Goal: Task Accomplishment & Management: Use online tool/utility

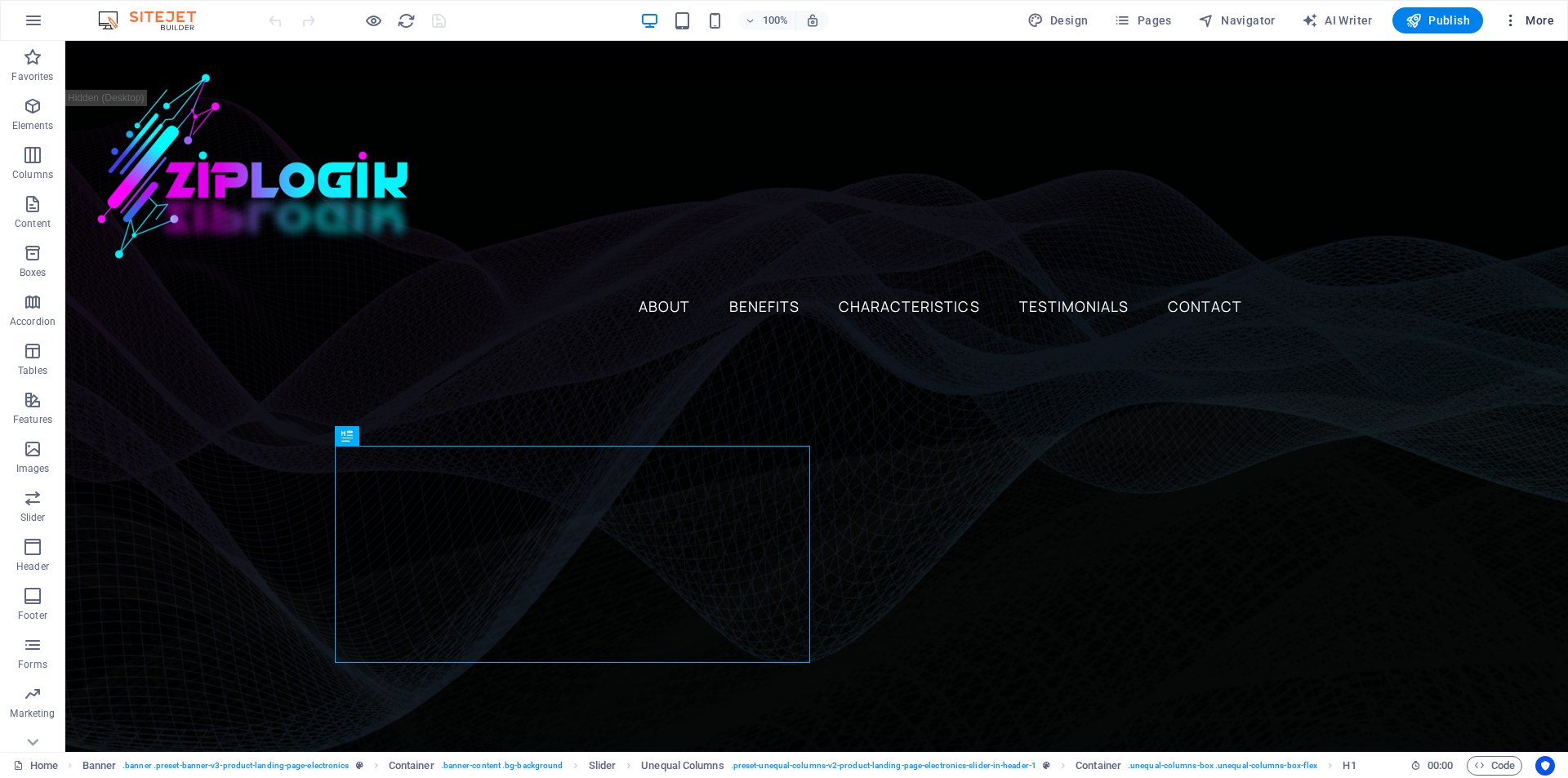
click at [1520, 19] on span "More" at bounding box center [1528, 19] width 52 height 16
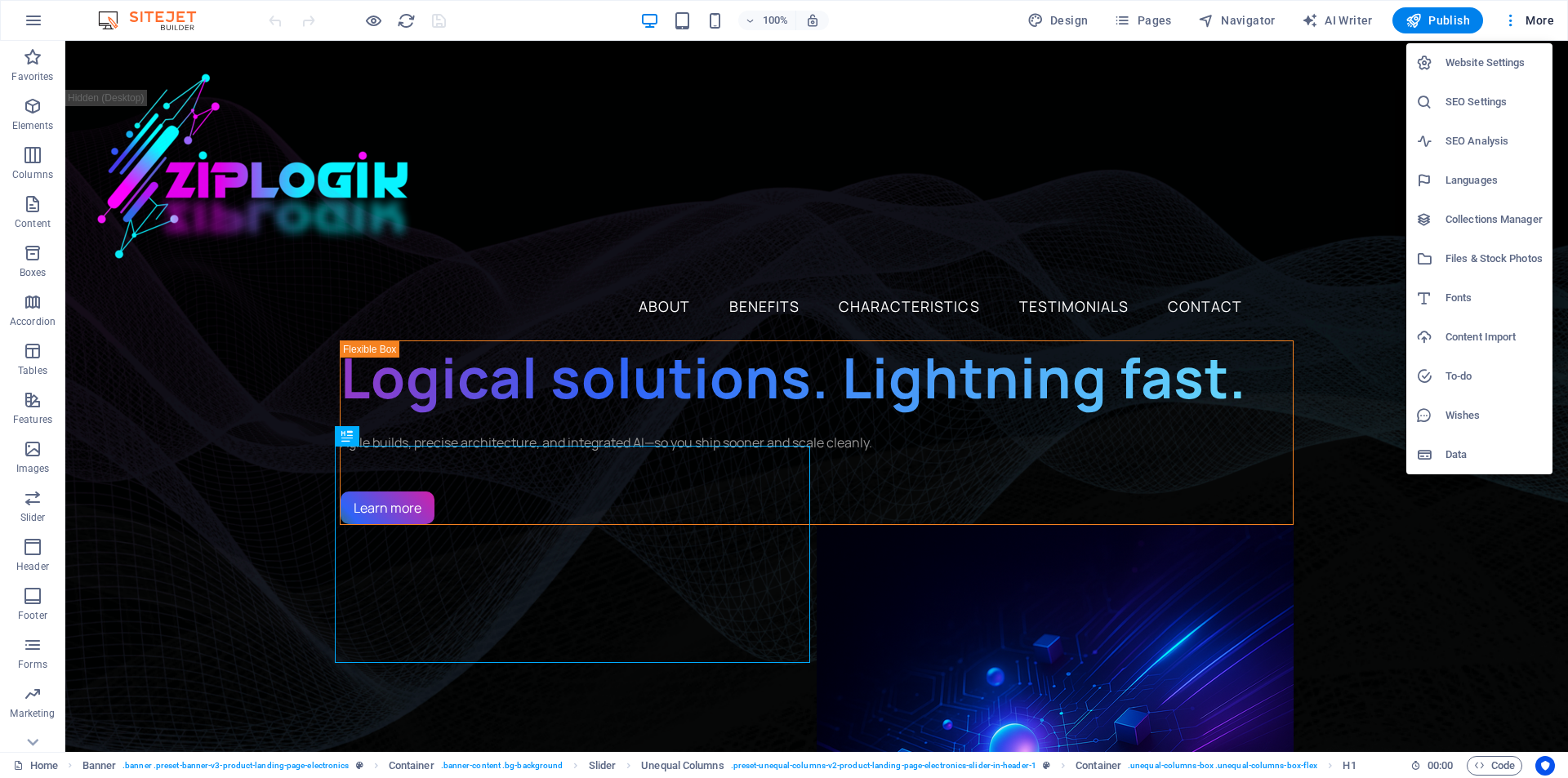
click at [1060, 18] on div at bounding box center [784, 389] width 1568 height 778
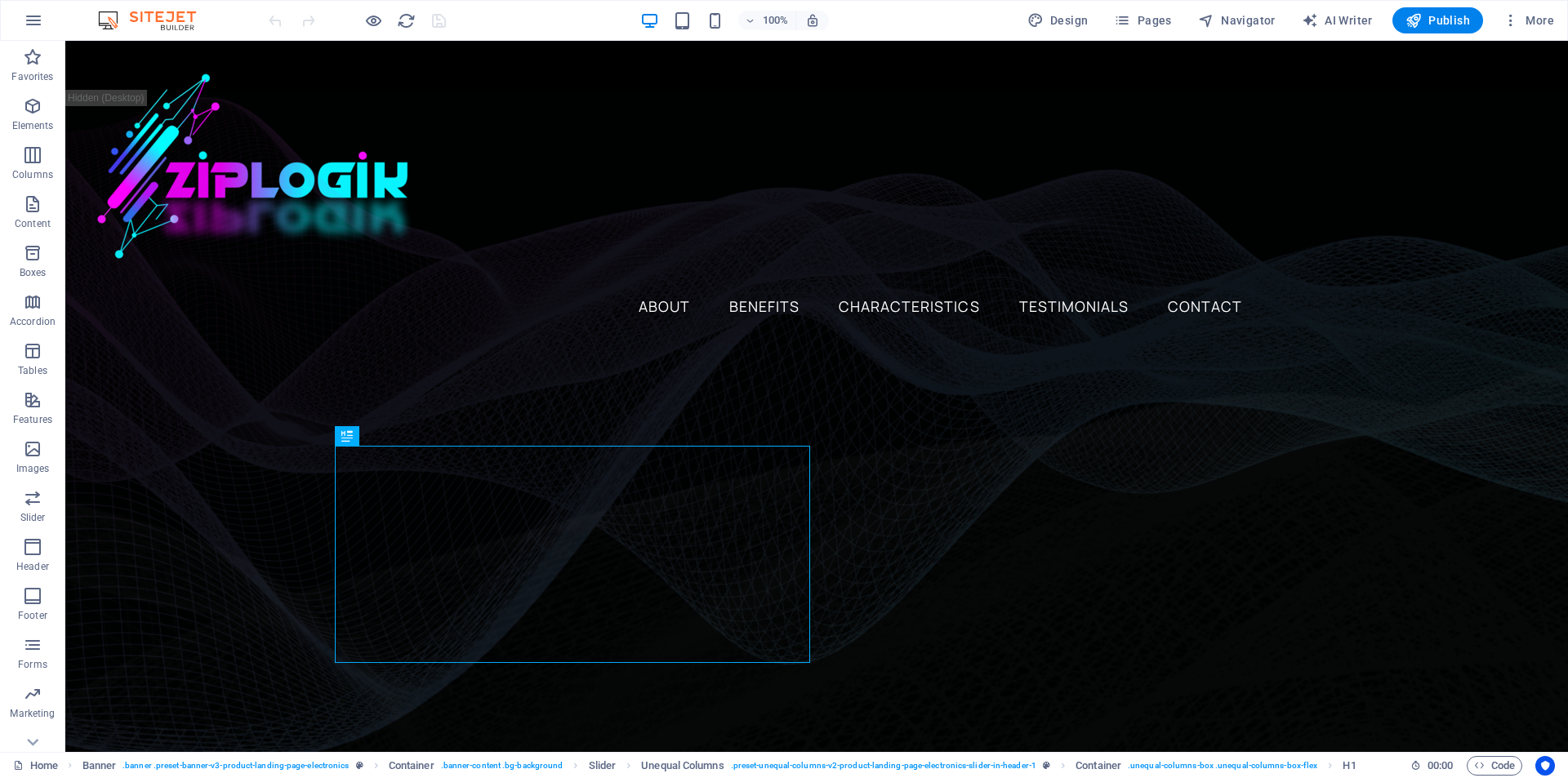
click at [1062, 21] on span "Design" at bounding box center [1058, 19] width 61 height 16
select select "px"
select select "400"
select select "px"
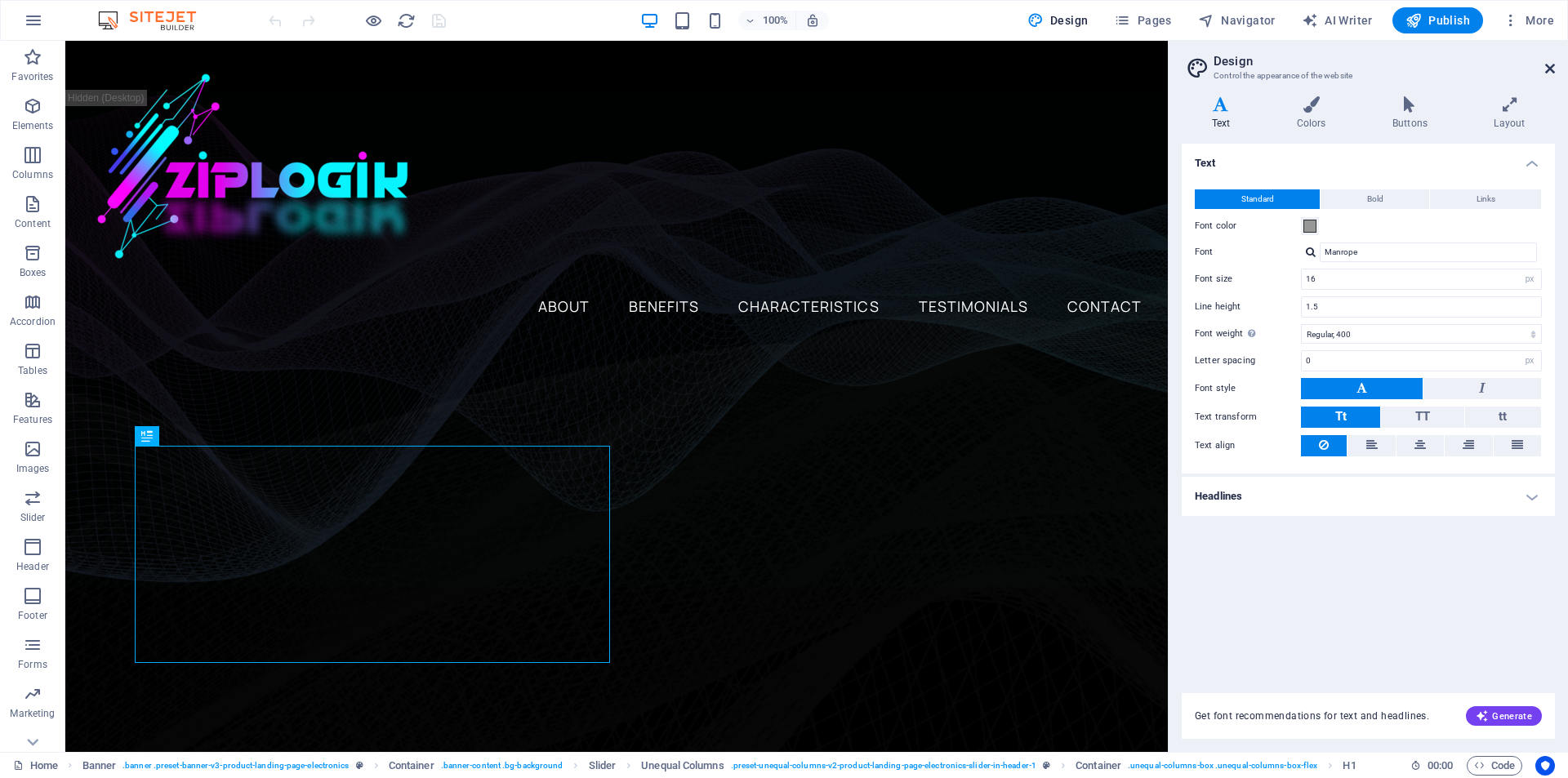
click at [1548, 69] on icon at bounding box center [1550, 68] width 10 height 13
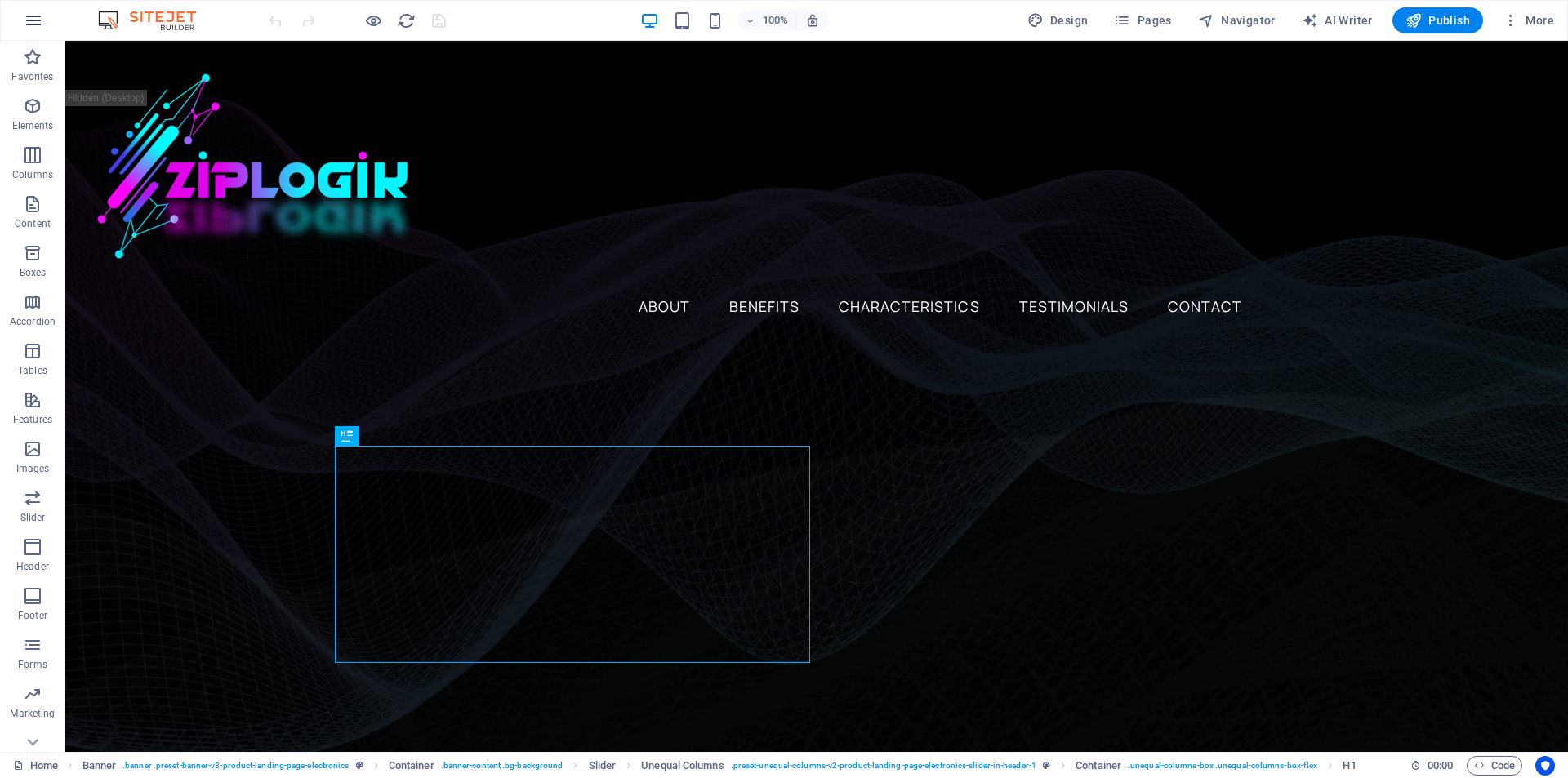
click at [30, 23] on icon "button" at bounding box center [33, 20] width 19 height 19
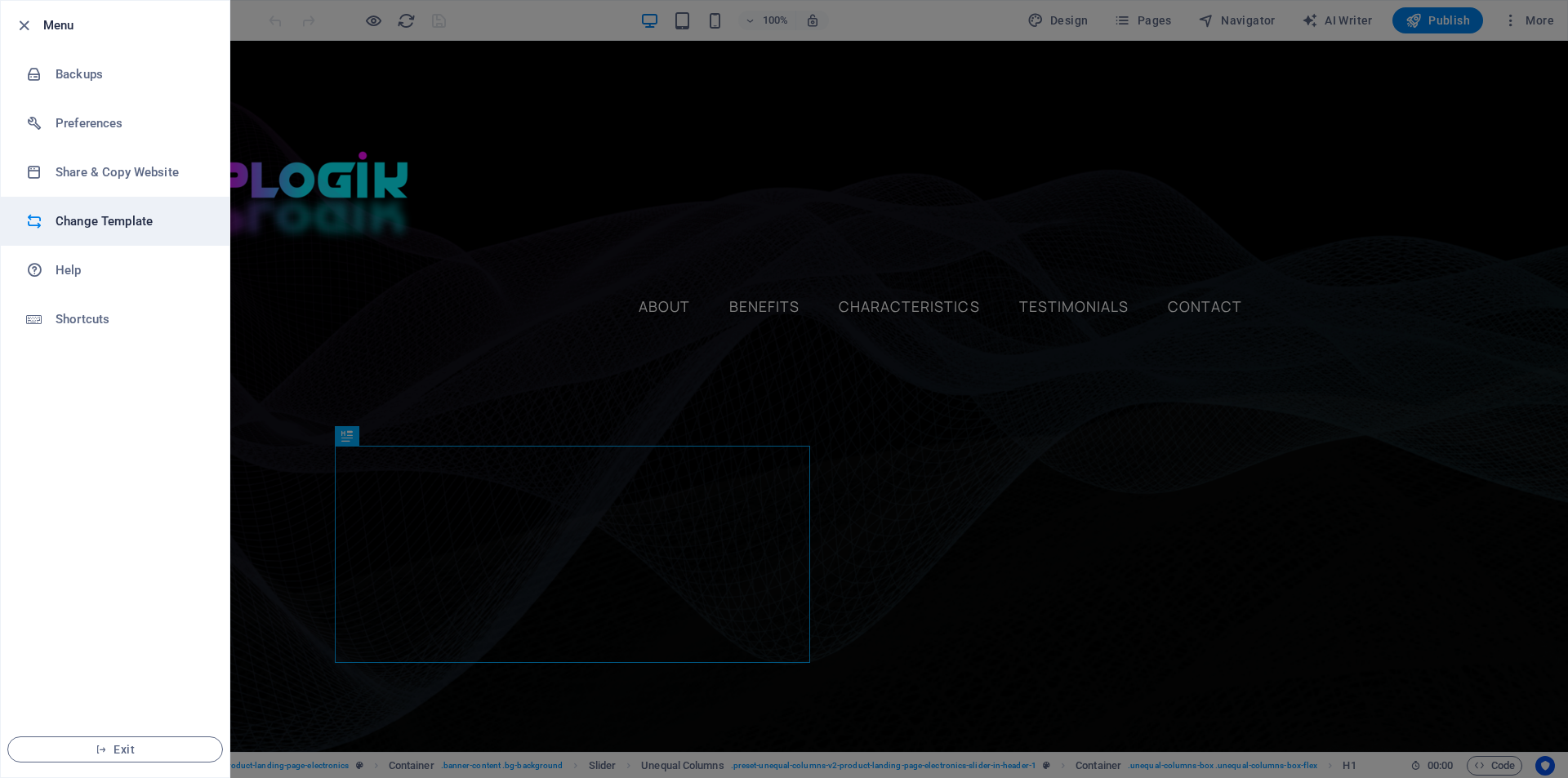
click at [106, 225] on h6 "Change Template" at bounding box center [131, 221] width 151 height 19
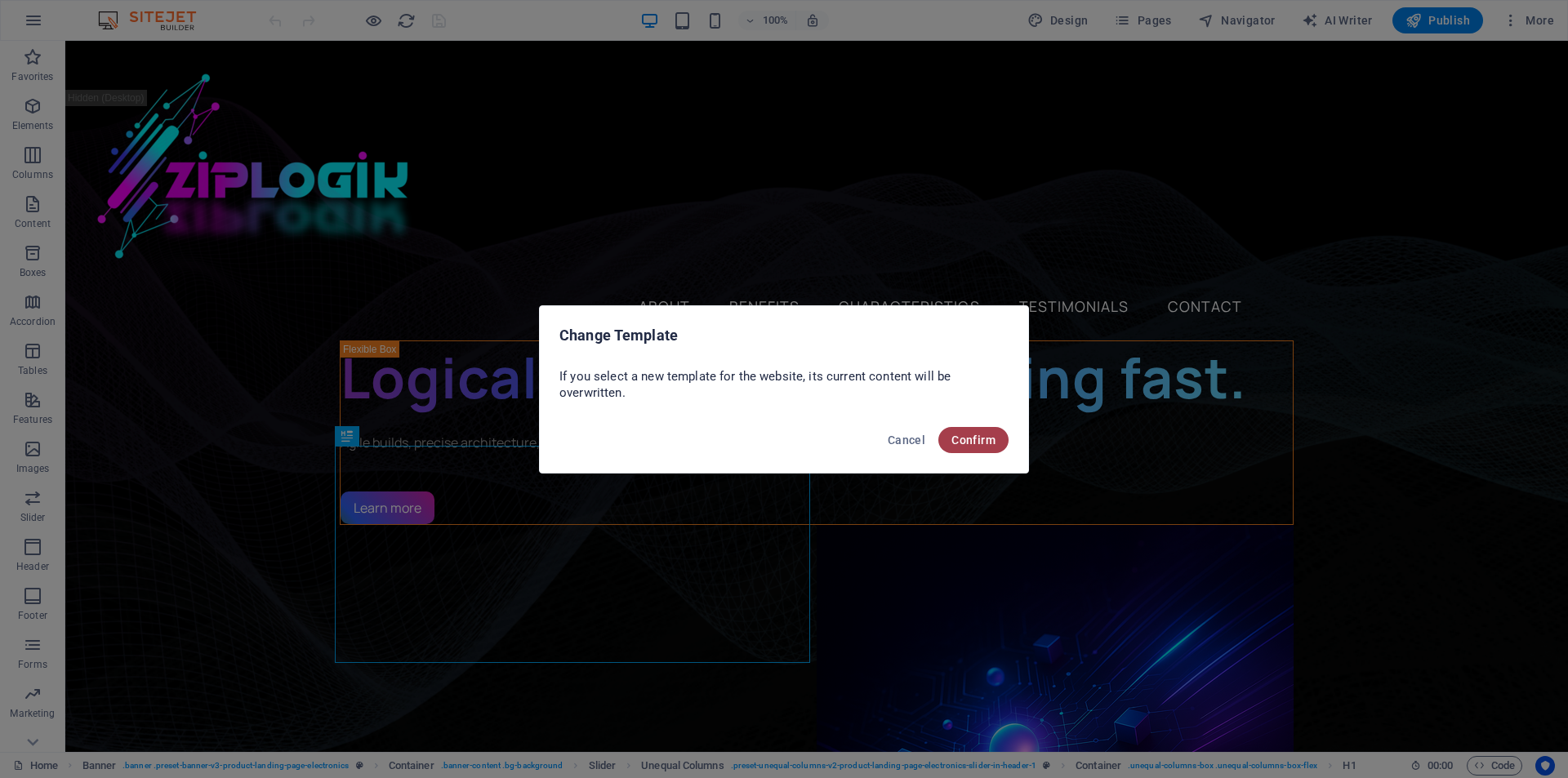
click at [964, 436] on span "Confirm" at bounding box center [974, 440] width 44 height 13
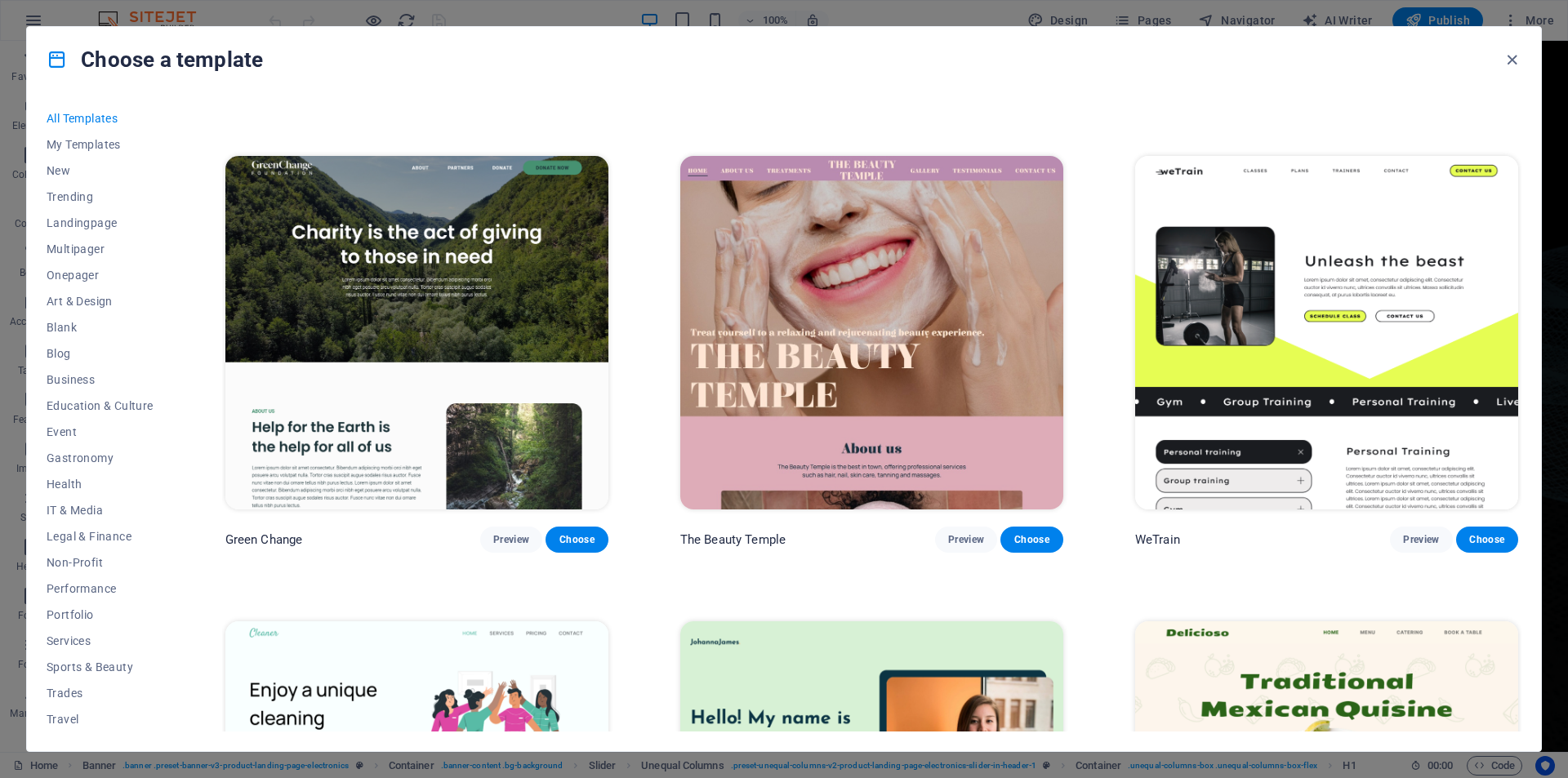
scroll to position [1388, 0]
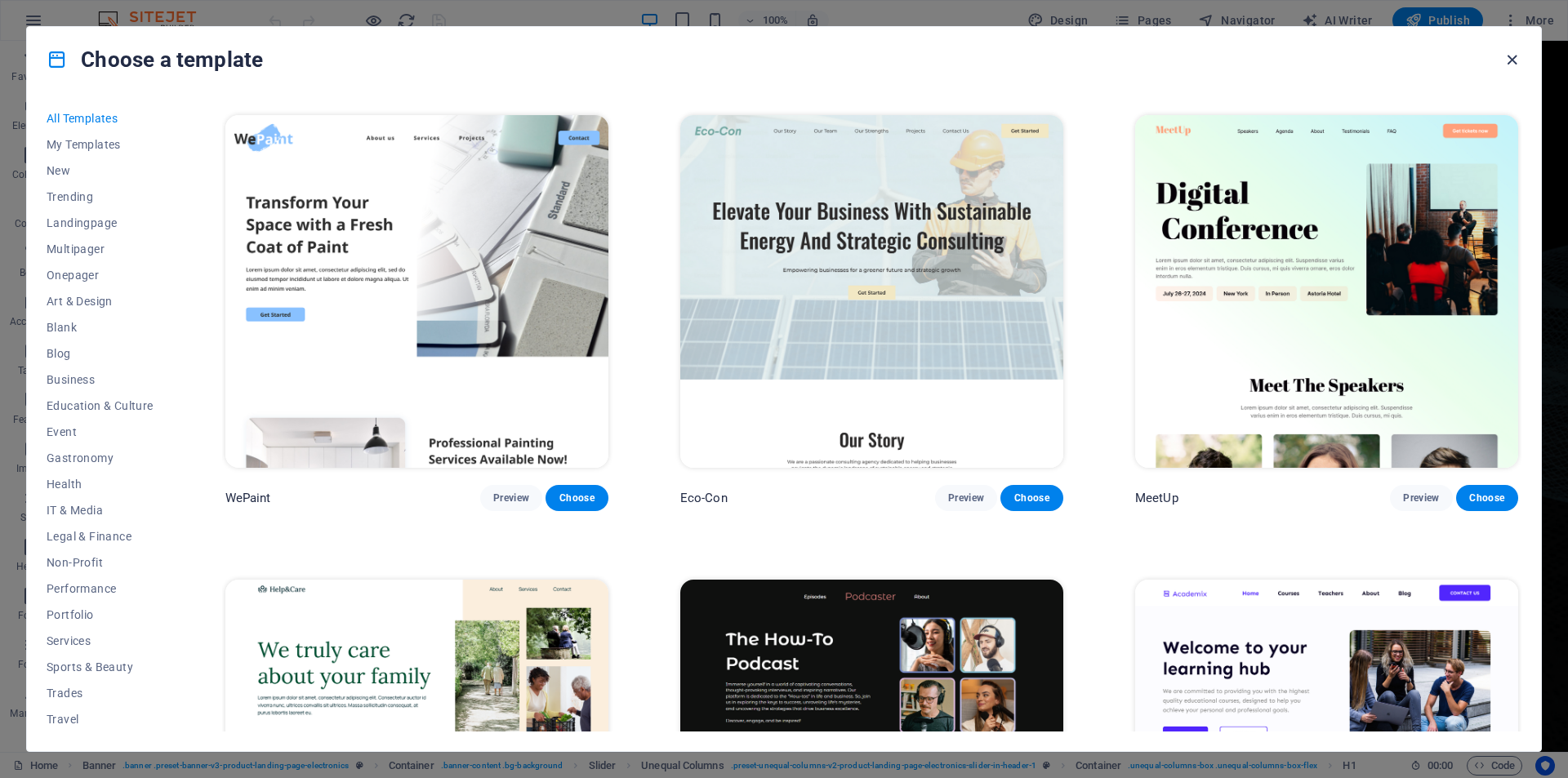
click at [1508, 58] on icon "button" at bounding box center [1512, 60] width 19 height 19
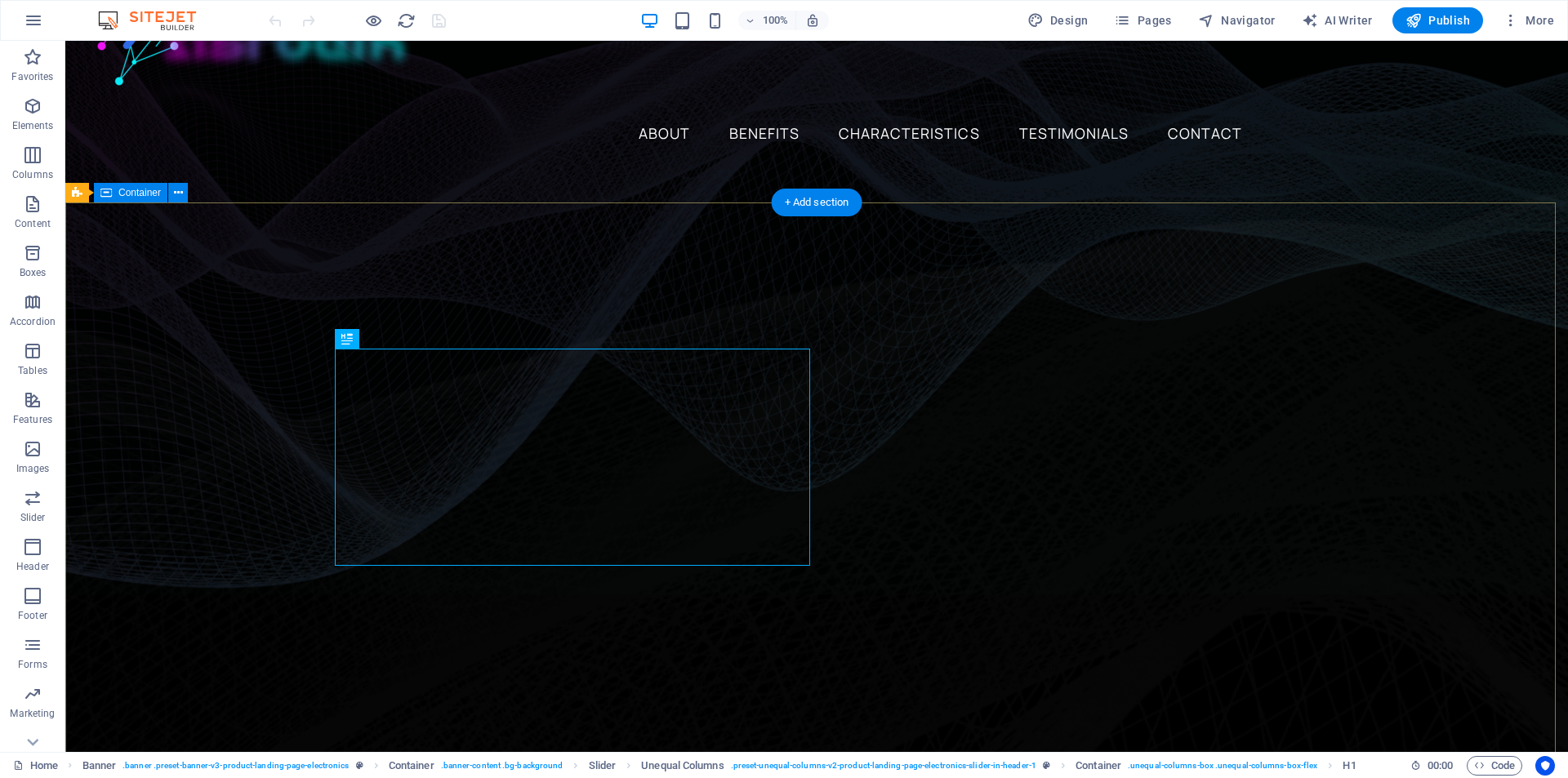
scroll to position [245, 0]
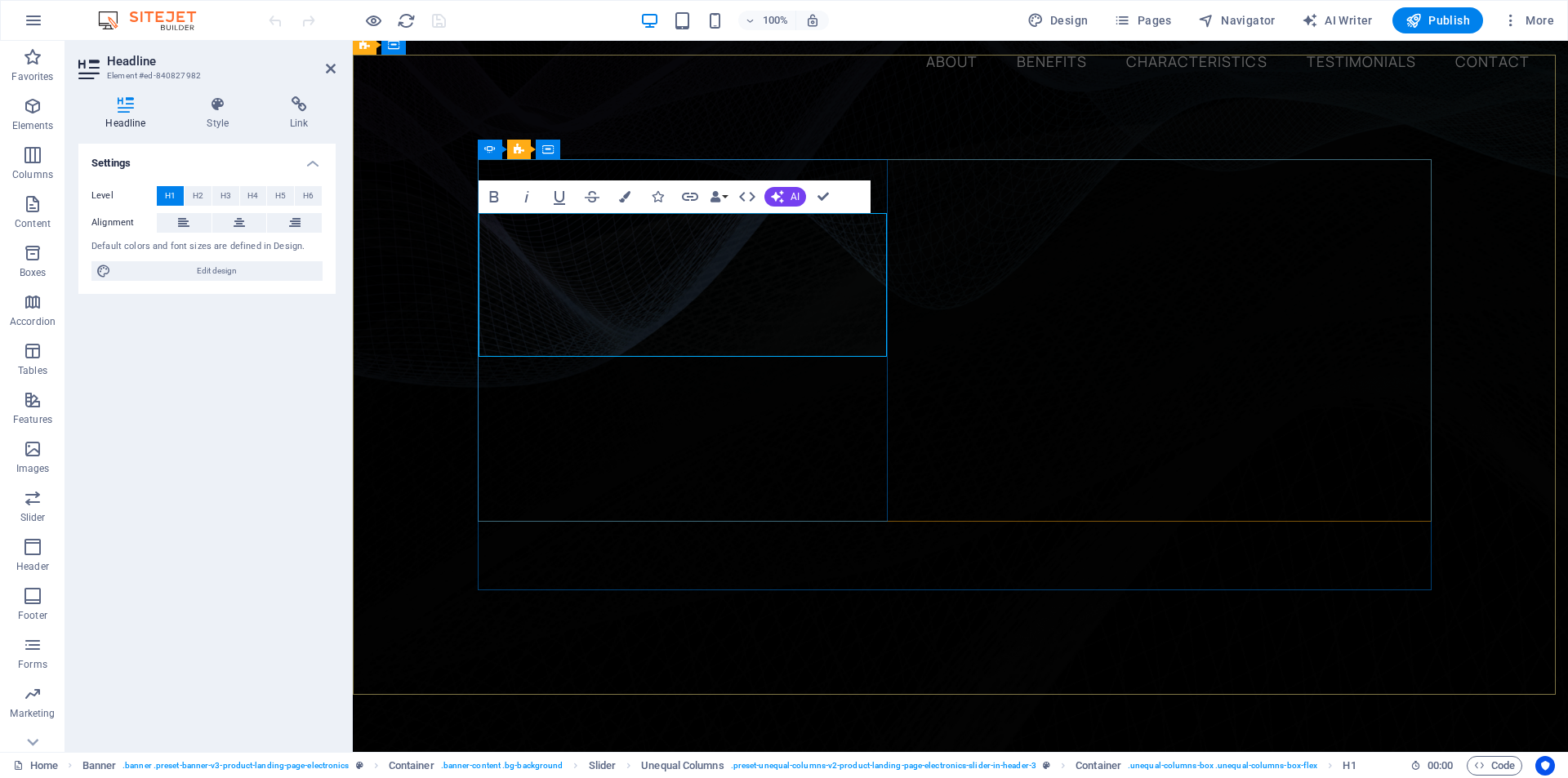
copy h1 "From silos to systems."
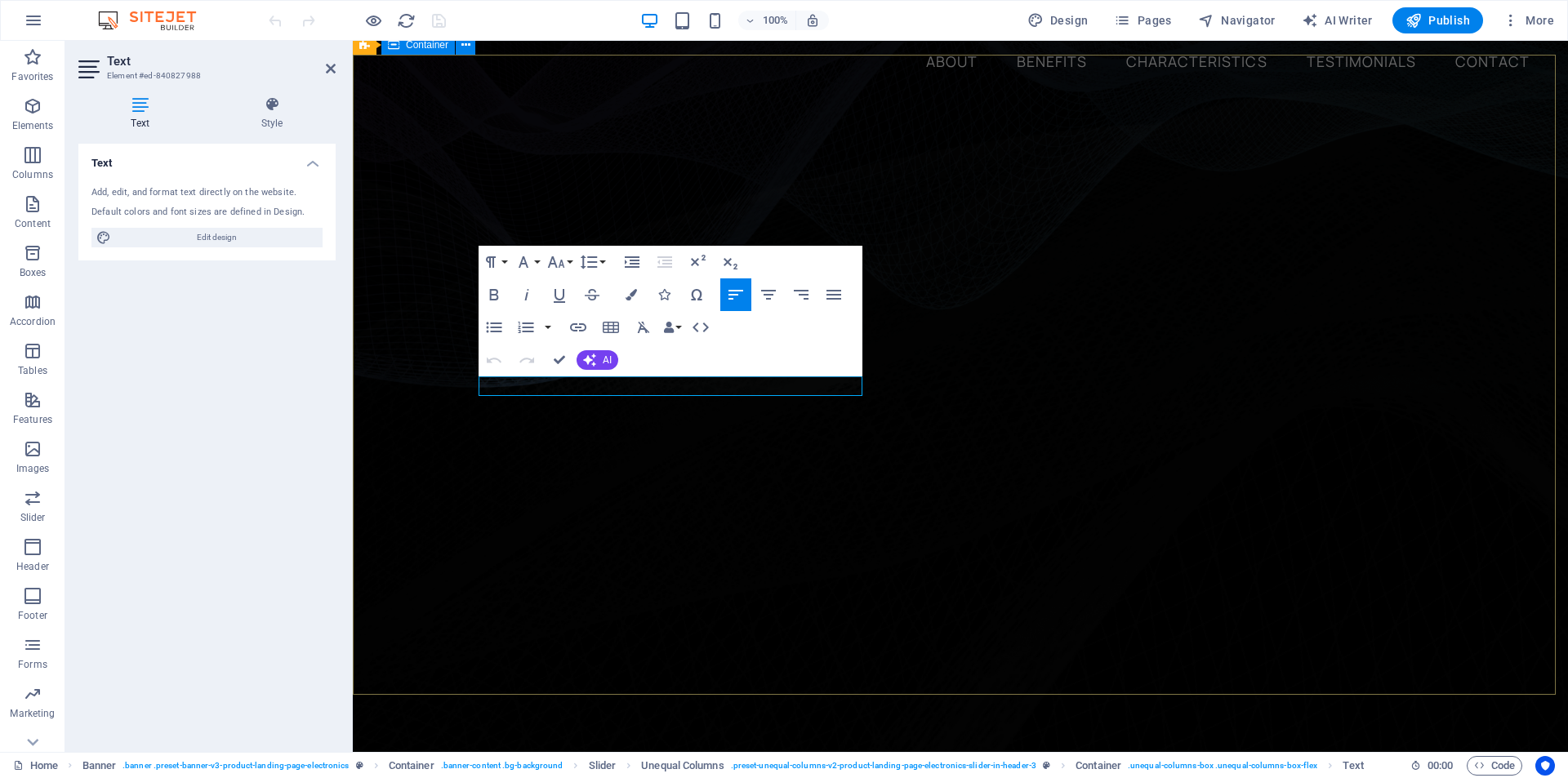
drag, startPoint x: 824, startPoint y: 383, endPoint x: 423, endPoint y: 370, distance: 401.2
copy p "Data unified, events simplified, integrations you can trust."
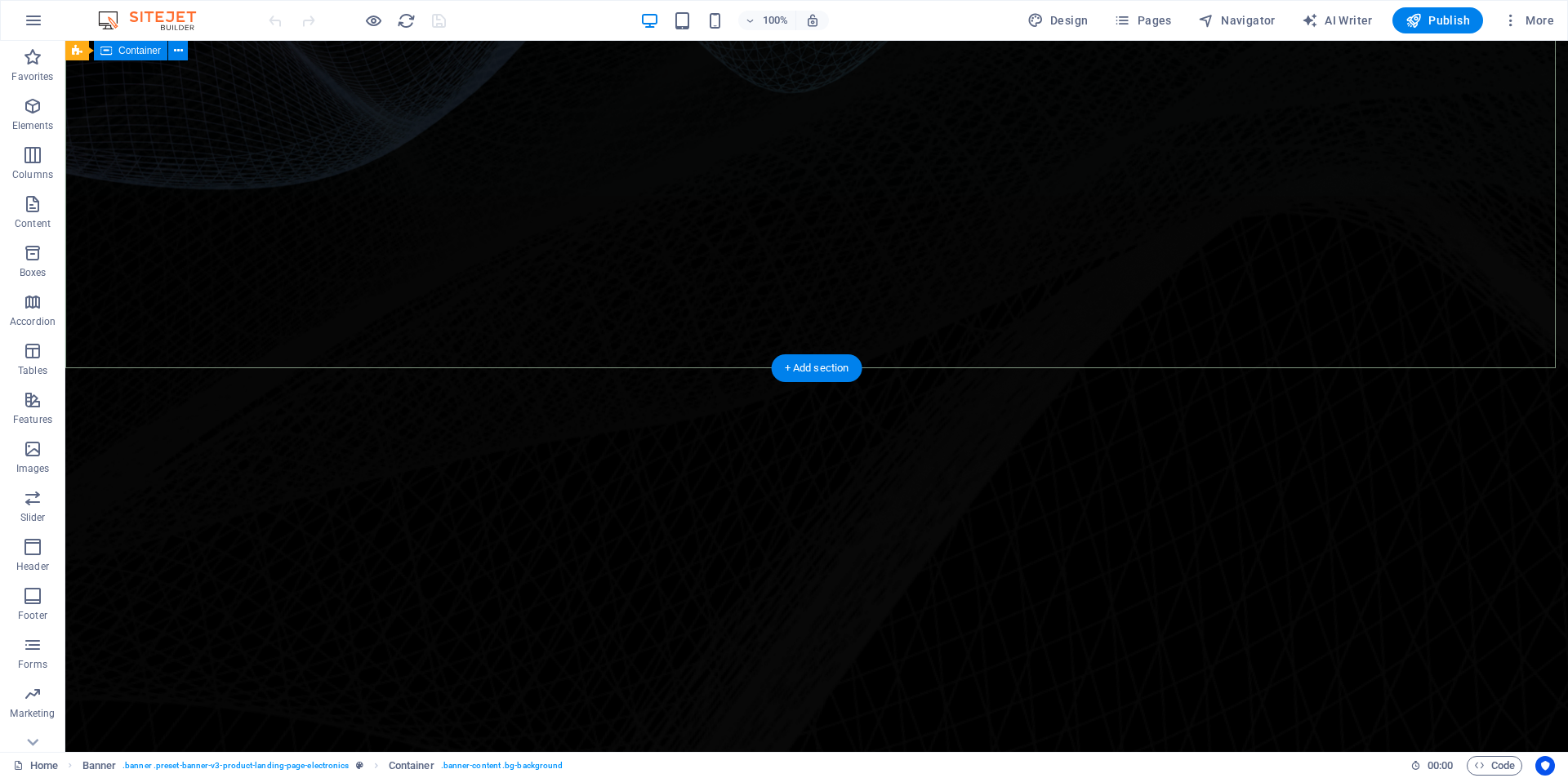
scroll to position [898, 0]
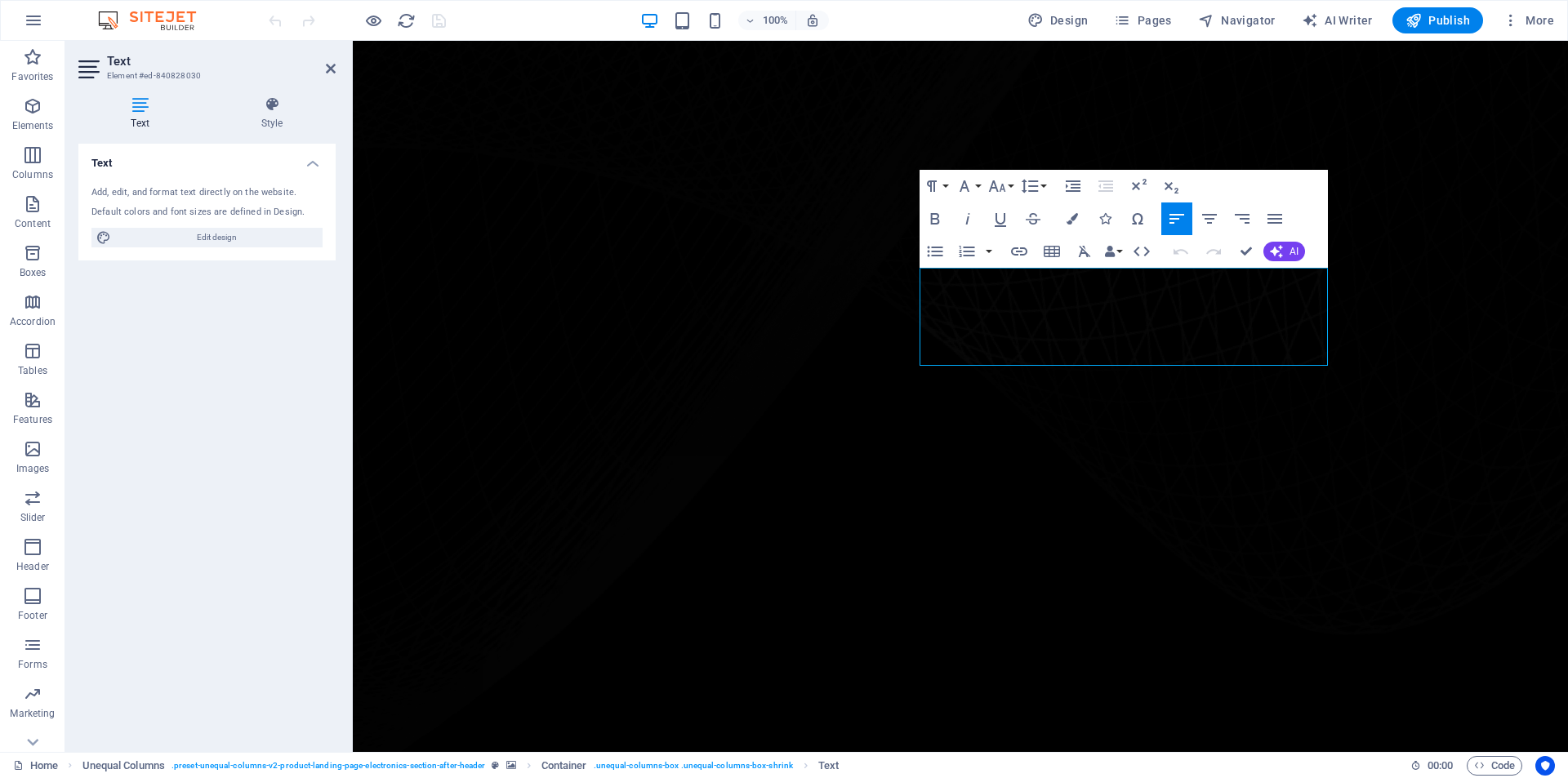
drag, startPoint x: 1070, startPoint y: 355, endPoint x: 899, endPoint y: 278, distance: 187.5
copy div "At ZipLogik, we focus on logic and precision in all our solutions, providing cr…"
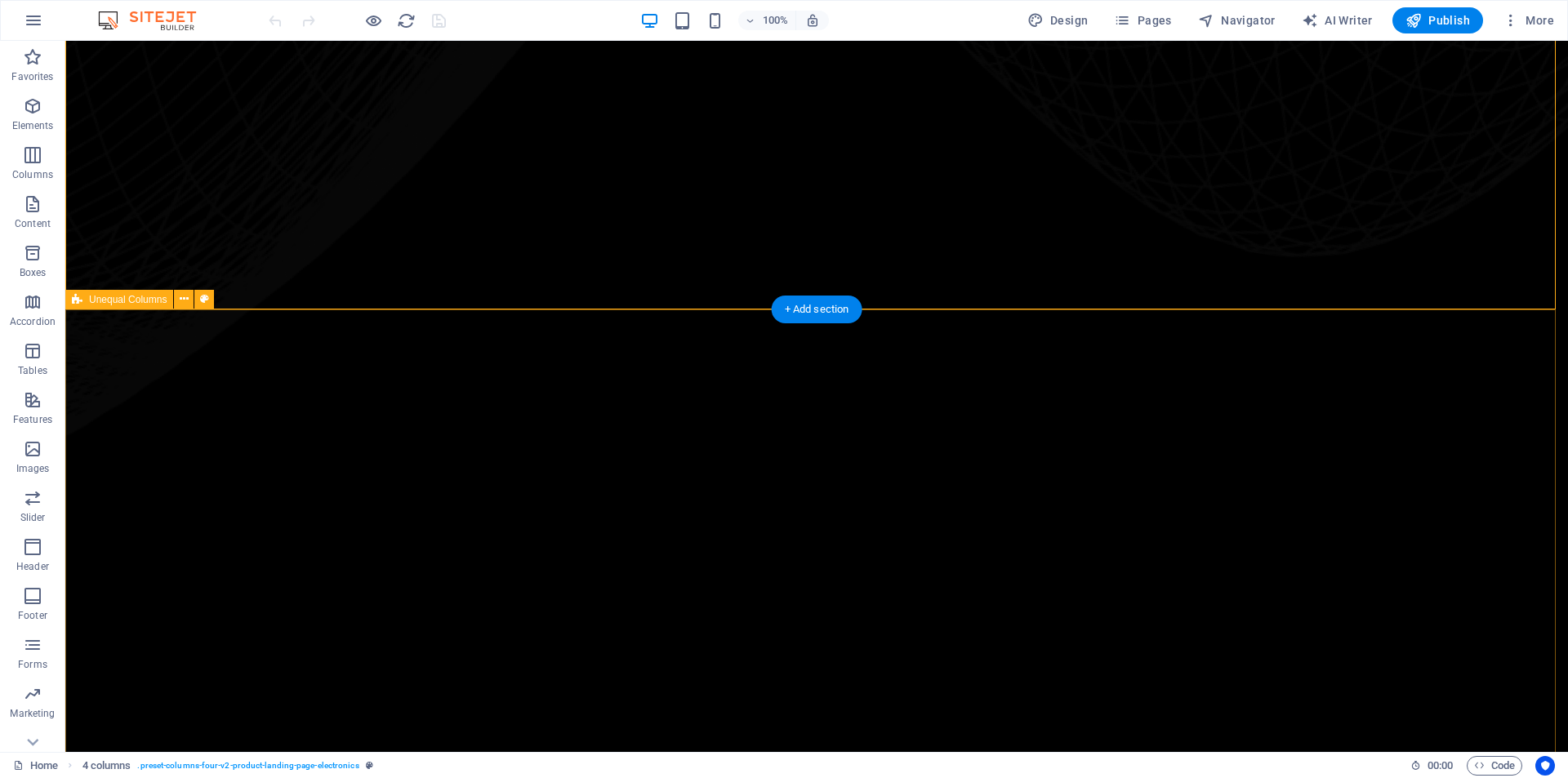
scroll to position [1714, 0]
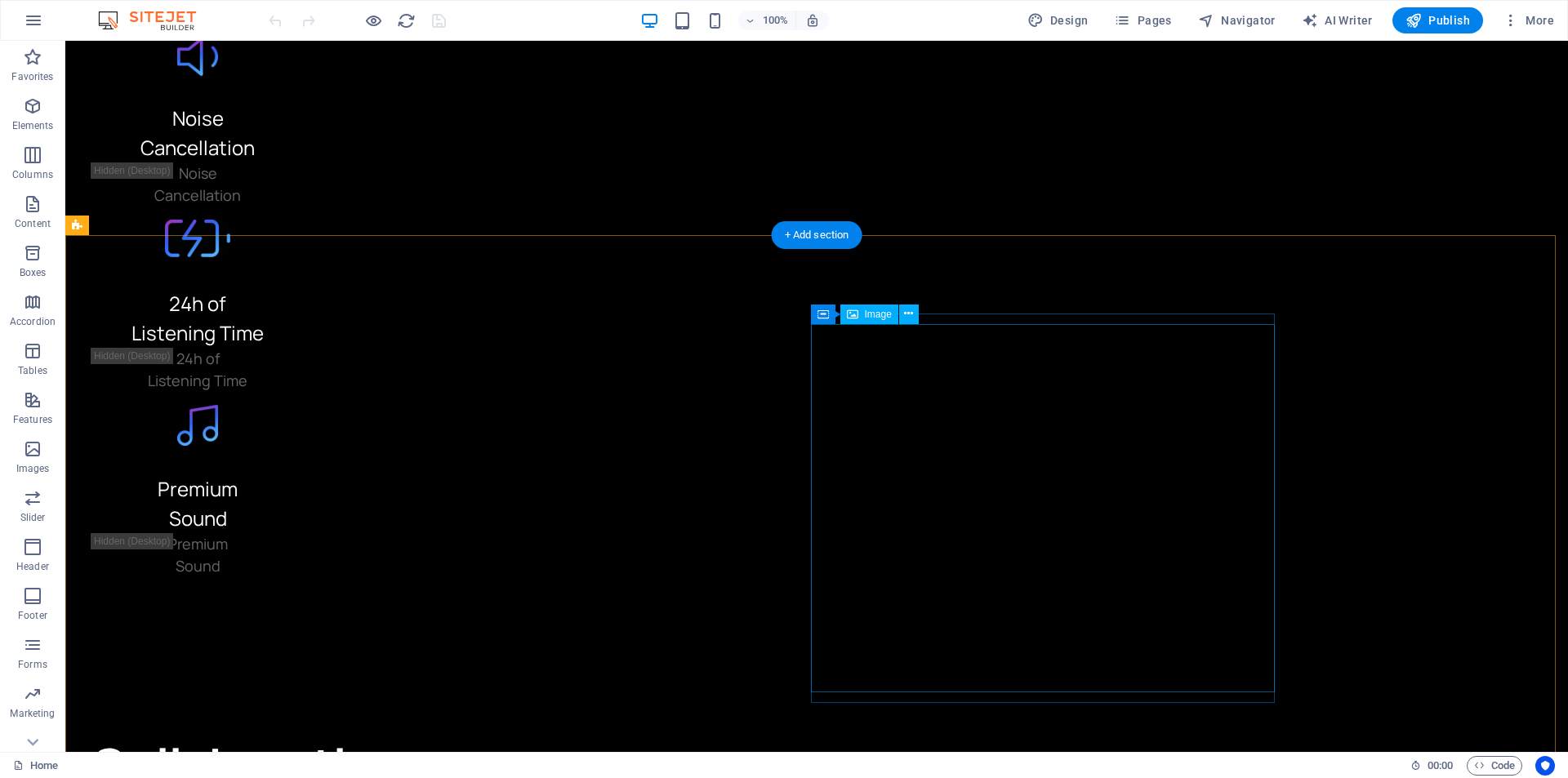
scroll to position [4385, 0]
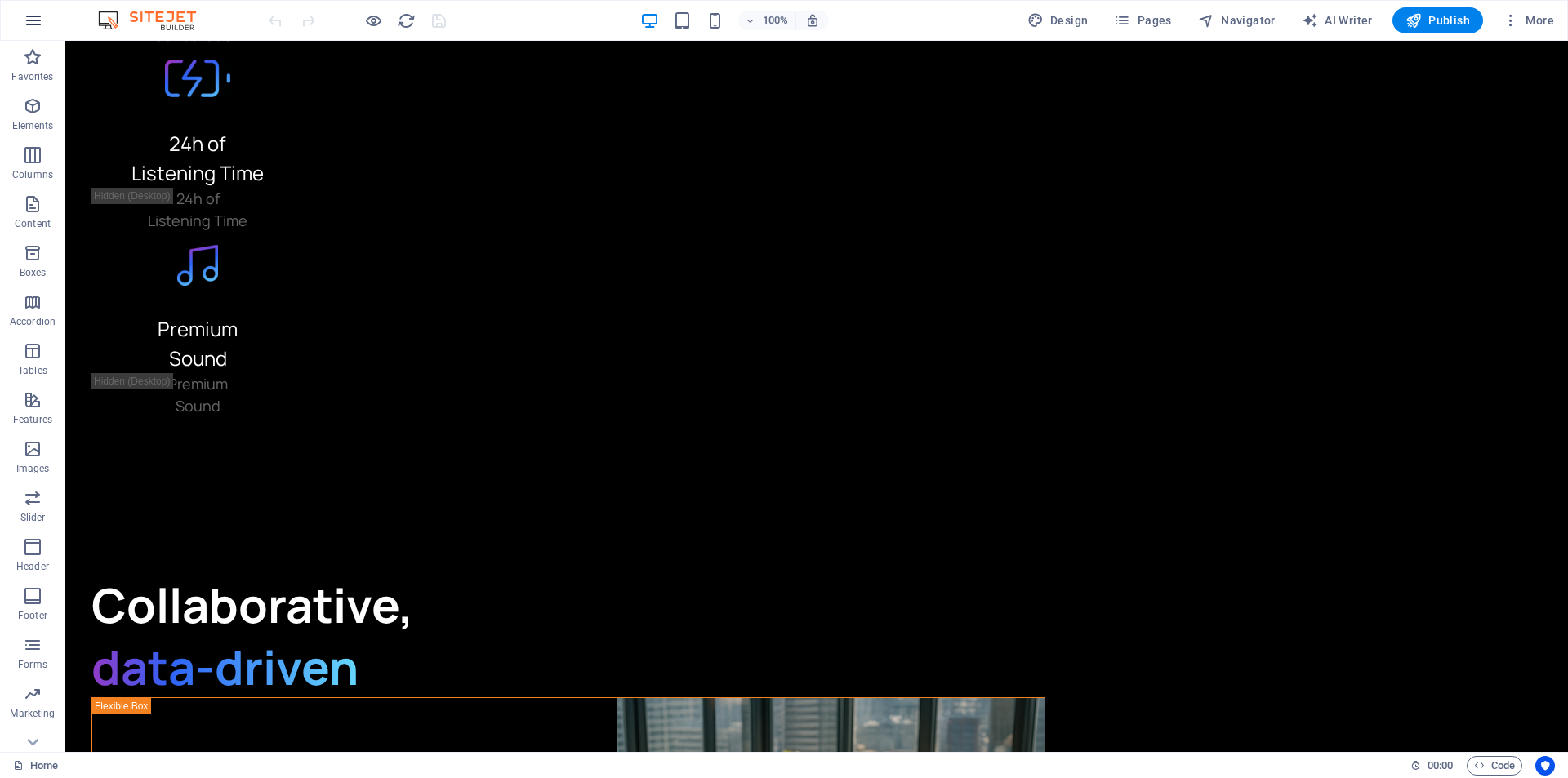
click at [33, 20] on icon "button" at bounding box center [33, 20] width 19 height 19
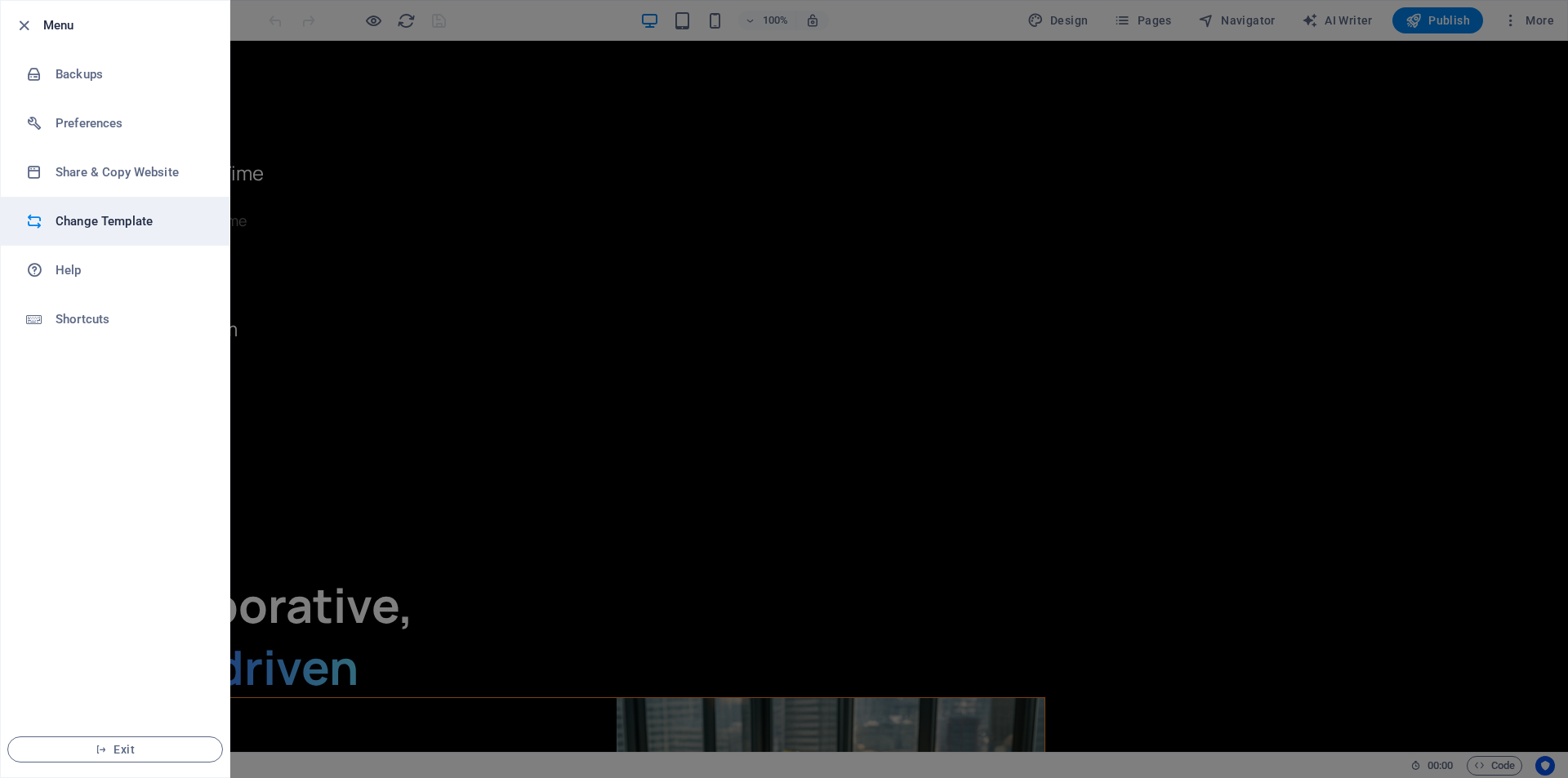
click at [70, 223] on h6 "Change Template" at bounding box center [131, 221] width 151 height 19
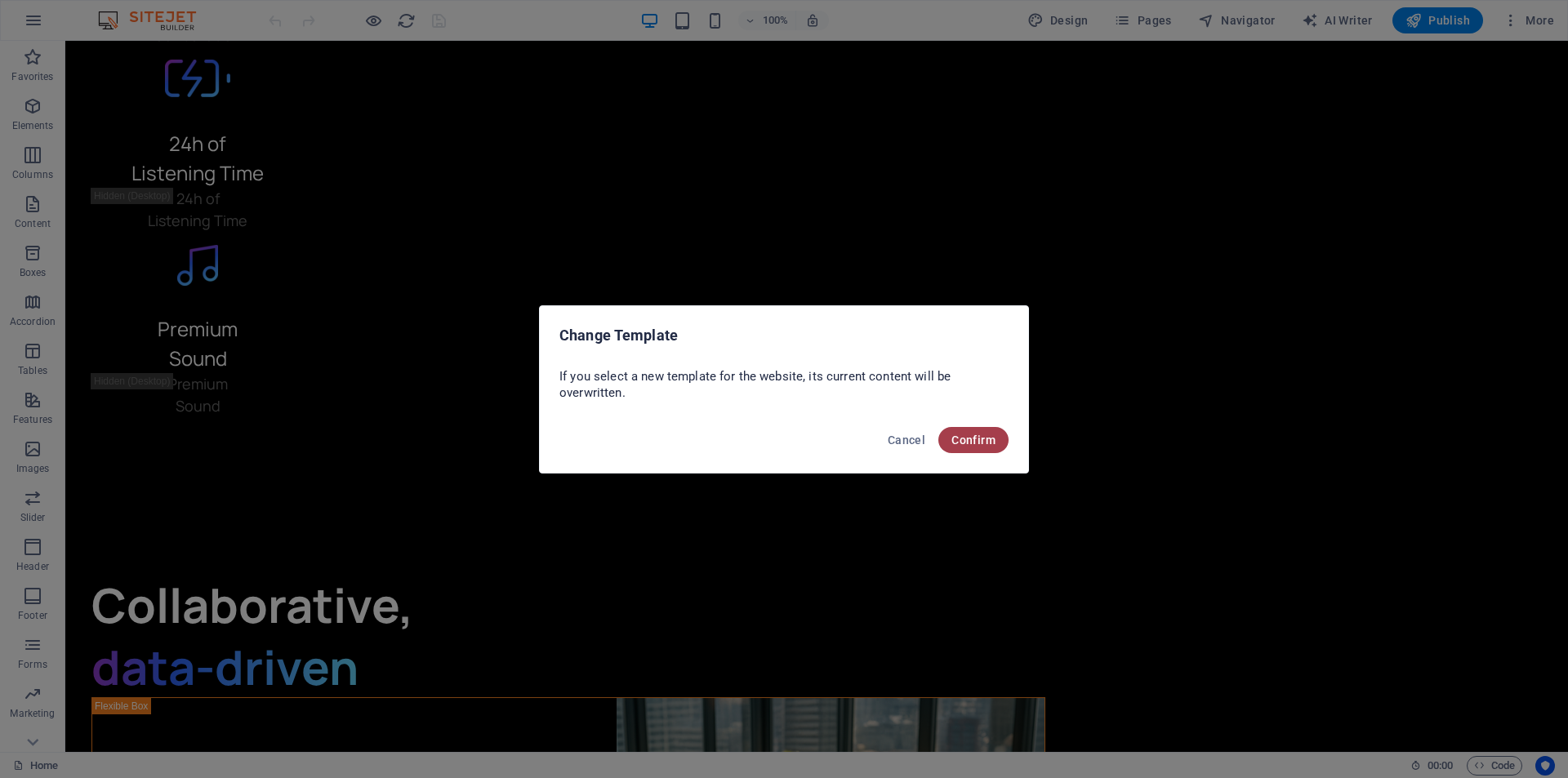
click at [974, 436] on span "Confirm" at bounding box center [974, 440] width 44 height 13
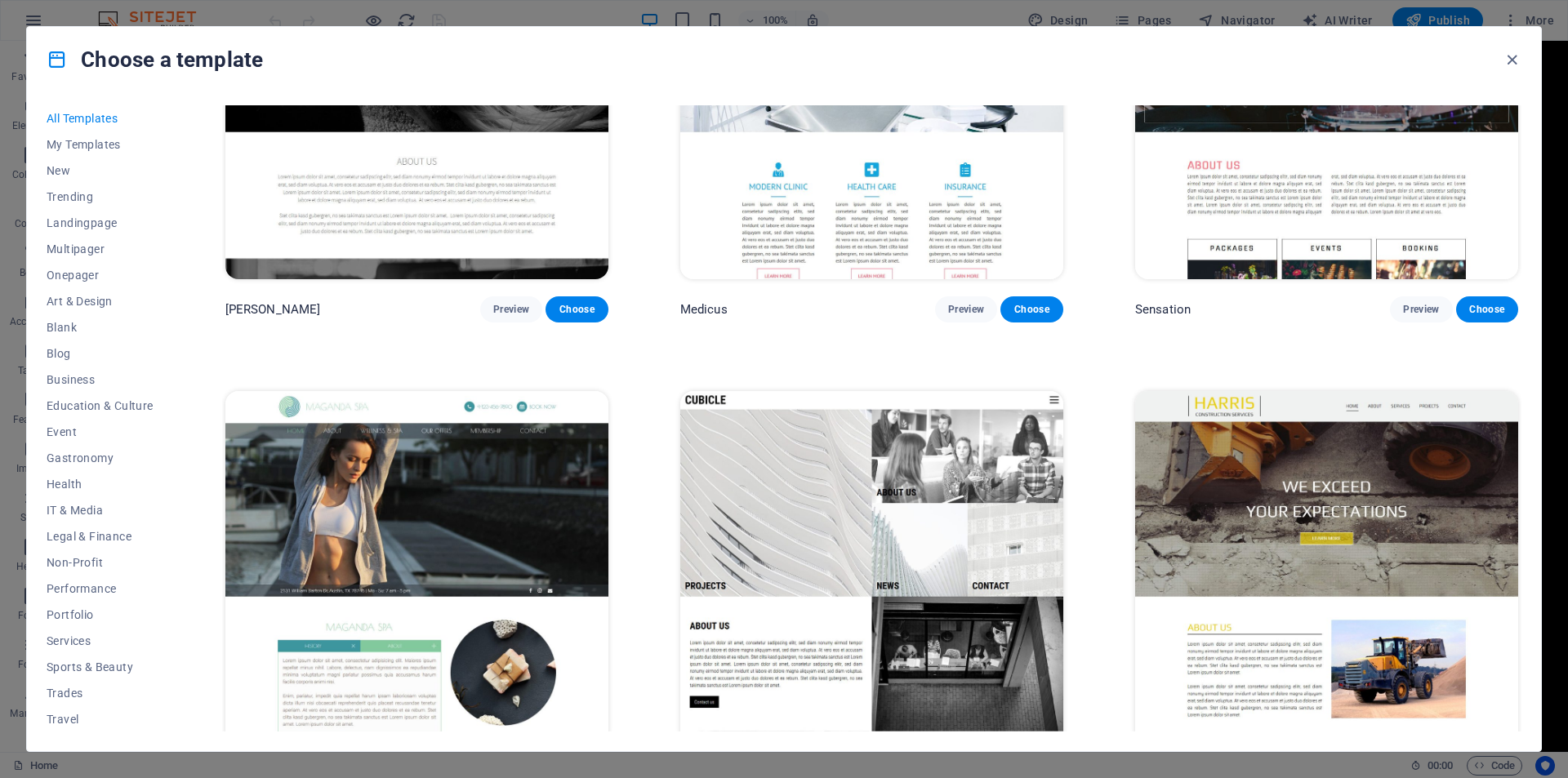
scroll to position [20325, 0]
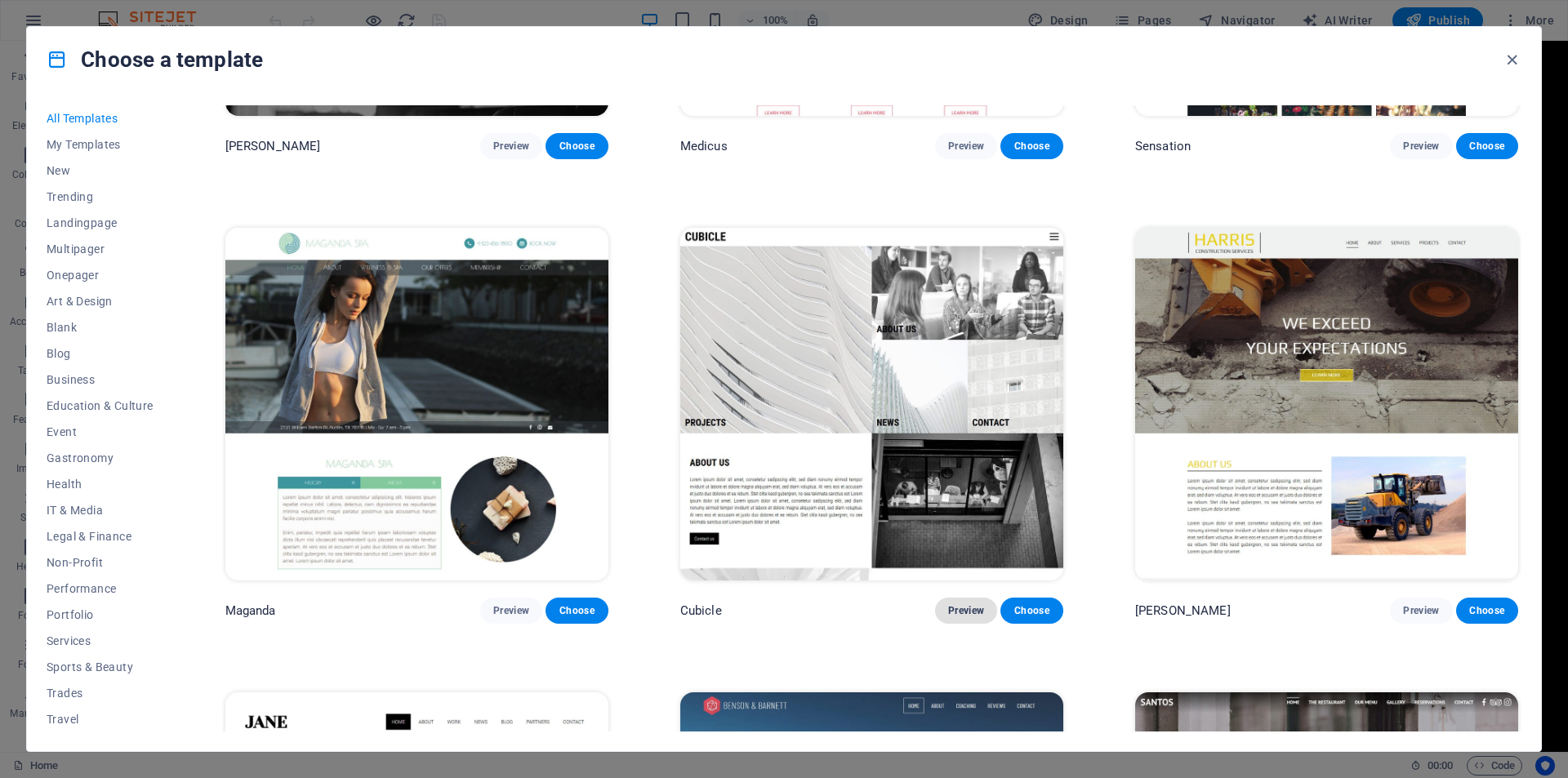
click at [966, 604] on span "Preview" at bounding box center [966, 610] width 36 height 13
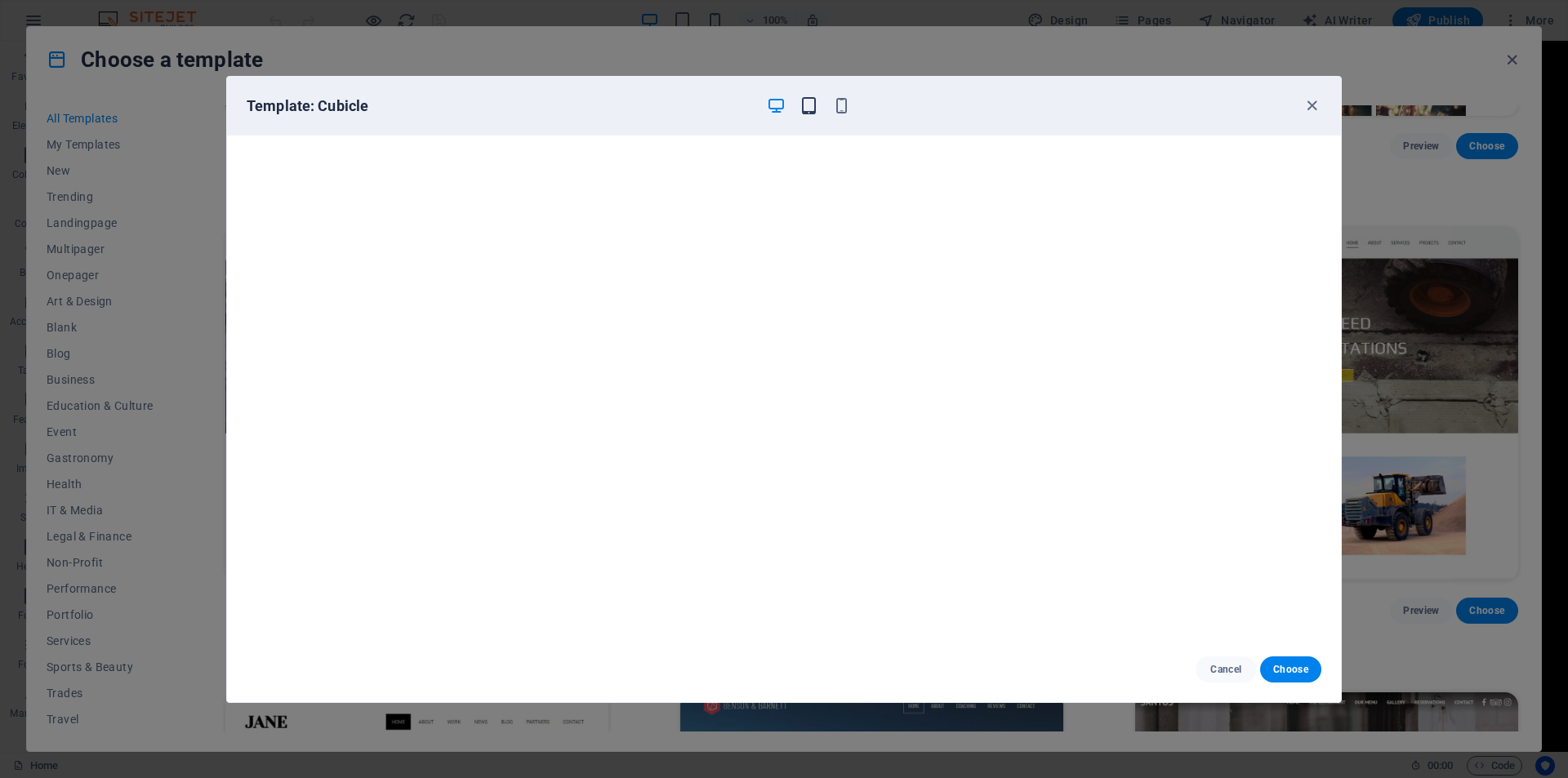
click at [806, 103] on icon "button" at bounding box center [809, 106] width 19 height 19
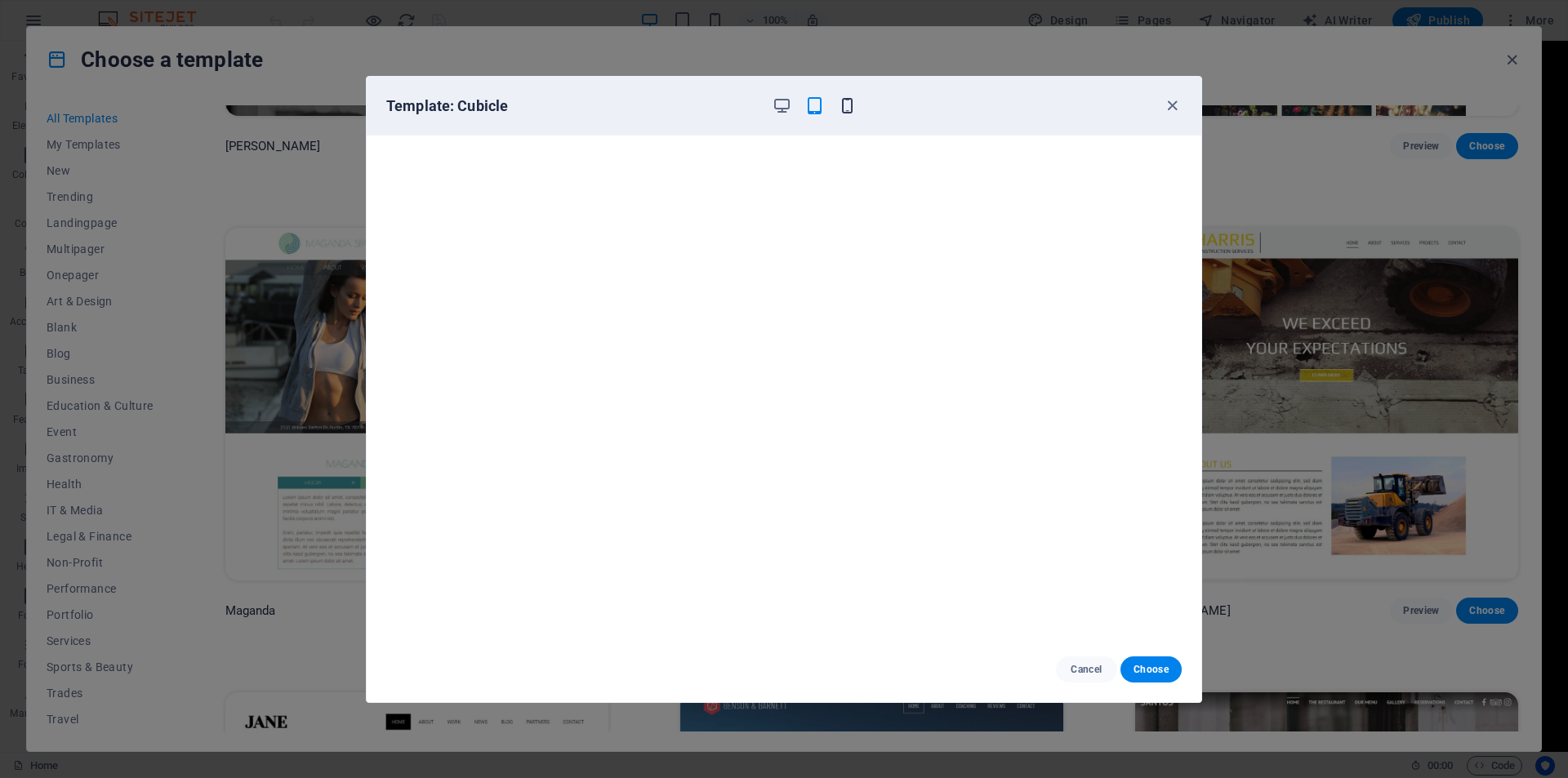
click at [844, 106] on icon "button" at bounding box center [847, 106] width 19 height 19
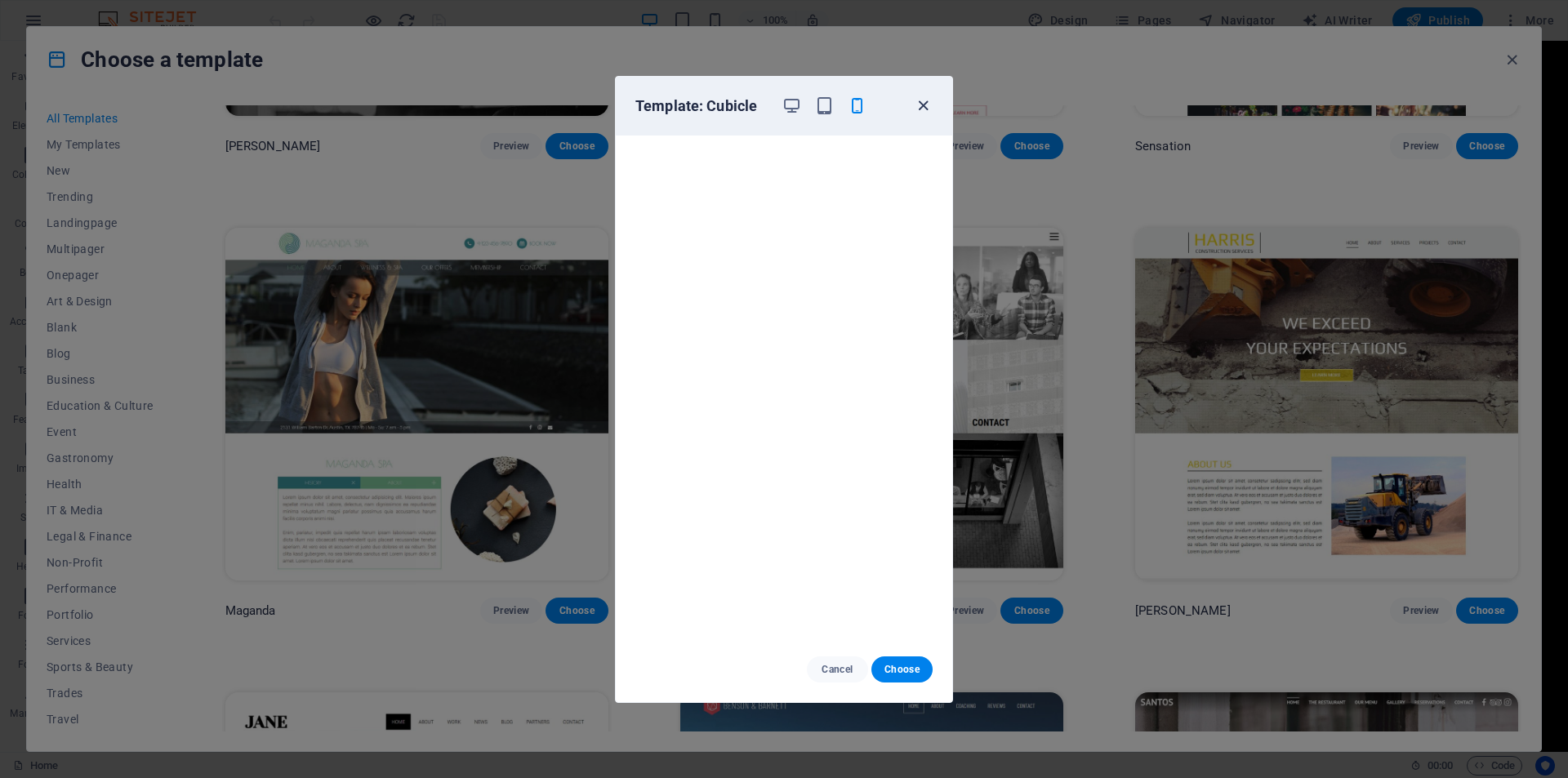
click at [922, 106] on icon "button" at bounding box center [923, 106] width 19 height 19
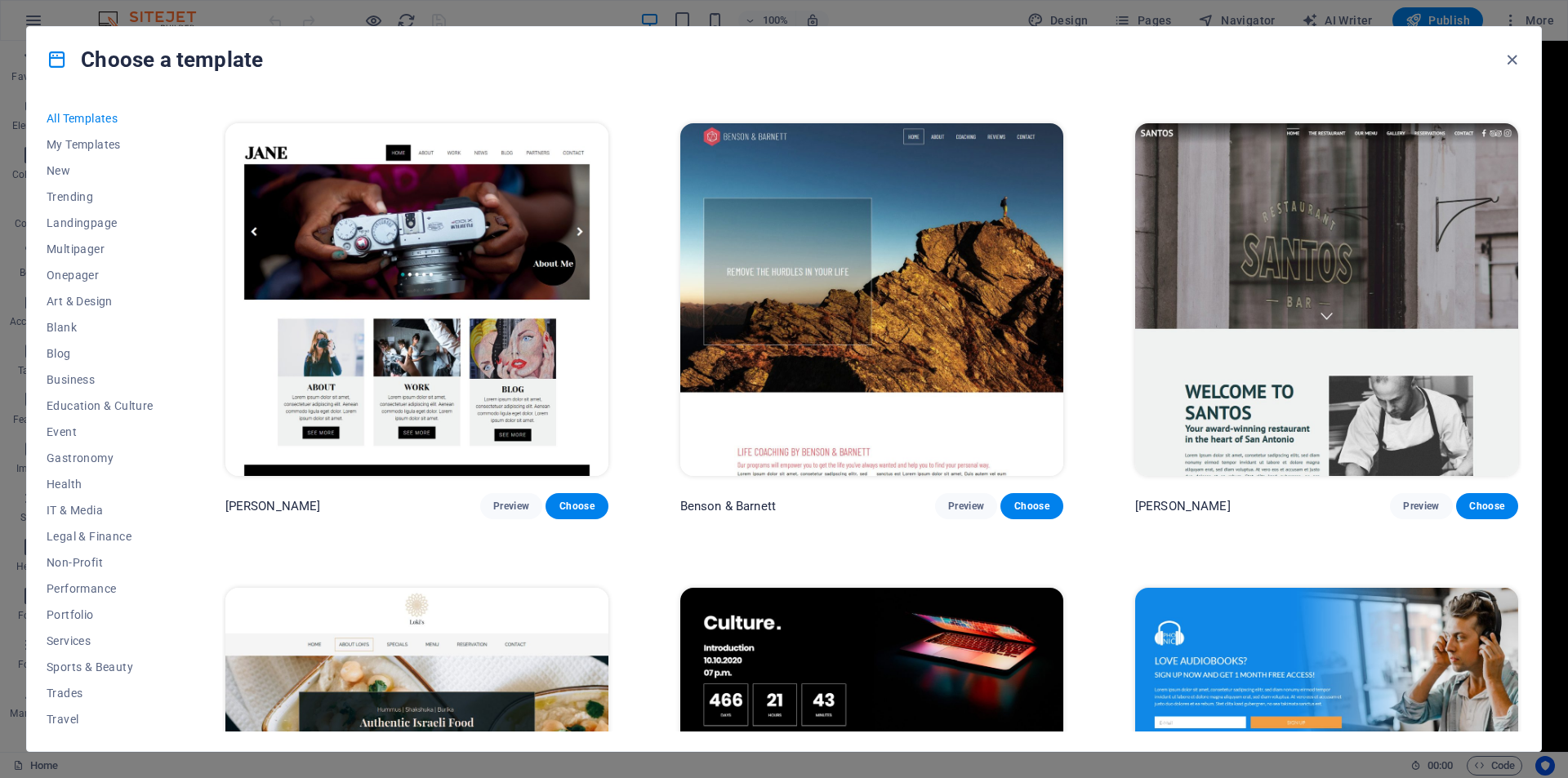
scroll to position [20815, 0]
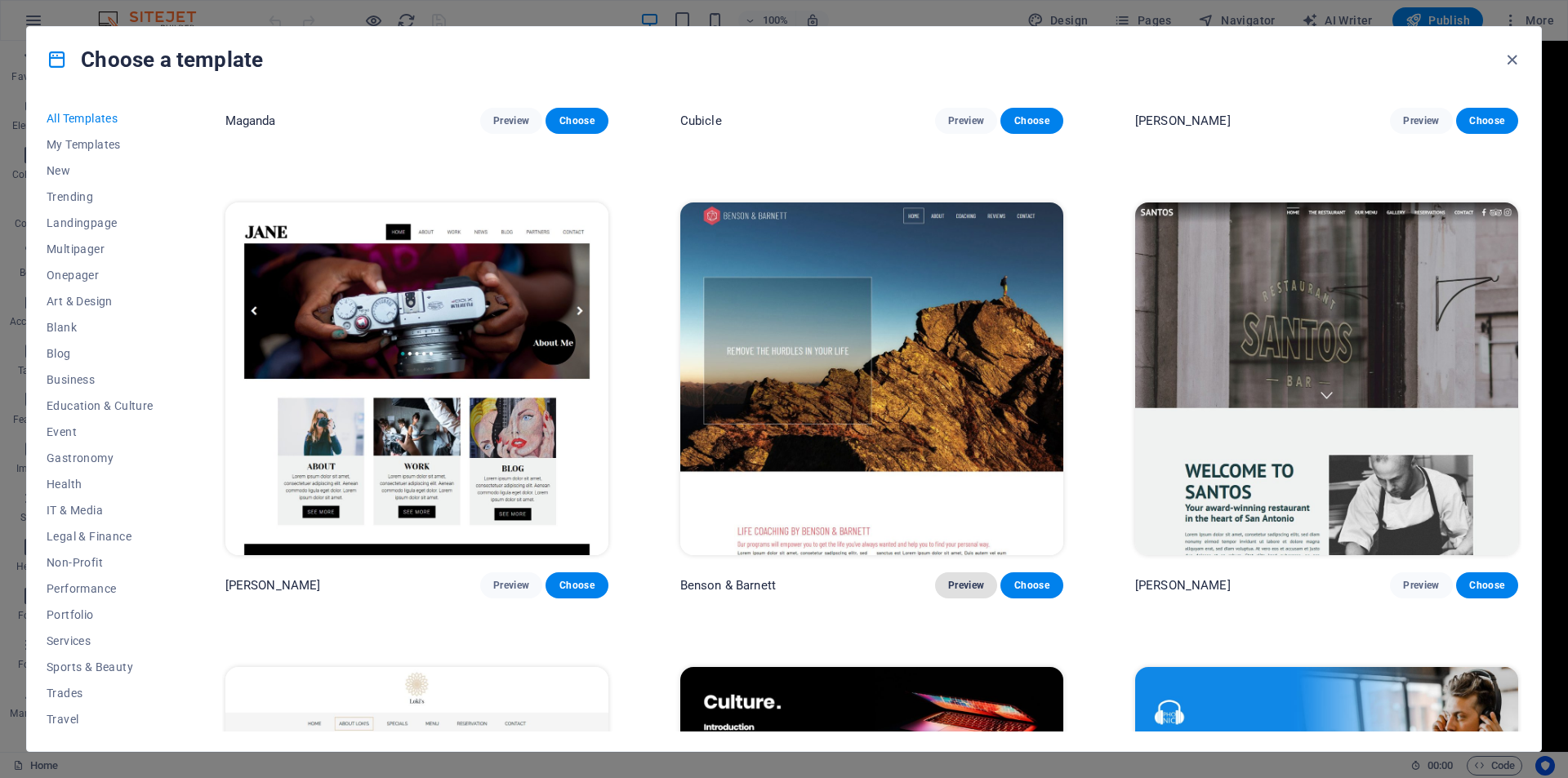
click at [954, 578] on span "Preview" at bounding box center [966, 584] width 36 height 13
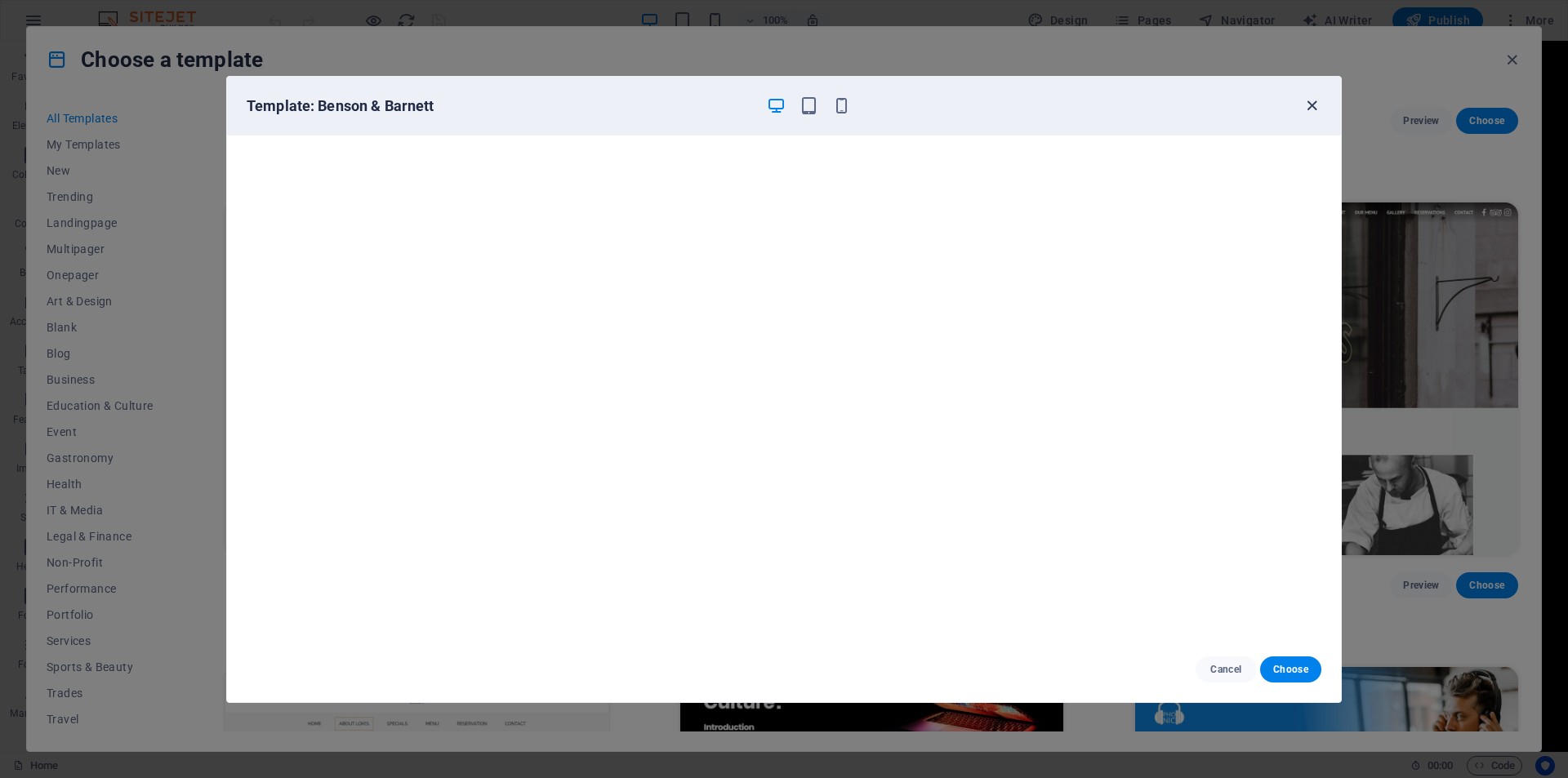
click at [1309, 106] on icon "button" at bounding box center [1312, 106] width 19 height 19
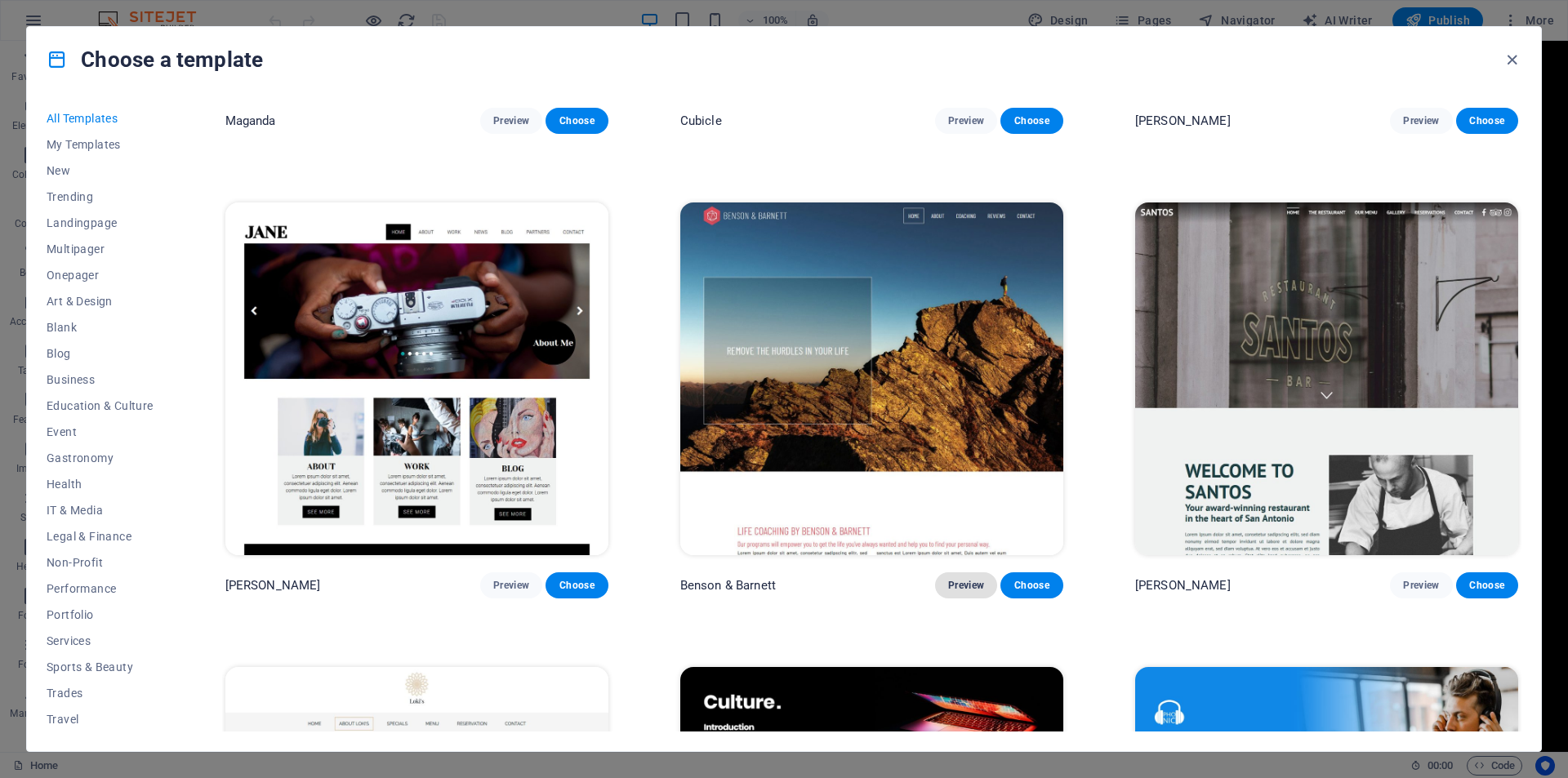
click at [953, 578] on span "Preview" at bounding box center [966, 584] width 36 height 13
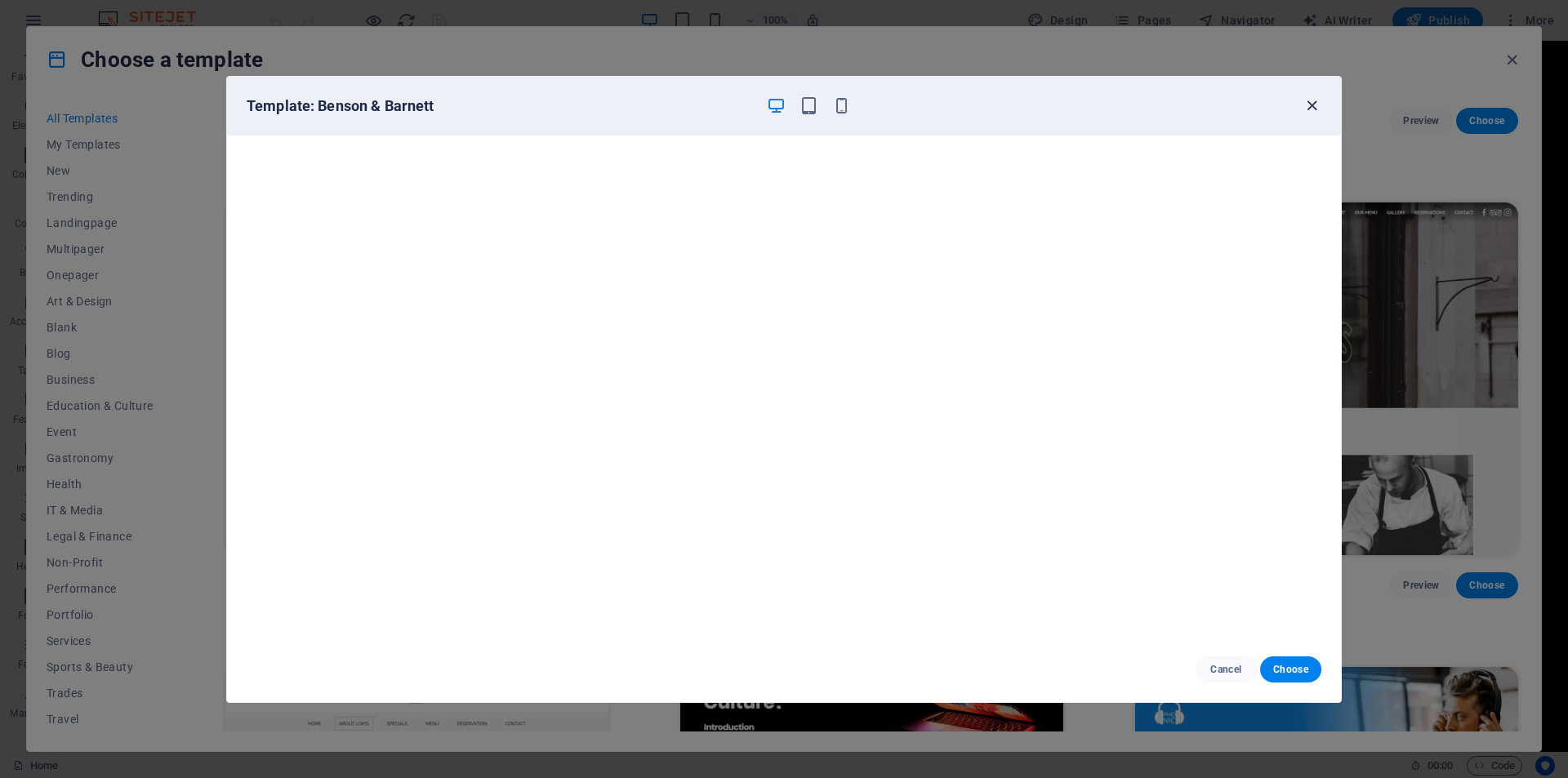
click at [1312, 105] on icon "button" at bounding box center [1312, 106] width 19 height 19
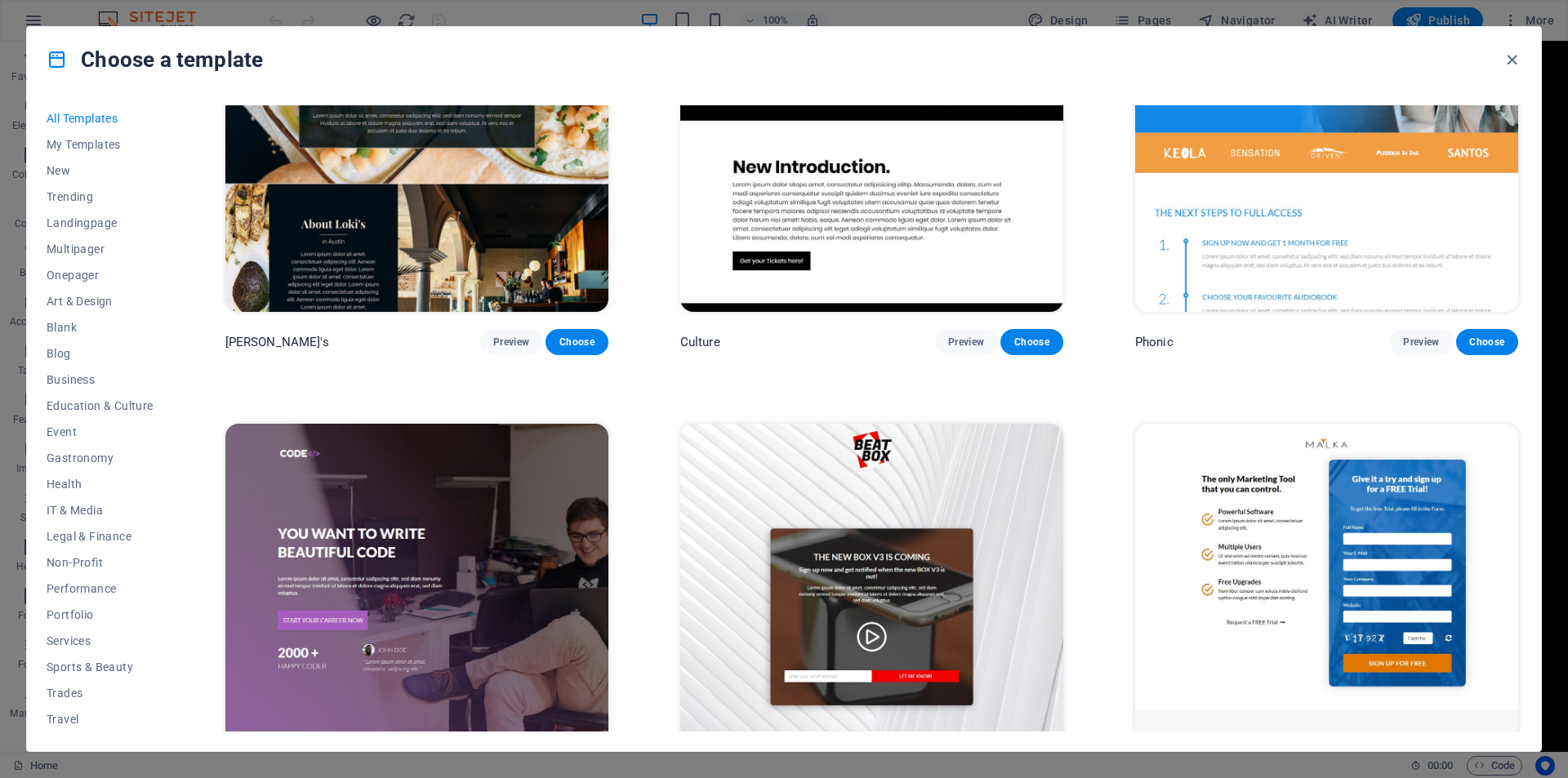
scroll to position [21550, 0]
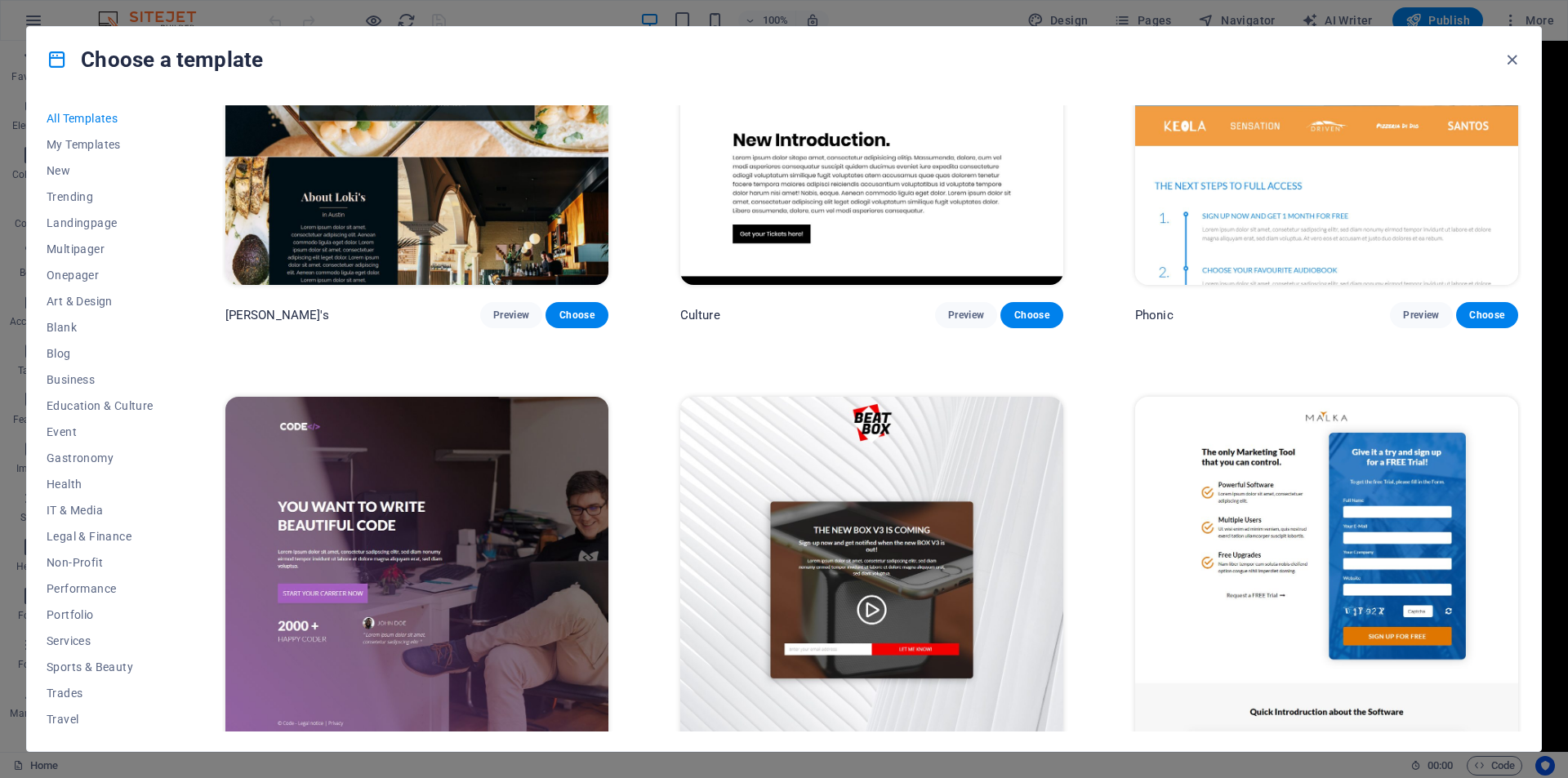
click at [517, 773] on span "Preview" at bounding box center [511, 779] width 36 height 13
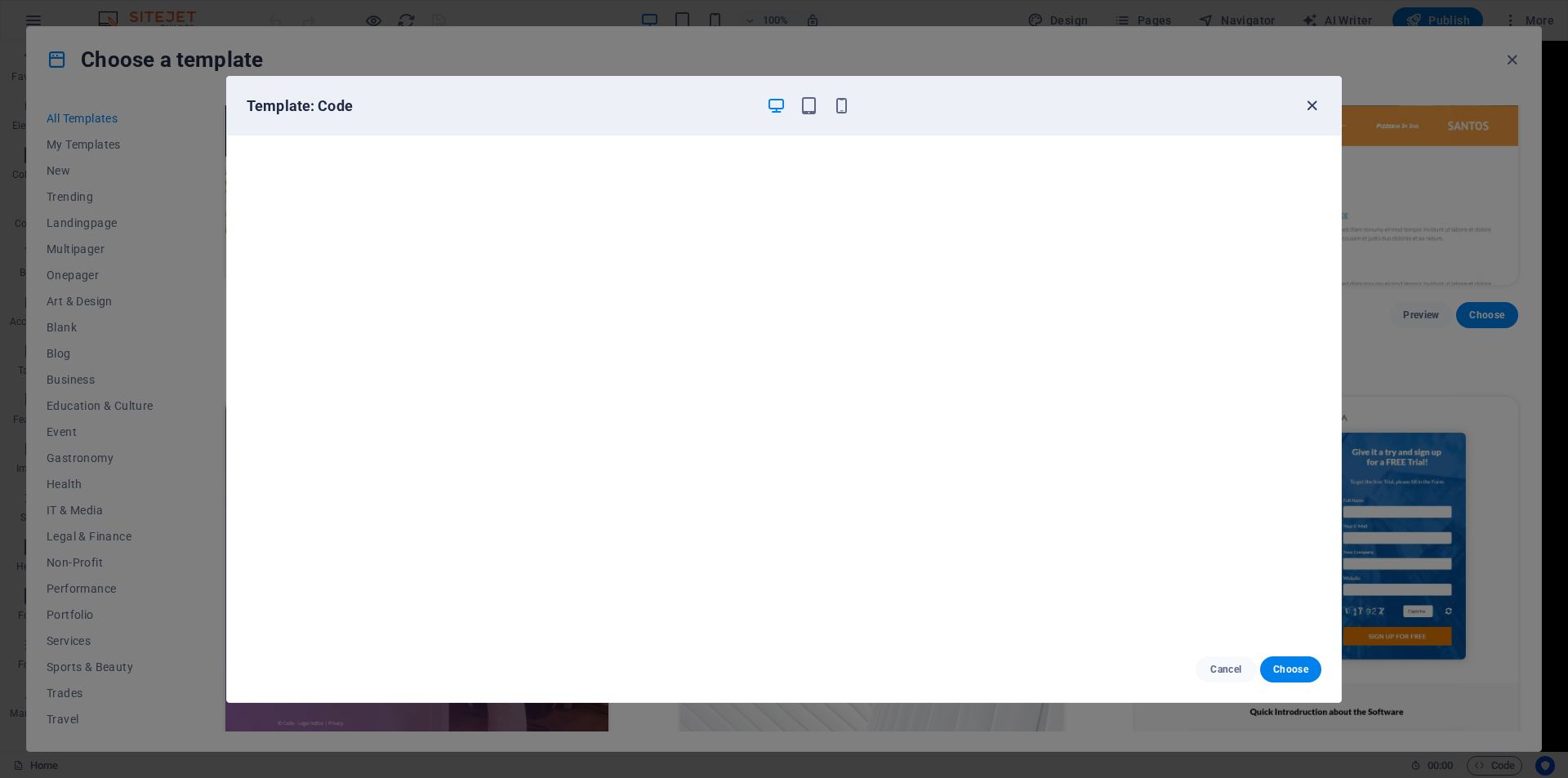
click at [1315, 101] on icon "button" at bounding box center [1312, 106] width 19 height 19
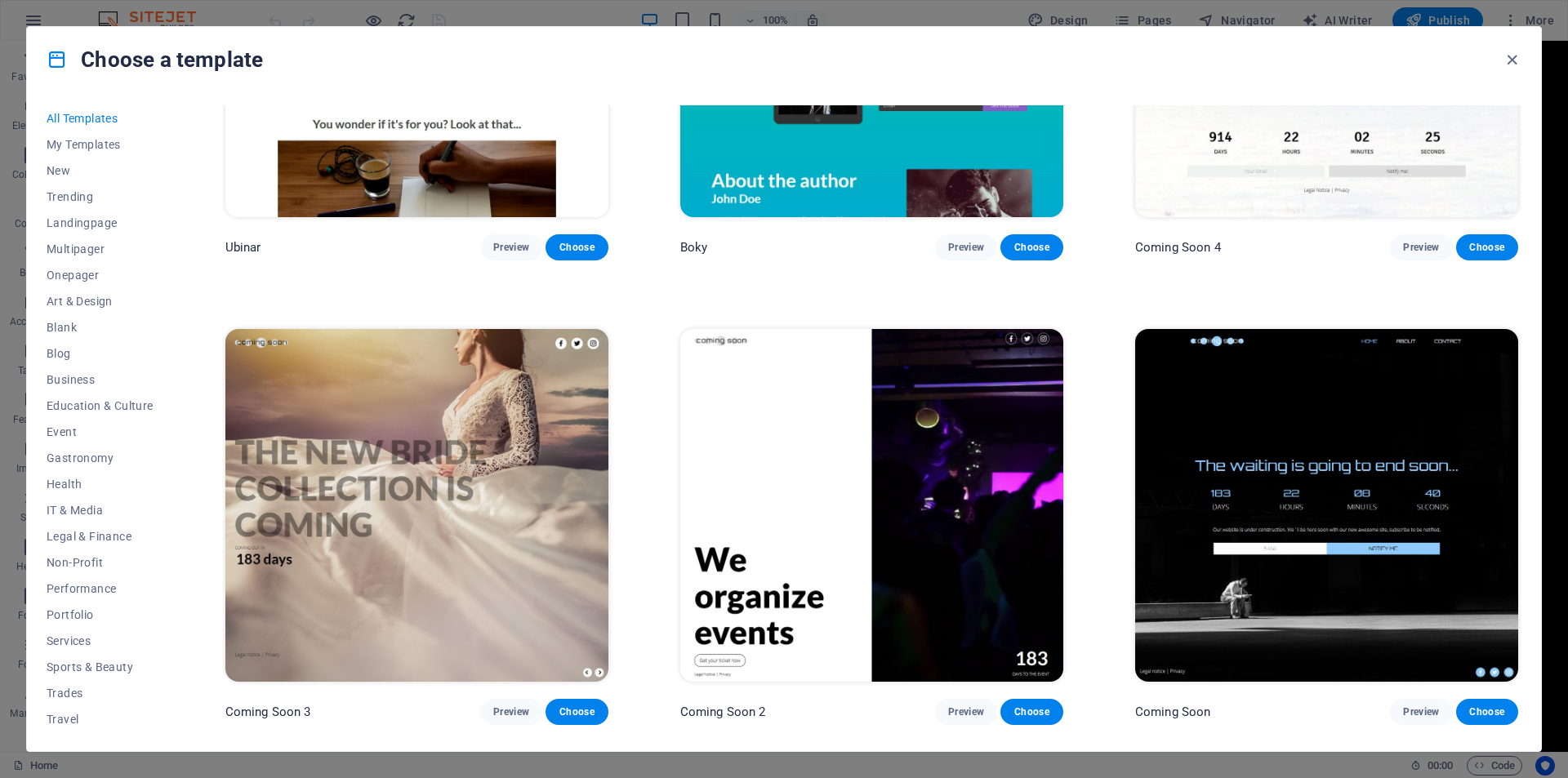
scroll to position [24896, 0]
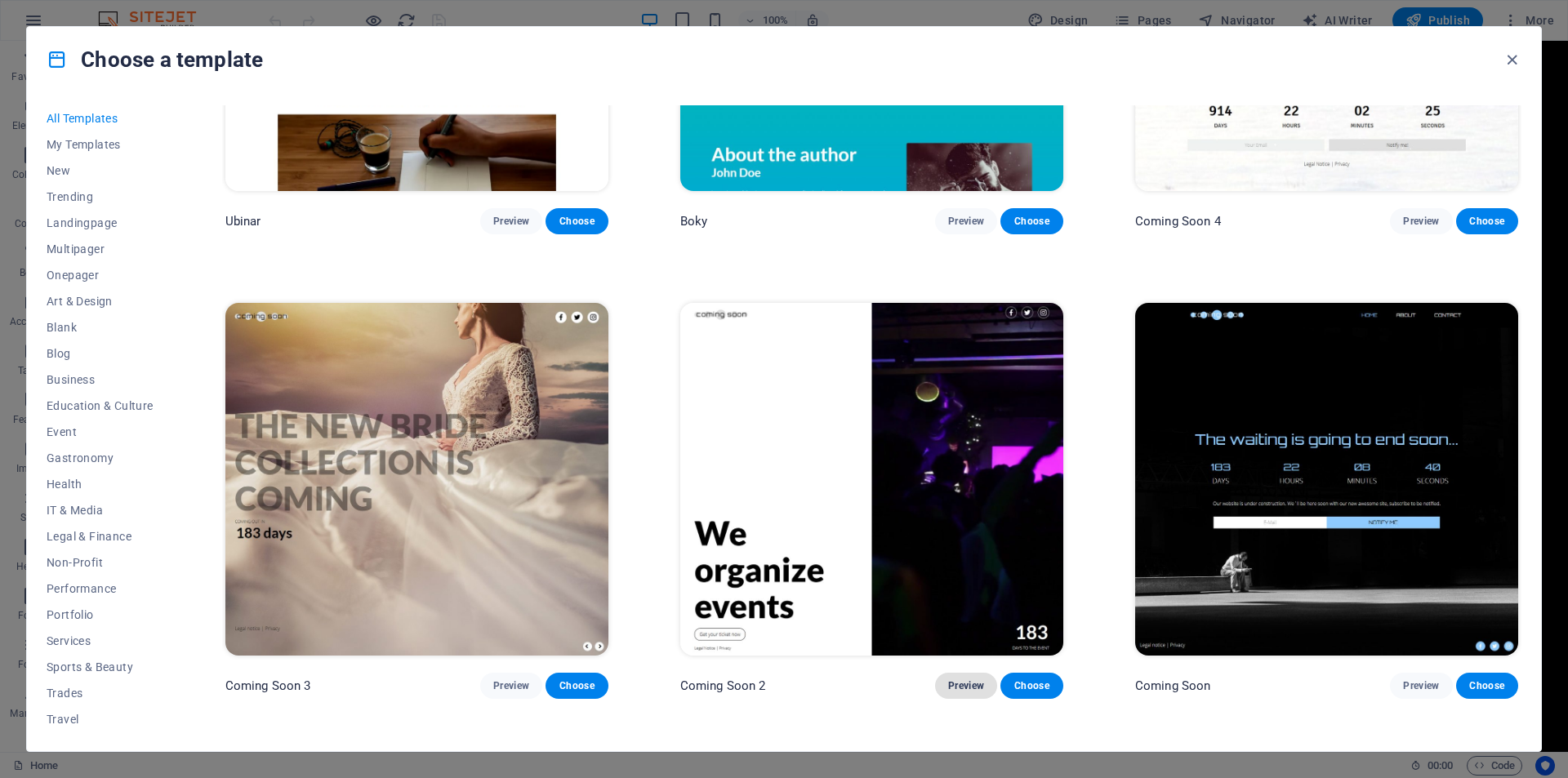
click at [949, 679] on span "Preview" at bounding box center [966, 685] width 36 height 13
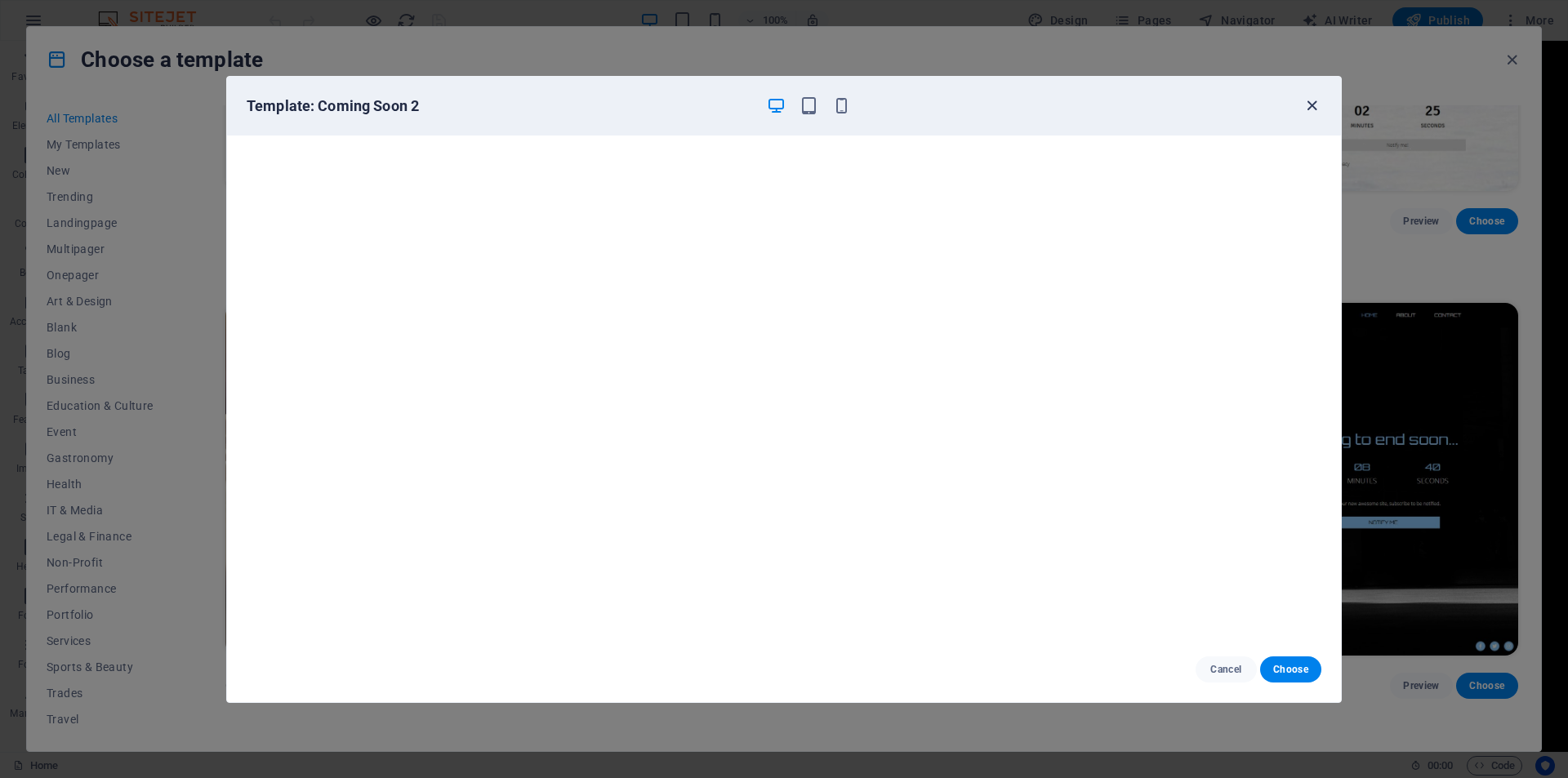
click at [1318, 103] on icon "button" at bounding box center [1312, 106] width 19 height 19
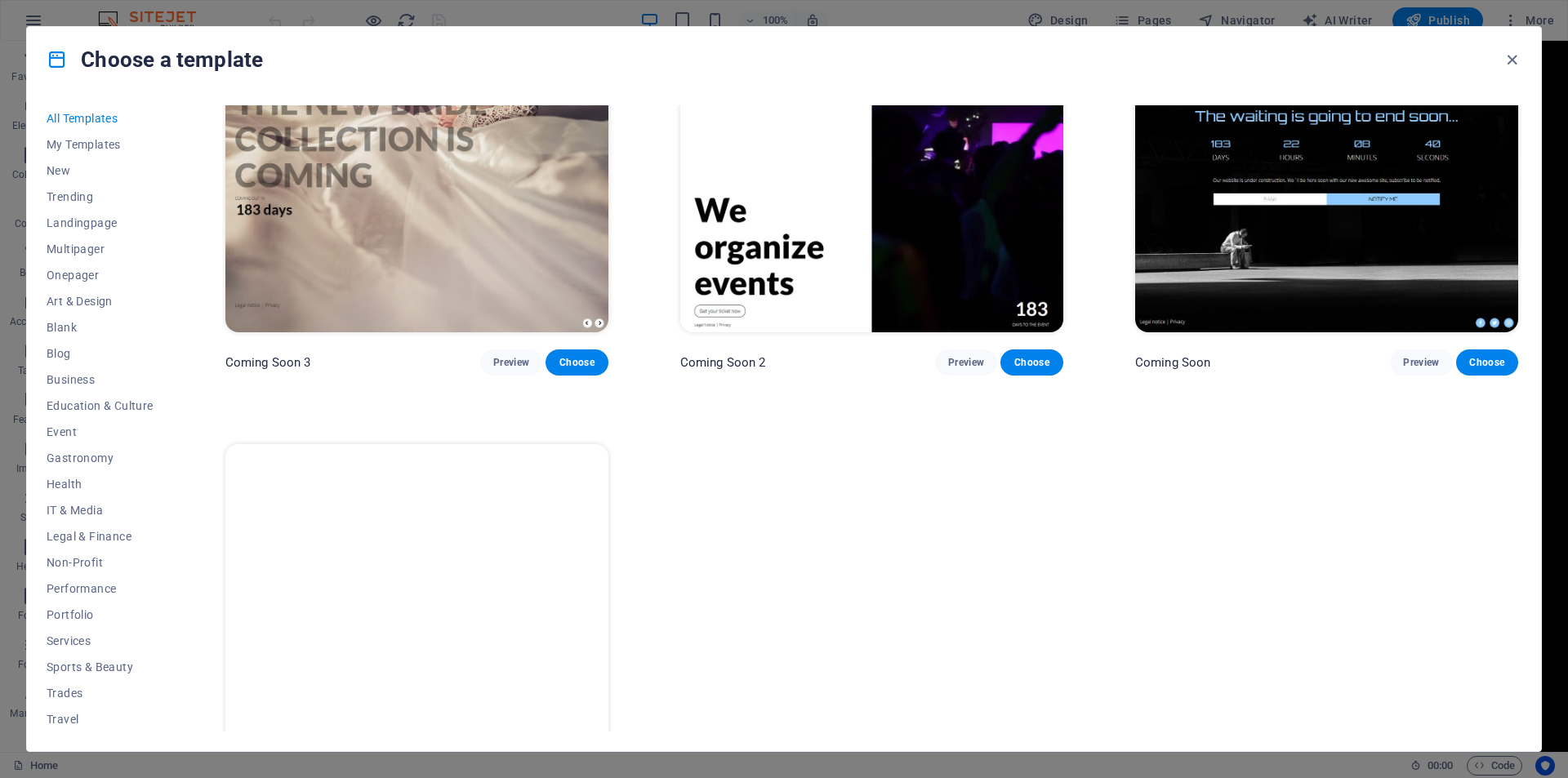
scroll to position [25226, 0]
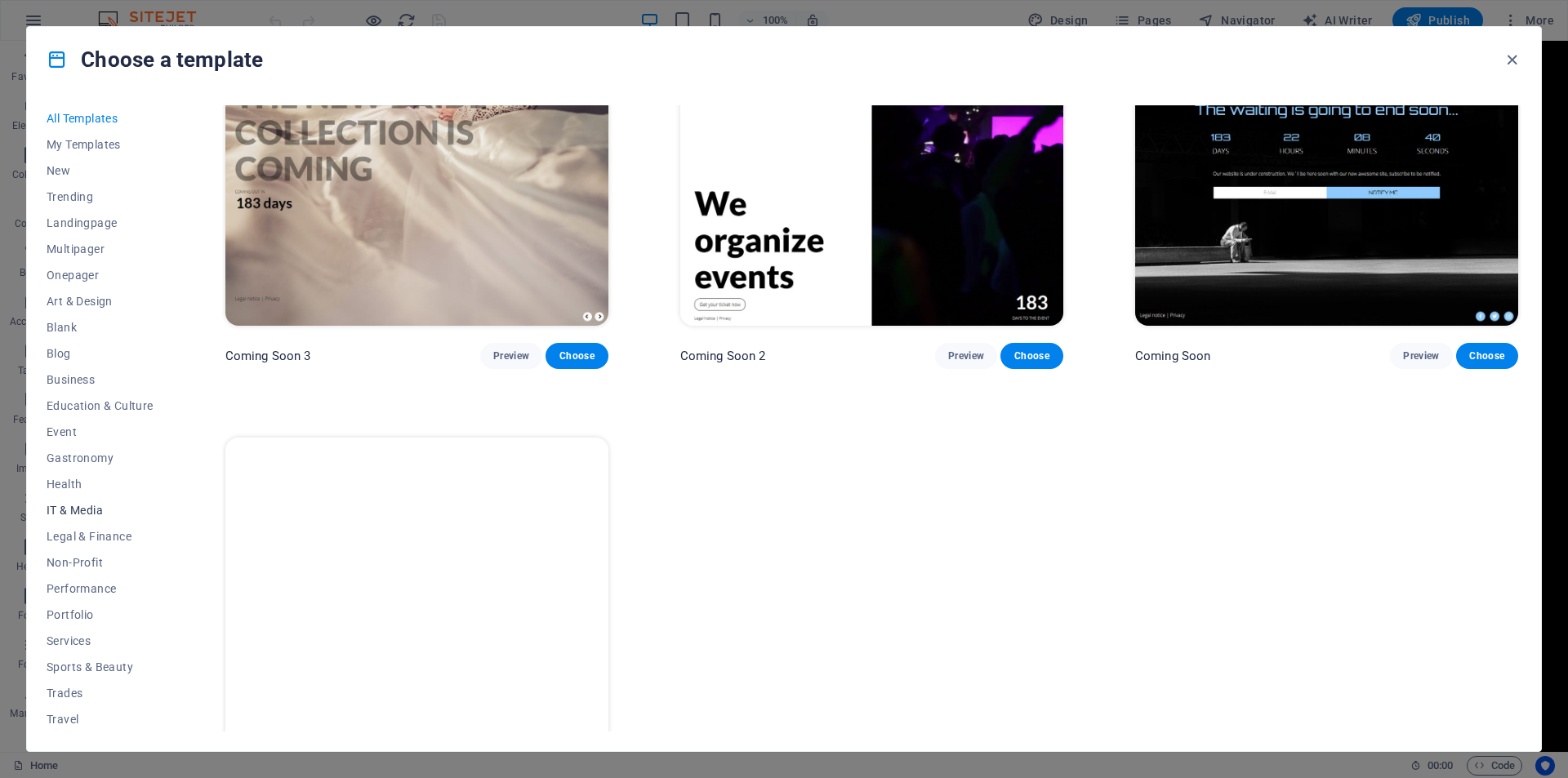
click at [67, 506] on span "IT & Media" at bounding box center [100, 510] width 107 height 13
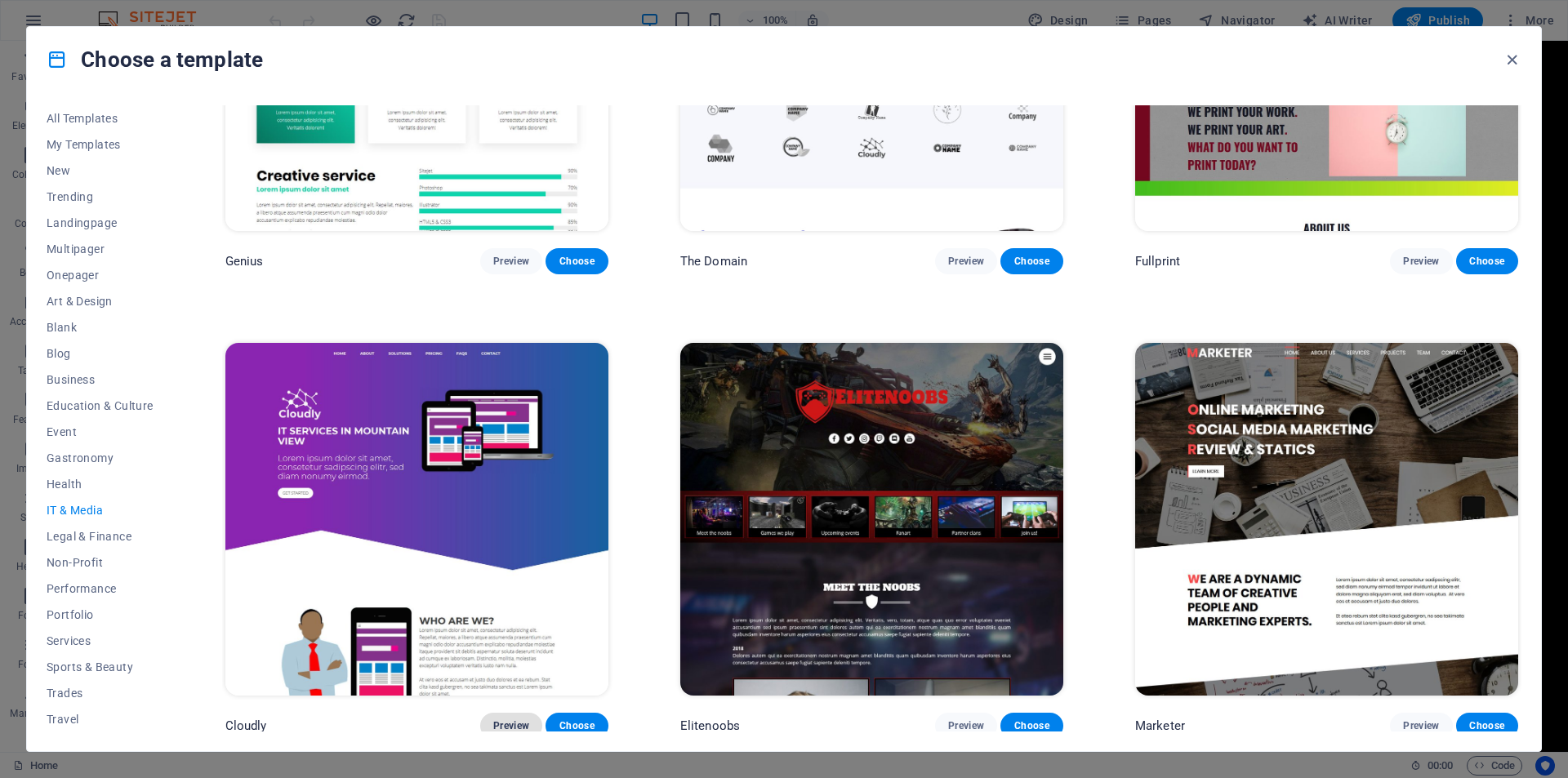
click at [505, 719] on span "Preview" at bounding box center [511, 725] width 36 height 13
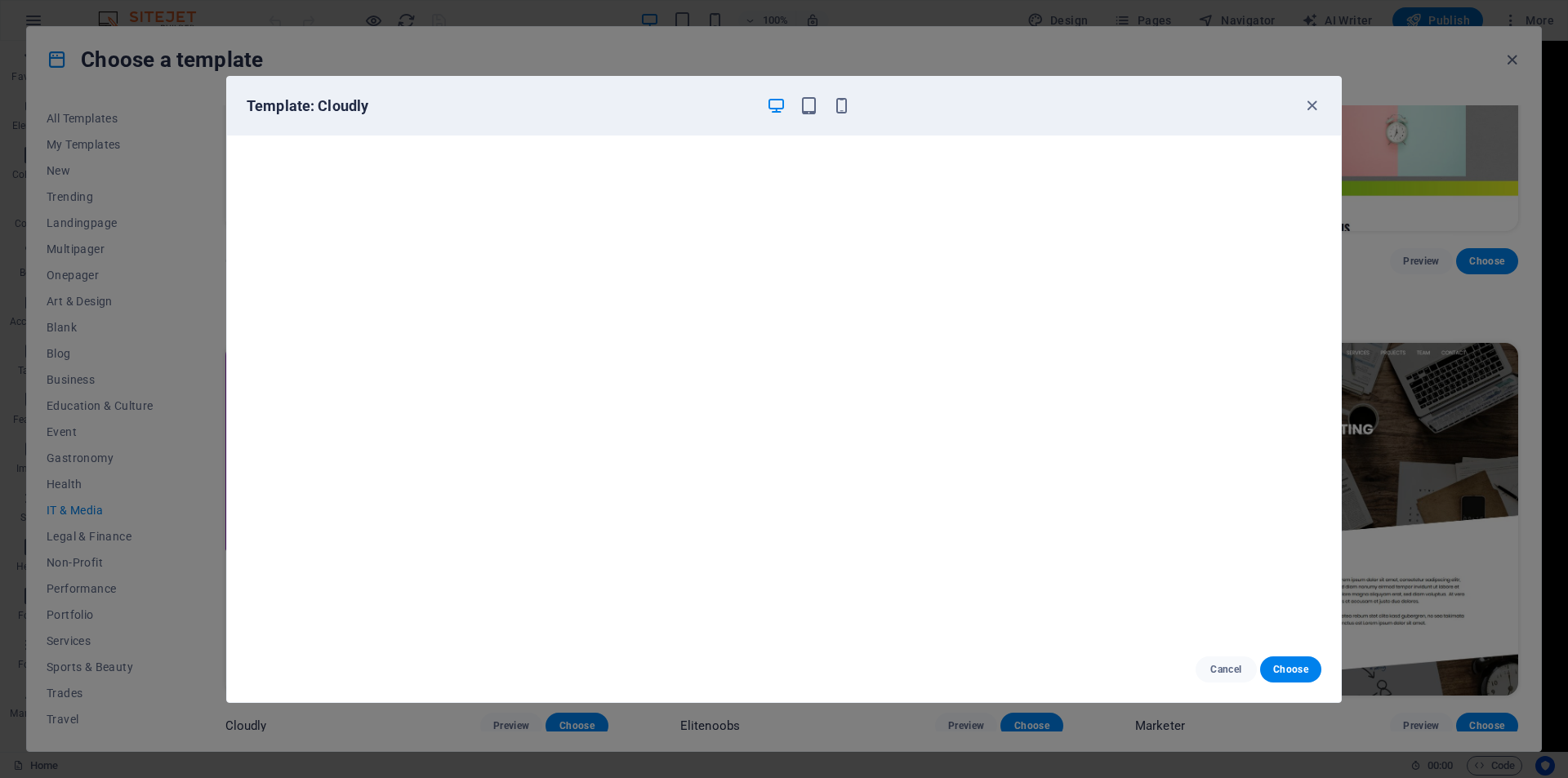
click at [797, 112] on div at bounding box center [808, 106] width 85 height 19
click at [812, 107] on icon "button" at bounding box center [809, 106] width 19 height 19
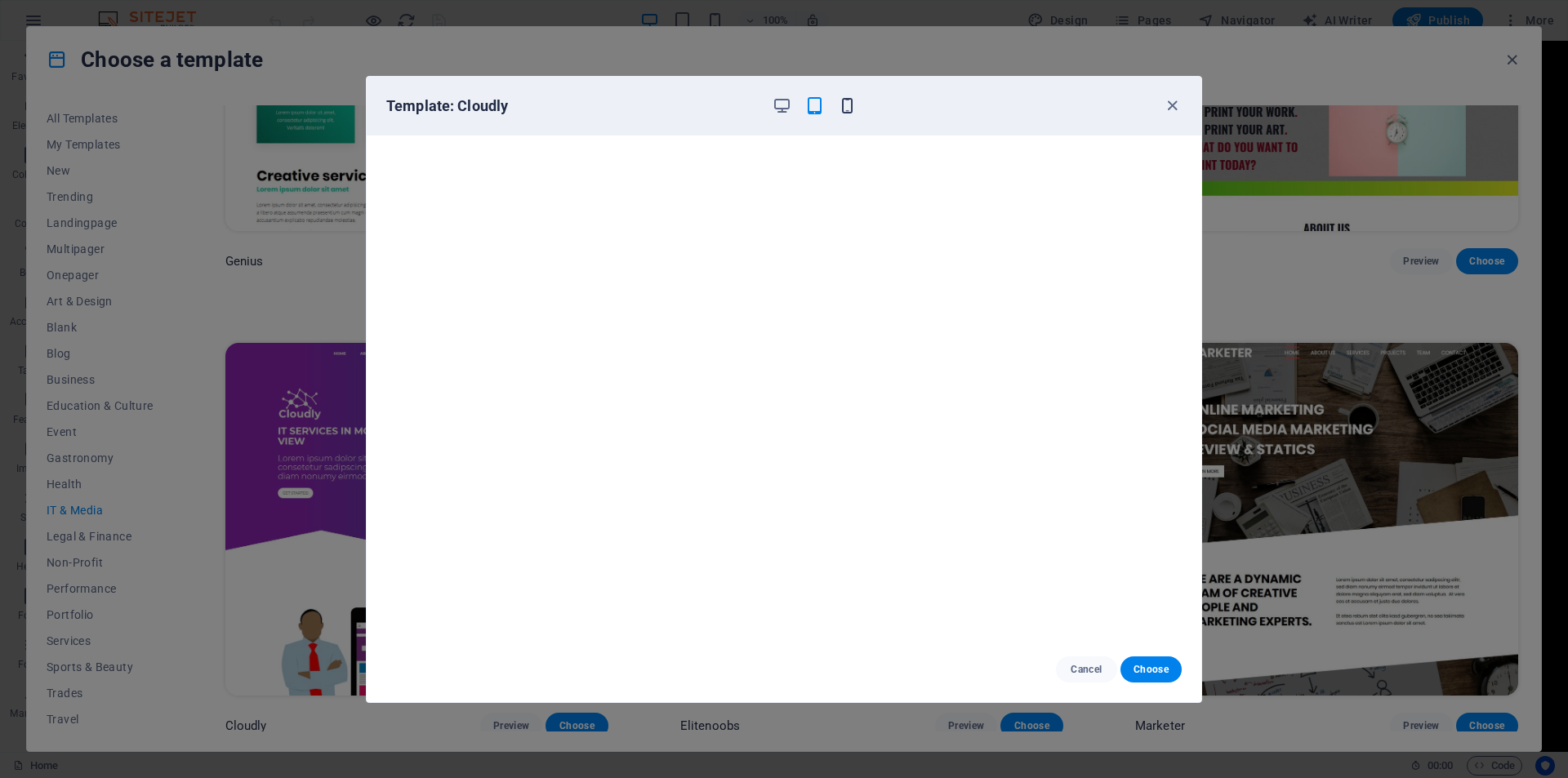
click at [854, 111] on icon "button" at bounding box center [847, 106] width 19 height 19
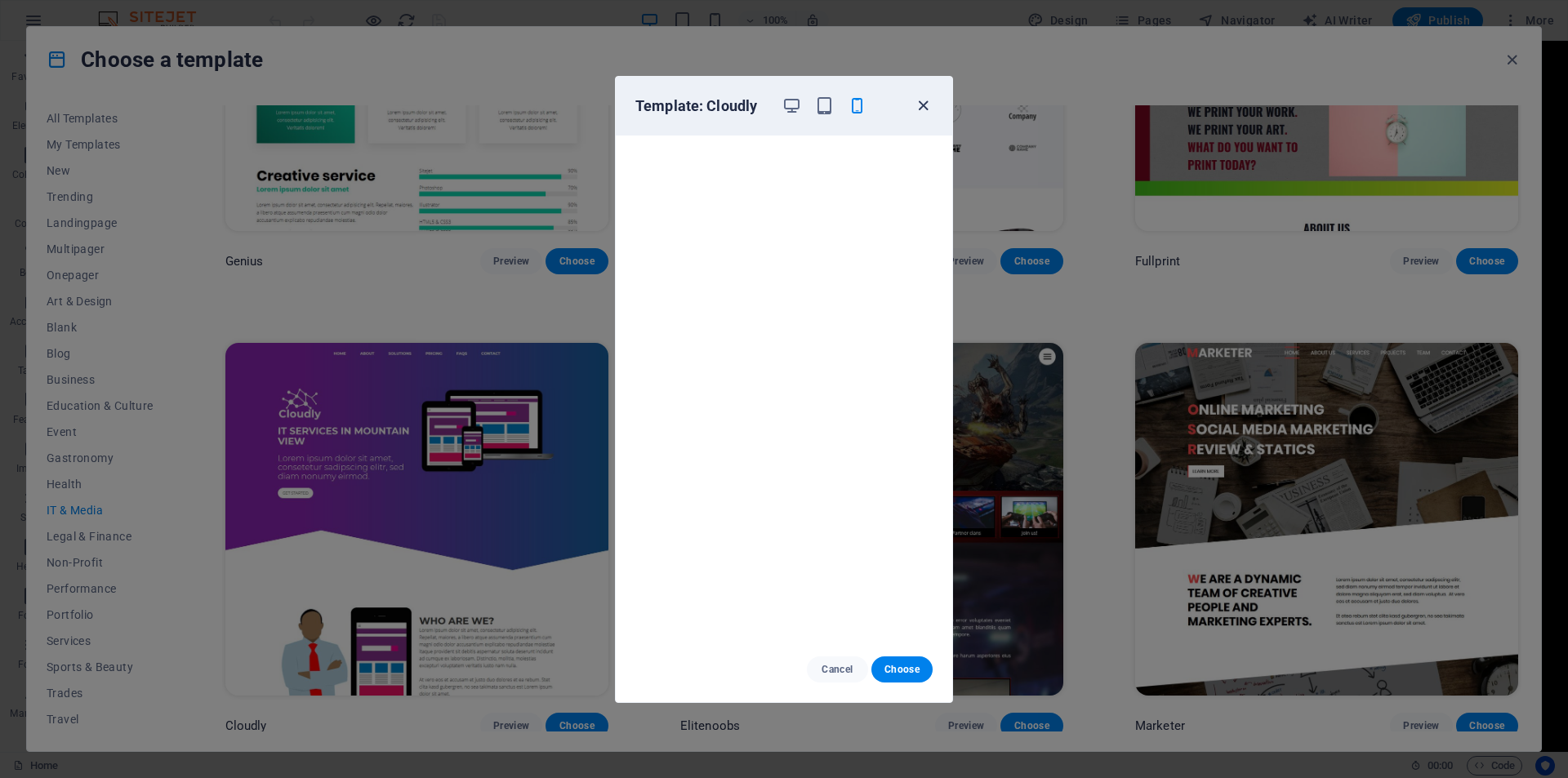
click at [921, 104] on icon "button" at bounding box center [923, 106] width 19 height 19
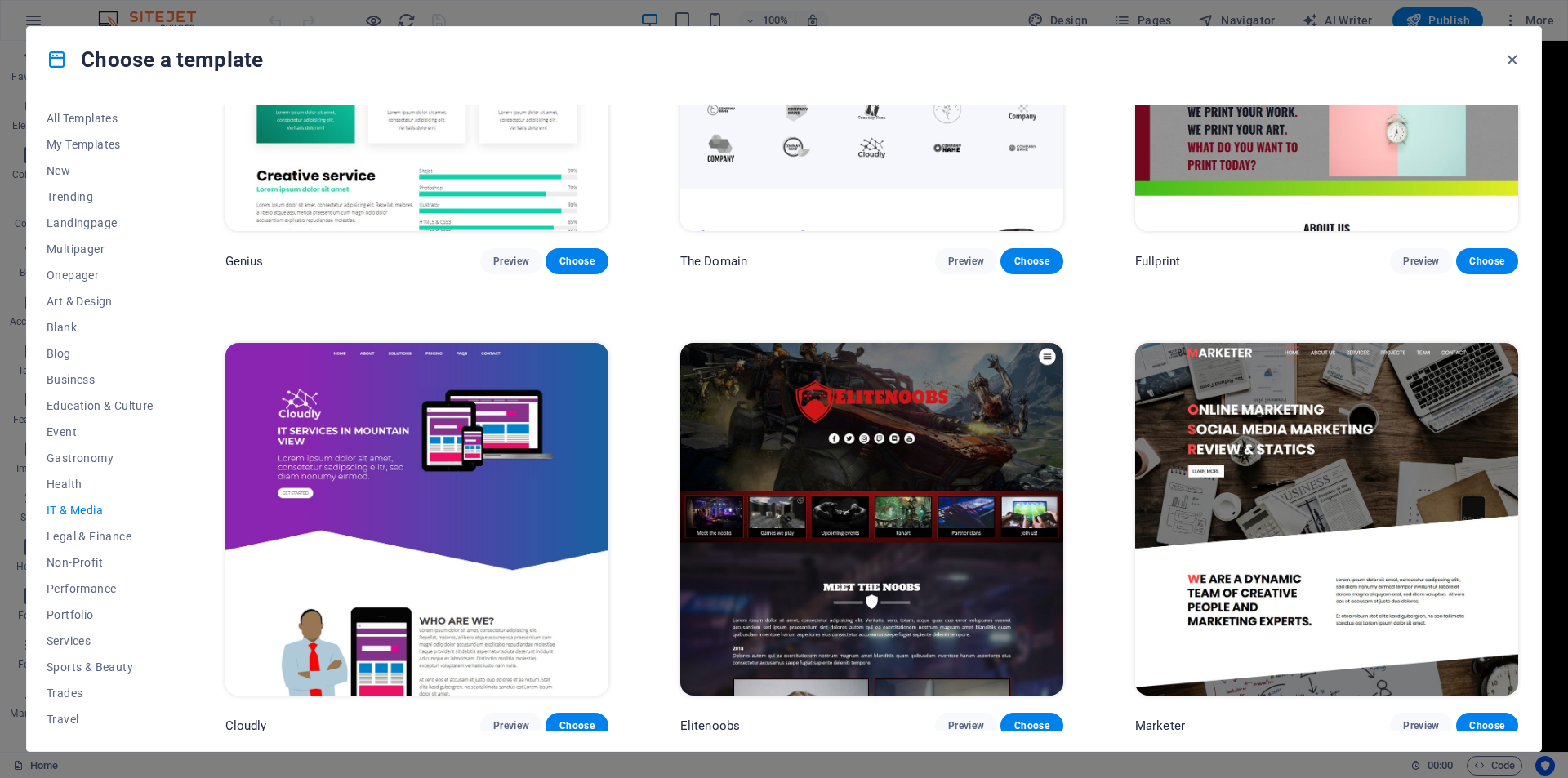
click at [932, 439] on img at bounding box center [872, 518] width 383 height 353
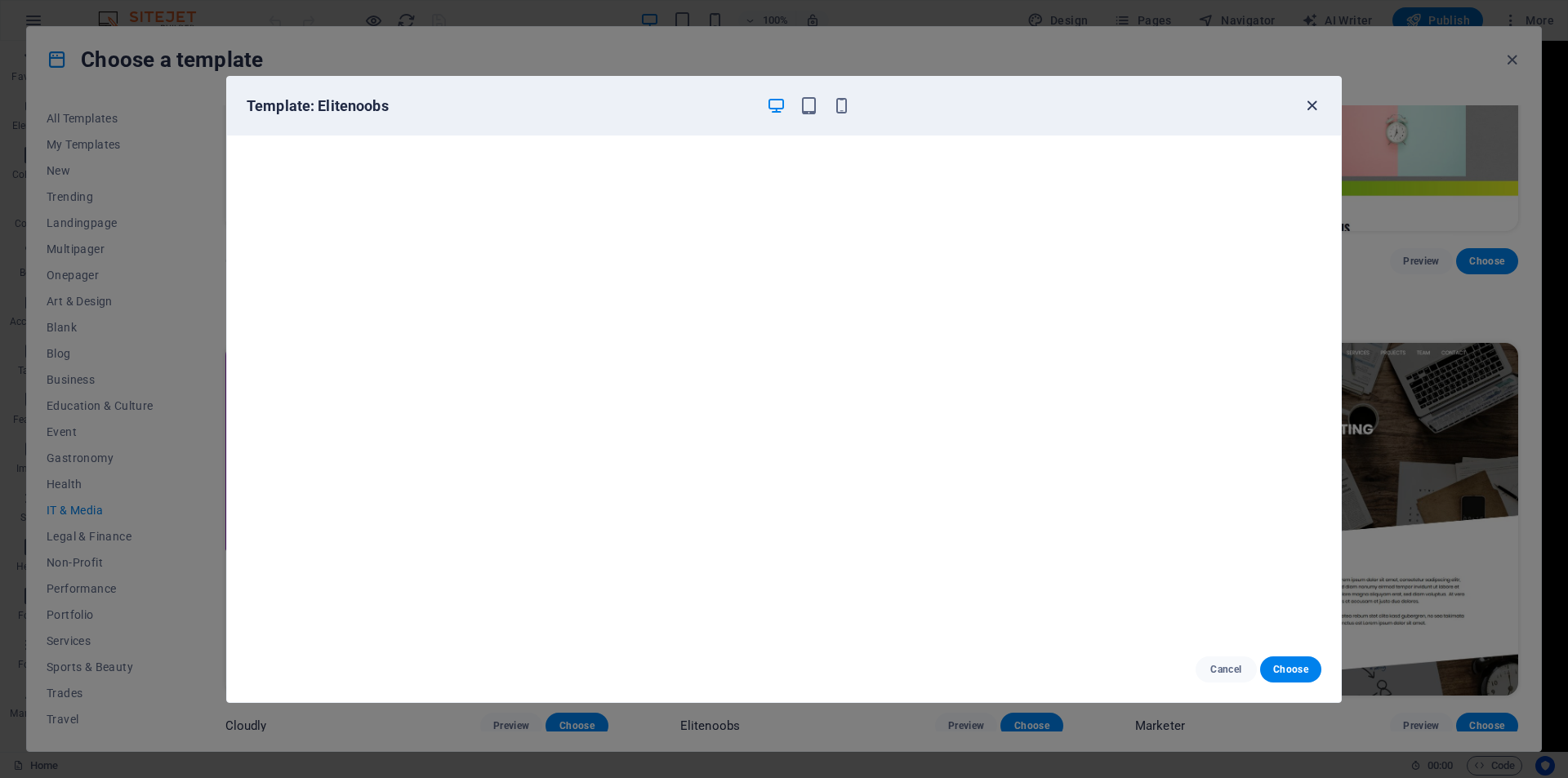
click at [1314, 101] on icon "button" at bounding box center [1312, 106] width 19 height 19
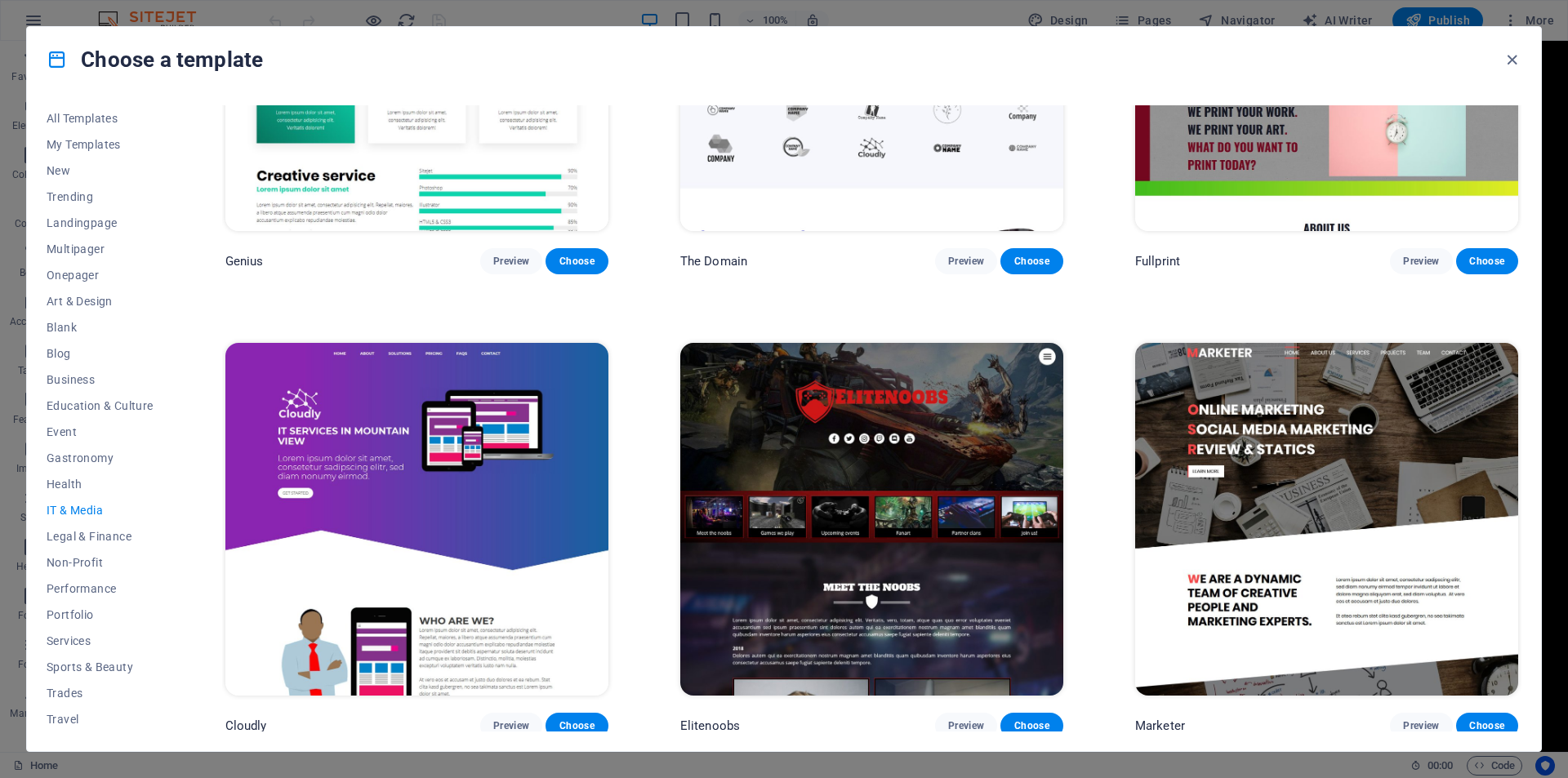
click at [1323, 426] on img at bounding box center [1327, 518] width 383 height 353
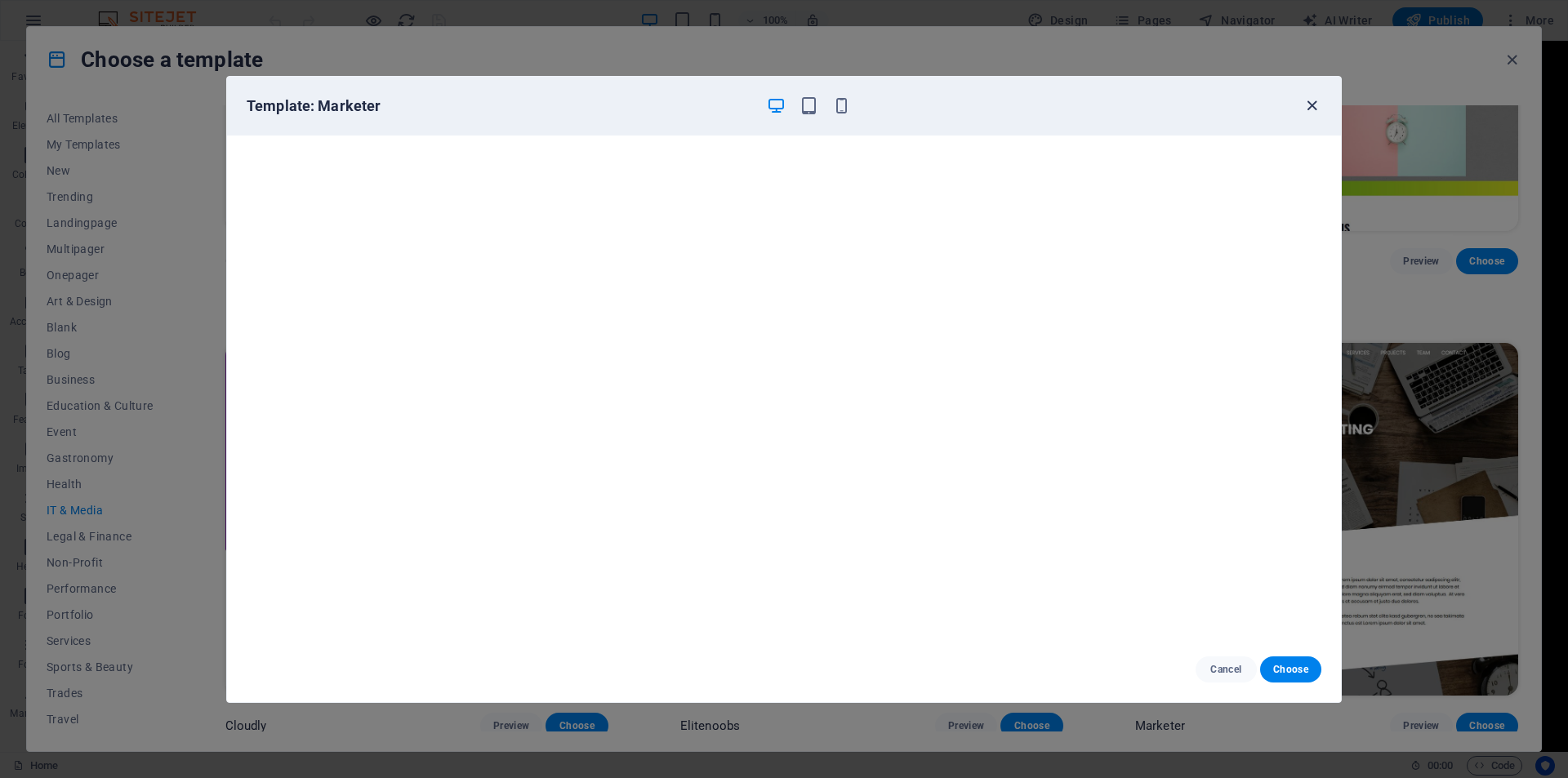
click at [1312, 106] on icon "button" at bounding box center [1312, 106] width 19 height 19
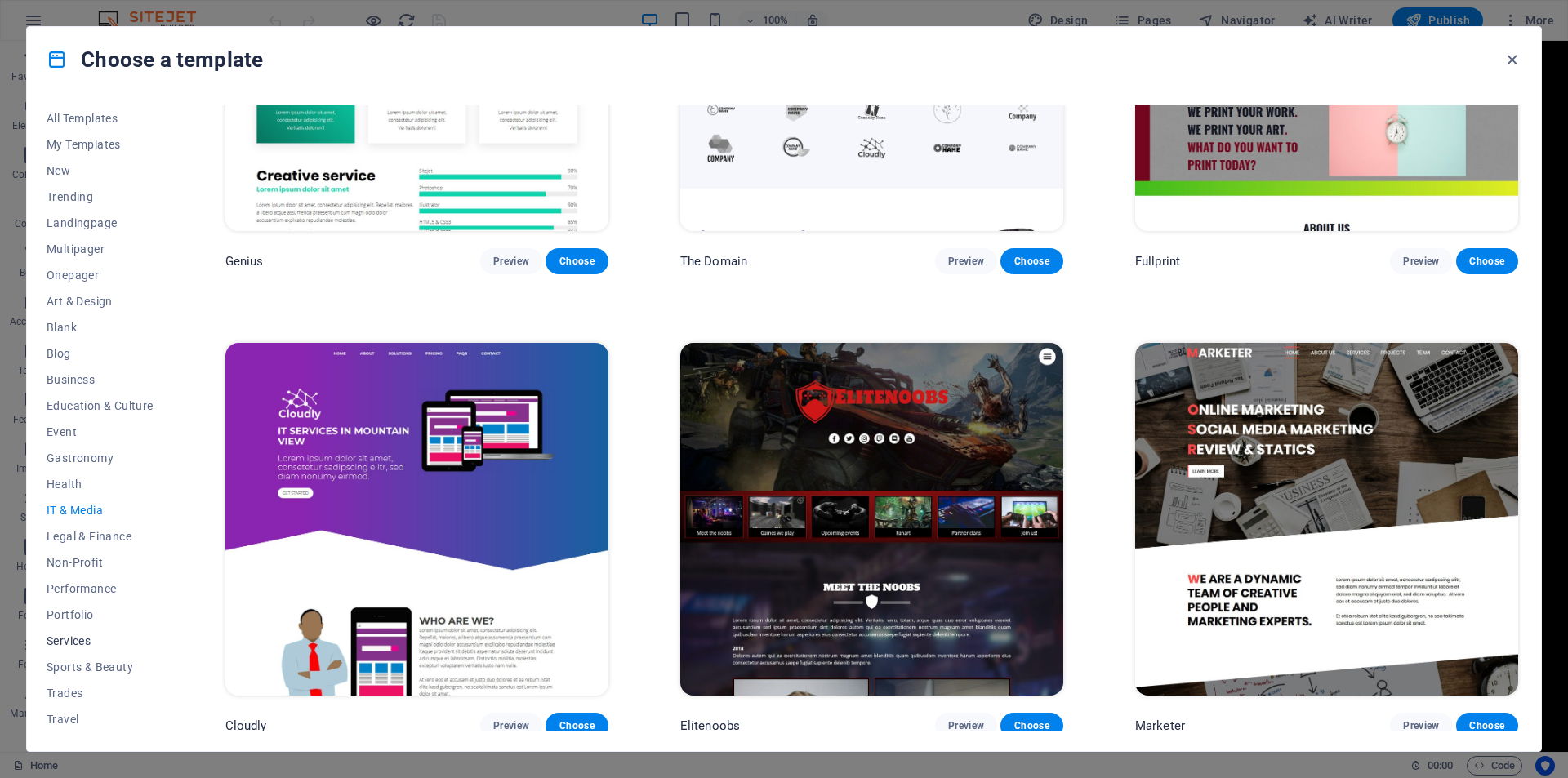
scroll to position [27, 0]
click at [77, 583] on span "Portfolio" at bounding box center [100, 587] width 107 height 13
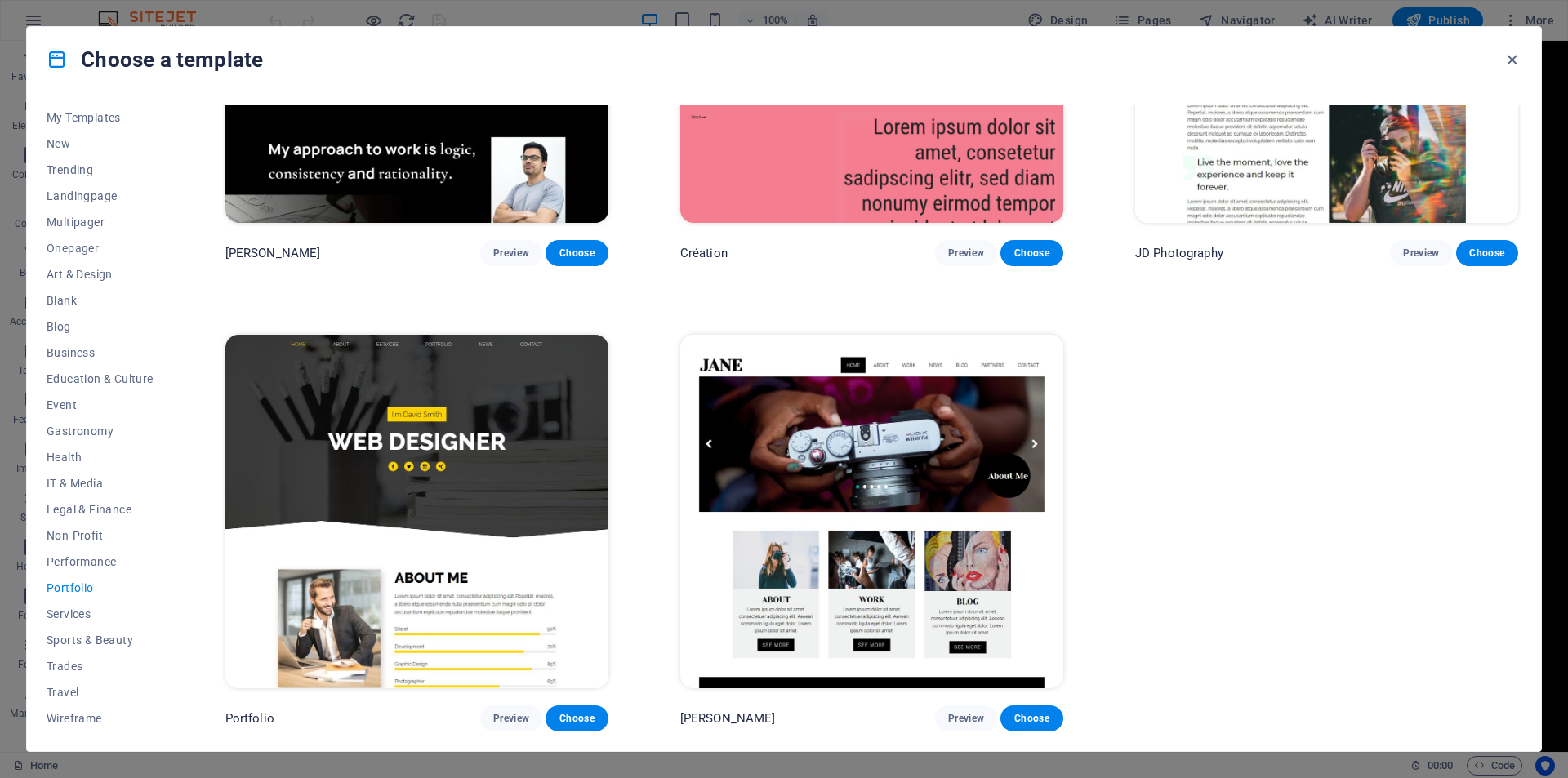
scroll to position [697, 0]
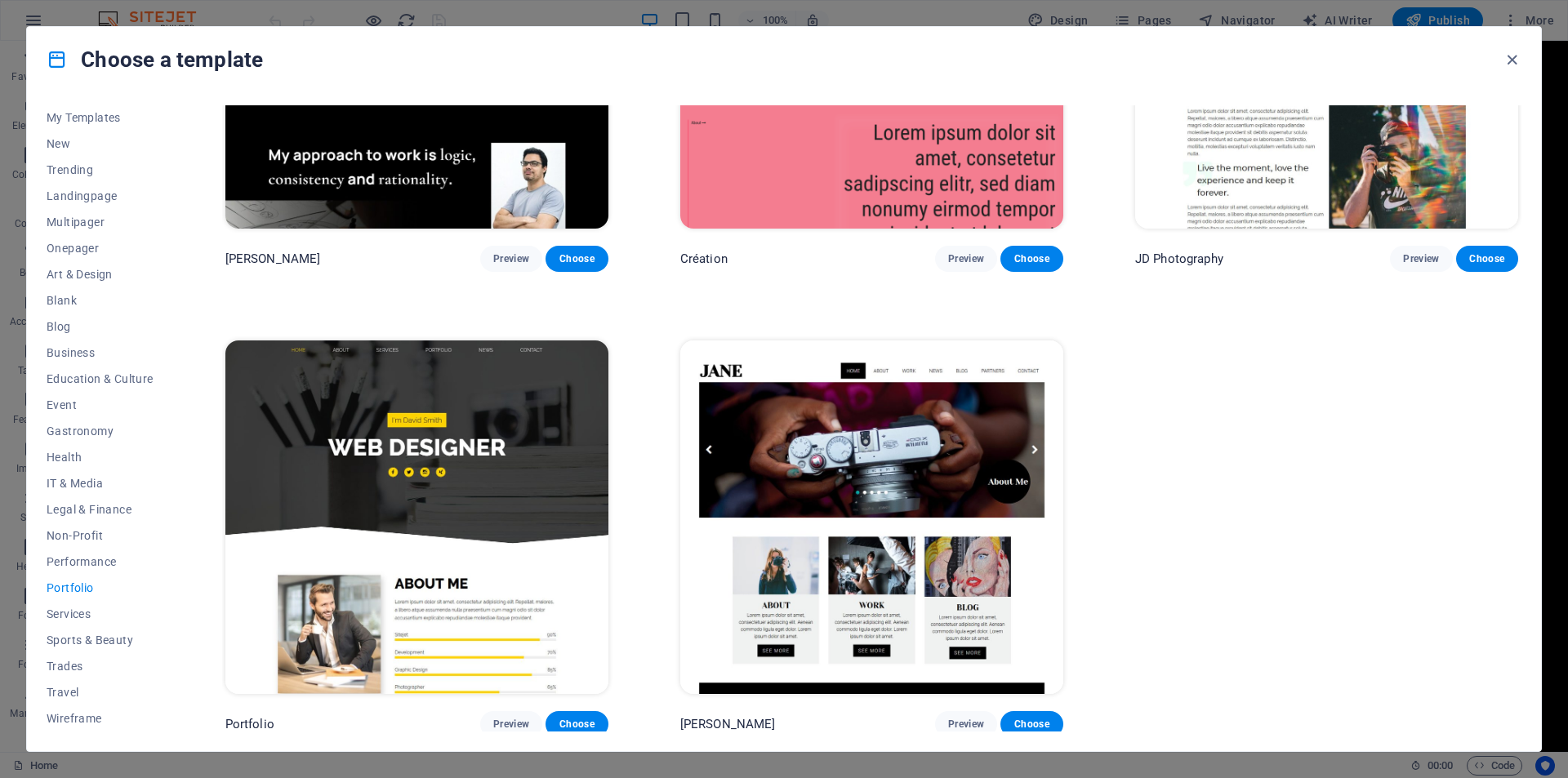
click at [465, 537] on img at bounding box center [416, 517] width 383 height 353
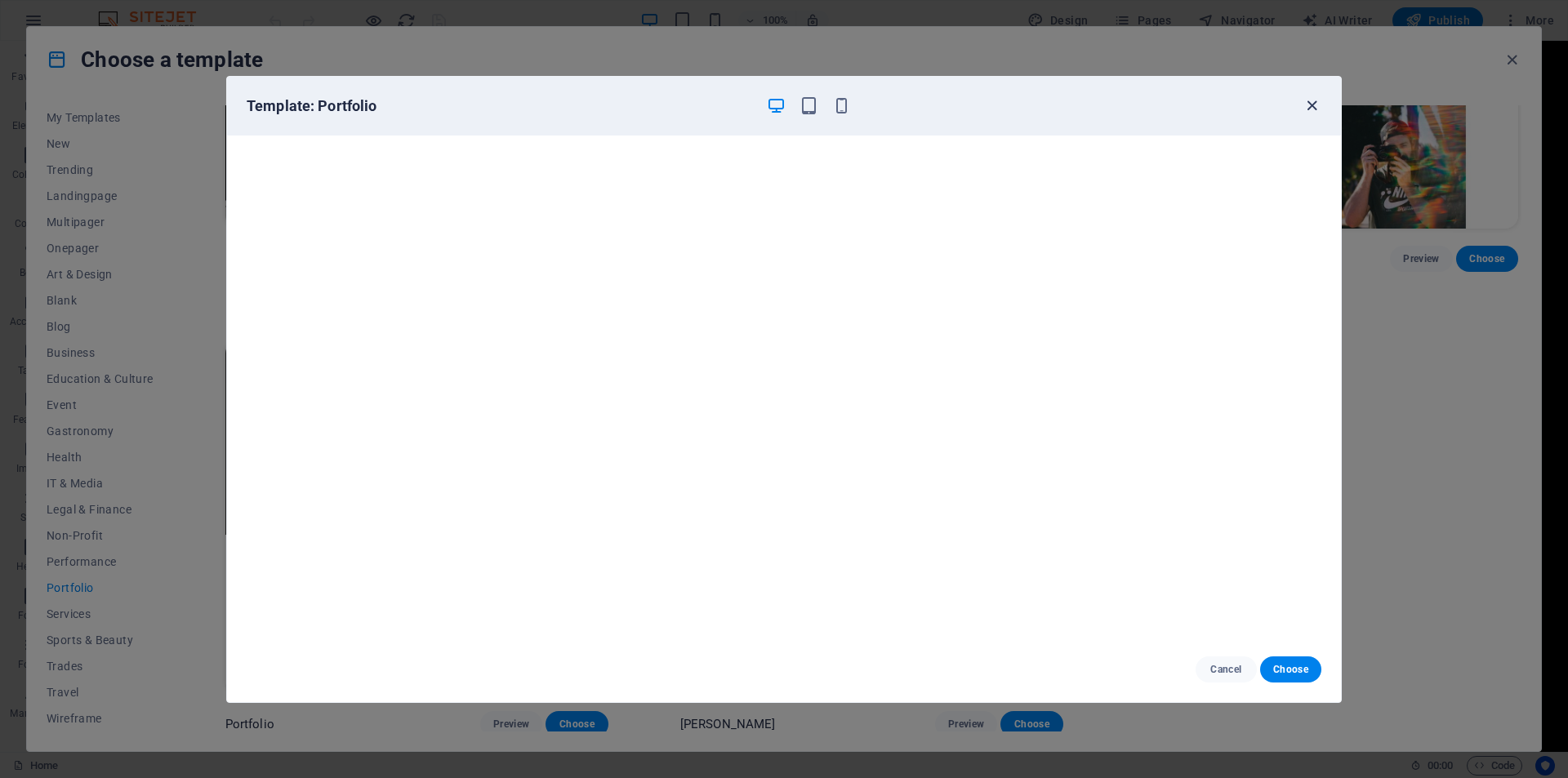
click at [1312, 102] on icon "button" at bounding box center [1312, 106] width 19 height 19
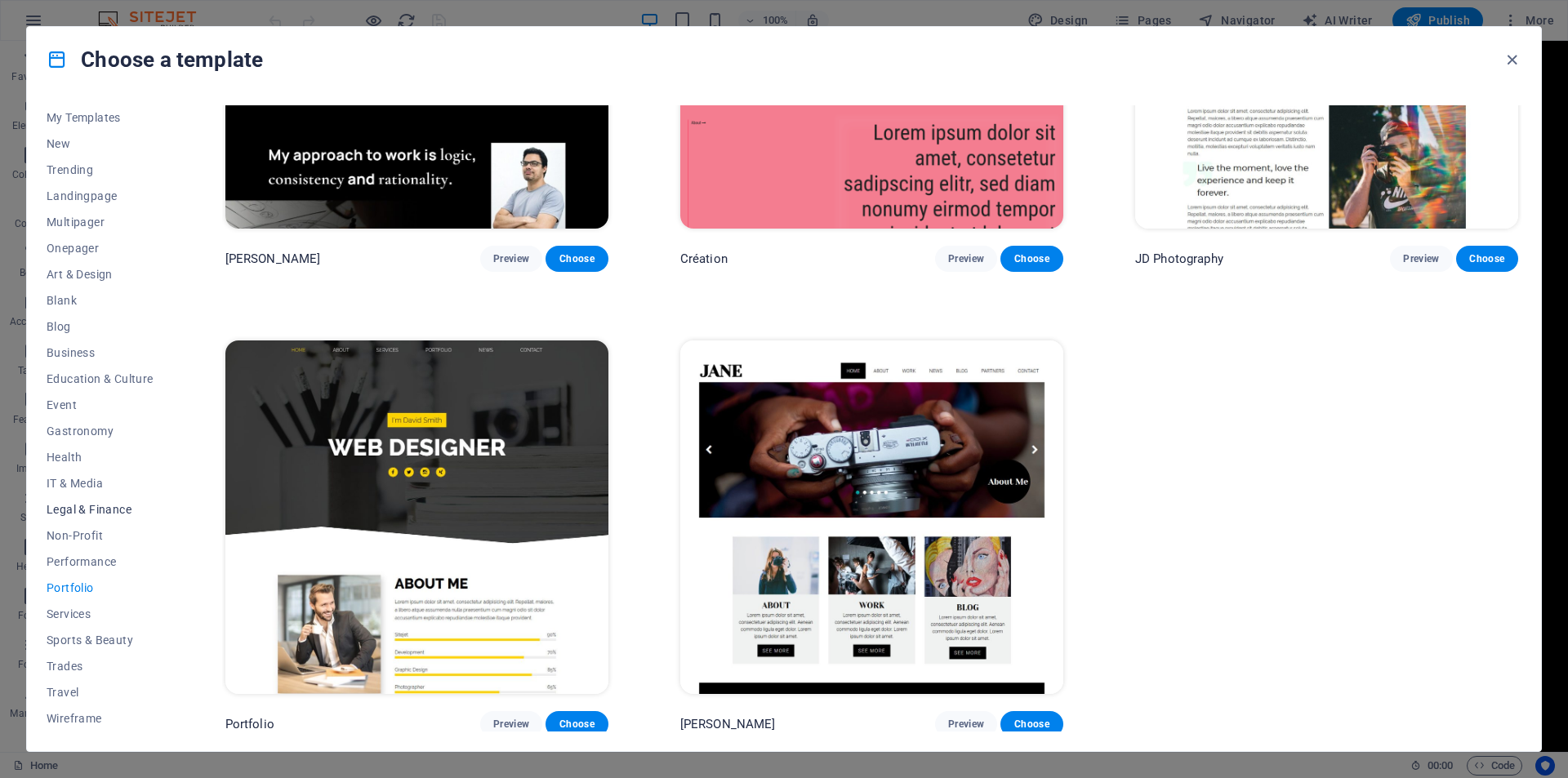
click at [88, 507] on span "Legal & Finance" at bounding box center [100, 509] width 107 height 13
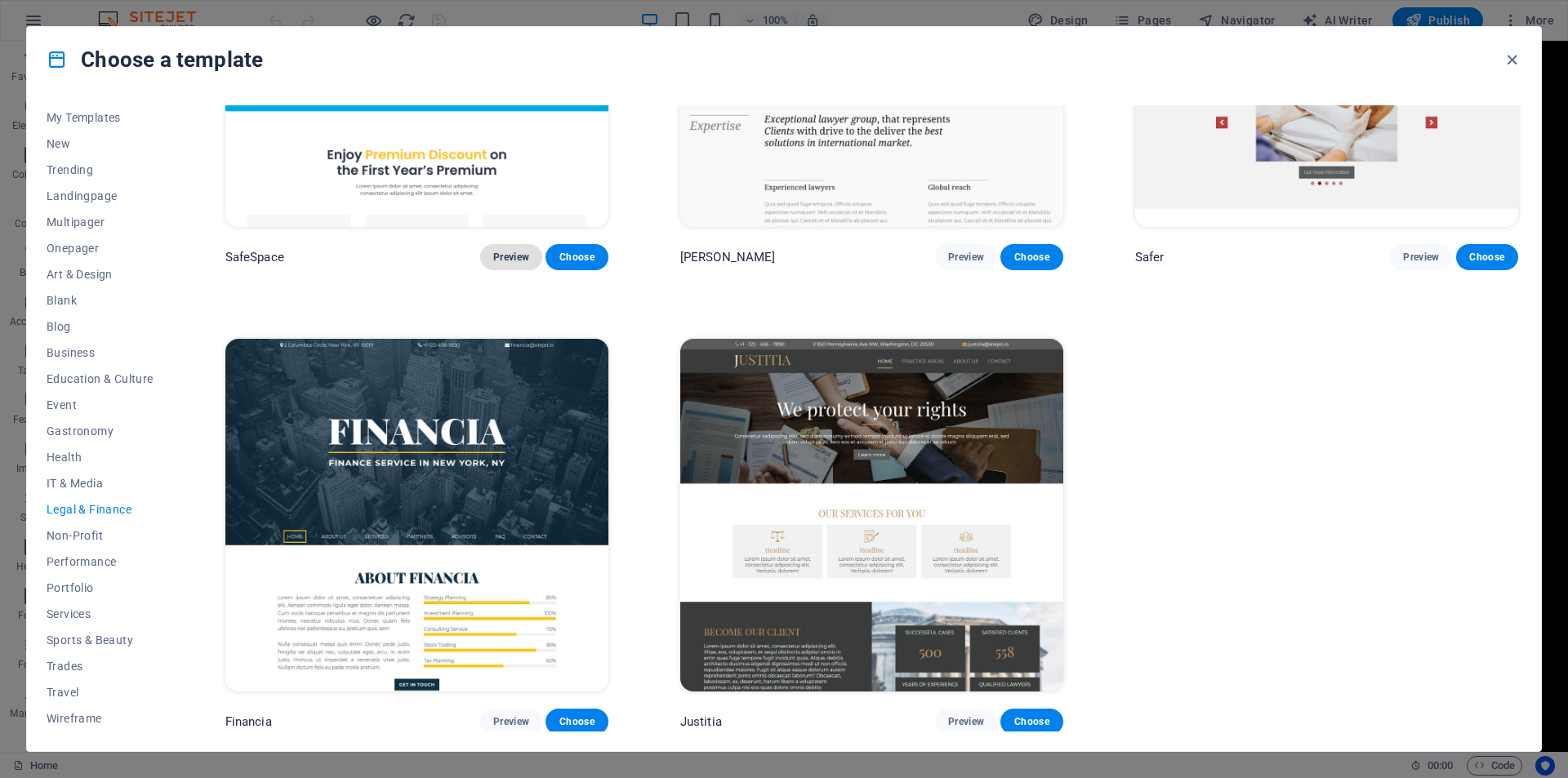
click at [523, 255] on span "Preview" at bounding box center [511, 256] width 36 height 13
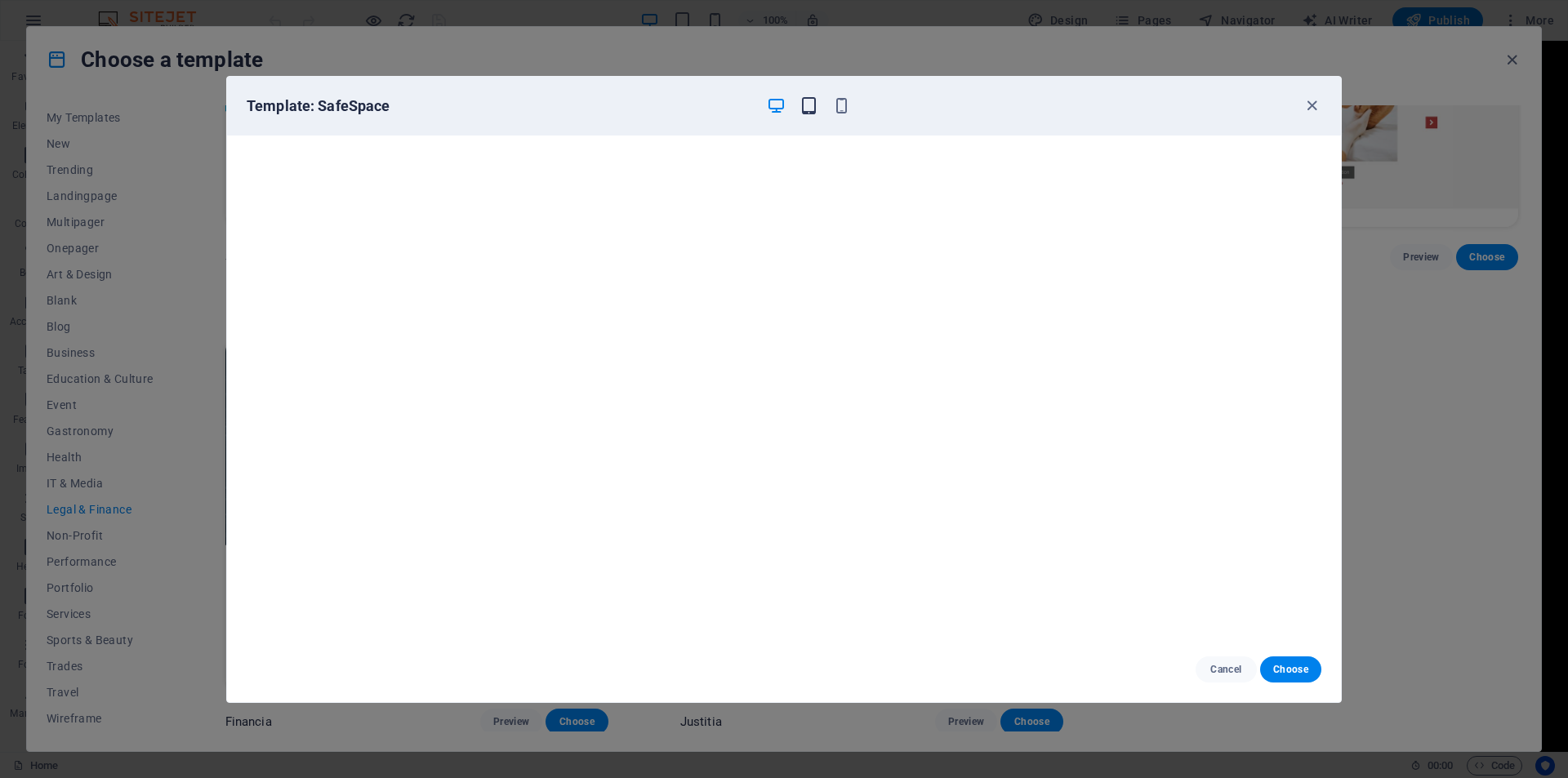
click at [807, 107] on icon "button" at bounding box center [809, 106] width 19 height 19
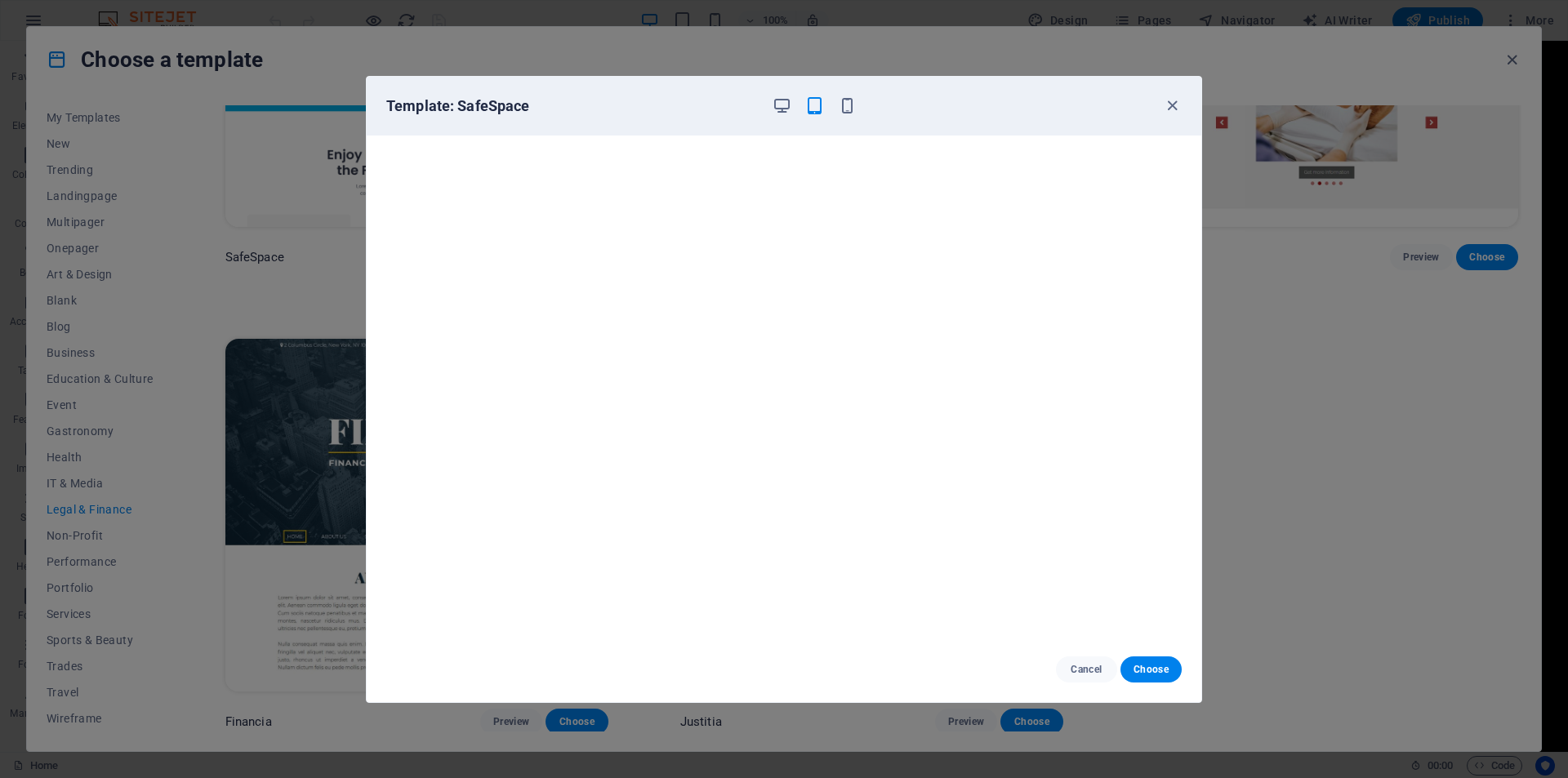
click at [807, 107] on icon "button" at bounding box center [815, 106] width 19 height 19
click at [847, 107] on icon "button" at bounding box center [847, 106] width 19 height 19
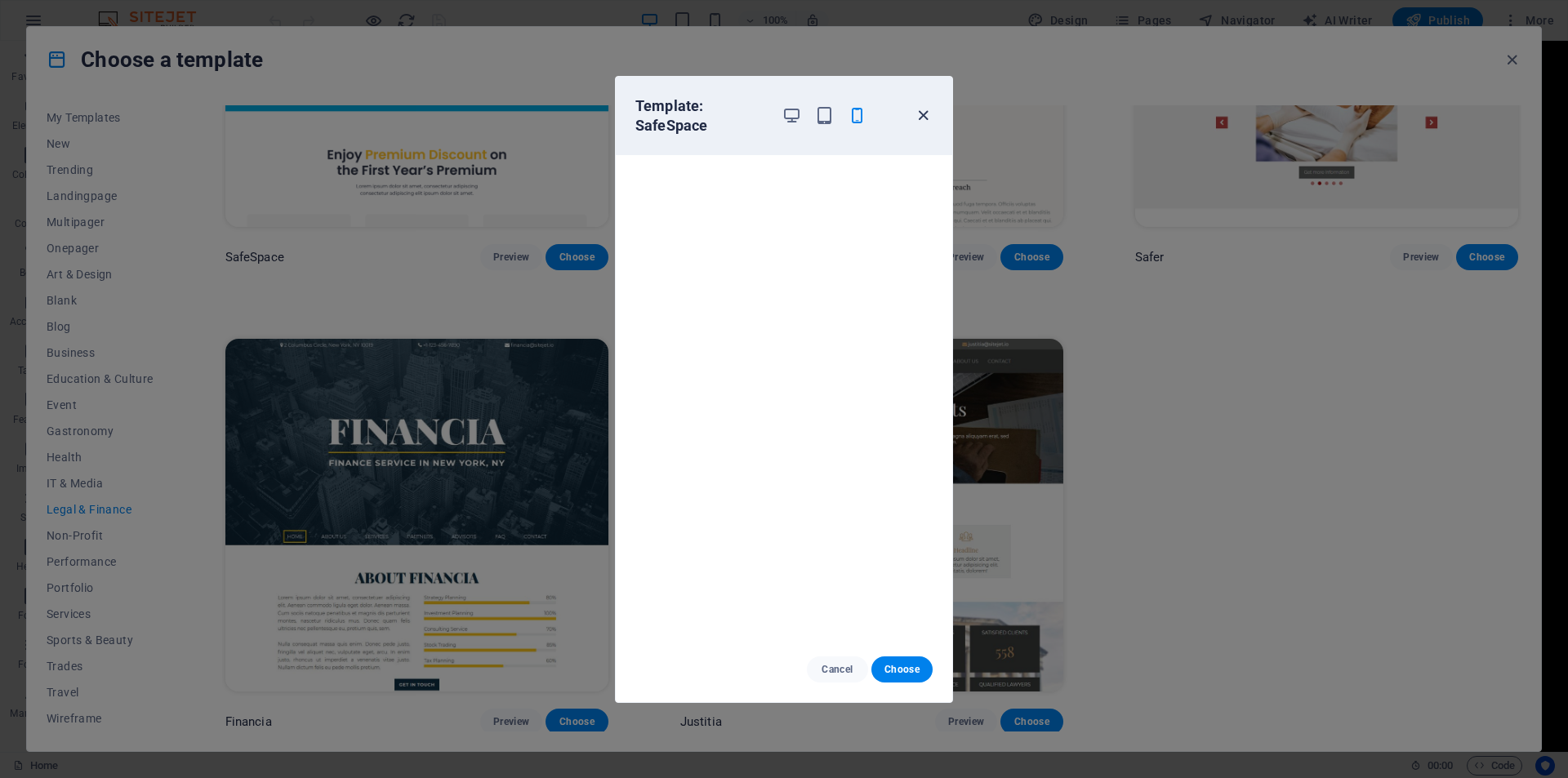
click at [922, 119] on icon "button" at bounding box center [923, 115] width 19 height 19
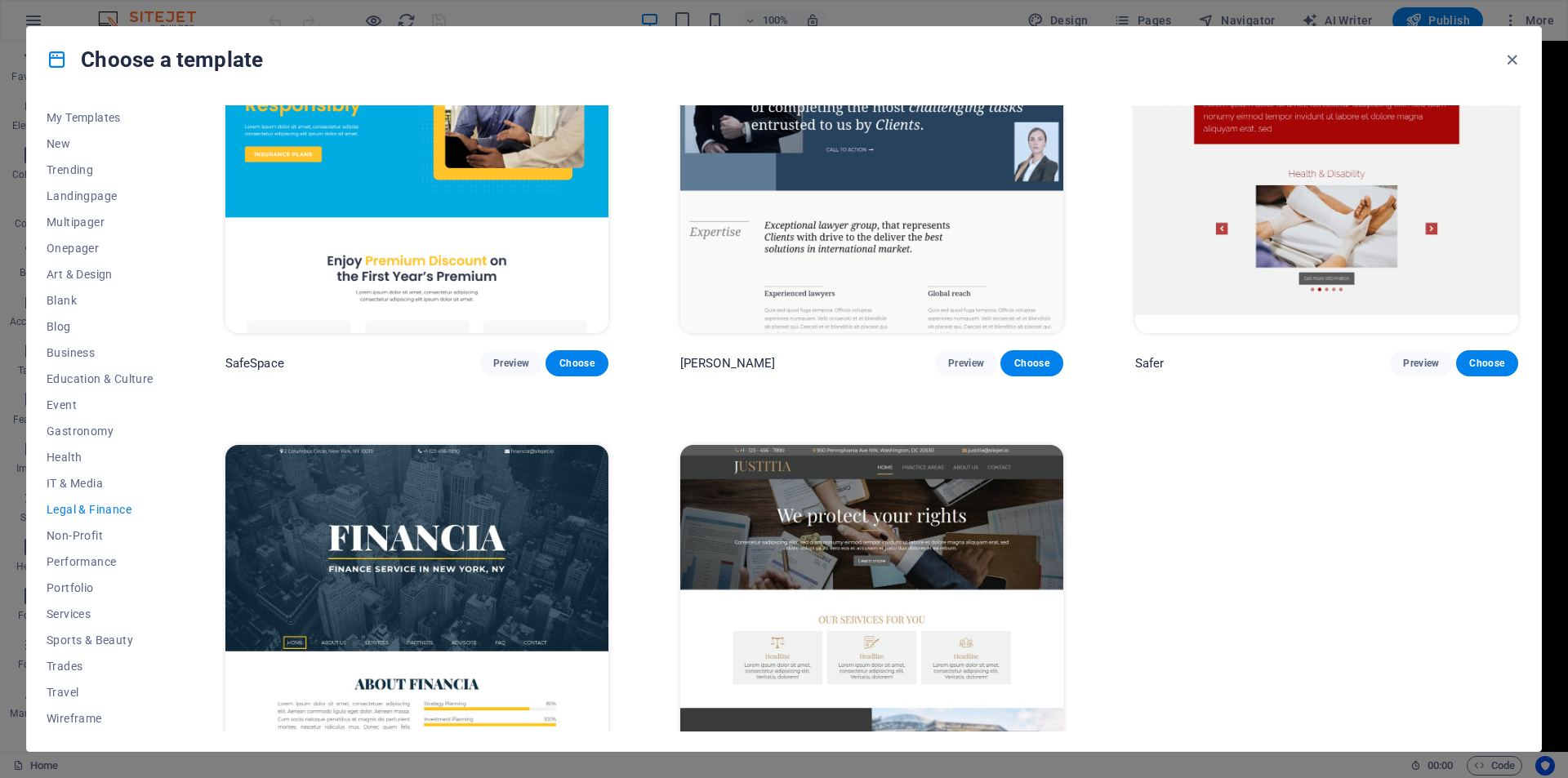
scroll to position [0, 0]
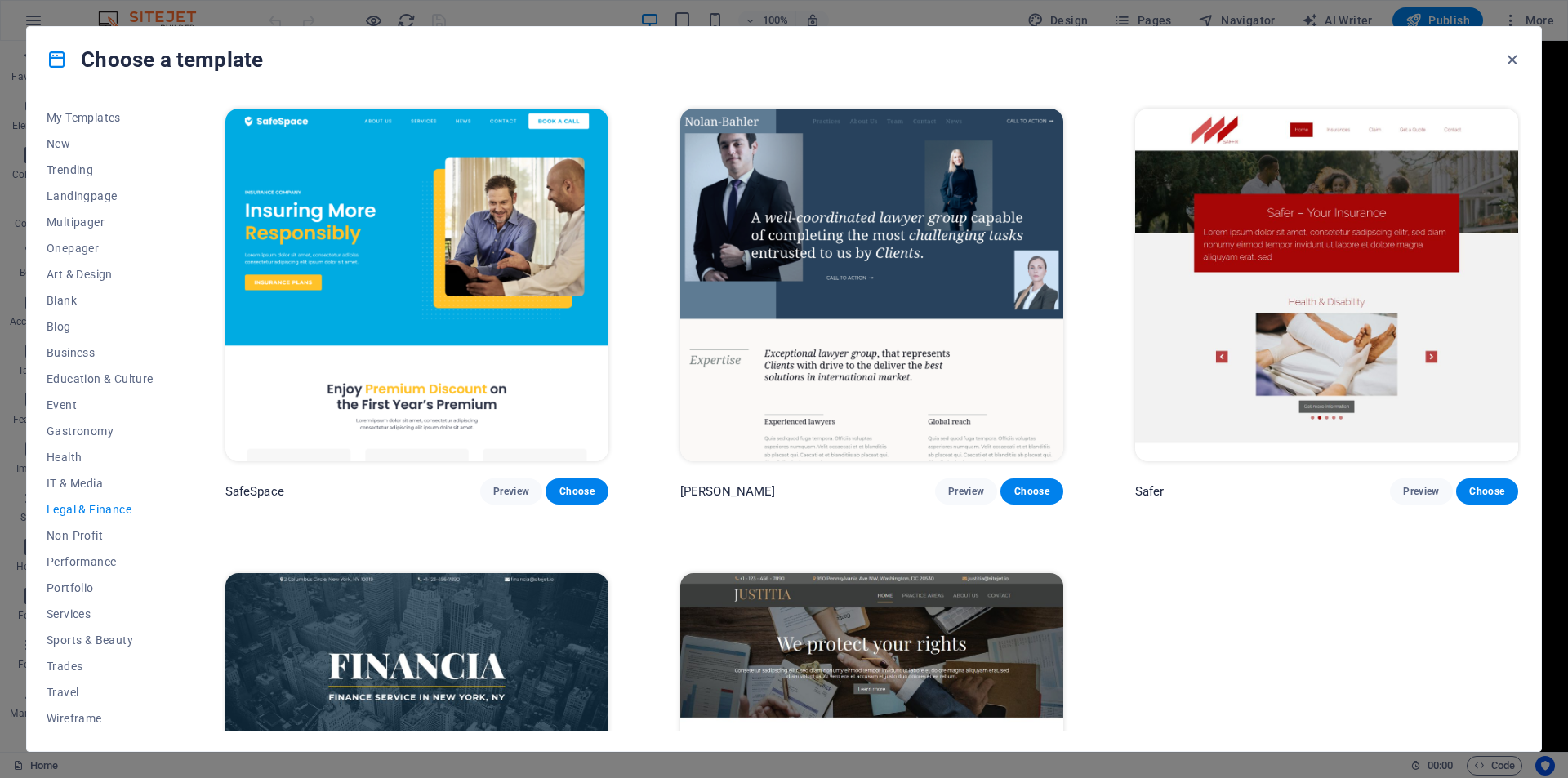
click at [1237, 379] on img at bounding box center [1327, 284] width 383 height 353
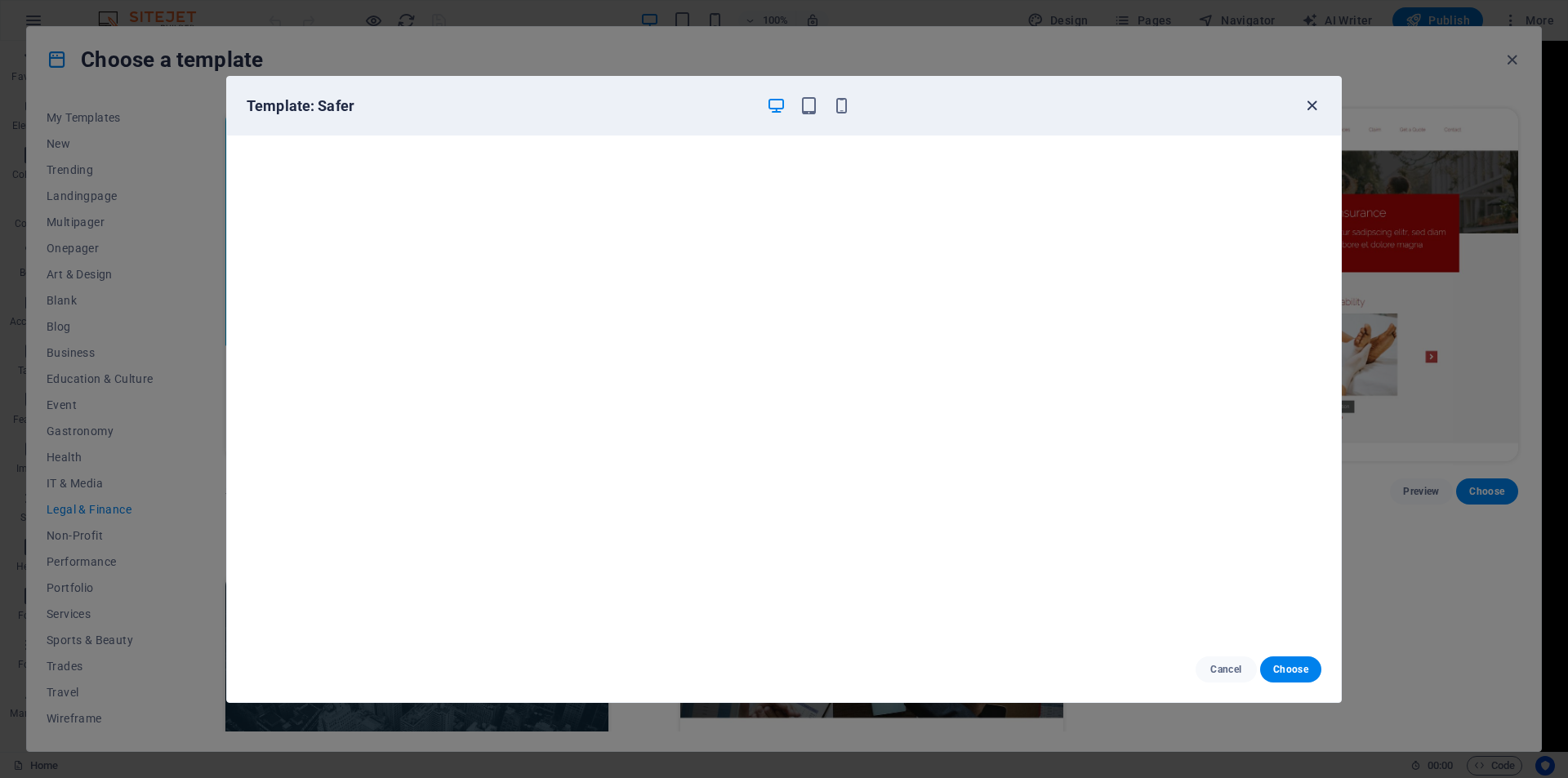
click at [1306, 106] on icon "button" at bounding box center [1312, 106] width 19 height 19
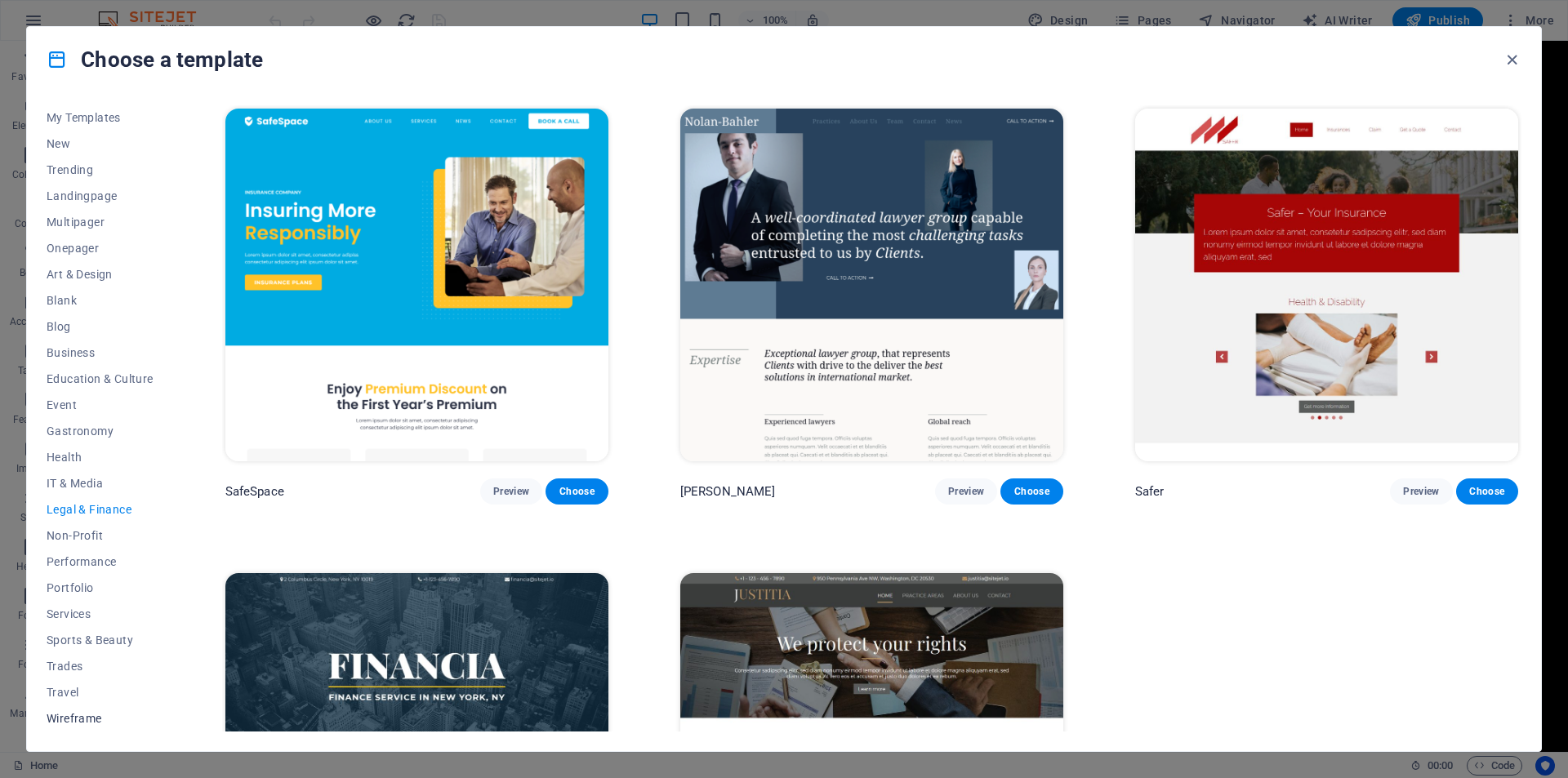
click at [73, 716] on span "Wireframe" at bounding box center [100, 718] width 107 height 13
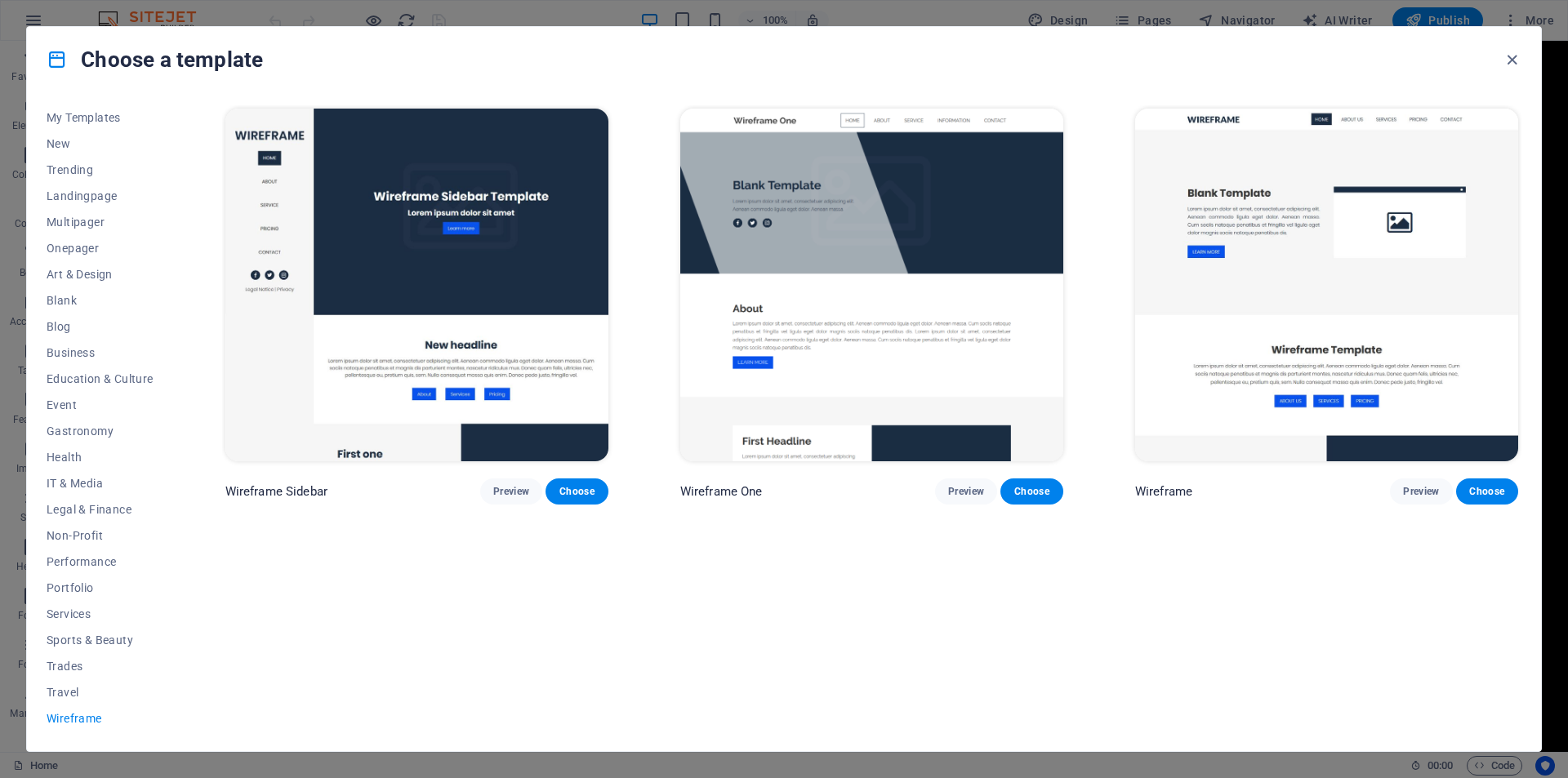
click at [1419, 257] on img at bounding box center [1327, 284] width 383 height 353
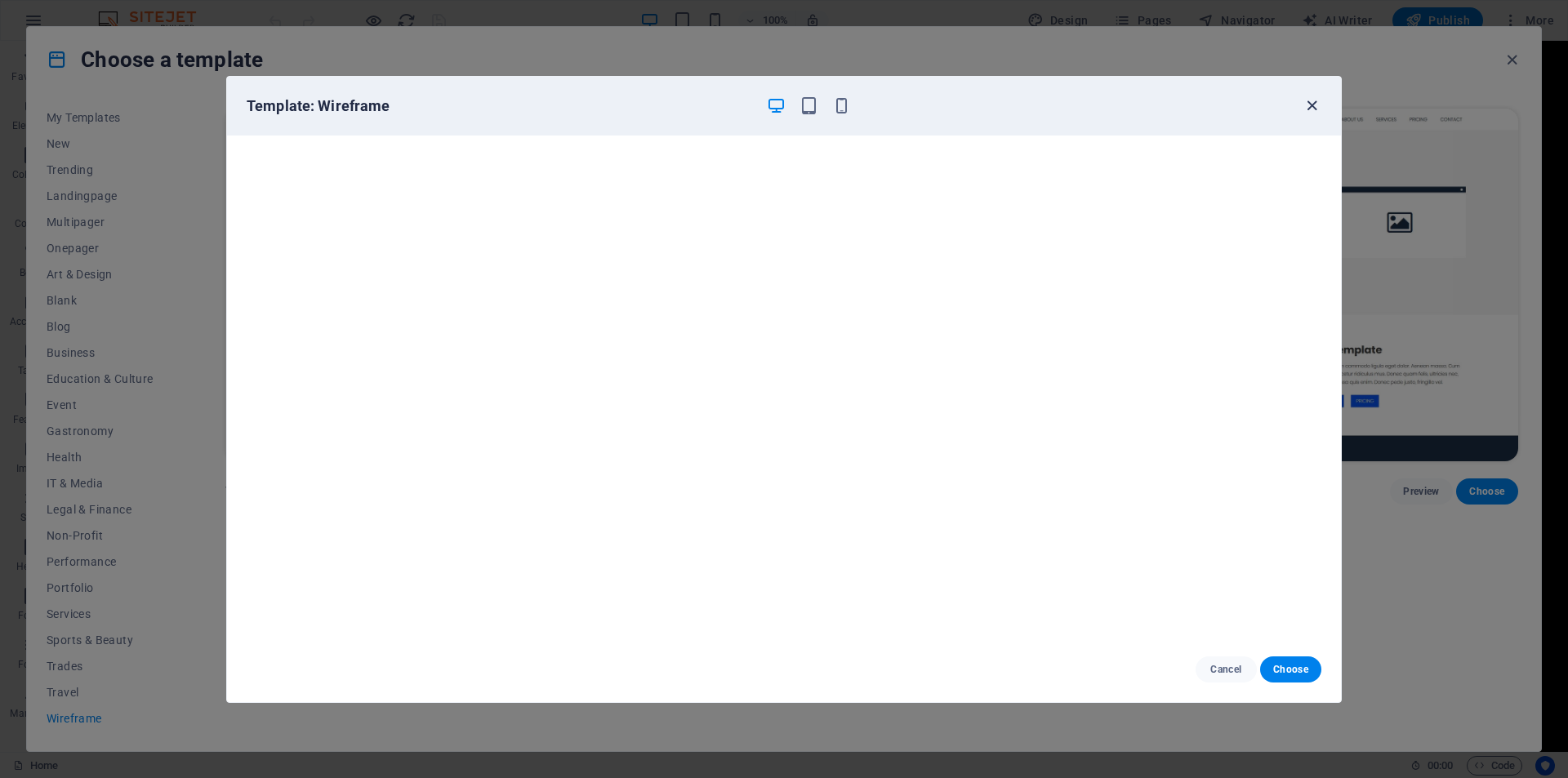
click at [1315, 105] on icon "button" at bounding box center [1312, 106] width 19 height 19
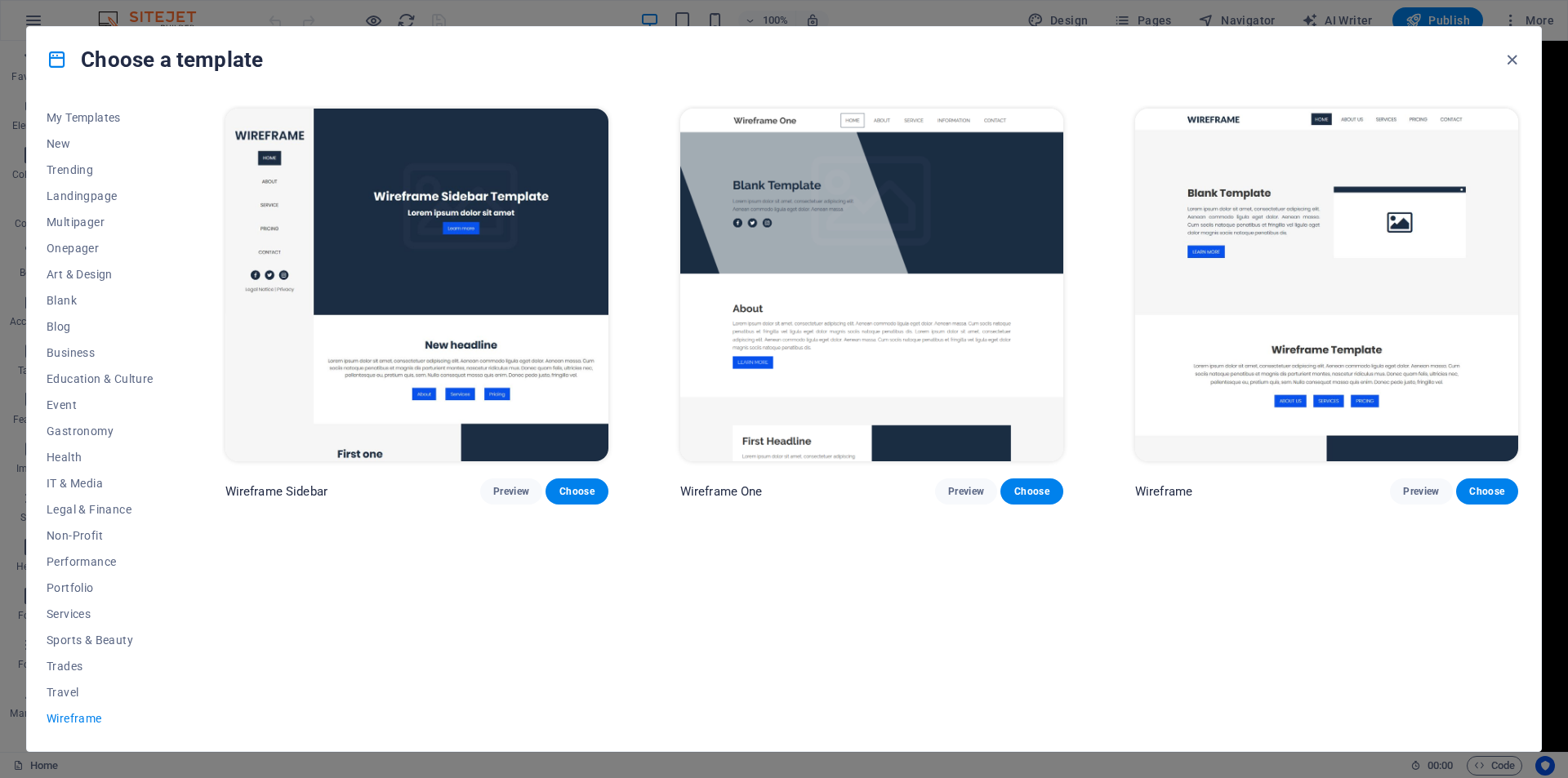
click at [834, 348] on img at bounding box center [872, 284] width 383 height 353
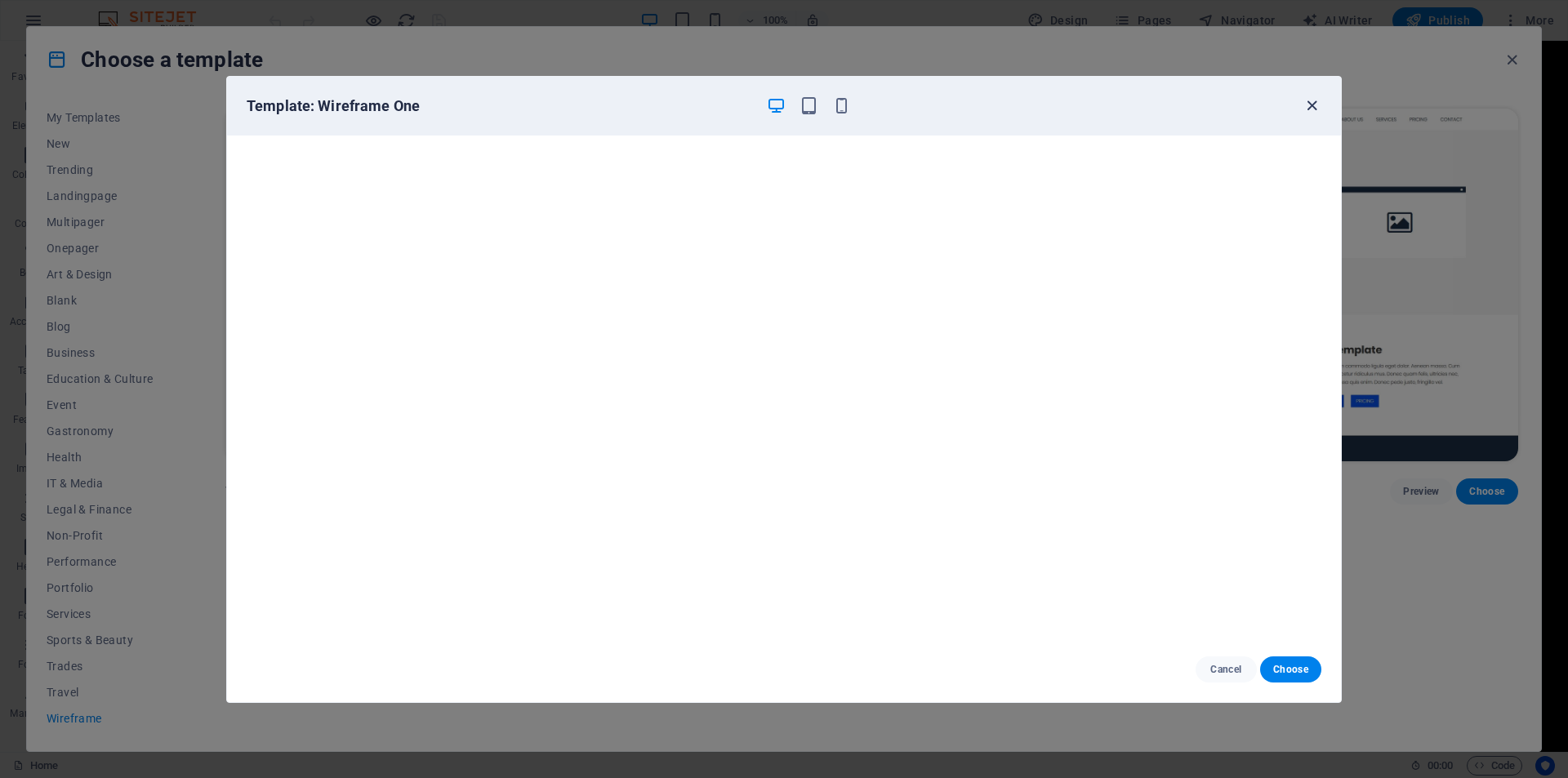
click at [1319, 97] on icon "button" at bounding box center [1312, 106] width 19 height 19
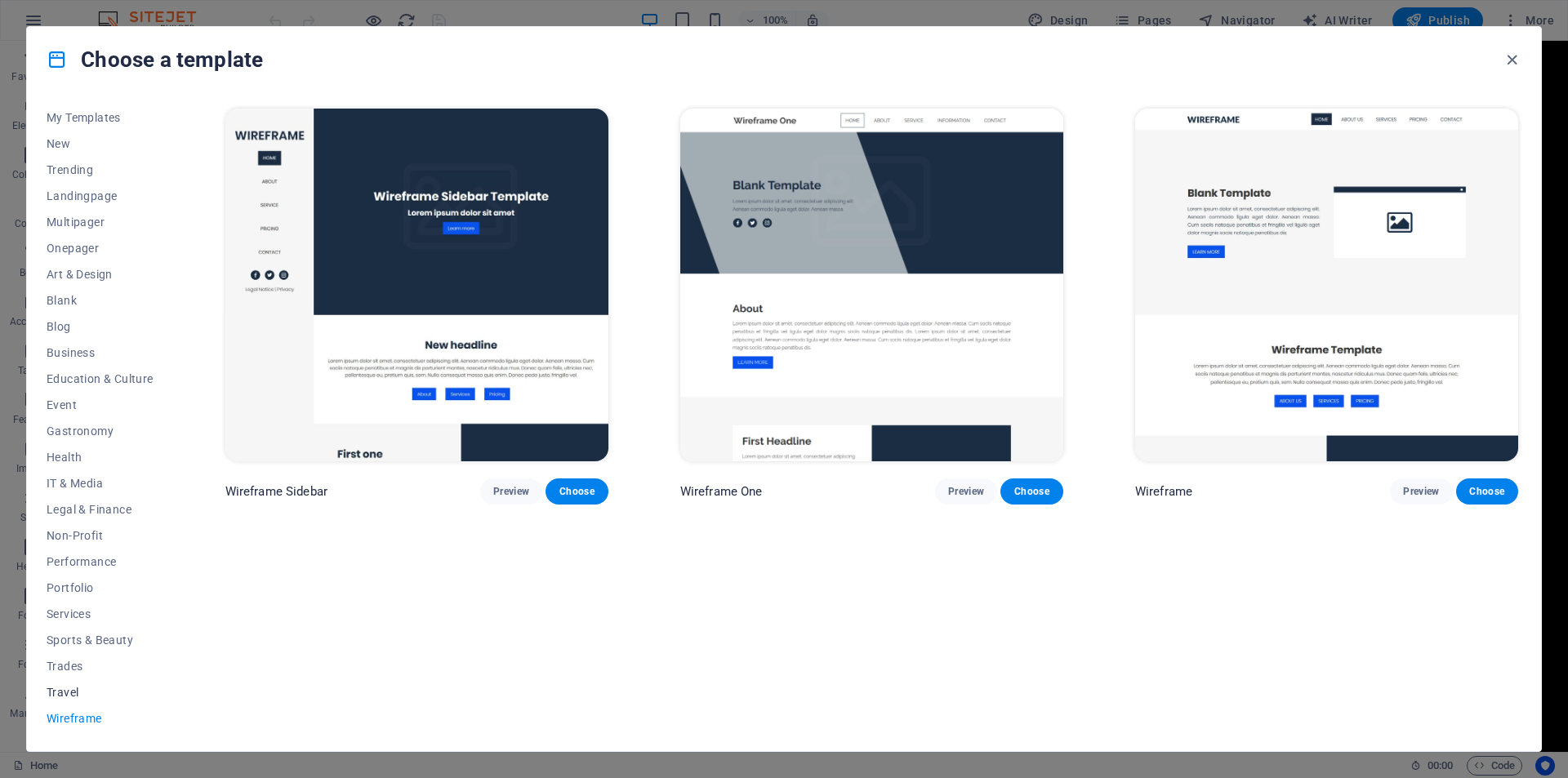
click at [65, 694] on span "Travel" at bounding box center [100, 692] width 107 height 13
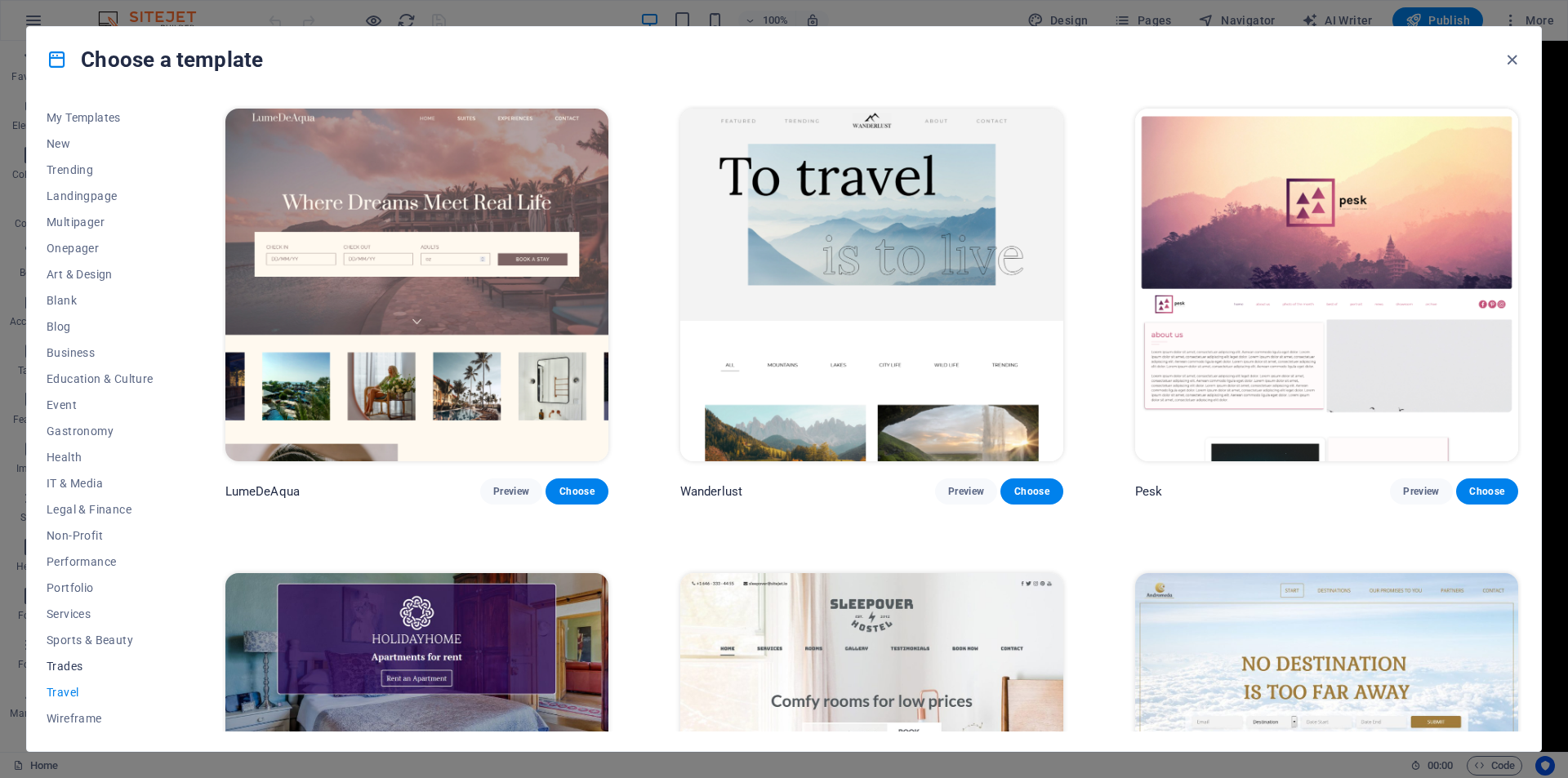
click at [74, 670] on span "Trades" at bounding box center [100, 666] width 107 height 13
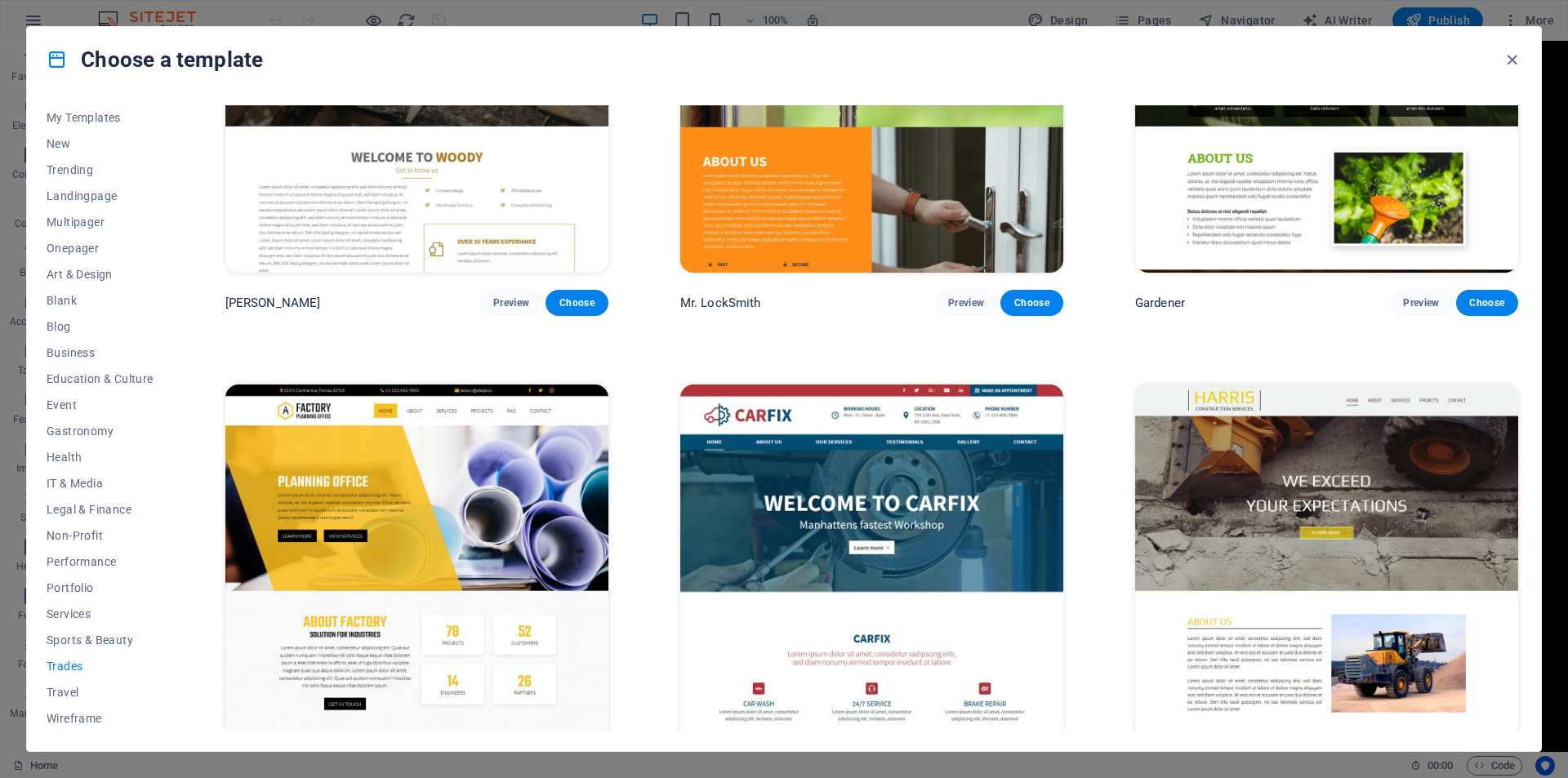
scroll to position [697, 0]
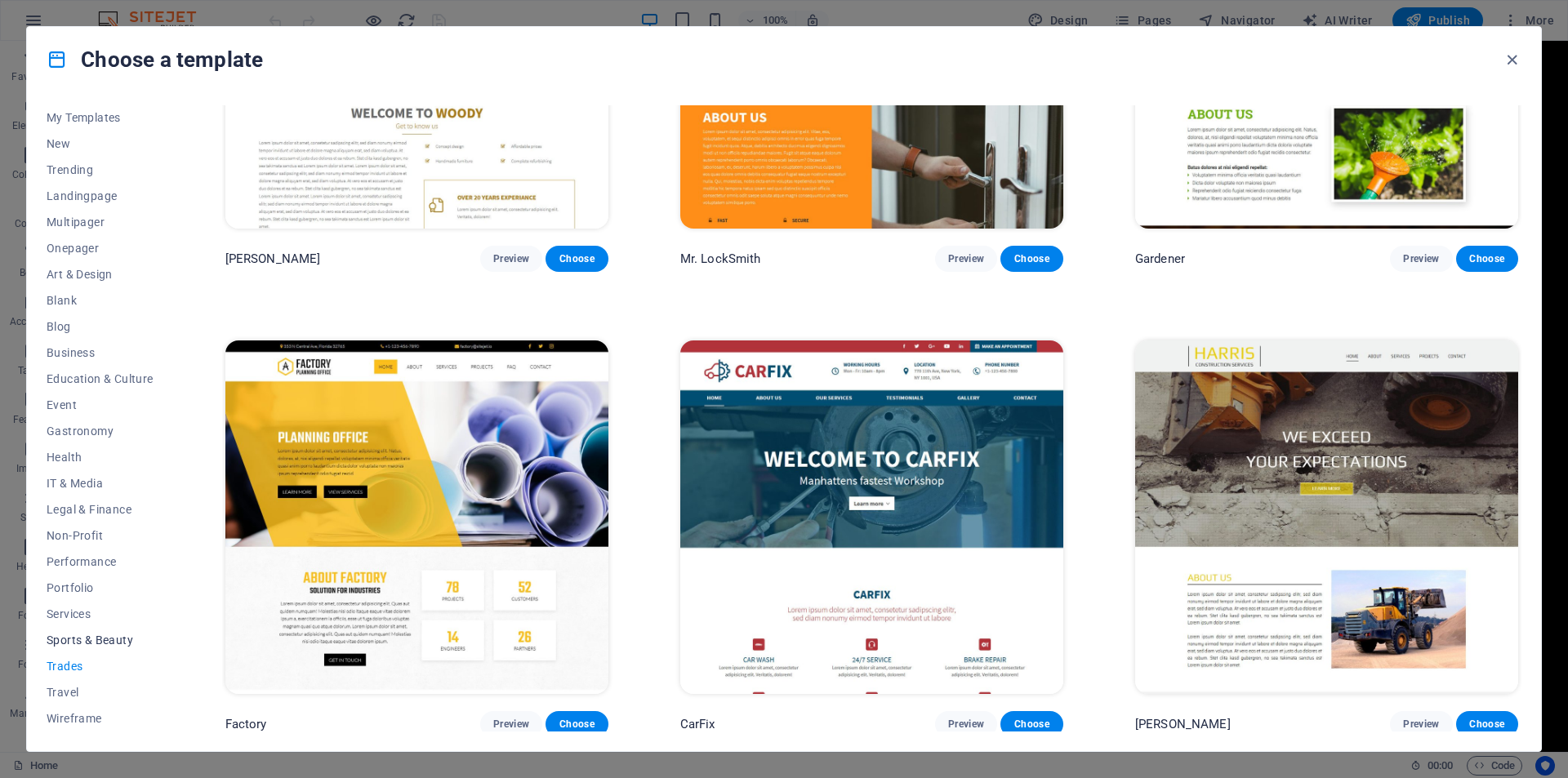
click at [82, 643] on span "Sports & Beauty" at bounding box center [100, 639] width 107 height 13
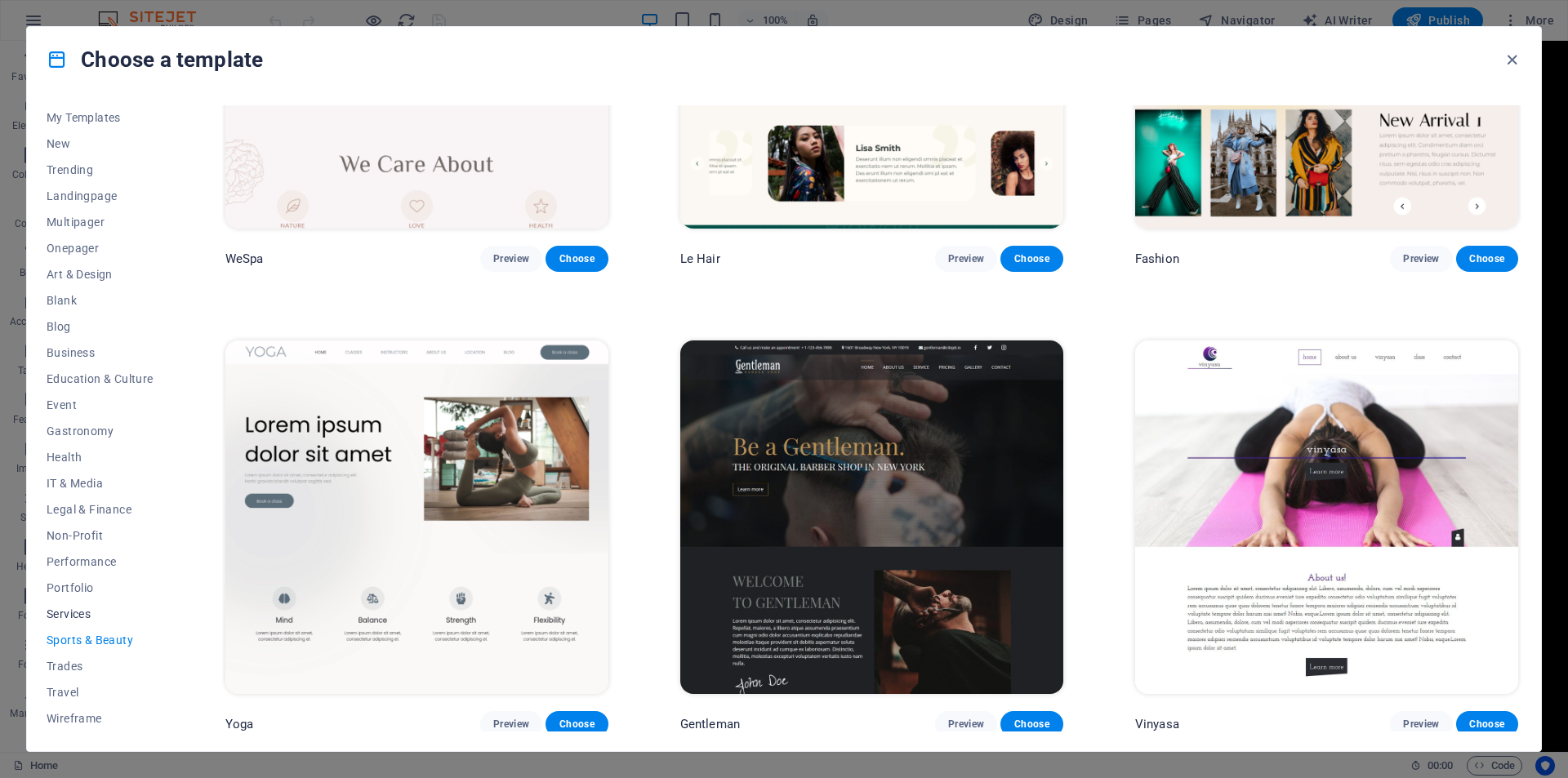
click at [73, 611] on span "Services" at bounding box center [100, 613] width 107 height 13
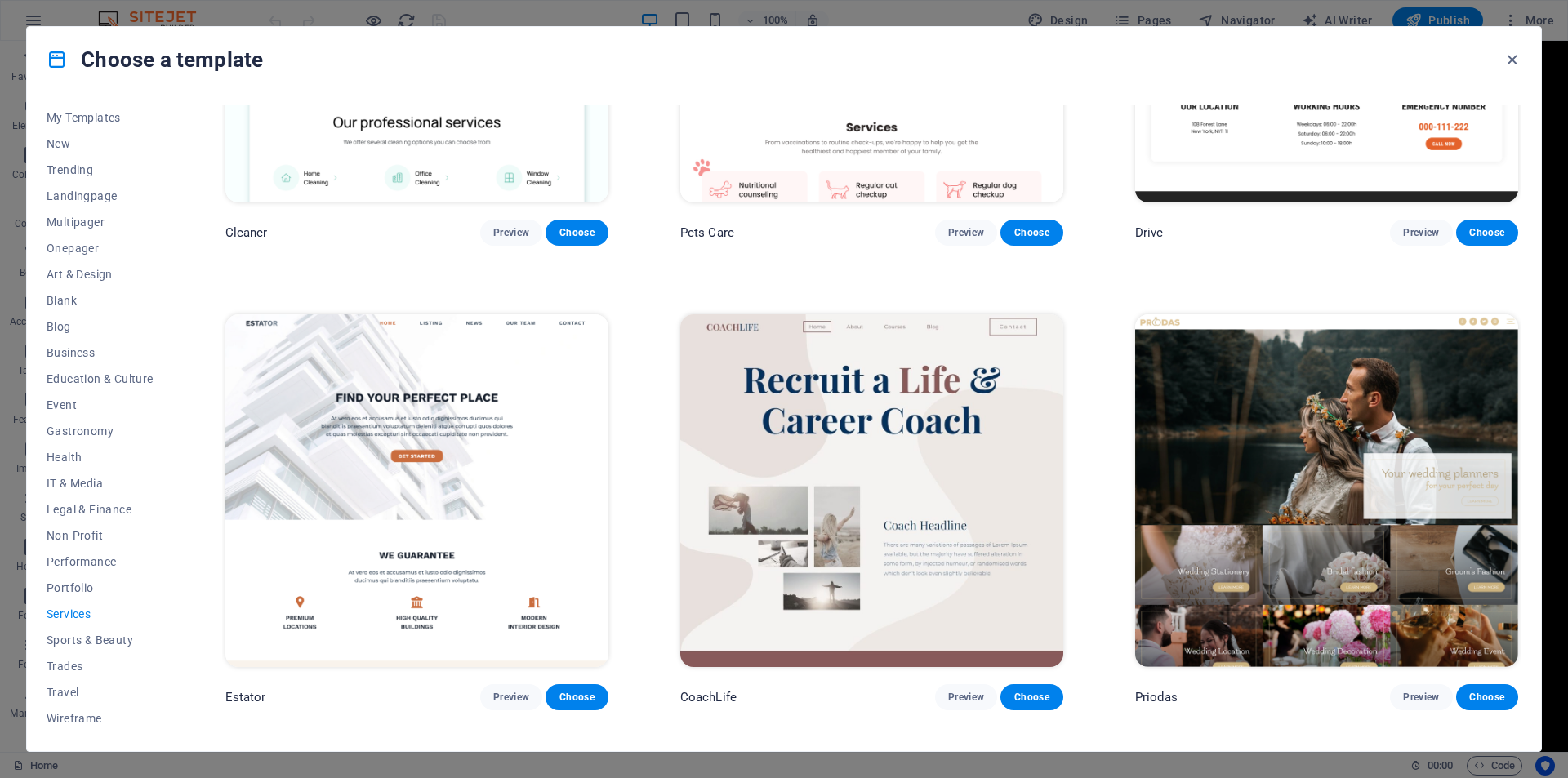
scroll to position [1186, 0]
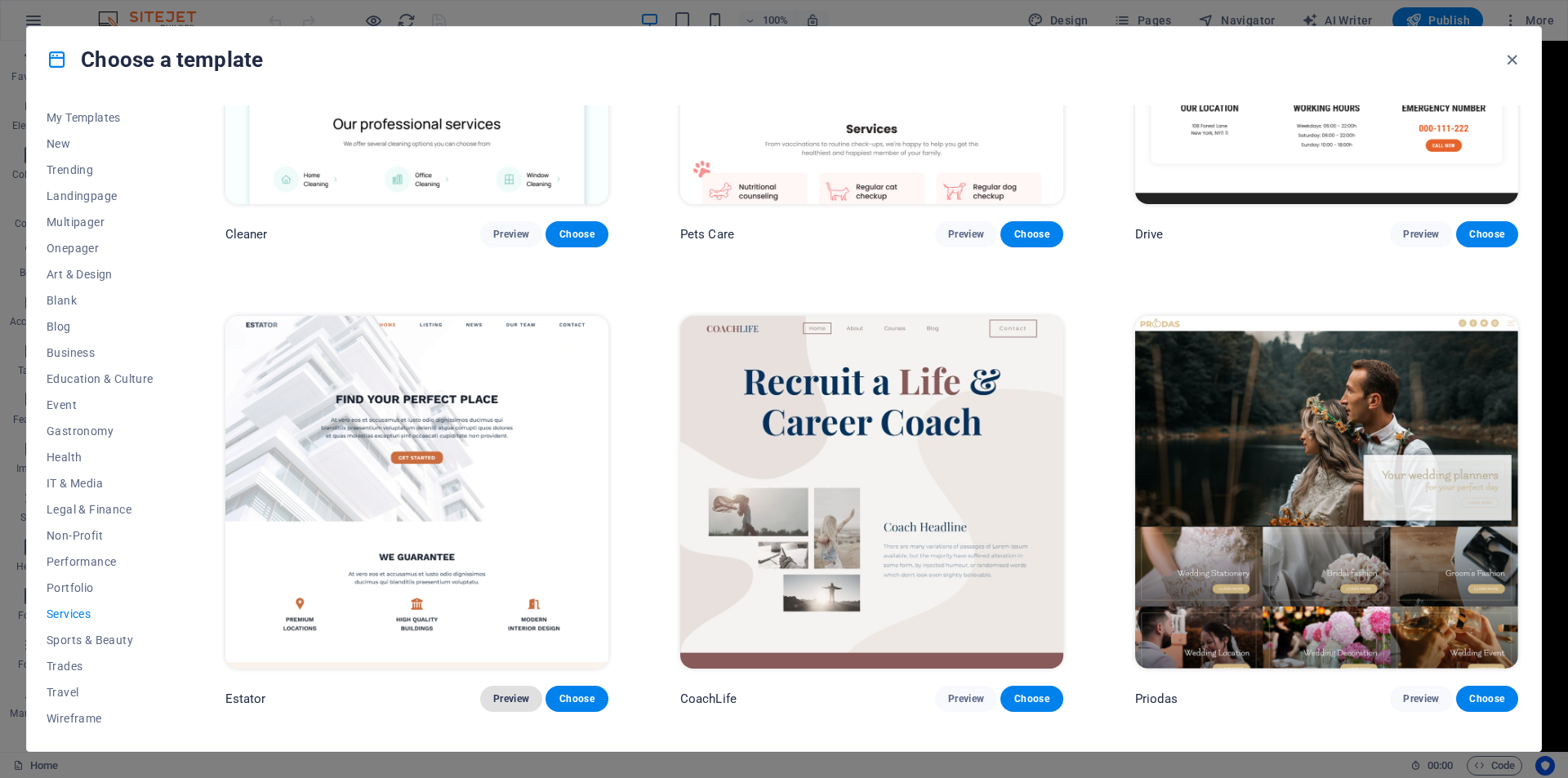
click at [505, 693] on span "Preview" at bounding box center [511, 699] width 36 height 13
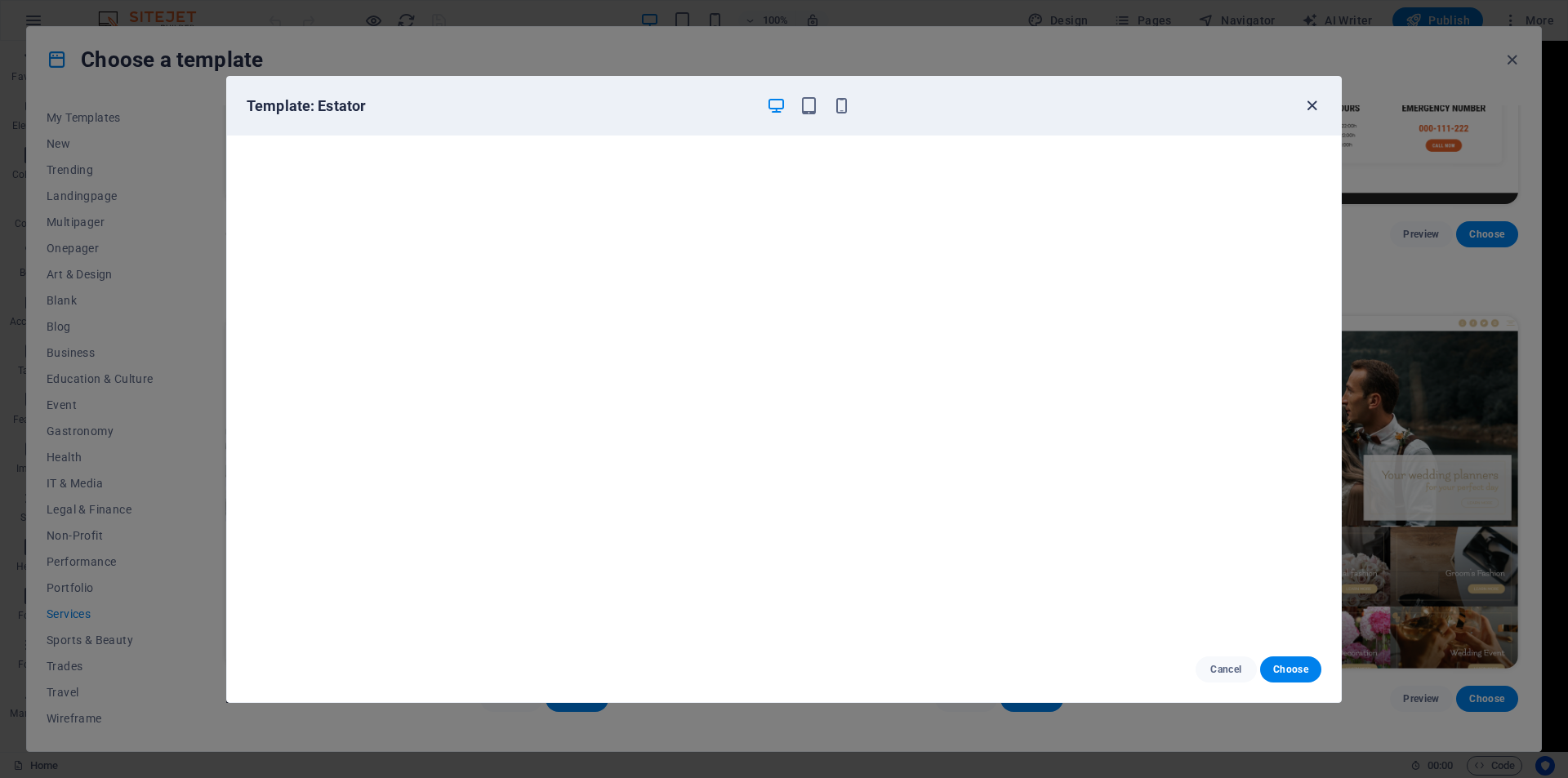
click at [1315, 107] on icon "button" at bounding box center [1312, 106] width 19 height 19
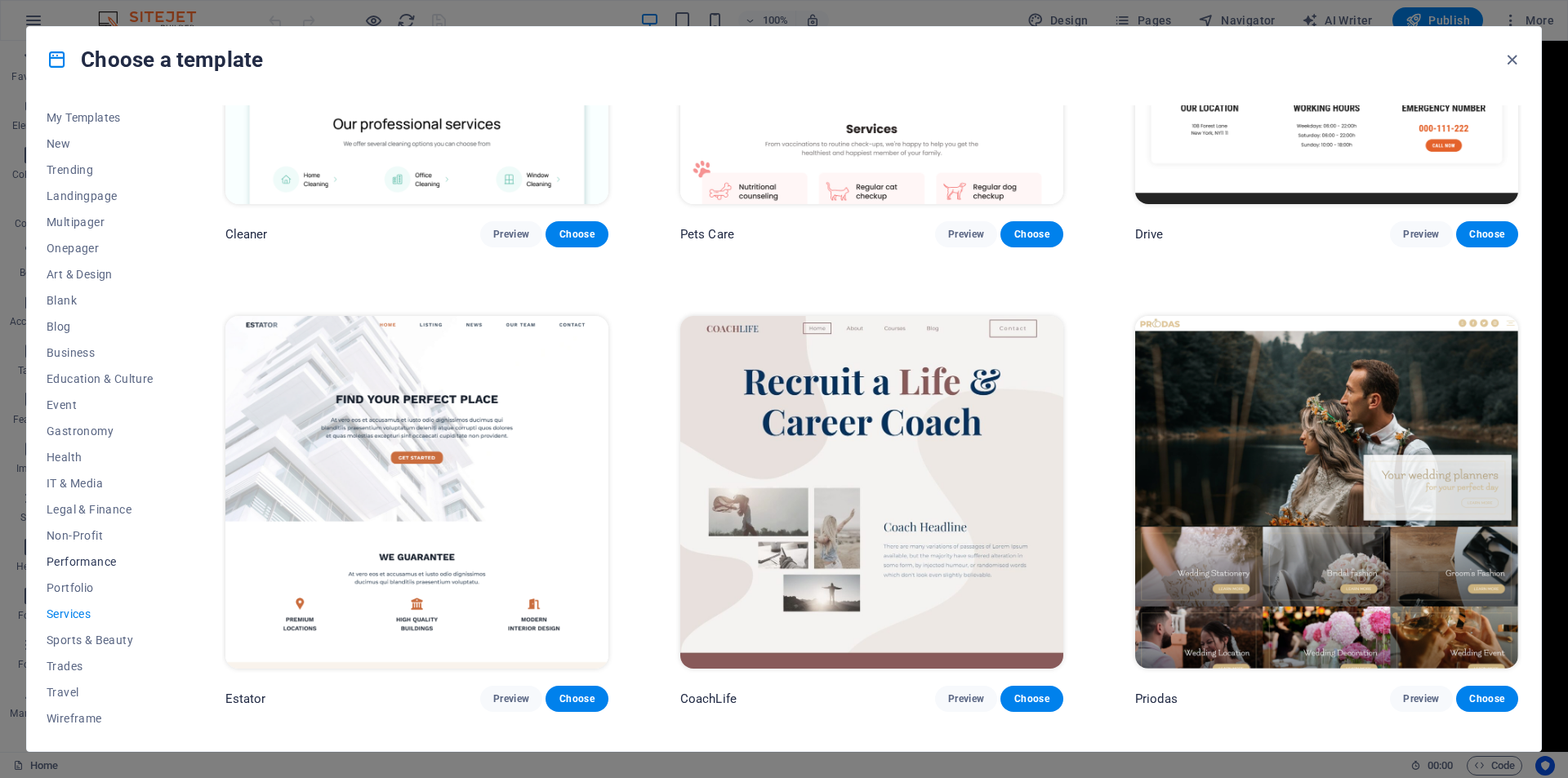
click at [80, 559] on span "Performance" at bounding box center [100, 561] width 107 height 13
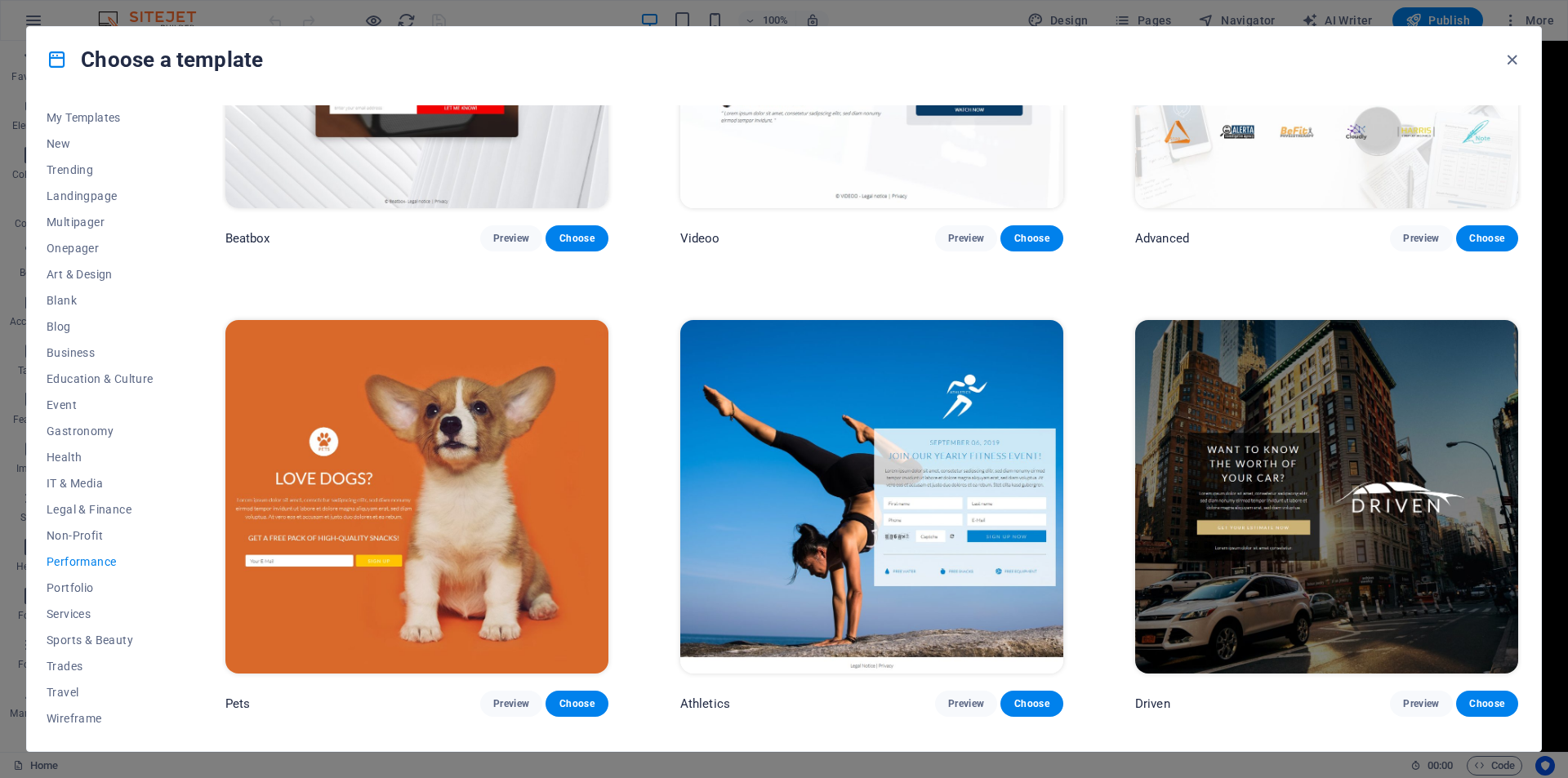
scroll to position [779, 0]
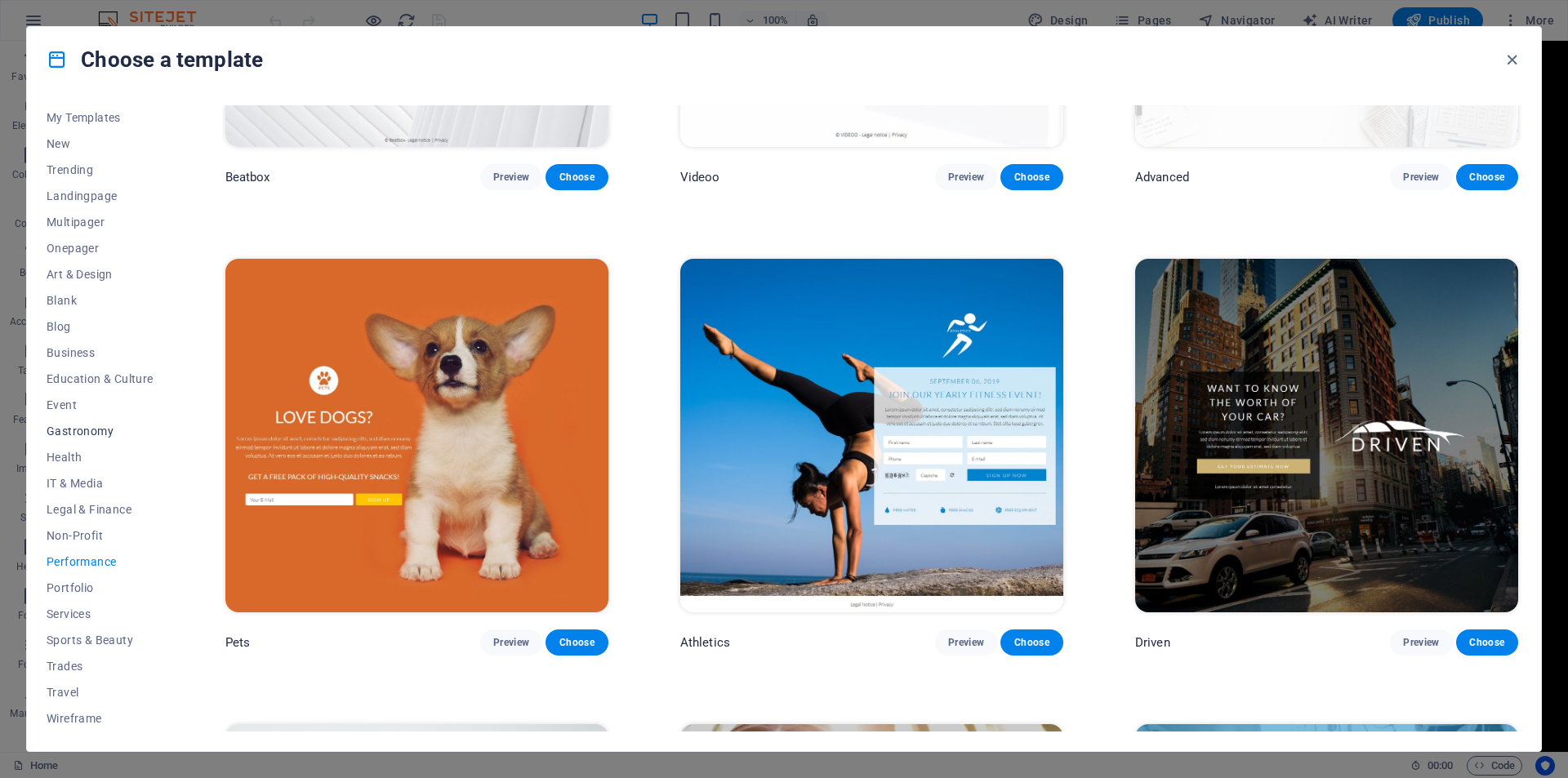
click at [64, 431] on span "Gastronomy" at bounding box center [100, 430] width 107 height 13
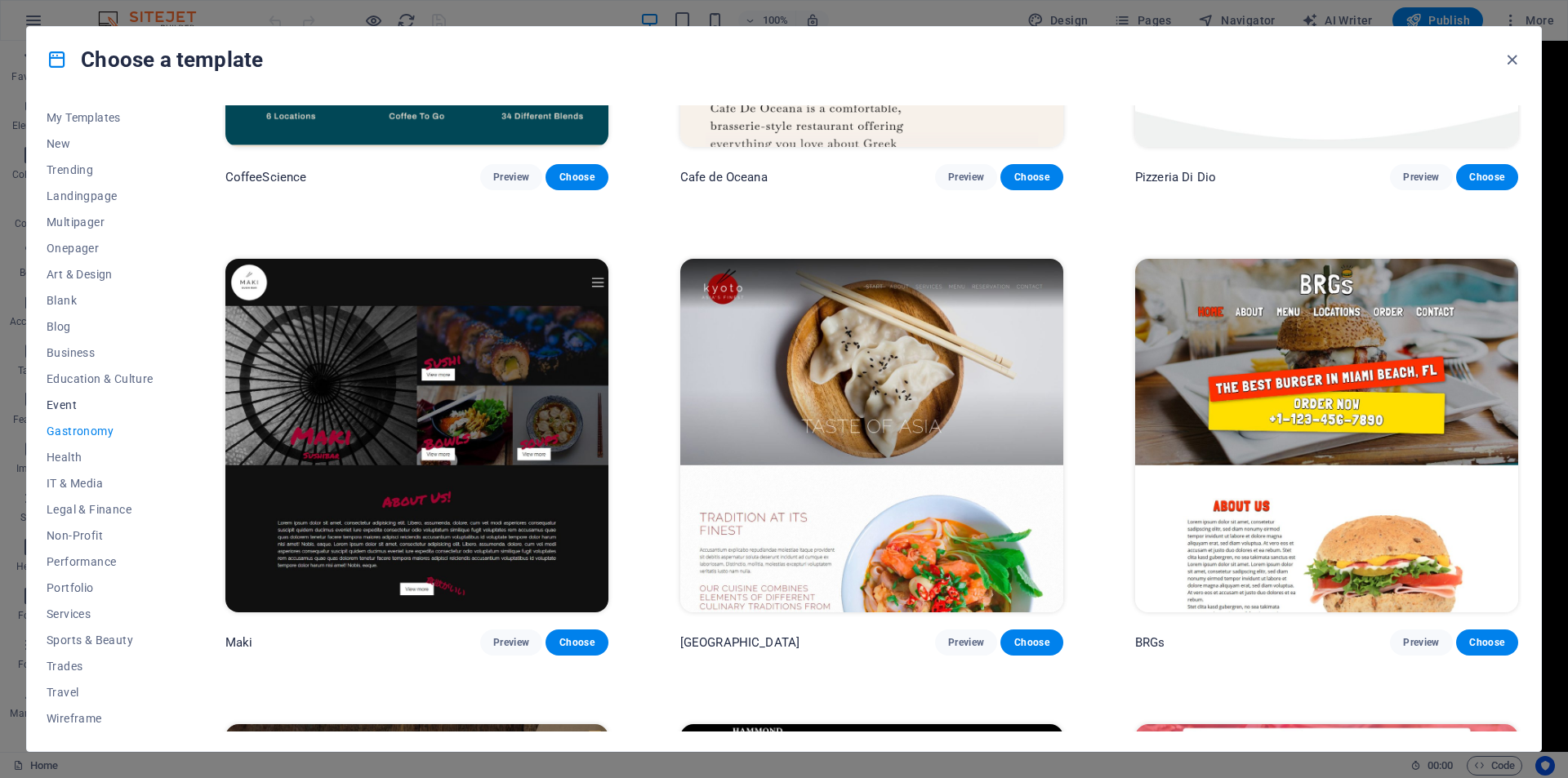
click at [64, 397] on button "Event" at bounding box center [100, 404] width 107 height 26
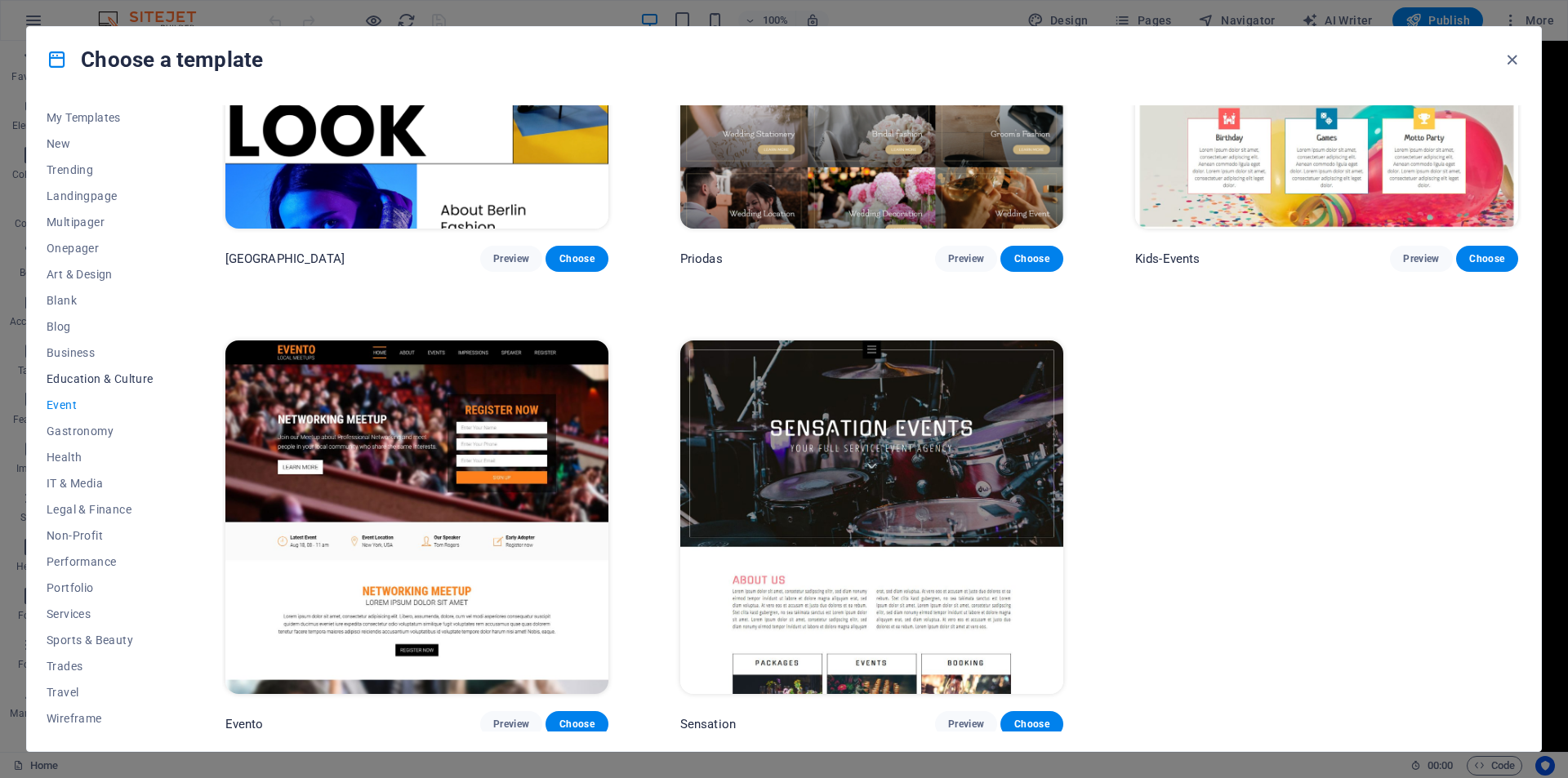
click at [68, 373] on span "Education & Culture" at bounding box center [100, 378] width 107 height 13
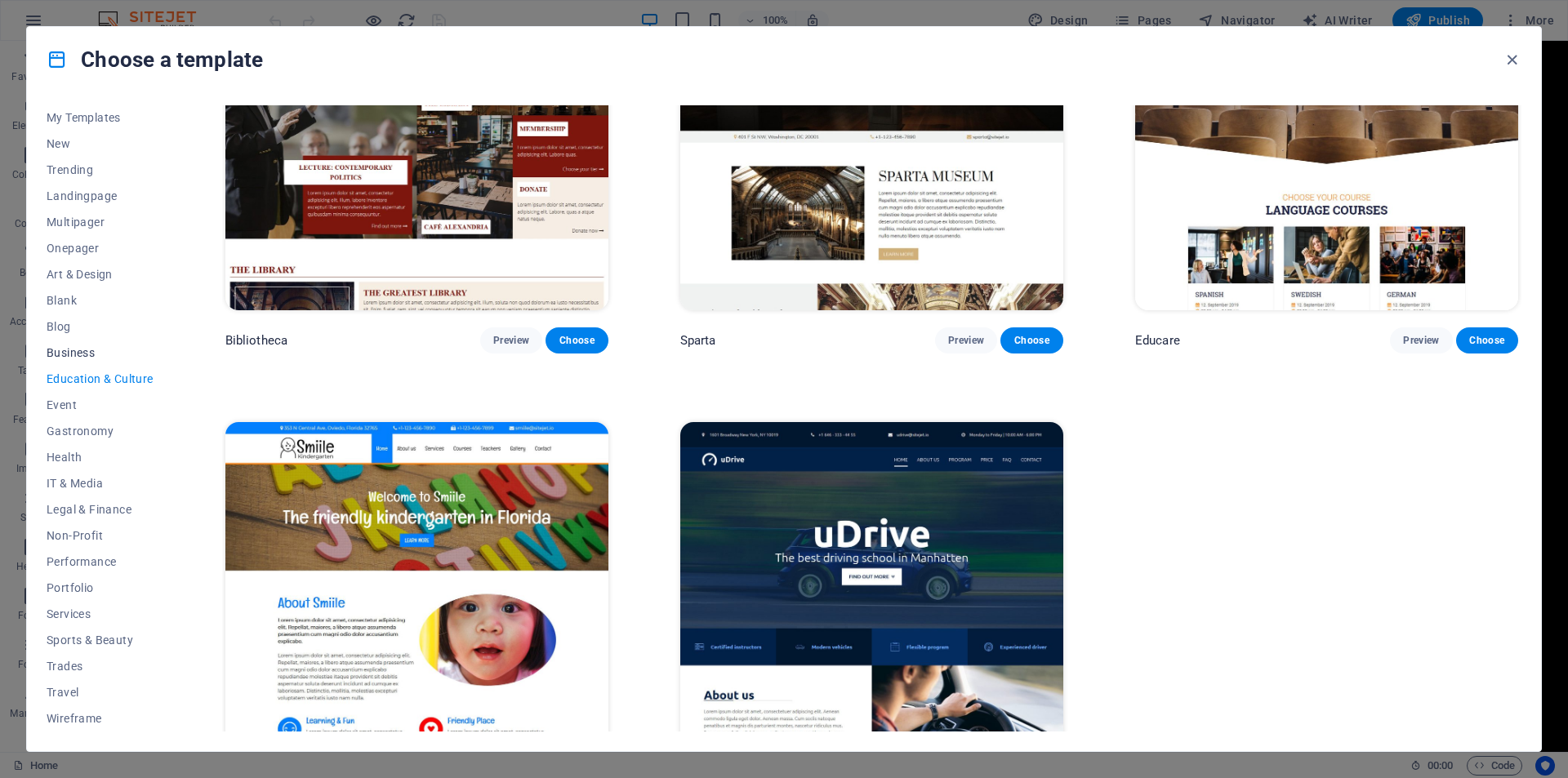
click at [63, 348] on span "Business" at bounding box center [100, 352] width 107 height 13
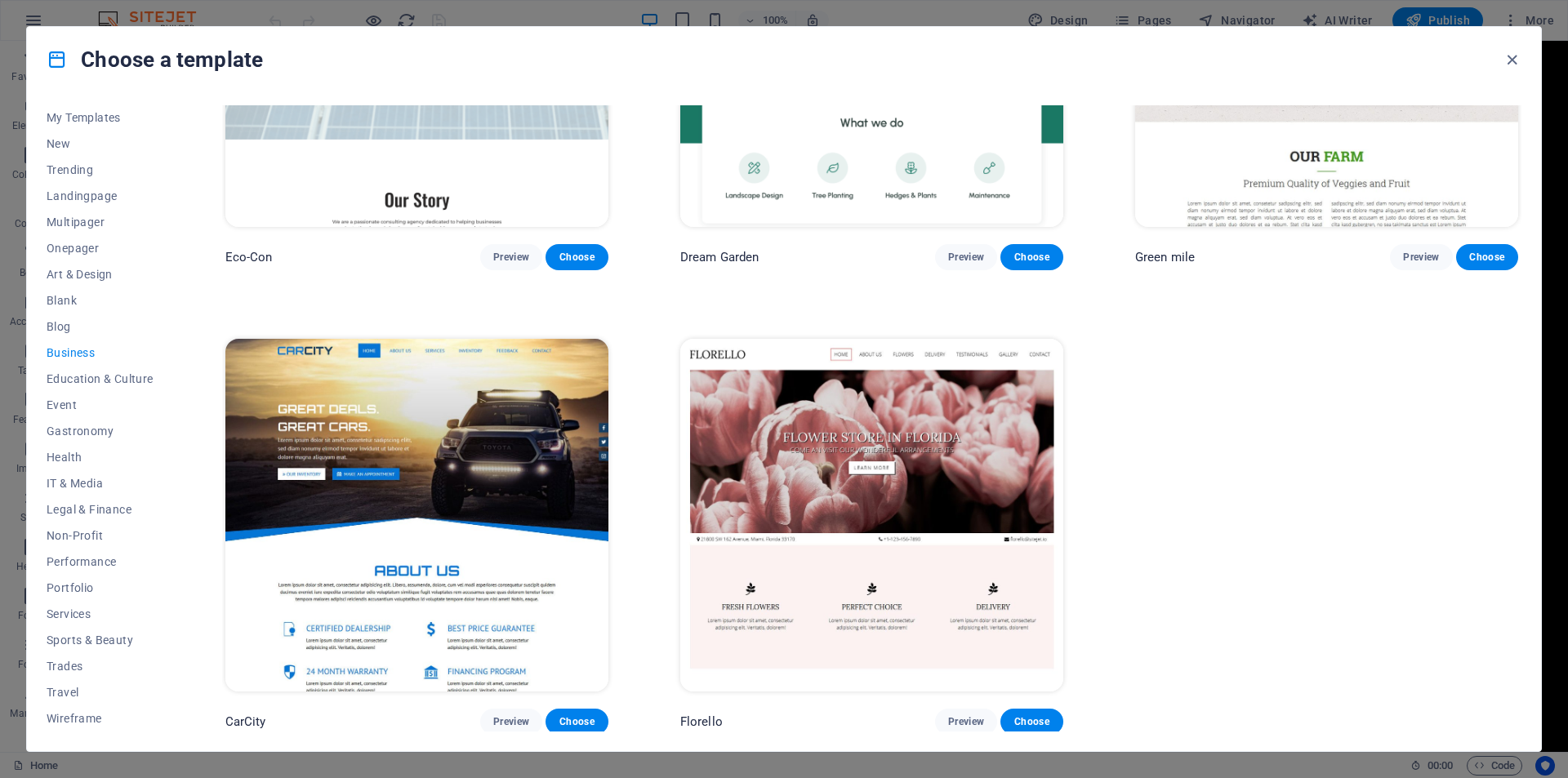
click at [63, 348] on span "Business" at bounding box center [100, 352] width 107 height 13
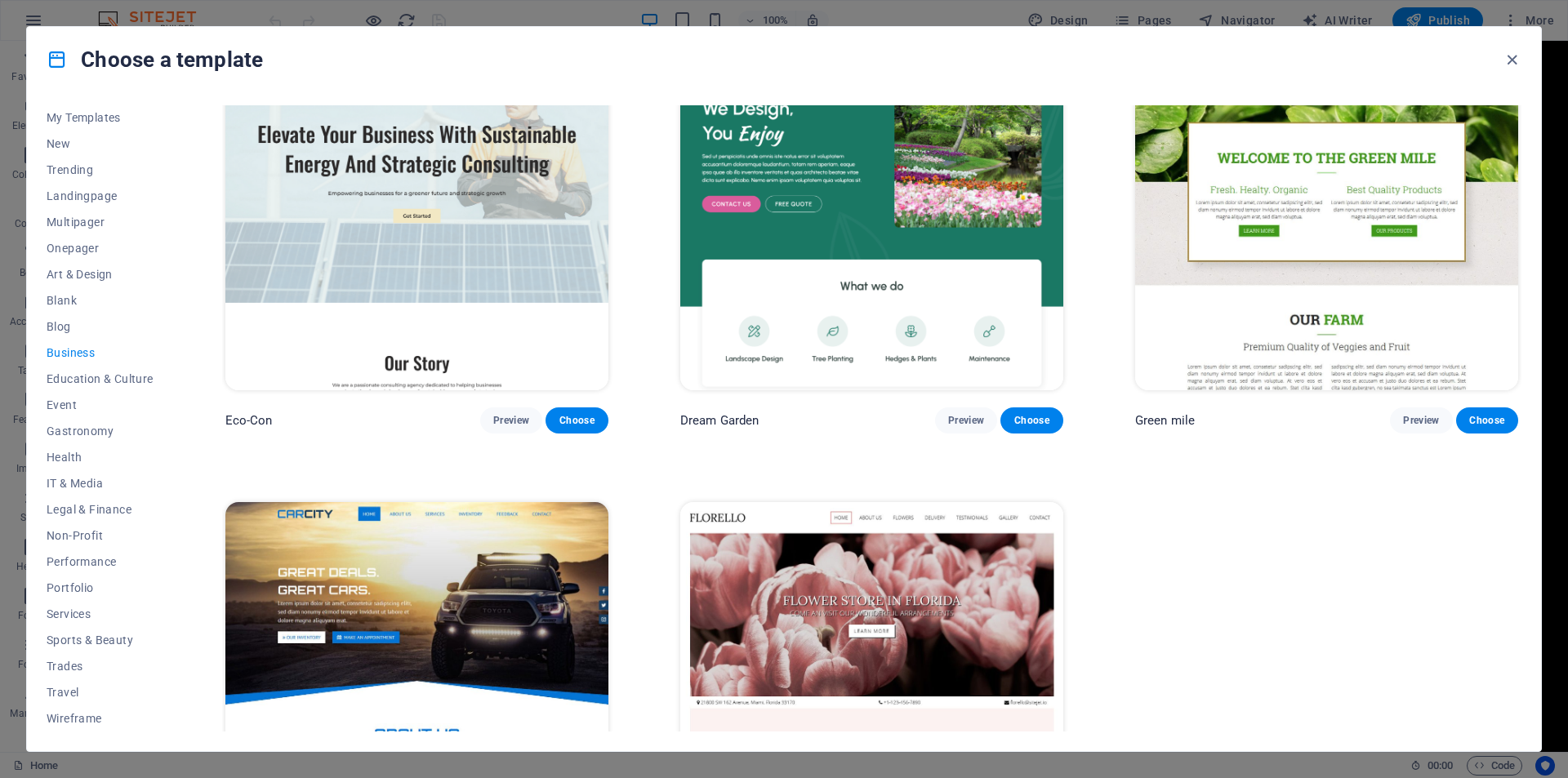
scroll to position [0, 0]
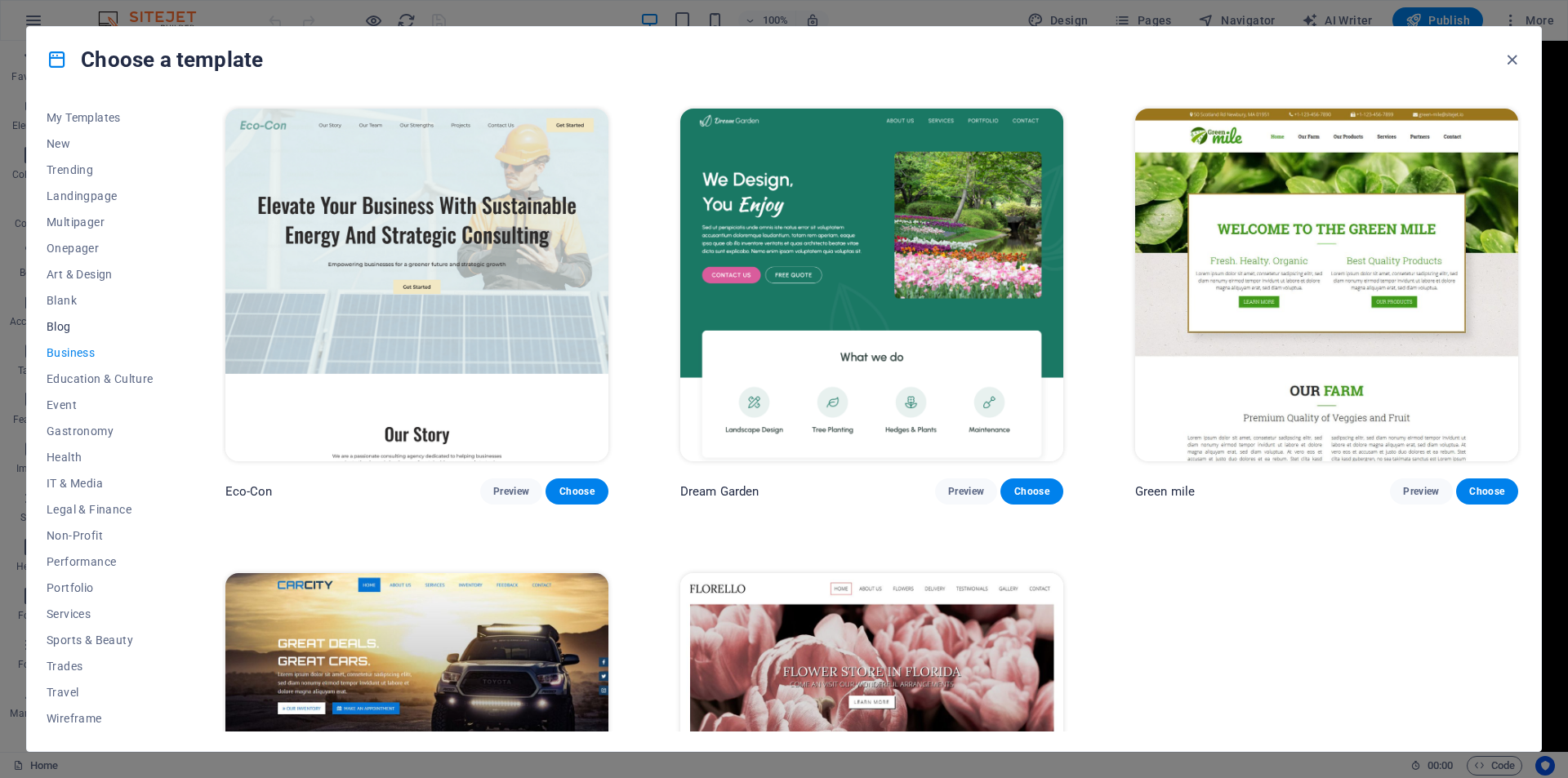
click at [61, 329] on span "Blog" at bounding box center [100, 326] width 107 height 13
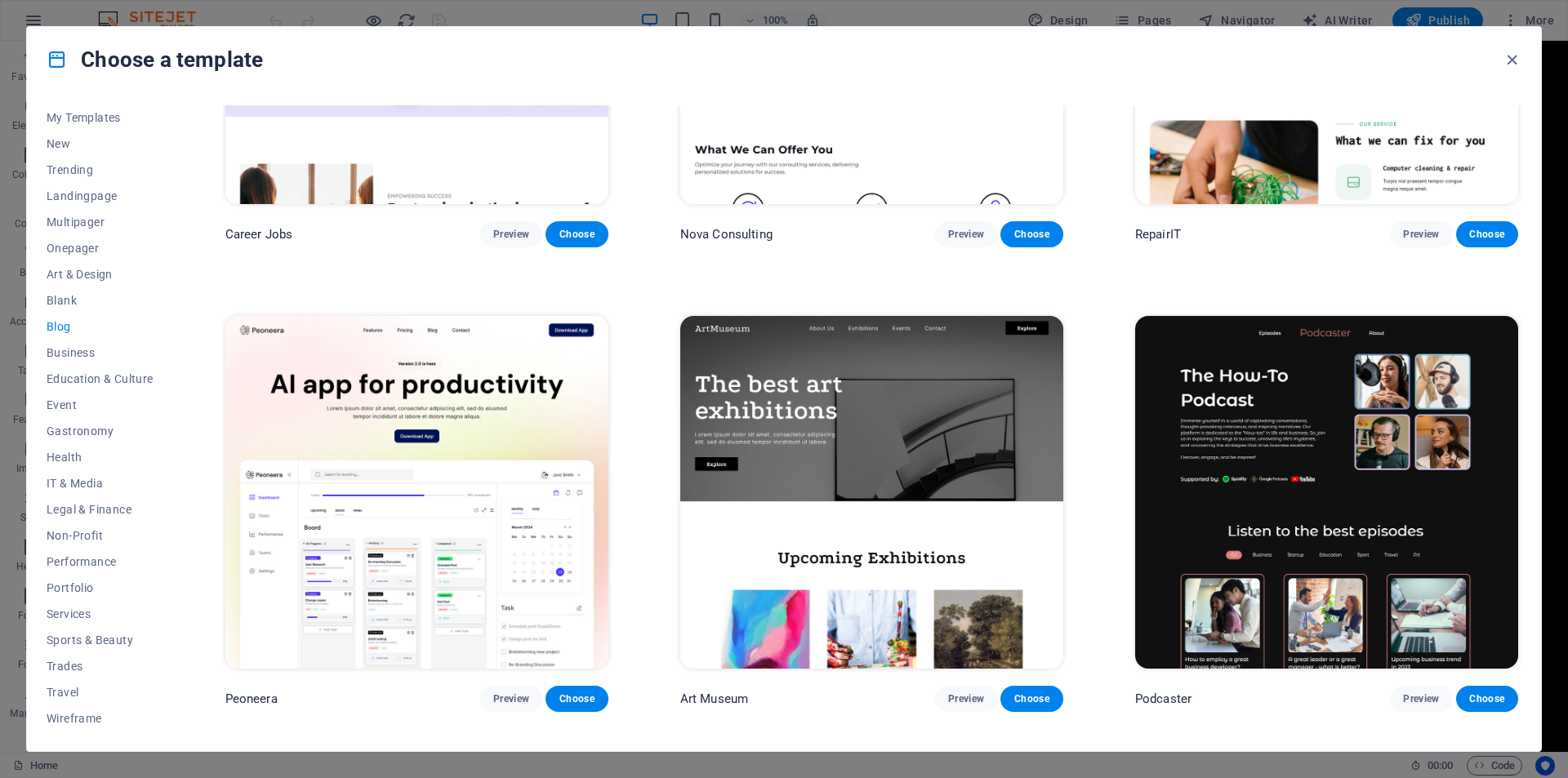
scroll to position [326, 0]
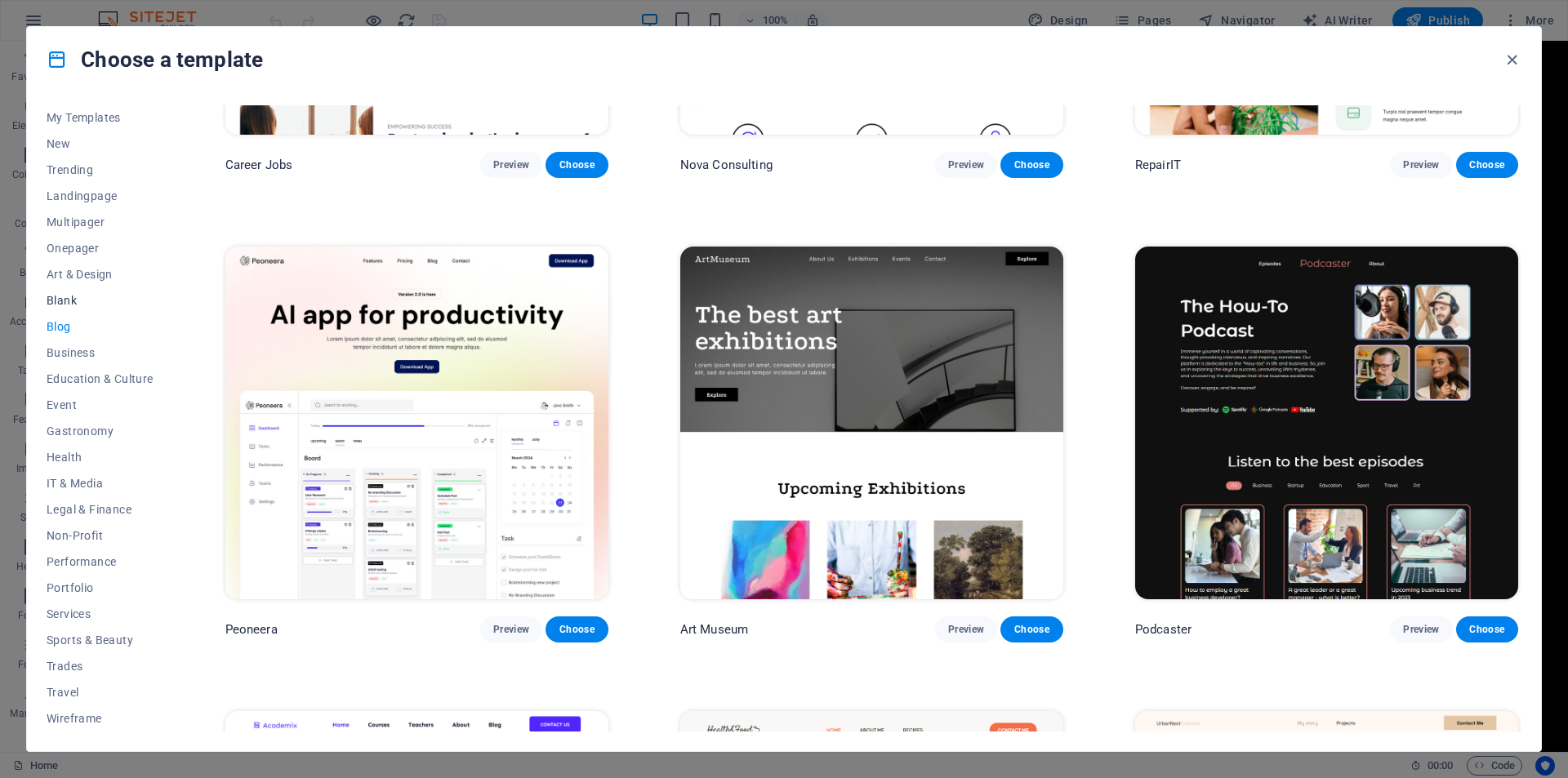
click at [64, 300] on span "Blank" at bounding box center [100, 299] width 107 height 13
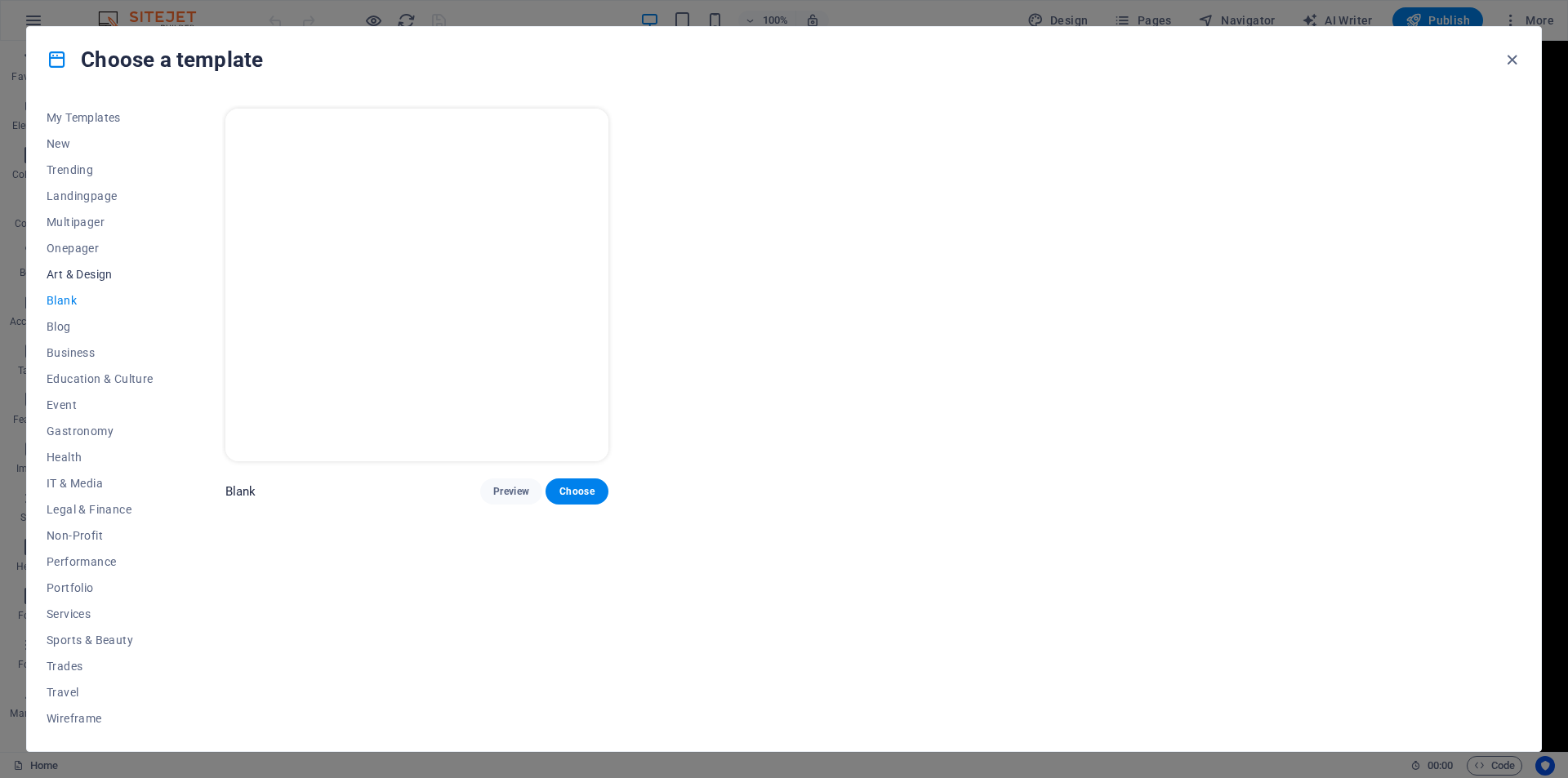
click at [74, 271] on span "Art & Design" at bounding box center [100, 274] width 107 height 13
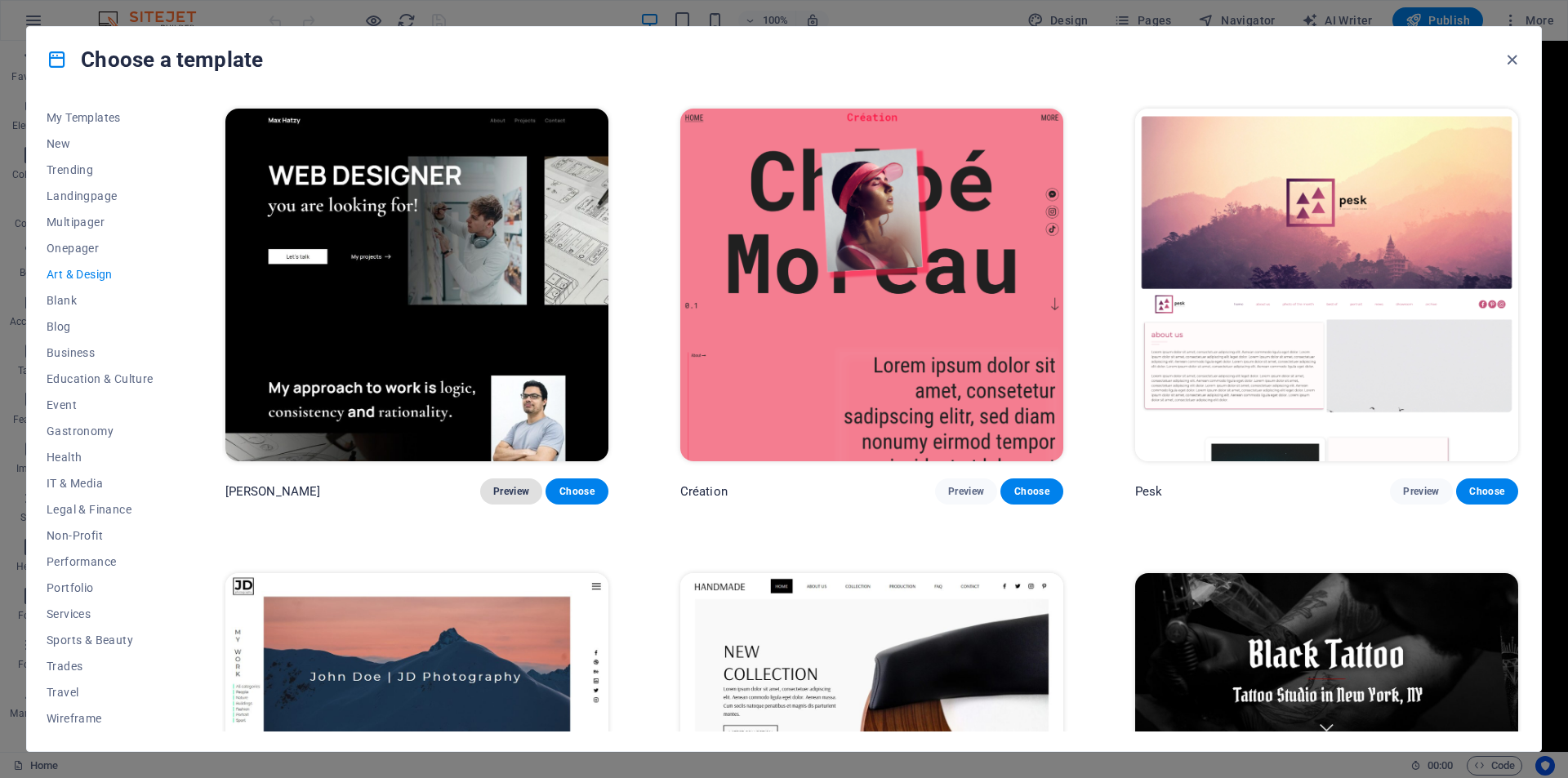
click at [503, 492] on span "Preview" at bounding box center [511, 490] width 36 height 13
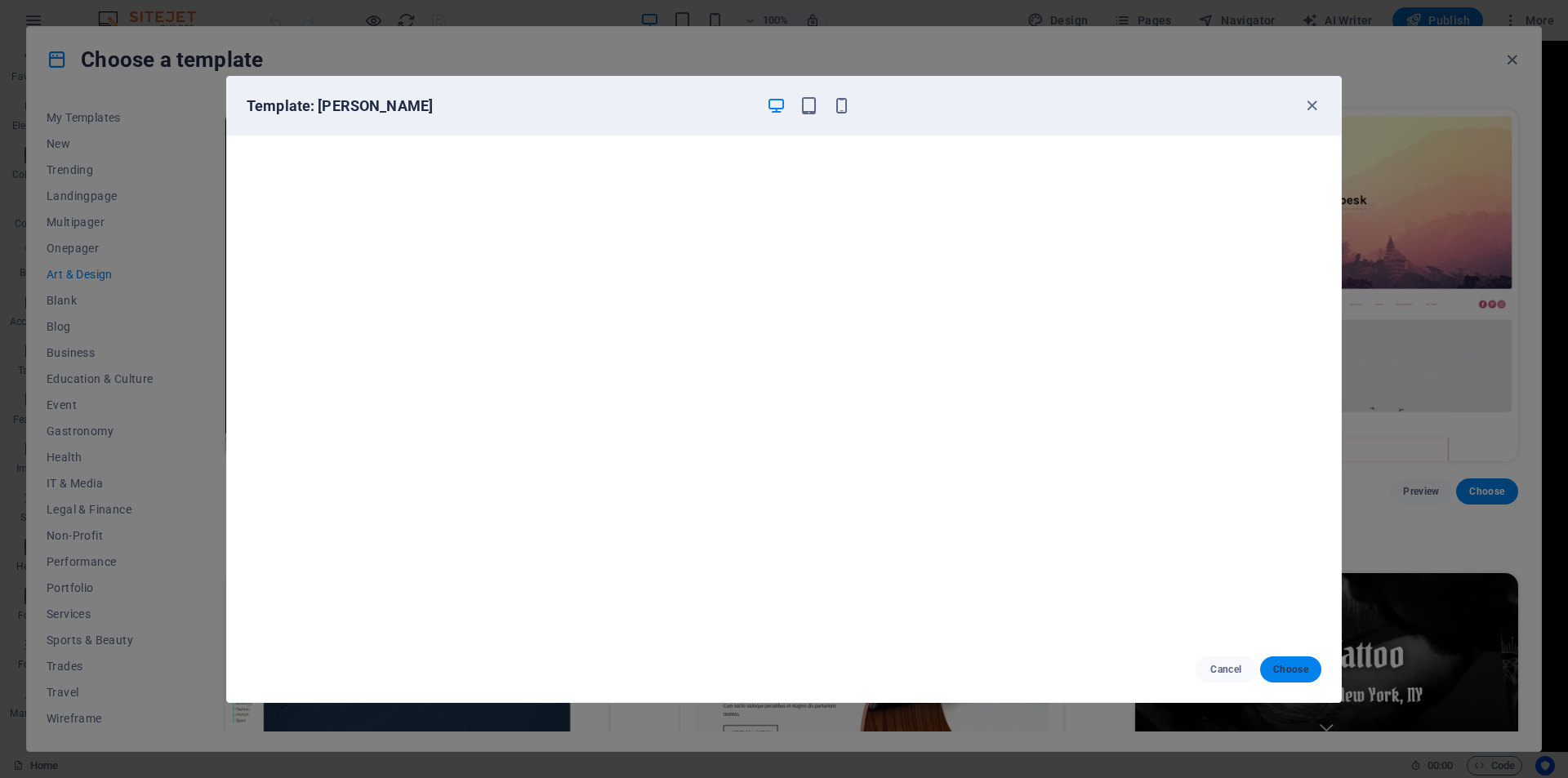
click at [1288, 667] on span "Choose" at bounding box center [1291, 669] width 36 height 13
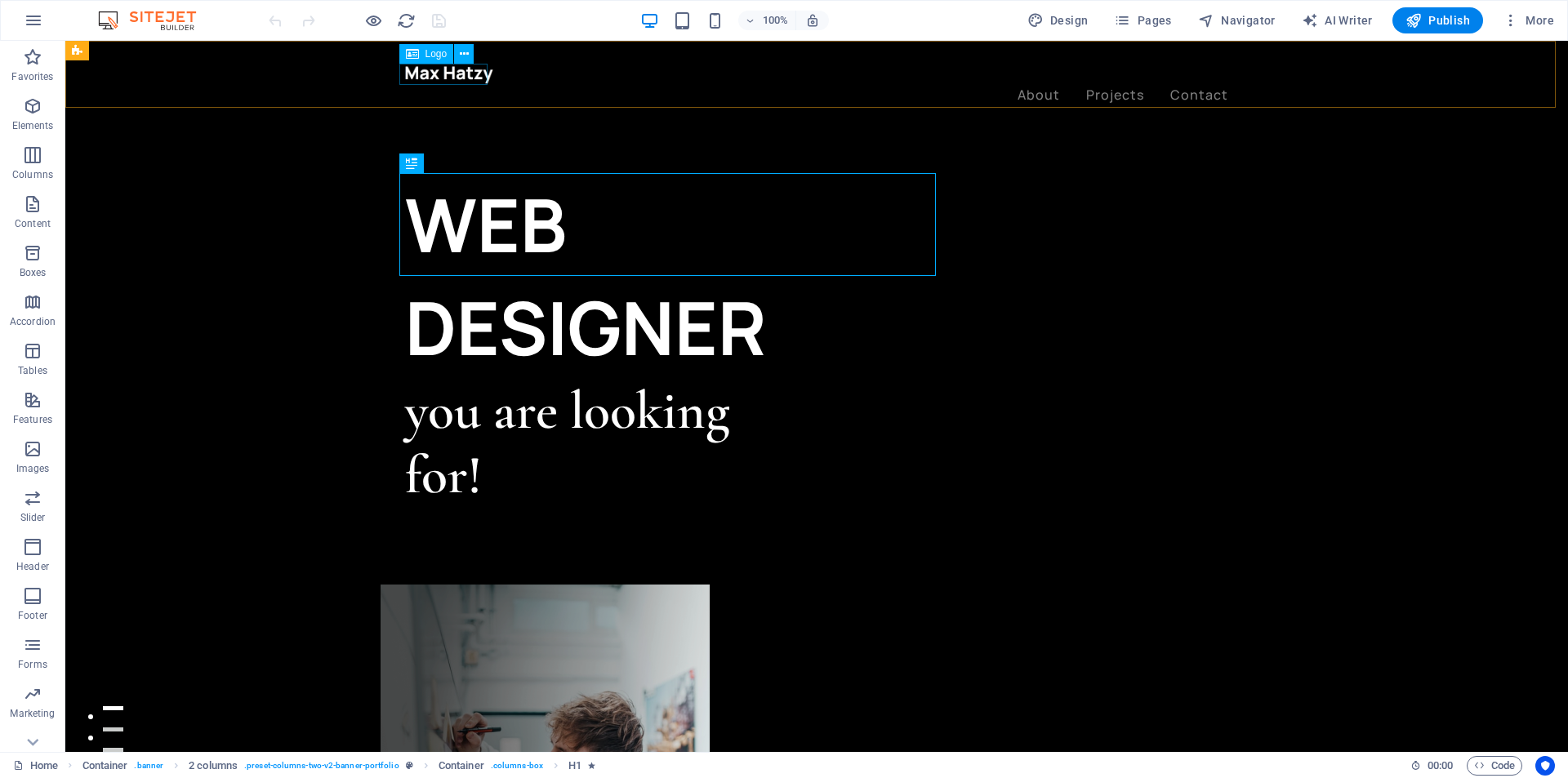
click at [432, 57] on span "Logo" at bounding box center [437, 54] width 22 height 10
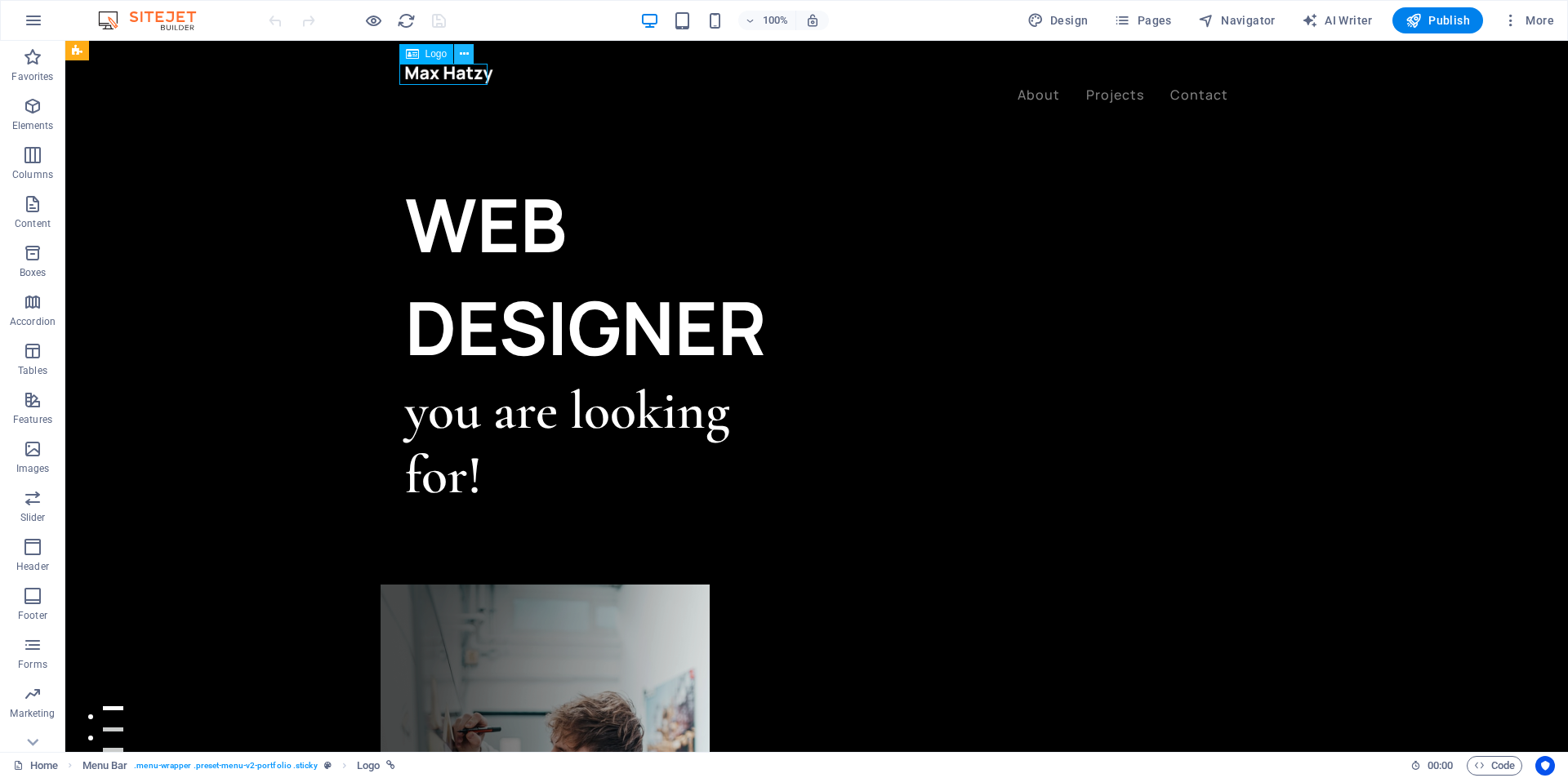
click at [465, 53] on icon at bounding box center [464, 54] width 9 height 17
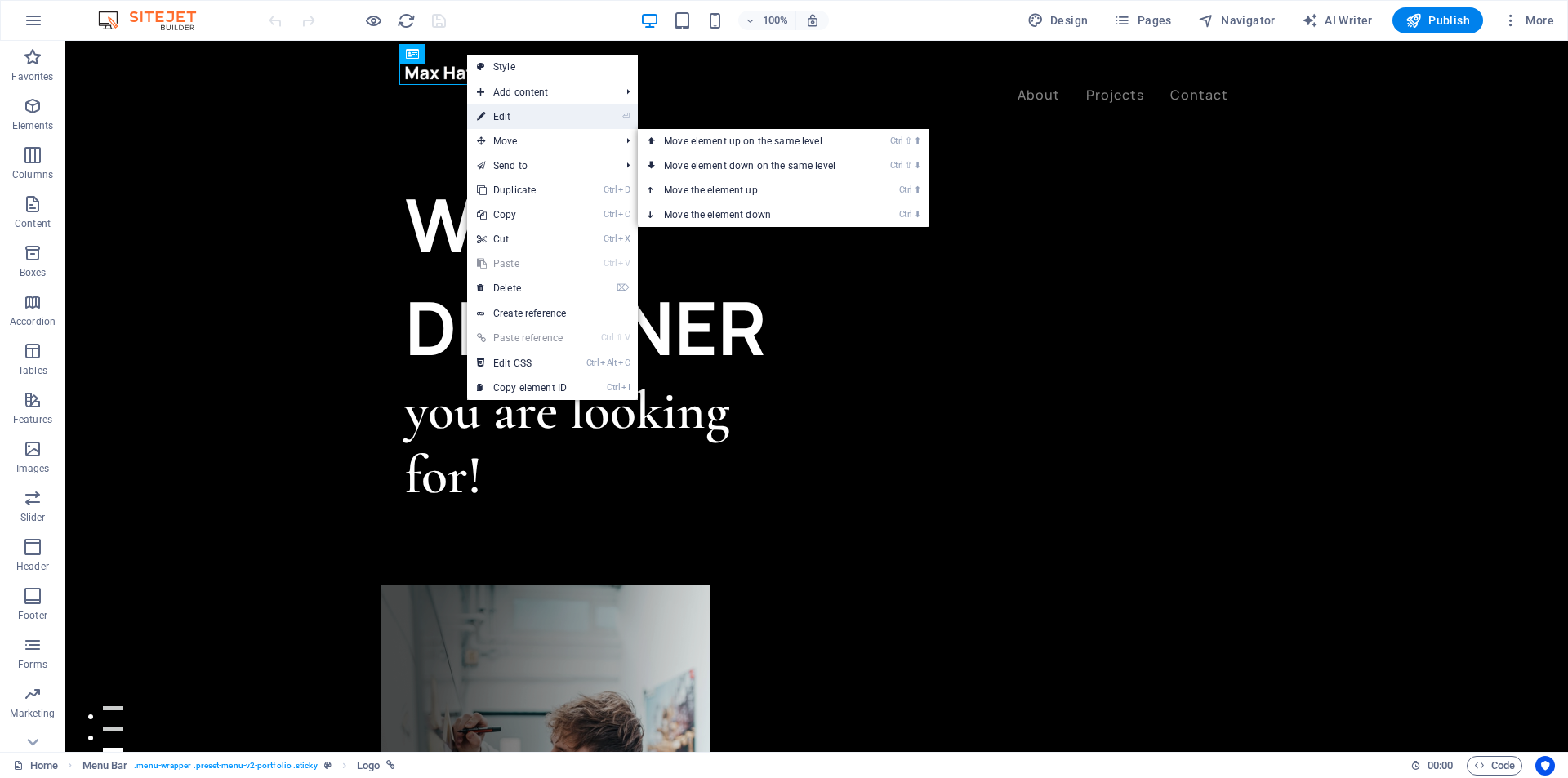
click at [514, 118] on link "⏎ Edit" at bounding box center [521, 117] width 109 height 25
select select "px"
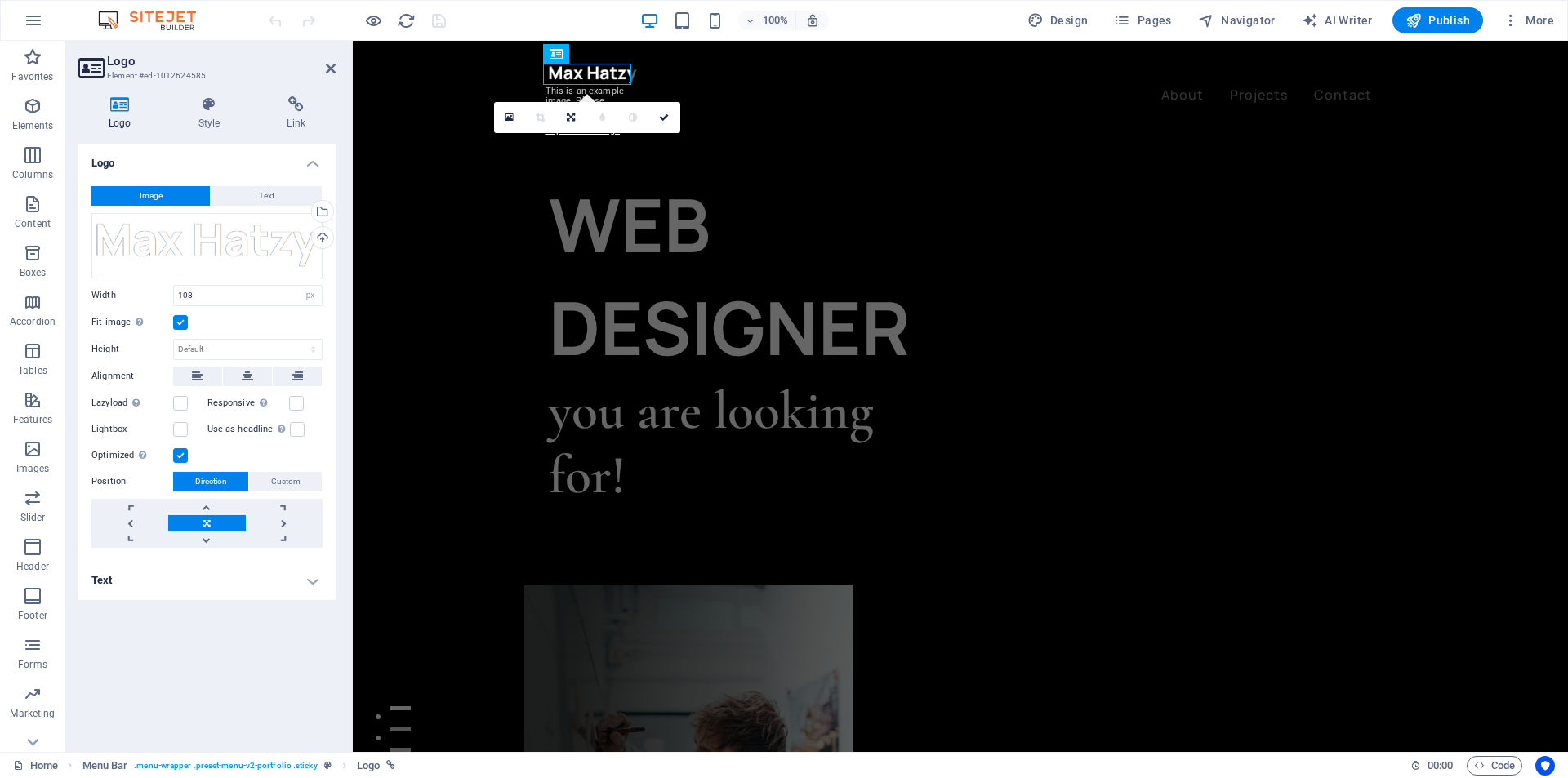
click at [142, 196] on span "Image" at bounding box center [151, 195] width 23 height 19
click at [243, 243] on div "Drag files here, click to choose files or select files from Files or our free s…" at bounding box center [206, 245] width 231 height 65
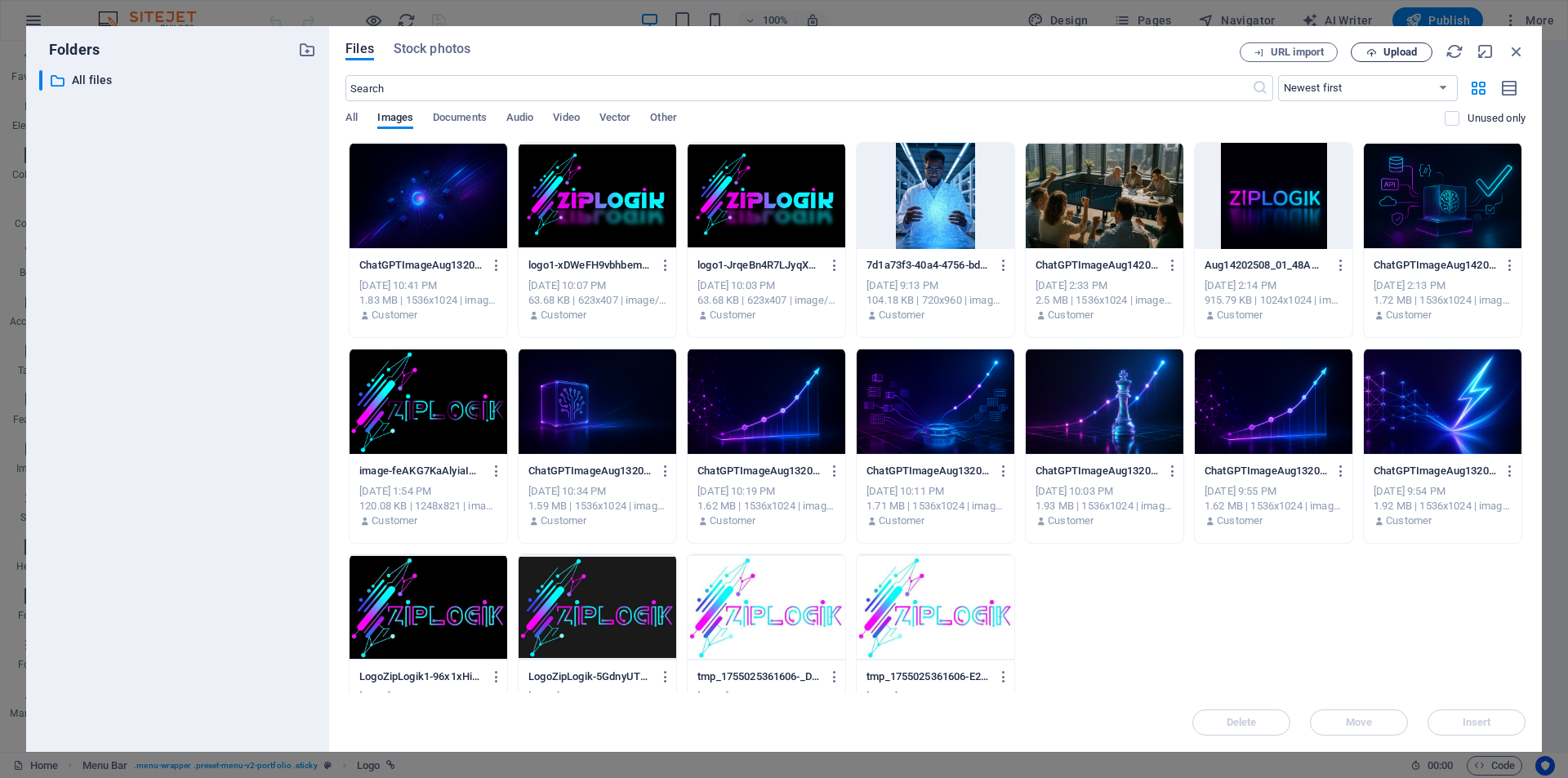
click at [1384, 53] on span "Upload" at bounding box center [1400, 52] width 34 height 10
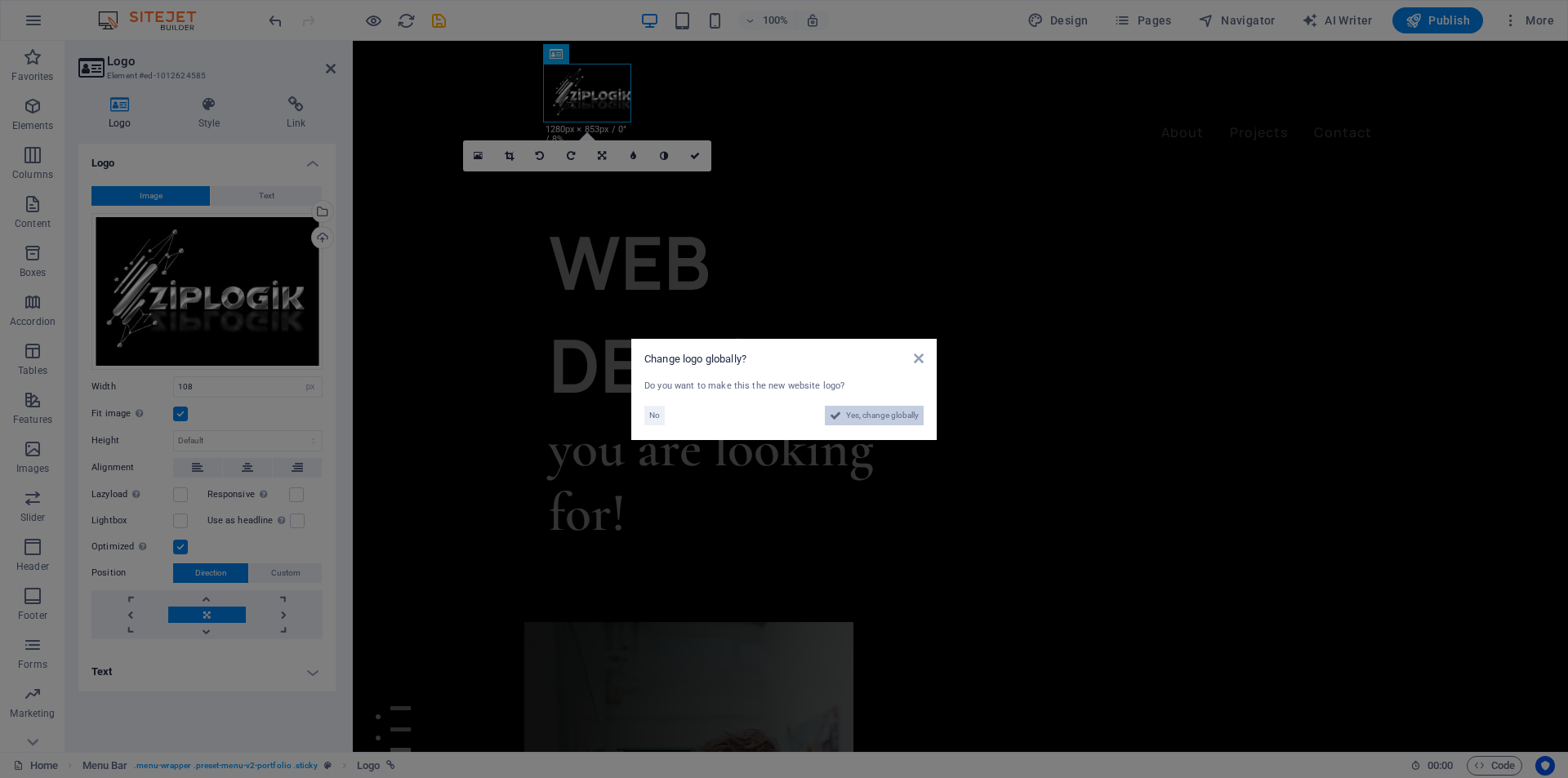
click at [880, 409] on span "Yes, change globally" at bounding box center [883, 415] width 73 height 19
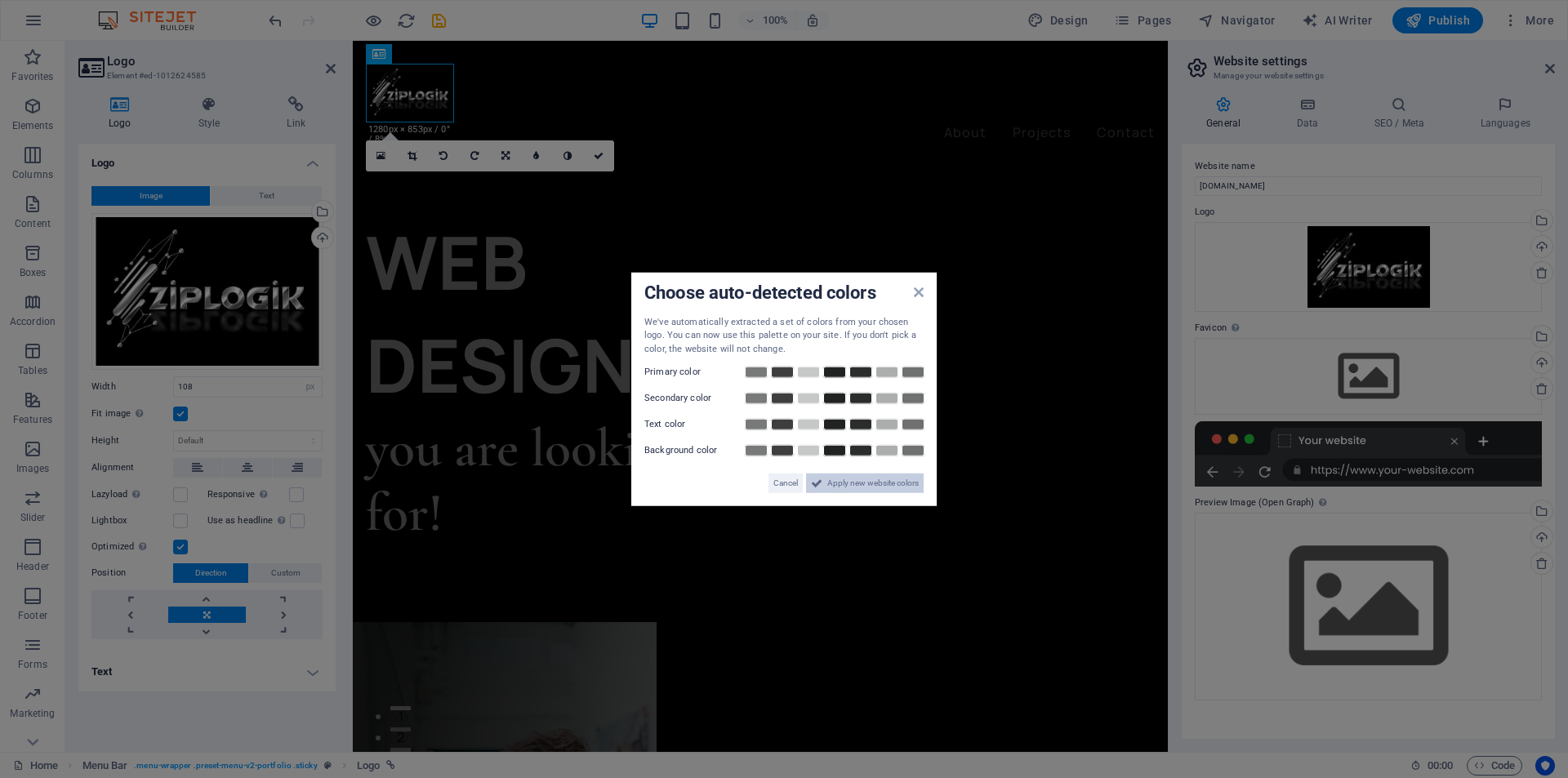
click at [851, 479] on span "Apply new website colors" at bounding box center [873, 483] width 91 height 19
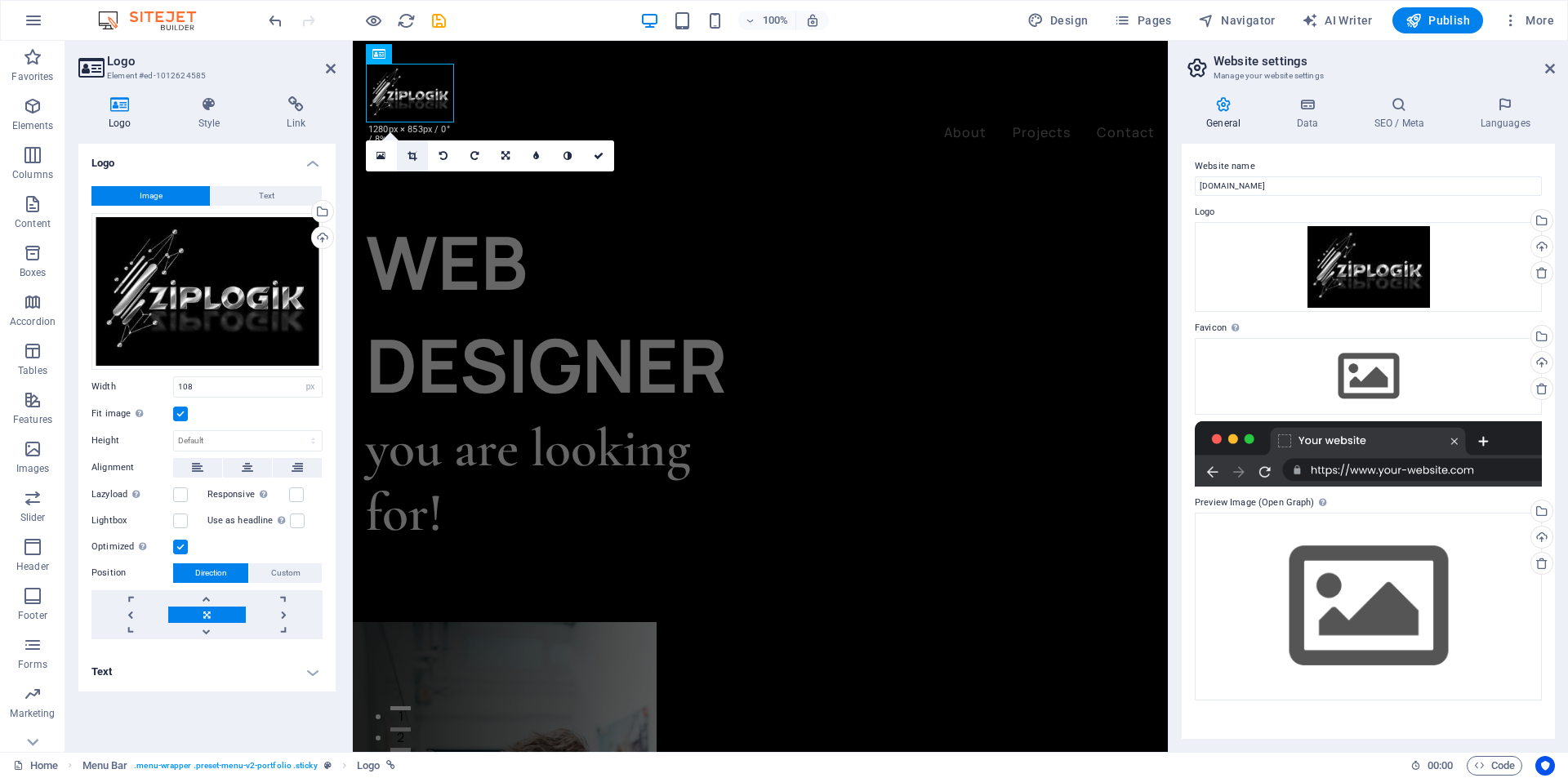
click at [409, 156] on icon at bounding box center [412, 156] width 9 height 10
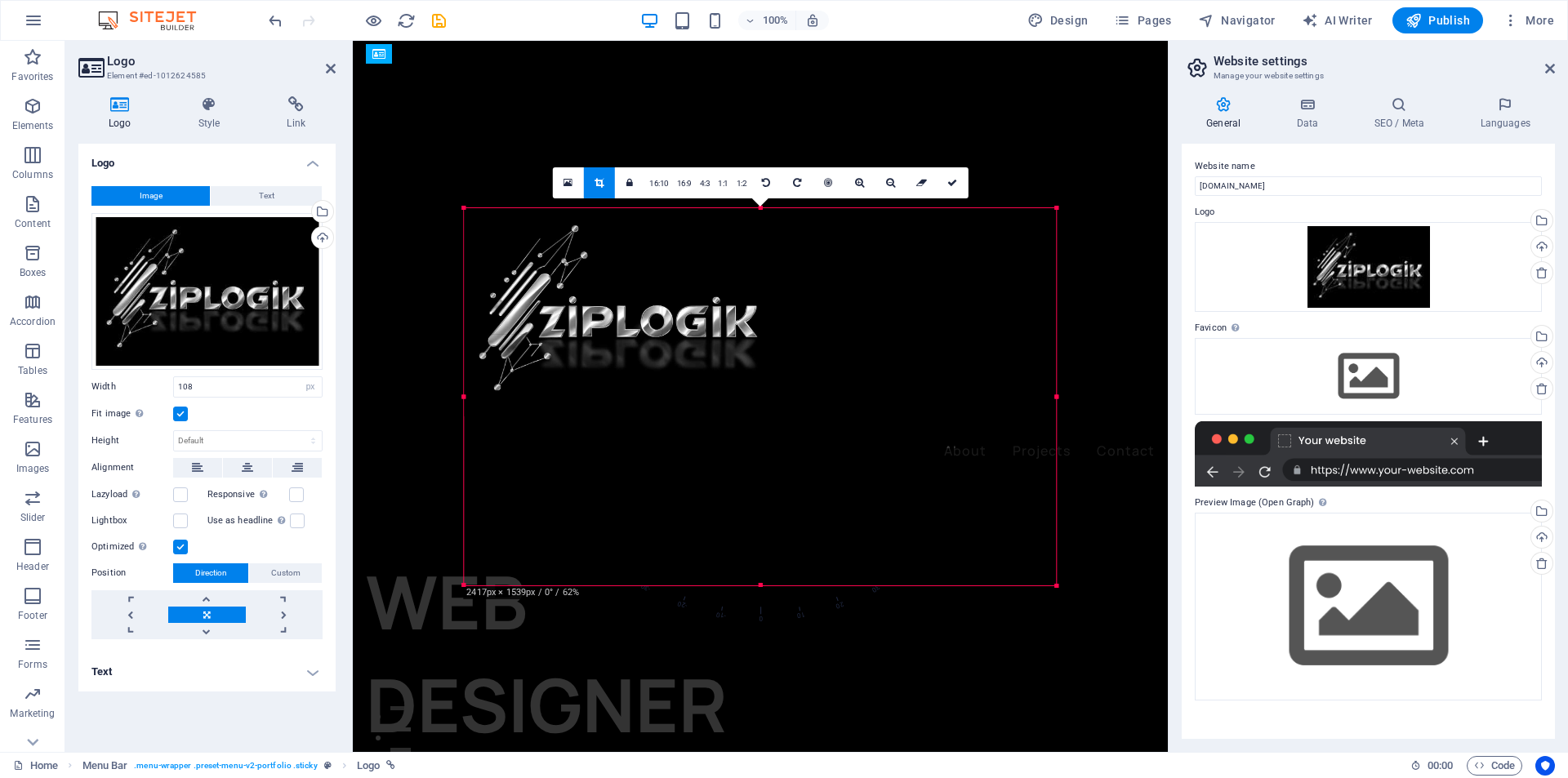
drag, startPoint x: 1089, startPoint y: 618, endPoint x: 1029, endPoint y: 561, distance: 82.8
click at [1029, 561] on div "180 170 160 150 140 130 120 110 100 90 80 70 60 50 40 30 20 10 0 -10 -20 -30 -4…" at bounding box center [760, 396] width 592 height 377
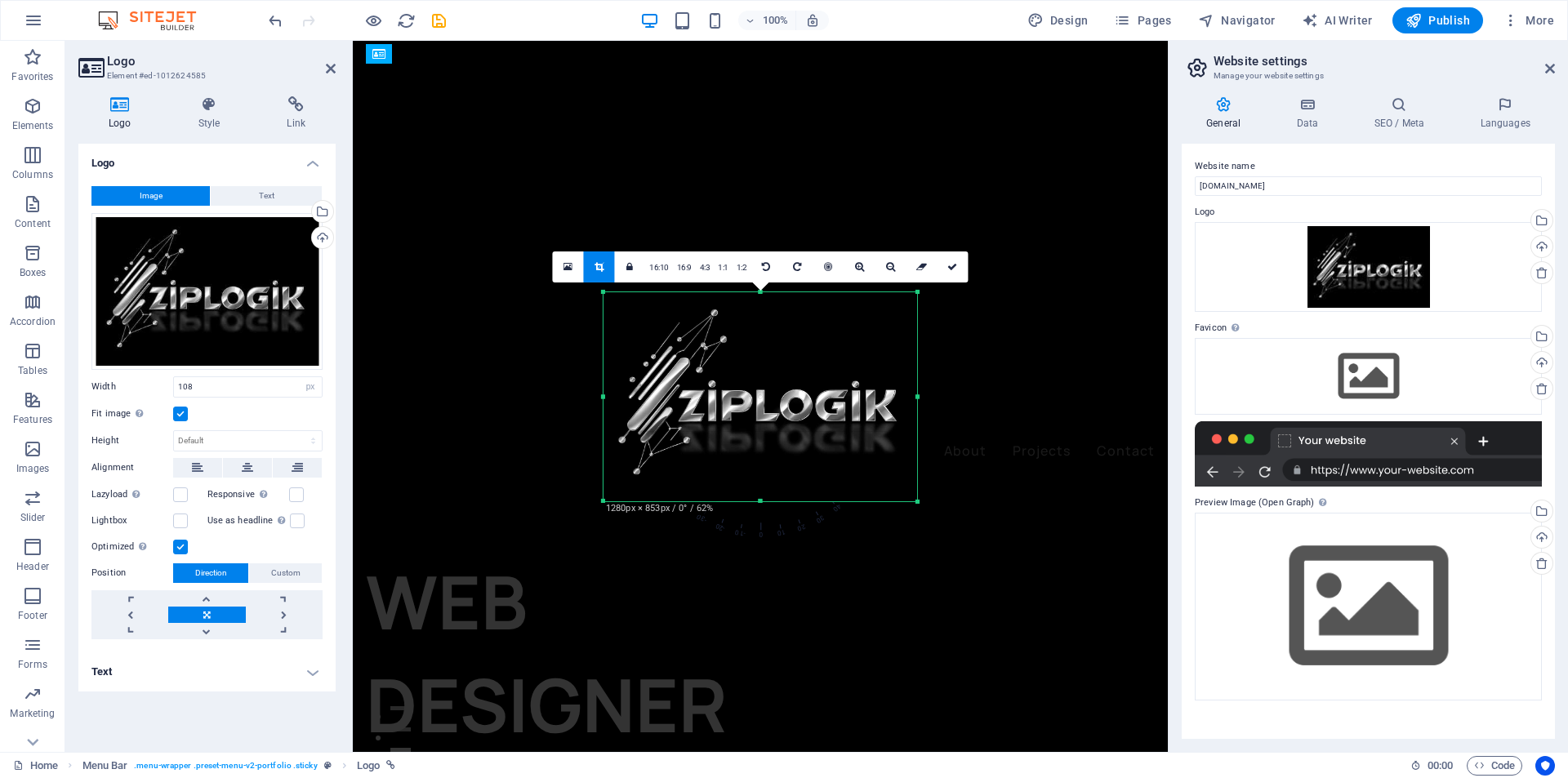
type input "108"
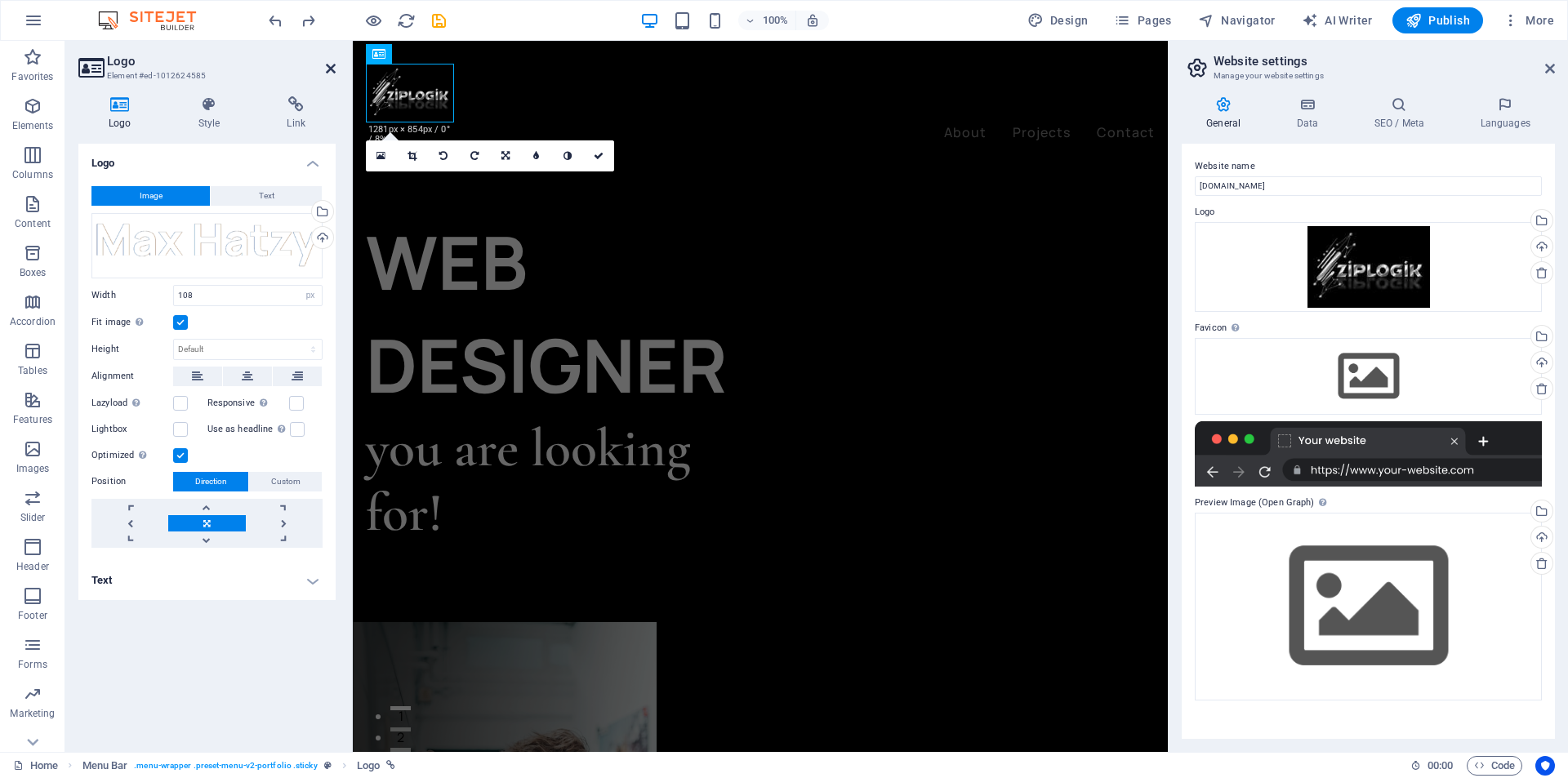
click at [331, 66] on icon at bounding box center [331, 68] width 10 height 13
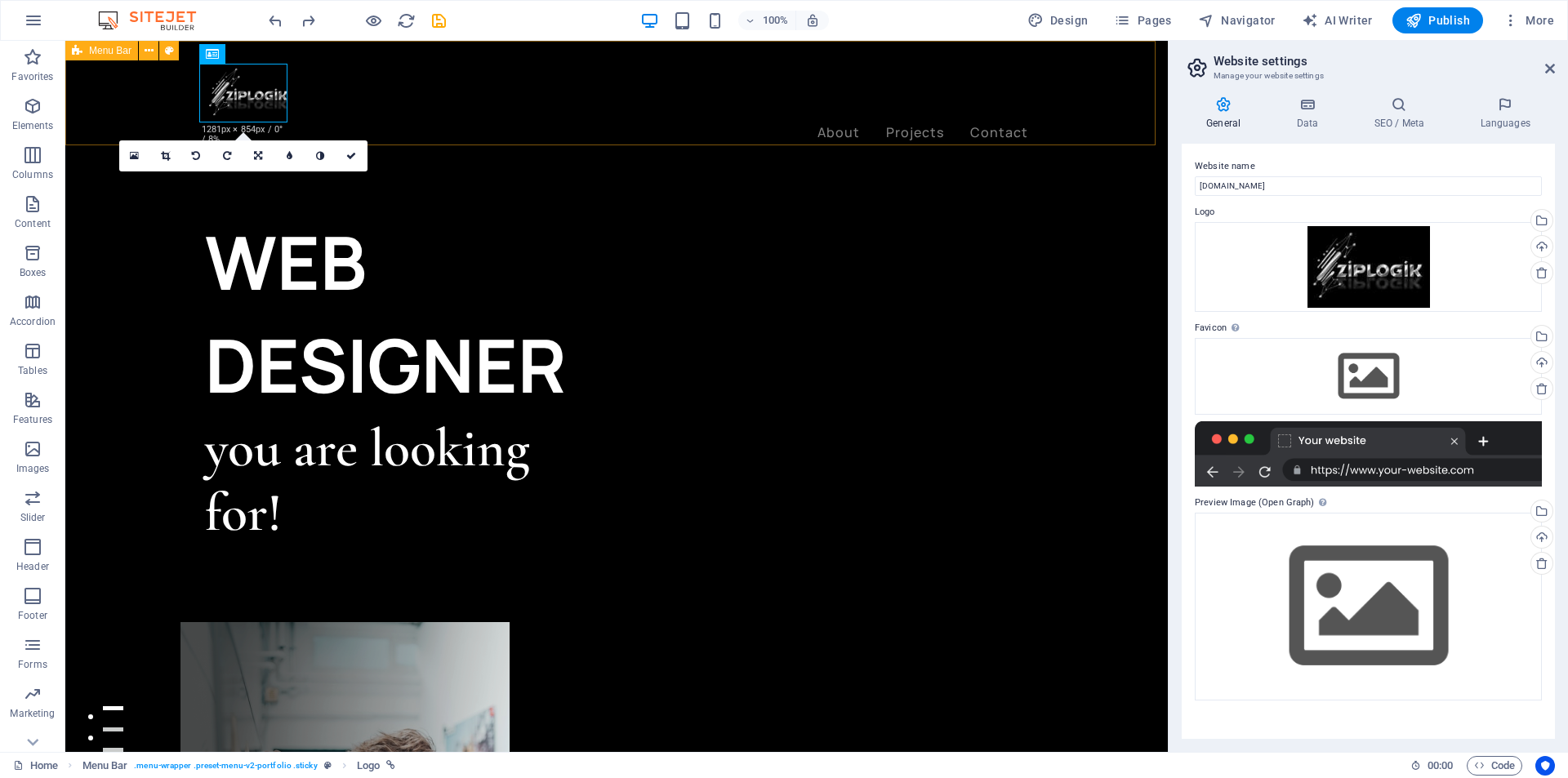
click at [517, 114] on div "About Projects Contact Menu" at bounding box center [616, 103] width 1103 height 126
click at [239, 86] on div at bounding box center [616, 92] width 823 height 58
click at [162, 156] on icon at bounding box center [165, 156] width 9 height 10
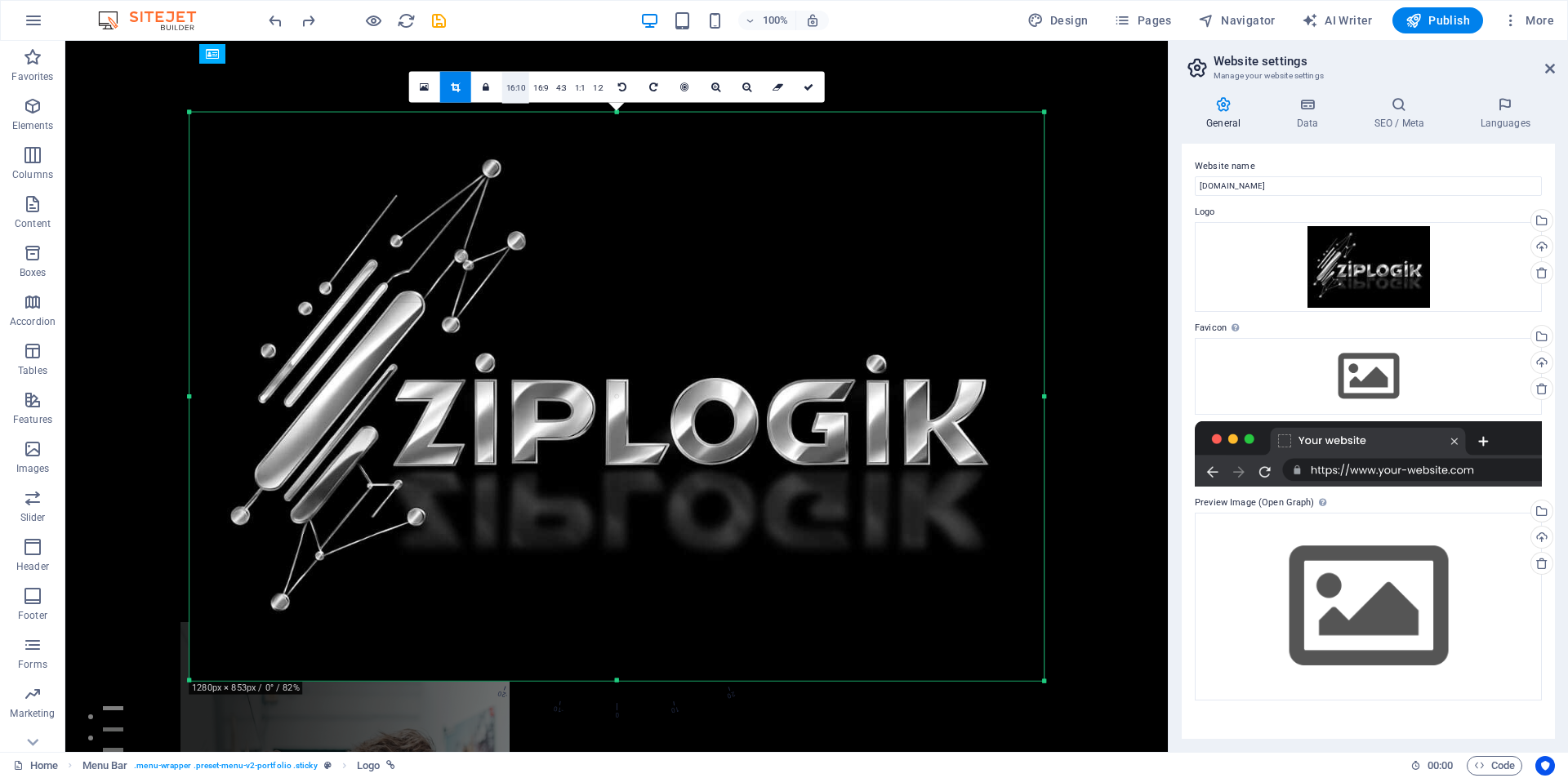
click at [517, 87] on link "16:10" at bounding box center [516, 87] width 28 height 31
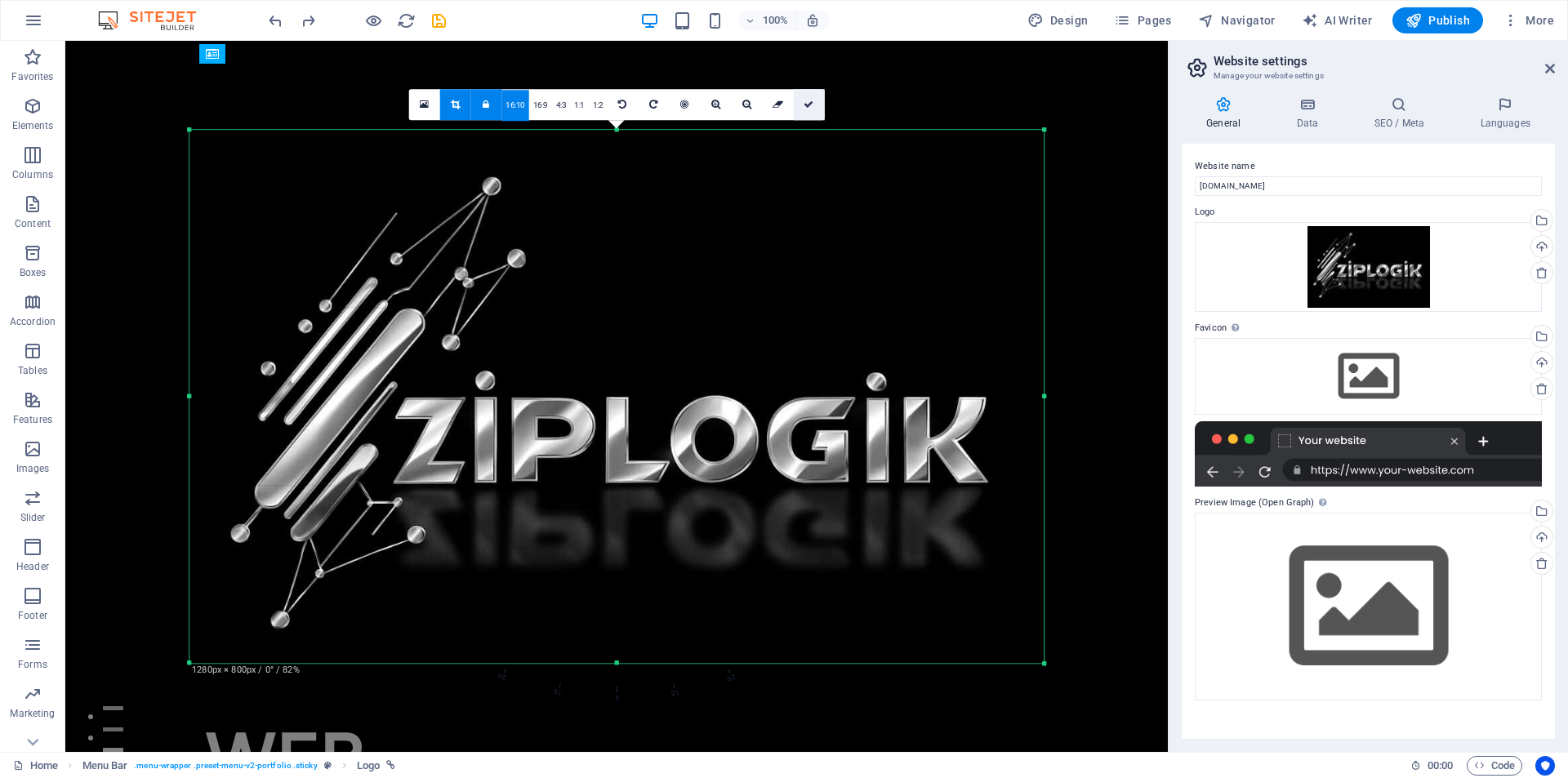
click at [807, 102] on icon at bounding box center [809, 105] width 10 height 10
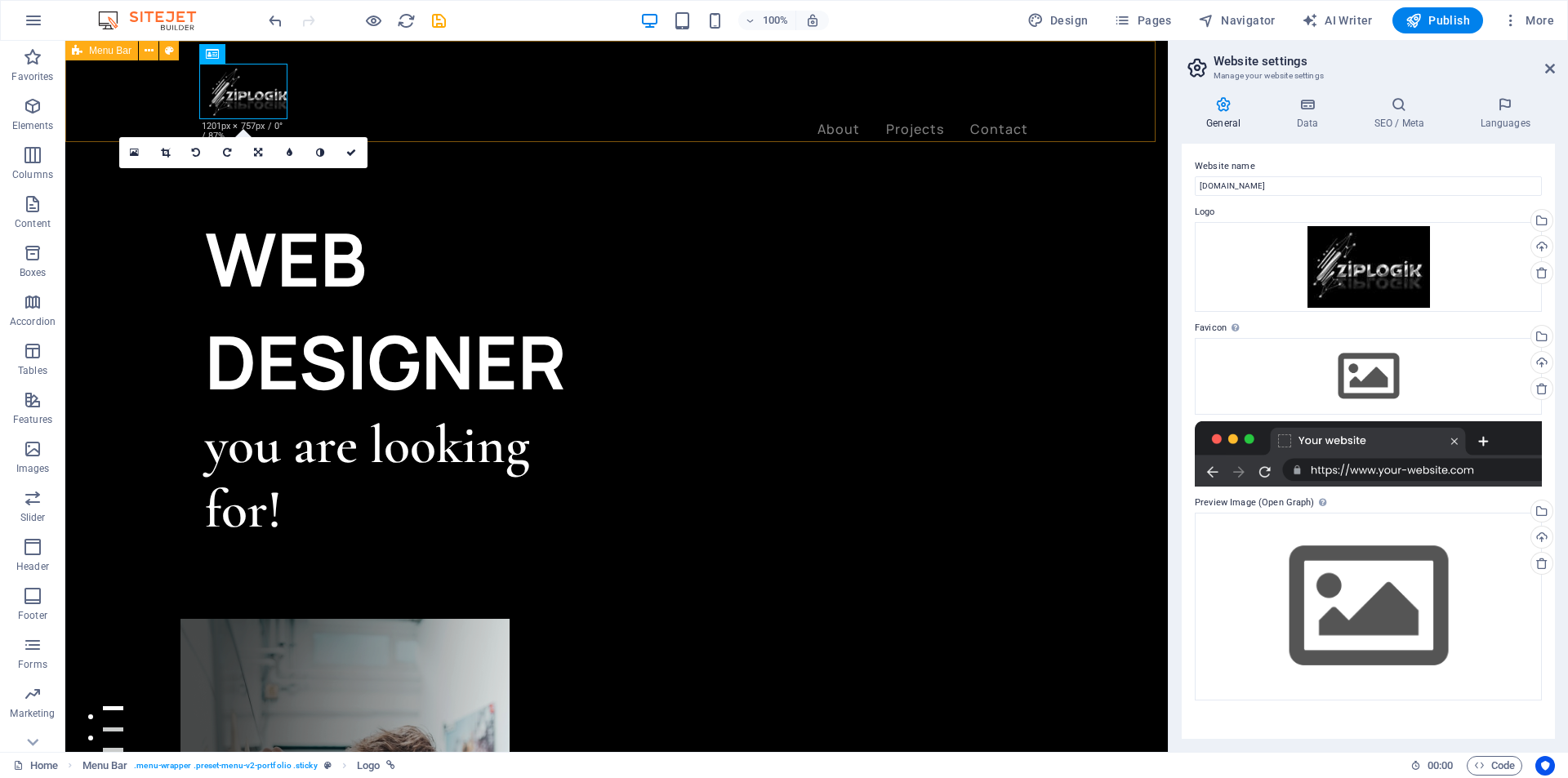
click at [705, 107] on div "About Projects Contact Menu" at bounding box center [616, 101] width 1103 height 122
click at [30, 13] on icon "button" at bounding box center [33, 20] width 19 height 19
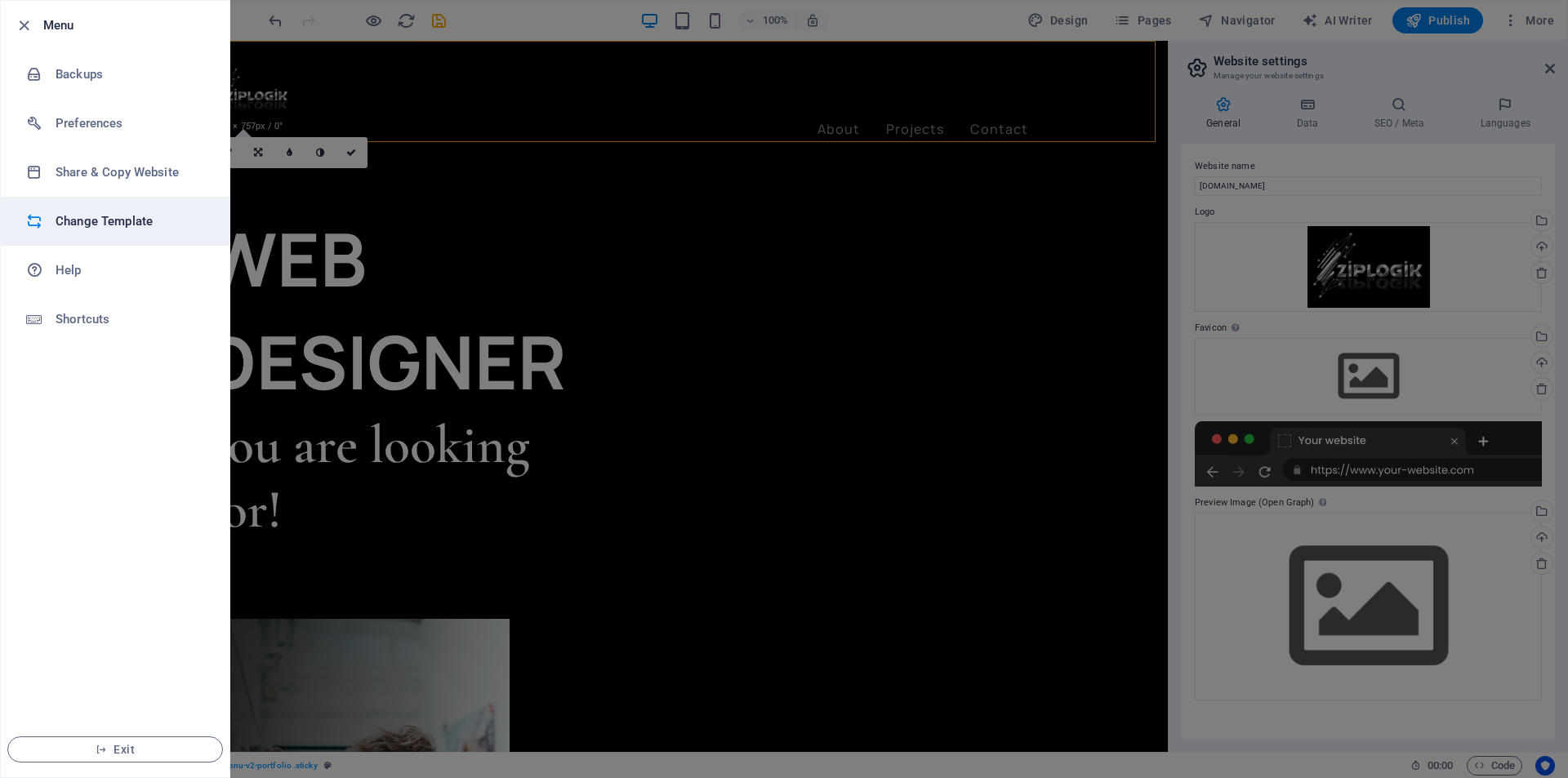
click at [85, 223] on h6 "Change Template" at bounding box center [131, 221] width 151 height 19
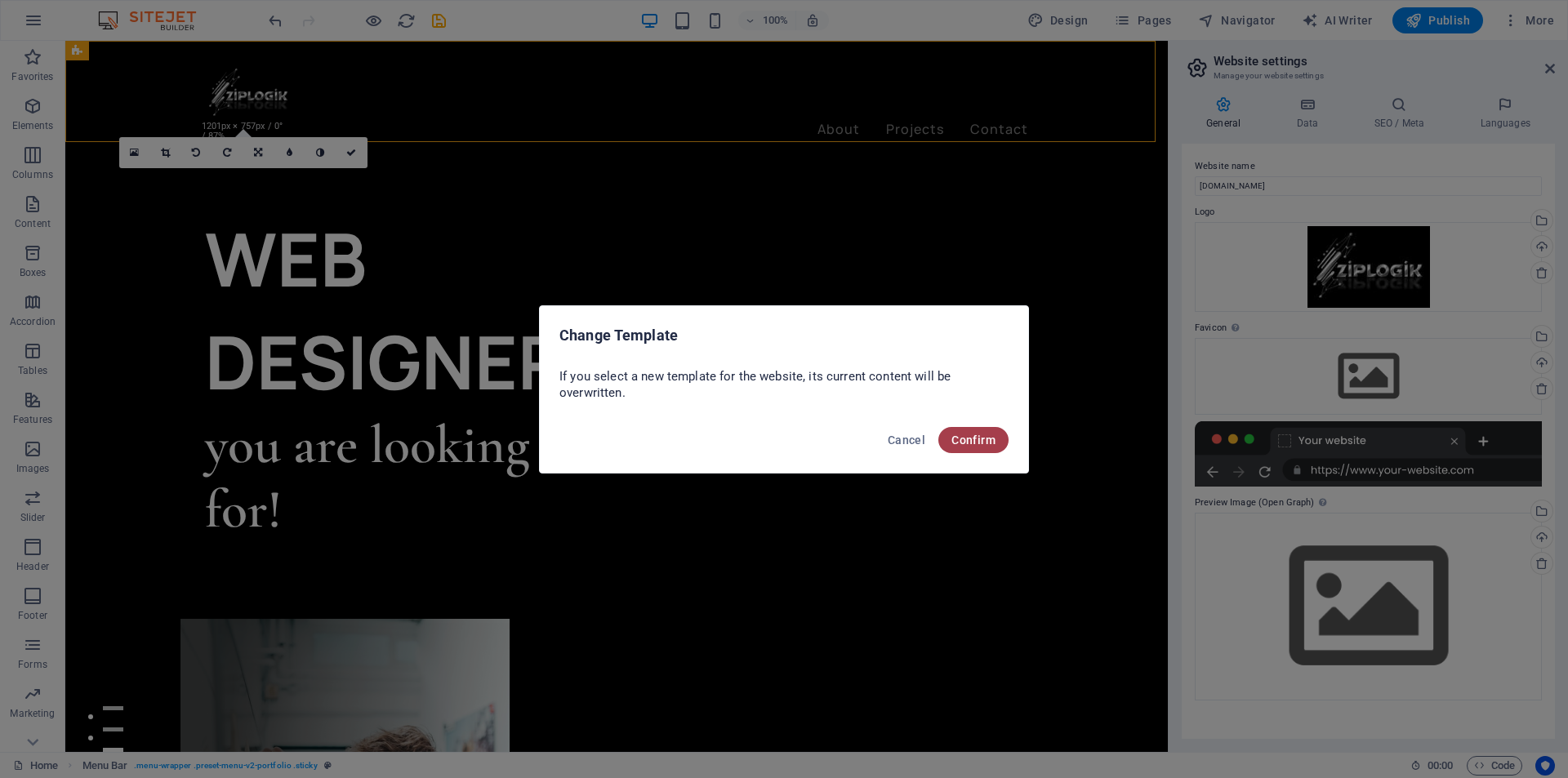
click at [1001, 431] on button "Confirm" at bounding box center [973, 440] width 70 height 26
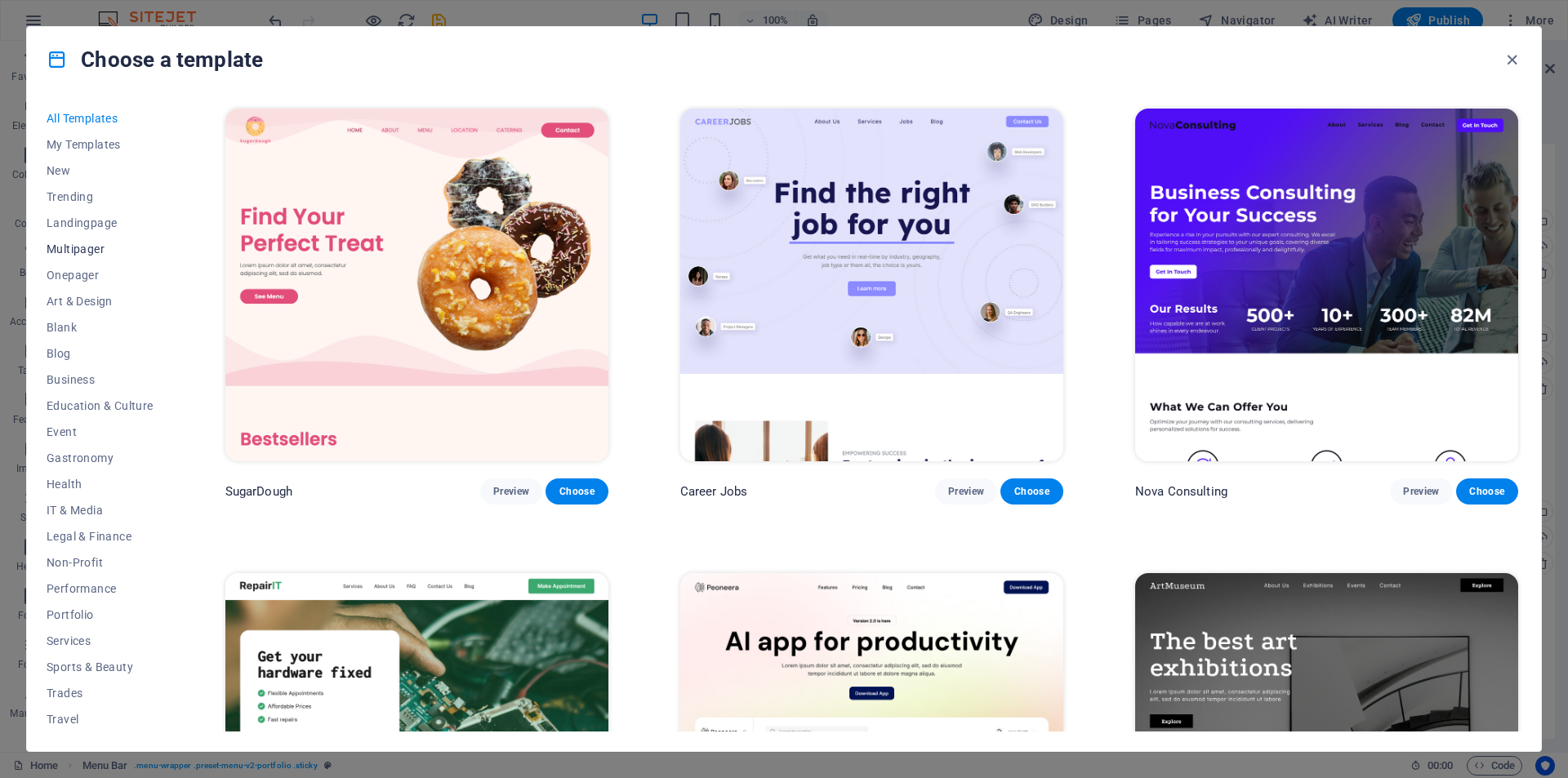
click at [80, 249] on span "Multipager" at bounding box center [100, 249] width 107 height 13
click at [87, 223] on span "Landingpage" at bounding box center [100, 222] width 107 height 13
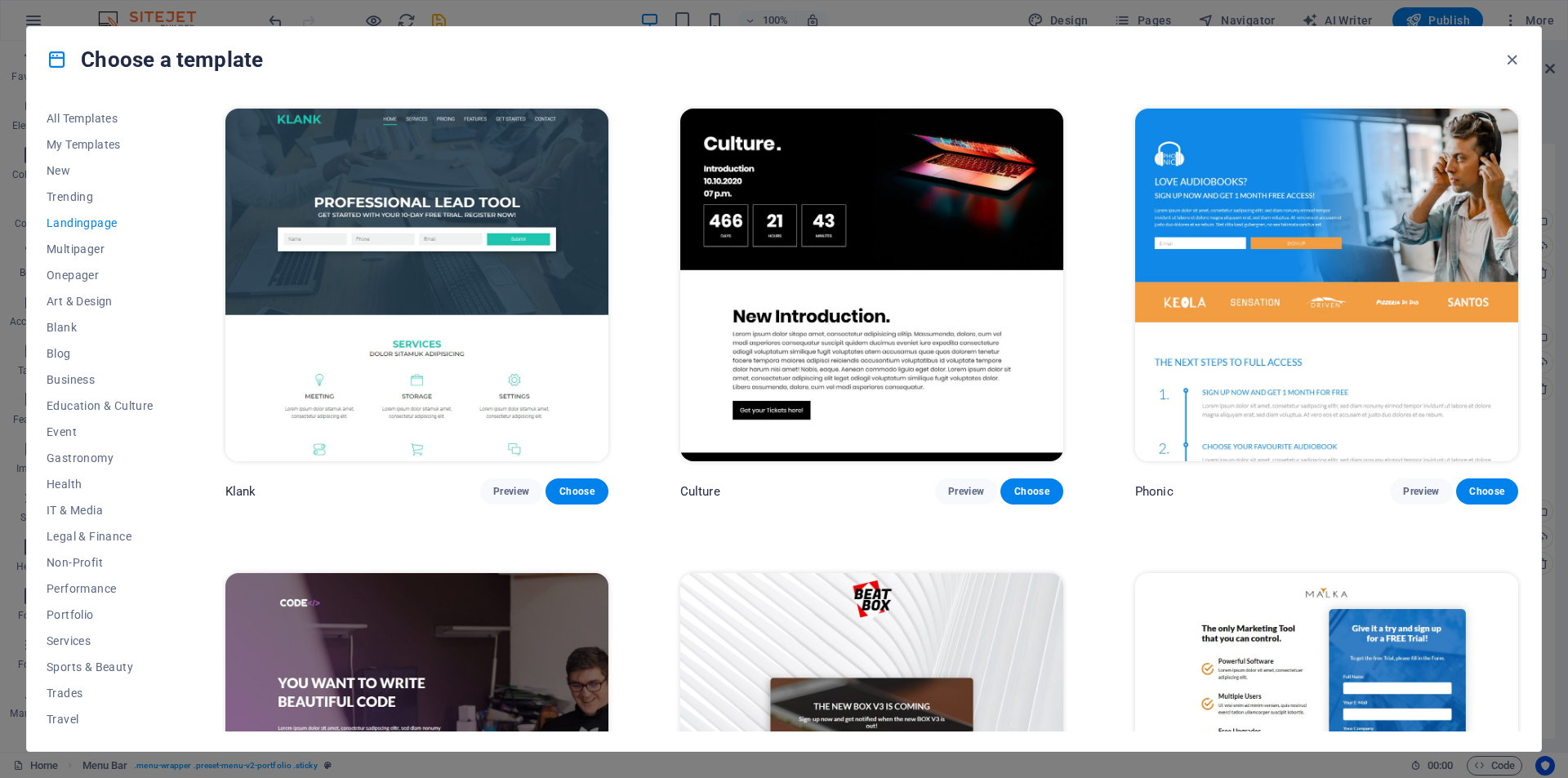
click at [87, 223] on span "Landingpage" at bounding box center [100, 222] width 107 height 13
click at [69, 173] on span "New" at bounding box center [100, 170] width 107 height 13
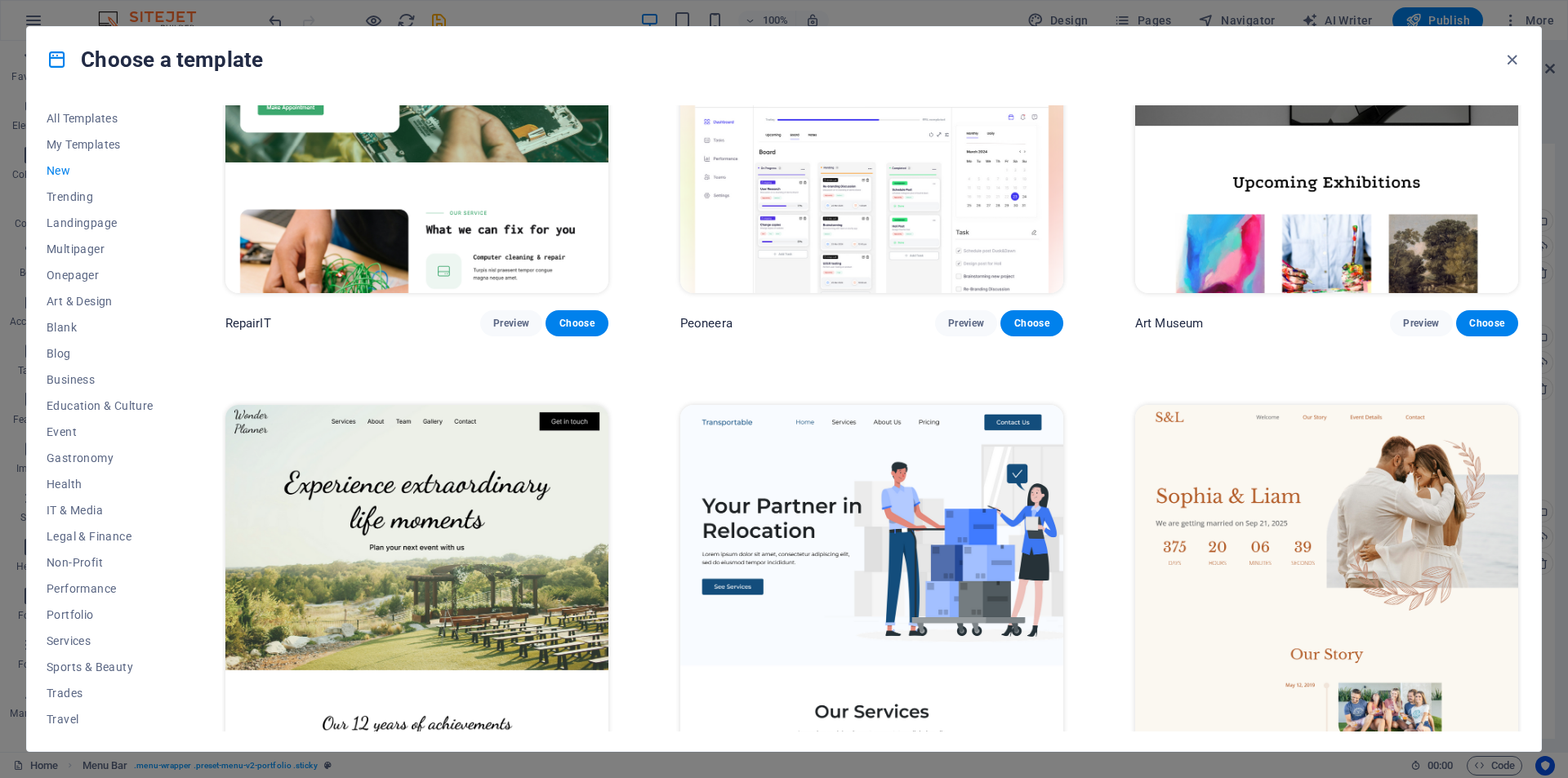
scroll to position [653, 0]
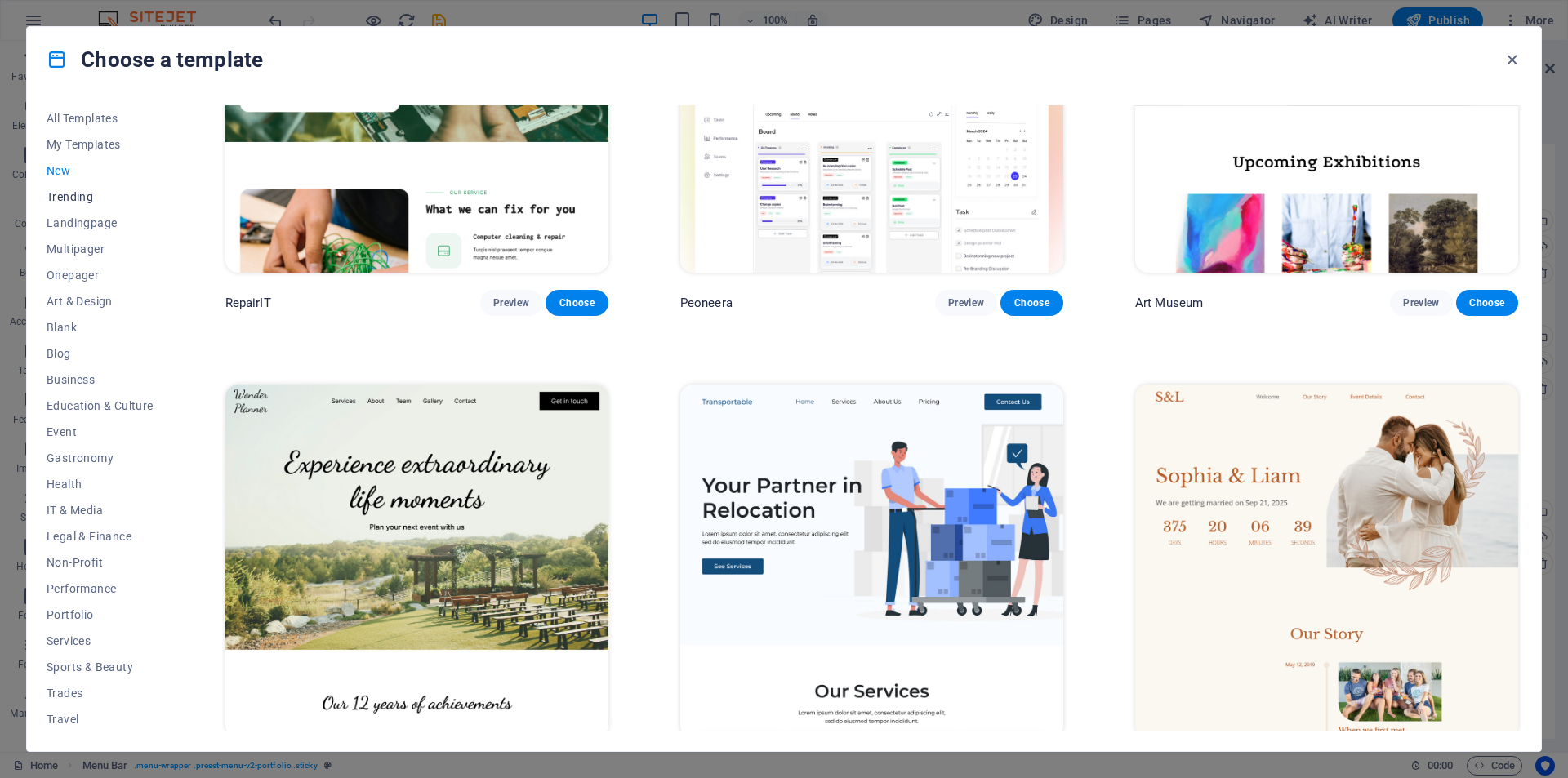
click at [74, 197] on span "Trending" at bounding box center [100, 196] width 107 height 13
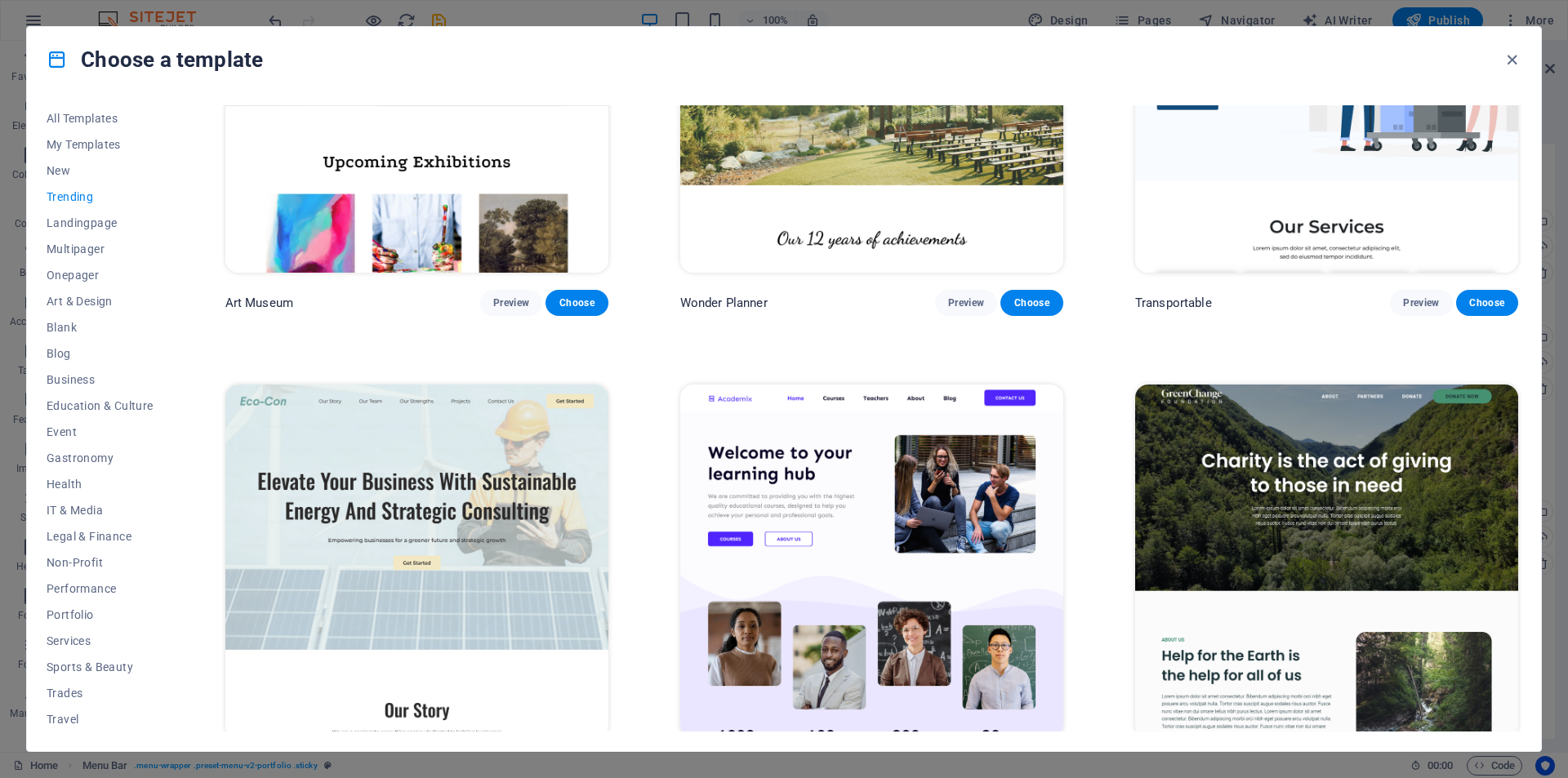
scroll to position [190, 0]
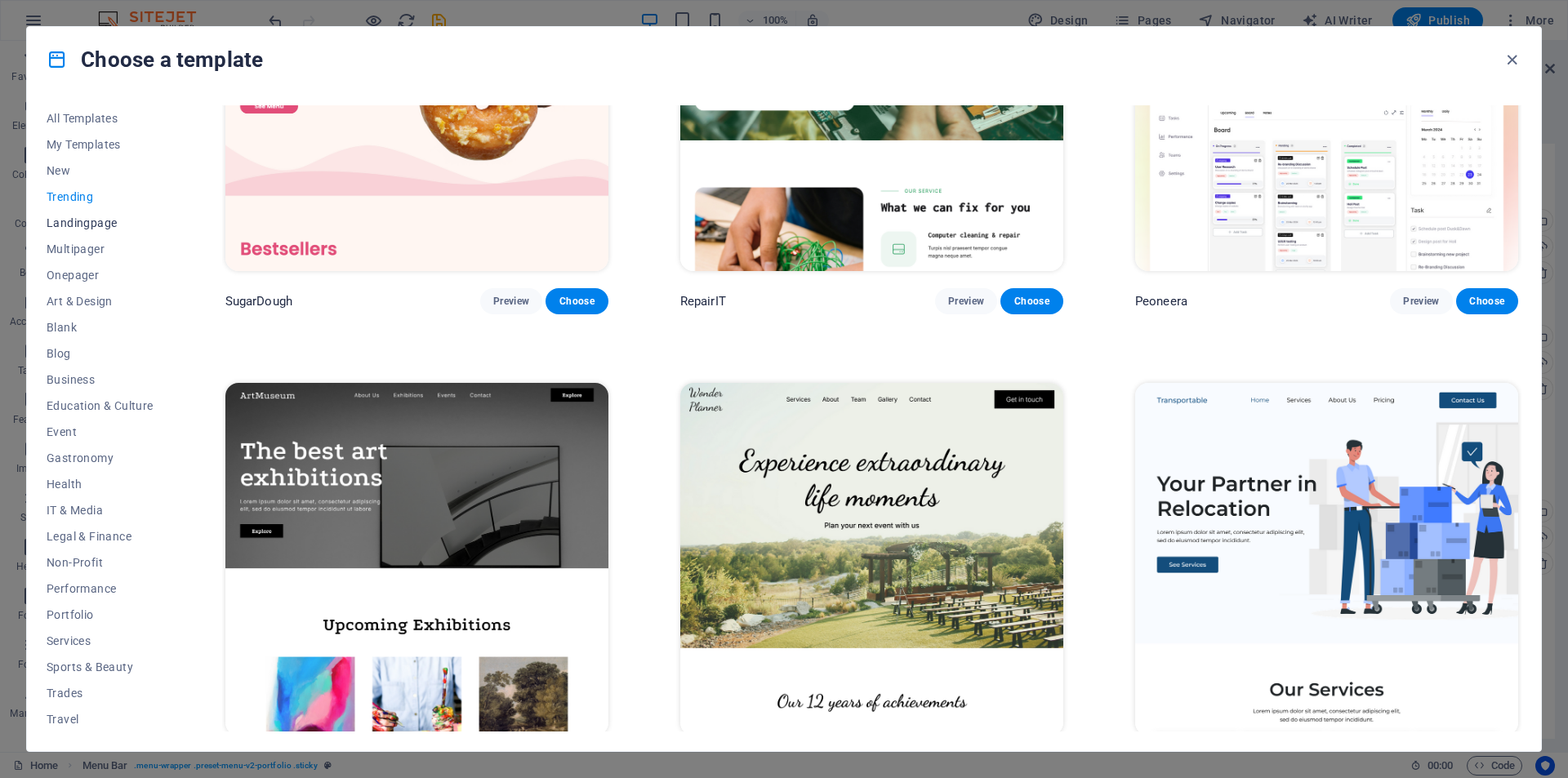
click at [83, 222] on span "Landingpage" at bounding box center [100, 222] width 107 height 13
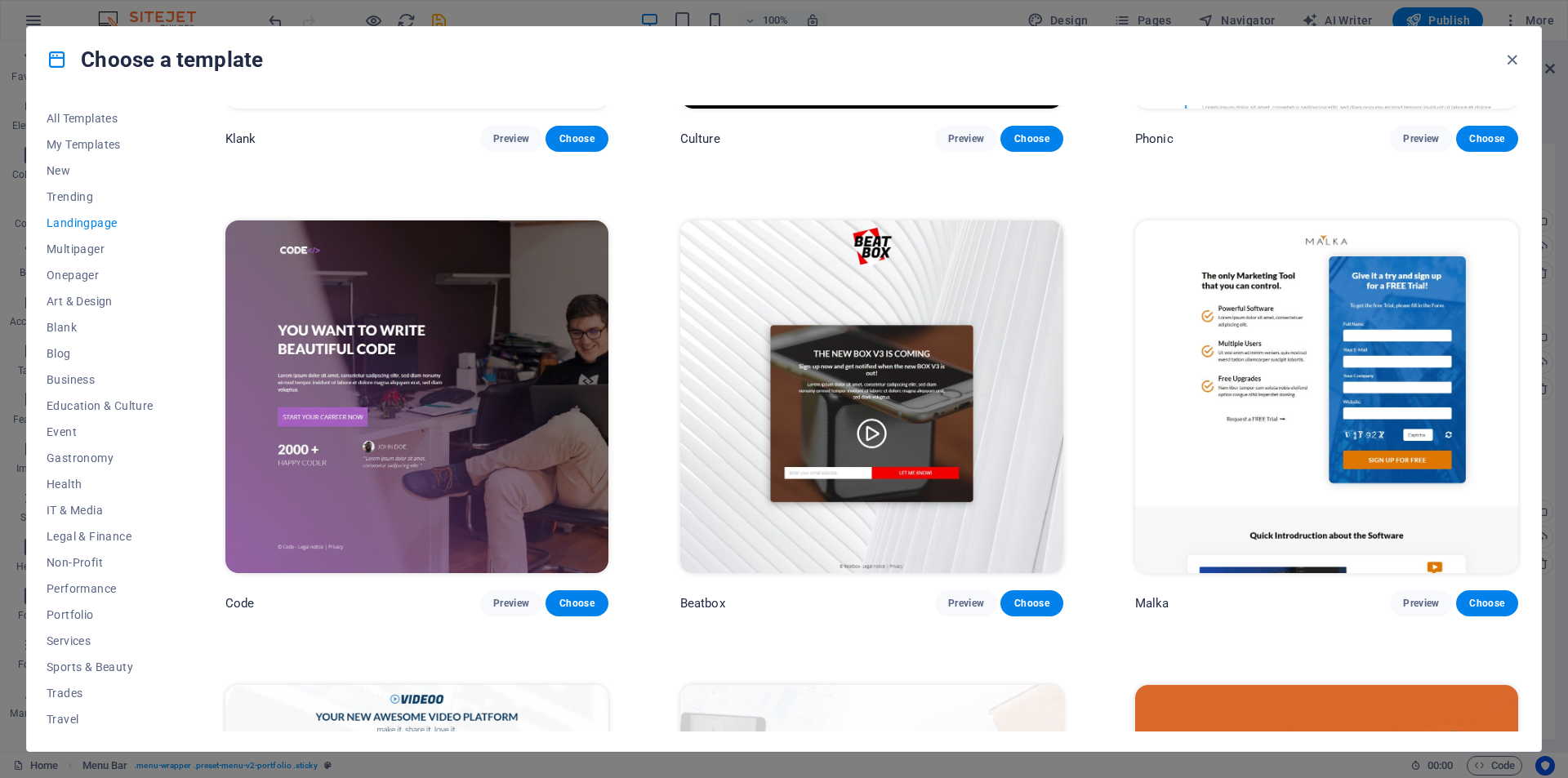
scroll to position [353, 0]
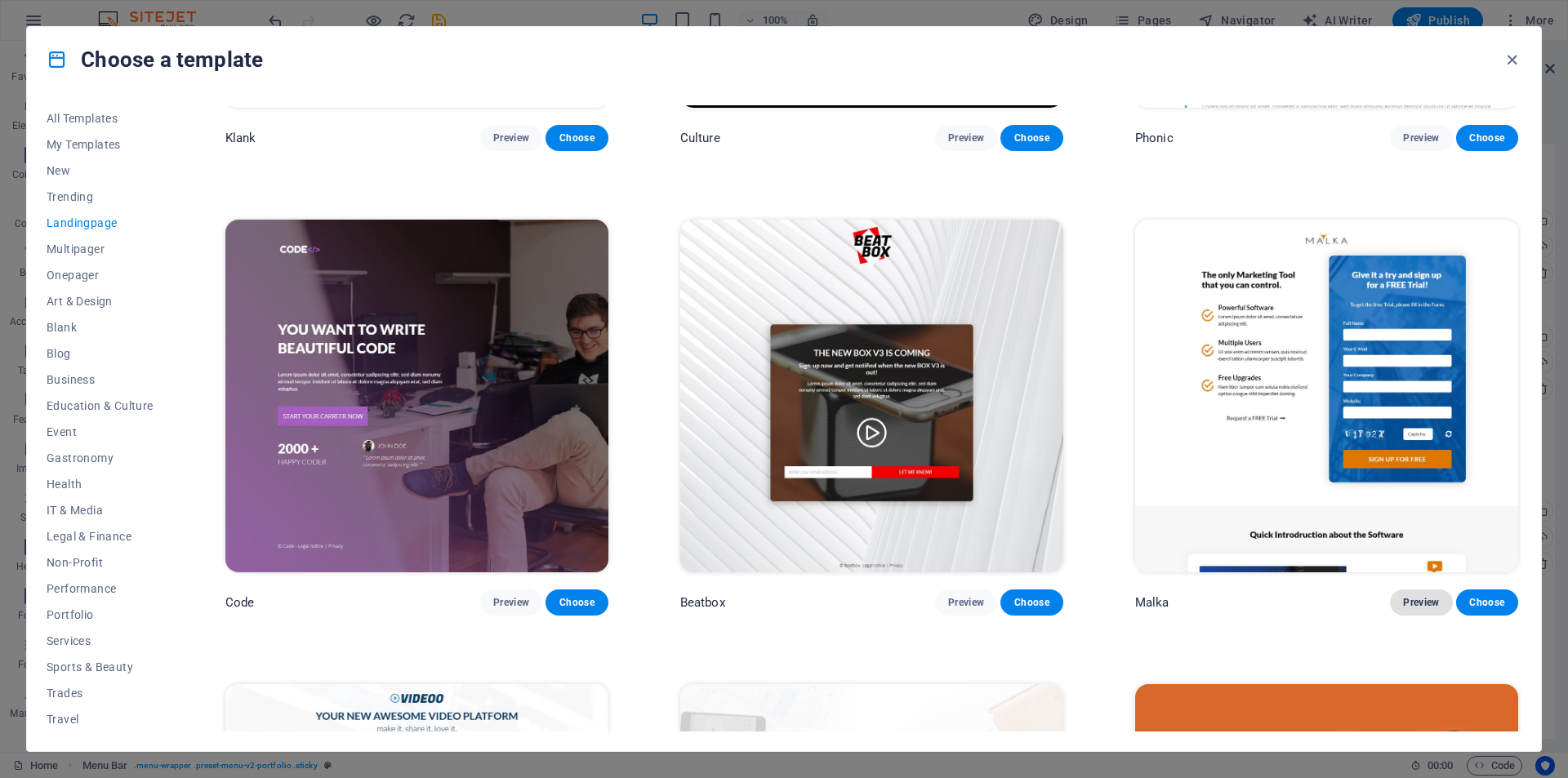
click at [1416, 600] on span "Preview" at bounding box center [1421, 602] width 36 height 13
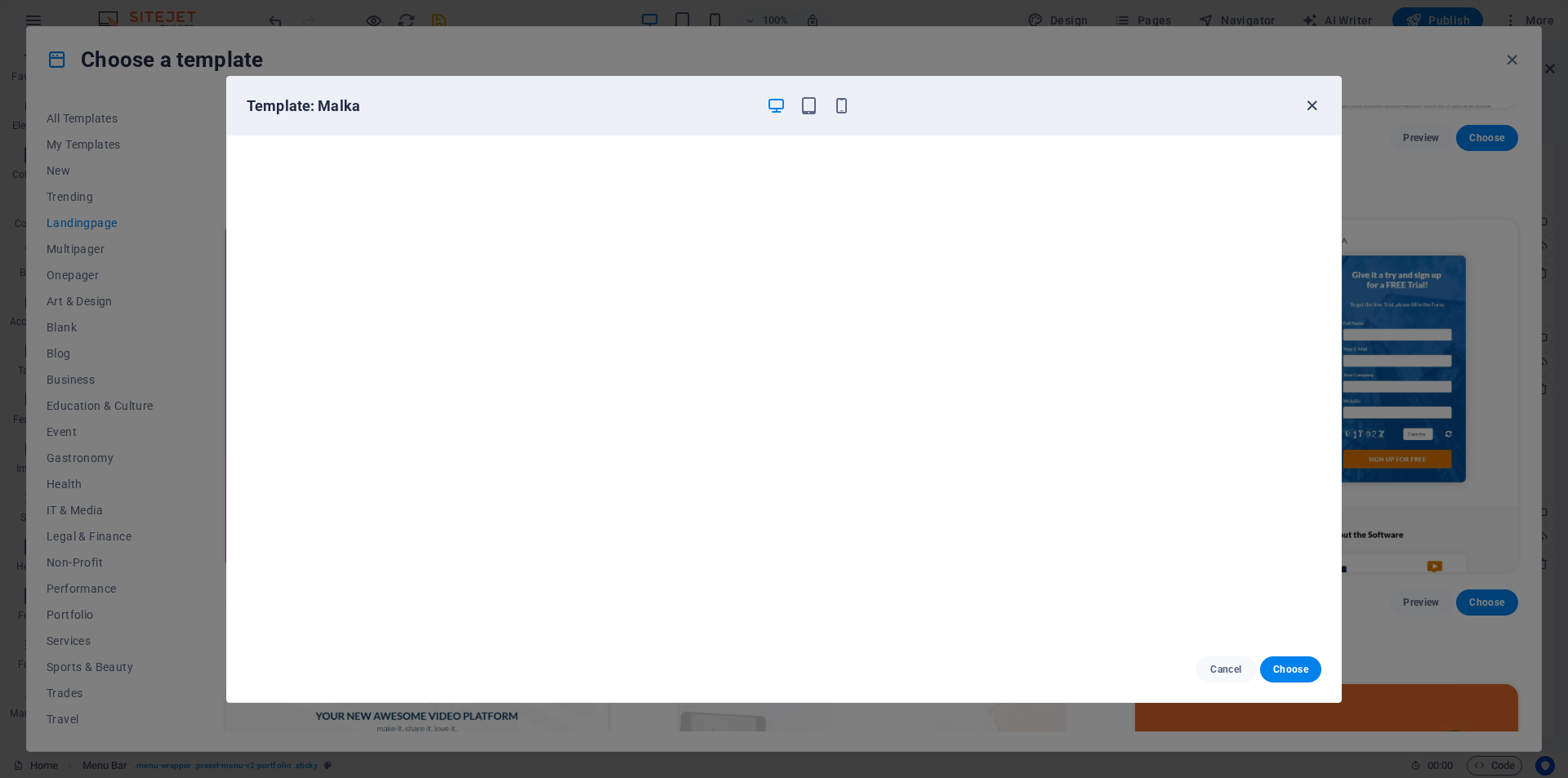
click at [1314, 107] on icon "button" at bounding box center [1312, 106] width 19 height 19
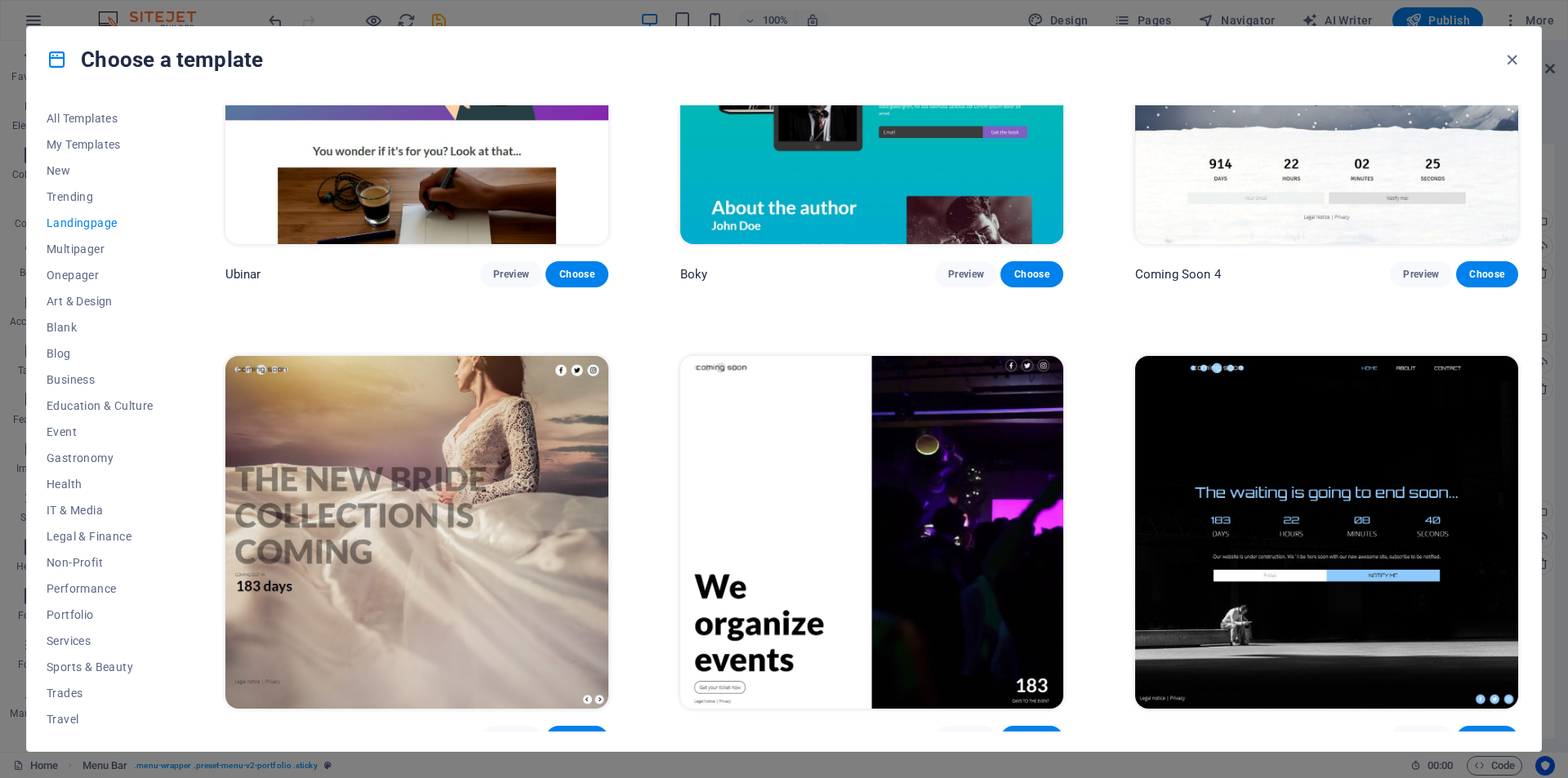
scroll to position [3474, 0]
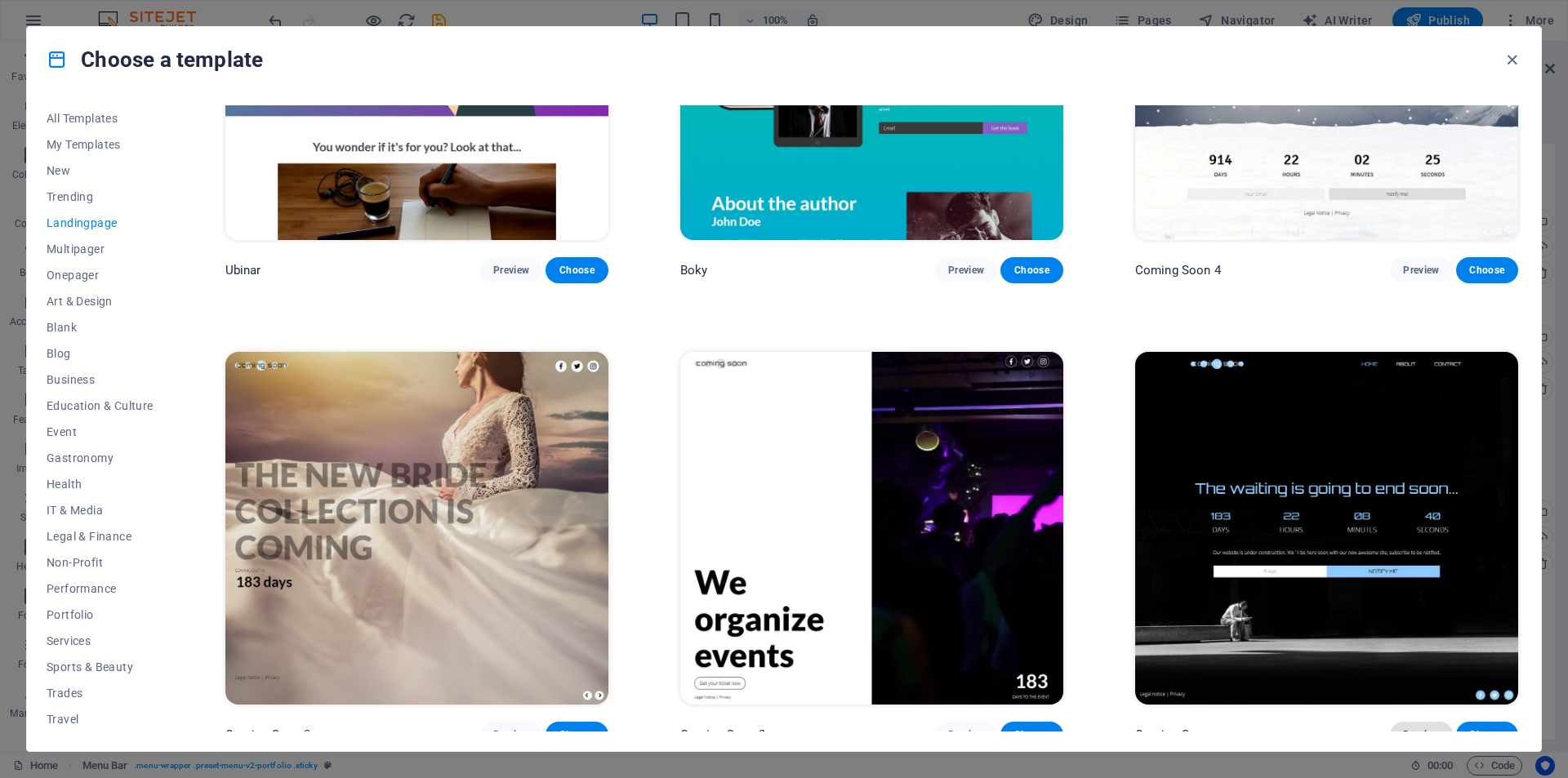
click at [1420, 728] on span "Preview" at bounding box center [1421, 734] width 36 height 13
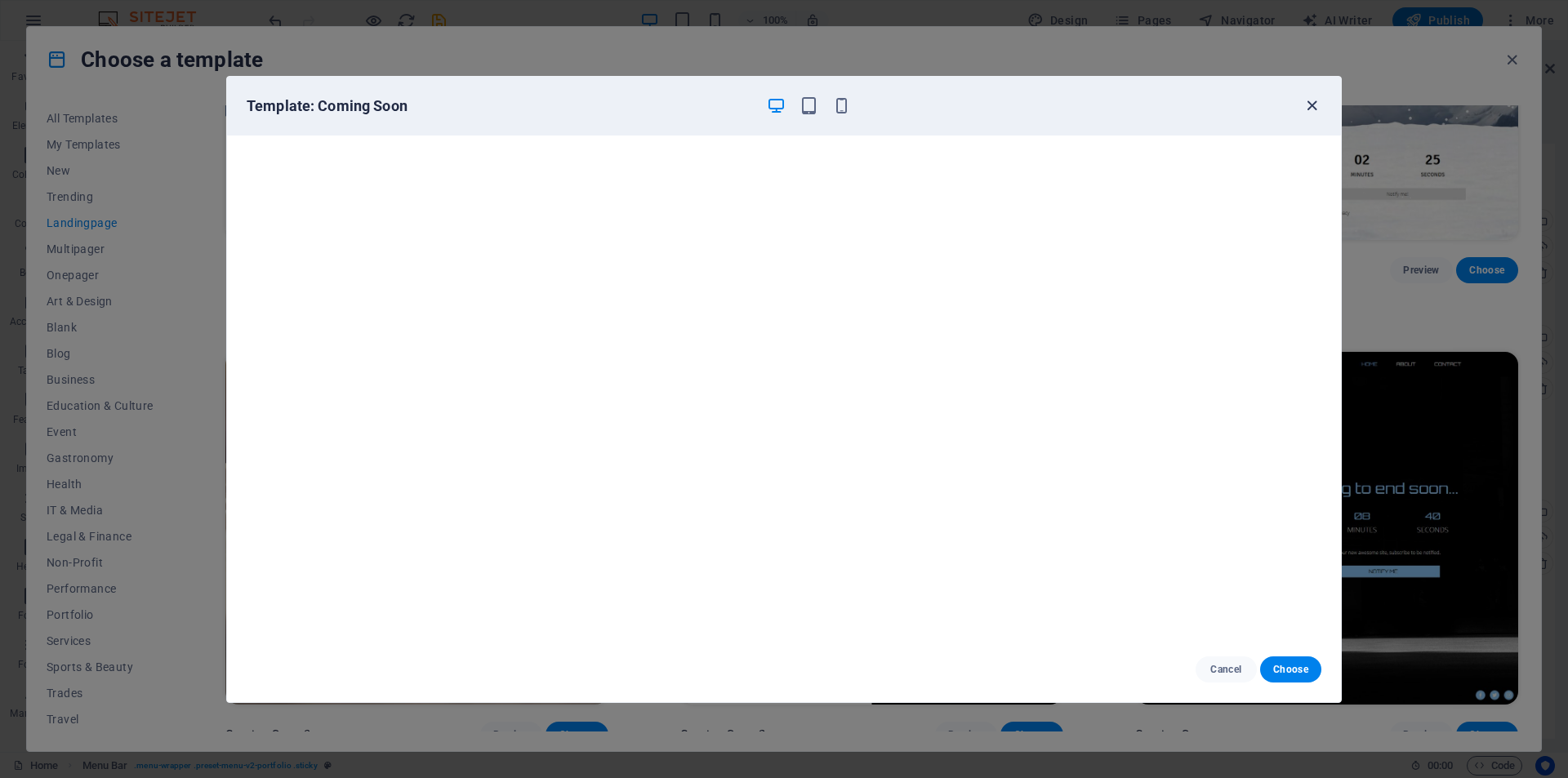
click at [1317, 106] on icon "button" at bounding box center [1312, 106] width 19 height 19
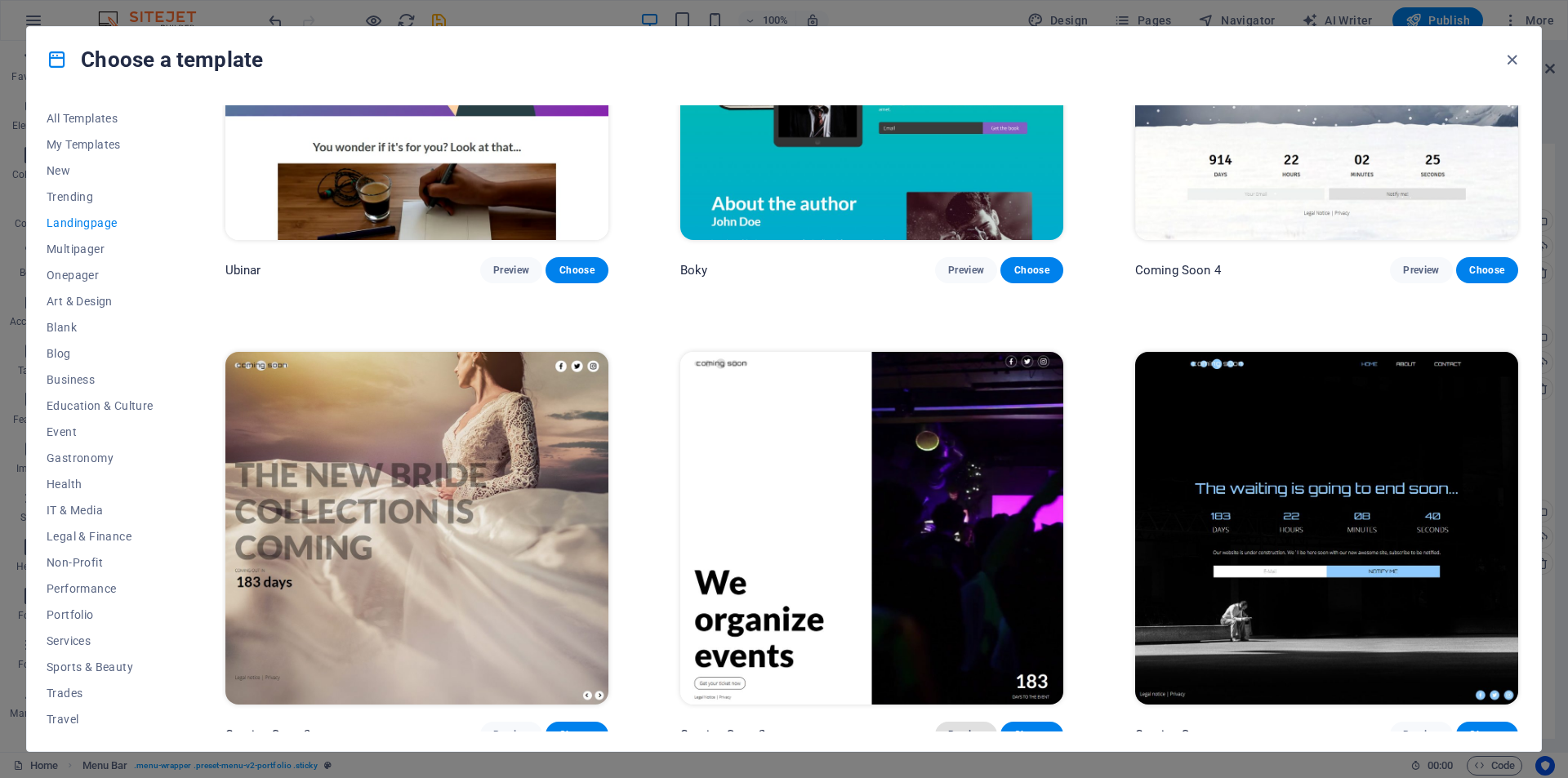
click at [969, 728] on span "Preview" at bounding box center [966, 734] width 36 height 13
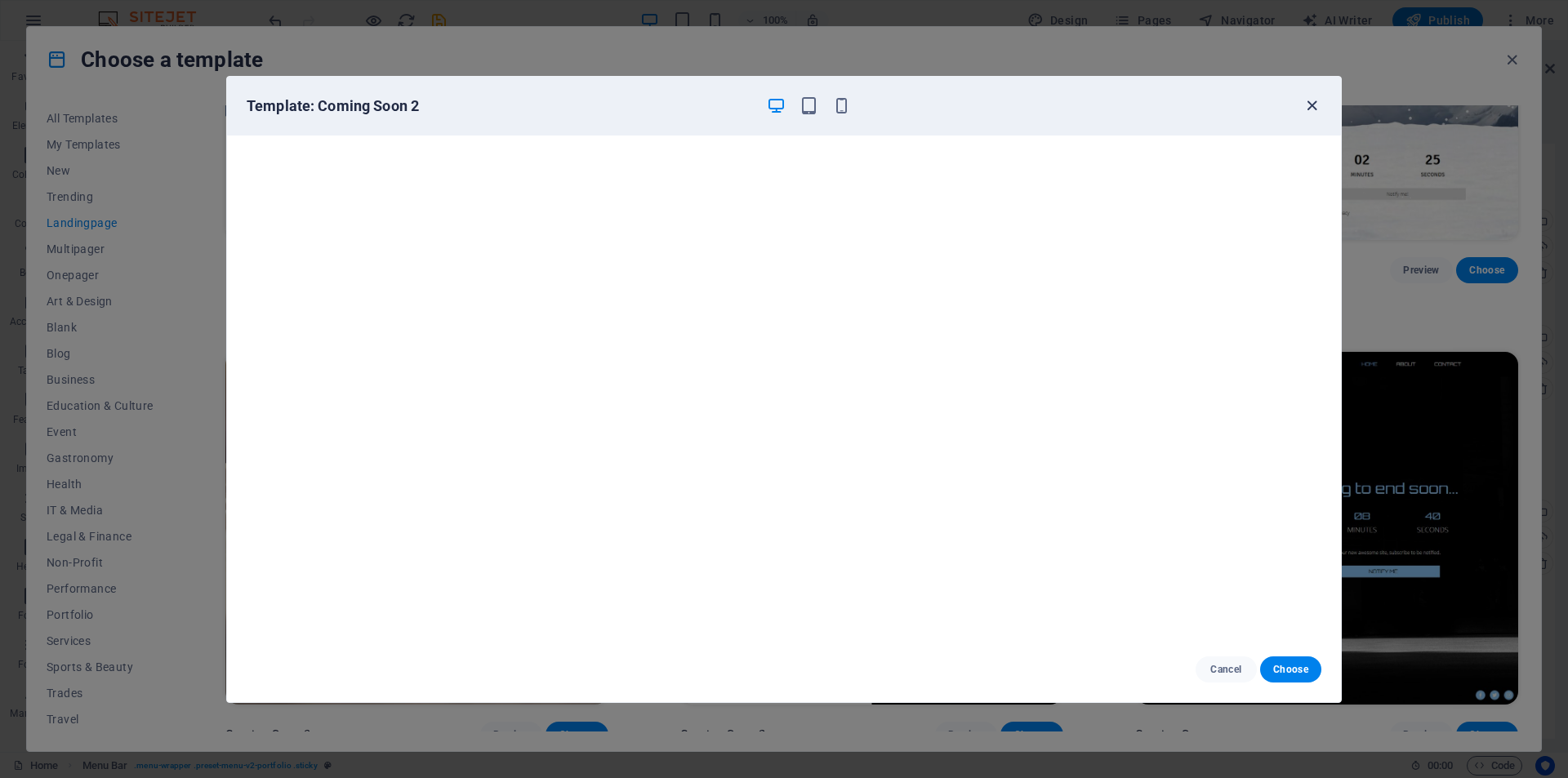
click at [1318, 102] on icon "button" at bounding box center [1312, 106] width 19 height 19
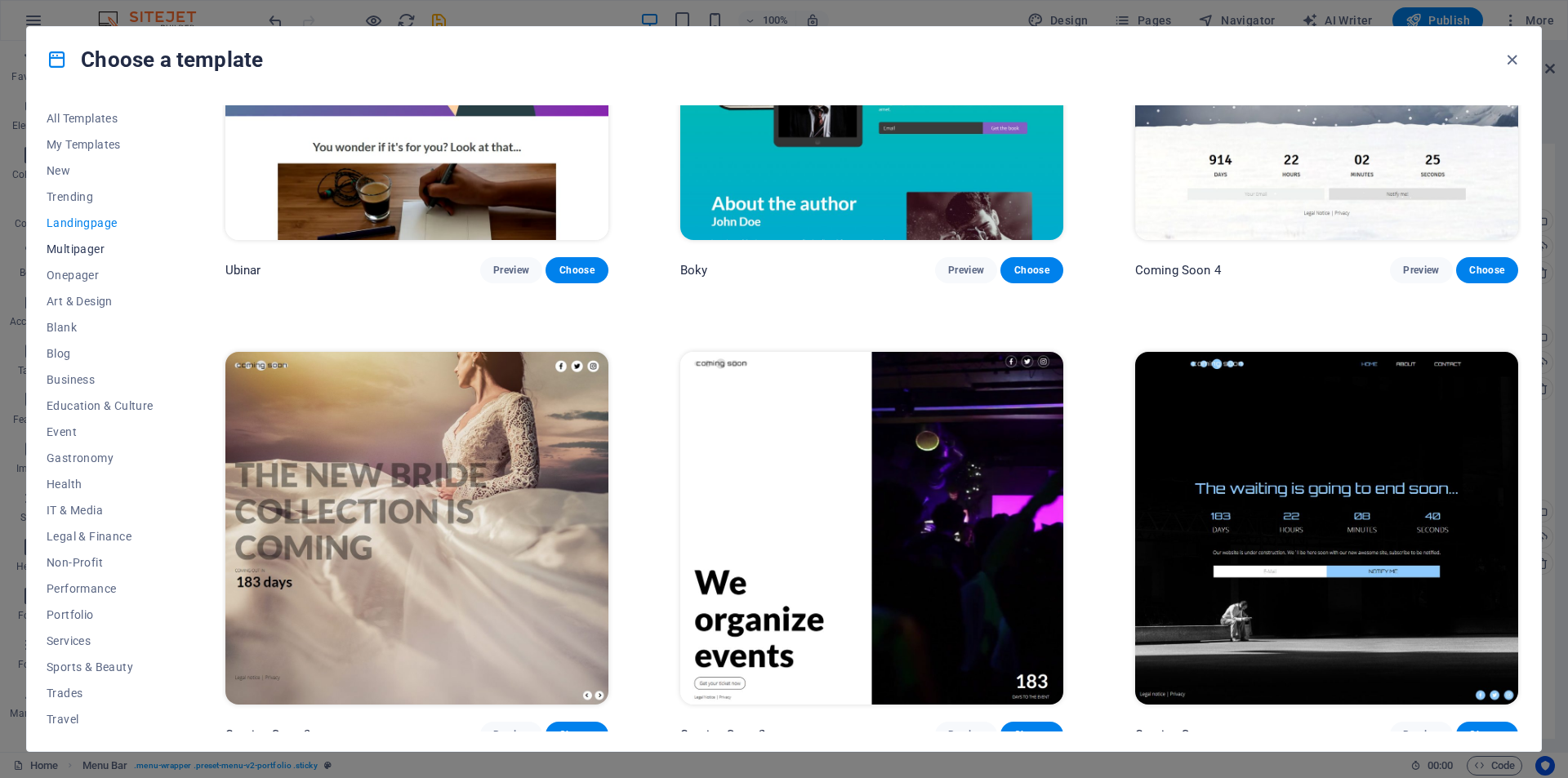
click at [86, 244] on span "Multipager" at bounding box center [100, 249] width 107 height 13
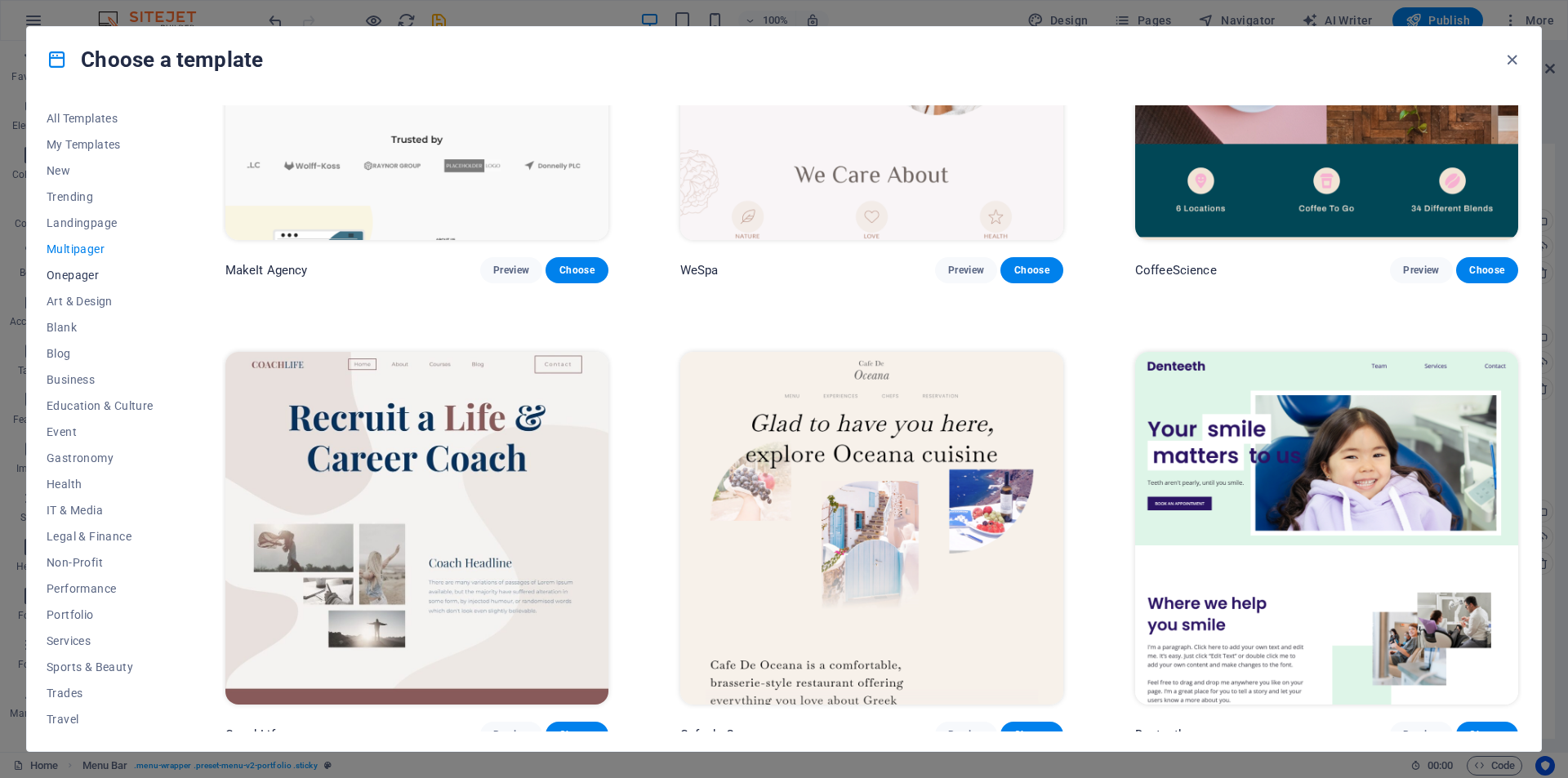
click at [76, 277] on span "Onepager" at bounding box center [100, 275] width 107 height 13
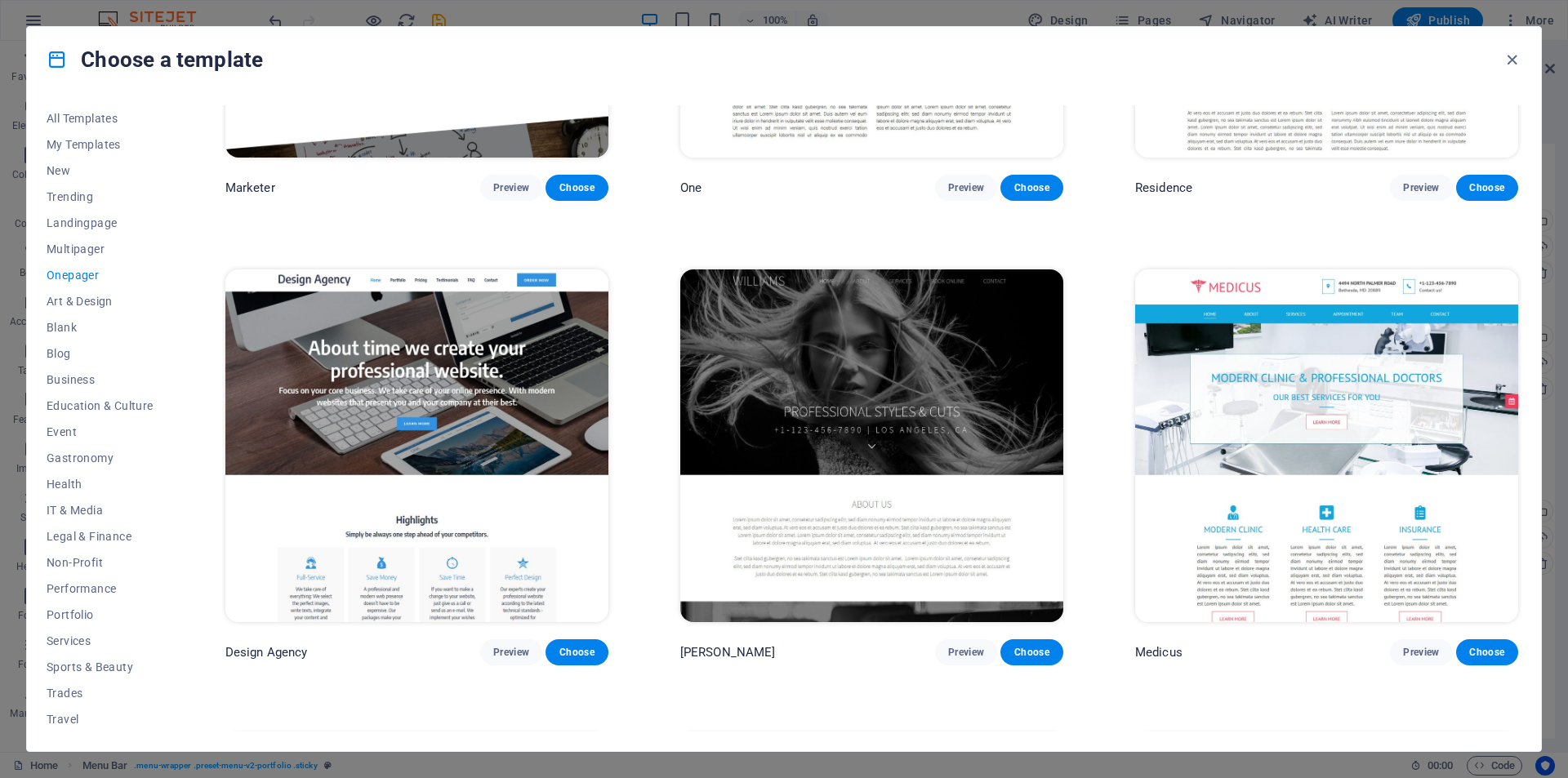
scroll to position [9596, 0]
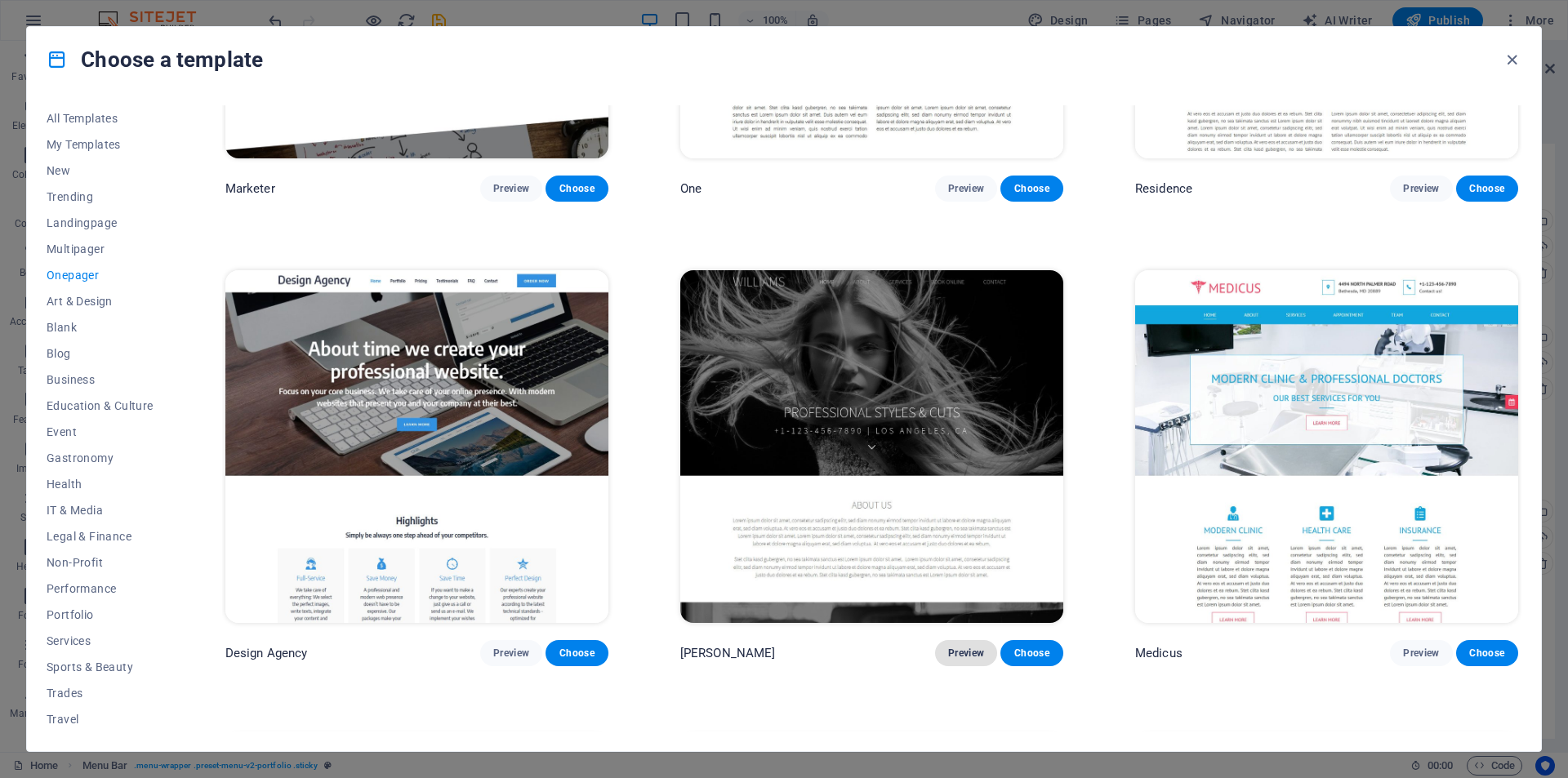
click at [966, 646] on span "Preview" at bounding box center [966, 652] width 36 height 13
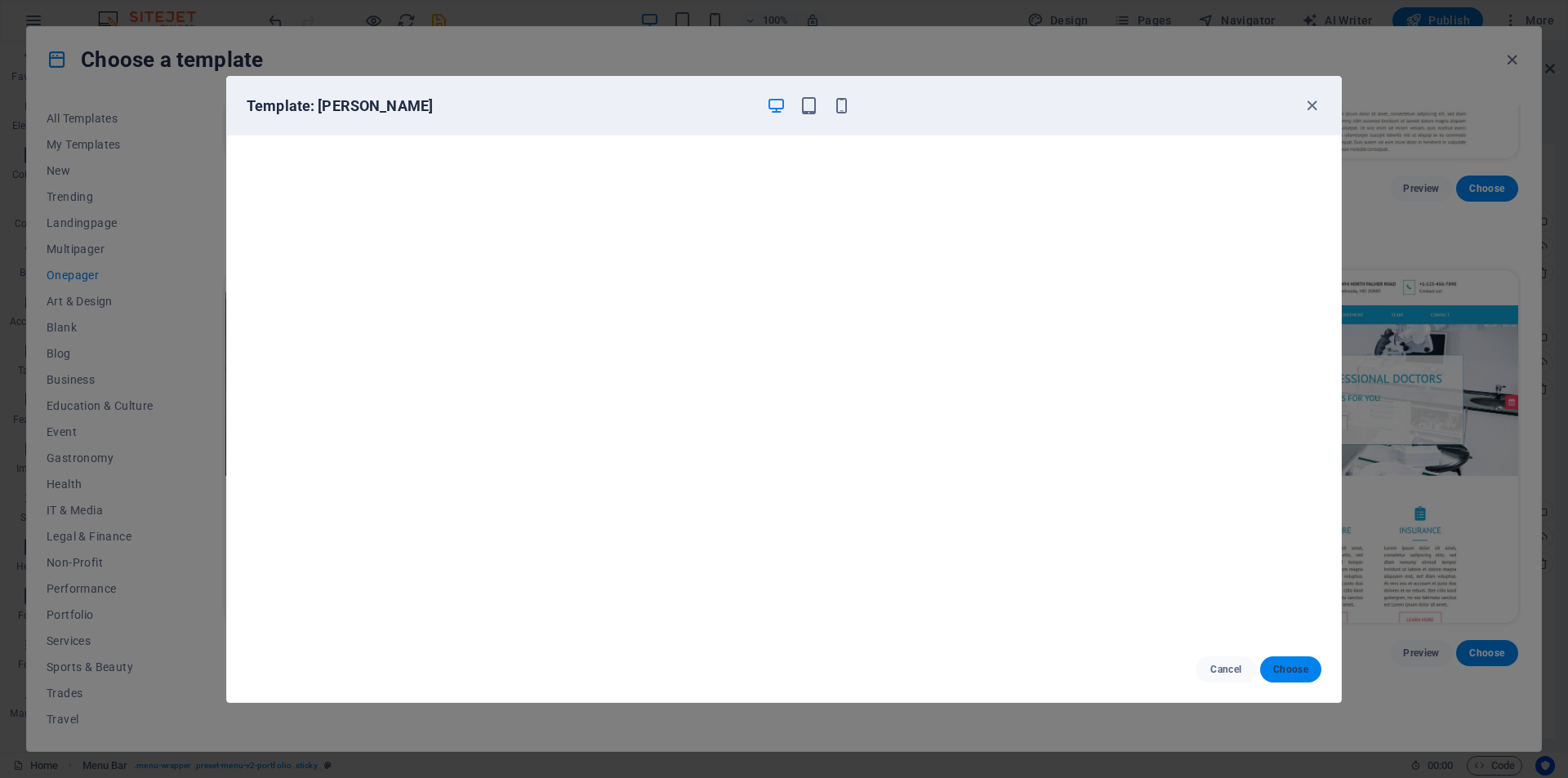
click at [1284, 670] on span "Choose" at bounding box center [1291, 669] width 36 height 13
checkbox input "false"
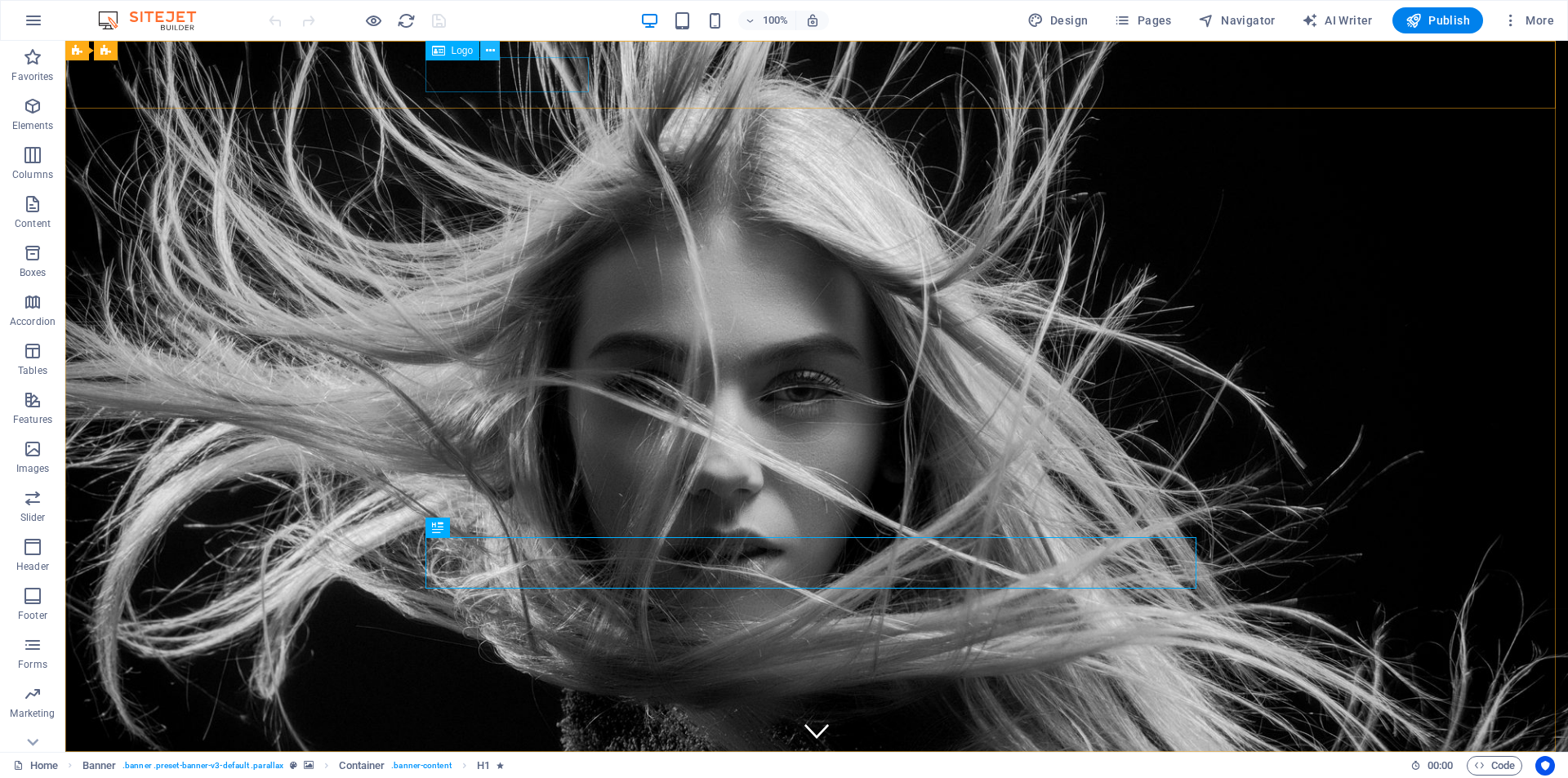
click at [487, 49] on icon at bounding box center [490, 51] width 9 height 17
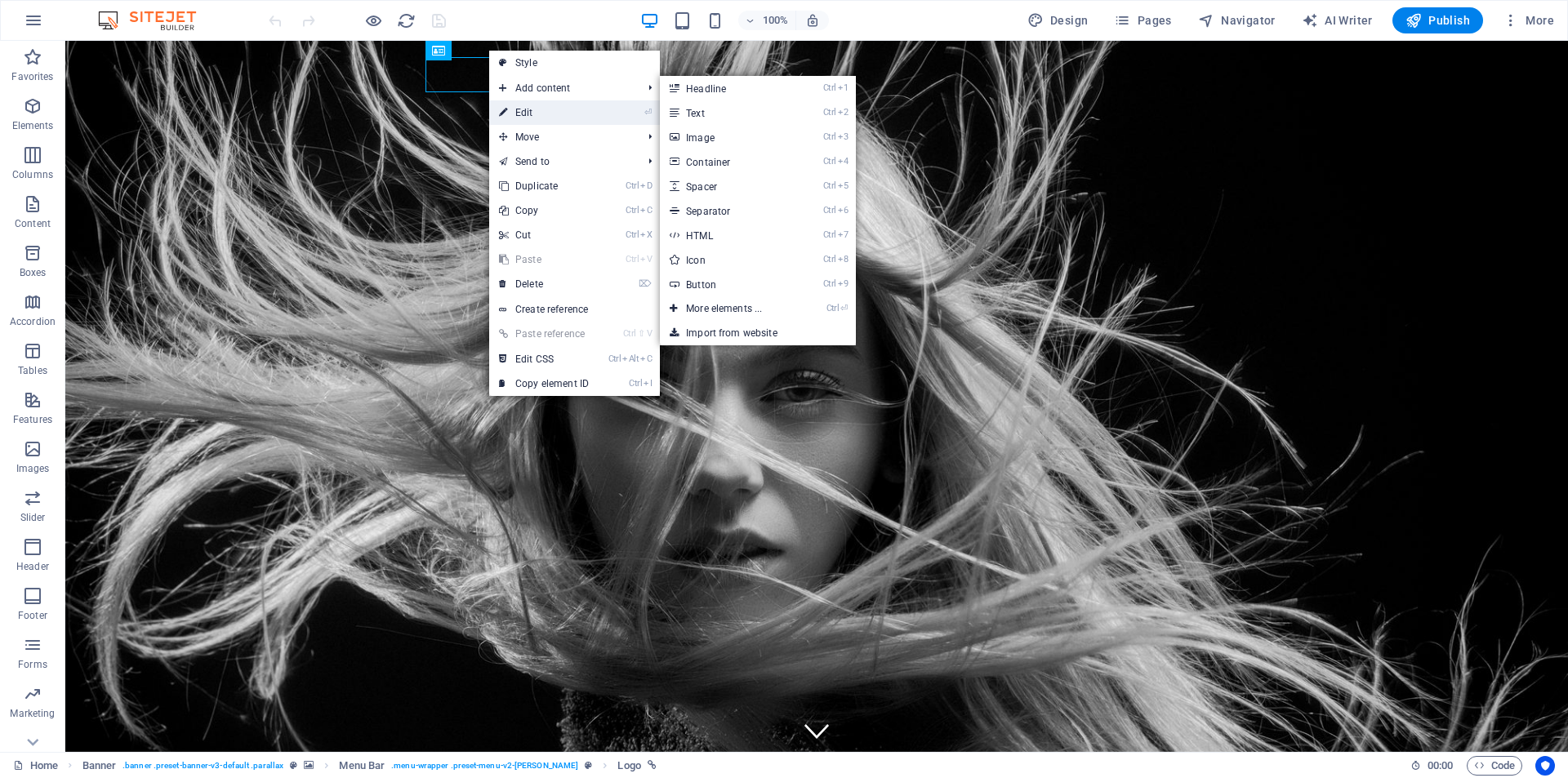
click at [520, 112] on link "⏎ Edit" at bounding box center [543, 112] width 109 height 25
select select "px"
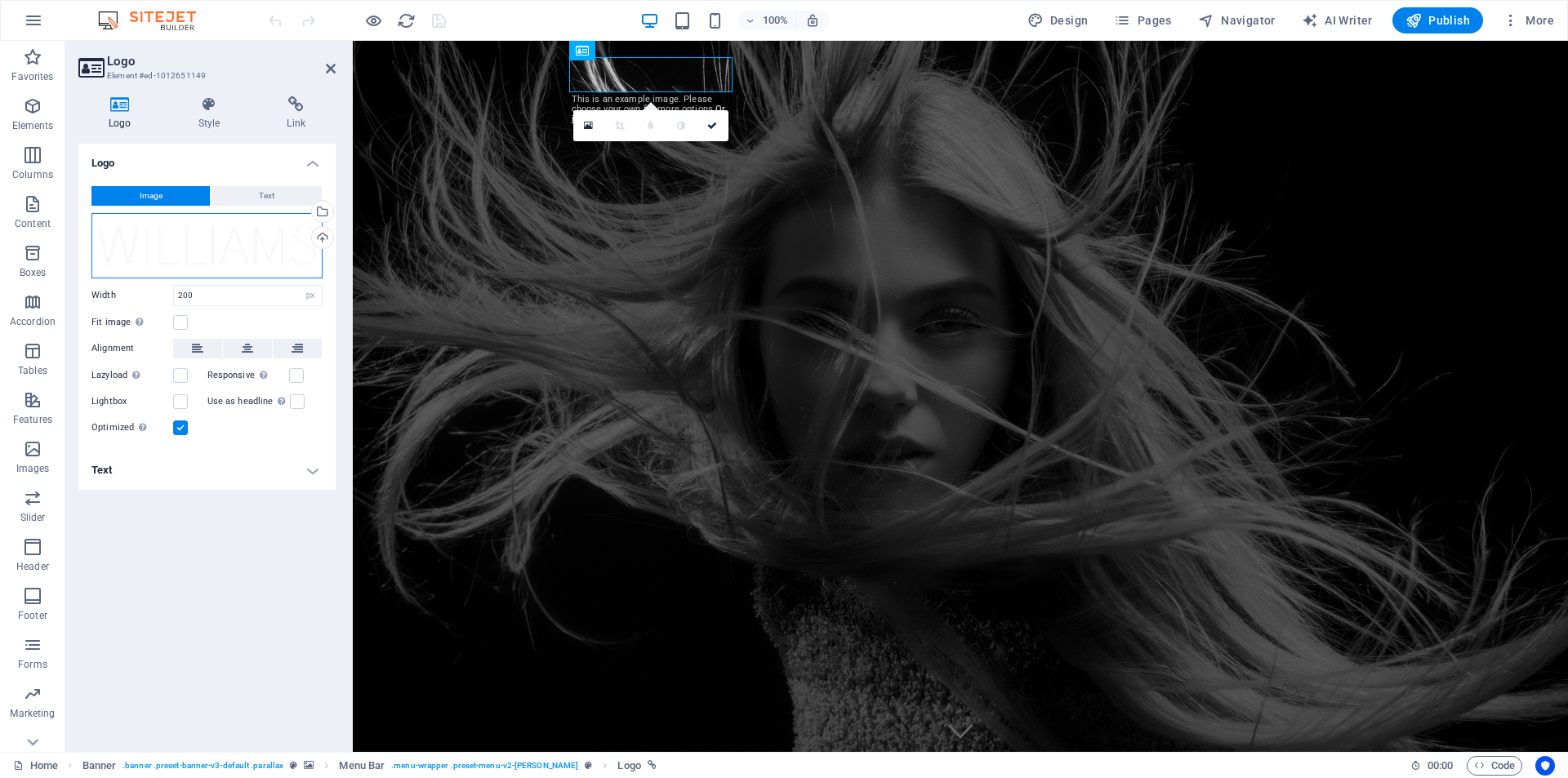
click at [274, 248] on div "Drag files here, click to choose files or select files from Files or our free s…" at bounding box center [206, 245] width 231 height 65
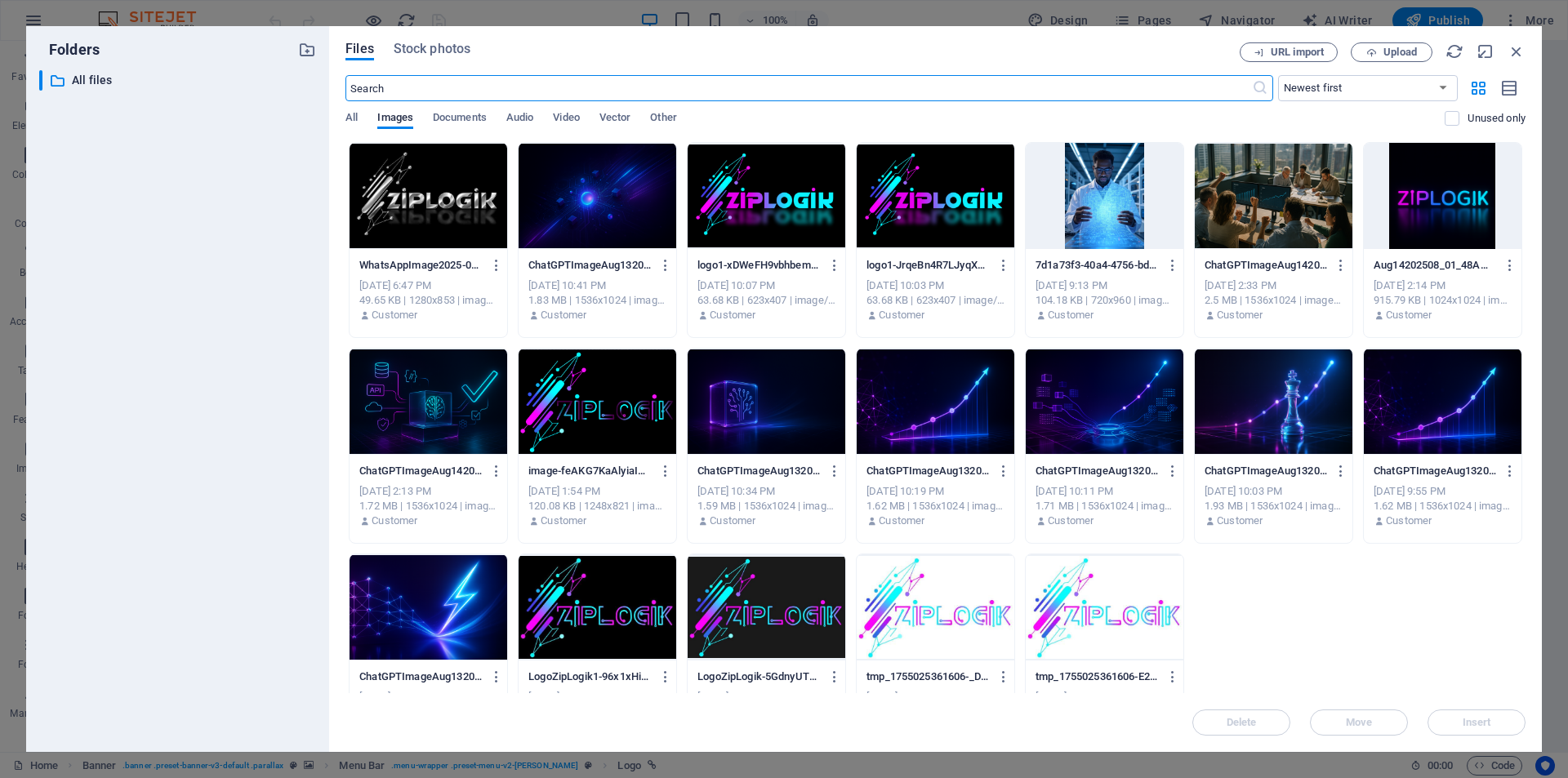
click at [442, 193] on div at bounding box center [428, 195] width 157 height 106
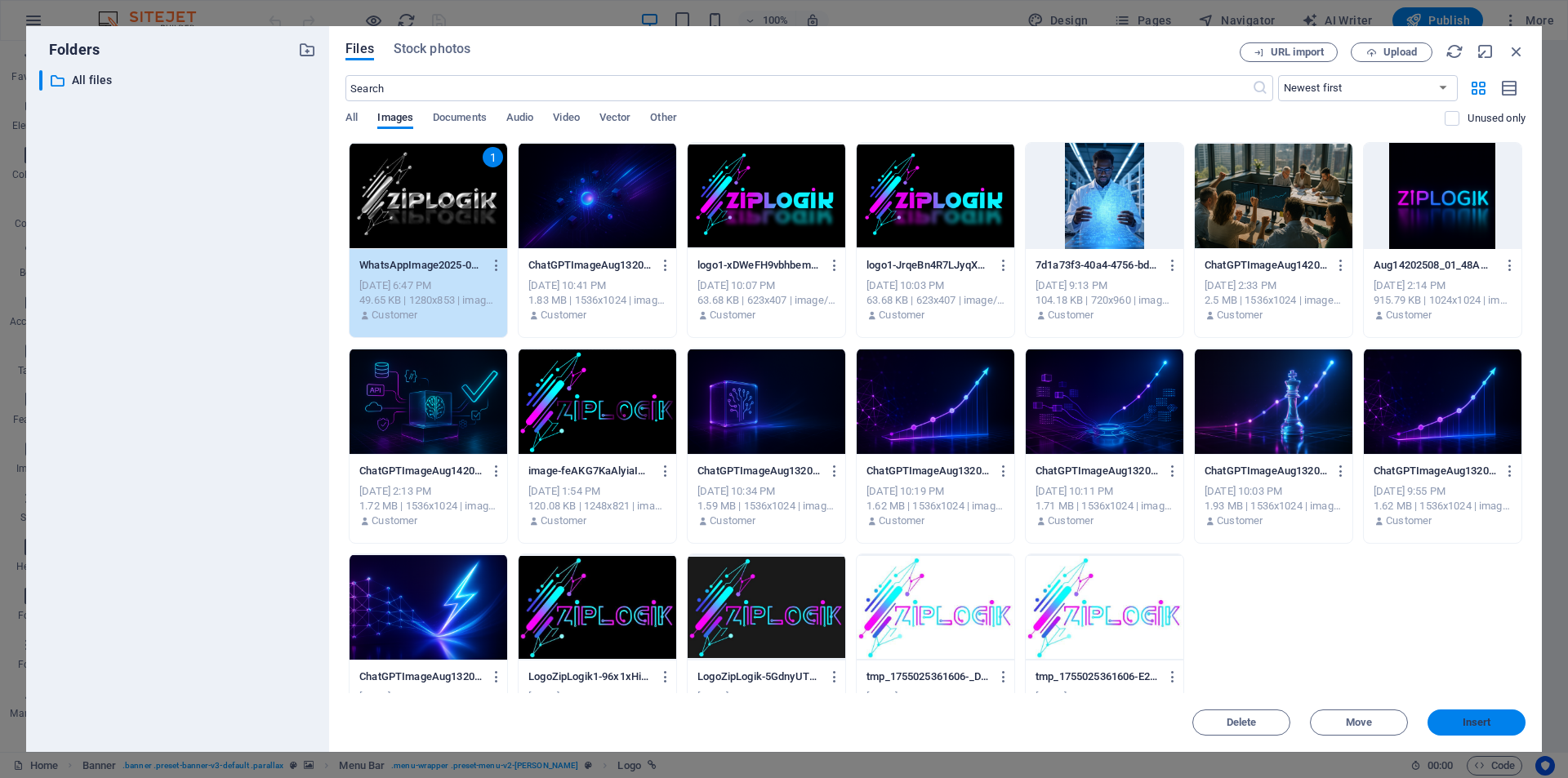
click at [1454, 716] on button "Insert" at bounding box center [1477, 722] width 98 height 26
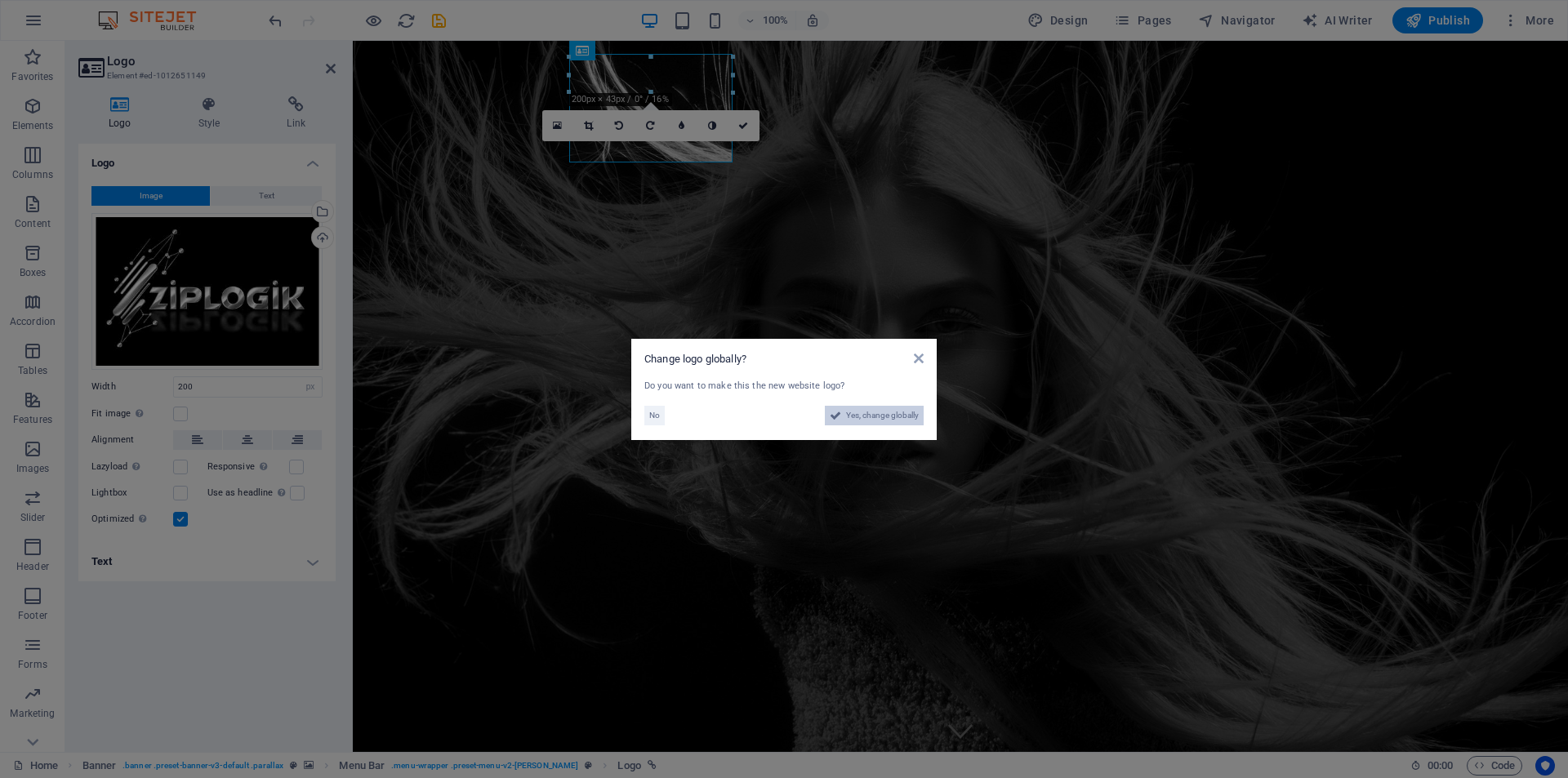
click at [866, 413] on span "Yes, change globally" at bounding box center [883, 415] width 73 height 19
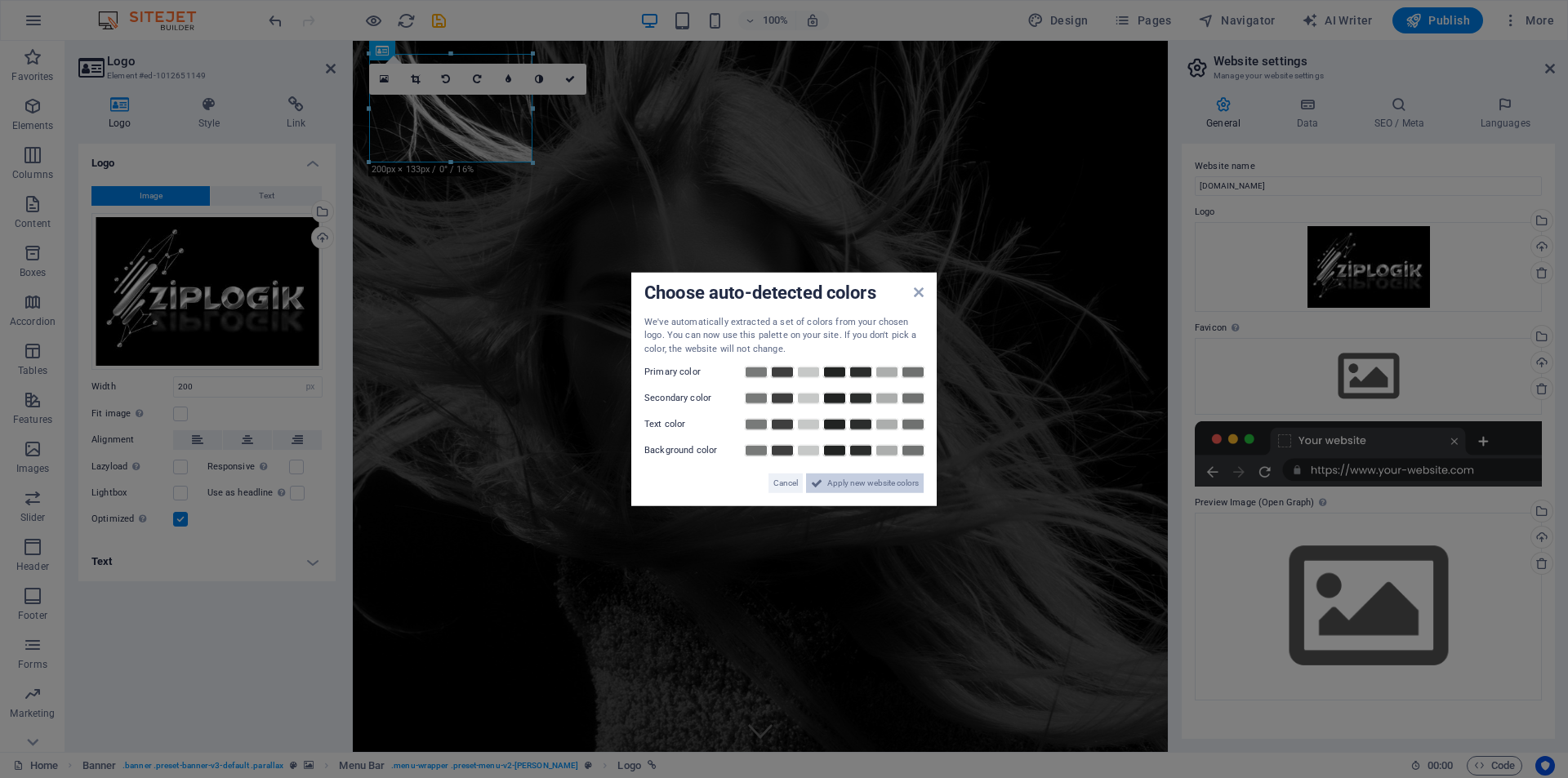
click at [850, 485] on span "Apply new website colors" at bounding box center [873, 483] width 91 height 19
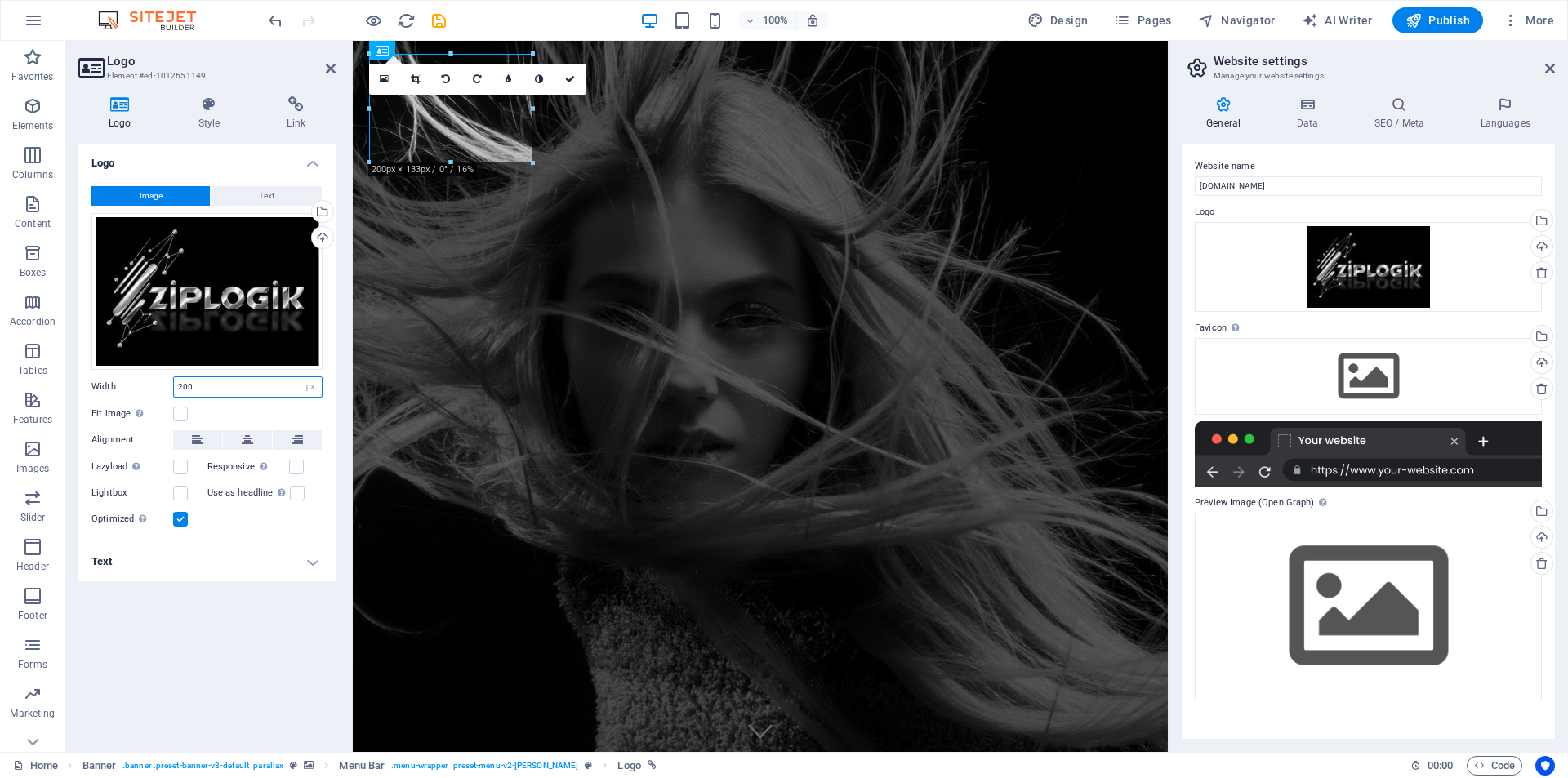
drag, startPoint x: 223, startPoint y: 387, endPoint x: 157, endPoint y: 382, distance: 66.2
click at [157, 382] on div "Width 200 Default auto px rem % em vh vw" at bounding box center [206, 386] width 231 height 21
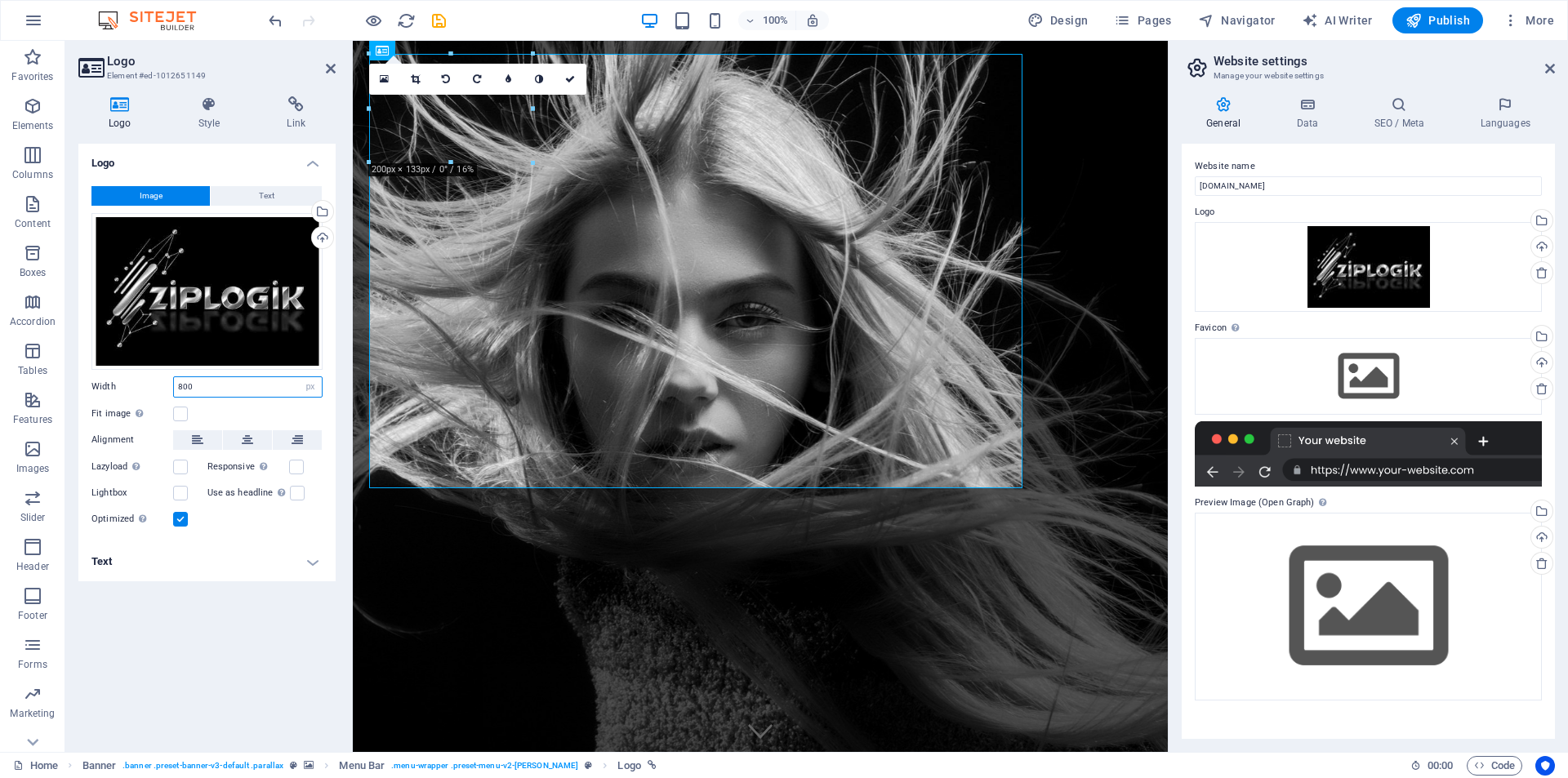
drag, startPoint x: 184, startPoint y: 388, endPoint x: 157, endPoint y: 381, distance: 27.9
click at [157, 381] on div "Width 800 Default auto px rem % em vh vw" at bounding box center [206, 386] width 231 height 21
type input "300"
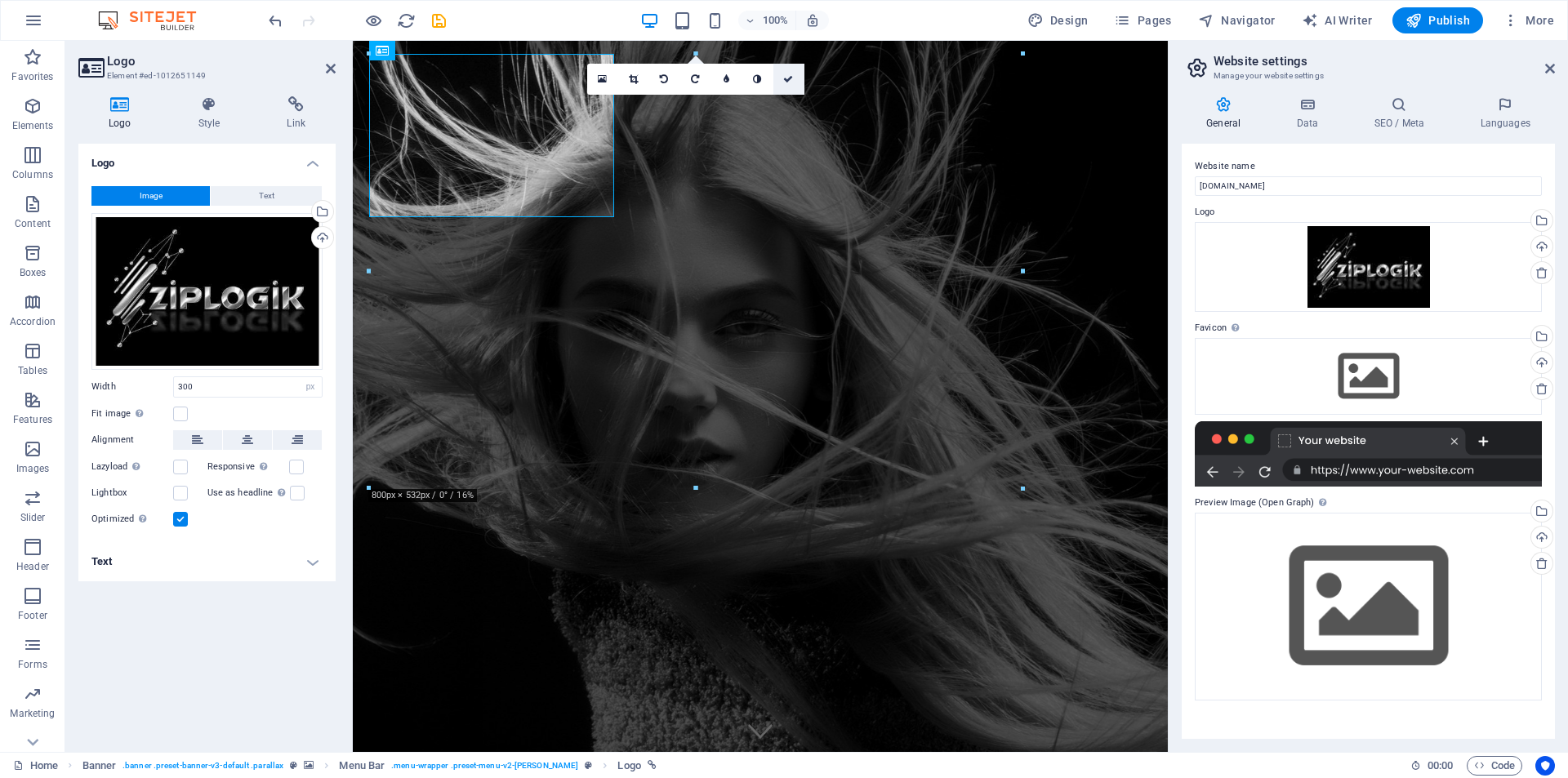
click at [790, 76] on icon at bounding box center [789, 79] width 10 height 10
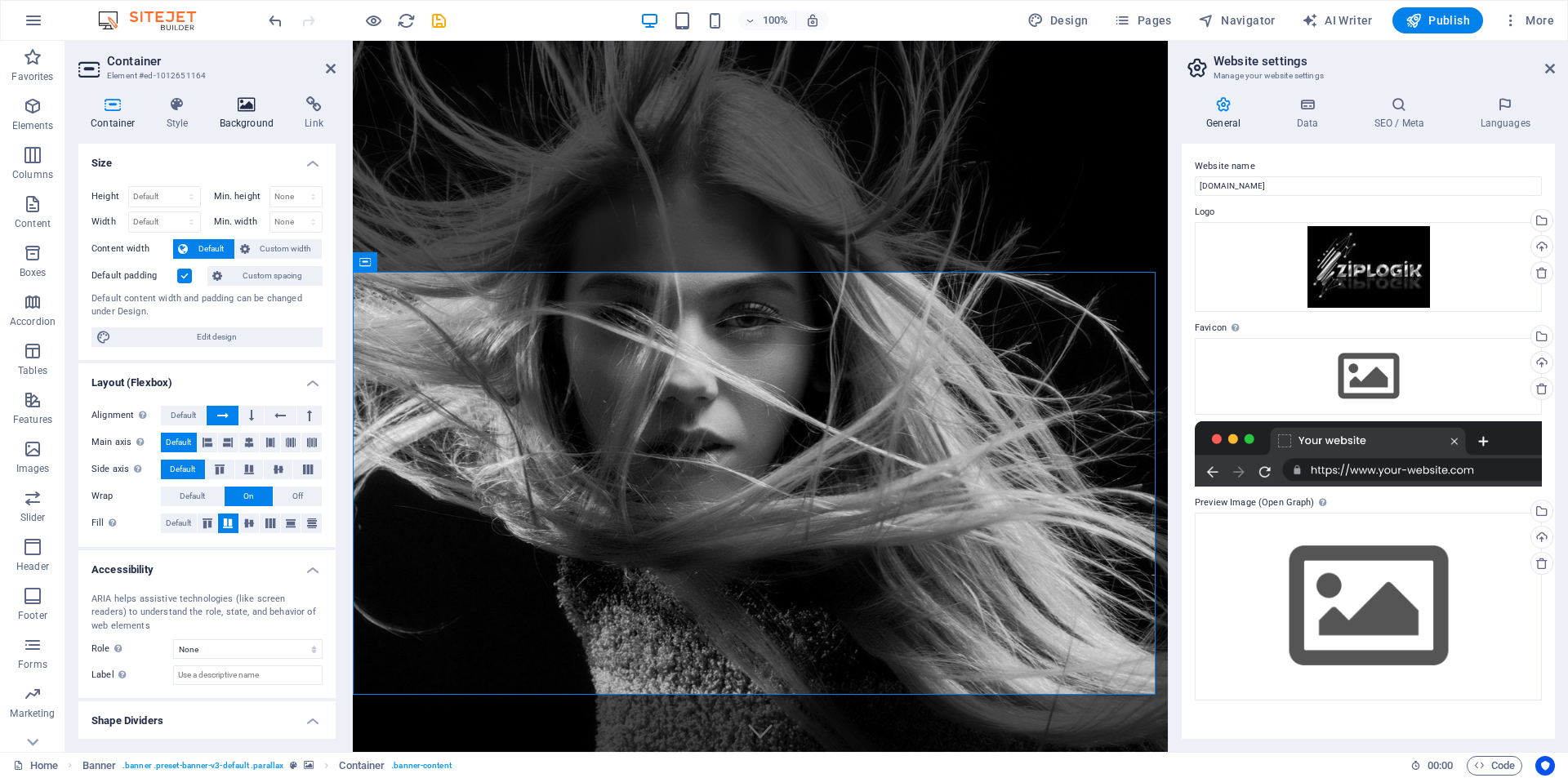
click at [234, 97] on icon at bounding box center [247, 104] width 80 height 16
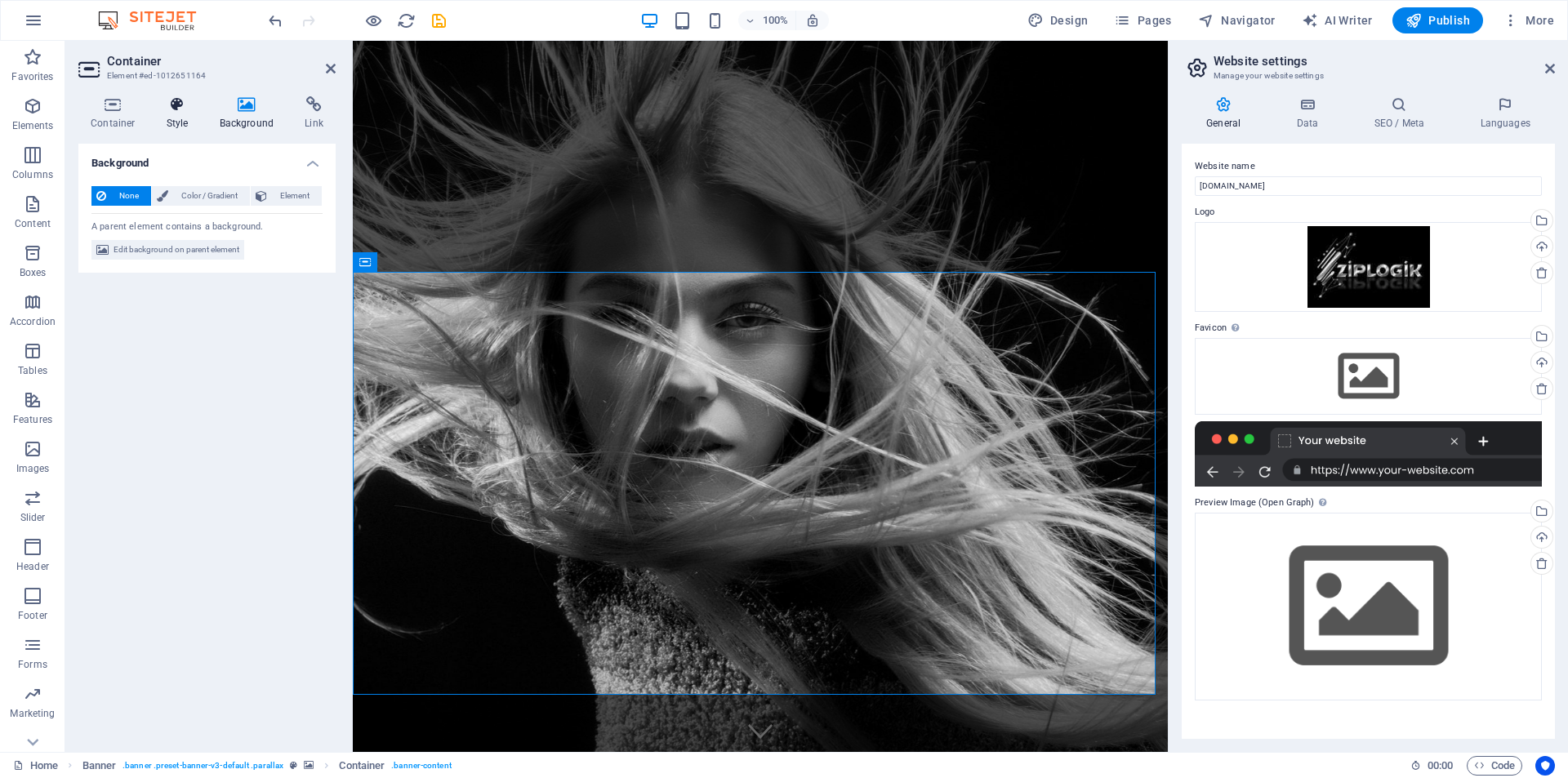
click at [179, 109] on icon at bounding box center [177, 104] width 47 height 16
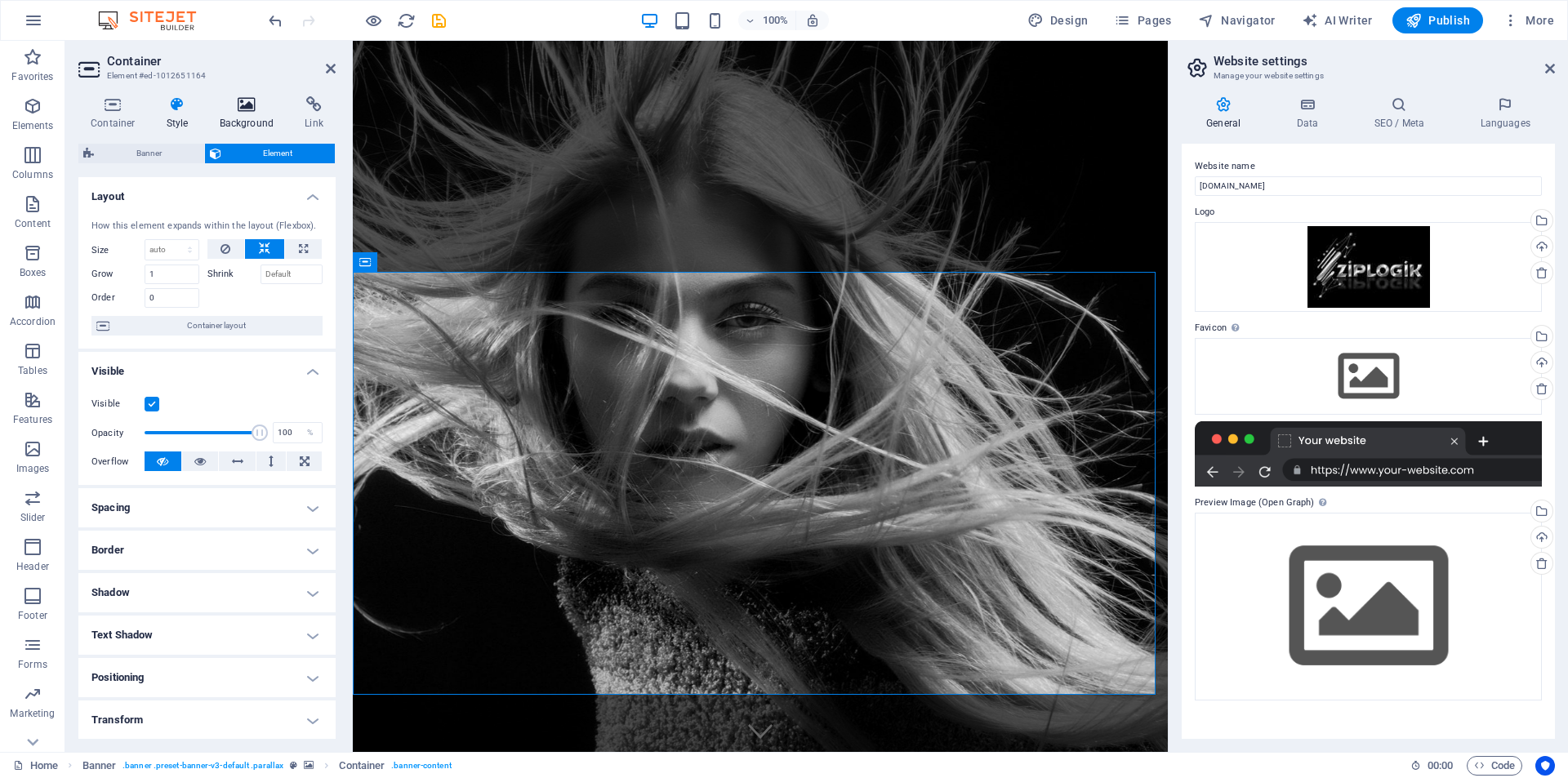
click at [253, 96] on icon at bounding box center [247, 104] width 80 height 16
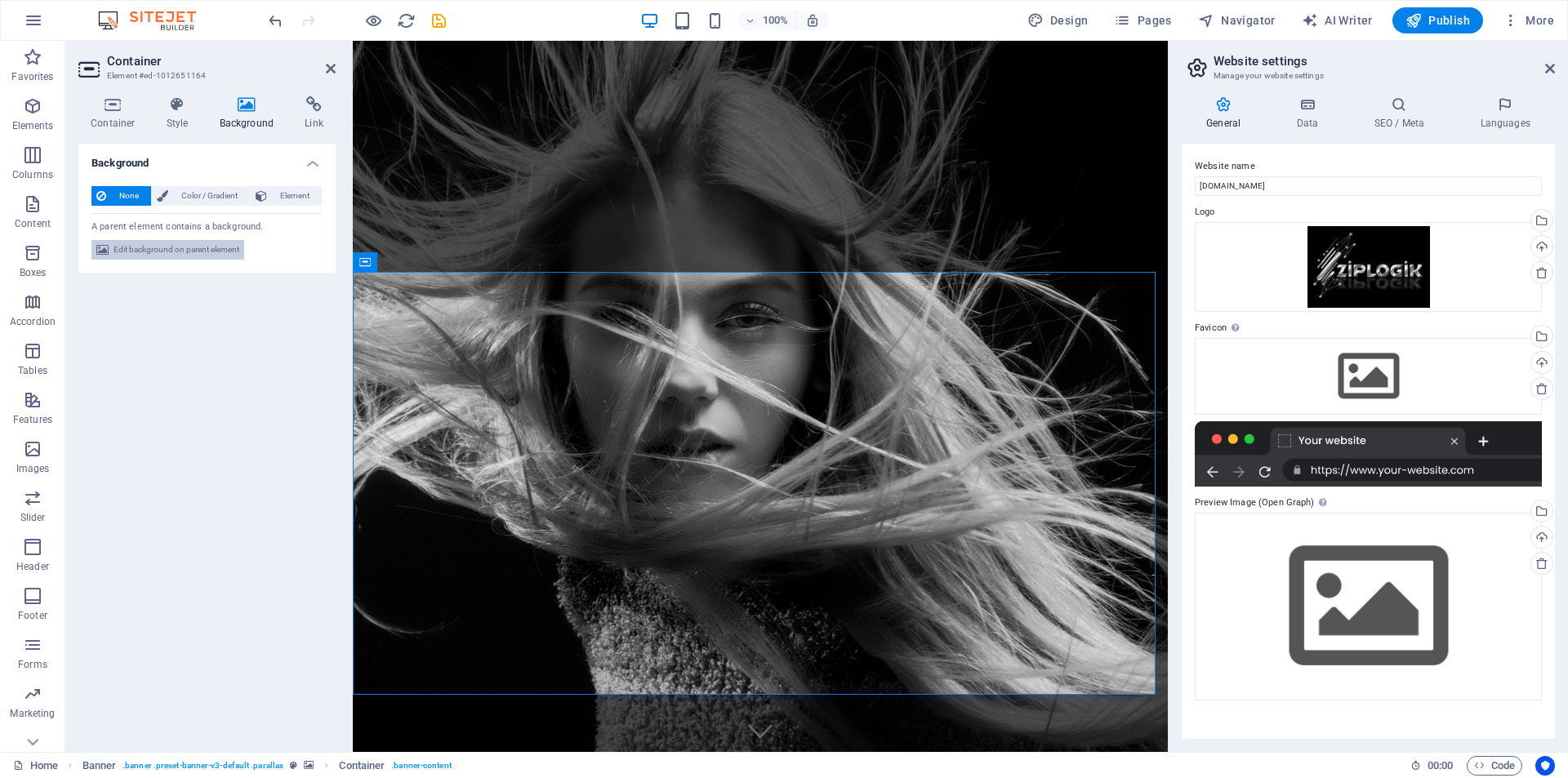
click at [180, 250] on span "Edit background on parent element" at bounding box center [176, 249] width 126 height 19
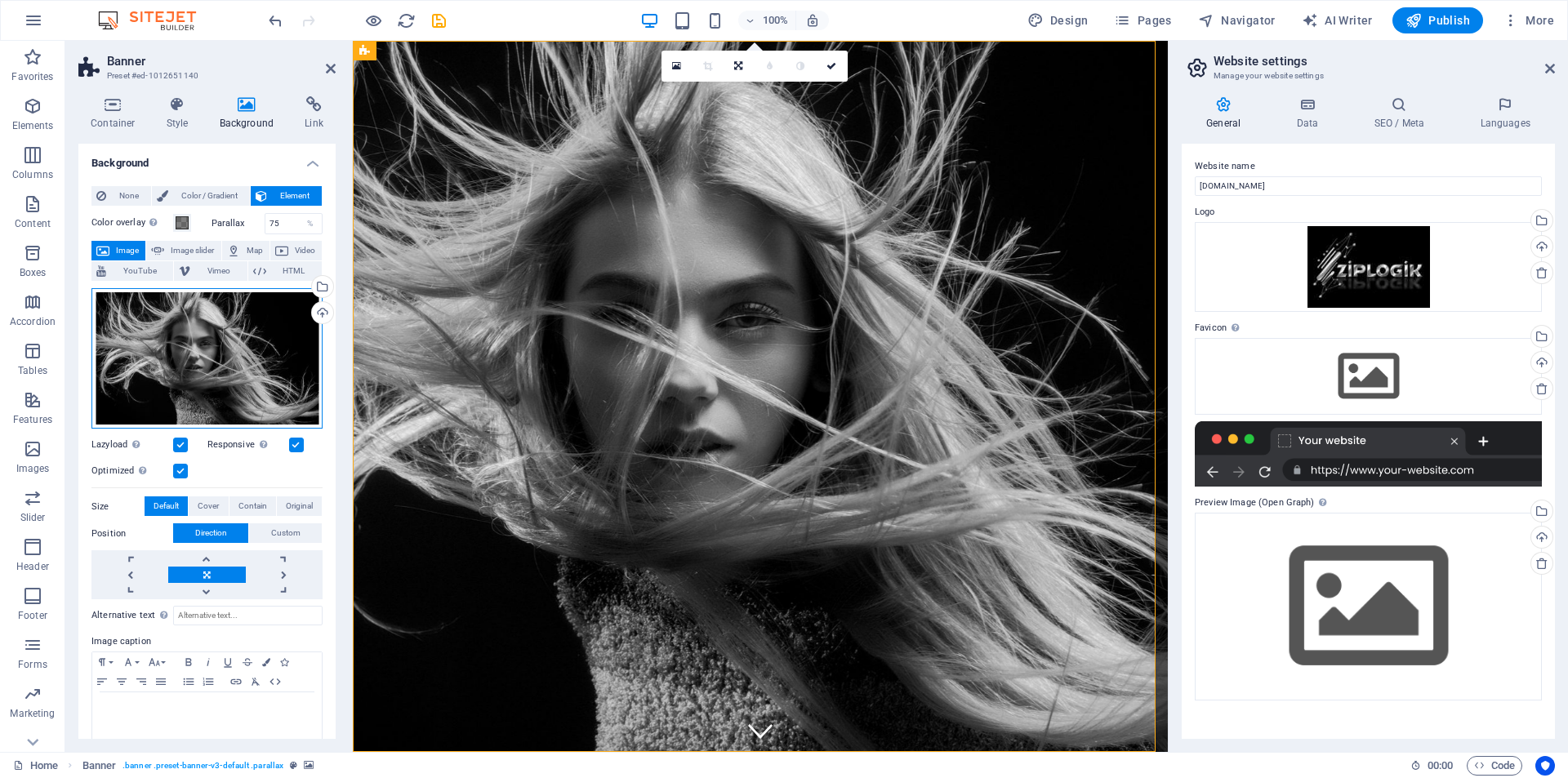
click at [180, 359] on div "Drag files here, click to choose files or select files from Files or our free s…" at bounding box center [206, 359] width 231 height 141
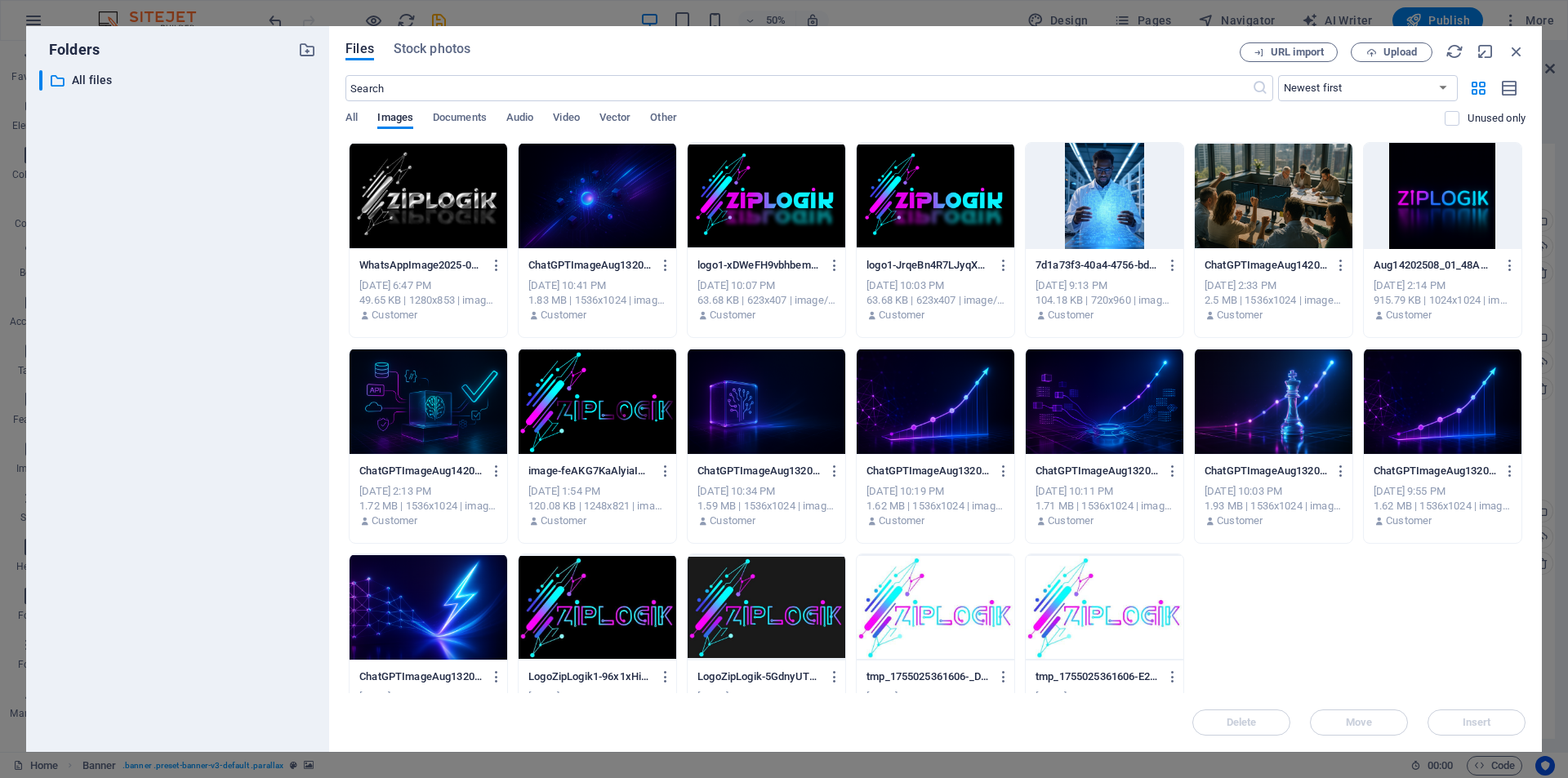
click at [399, 189] on div at bounding box center [428, 195] width 157 height 106
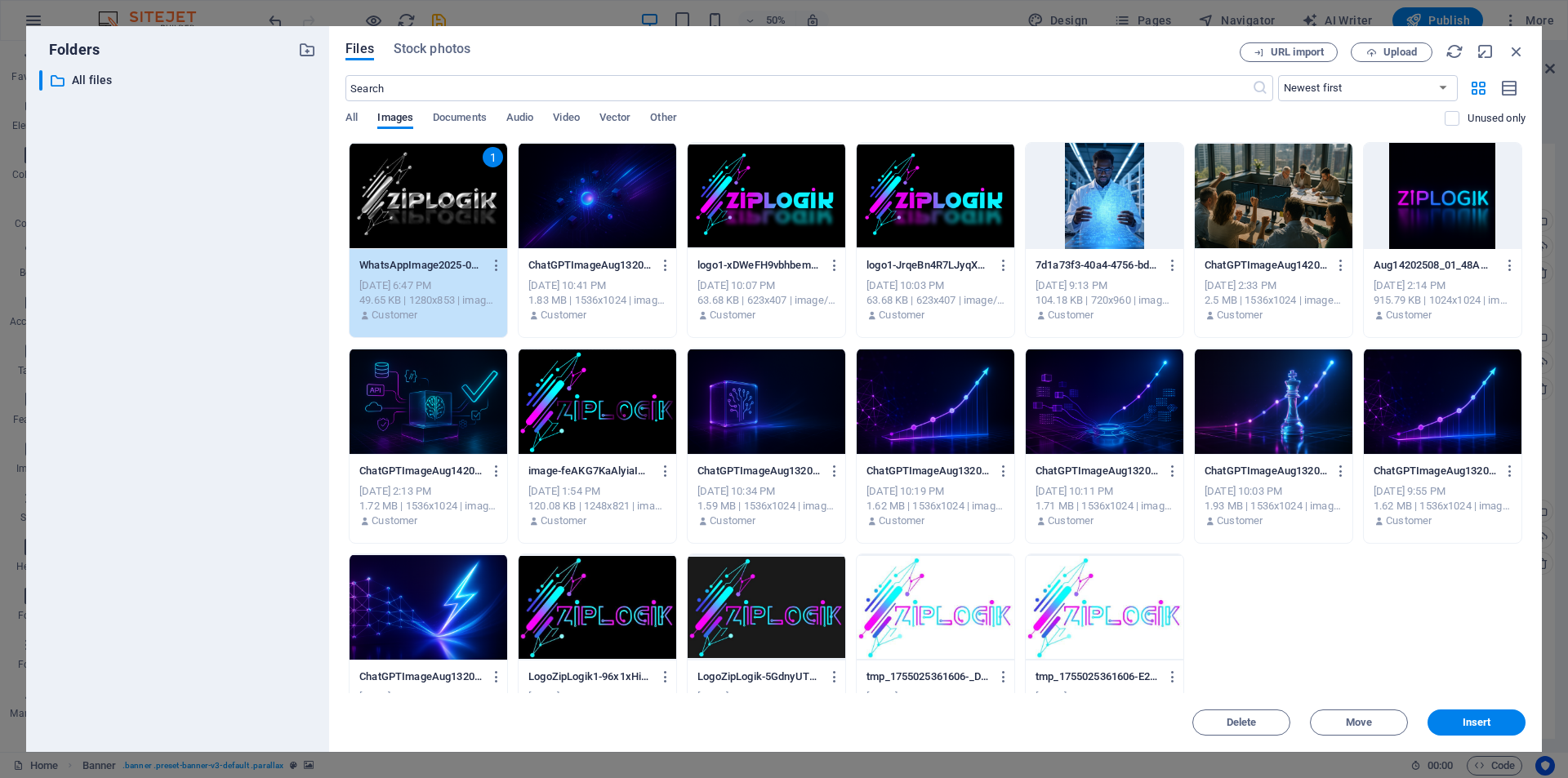
click at [399, 189] on div "1" at bounding box center [428, 195] width 157 height 106
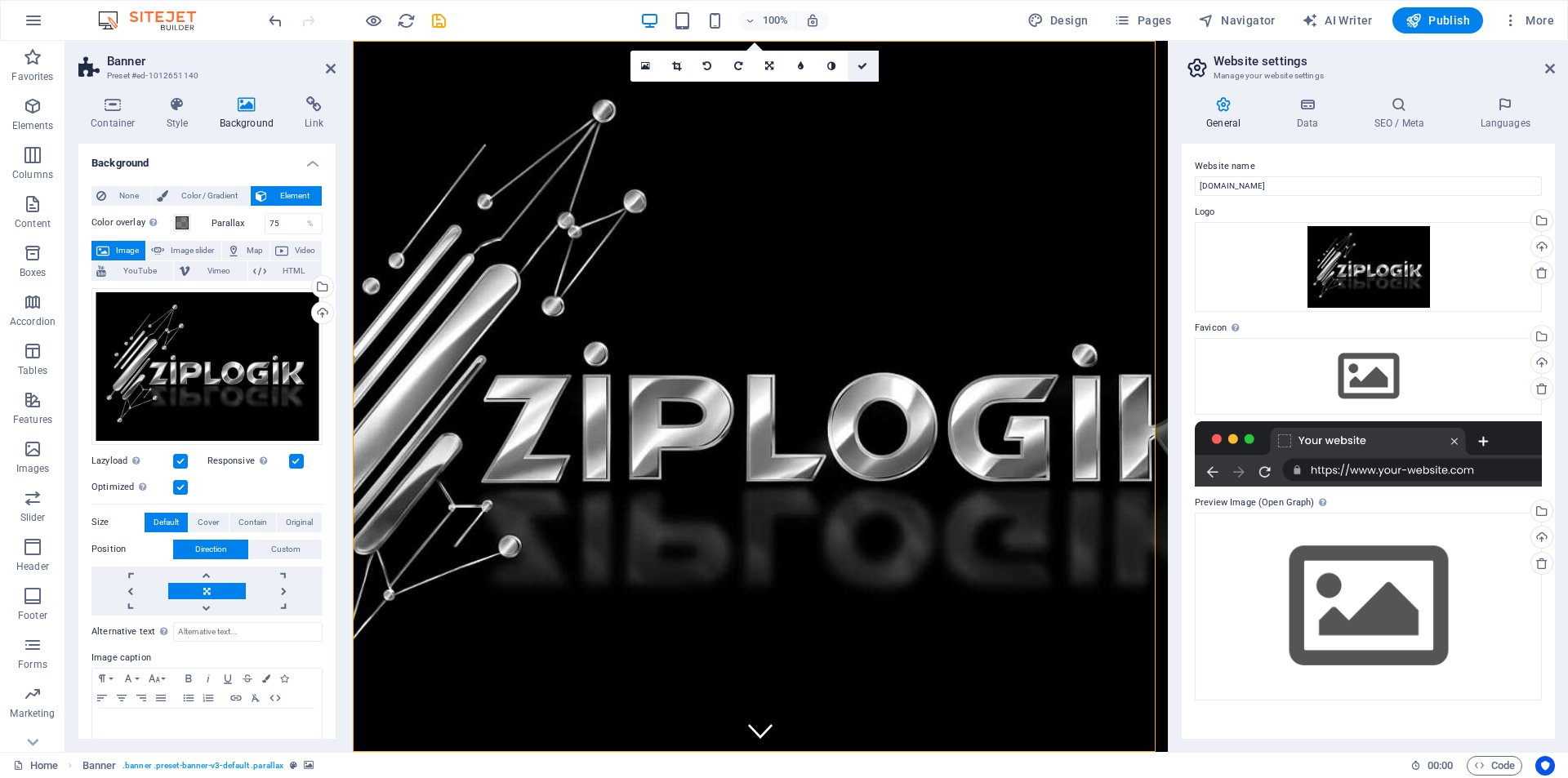
click at [863, 61] on icon at bounding box center [863, 66] width 10 height 10
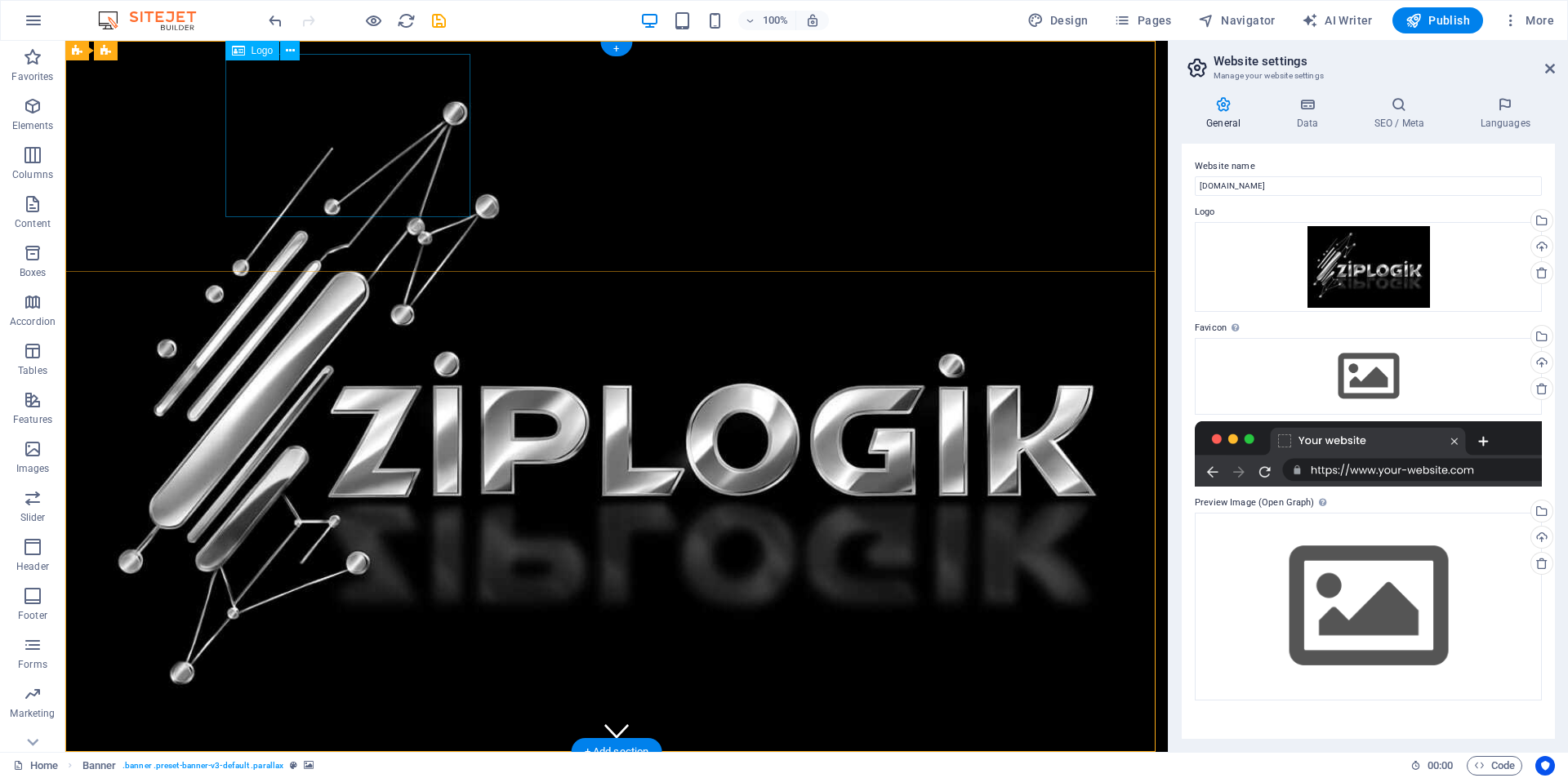
click at [292, 51] on icon at bounding box center [290, 51] width 9 height 17
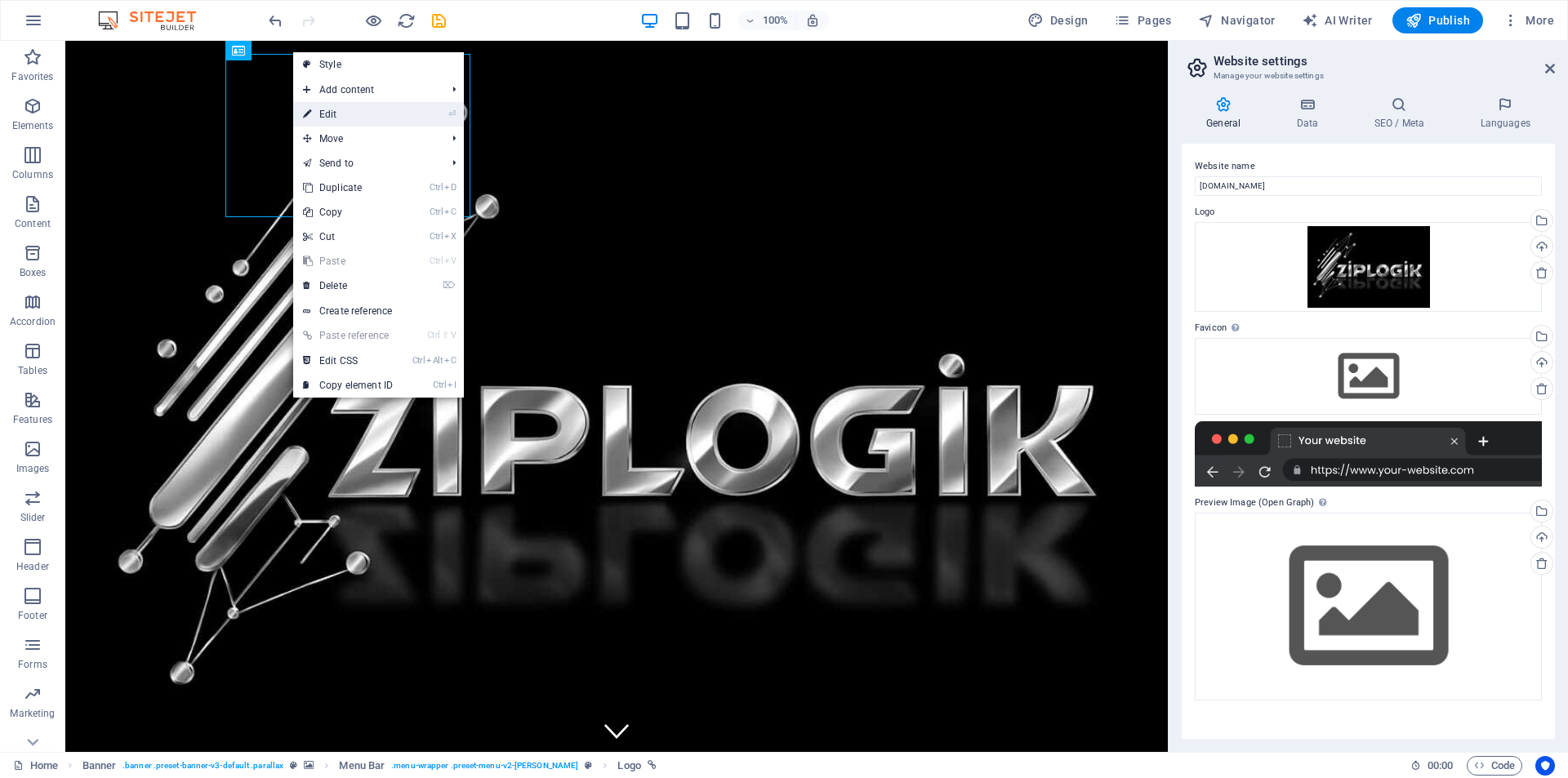
click at [333, 123] on link "⏎ Edit" at bounding box center [348, 114] width 109 height 25
select select "px"
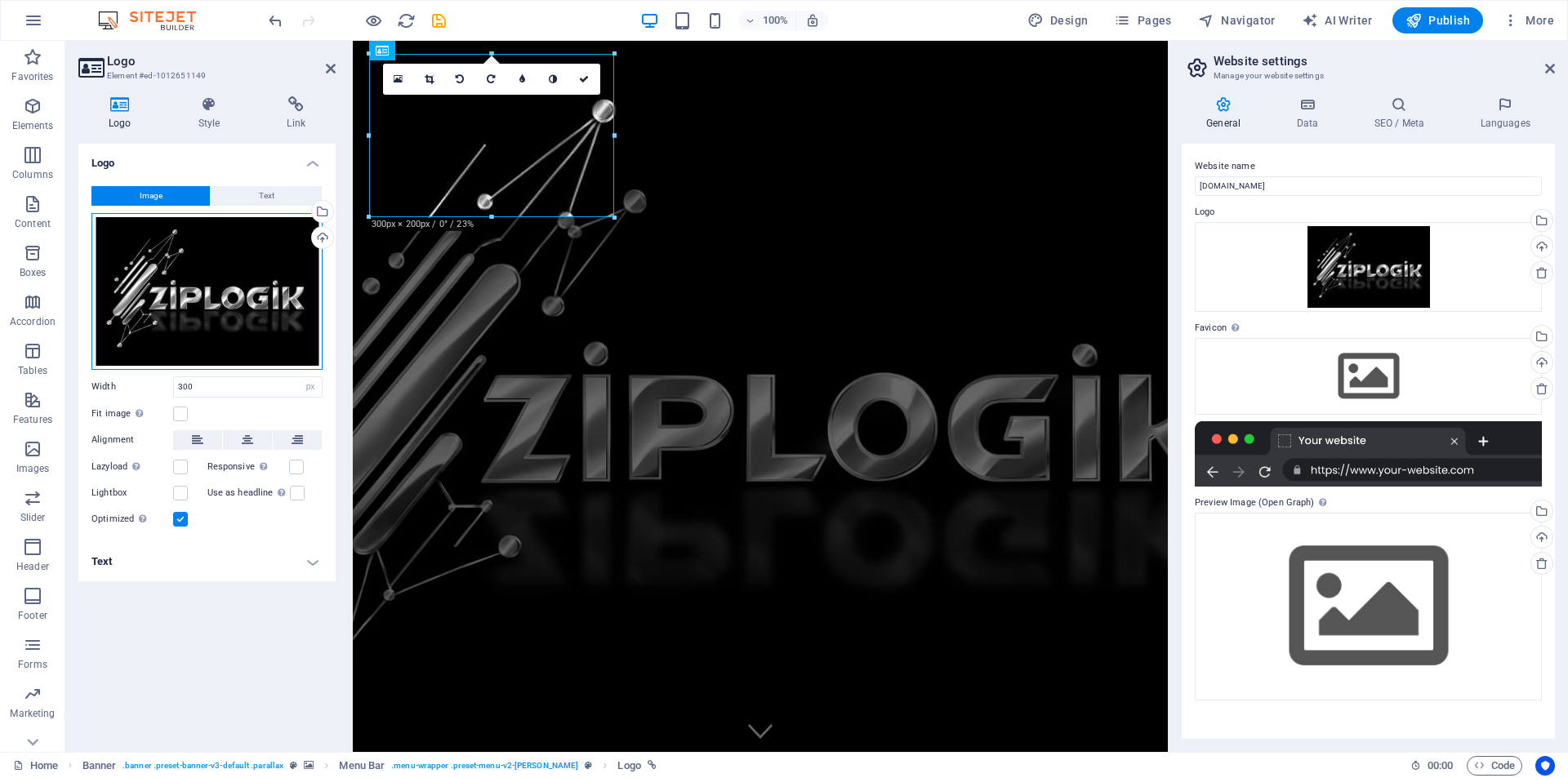
click at [211, 328] on div "Drag files here, click to choose files or select files from Files or our free s…" at bounding box center [206, 291] width 231 height 156
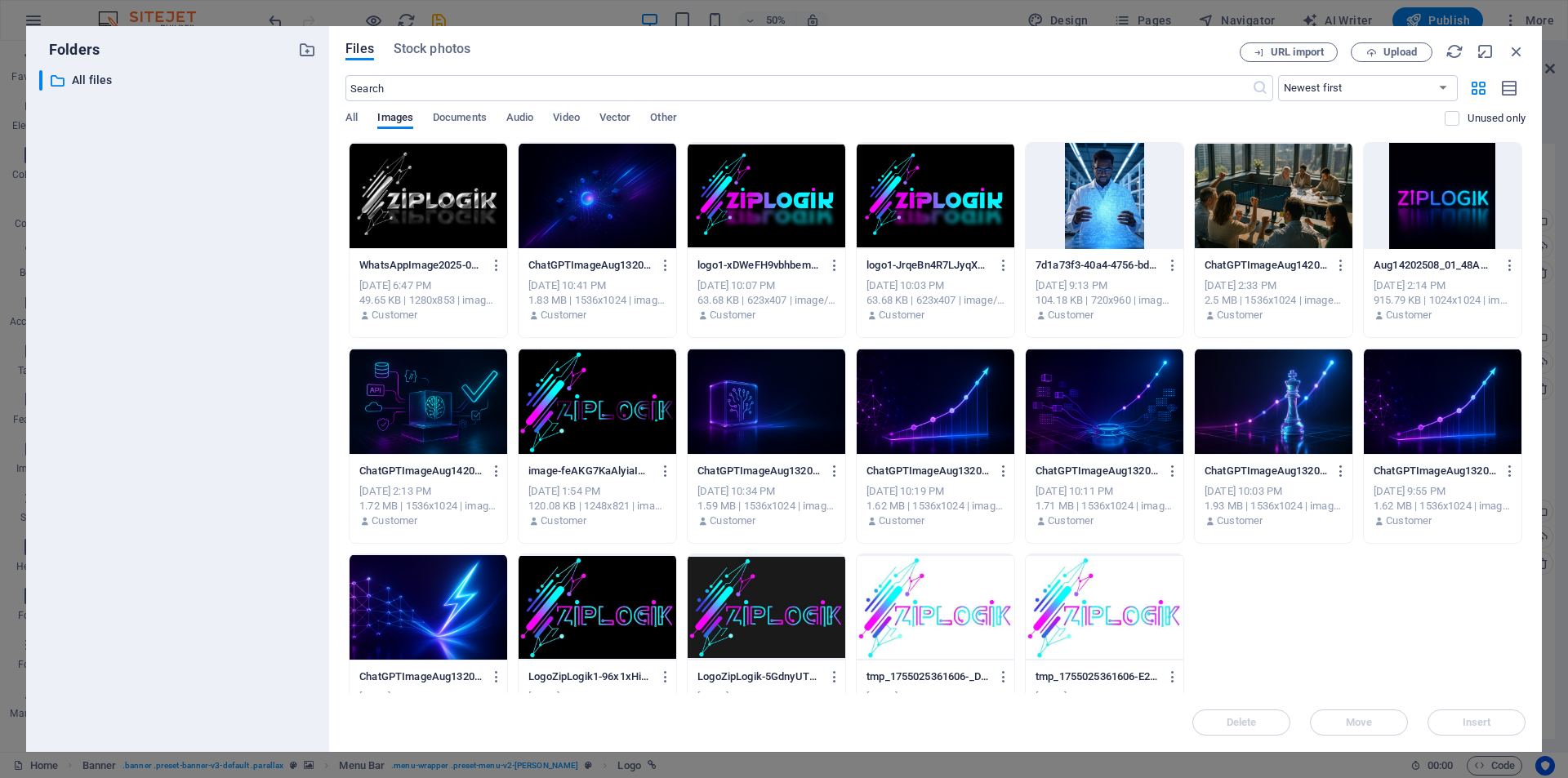
click at [810, 219] on div at bounding box center [767, 195] width 157 height 106
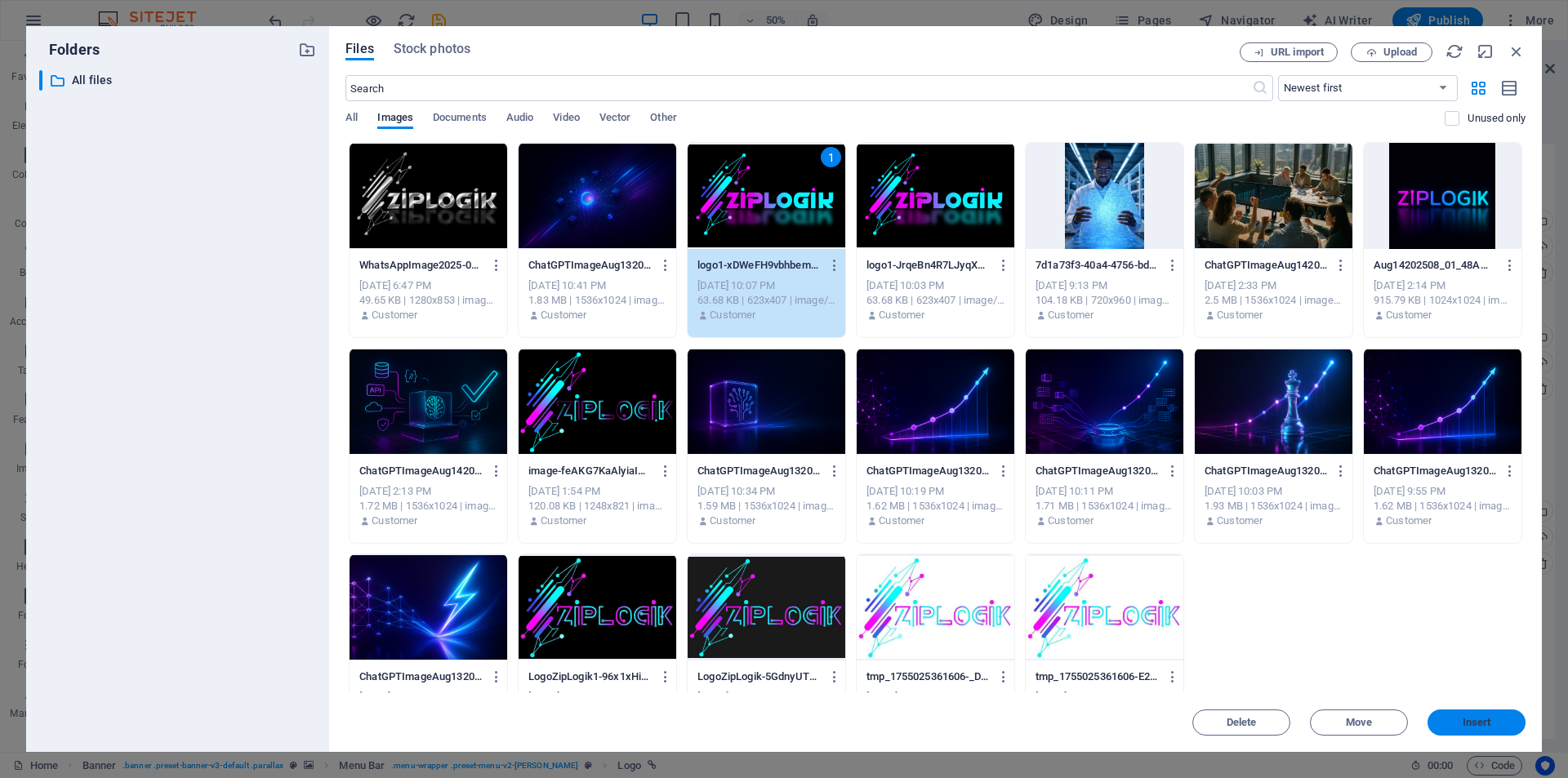
click at [1476, 725] on span "Insert" at bounding box center [1477, 722] width 29 height 10
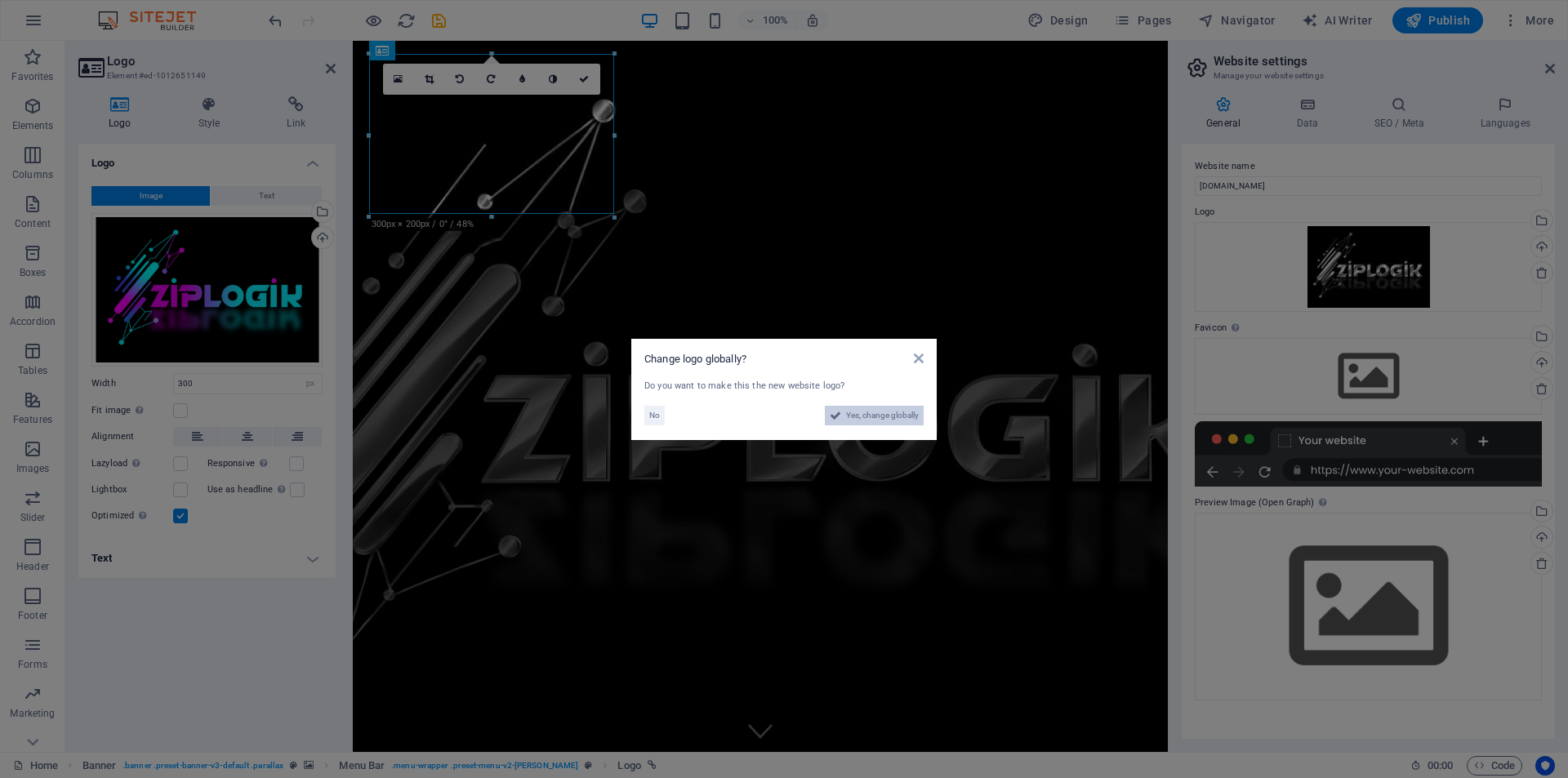
click at [862, 414] on span "Yes, change globally" at bounding box center [883, 415] width 73 height 19
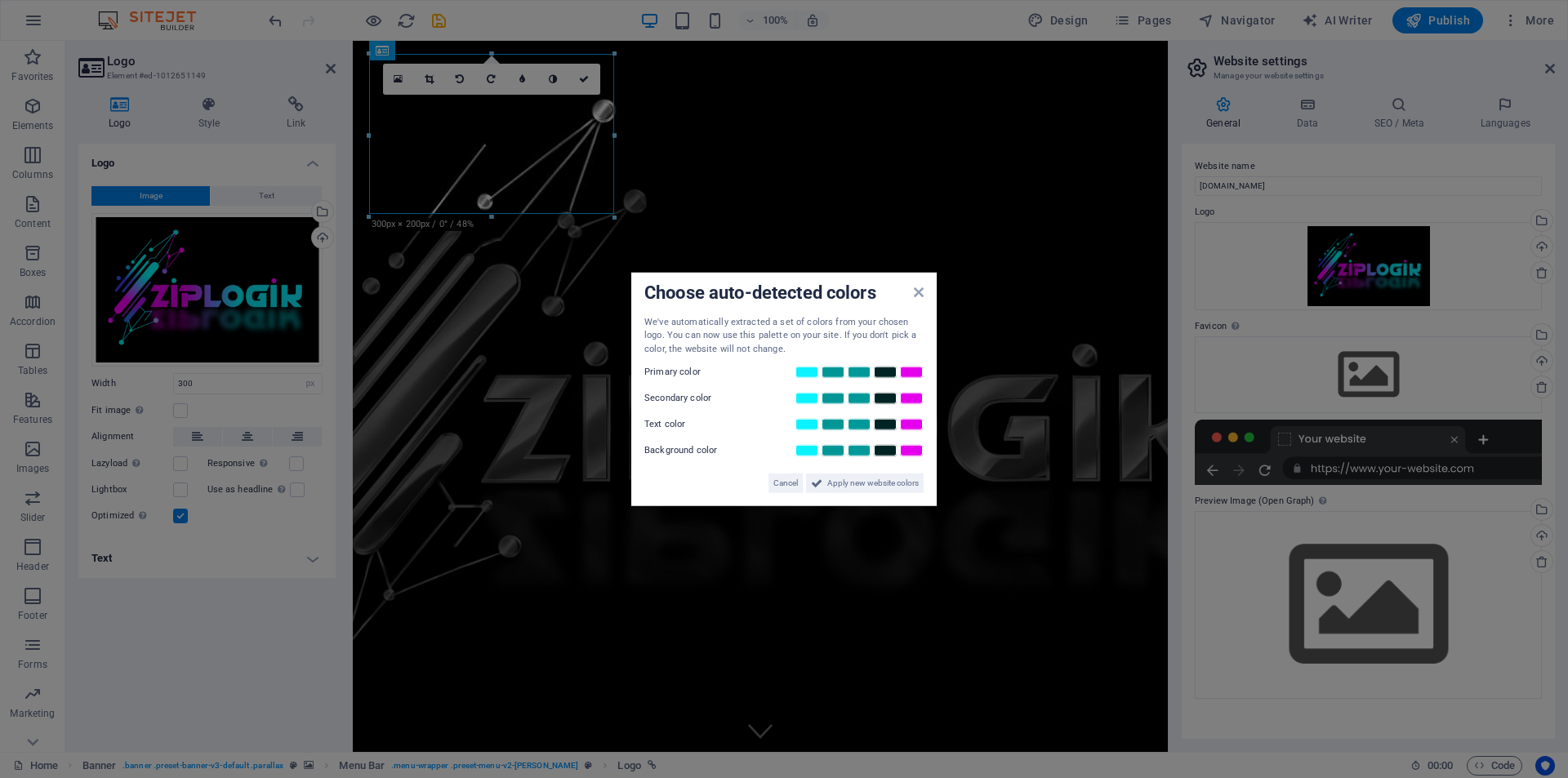
click at [586, 77] on aside "Choose auto-detected colors We've automatically extracted a set of colors from …" at bounding box center [784, 389] width 1568 height 778
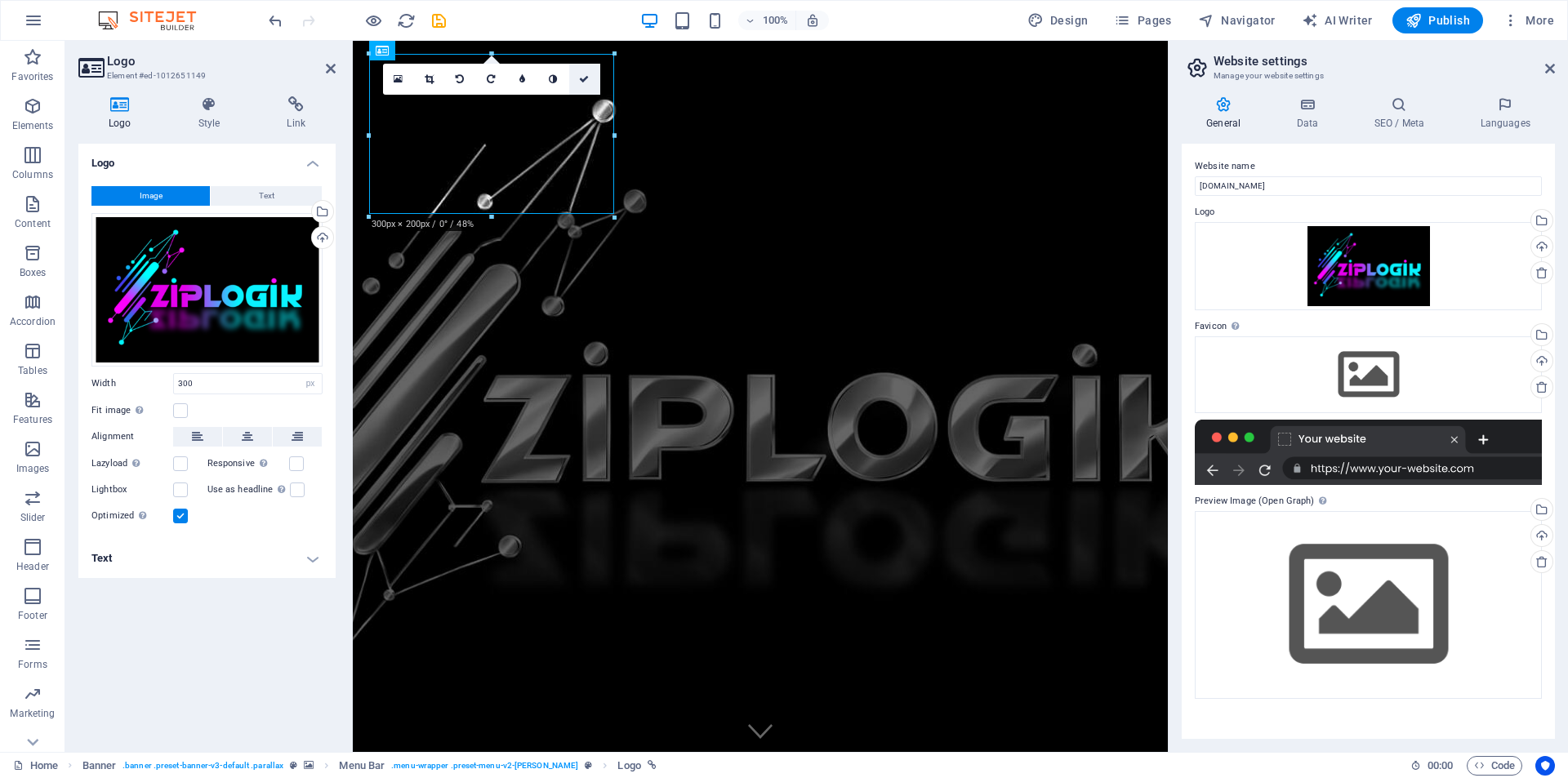
click at [591, 81] on link at bounding box center [585, 79] width 31 height 31
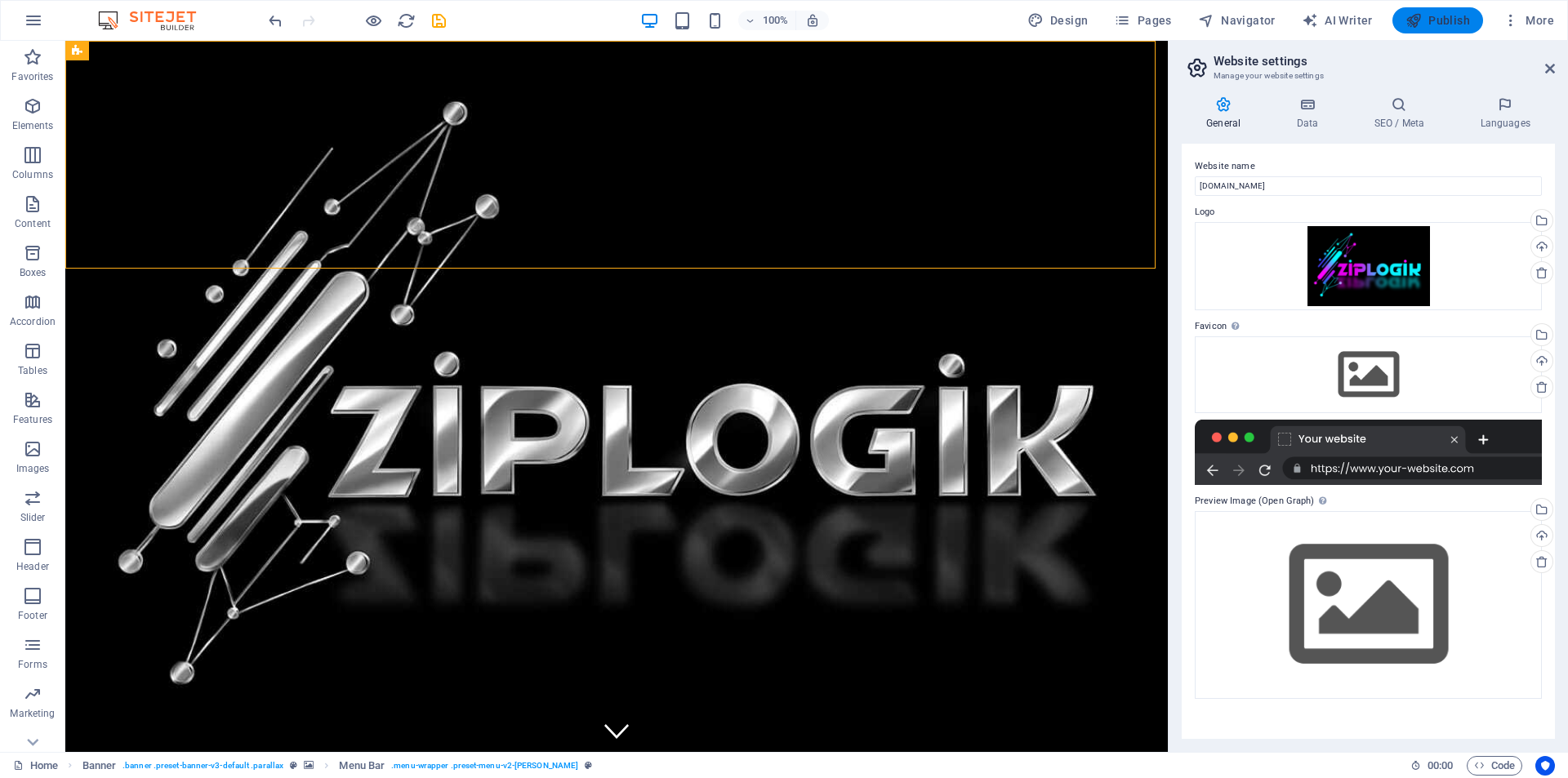
click at [1428, 22] on span "Publish" at bounding box center [1438, 19] width 64 height 16
checkbox input "false"
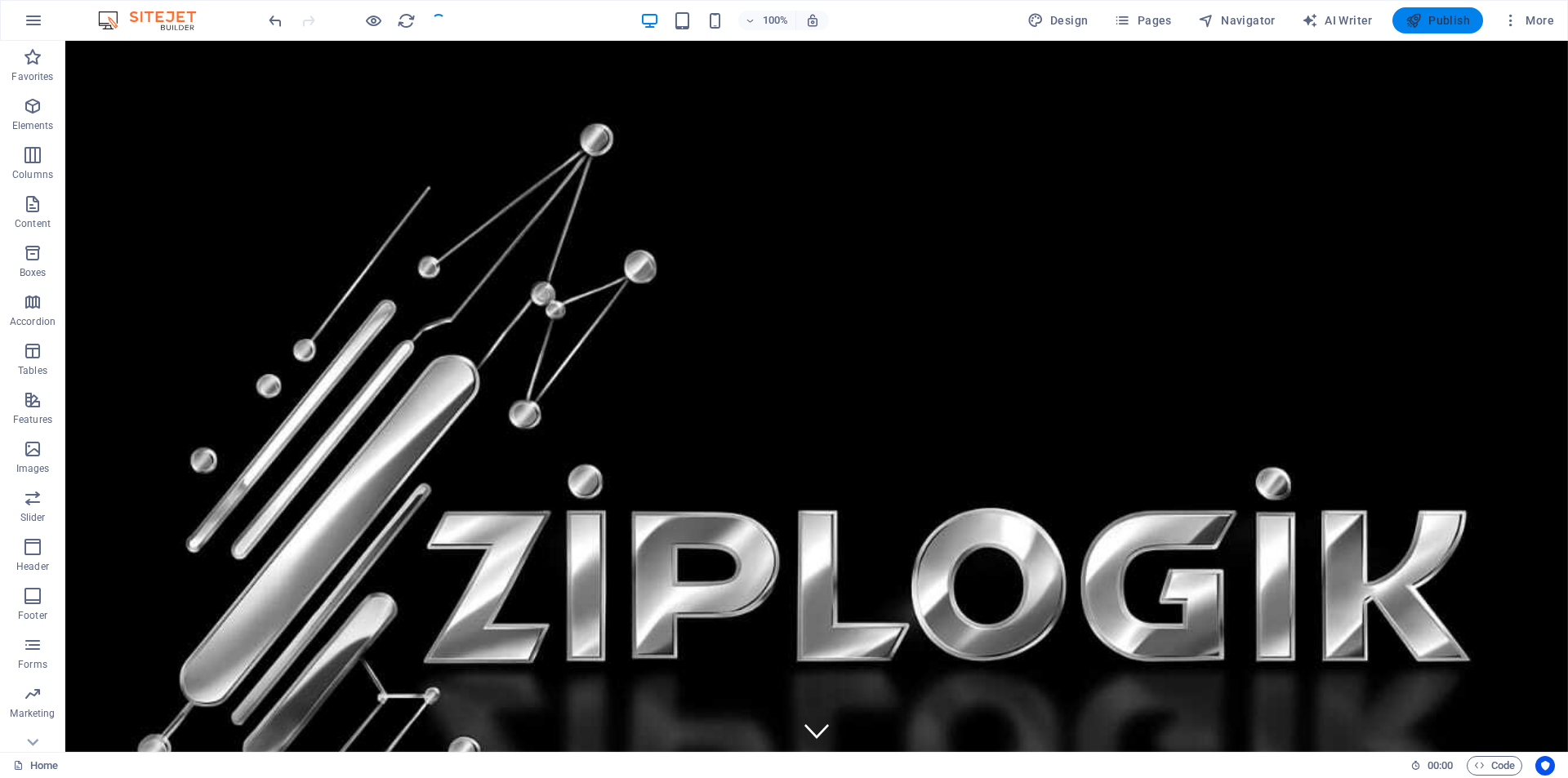
click at [1445, 19] on span "Publish" at bounding box center [1438, 19] width 64 height 16
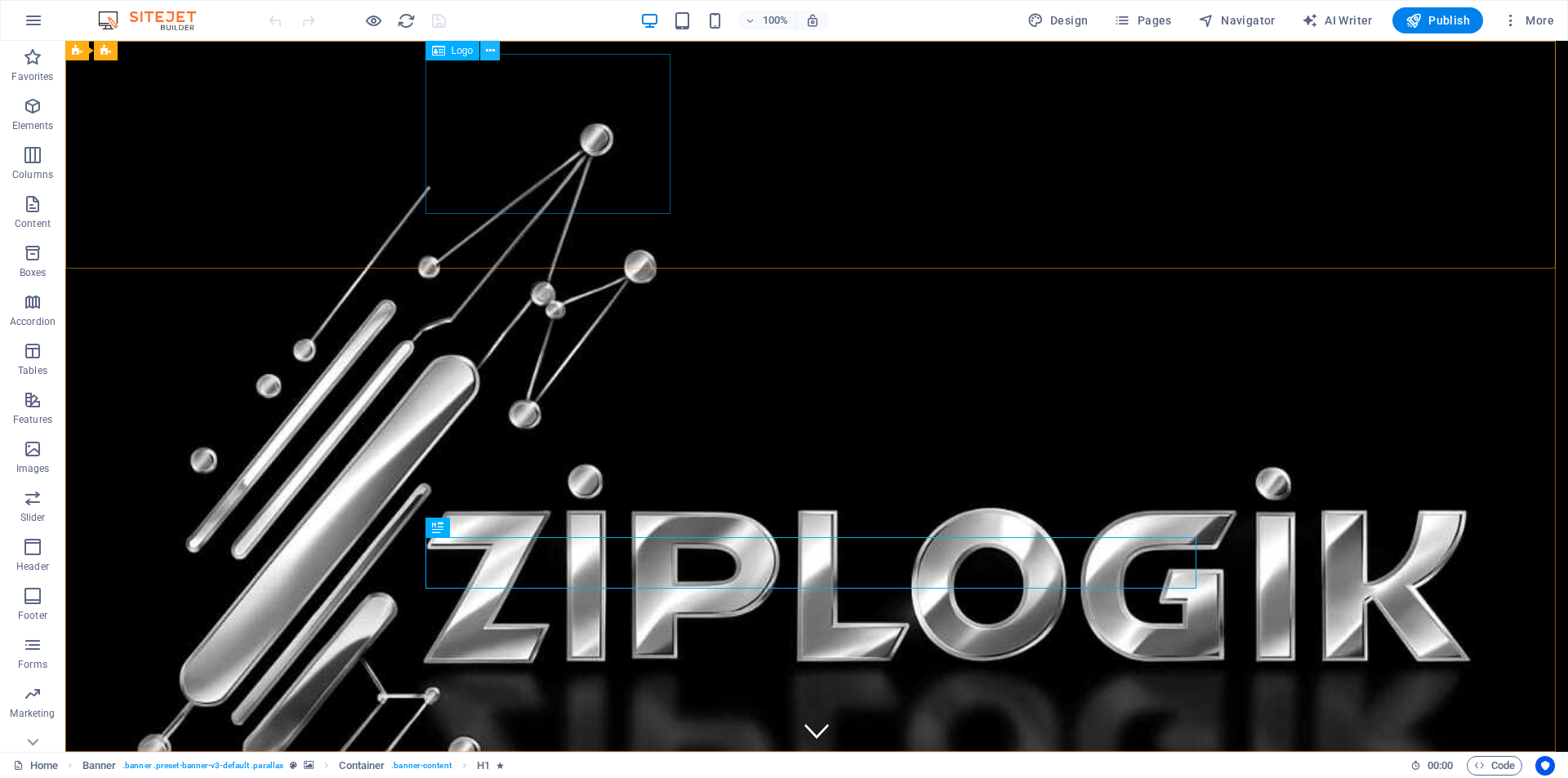
click at [491, 47] on icon at bounding box center [490, 51] width 9 height 17
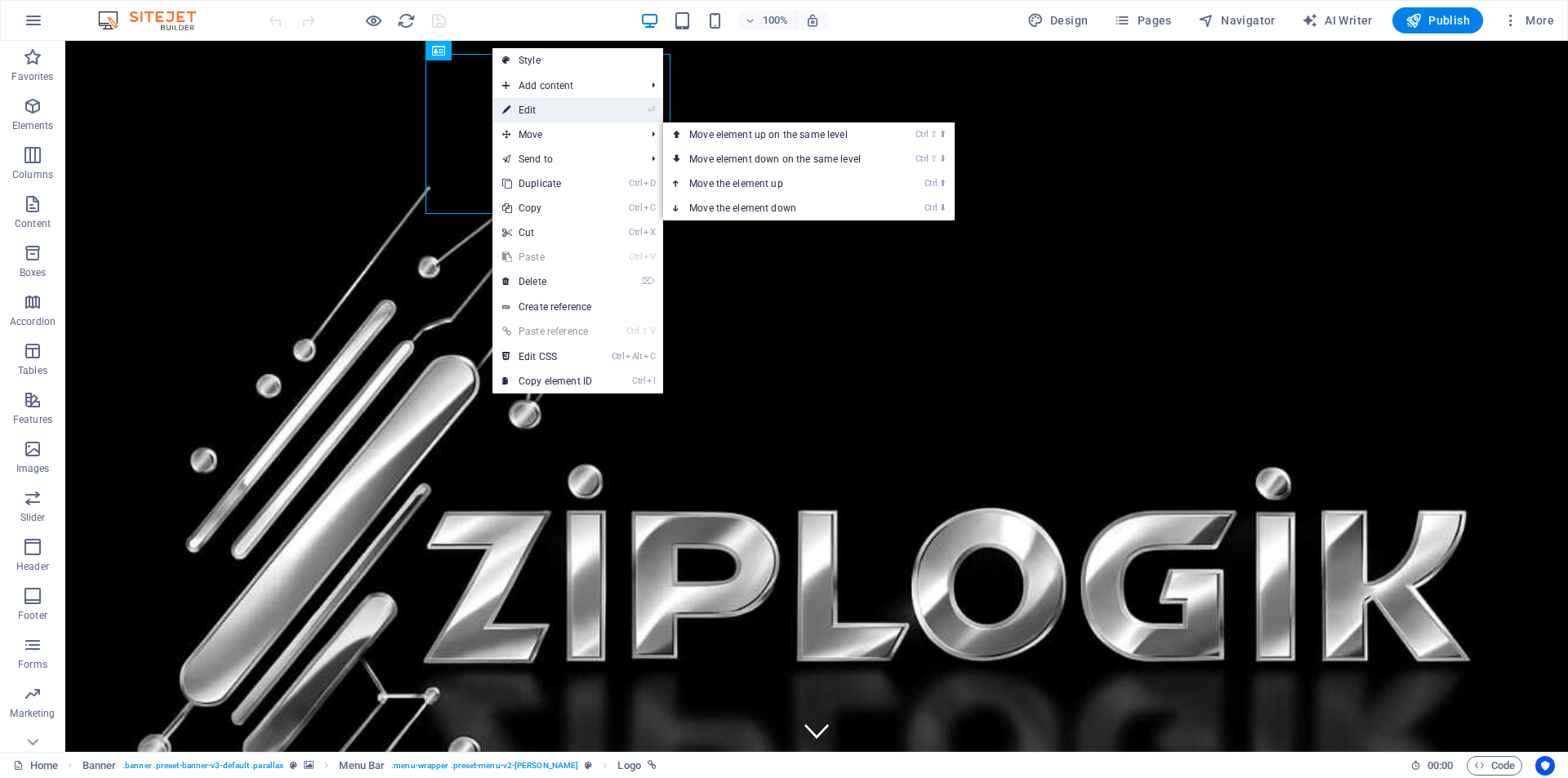
click at [544, 112] on link "⏎ Edit" at bounding box center [547, 110] width 109 height 25
select select "px"
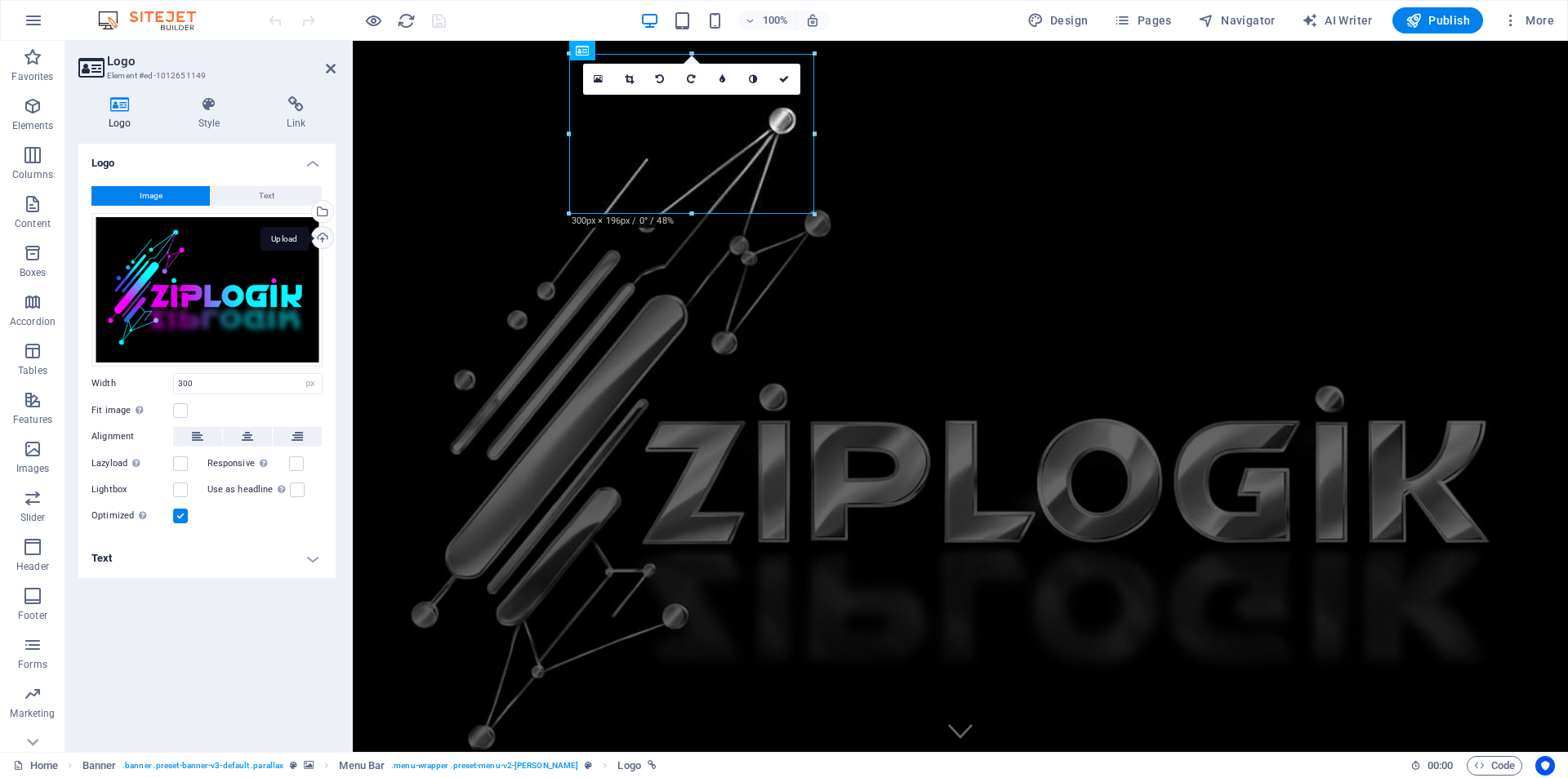
click at [321, 238] on div "Upload" at bounding box center [321, 238] width 25 height 25
click at [320, 240] on div "Upload" at bounding box center [321, 238] width 25 height 25
click at [217, 262] on div "Drag files here, click to choose files or select files from Files or our free s…" at bounding box center [206, 289] width 231 height 153
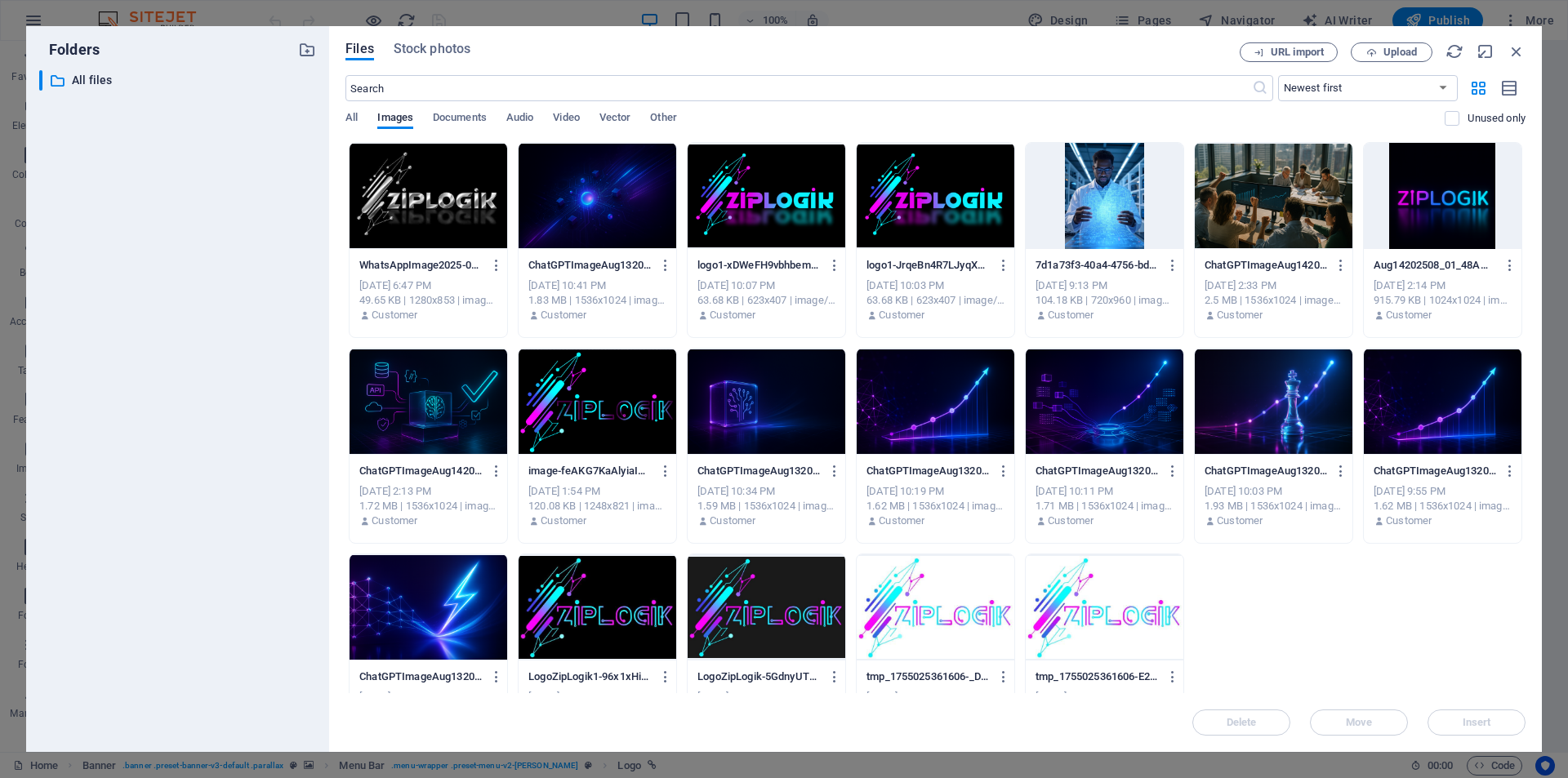
click at [435, 193] on div at bounding box center [428, 195] width 157 height 106
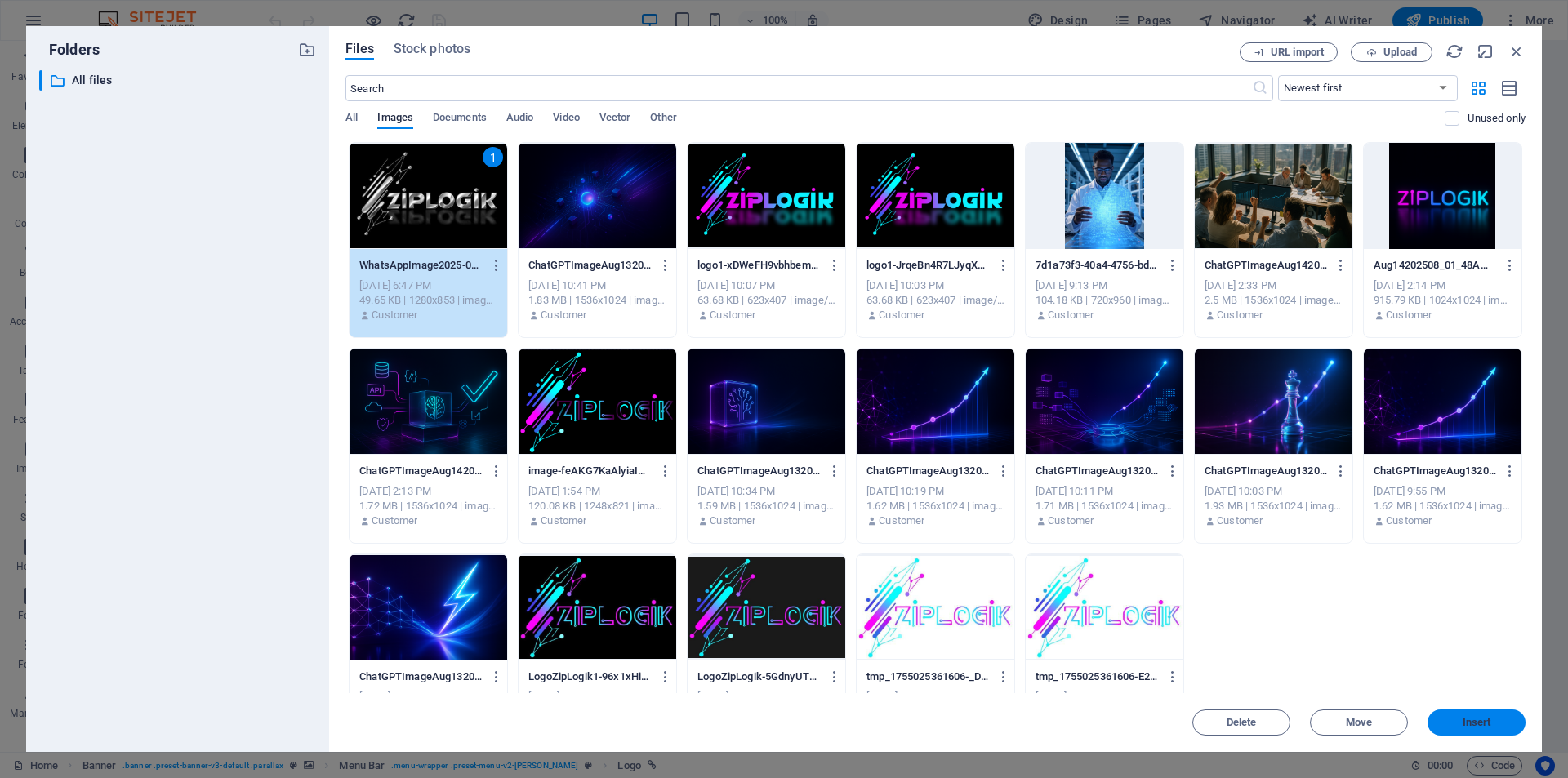
click at [1466, 717] on span "Insert" at bounding box center [1477, 722] width 29 height 10
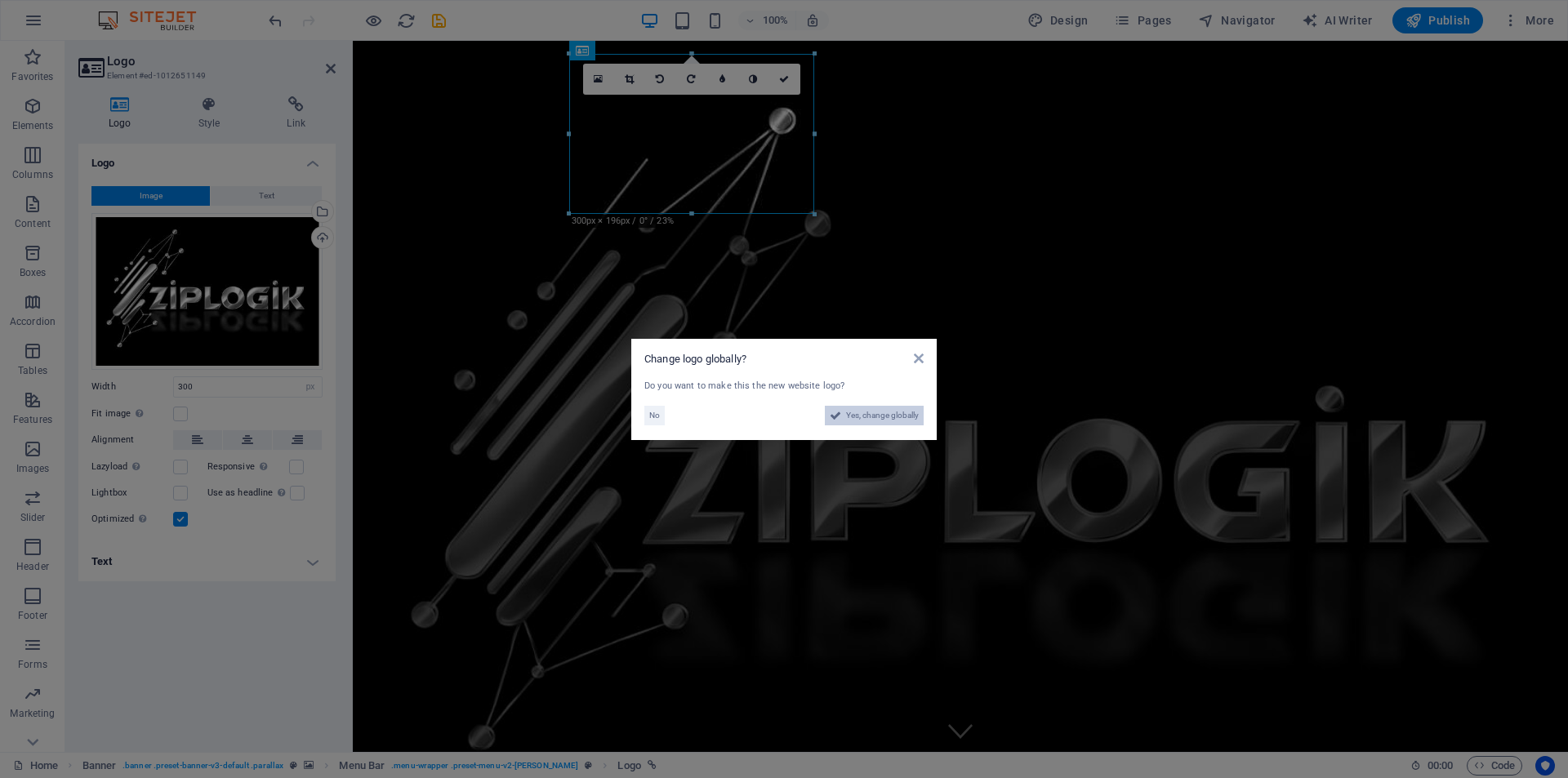
click at [863, 417] on span "Yes, change globally" at bounding box center [883, 415] width 73 height 19
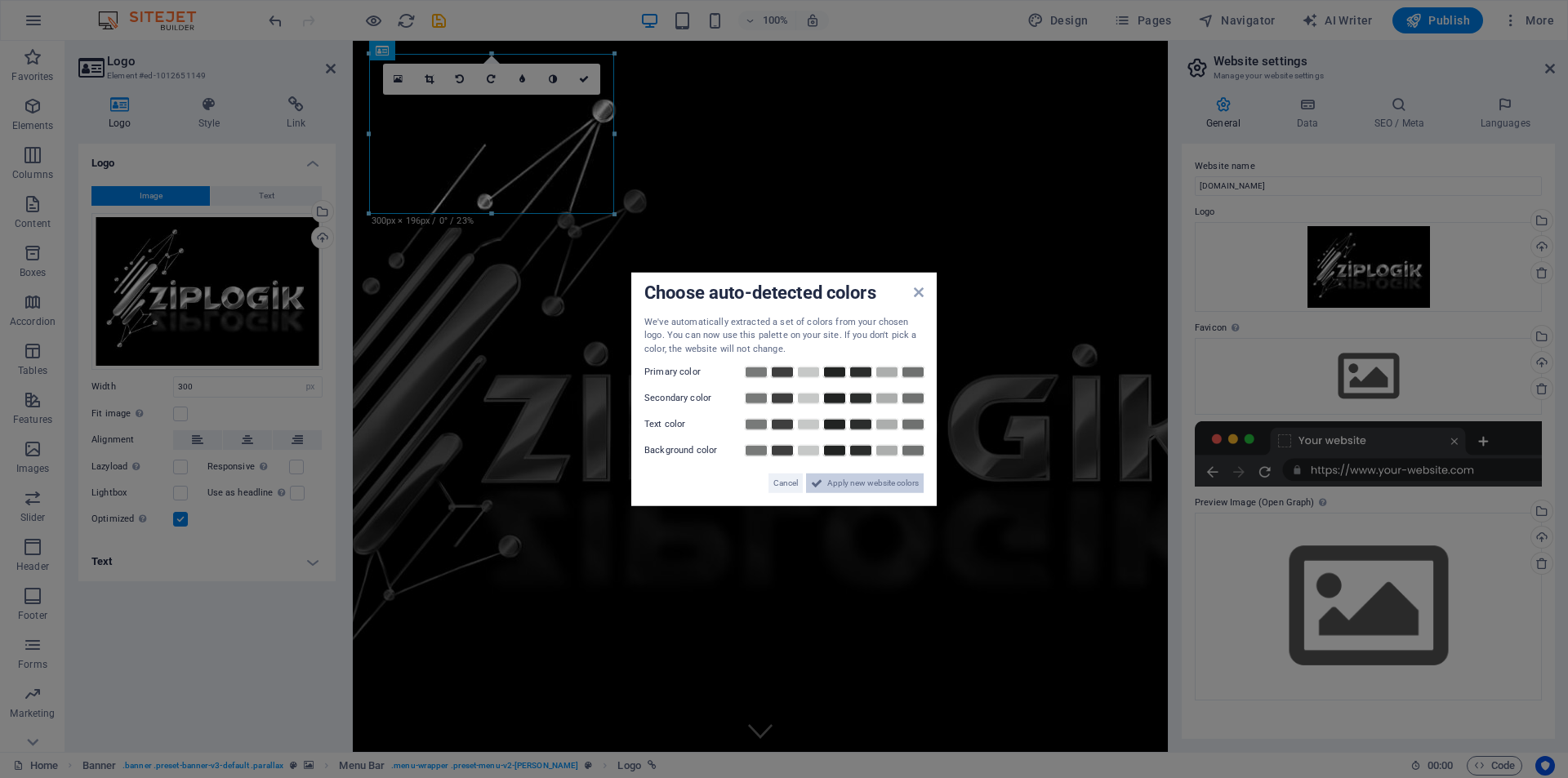
click at [863, 480] on span "Apply new website colors" at bounding box center [873, 483] width 91 height 19
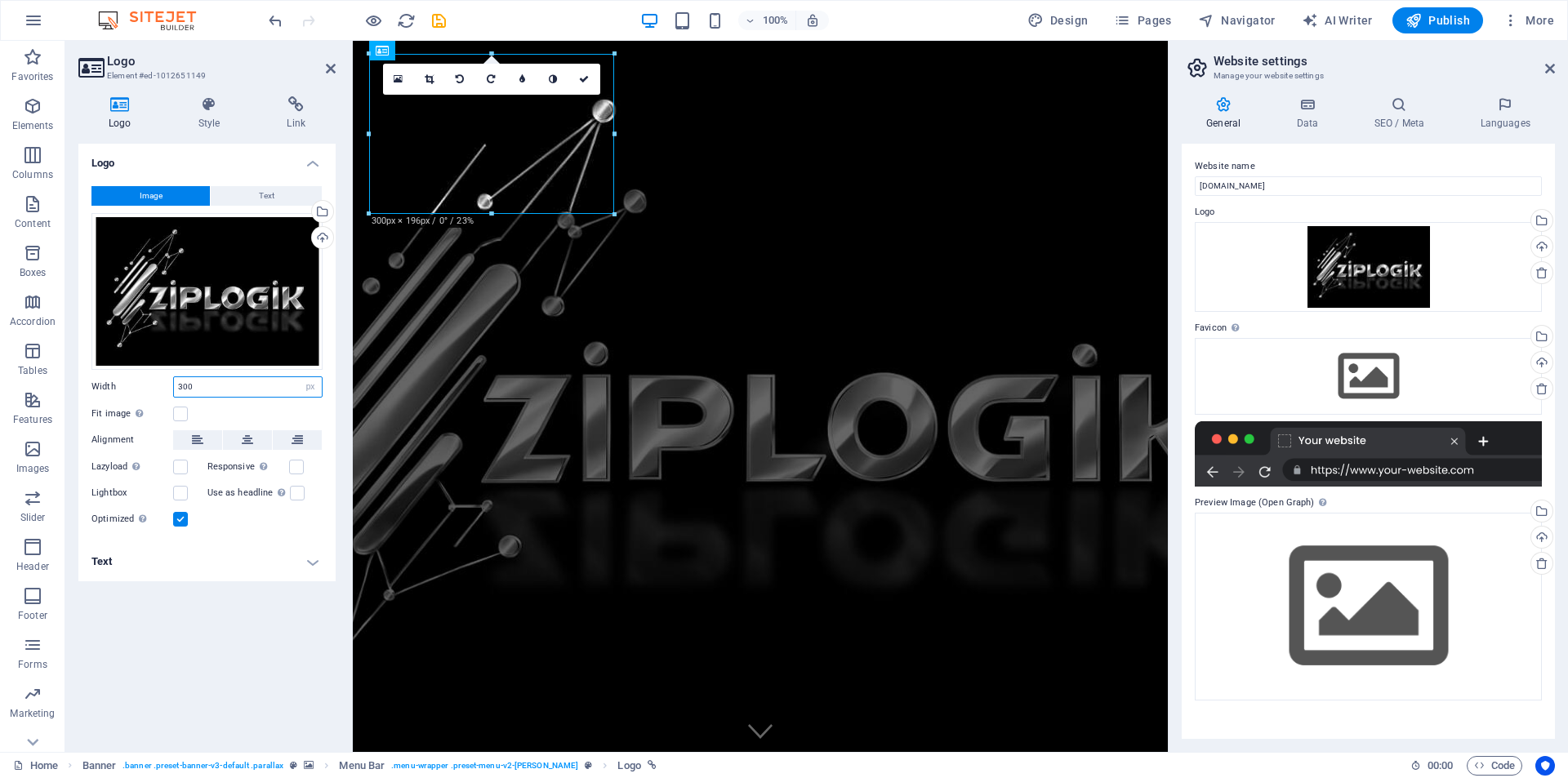
drag, startPoint x: 182, startPoint y: 387, endPoint x: 174, endPoint y: 386, distance: 8.1
click at [174, 386] on input "300" at bounding box center [248, 386] width 148 height 19
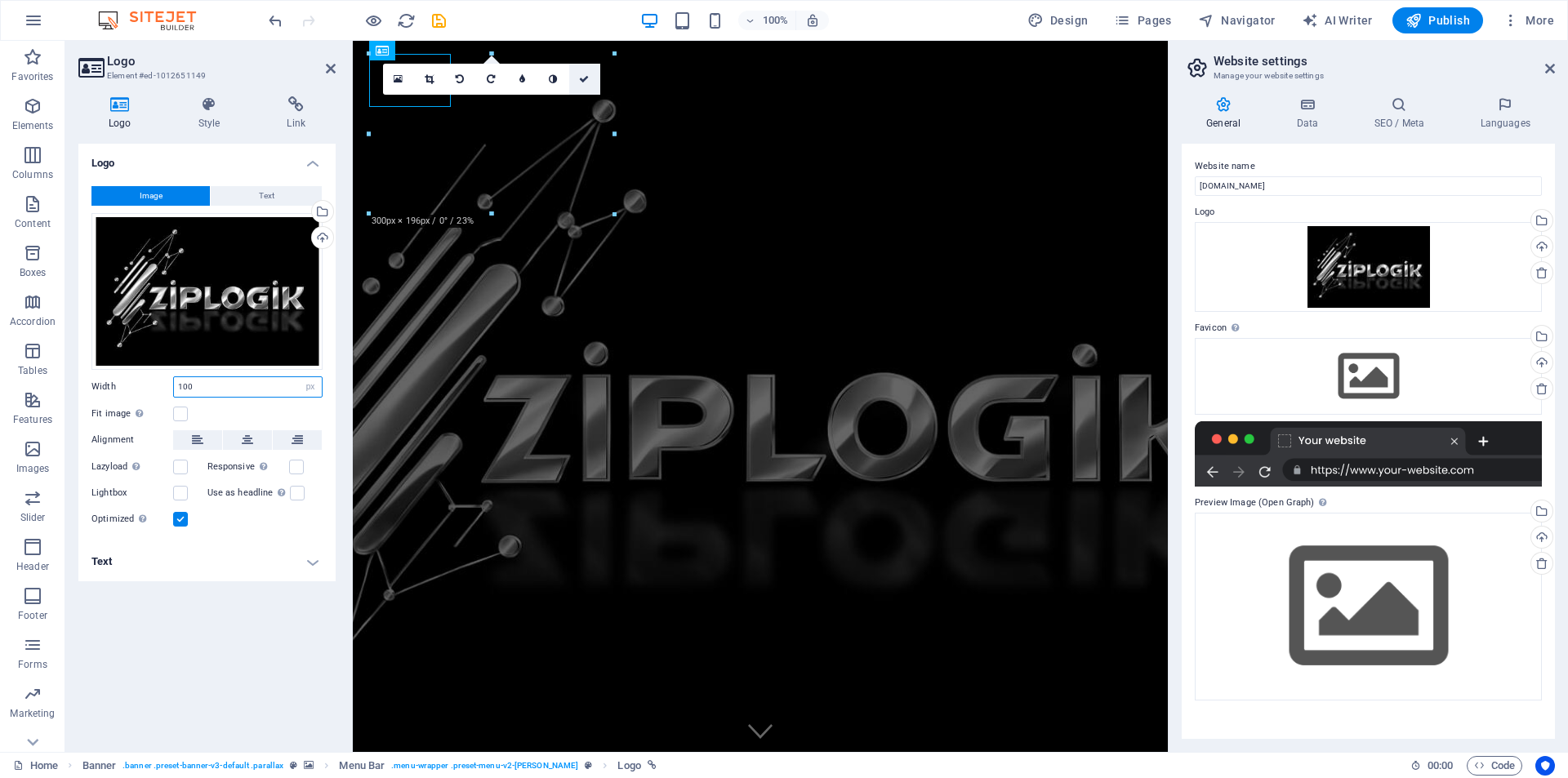
type input "100"
click at [587, 79] on icon at bounding box center [584, 79] width 10 height 10
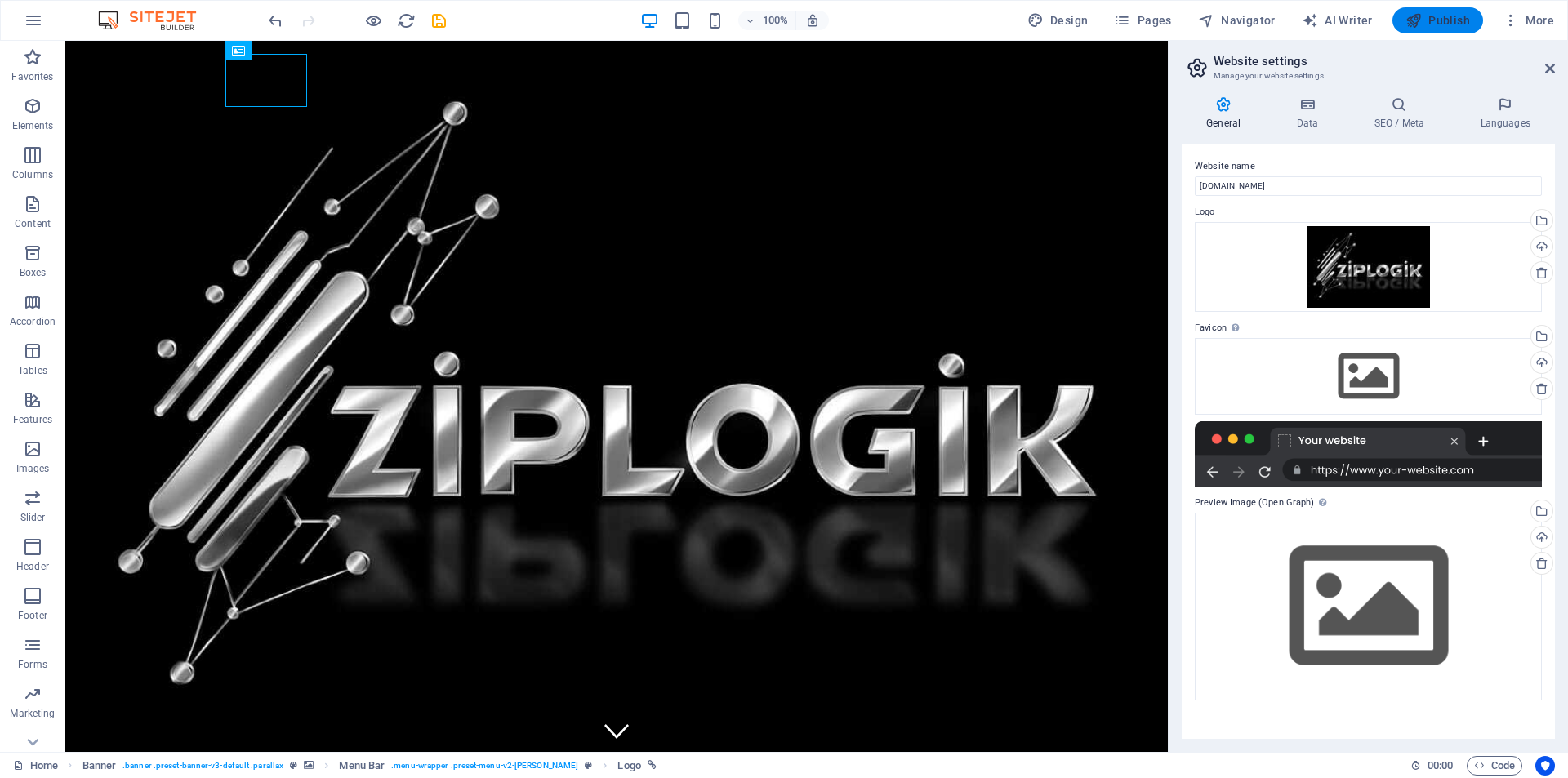
click at [1444, 17] on span "Publish" at bounding box center [1438, 19] width 64 height 16
checkbox input "false"
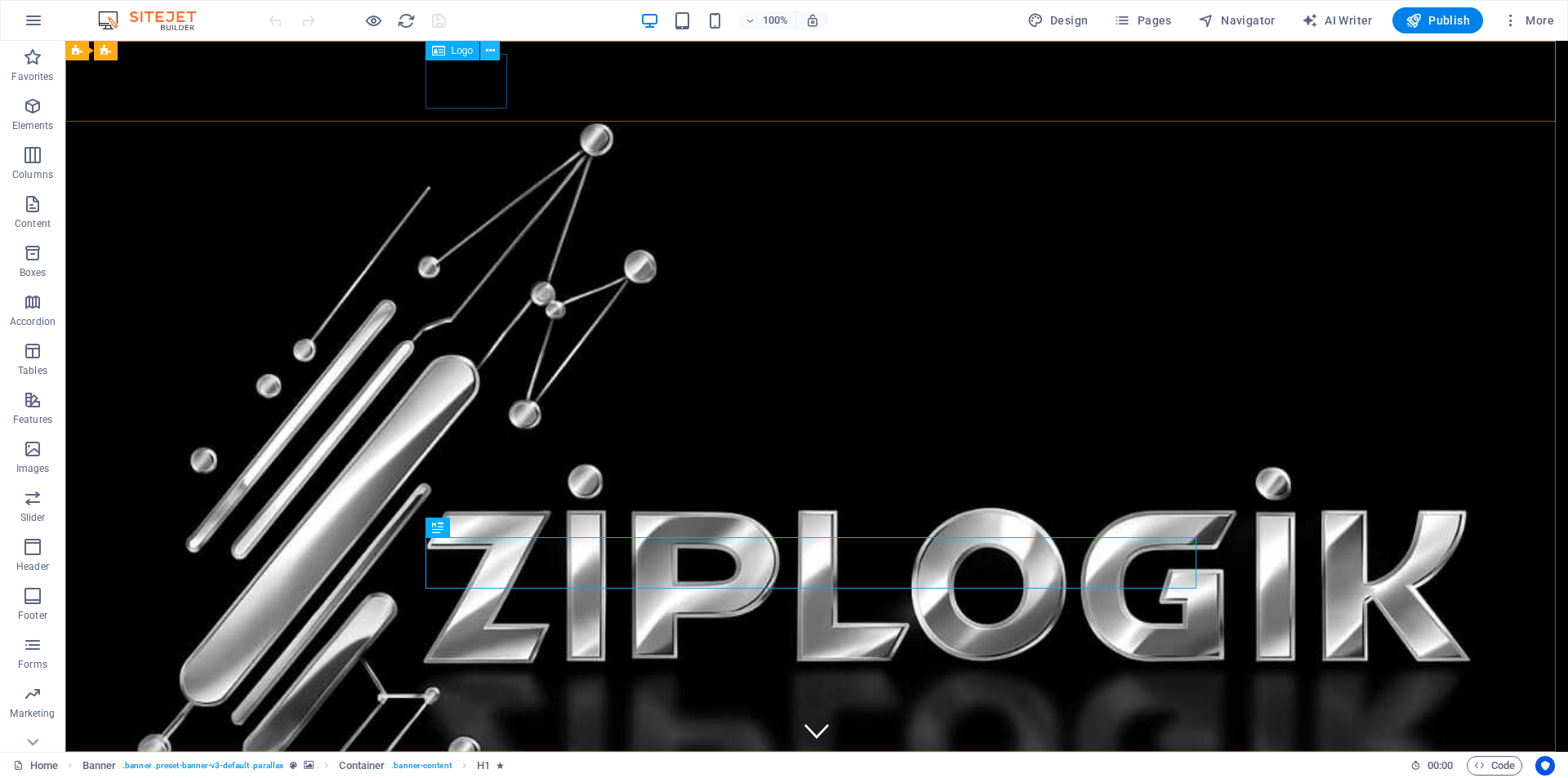
click at [493, 53] on icon at bounding box center [490, 51] width 9 height 17
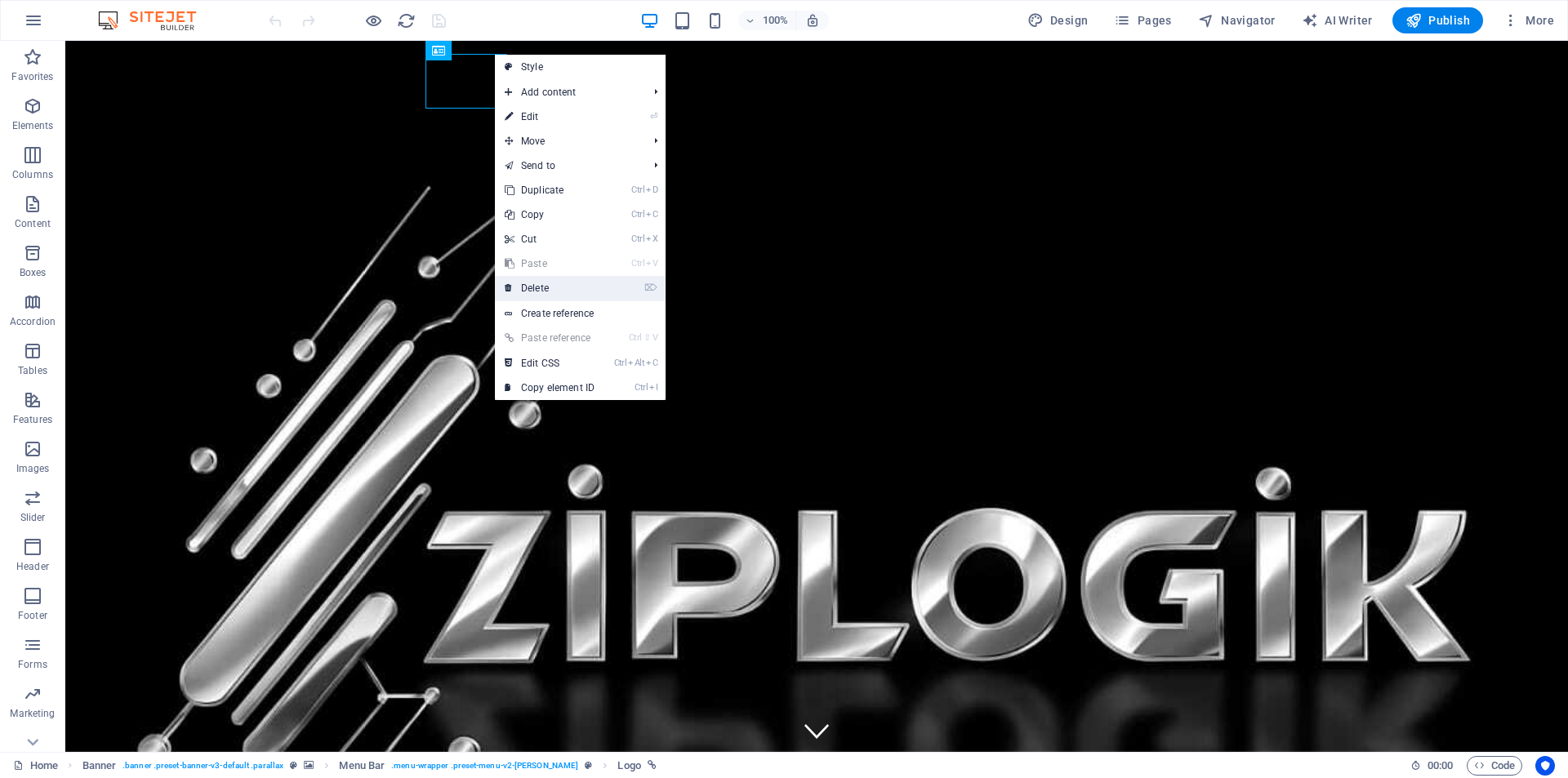
click at [541, 291] on link "⌦ Delete" at bounding box center [549, 288] width 109 height 25
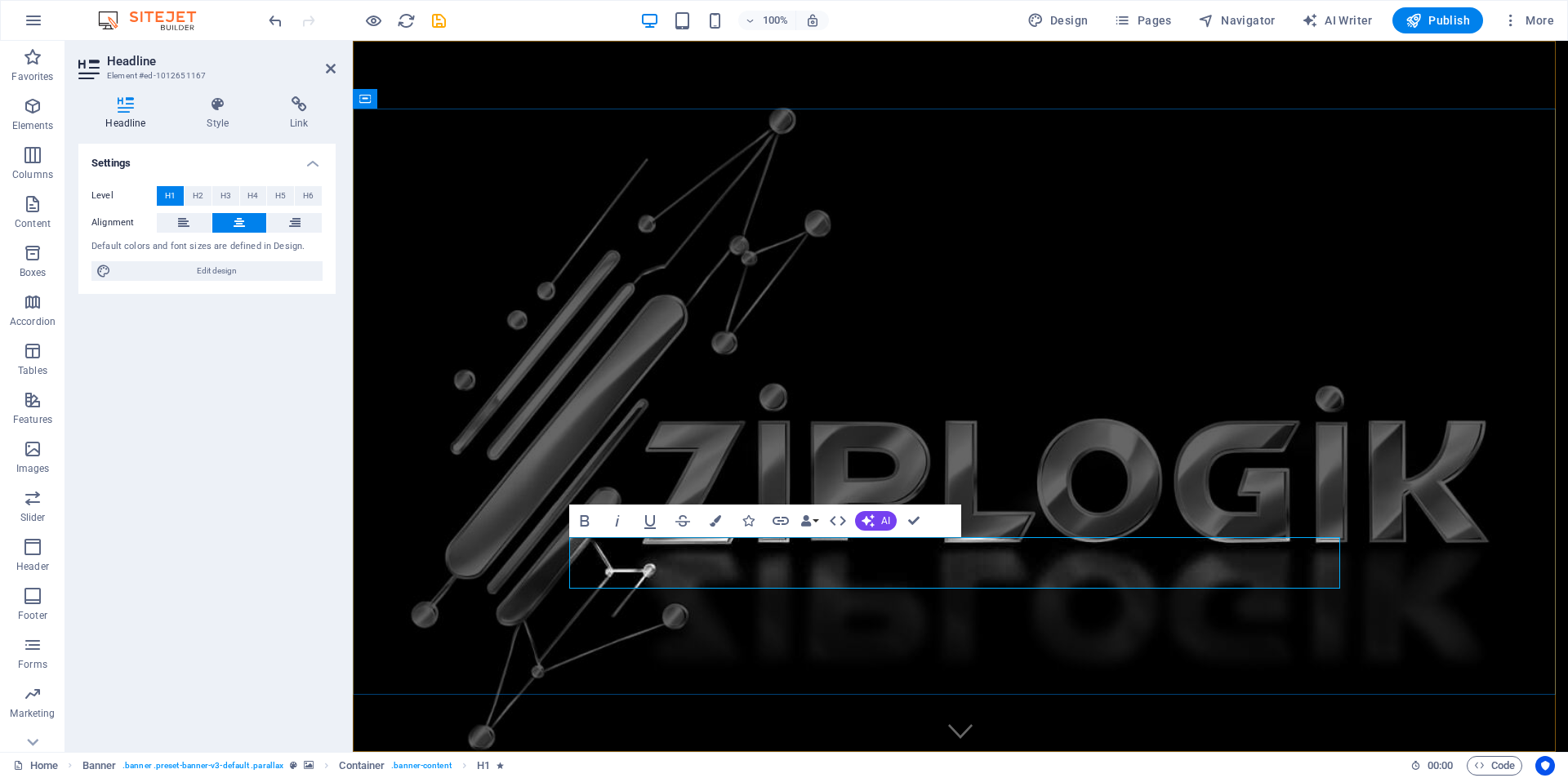
drag, startPoint x: 1244, startPoint y: 563, endPoint x: 973, endPoint y: 561, distance: 271.0
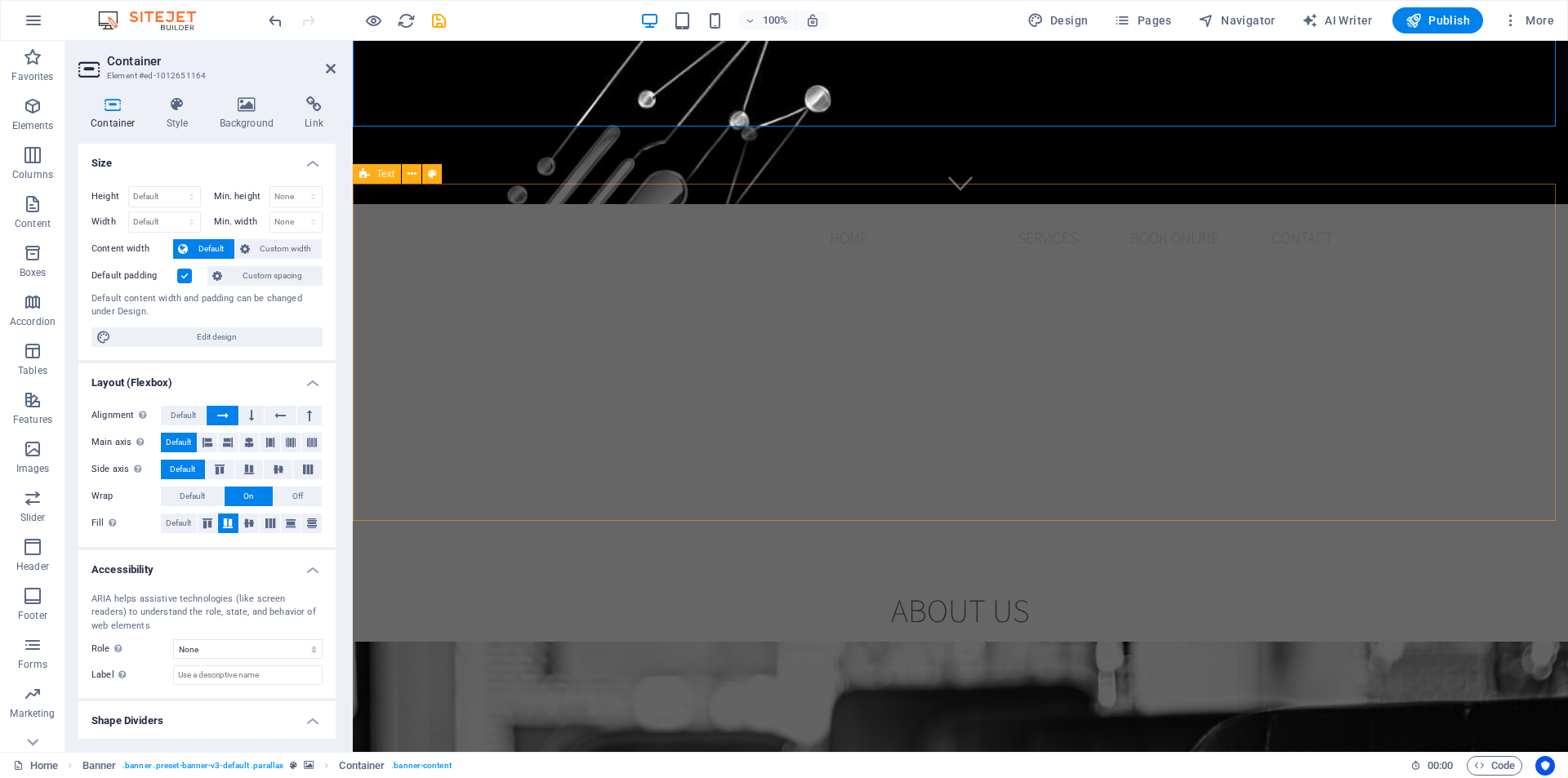
scroll to position [572, 0]
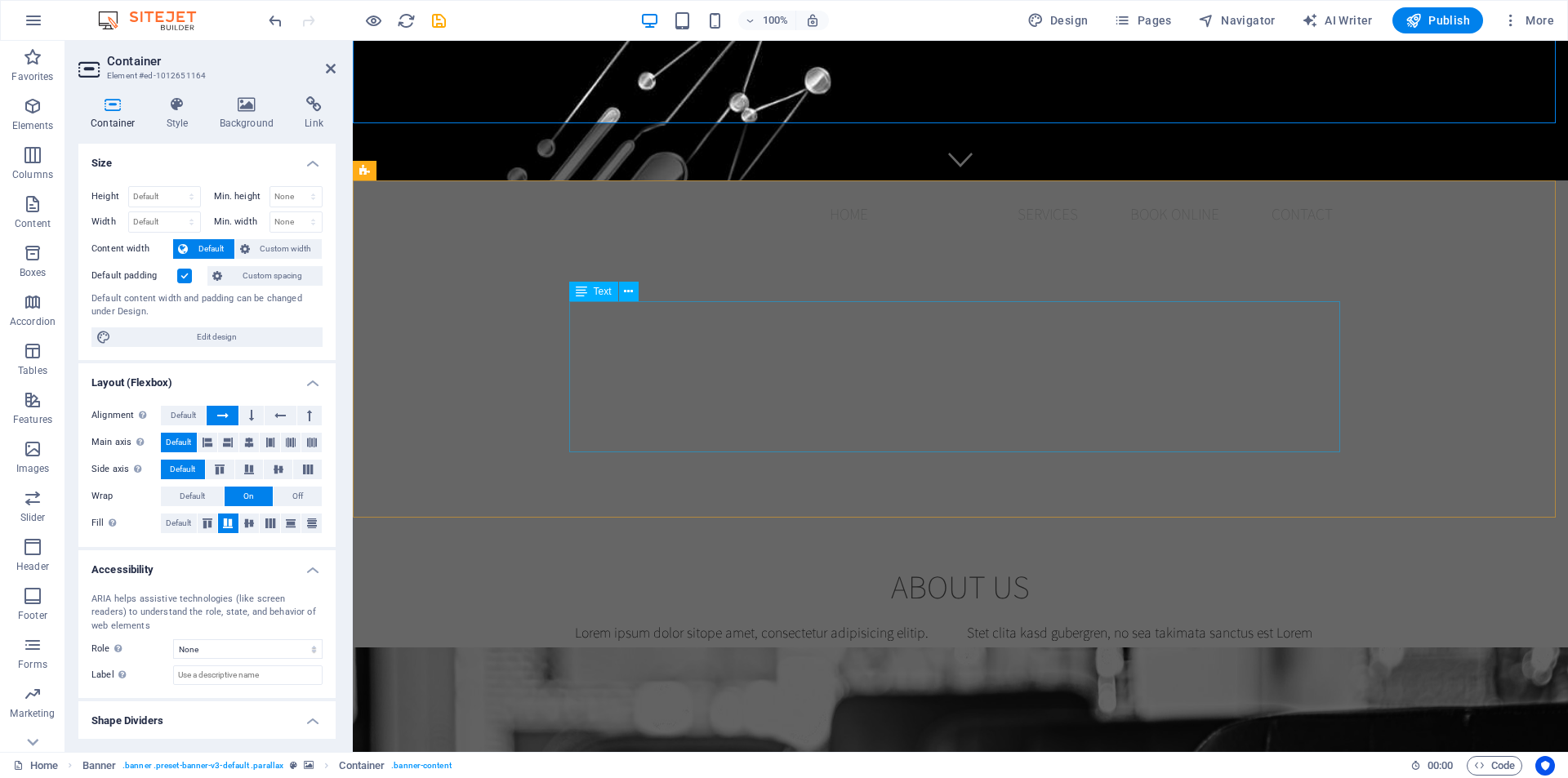
click at [696, 622] on div "Lorem ipsum dolor sitope amet, consectetur adipisicing elitip. Massumenda, dolo…" at bounding box center [960, 698] width 771 height 151
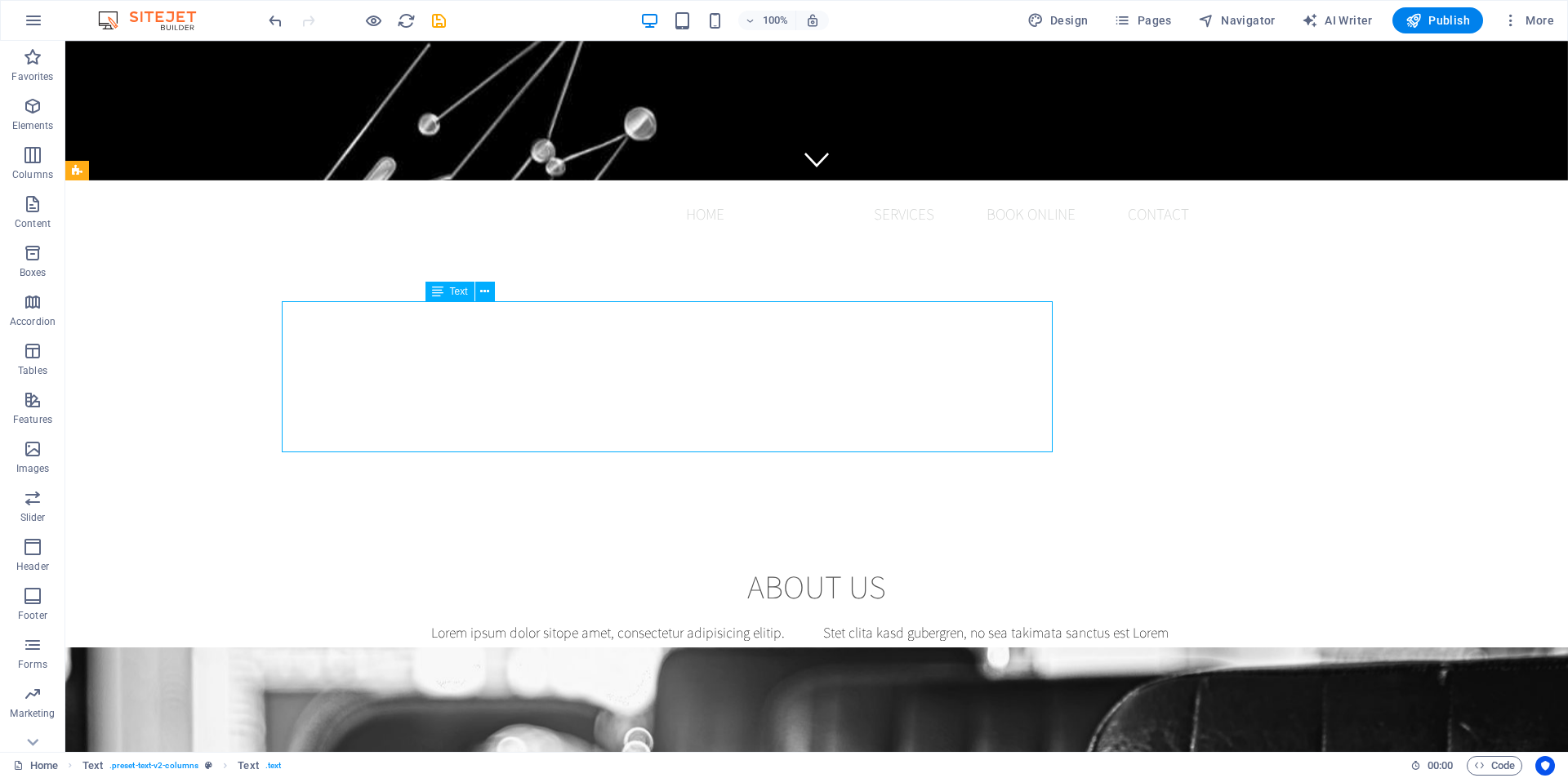
click at [696, 622] on div "Lorem ipsum dolor sitope amet, consectetur adipisicing elitip. Massumenda, dolo…" at bounding box center [817, 698] width 771 height 151
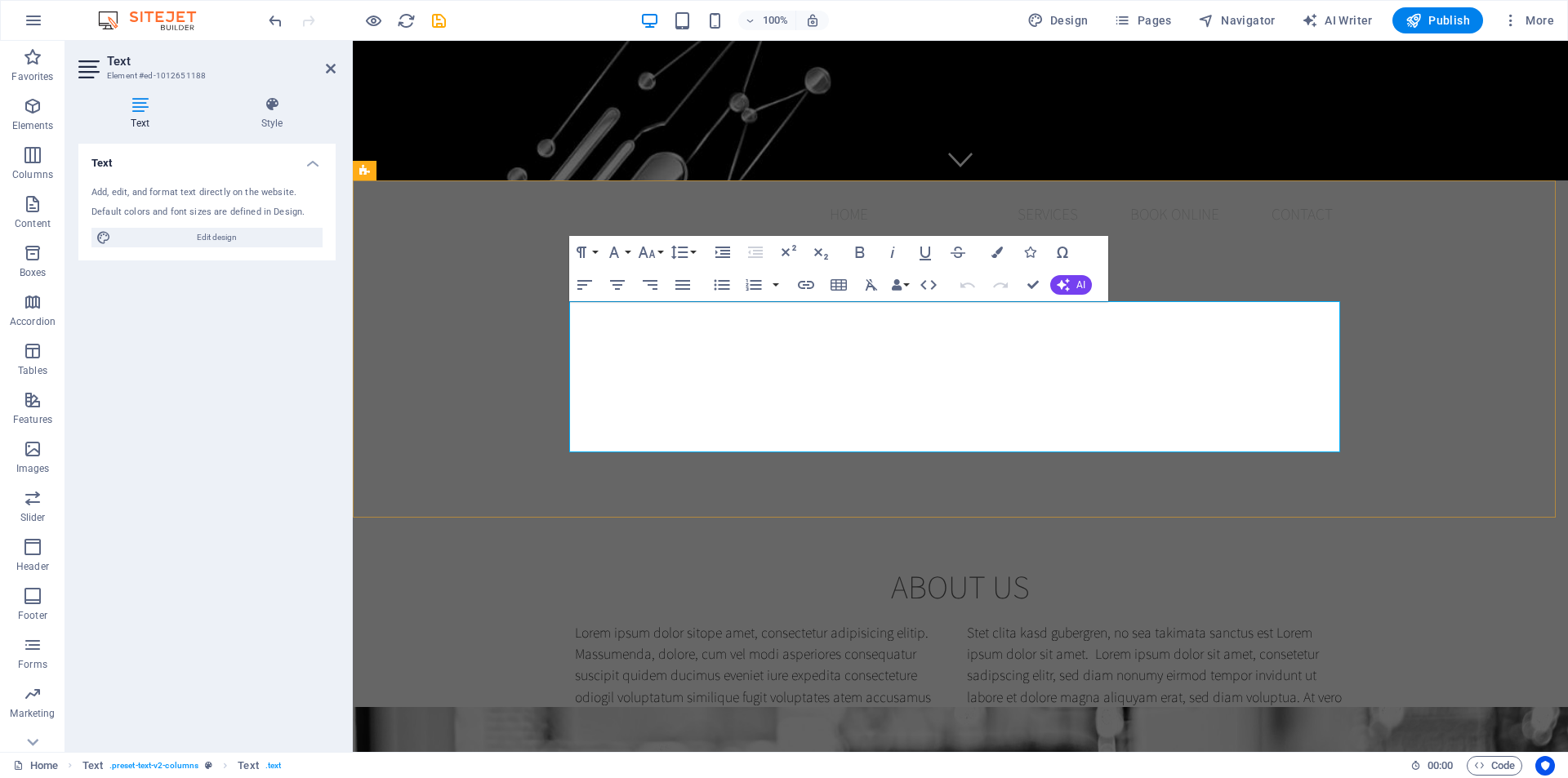
click at [769, 622] on p "Lorem ipsum dolor sitope amet, consectetur adipisicing elitip. Massumenda, dolo…" at bounding box center [765, 698] width 379 height 151
click at [741, 622] on p "Lorem ipsum dolor sitope amet, consectetur adipisicing elitip. Massumenda, dolo…" at bounding box center [765, 698] width 379 height 151
drag, startPoint x: 750, startPoint y: 441, endPoint x: 552, endPoint y: 313, distance: 235.8
click at [552, 501] on div "About us Lorem ipsum dolor sitope amet, consectetur adipisicing elitip. Massume…" at bounding box center [960, 670] width 1215 height 337
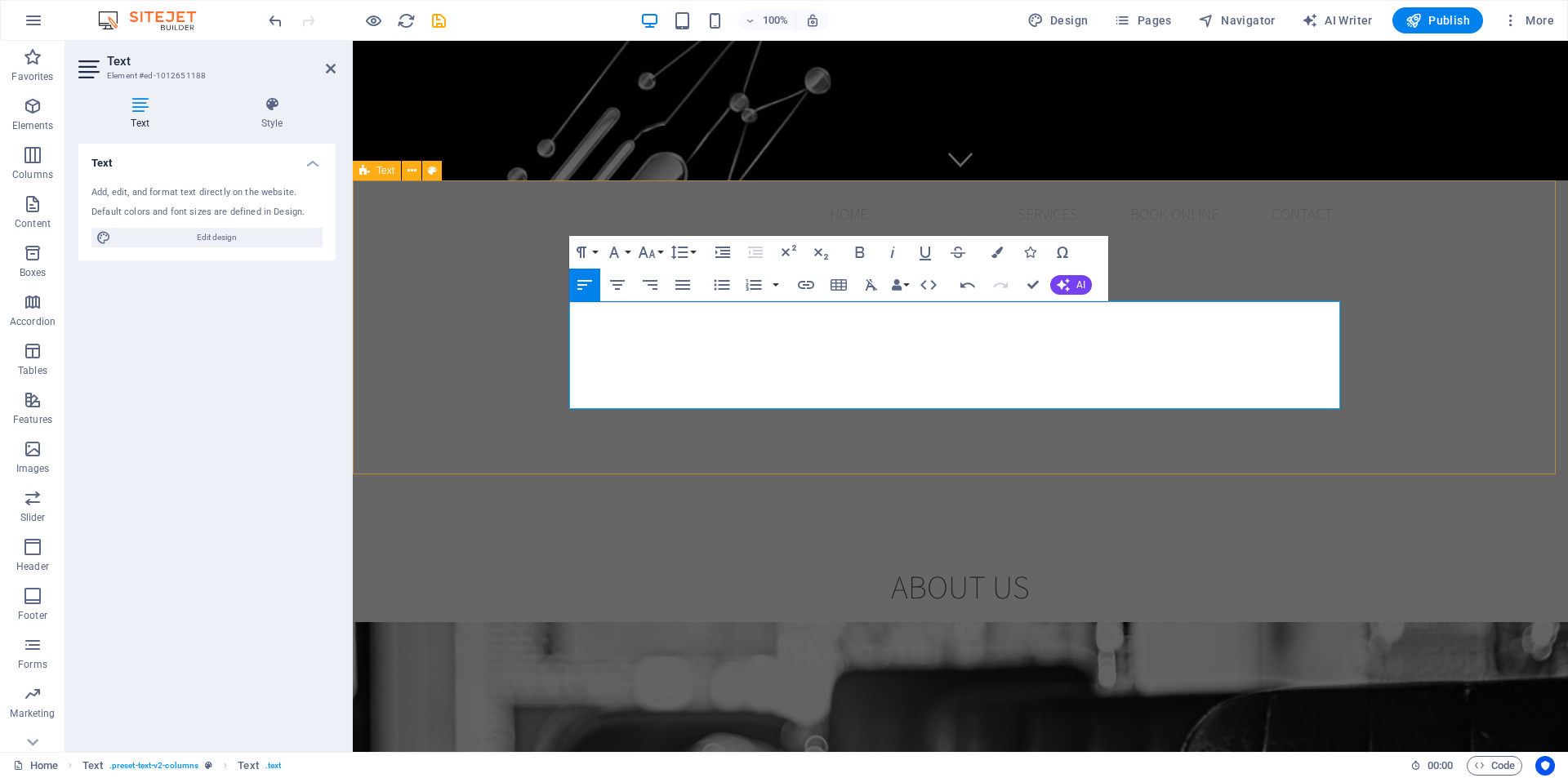
scroll to position [1762, 2]
drag, startPoint x: 753, startPoint y: 354, endPoint x: 1213, endPoint y: 401, distance: 462.4
click at [1213, 622] on div "At ZipLogik, we focus on logic and precision in all our solutions, providing cr…" at bounding box center [960, 676] width 771 height 107
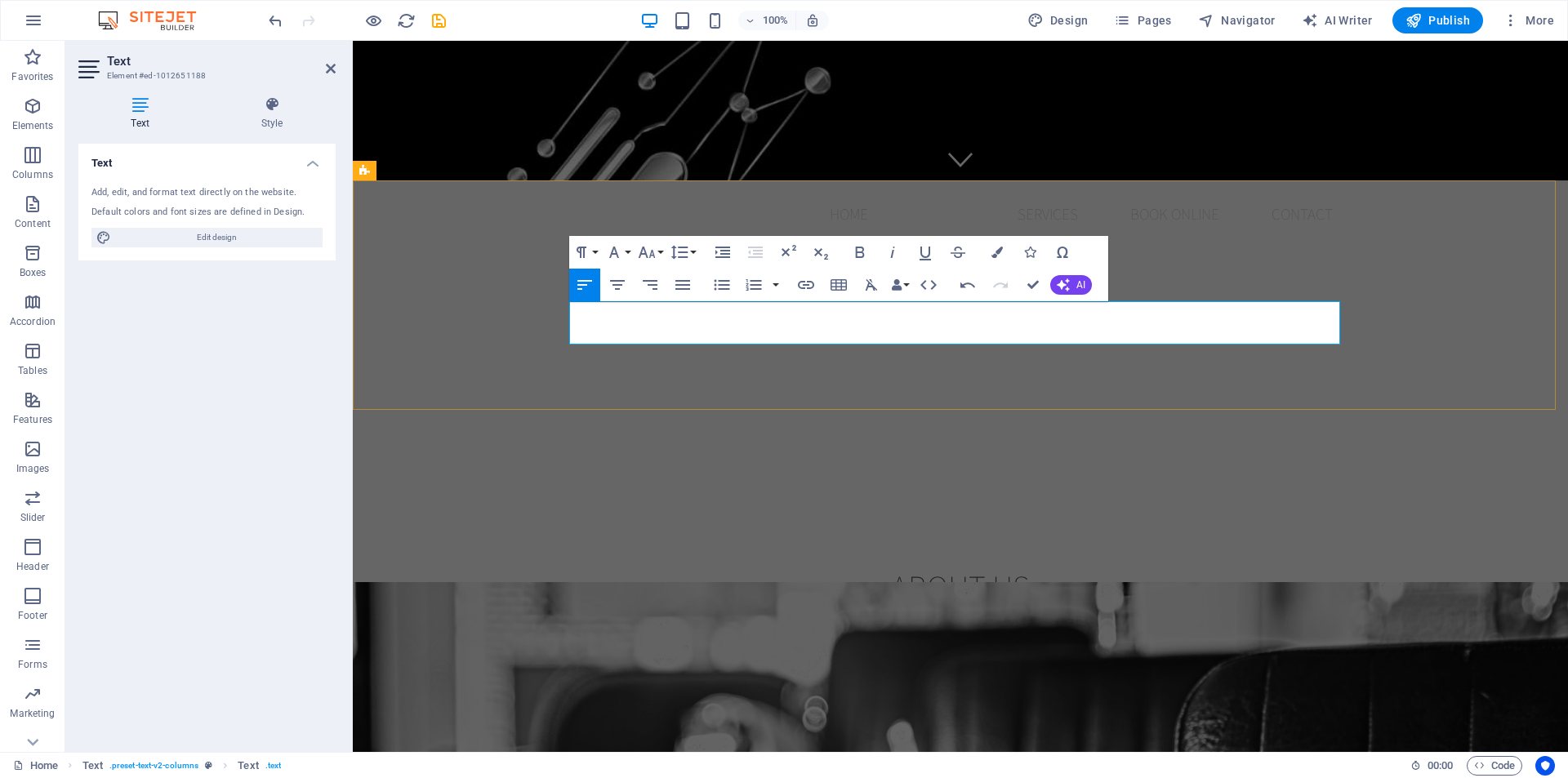
click at [1068, 622] on p "At ZipLogik, we focus on logic and precision in all our solutions, providing cr…" at bounding box center [960, 644] width 771 height 43
click at [1087, 622] on p "At ZipLogik, we focus on logic and precision in all our solutions, providing cr…" at bounding box center [960, 644] width 771 height 43
drag, startPoint x: 1187, startPoint y: 330, endPoint x: 433, endPoint y: 299, distance: 754.6
click at [433, 501] on div "About us At ZipLogik, we focus on logic and precision in all our solutions, pro…" at bounding box center [960, 616] width 1215 height 229
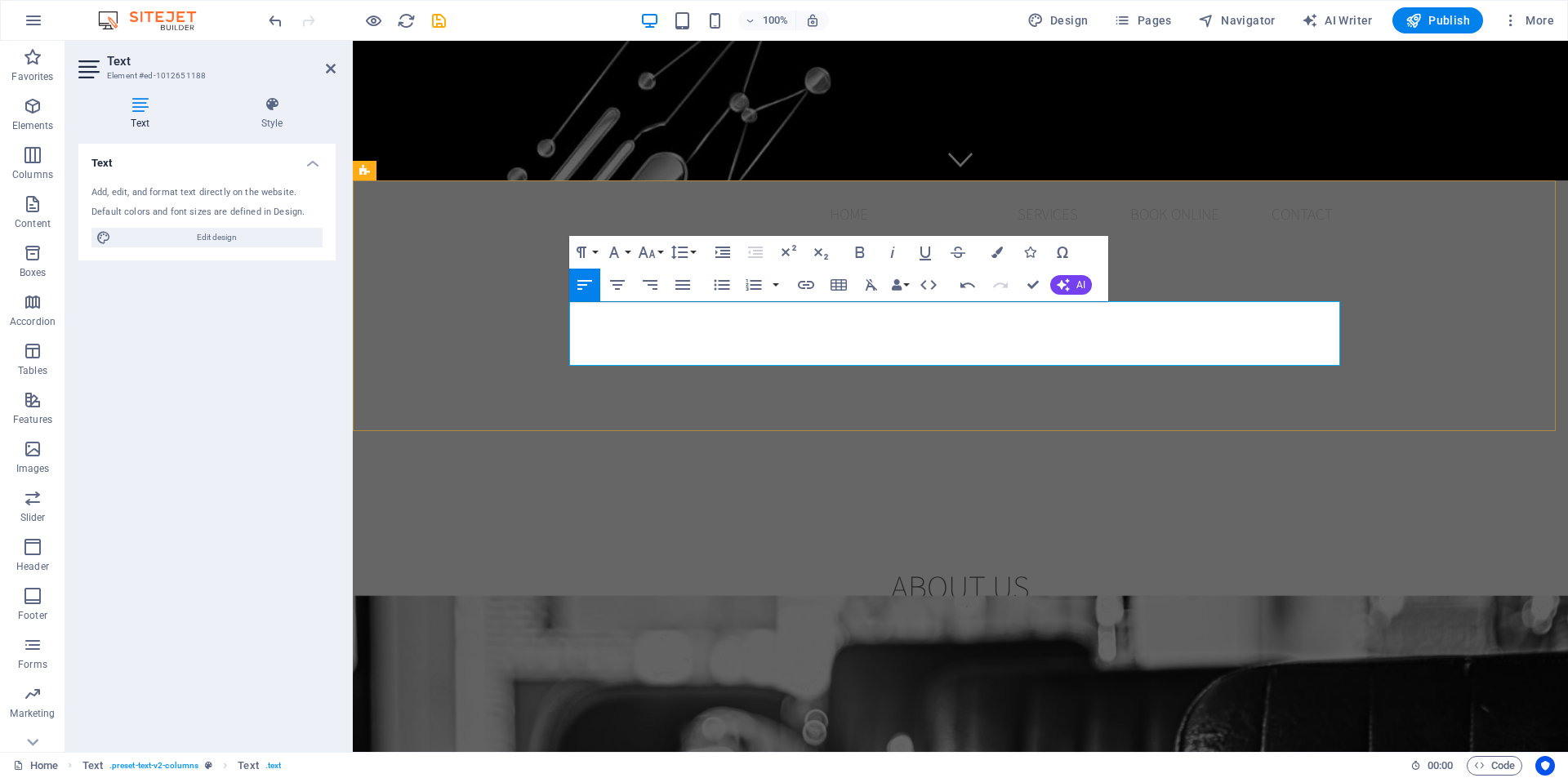
click at [1025, 622] on p "From silos to systems: at ZipLogik we unify data, simplify event flows, and del…" at bounding box center [960, 655] width 771 height 64
drag, startPoint x: 1281, startPoint y: 354, endPoint x: 559, endPoint y: 311, distance: 723.3
click at [559, 501] on div "About us From silos to systems: at ZipLogik we unify data, simplify event flows…" at bounding box center [960, 627] width 1215 height 250
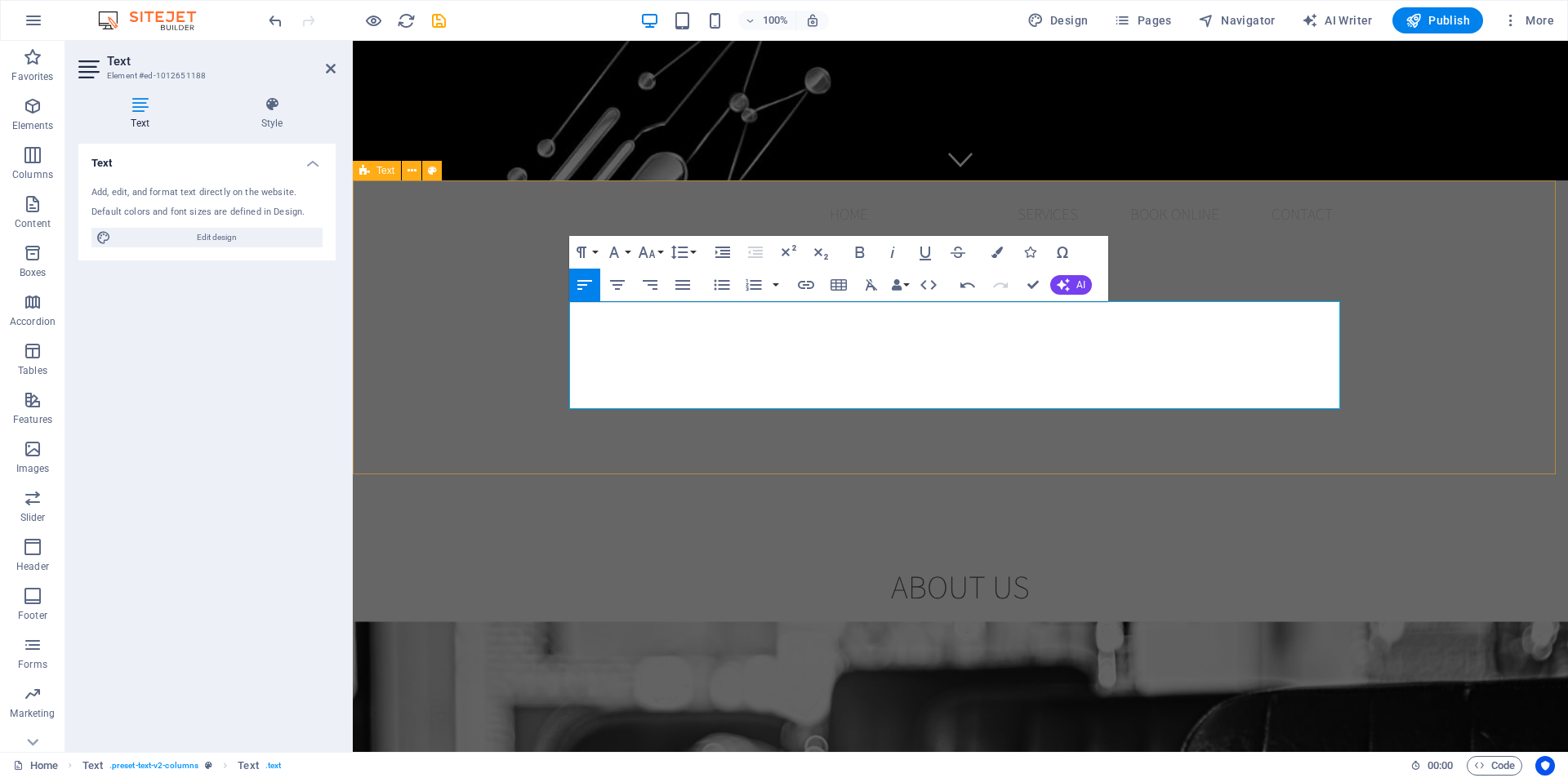
click at [1416, 501] on div "About us At ZipLogik, we turn silos into systems. We unify data, simplify event…" at bounding box center [960, 648] width 1215 height 293
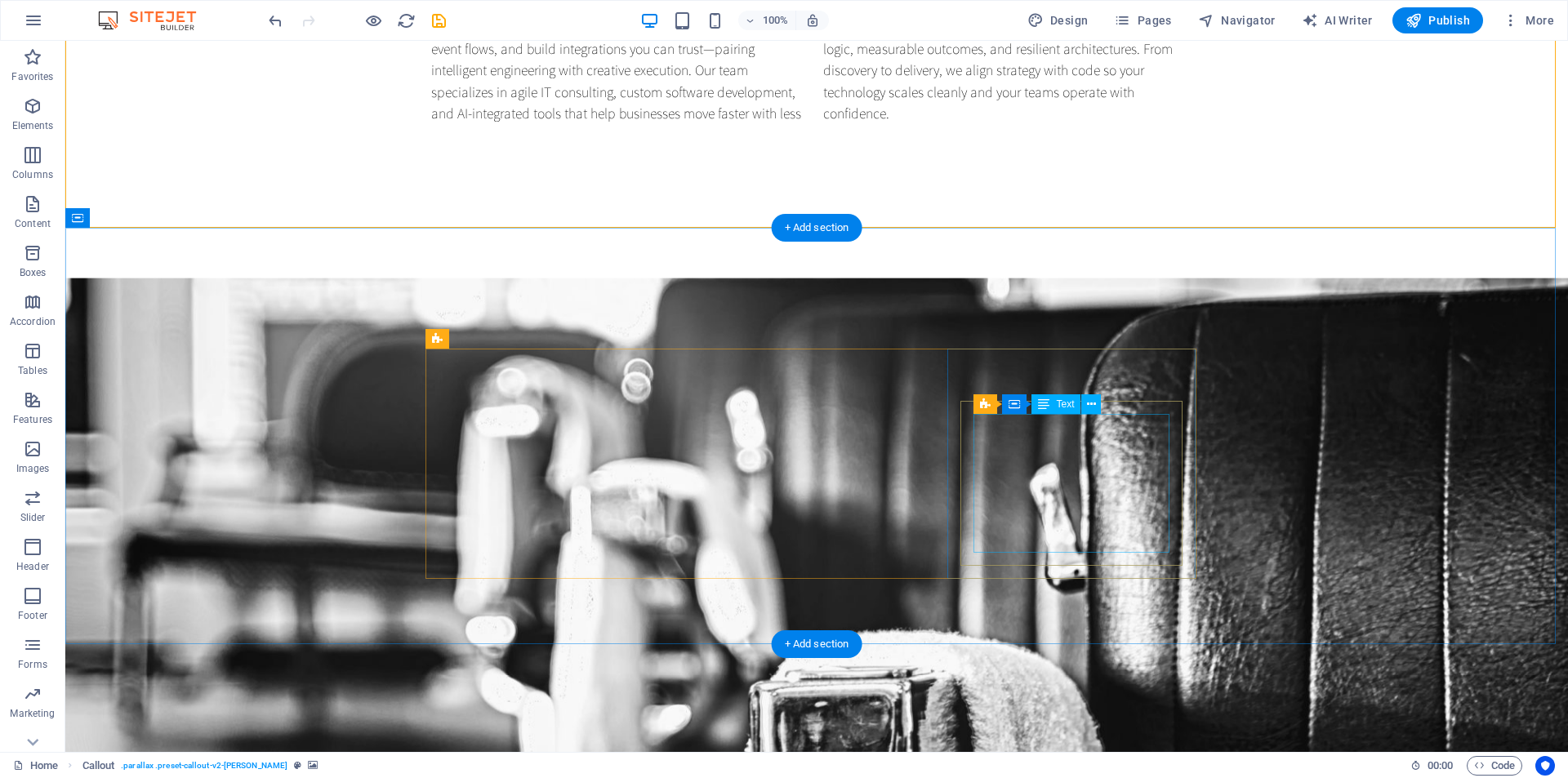
scroll to position [1142, 0]
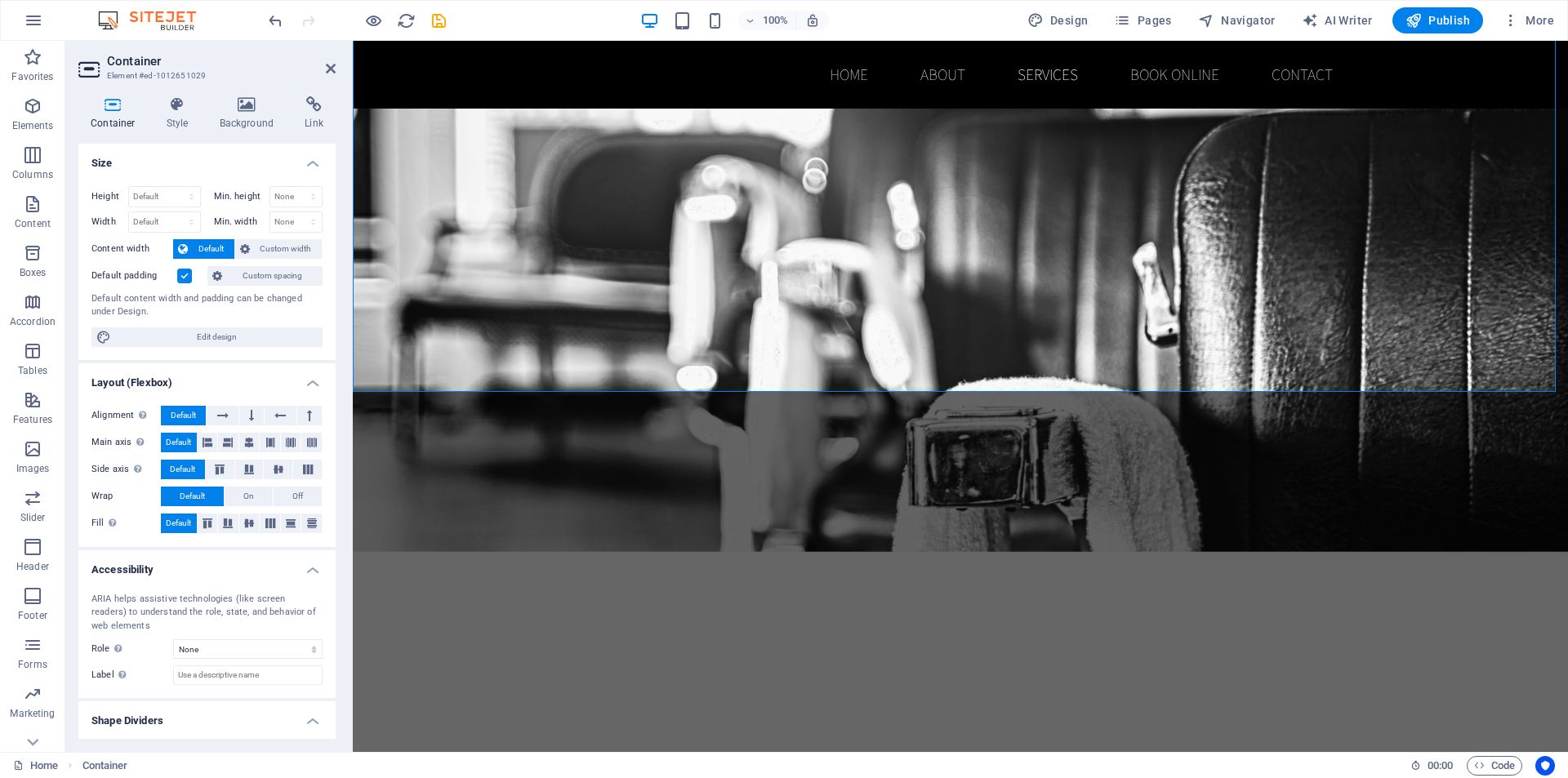
scroll to position [1306, 0]
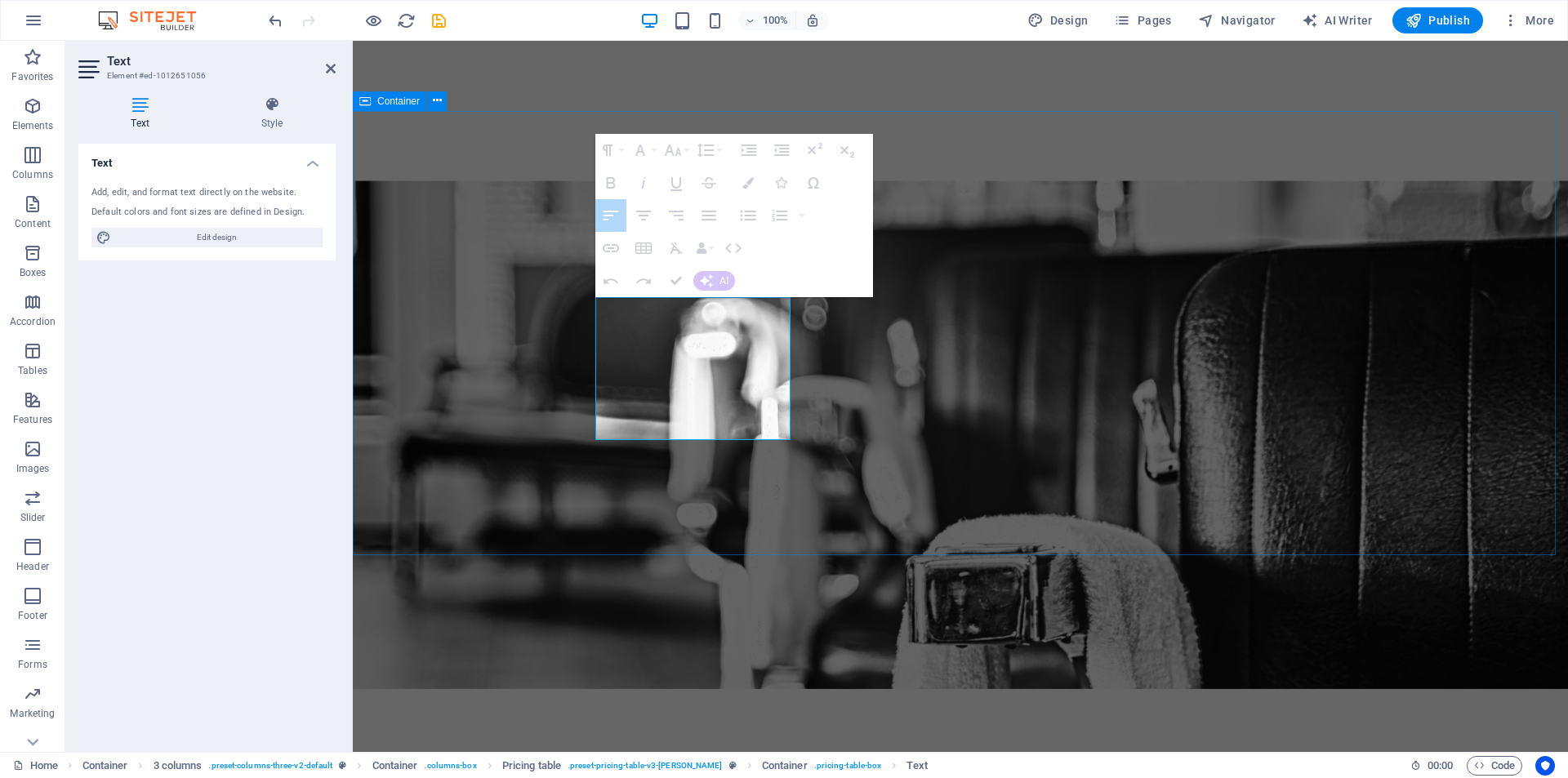
drag, startPoint x: 784, startPoint y: 425, endPoint x: 566, endPoint y: 296, distance: 253.3
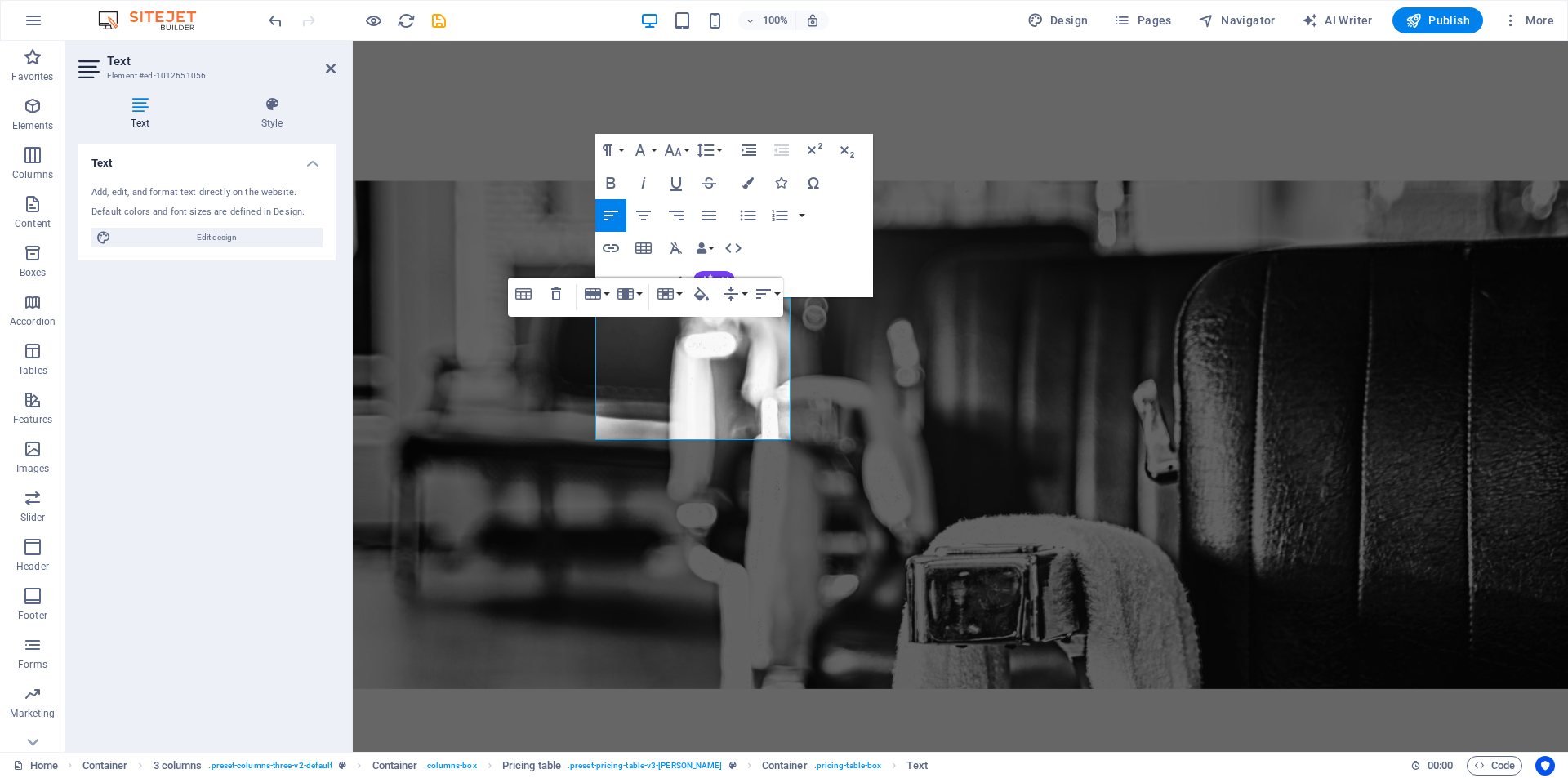
click at [627, 316] on div "Table Header Remove Table Row Insert row above Insert row below Delete row Colu…" at bounding box center [645, 297] width 275 height 39
click at [635, 317] on div "Table Header Remove Table Row Insert row above Insert row below Delete row Colu…" at bounding box center [645, 297] width 275 height 39
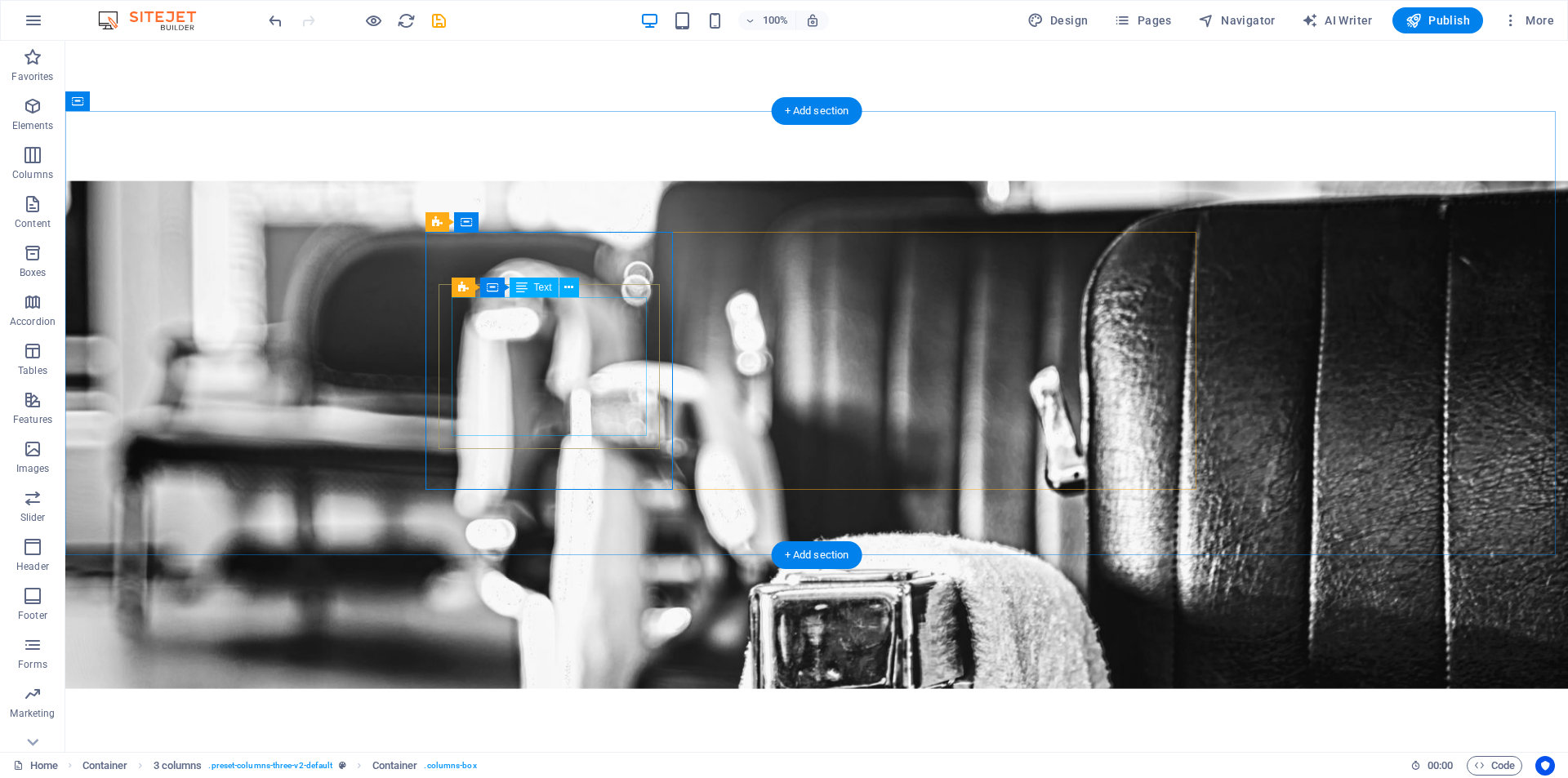
click at [565, 292] on icon at bounding box center [569, 288] width 9 height 17
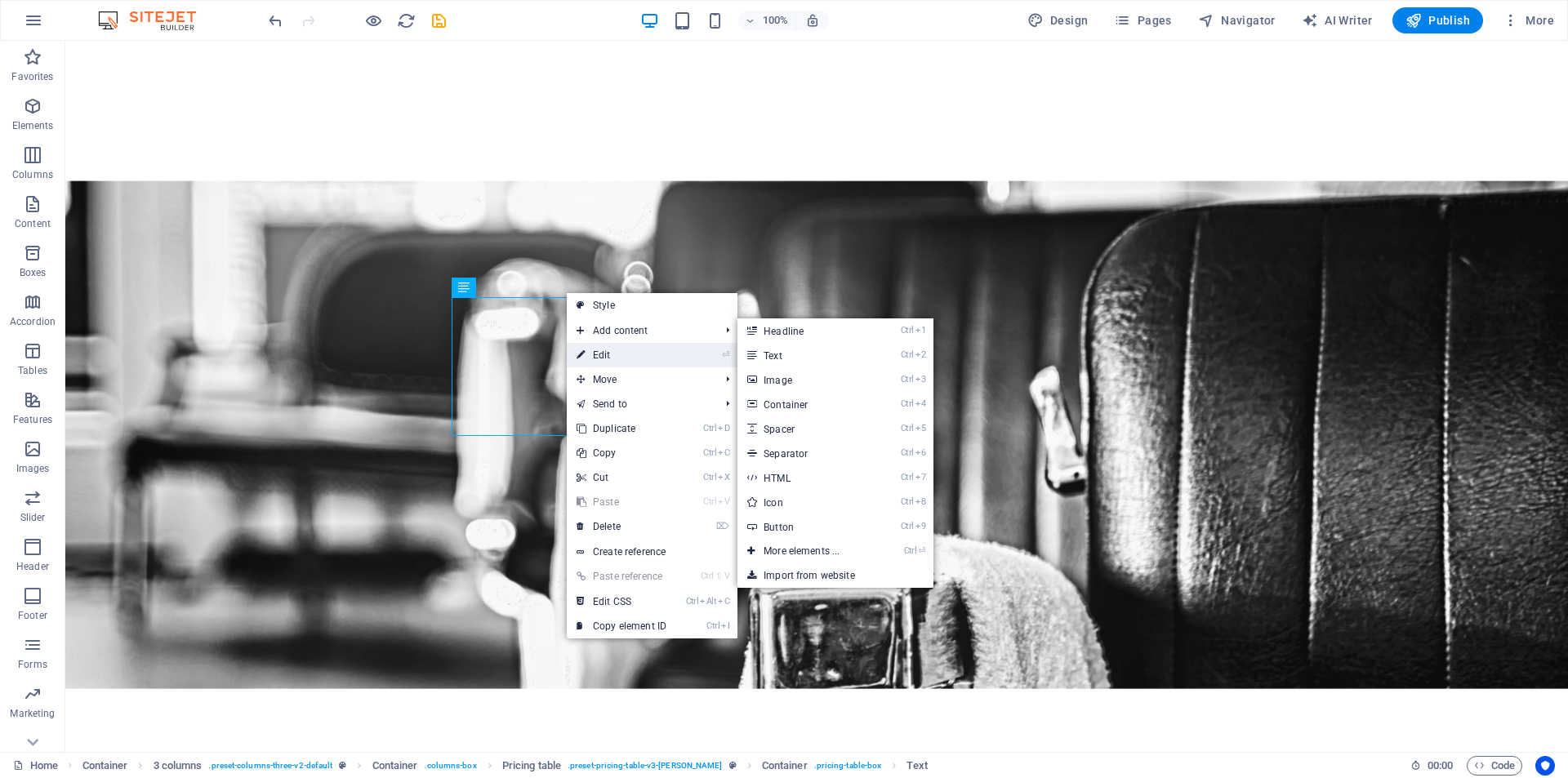
click at [602, 357] on link "⏎ Edit" at bounding box center [621, 354] width 109 height 25
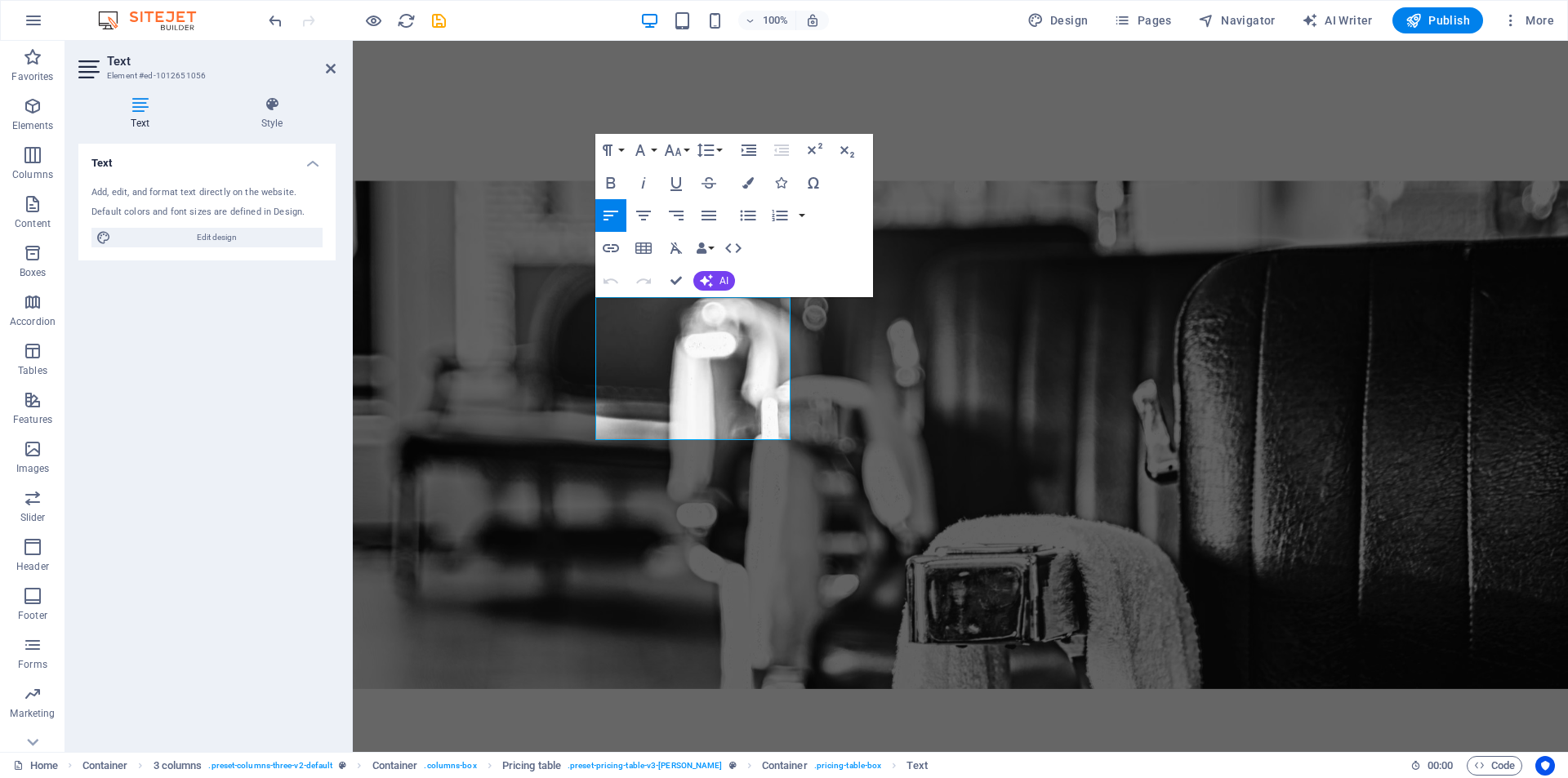
click at [613, 215] on icon "button" at bounding box center [610, 215] width 19 height 19
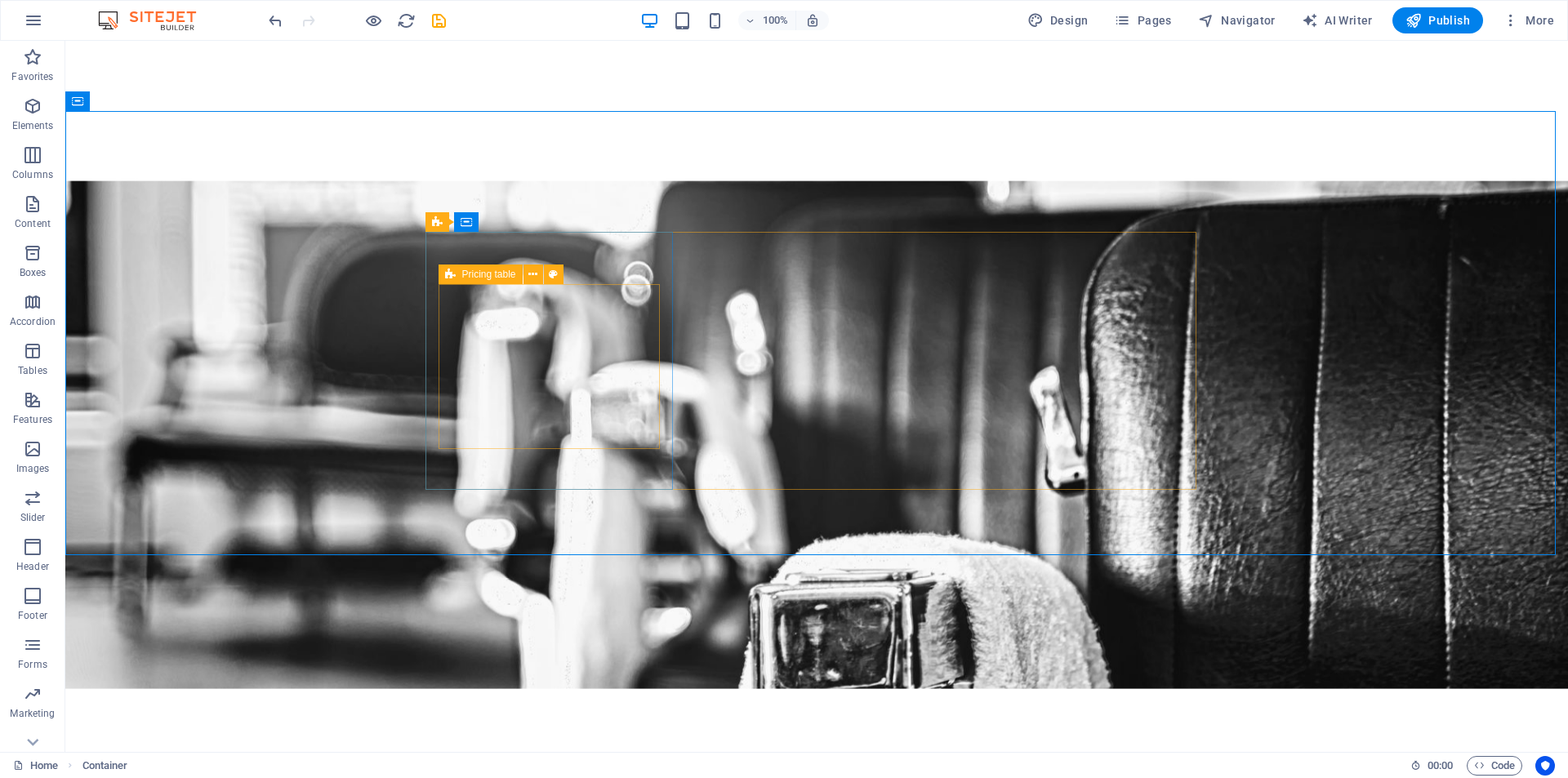
click at [475, 273] on span "Pricing table" at bounding box center [489, 275] width 54 height 10
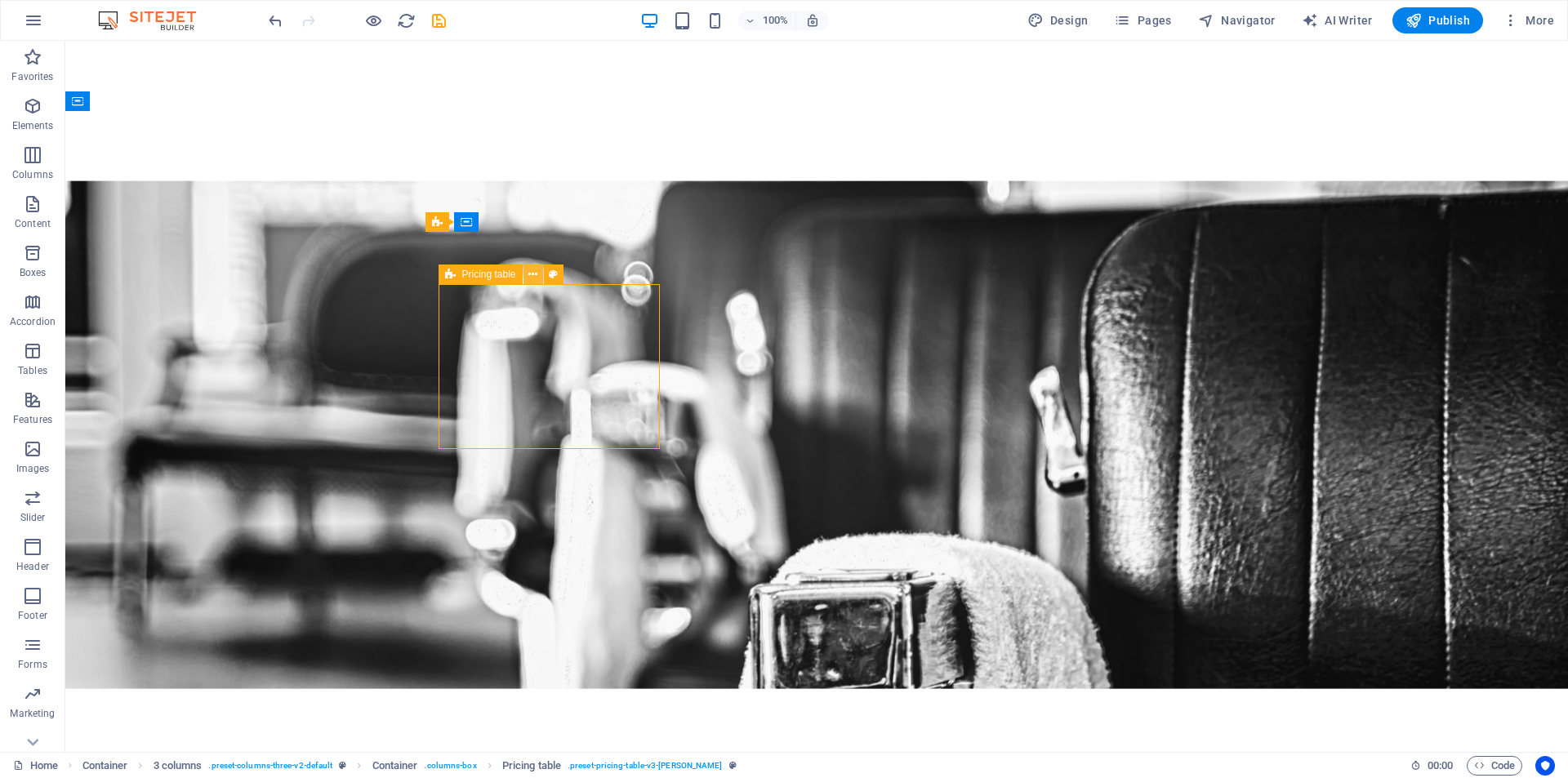
click at [533, 278] on icon at bounding box center [533, 275] width 9 height 17
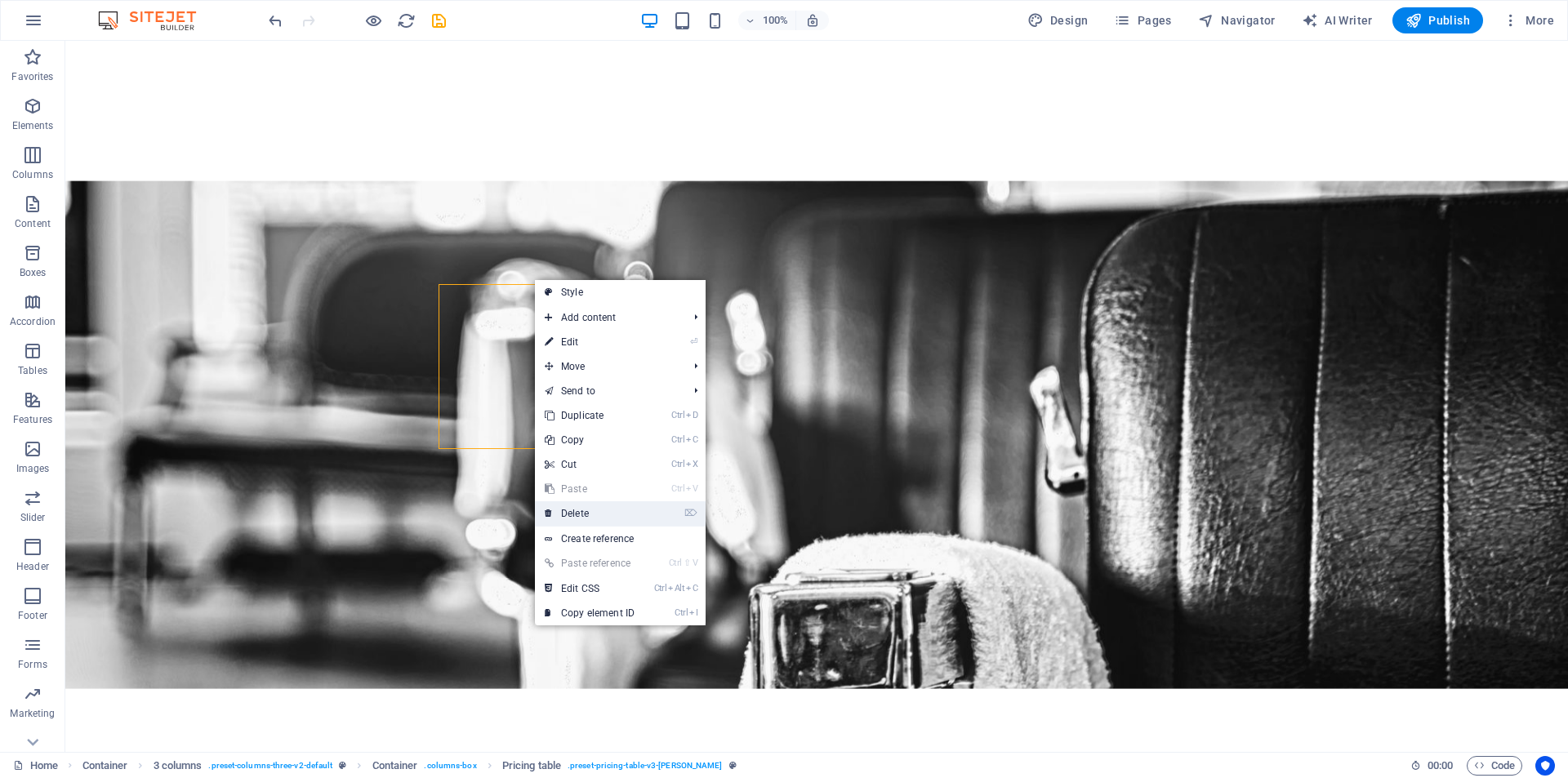
click at [591, 505] on link "⌦ Delete" at bounding box center [589, 513] width 109 height 25
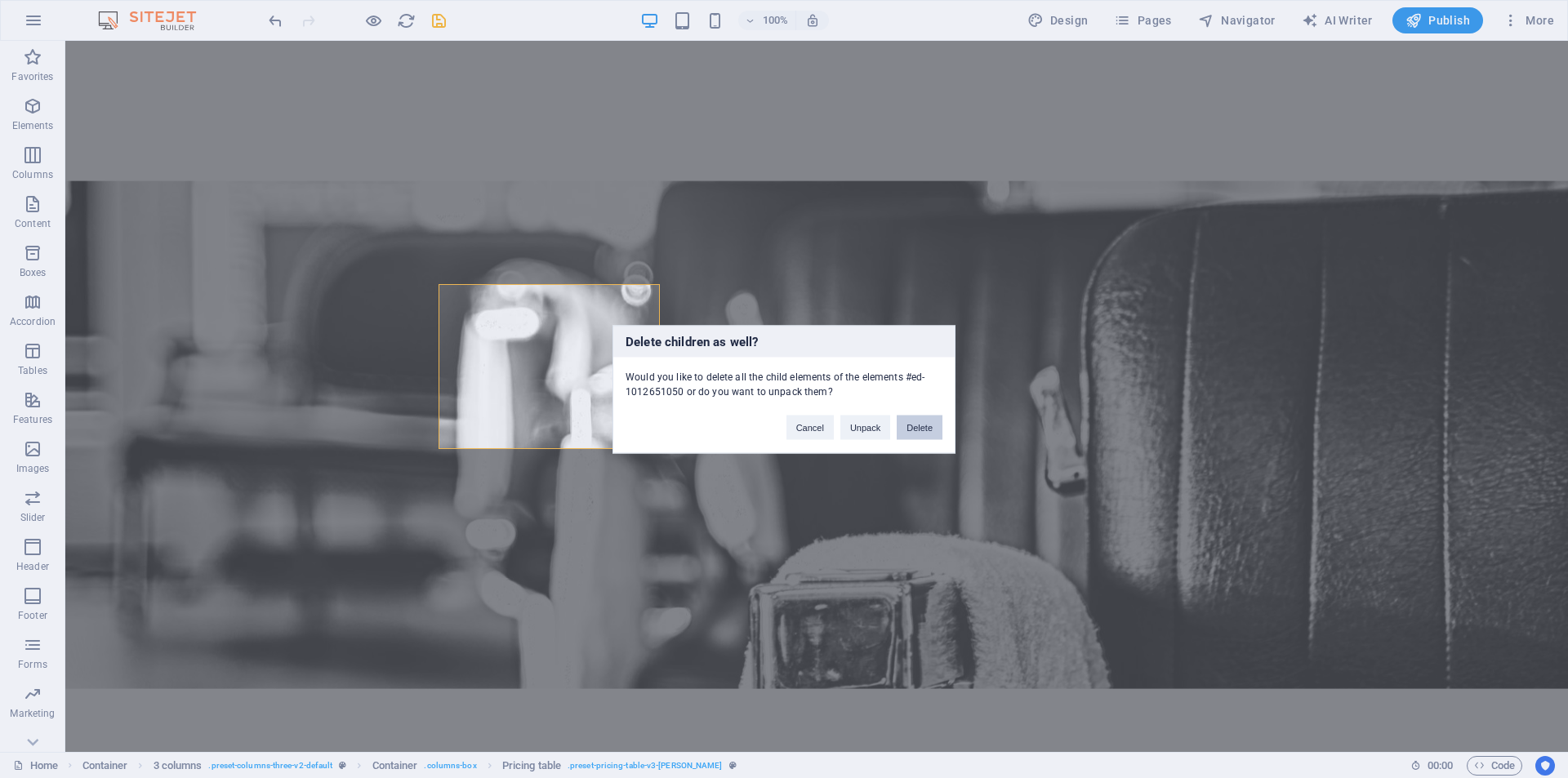
click at [924, 425] on button "Delete" at bounding box center [920, 426] width 46 height 25
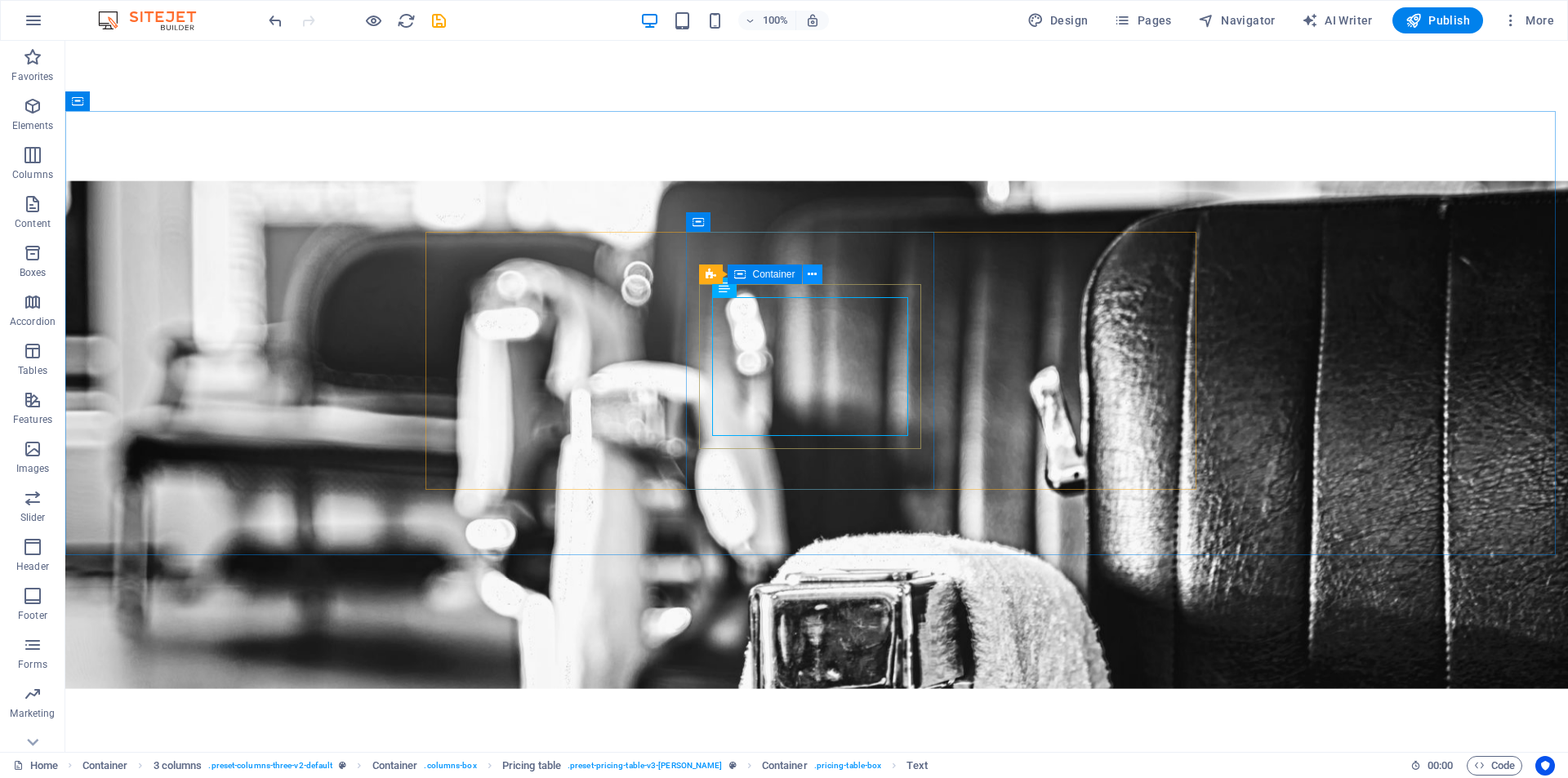
click at [812, 274] on icon at bounding box center [812, 275] width 9 height 17
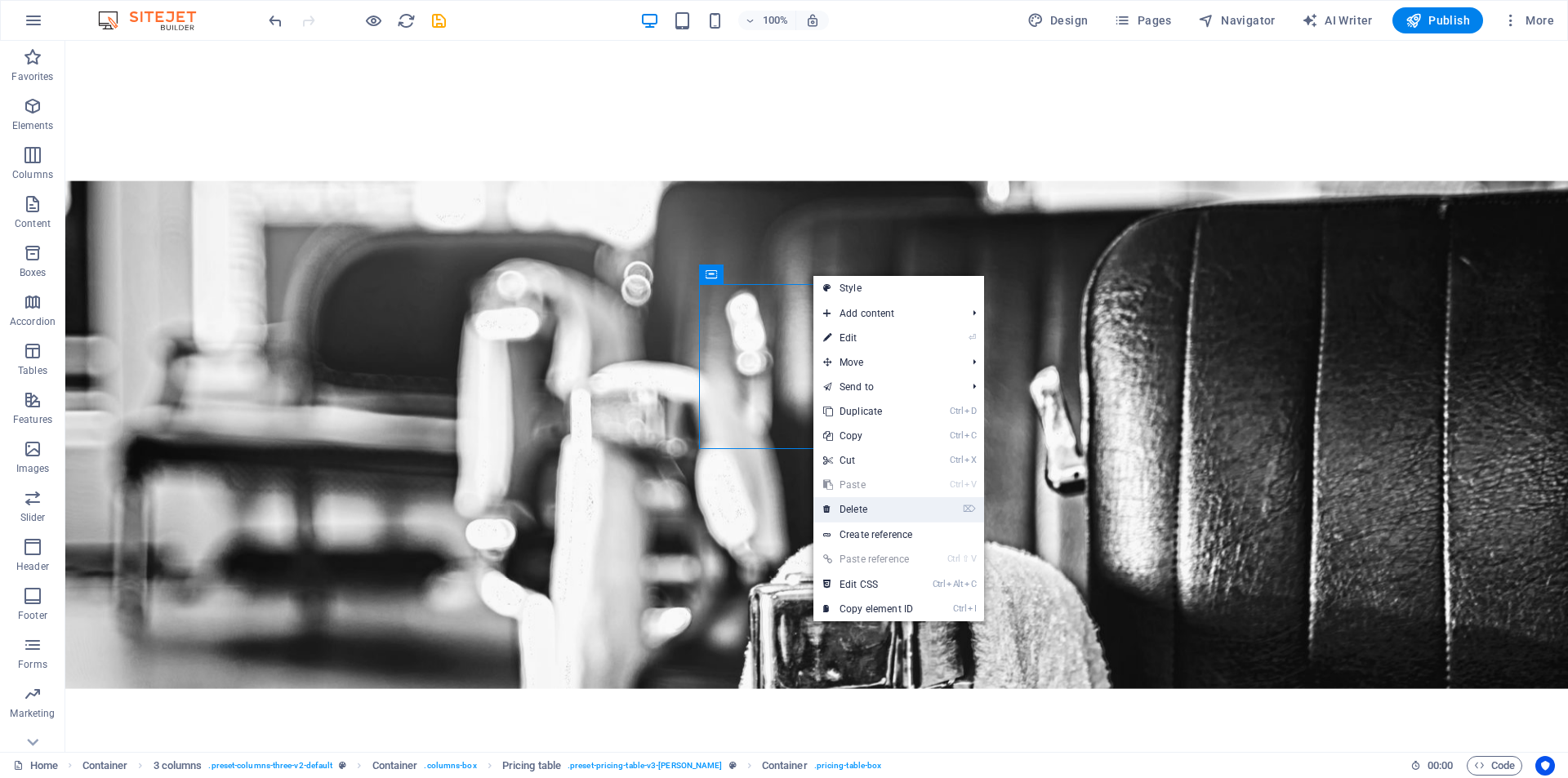
click at [864, 502] on link "⌦ Delete" at bounding box center [867, 509] width 109 height 25
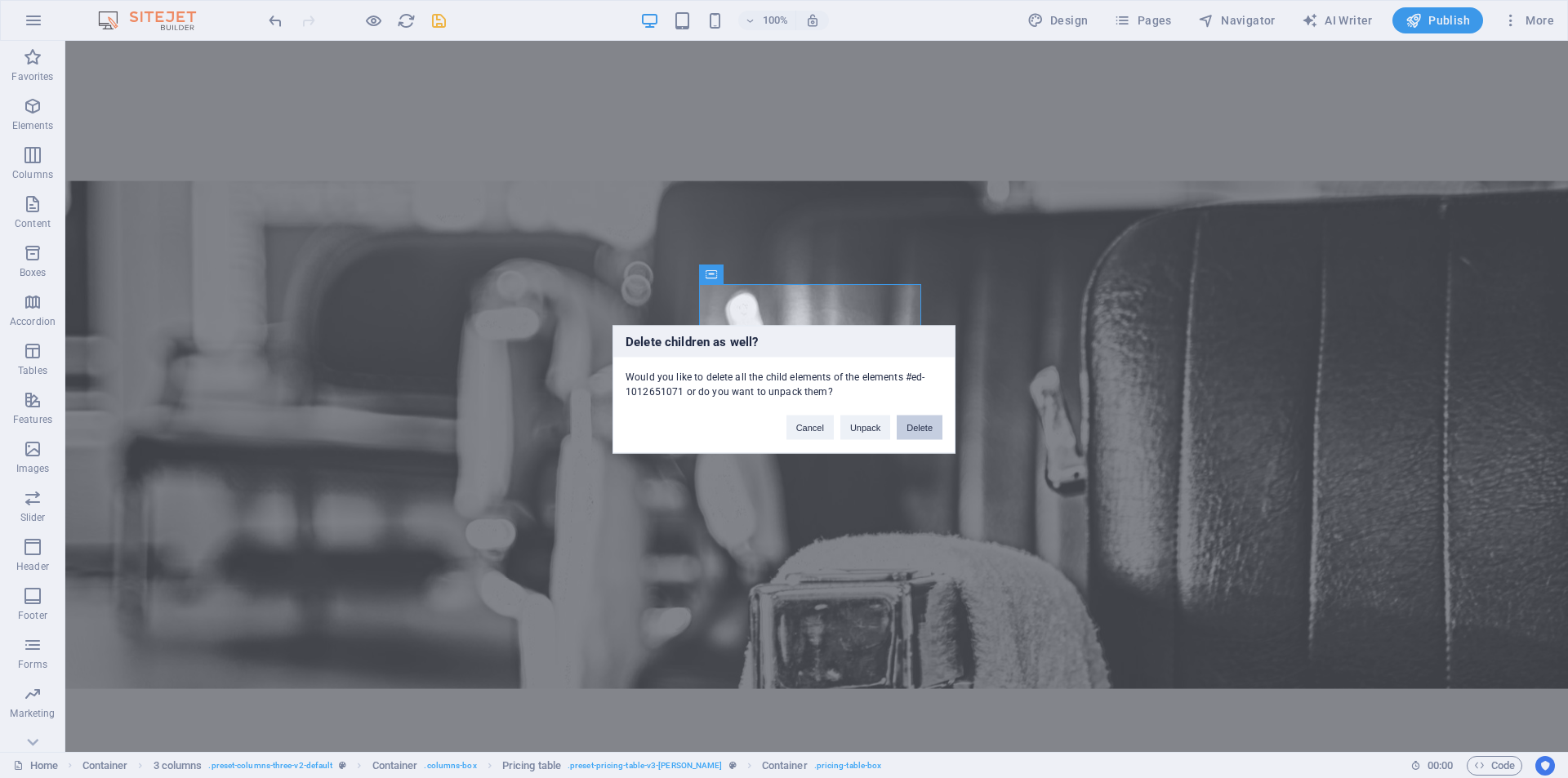
click at [918, 425] on button "Delete" at bounding box center [920, 426] width 46 height 25
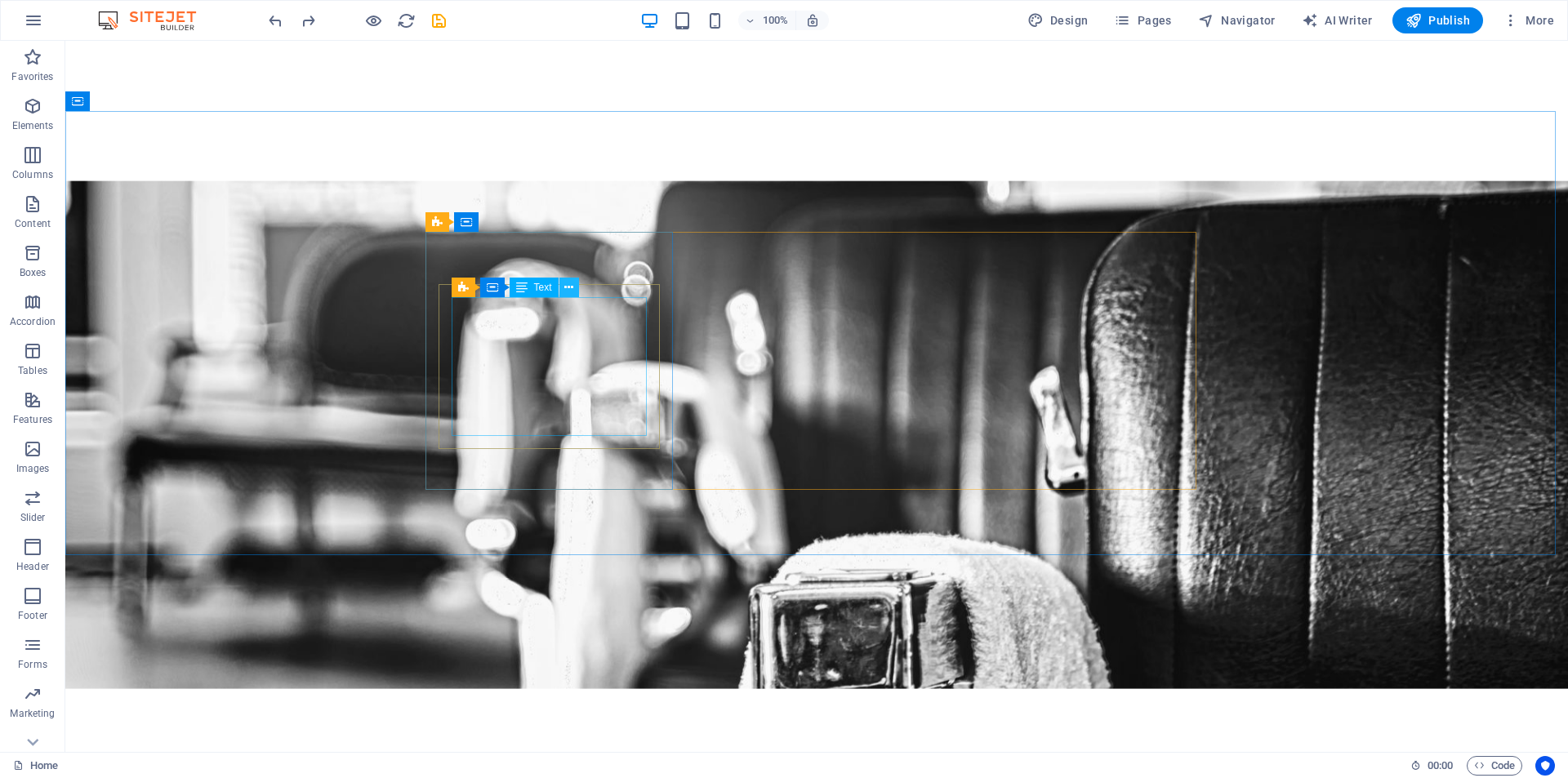
click at [564, 286] on icon at bounding box center [569, 288] width 9 height 17
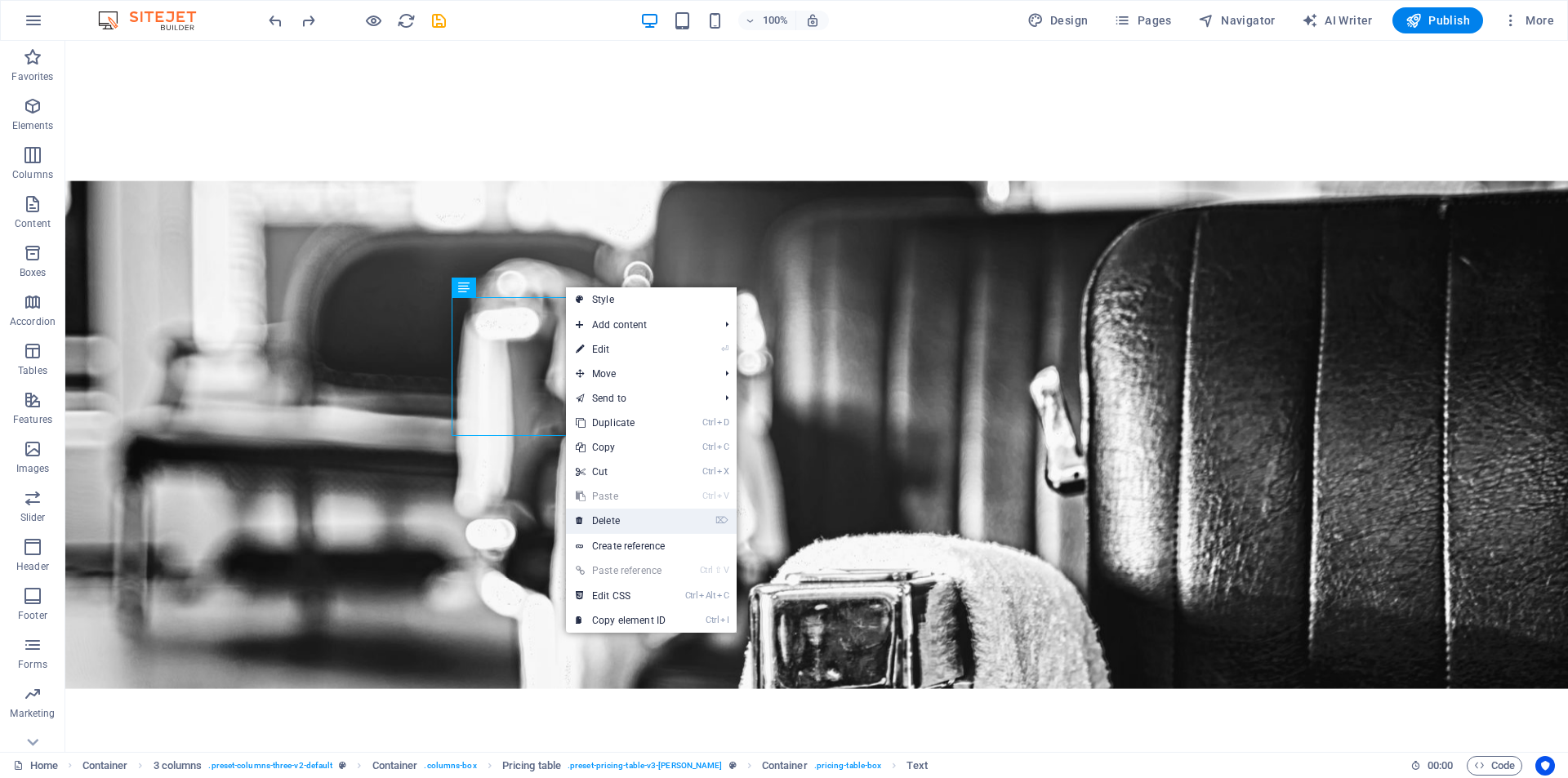
click at [615, 518] on link "⌦ Delete" at bounding box center [620, 520] width 109 height 25
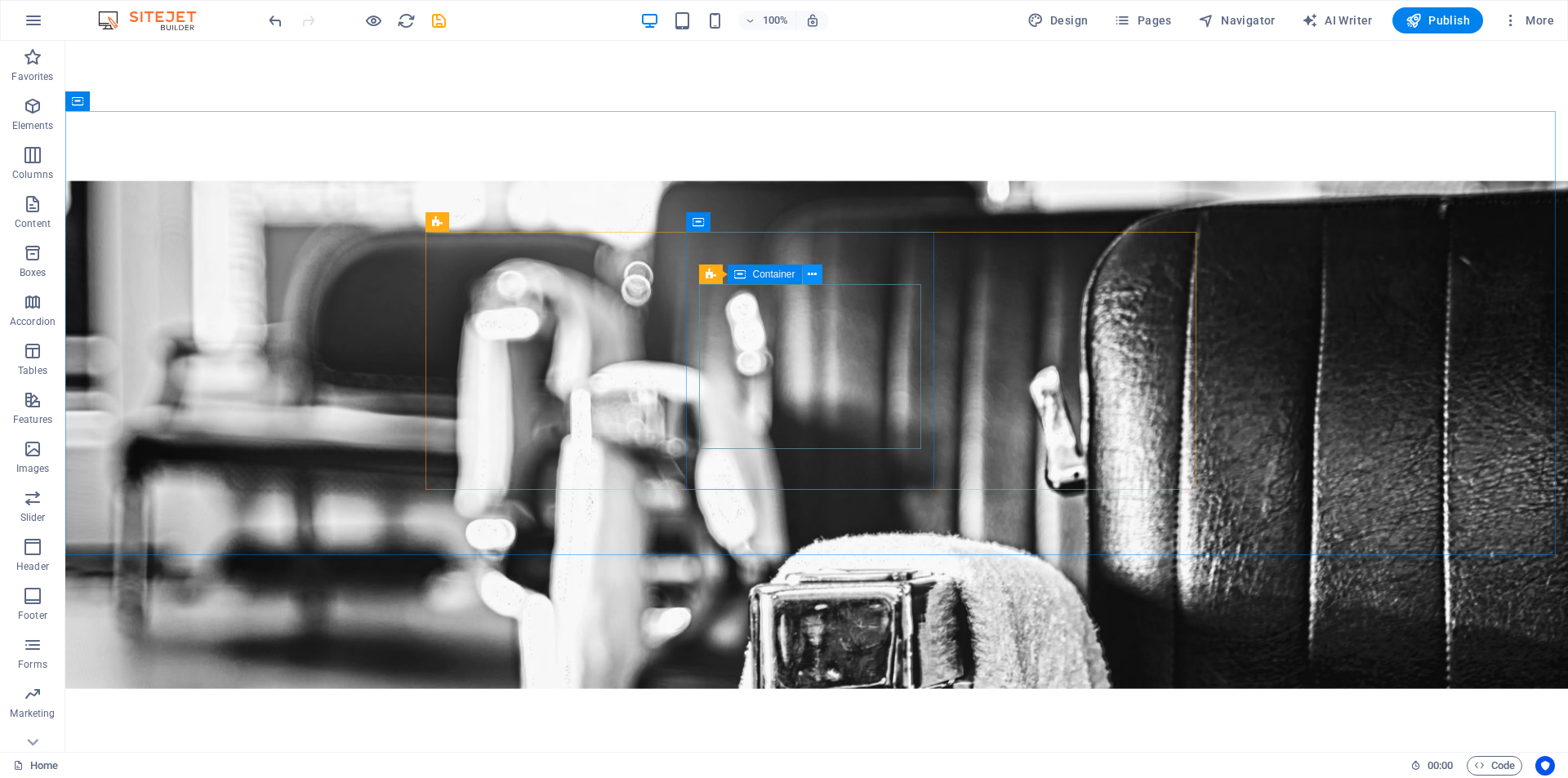
click at [815, 271] on icon at bounding box center [812, 275] width 9 height 17
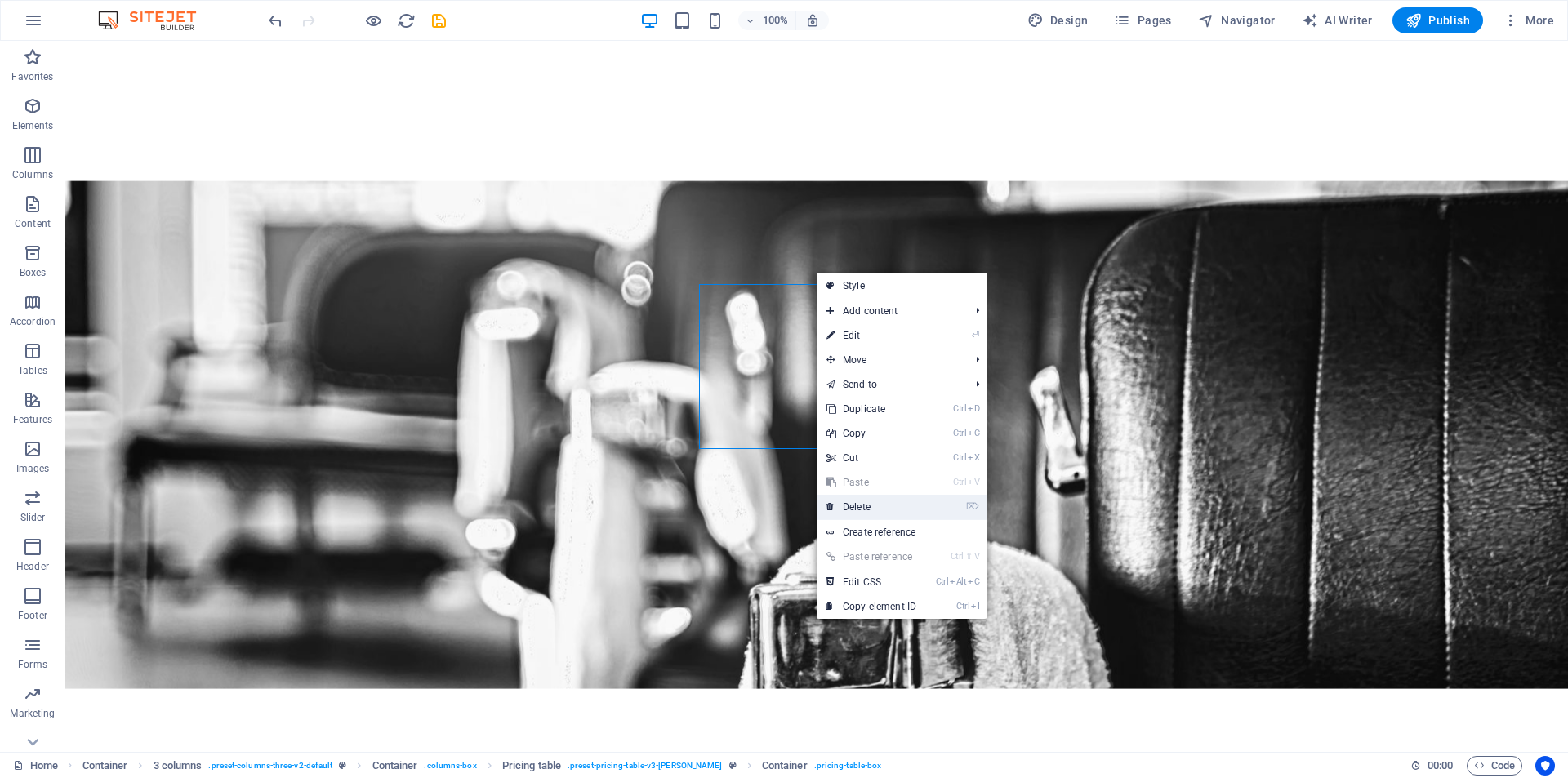
click at [846, 505] on link "⌦ Delete" at bounding box center [871, 507] width 109 height 25
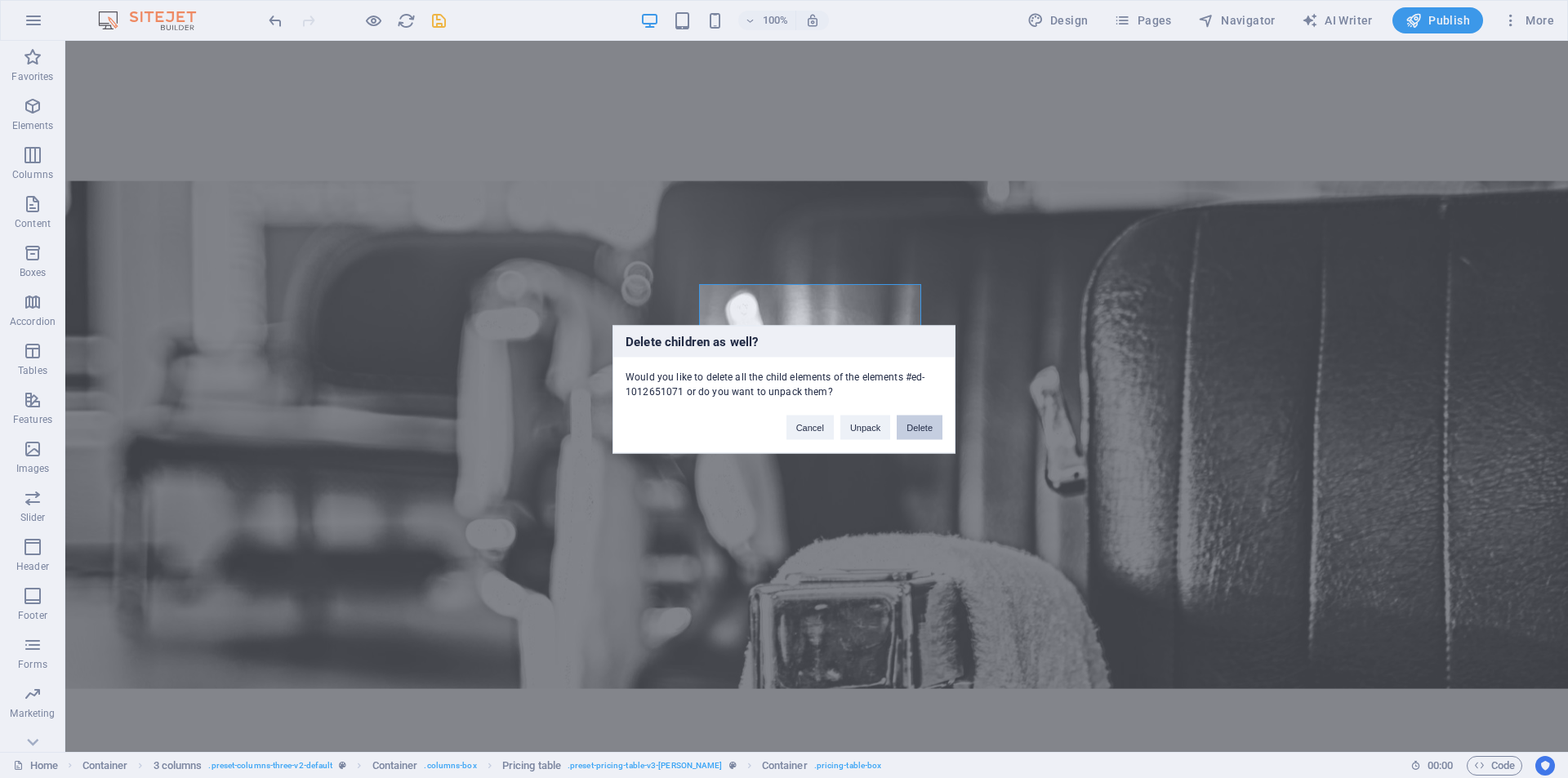
click at [908, 429] on button "Delete" at bounding box center [920, 426] width 46 height 25
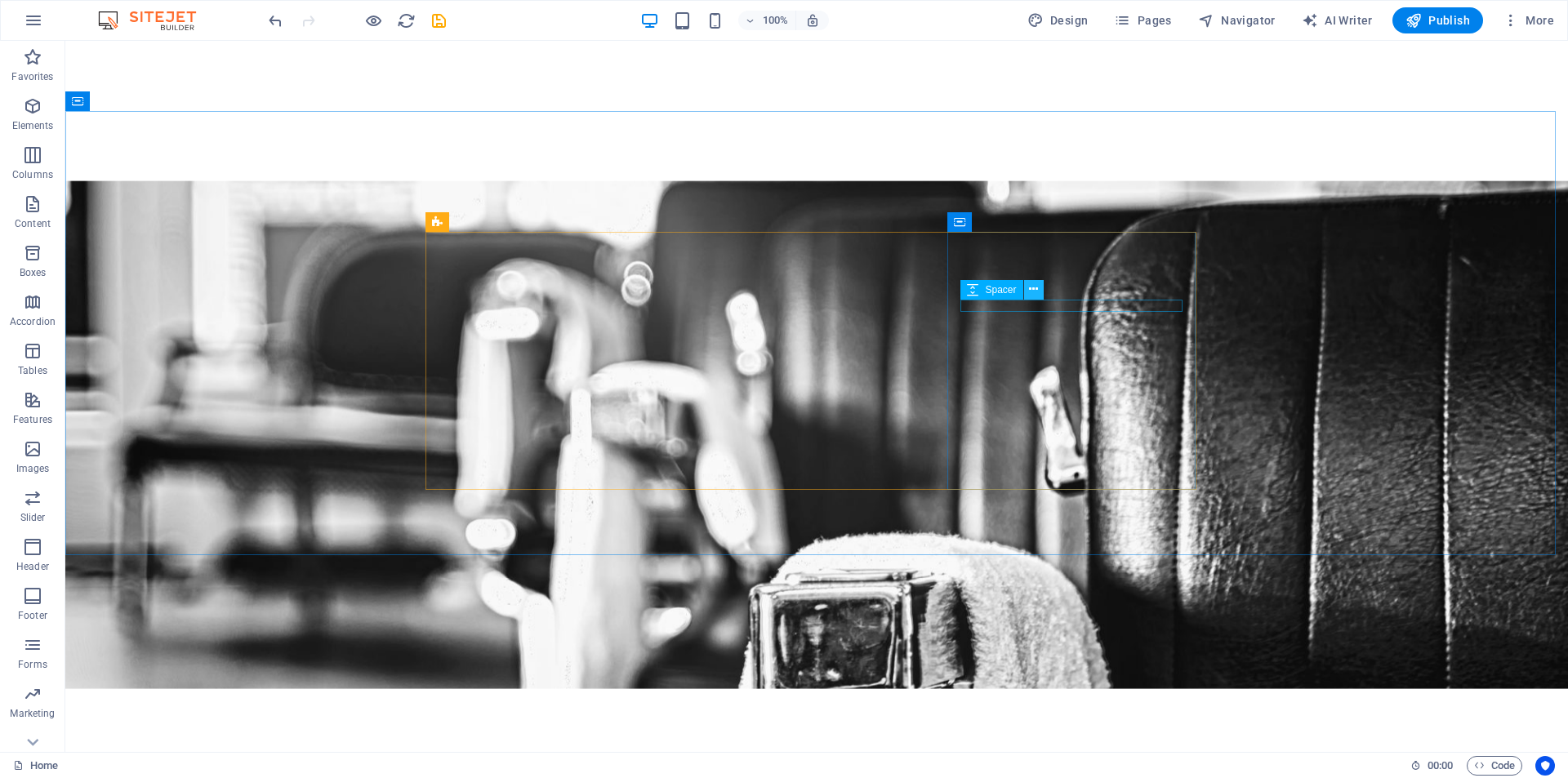
click at [1036, 286] on icon at bounding box center [1033, 289] width 9 height 17
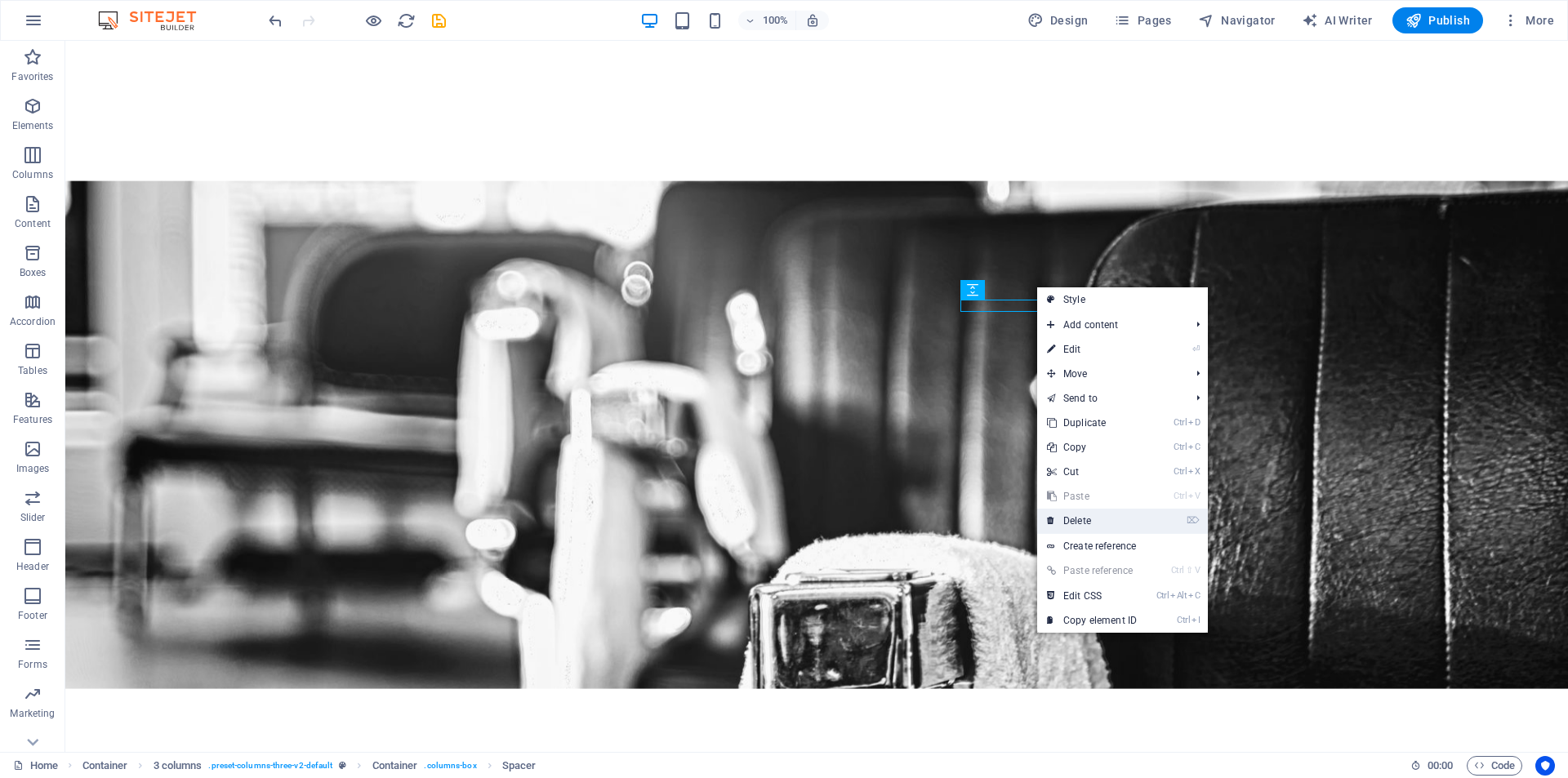
drag, startPoint x: 1088, startPoint y: 512, endPoint x: 1017, endPoint y: 471, distance: 82.0
click at [1088, 512] on link "⌦ Delete" at bounding box center [1092, 520] width 109 height 25
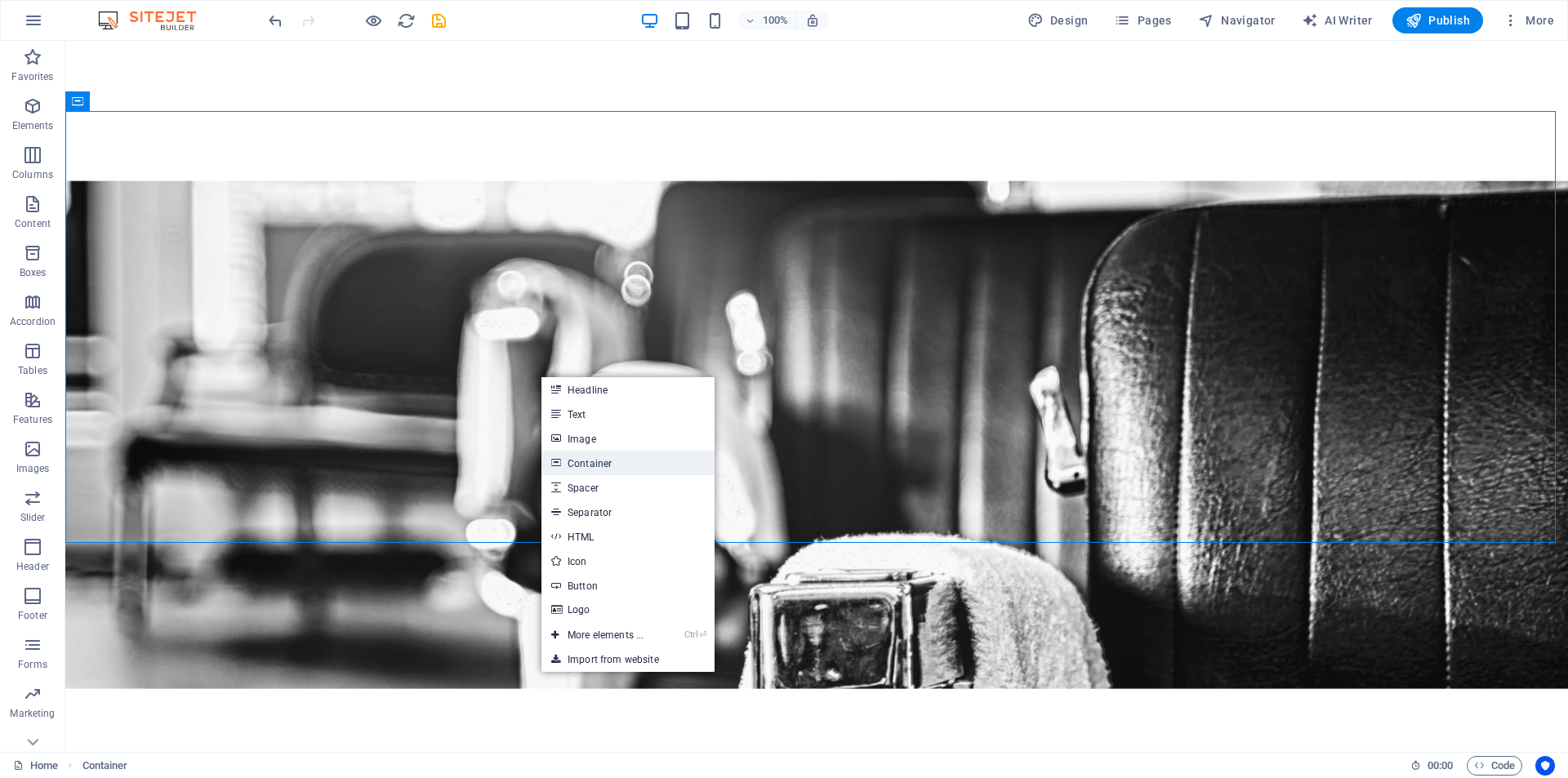
click at [595, 468] on link "Container" at bounding box center [628, 463] width 173 height 25
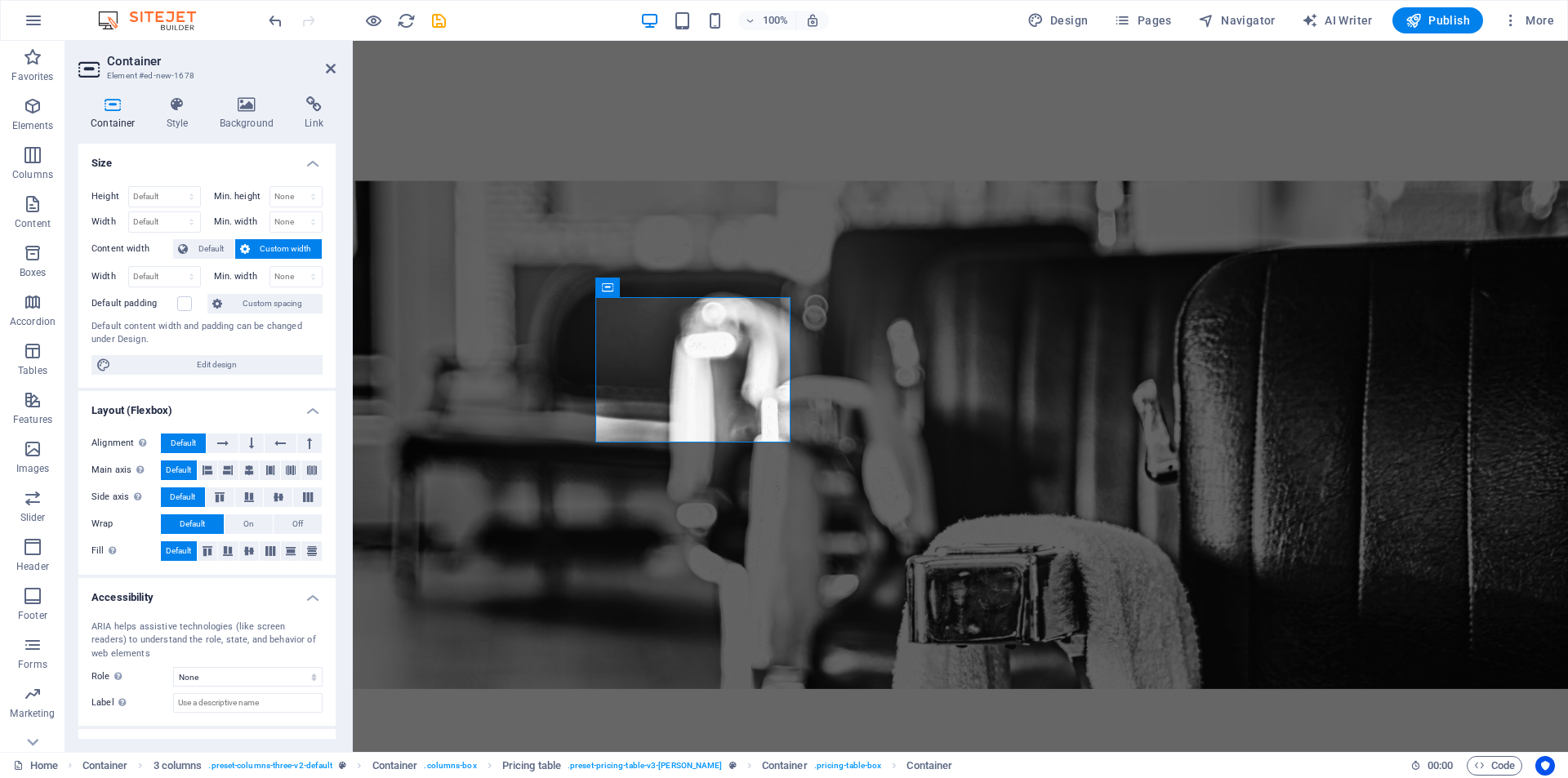
click at [117, 109] on icon at bounding box center [113, 104] width 69 height 16
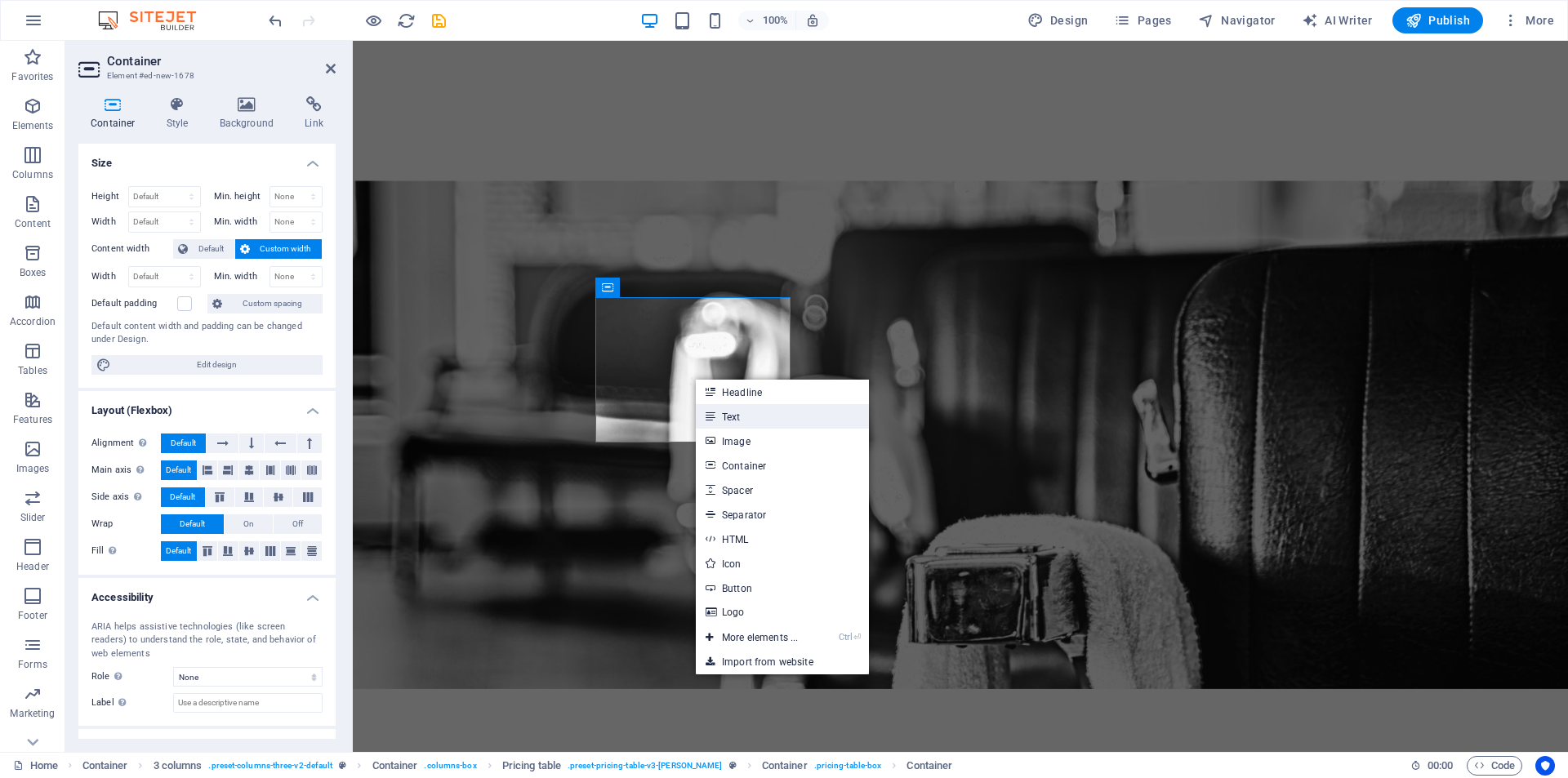
click at [718, 415] on link "Text" at bounding box center [782, 416] width 173 height 25
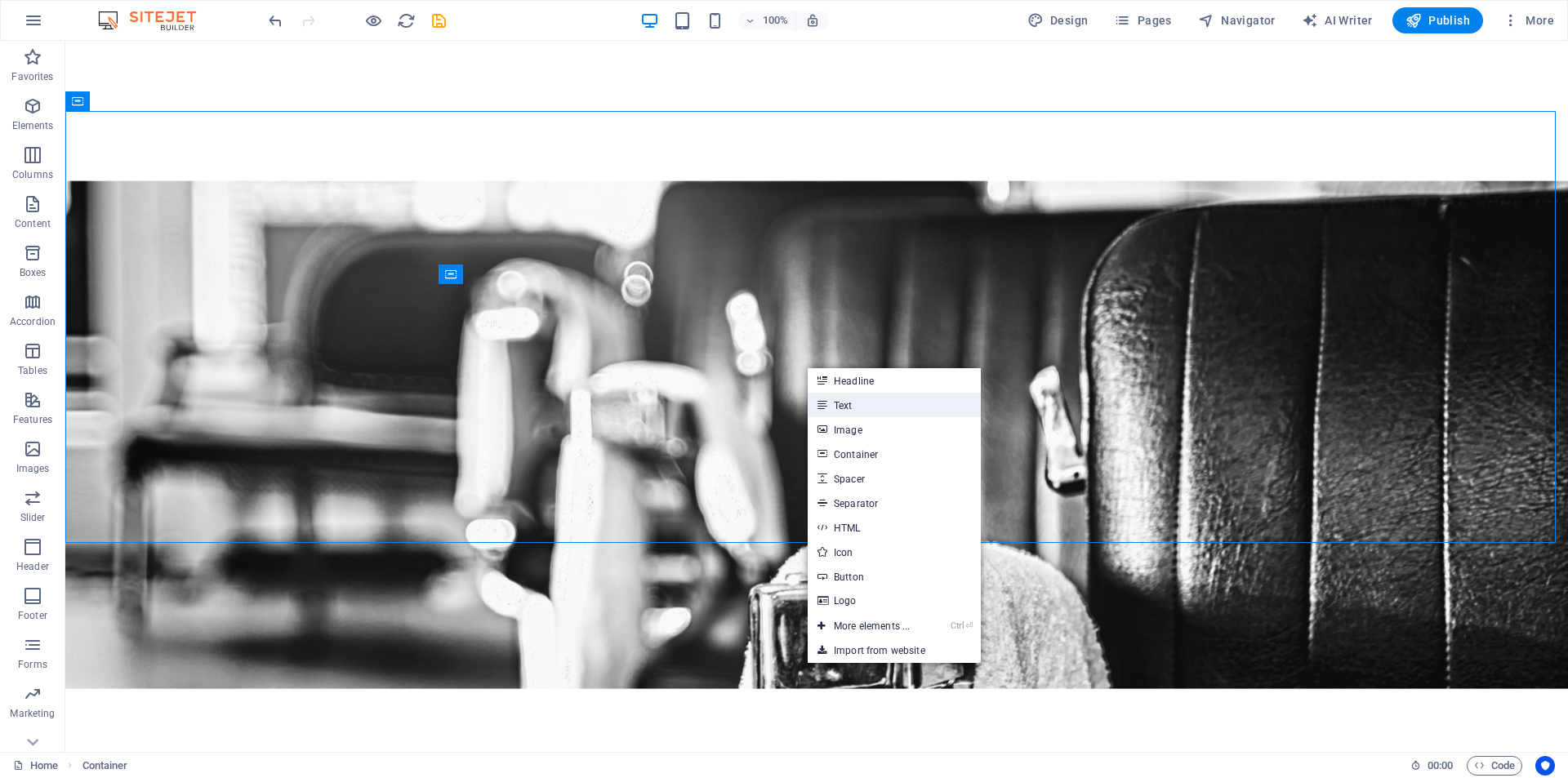
click at [832, 398] on link "Text" at bounding box center [894, 404] width 173 height 25
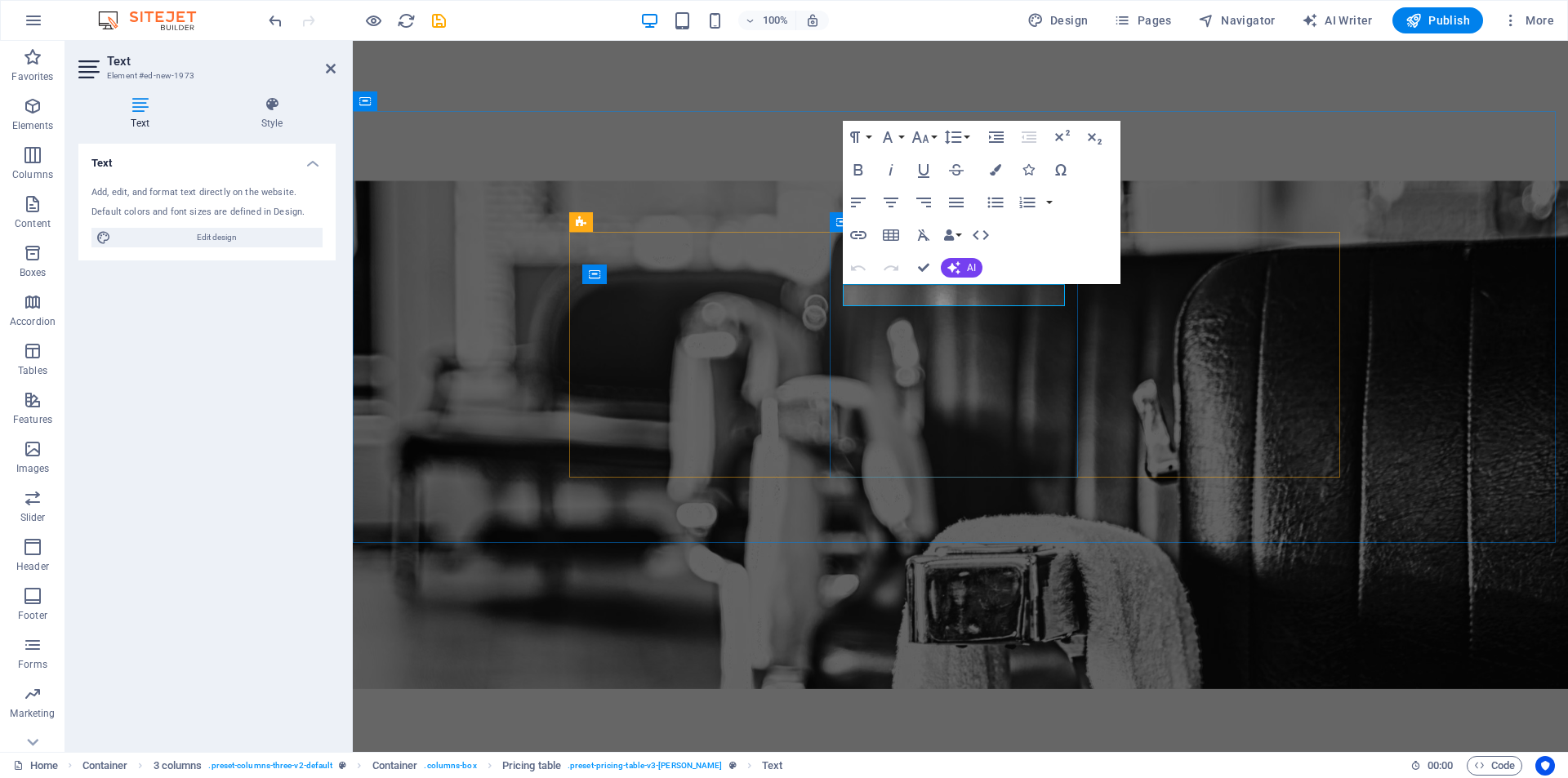
drag, startPoint x: 951, startPoint y: 294, endPoint x: 845, endPoint y: 293, distance: 106.0
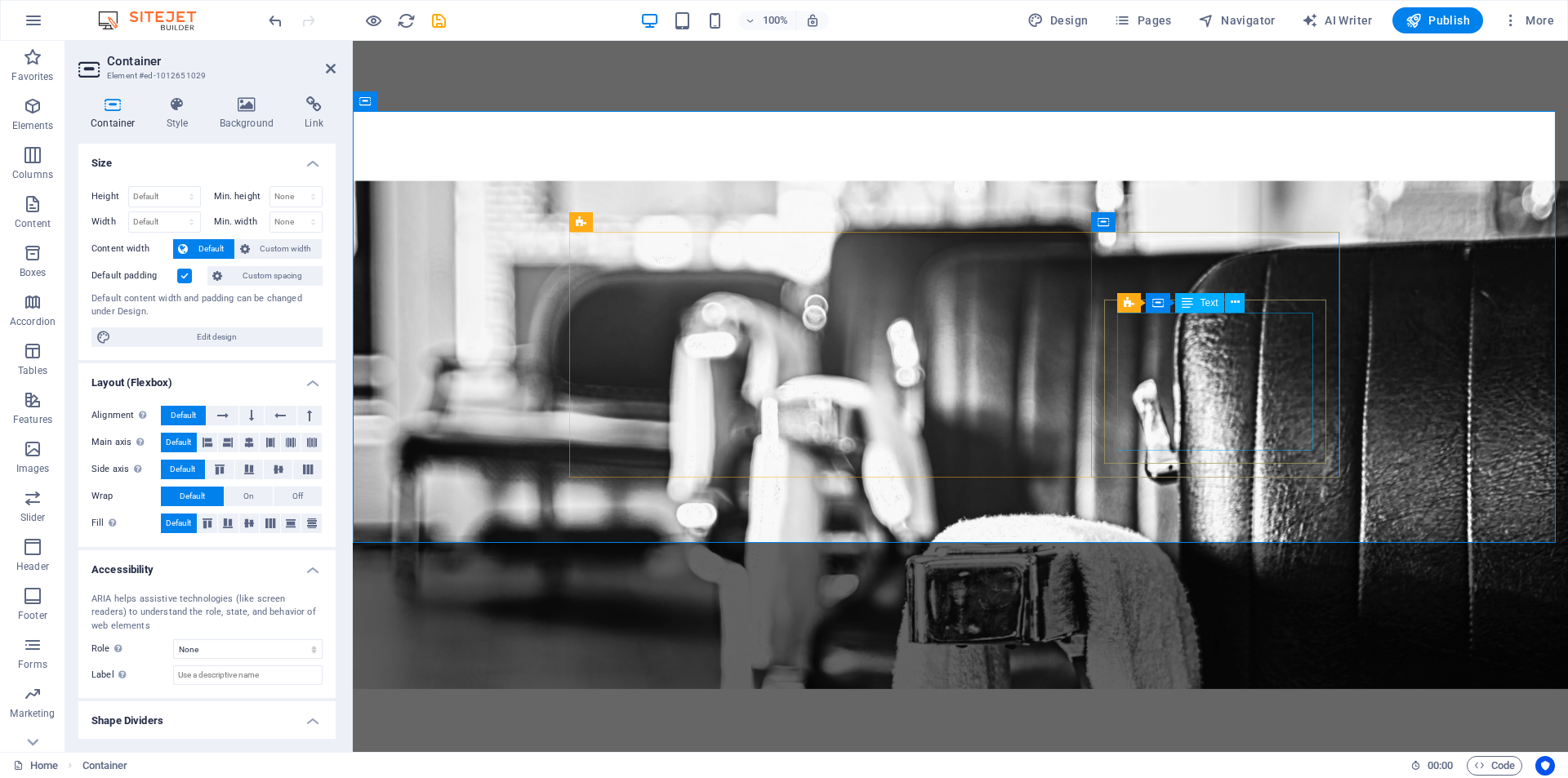
click at [1236, 300] on icon at bounding box center [1235, 302] width 9 height 17
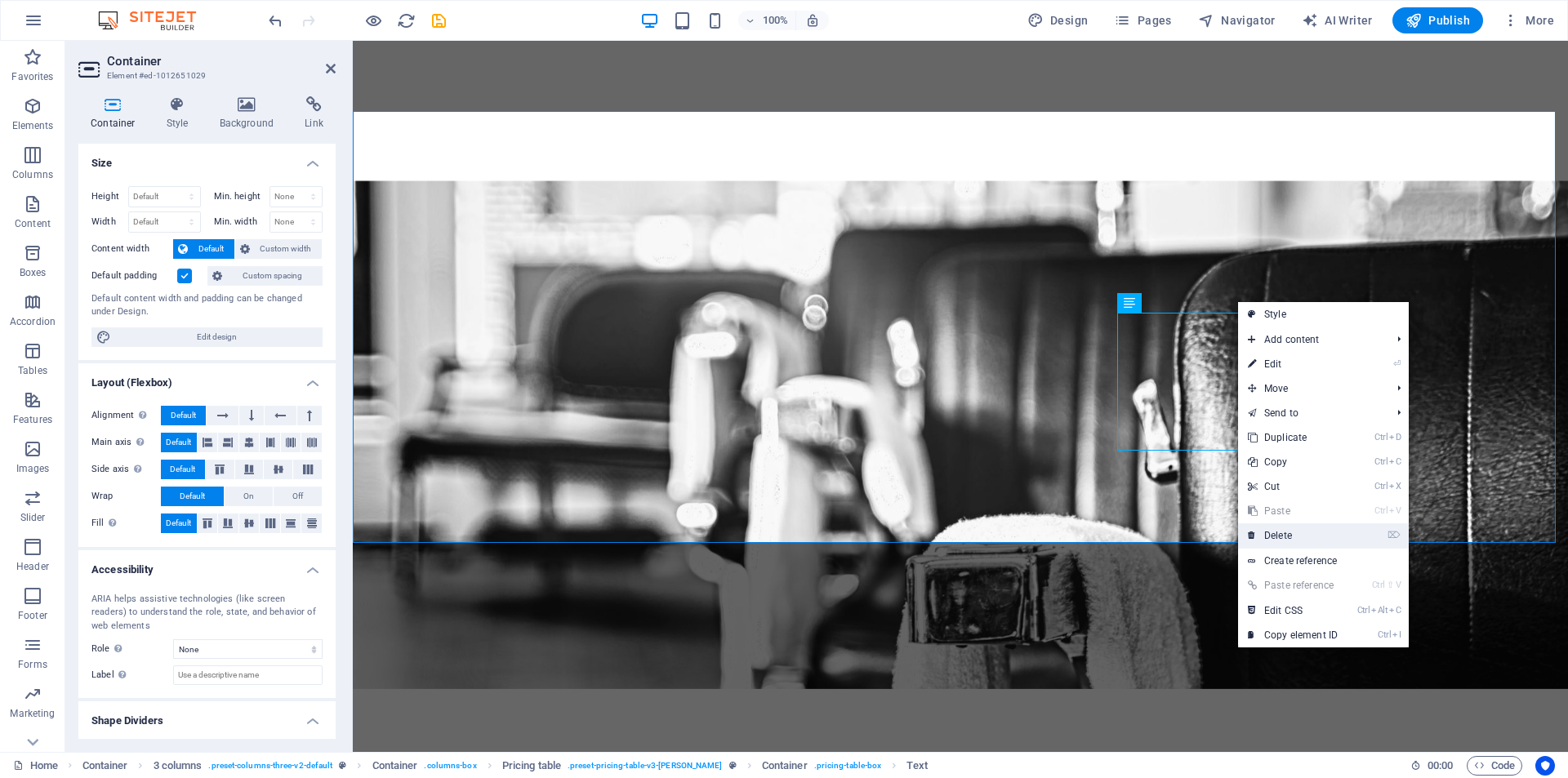
click at [1279, 532] on link "⌦ Delete" at bounding box center [1292, 535] width 109 height 25
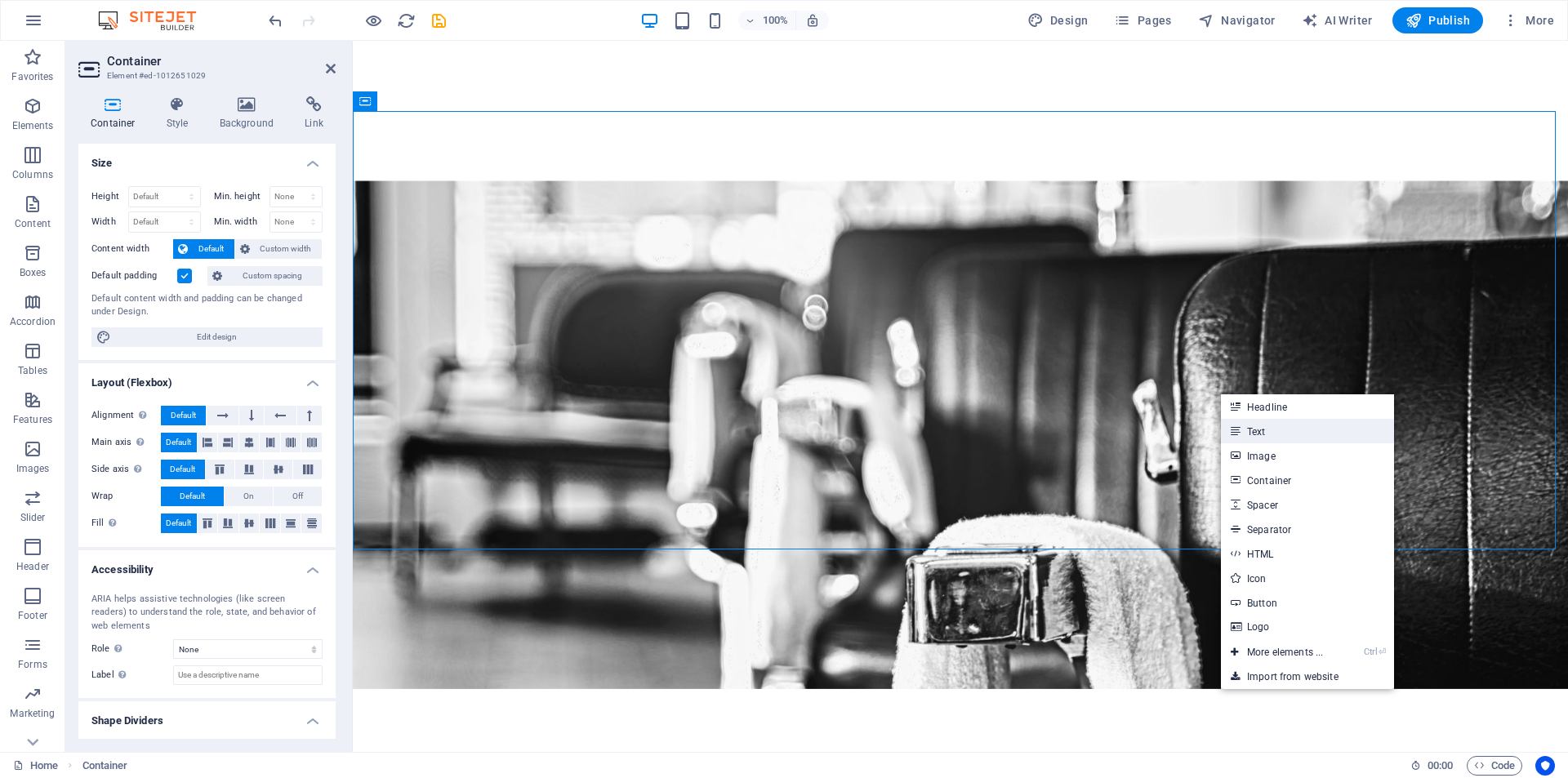
drag, startPoint x: 1266, startPoint y: 431, endPoint x: 906, endPoint y: 390, distance: 362.3
click at [1266, 431] on link "Text" at bounding box center [1307, 430] width 173 height 25
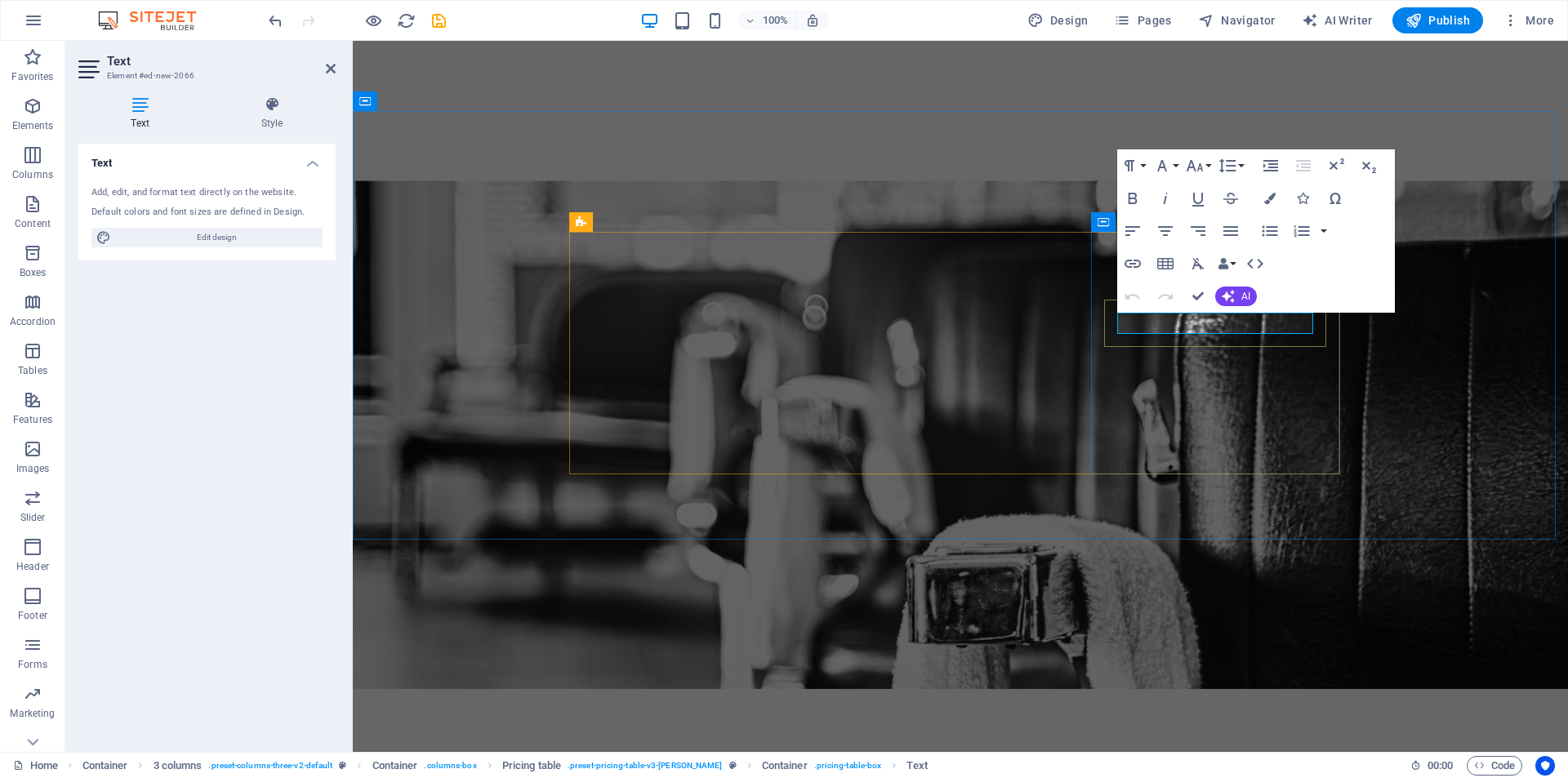
drag, startPoint x: 1247, startPoint y: 324, endPoint x: 1114, endPoint y: 321, distance: 133.0
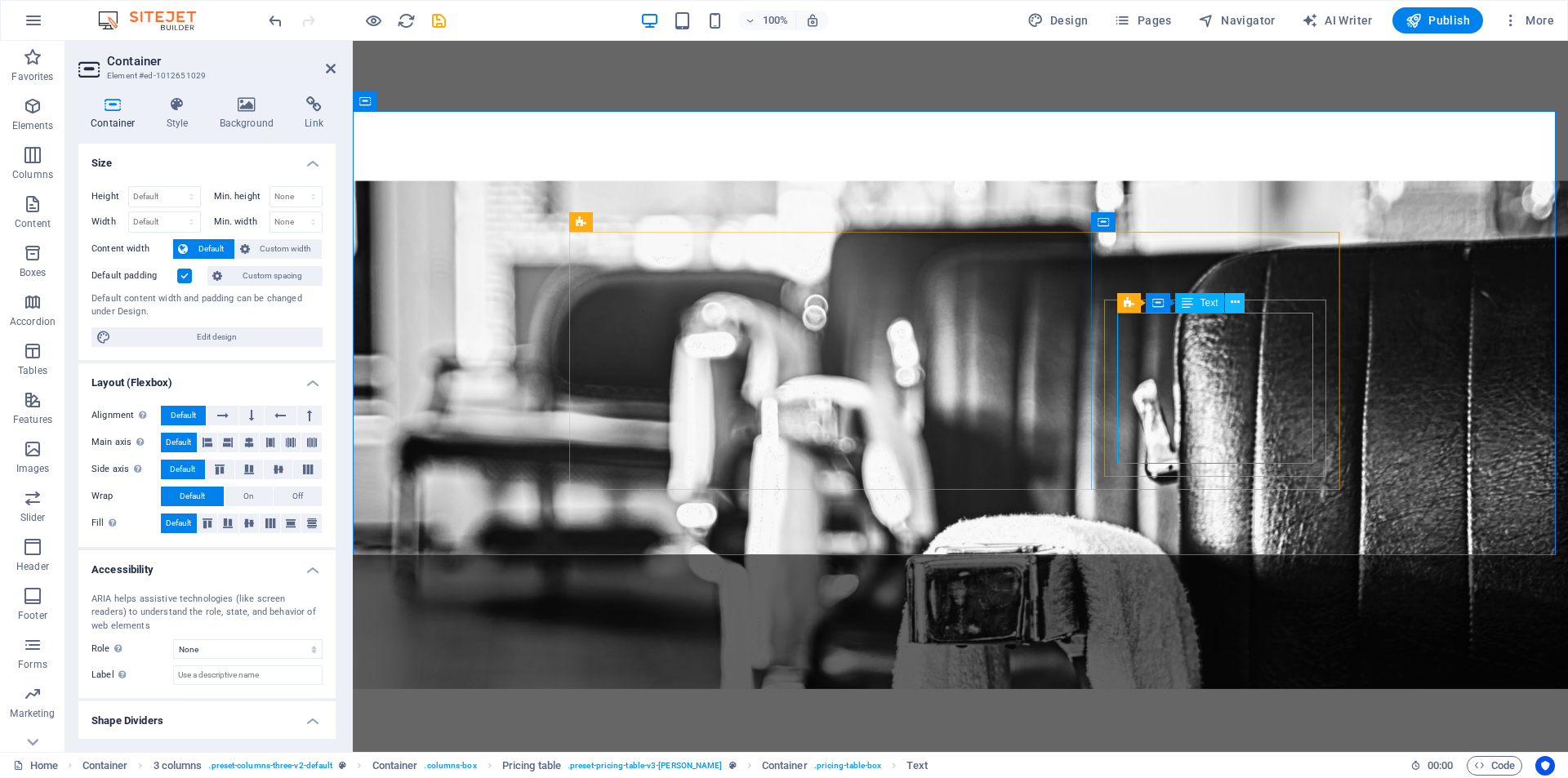
click at [1239, 304] on icon at bounding box center [1235, 302] width 9 height 17
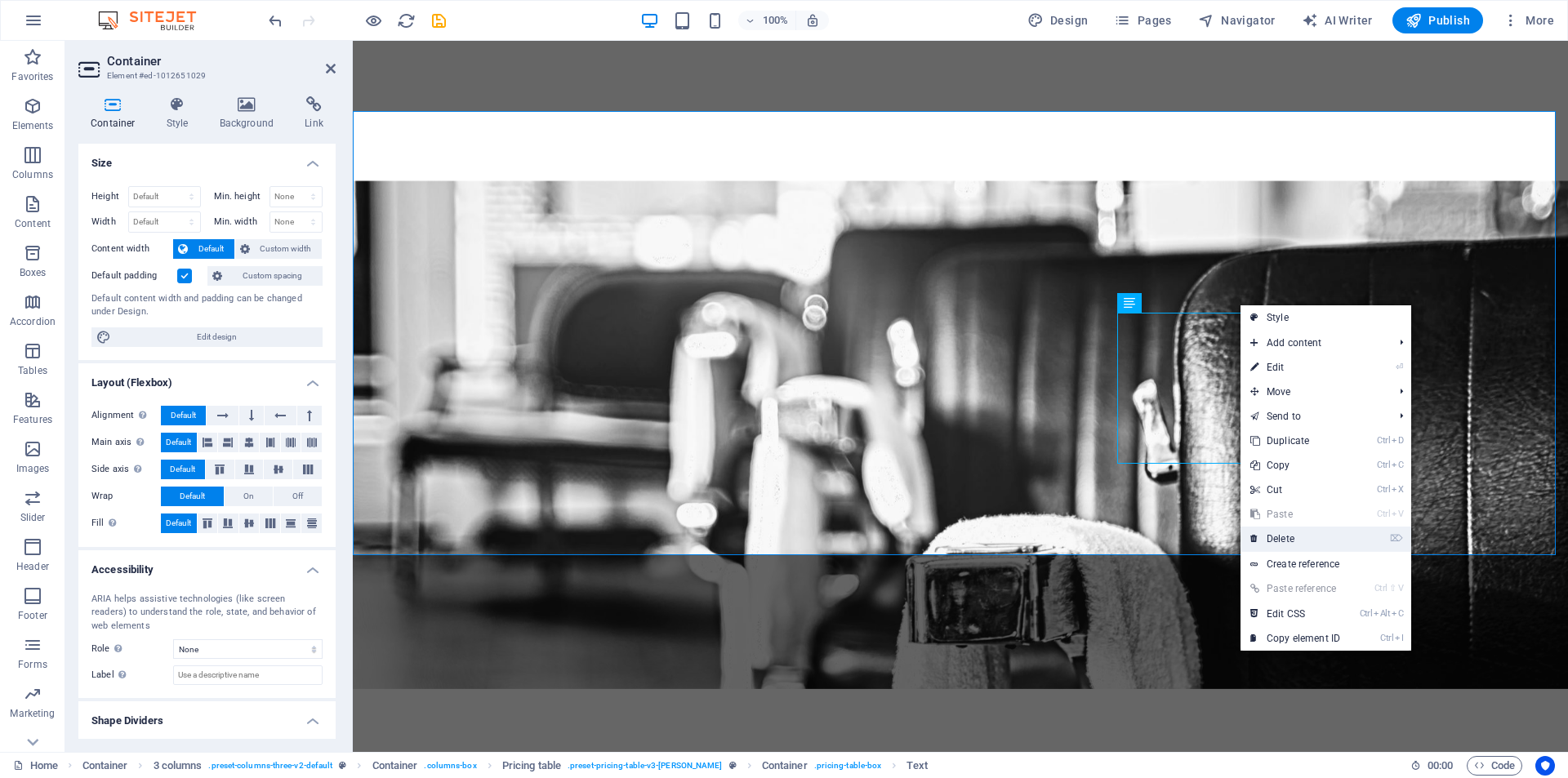
drag, startPoint x: 1281, startPoint y: 535, endPoint x: 928, endPoint y: 494, distance: 355.4
click at [1281, 535] on link "⌦ Delete" at bounding box center [1295, 539] width 109 height 25
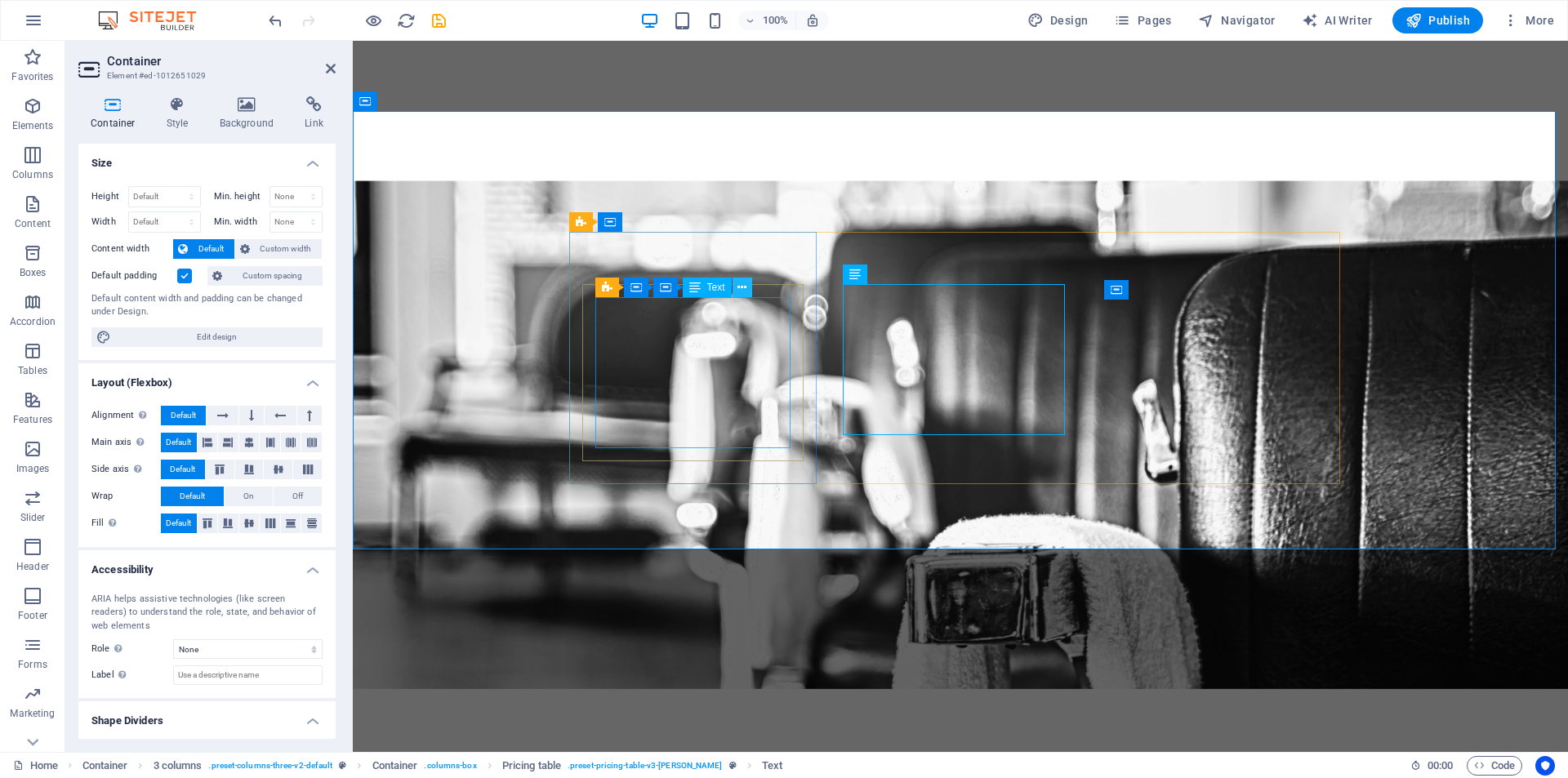
click at [740, 281] on icon at bounding box center [742, 288] width 9 height 17
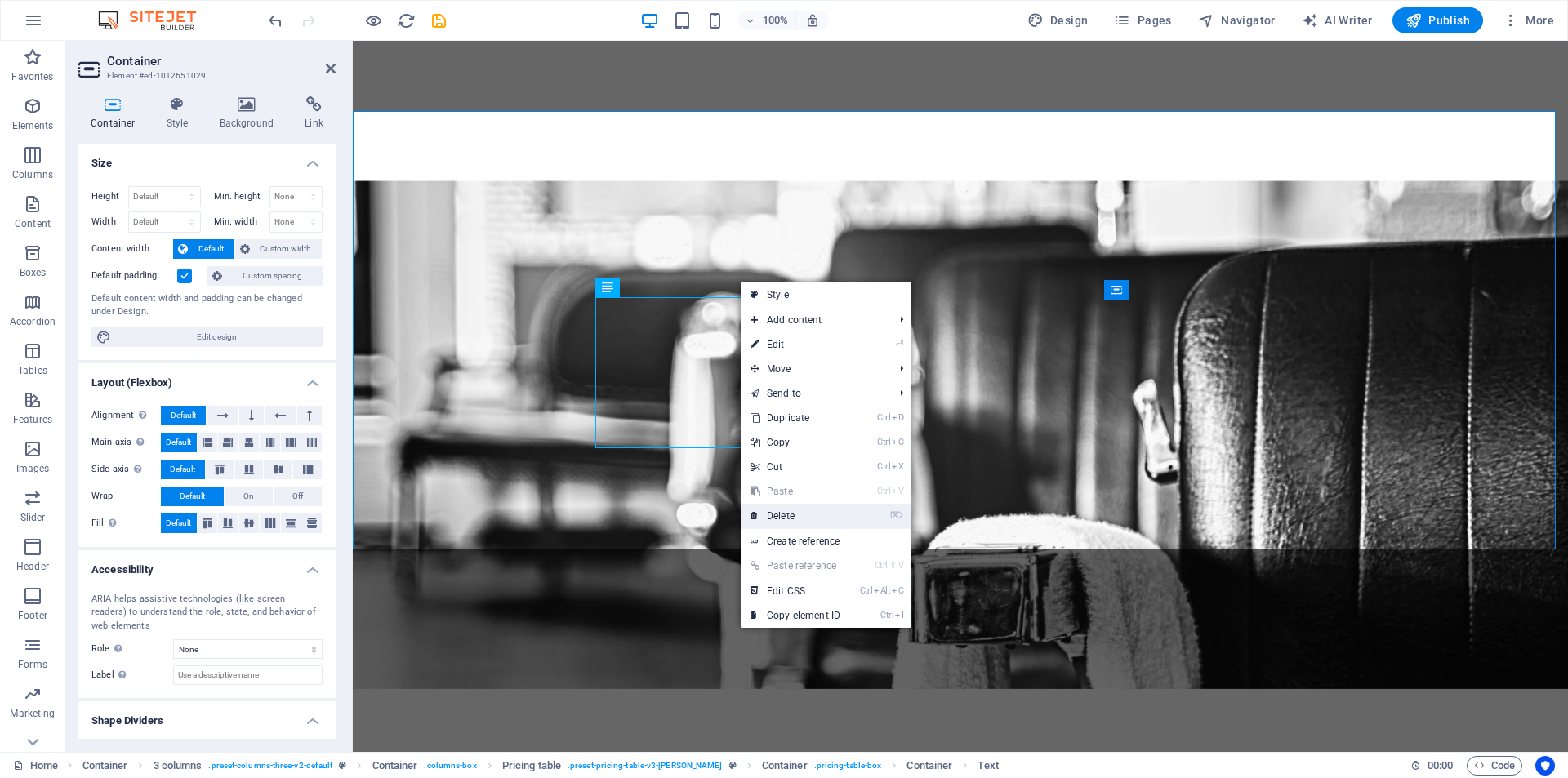
click at [780, 510] on link "⌦ Delete" at bounding box center [795, 516] width 109 height 25
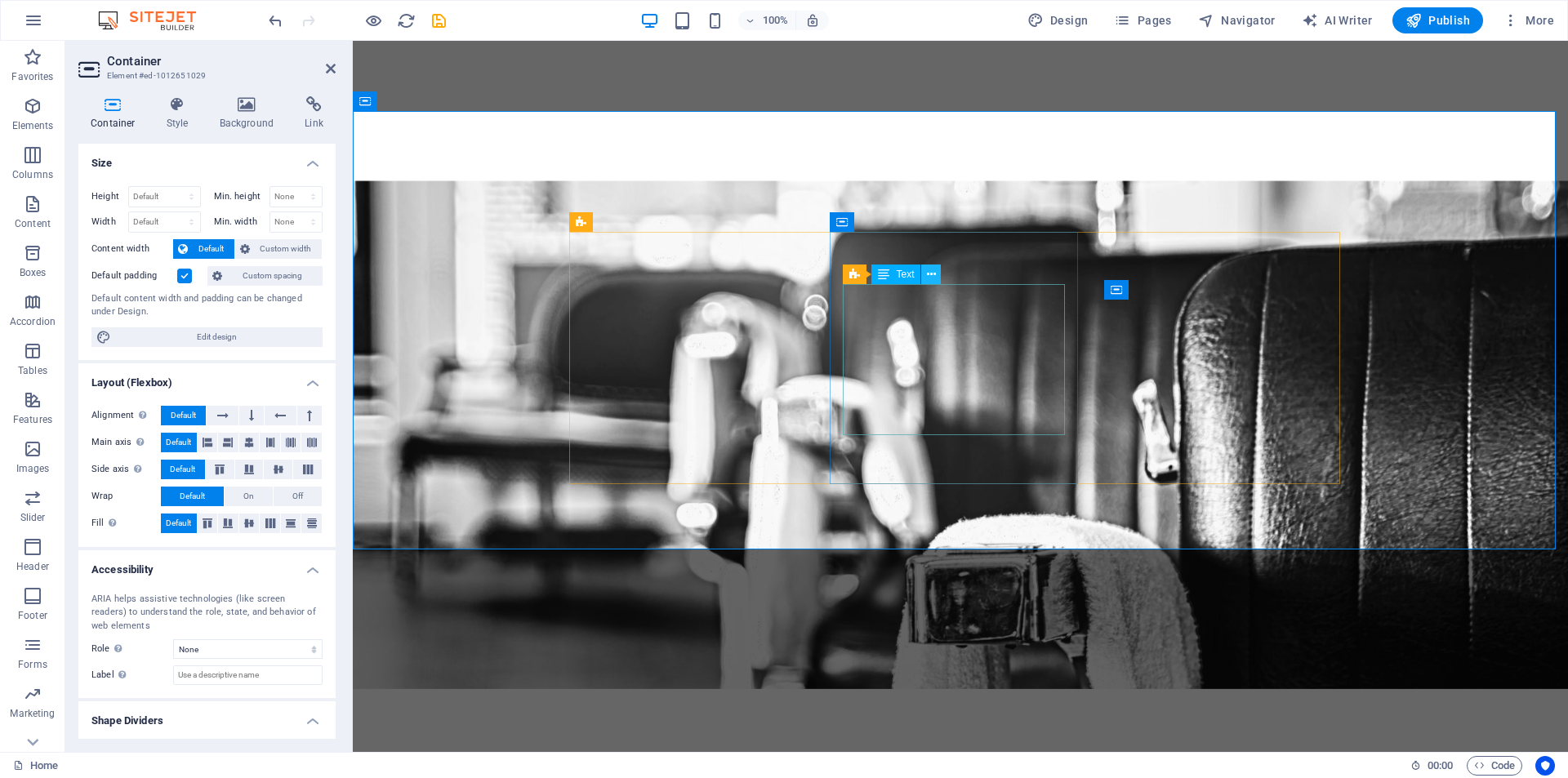
click at [928, 277] on icon at bounding box center [932, 275] width 9 height 17
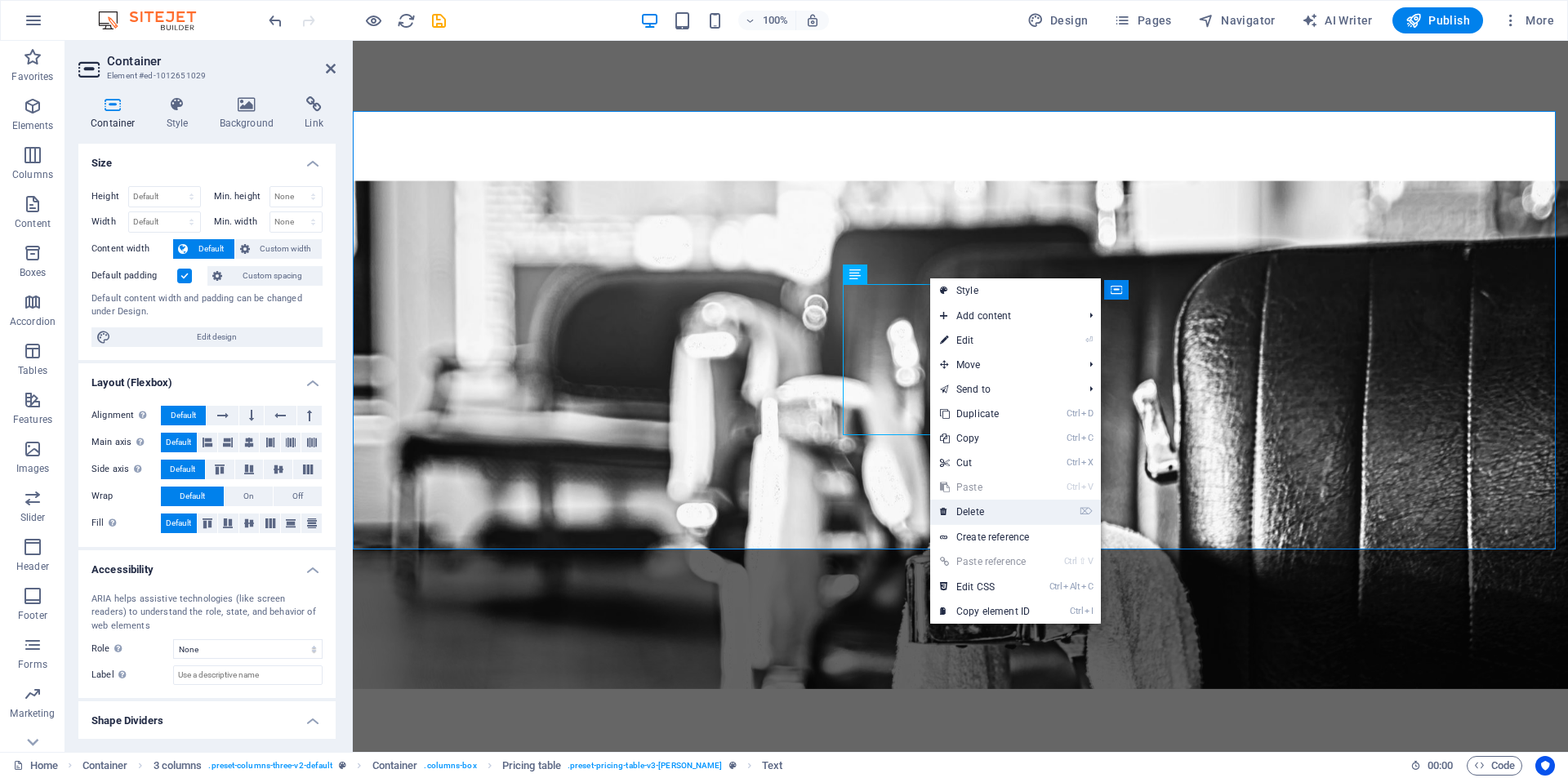
drag, startPoint x: 972, startPoint y: 501, endPoint x: 619, endPoint y: 461, distance: 355.3
click at [972, 502] on link "⌦ Delete" at bounding box center [984, 512] width 109 height 25
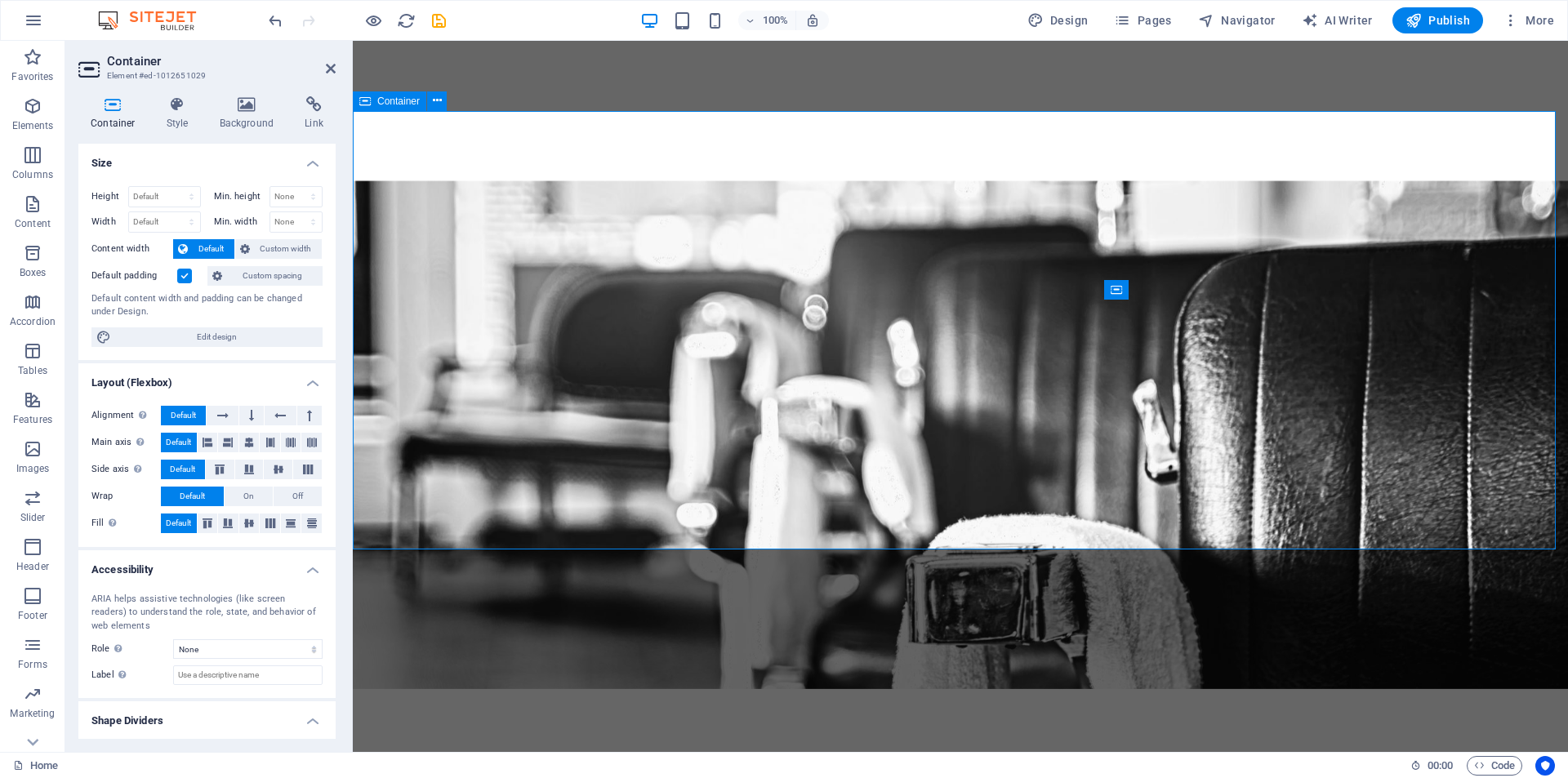
click at [327, 63] on icon at bounding box center [331, 68] width 10 height 13
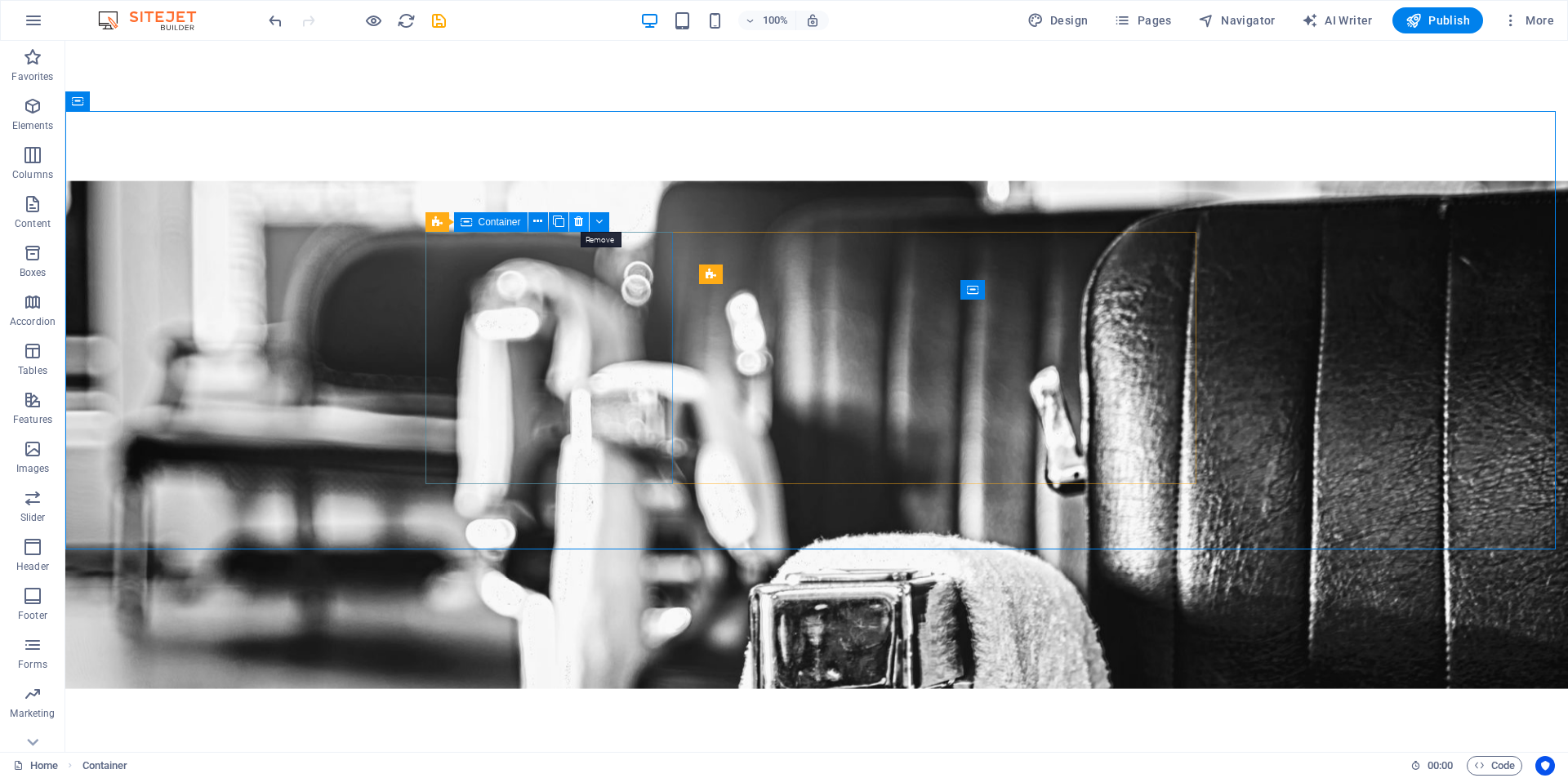
click at [575, 220] on icon at bounding box center [579, 222] width 9 height 17
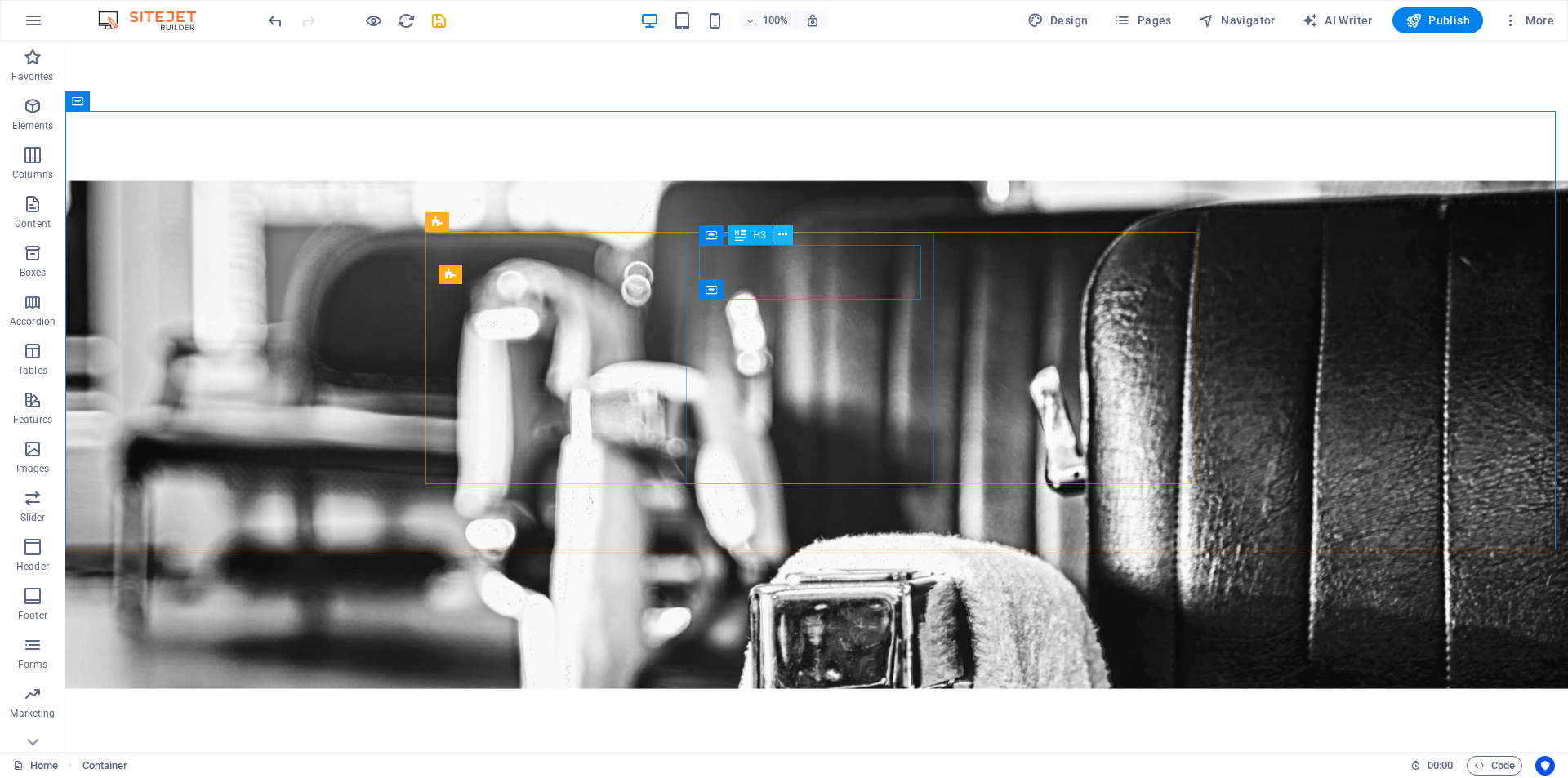
click at [784, 236] on icon at bounding box center [783, 234] width 9 height 17
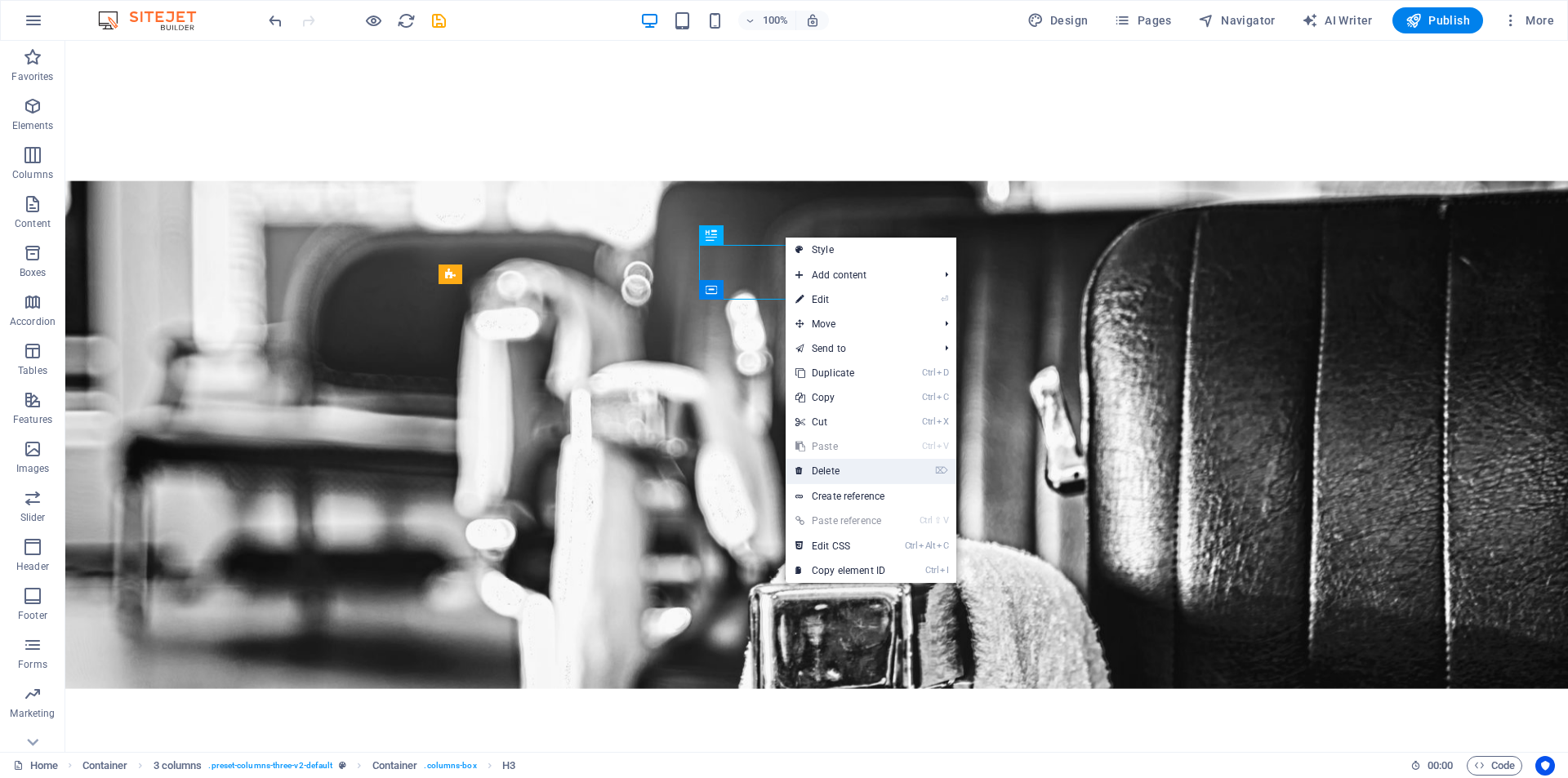
click at [834, 474] on link "⌦ Delete" at bounding box center [840, 470] width 109 height 25
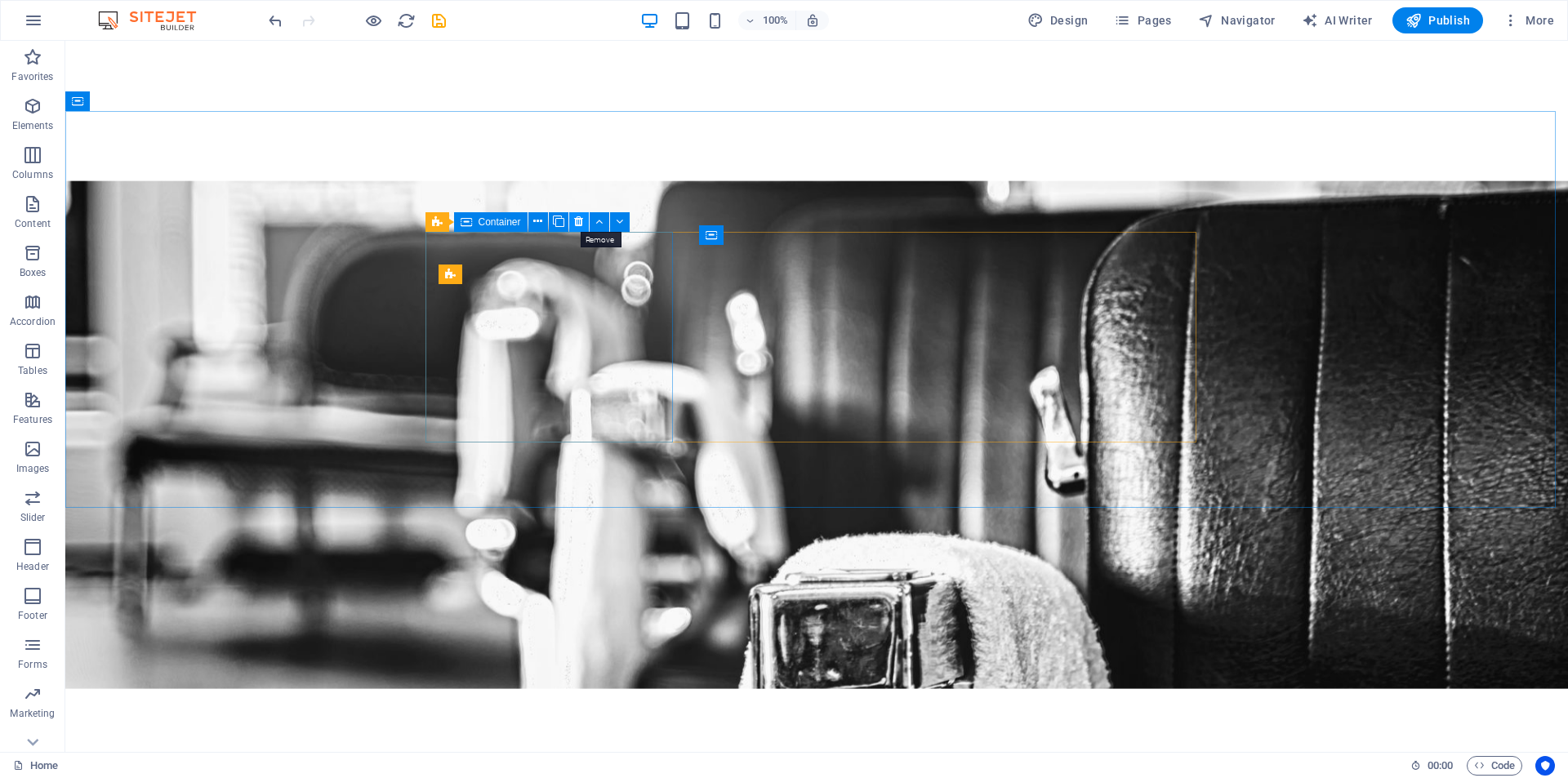
click at [580, 219] on icon at bounding box center [579, 222] width 9 height 17
click at [613, 230] on icon at bounding box center [608, 234] width 9 height 17
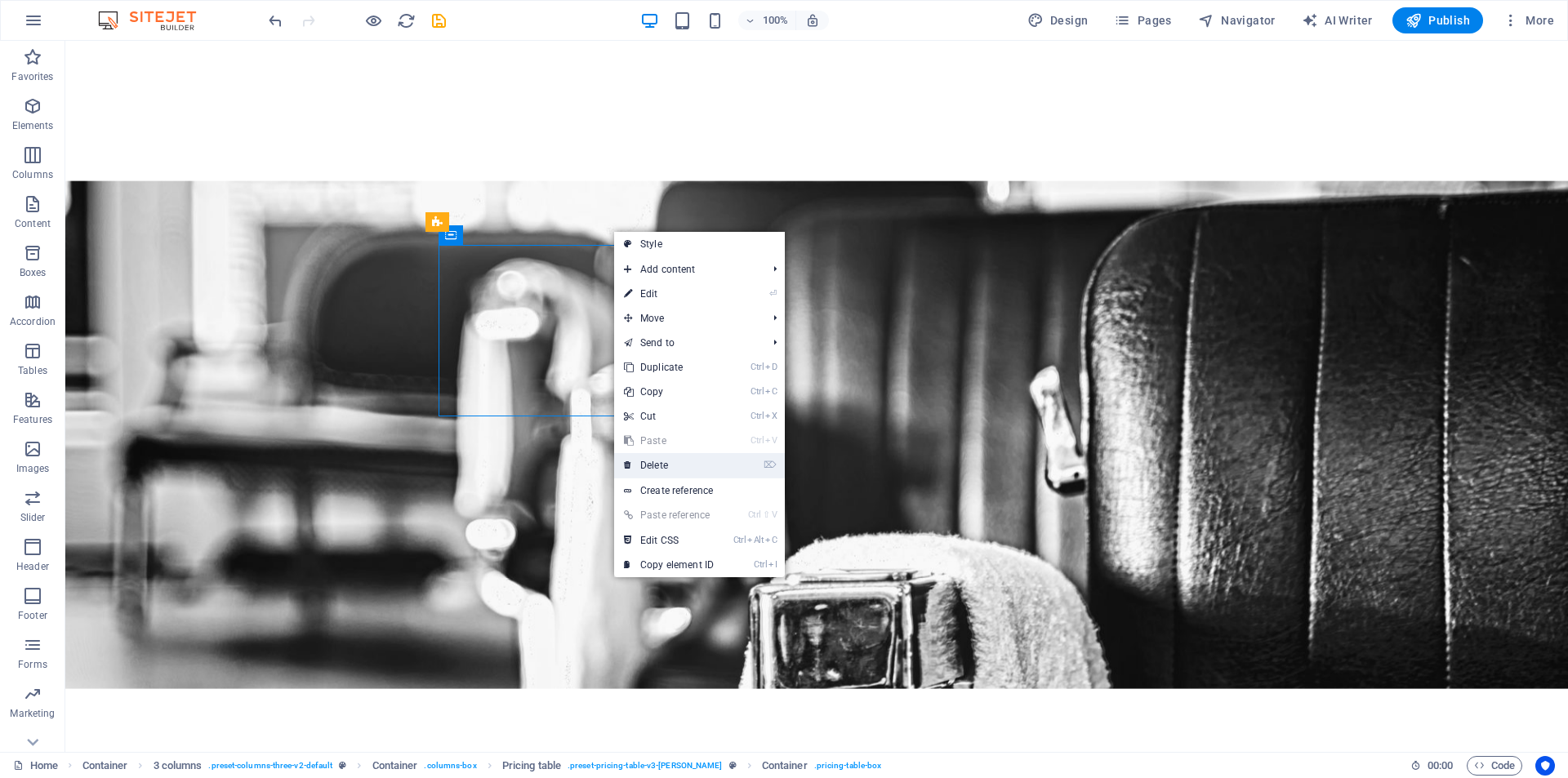
click at [640, 454] on link "⌦ Delete" at bounding box center [668, 465] width 109 height 25
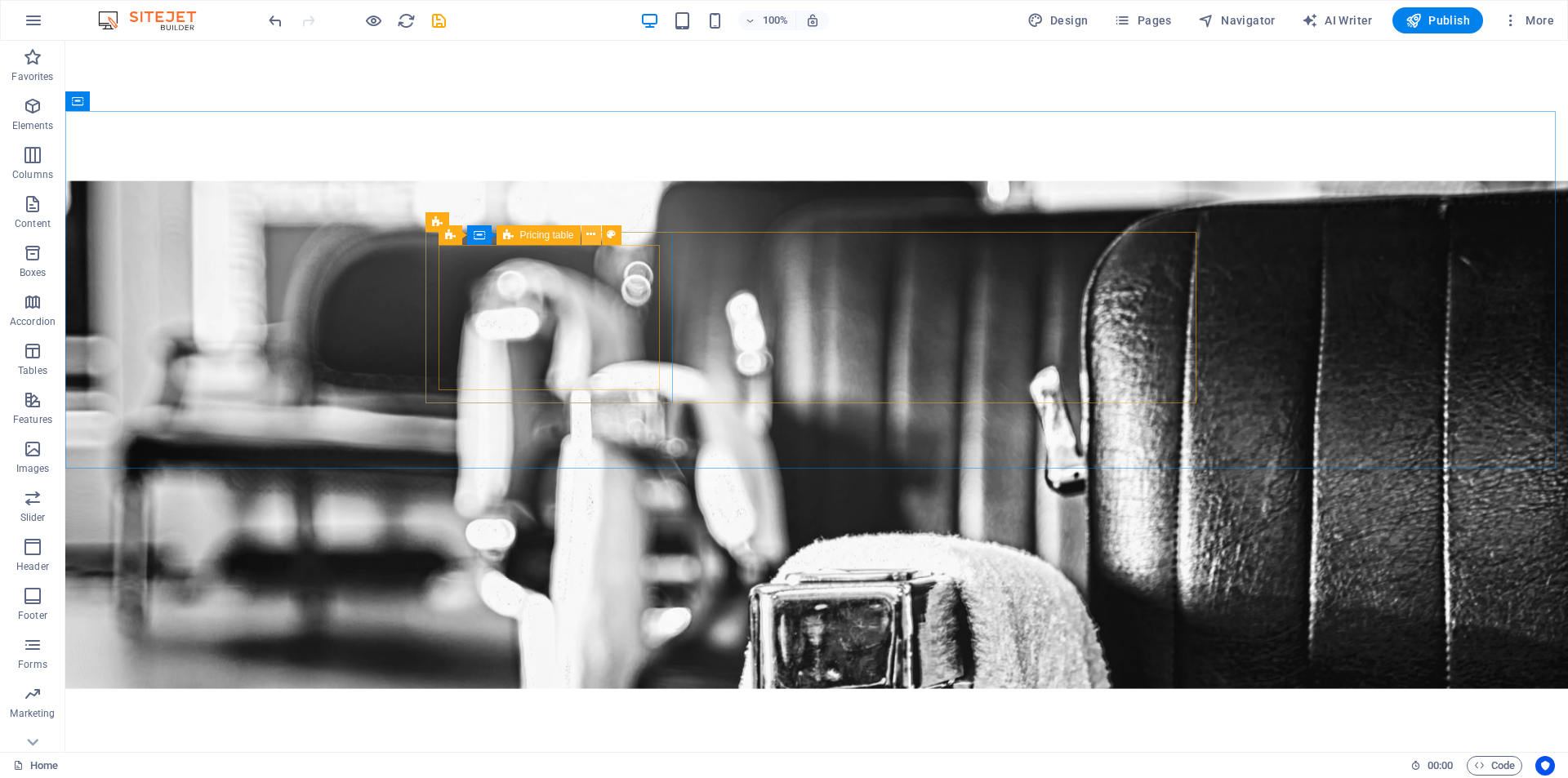
click at [593, 233] on icon at bounding box center [591, 234] width 9 height 17
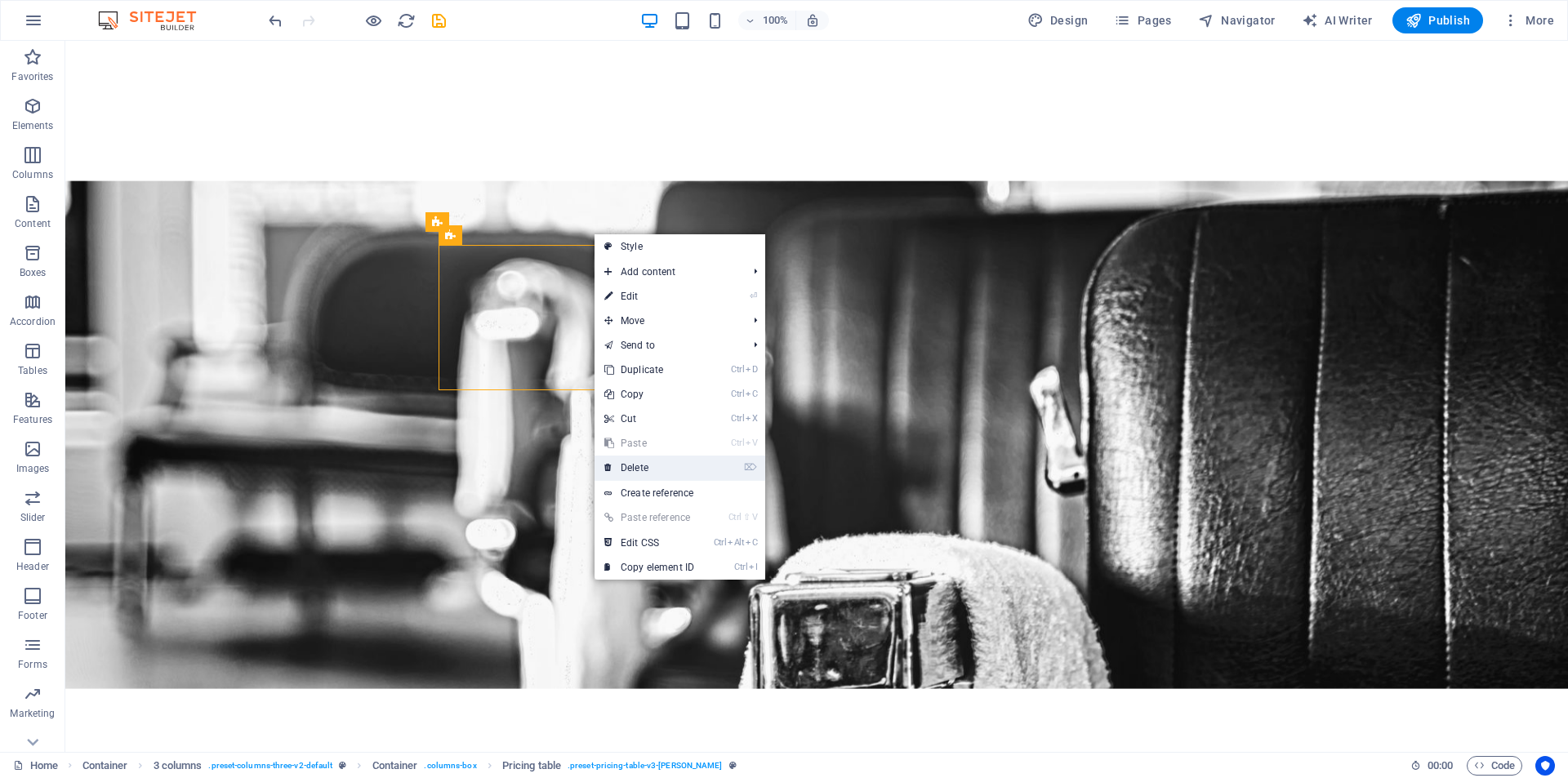
click at [636, 464] on link "⌦ Delete" at bounding box center [649, 468] width 109 height 25
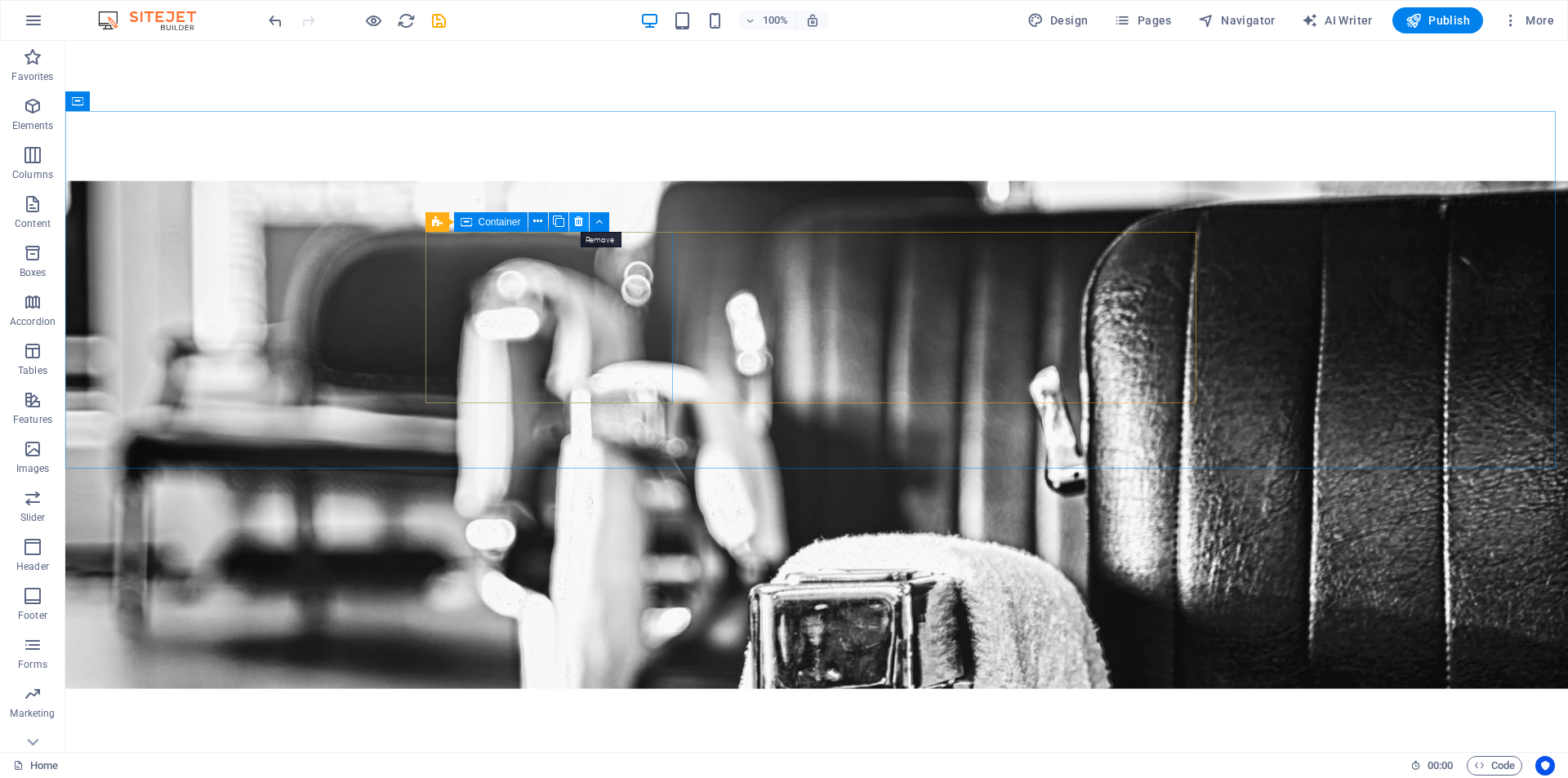
click at [580, 221] on icon at bounding box center [579, 222] width 9 height 17
click at [581, 222] on icon at bounding box center [579, 222] width 9 height 17
click at [575, 227] on icon at bounding box center [579, 222] width 9 height 17
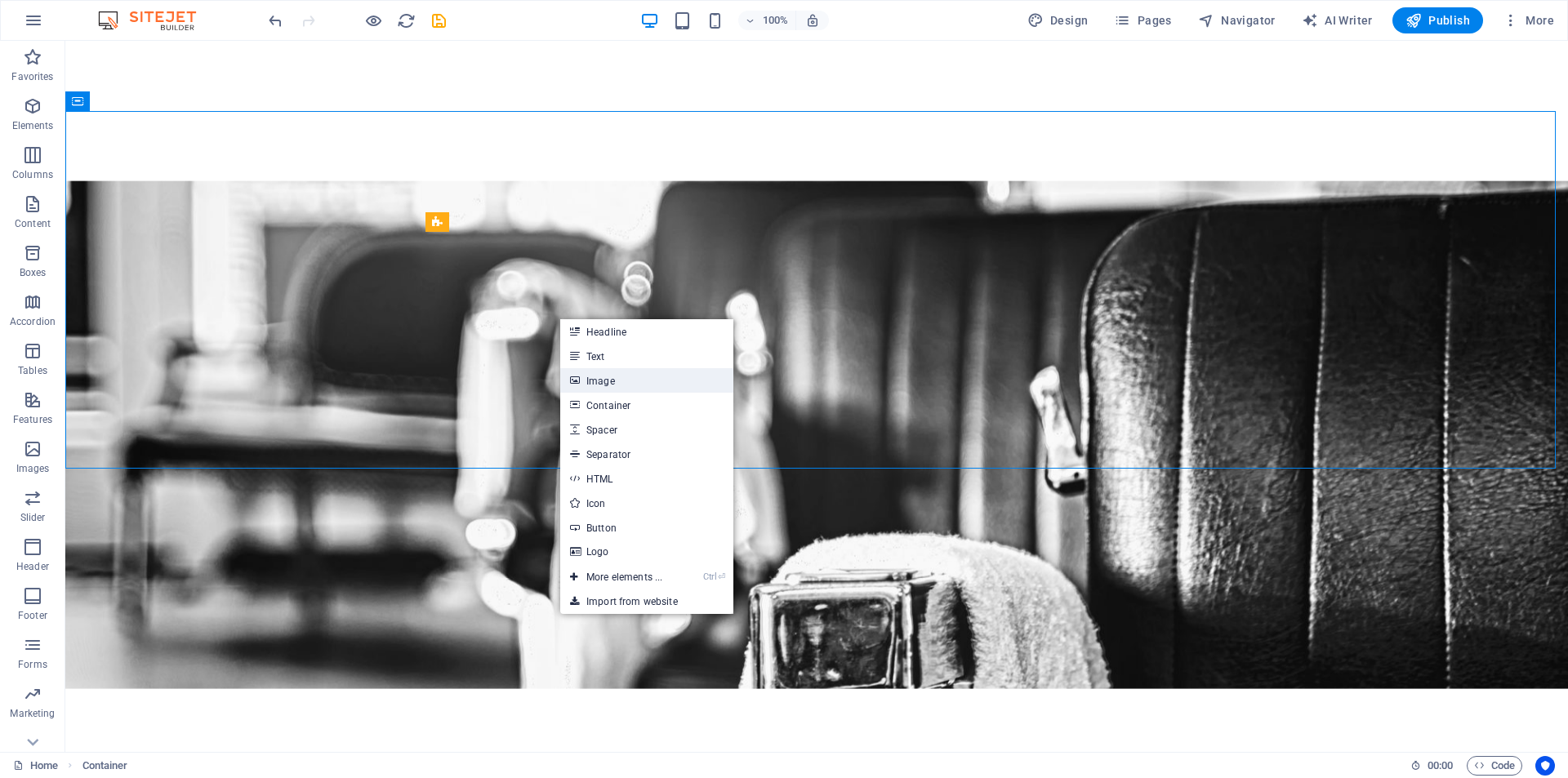
click at [588, 370] on link "Image" at bounding box center [646, 380] width 173 height 25
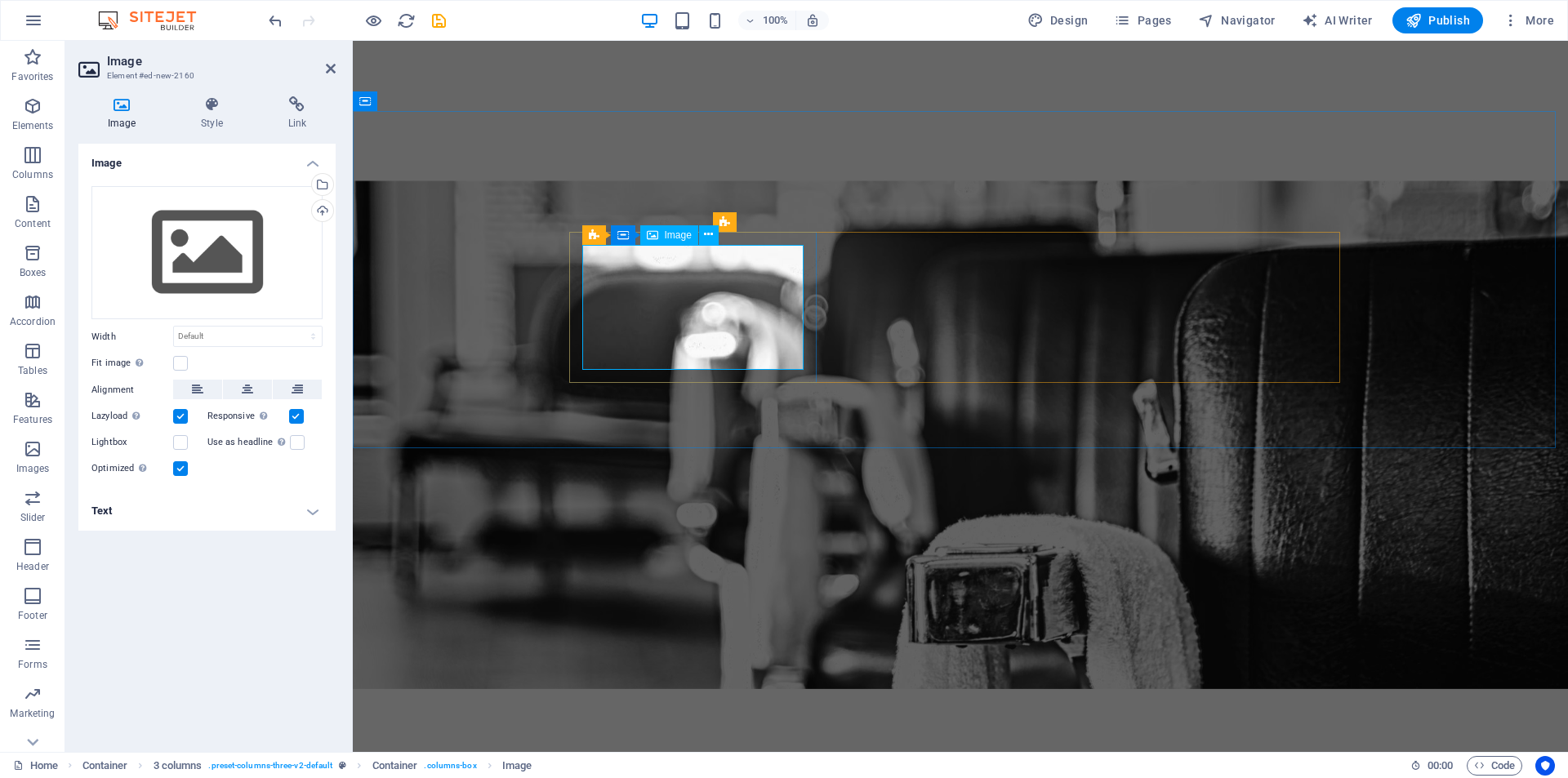
click at [677, 242] on div "Image" at bounding box center [669, 234] width 58 height 19
click at [322, 211] on div "Upload" at bounding box center [321, 211] width 25 height 25
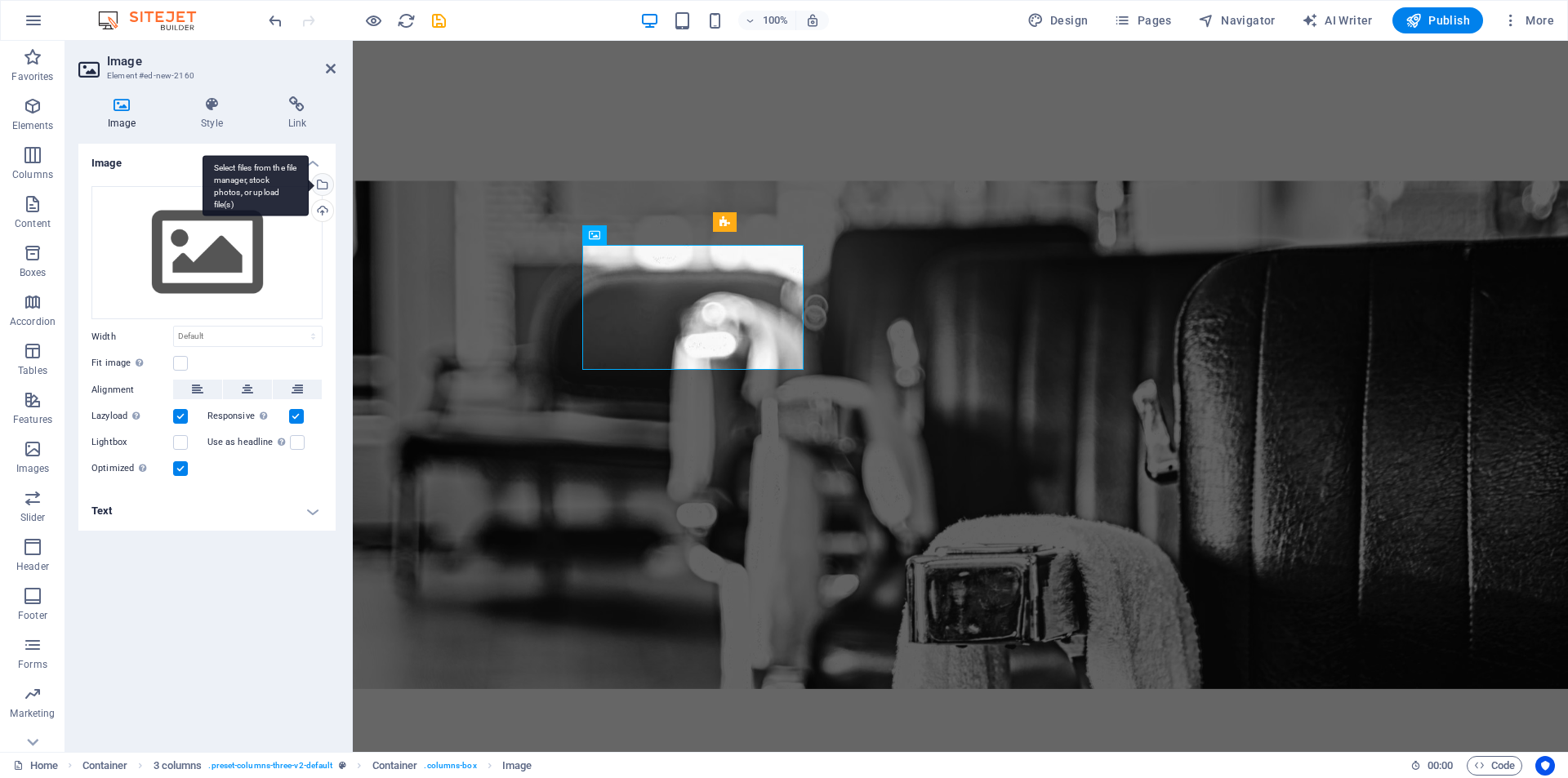
click at [321, 184] on div "Select files from the file manager, stock photos, or upload file(s)" at bounding box center [321, 186] width 25 height 25
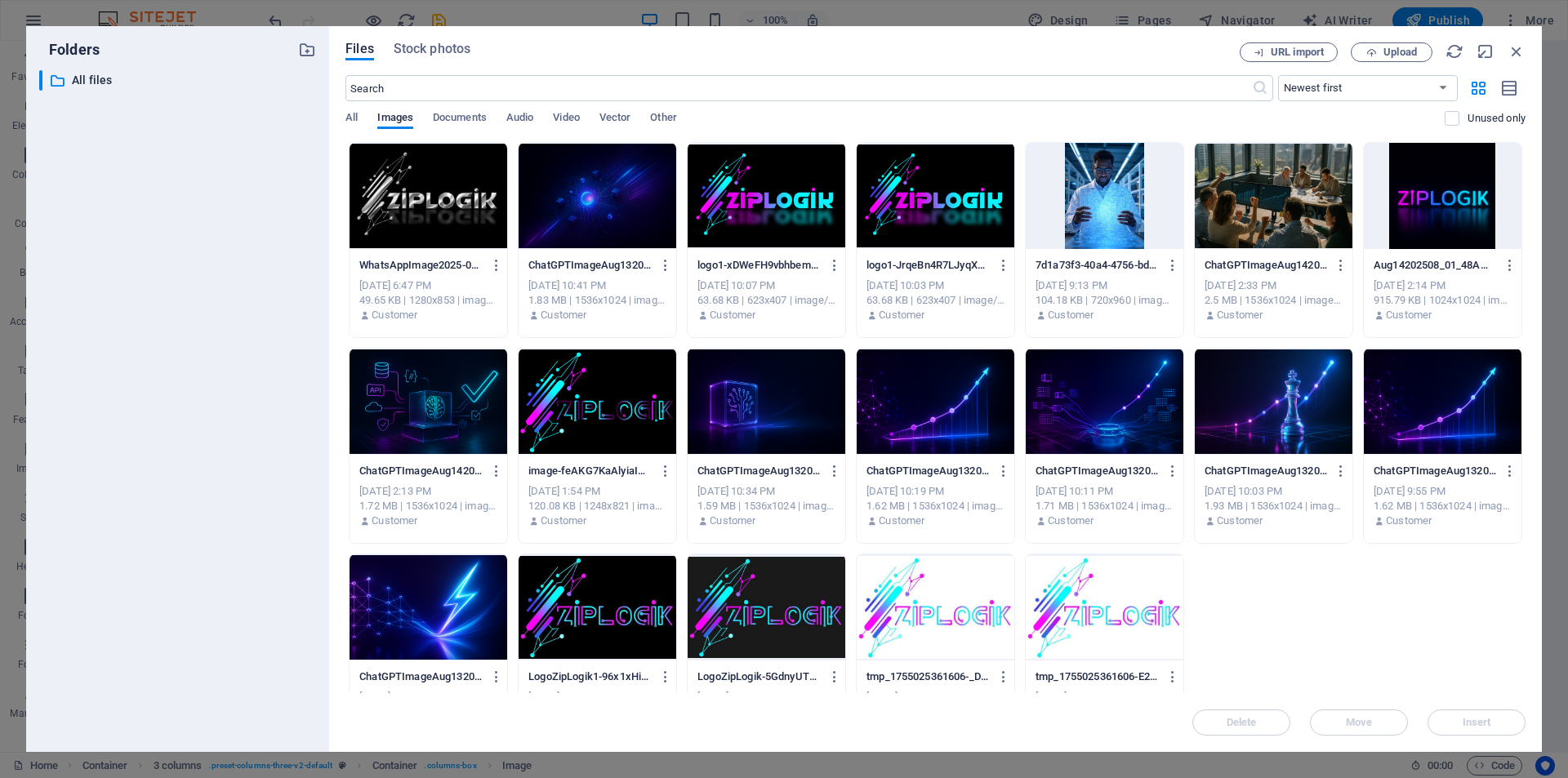
click at [980, 411] on div at bounding box center [936, 401] width 157 height 106
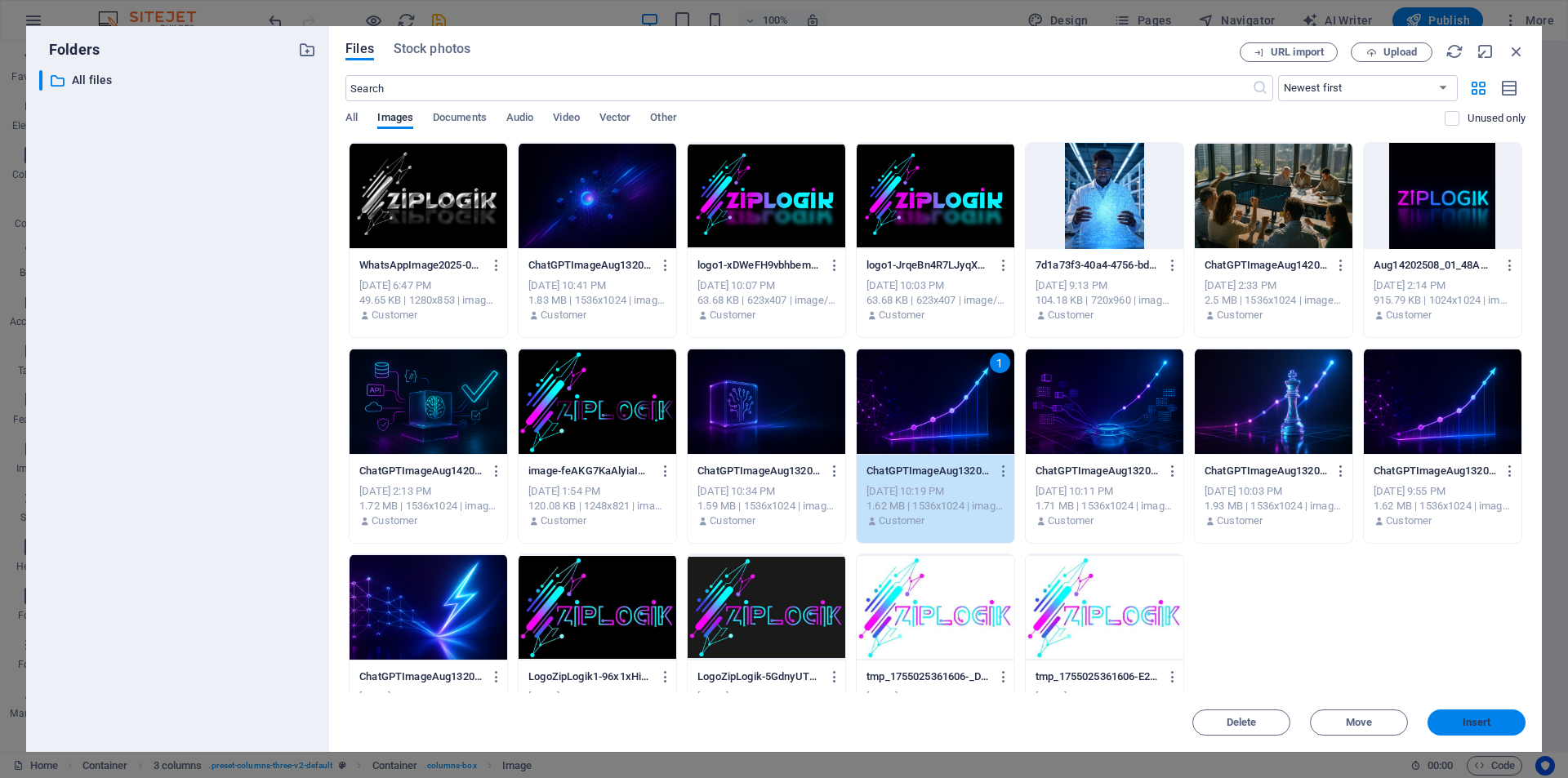
click at [1496, 724] on span "Insert" at bounding box center [1477, 722] width 85 height 10
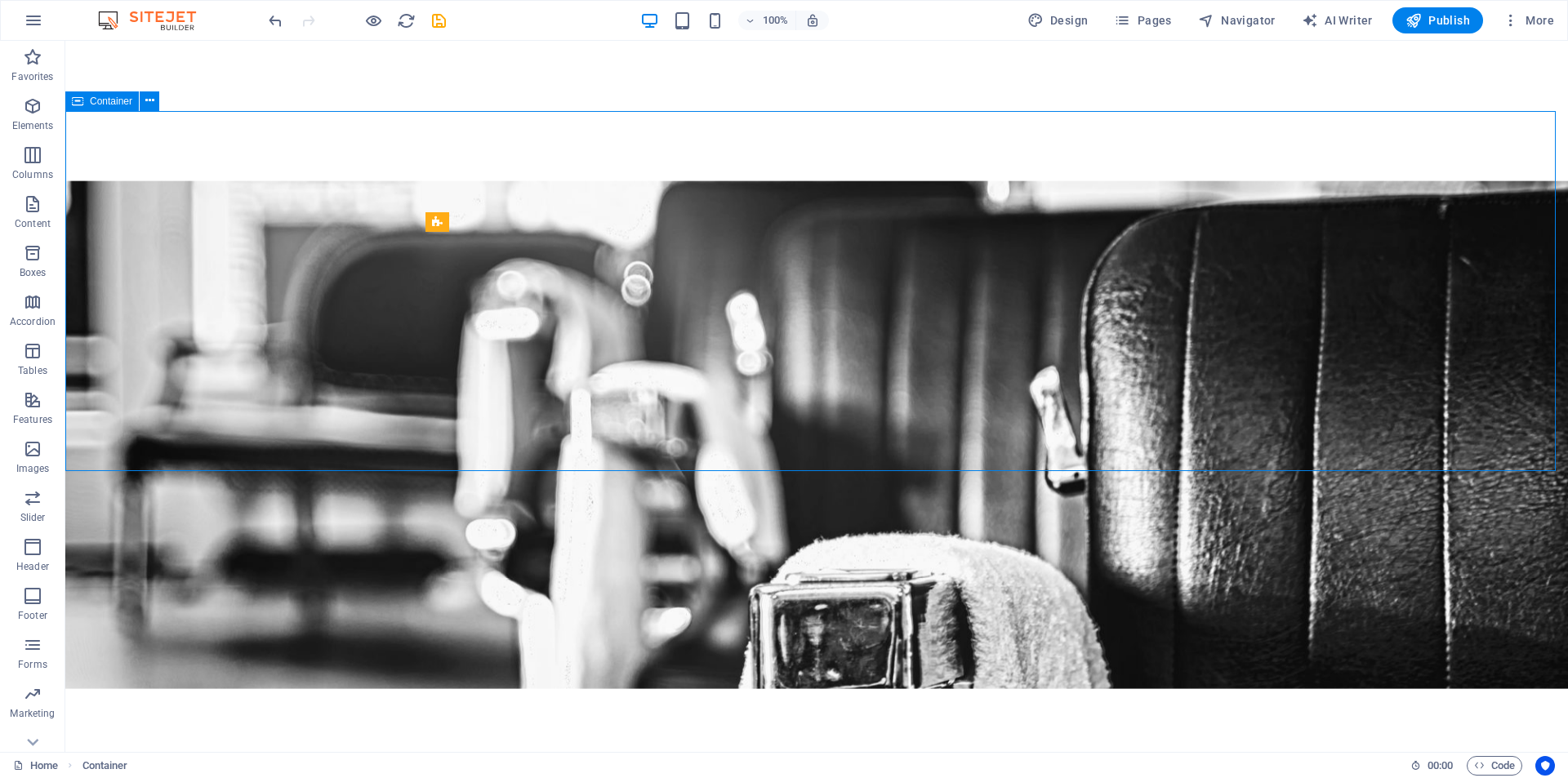
click at [576, 223] on icon at bounding box center [579, 222] width 9 height 17
click at [570, 234] on button at bounding box center [564, 234] width 19 height 19
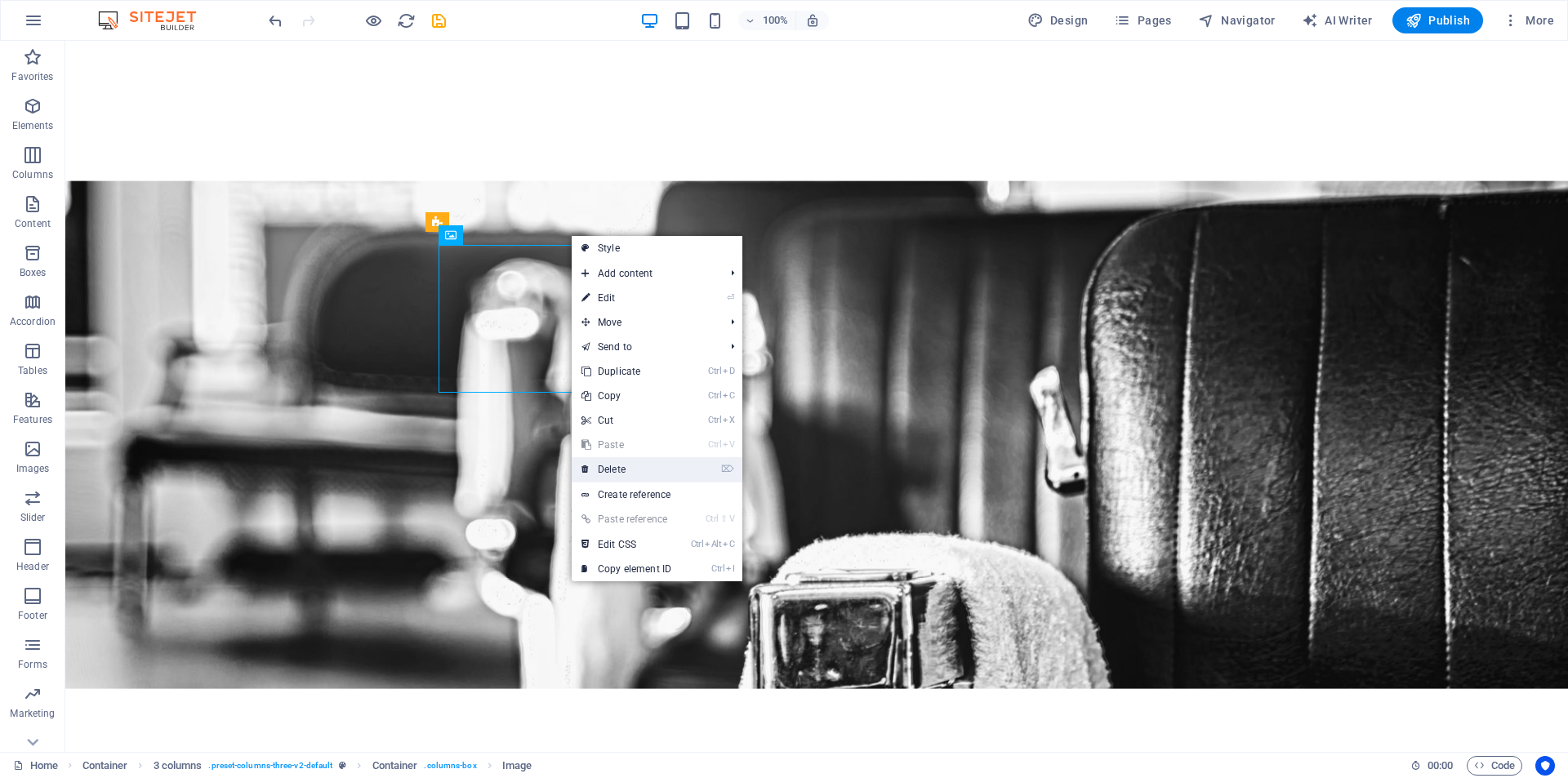
click at [623, 465] on link "⌦ Delete" at bounding box center [626, 469] width 109 height 25
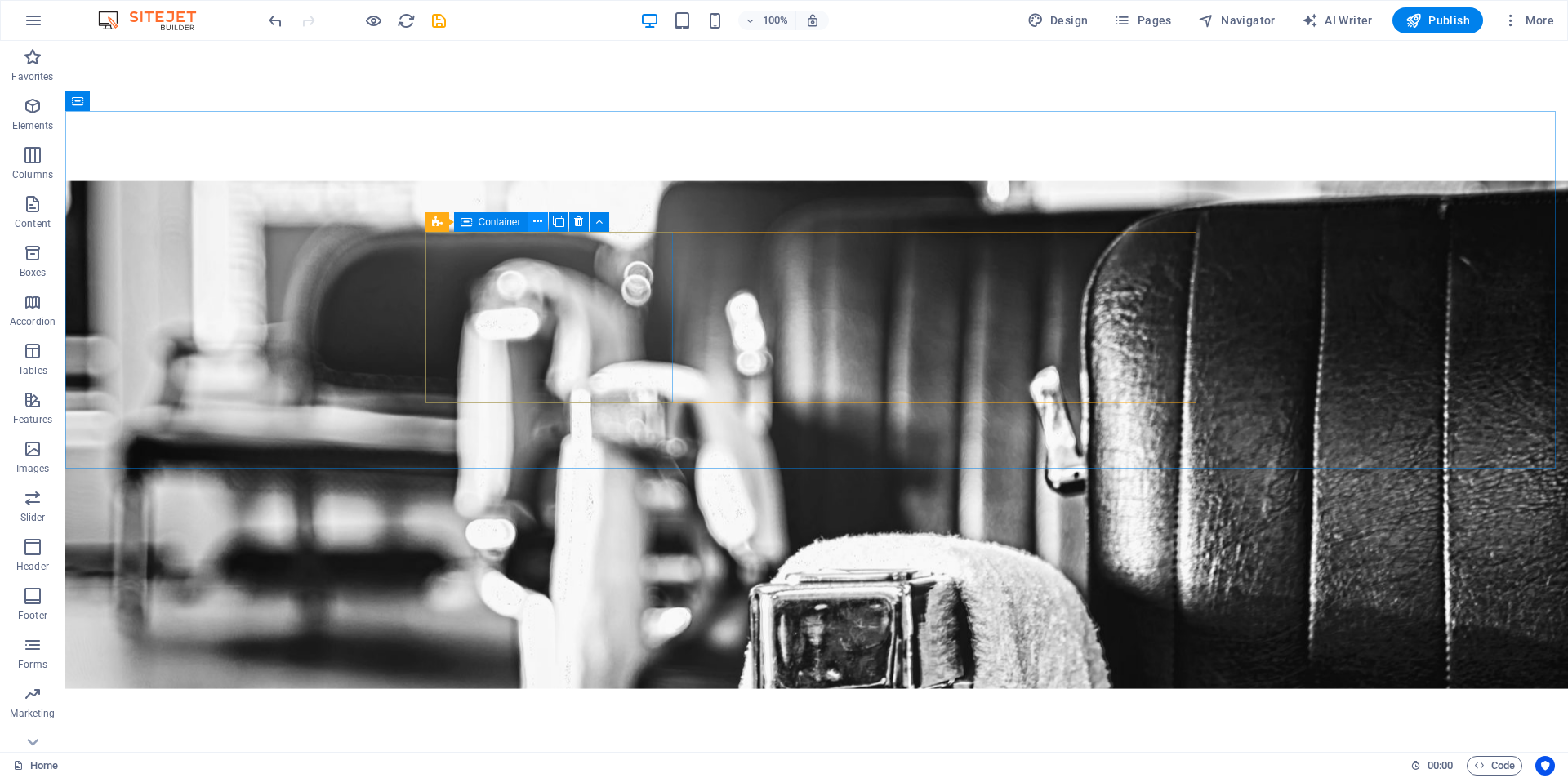
click at [538, 226] on icon at bounding box center [537, 222] width 9 height 17
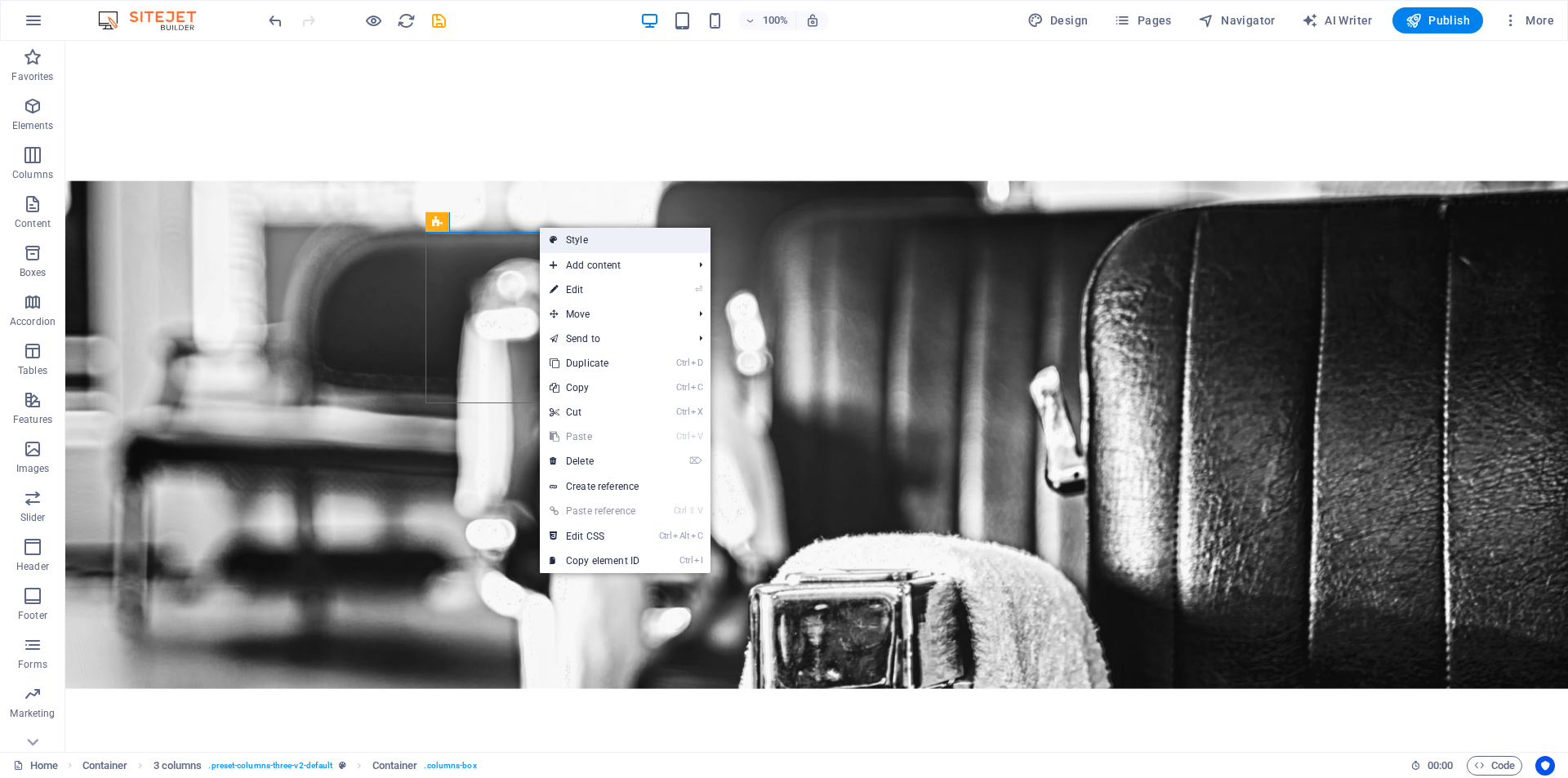
click at [546, 237] on link "Style" at bounding box center [625, 239] width 171 height 25
select select "rem"
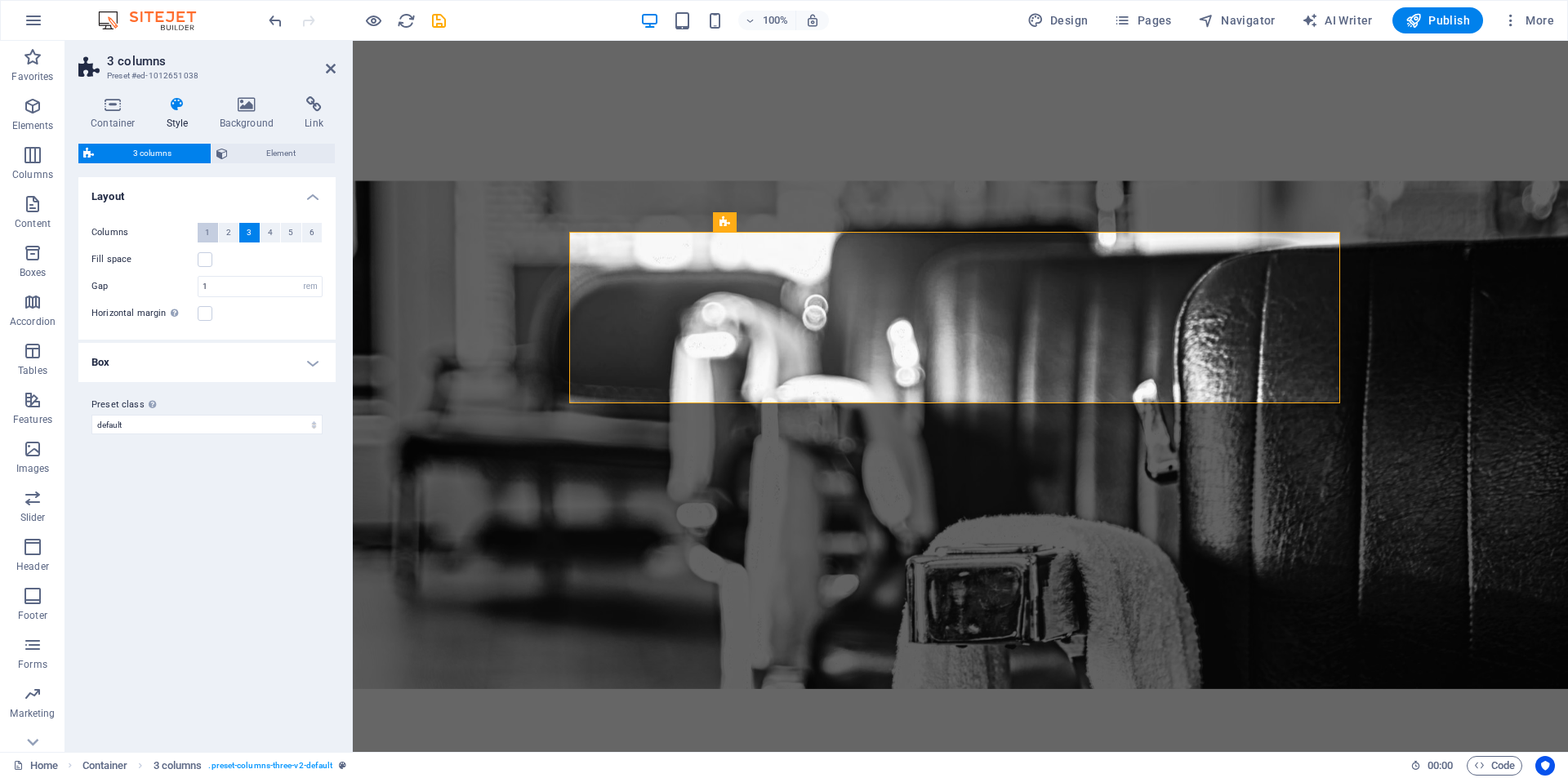
click at [211, 233] on button "1" at bounding box center [208, 233] width 20 height 19
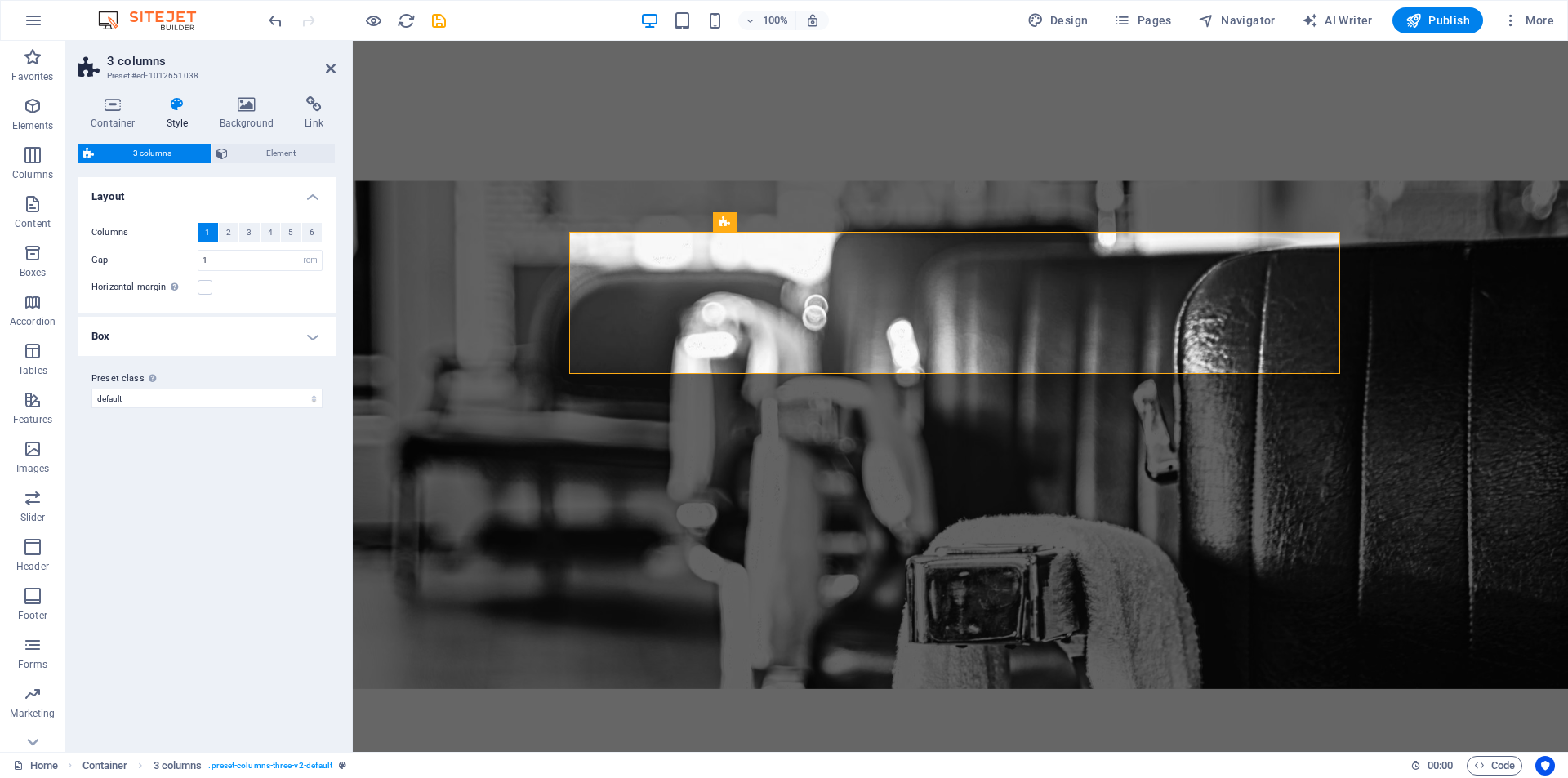
click at [317, 337] on h4 "Box" at bounding box center [207, 337] width 257 height 39
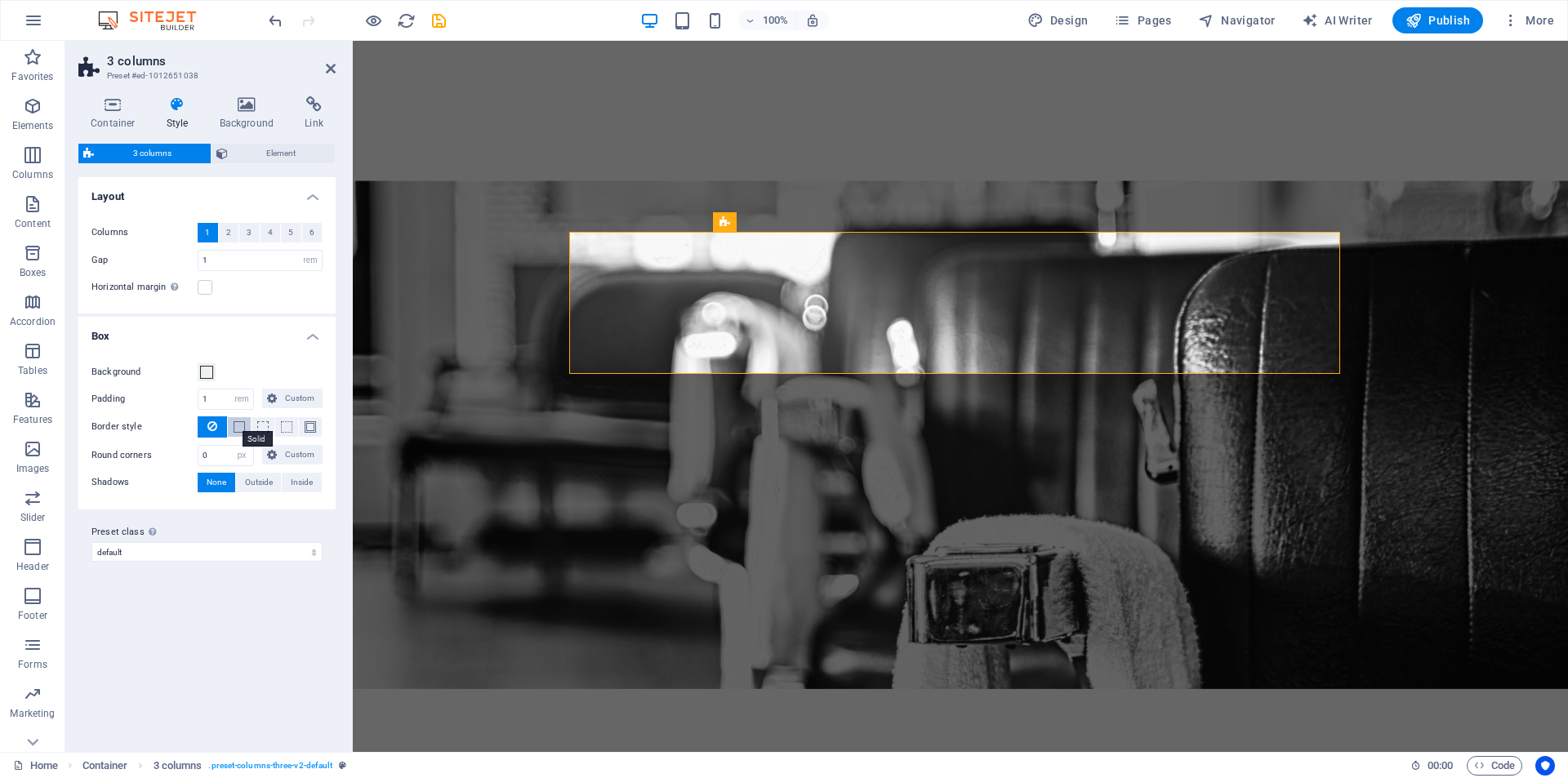
click at [242, 422] on span at bounding box center [239, 427] width 12 height 12
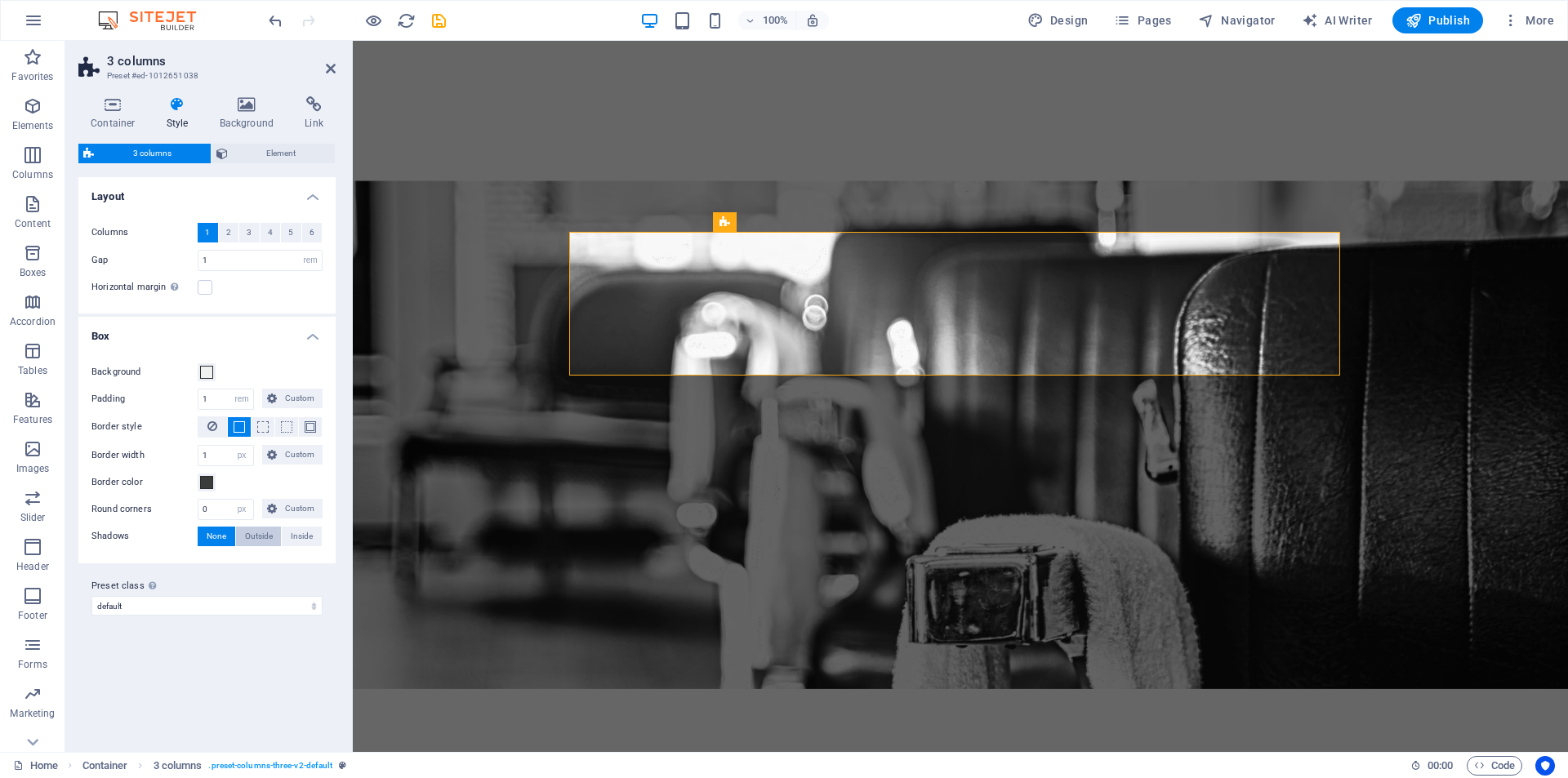
click at [265, 533] on span "Outside" at bounding box center [259, 536] width 28 height 19
type input "2"
type input "4"
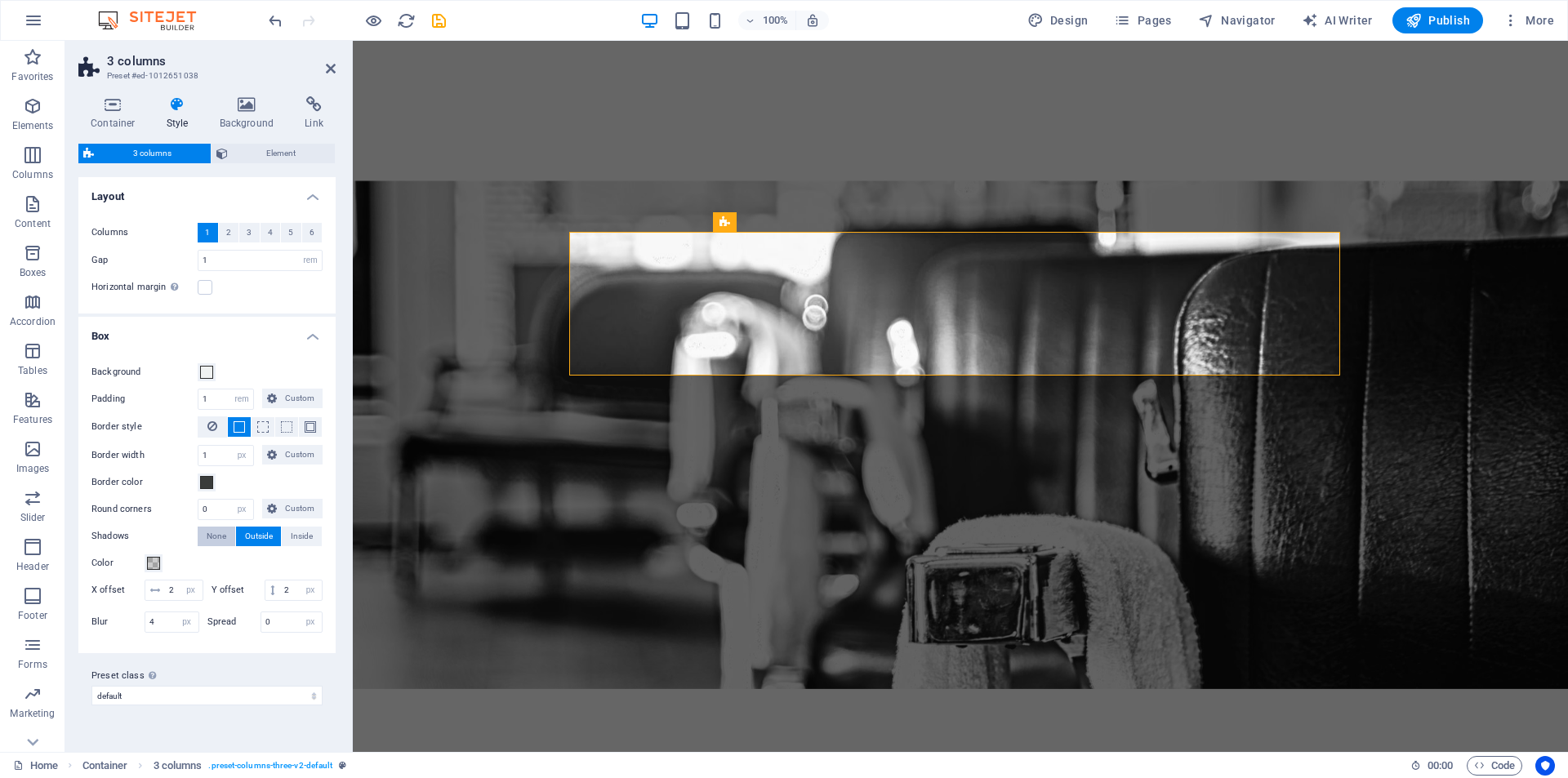
click at [219, 536] on span "None" at bounding box center [216, 536] width 19 height 19
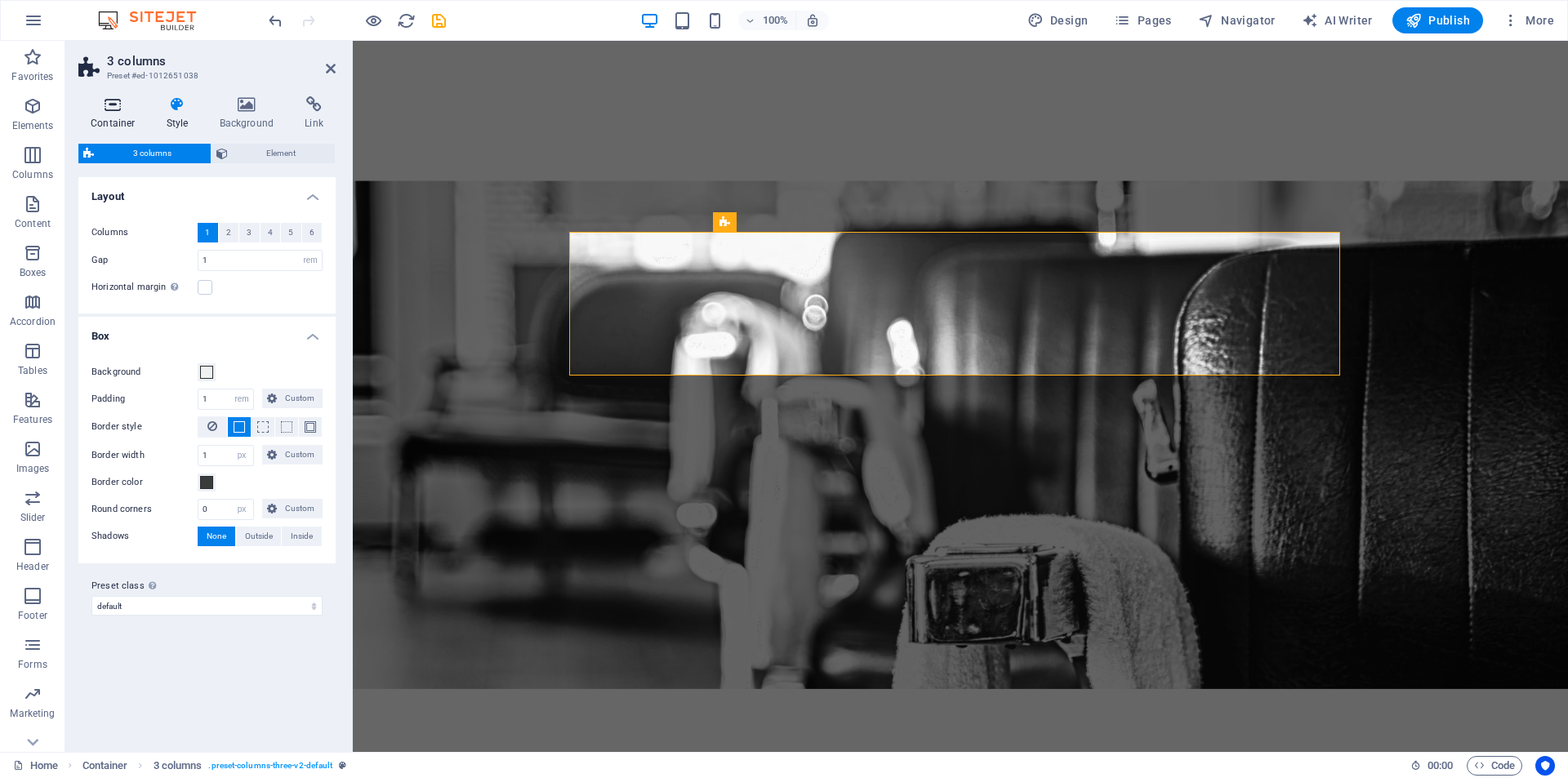
click at [107, 103] on icon at bounding box center [113, 104] width 69 height 16
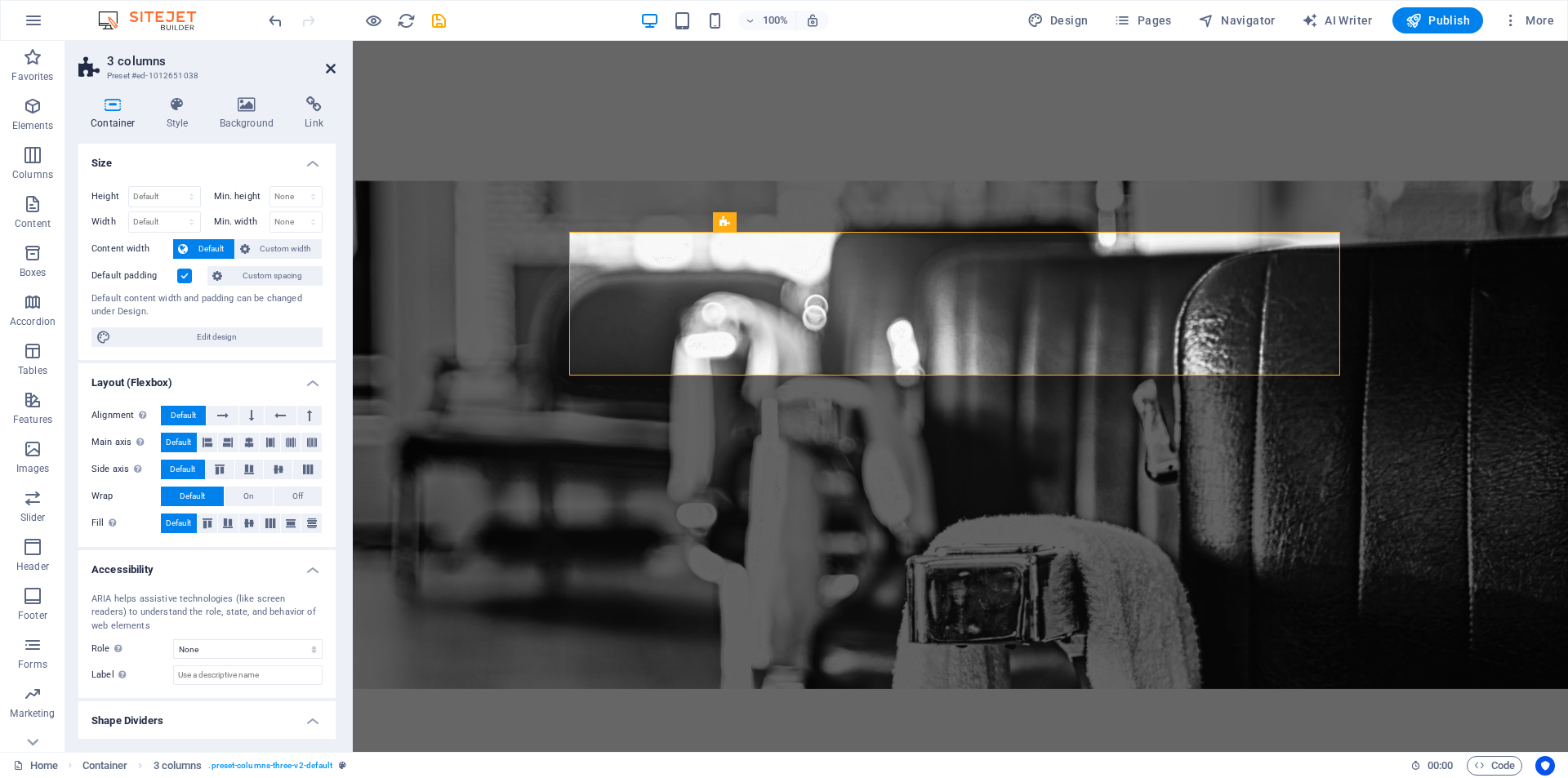
click at [329, 65] on icon at bounding box center [331, 68] width 10 height 13
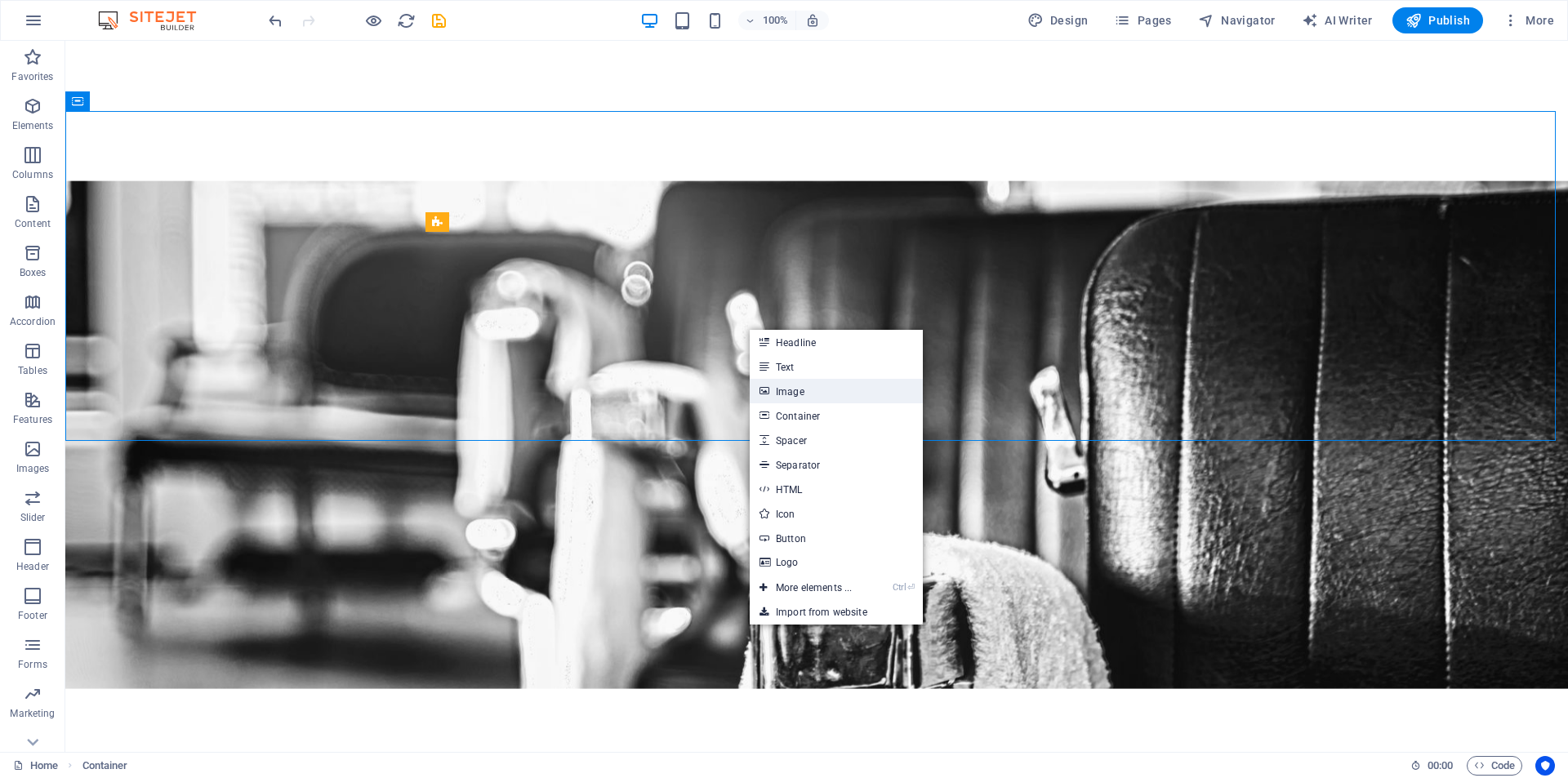
click at [792, 397] on link "Image" at bounding box center [836, 391] width 173 height 25
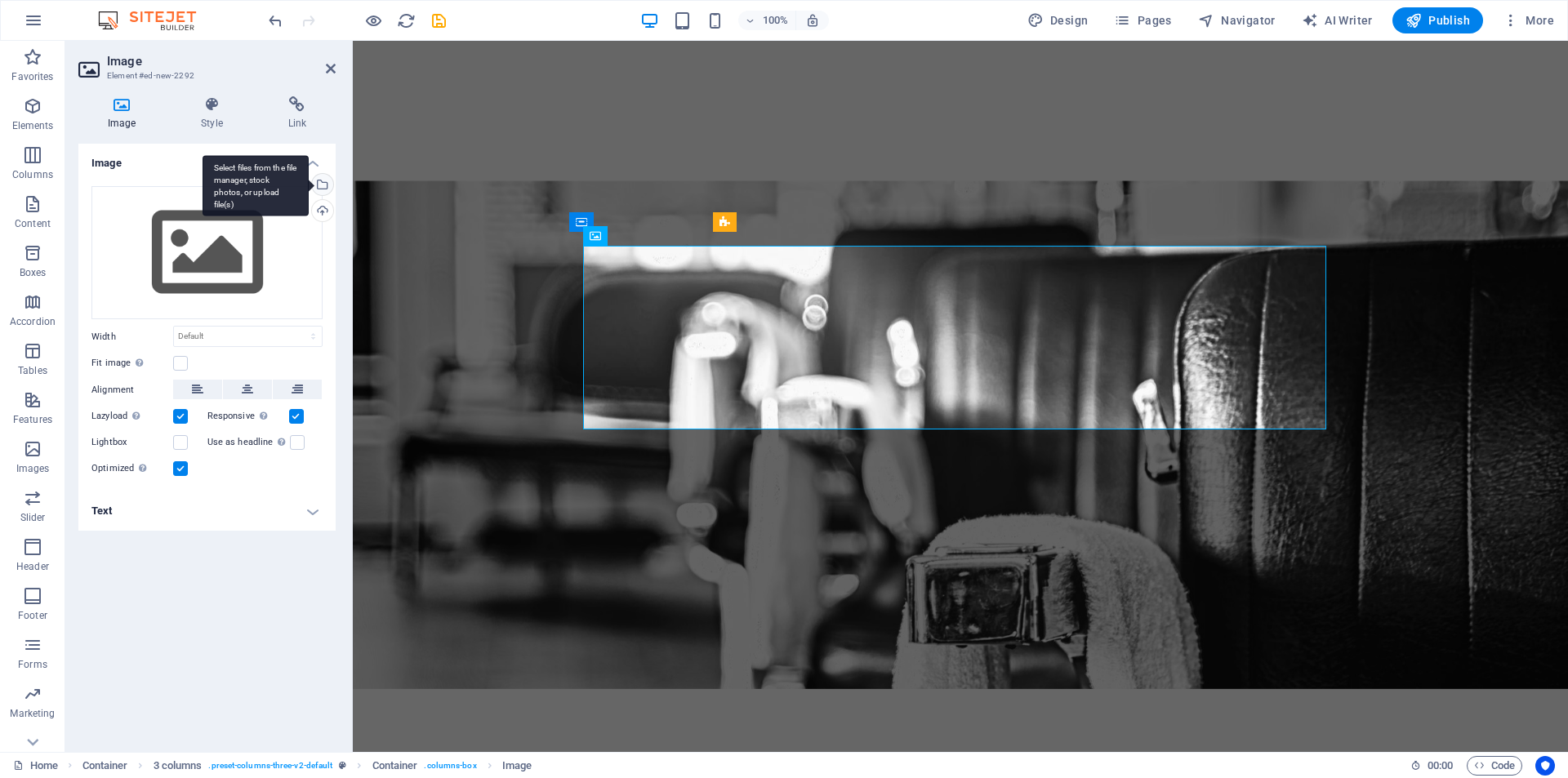
click at [309, 179] on div "Select files from the file manager, stock photos, or upload file(s)" at bounding box center [255, 185] width 106 height 61
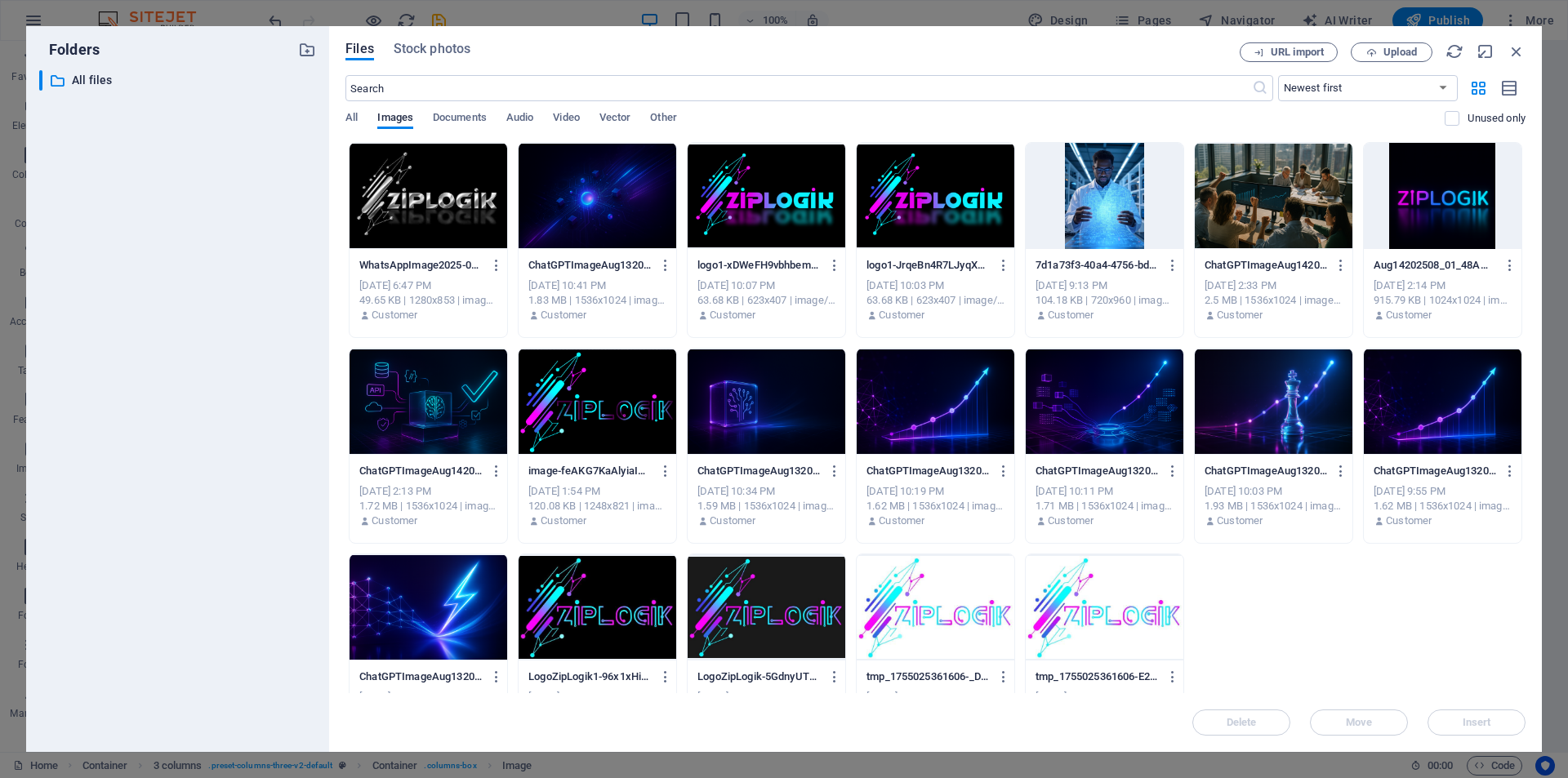
click at [758, 200] on div at bounding box center [767, 195] width 157 height 106
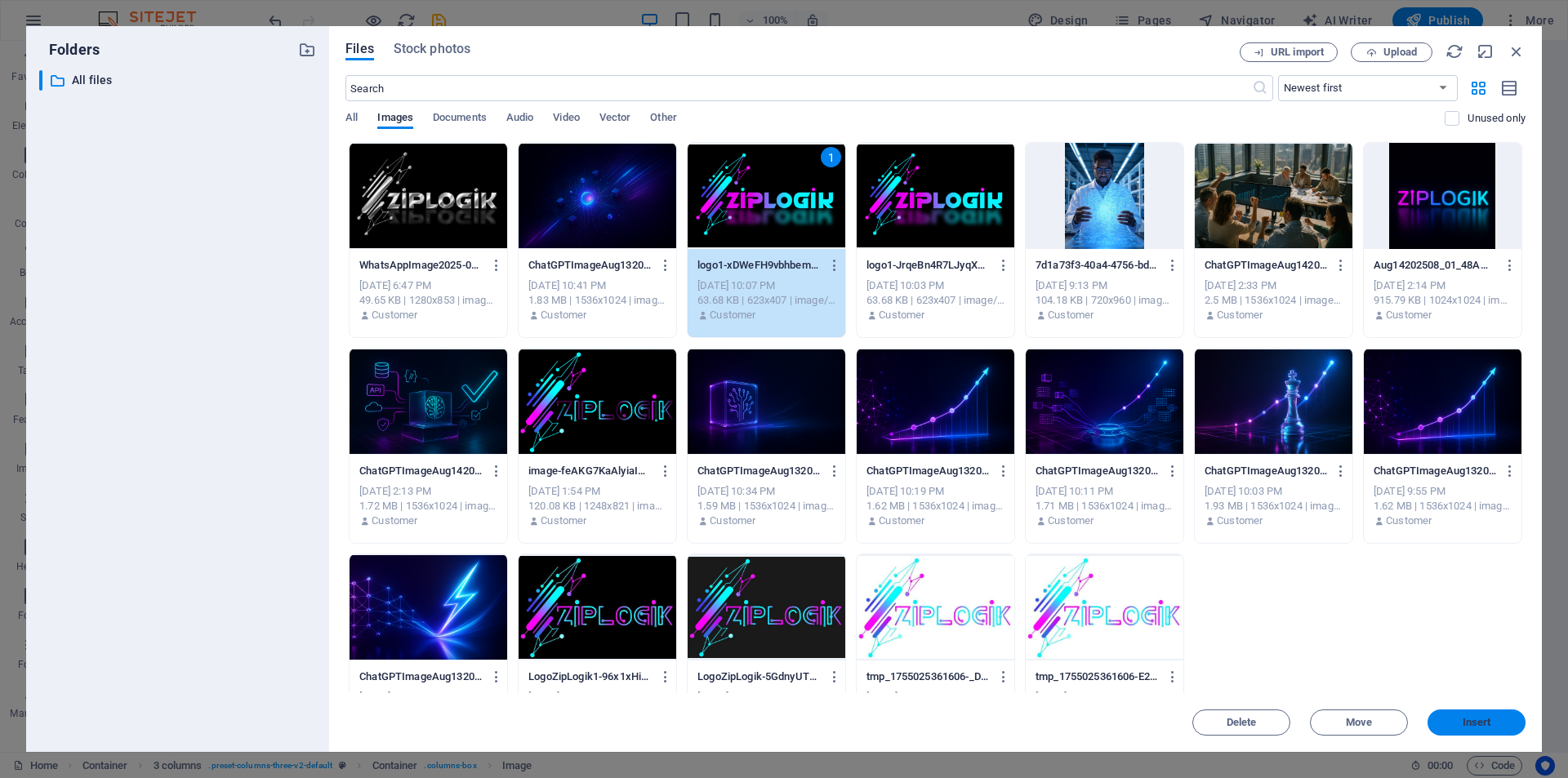
click at [1493, 716] on button "Insert" at bounding box center [1477, 722] width 98 height 26
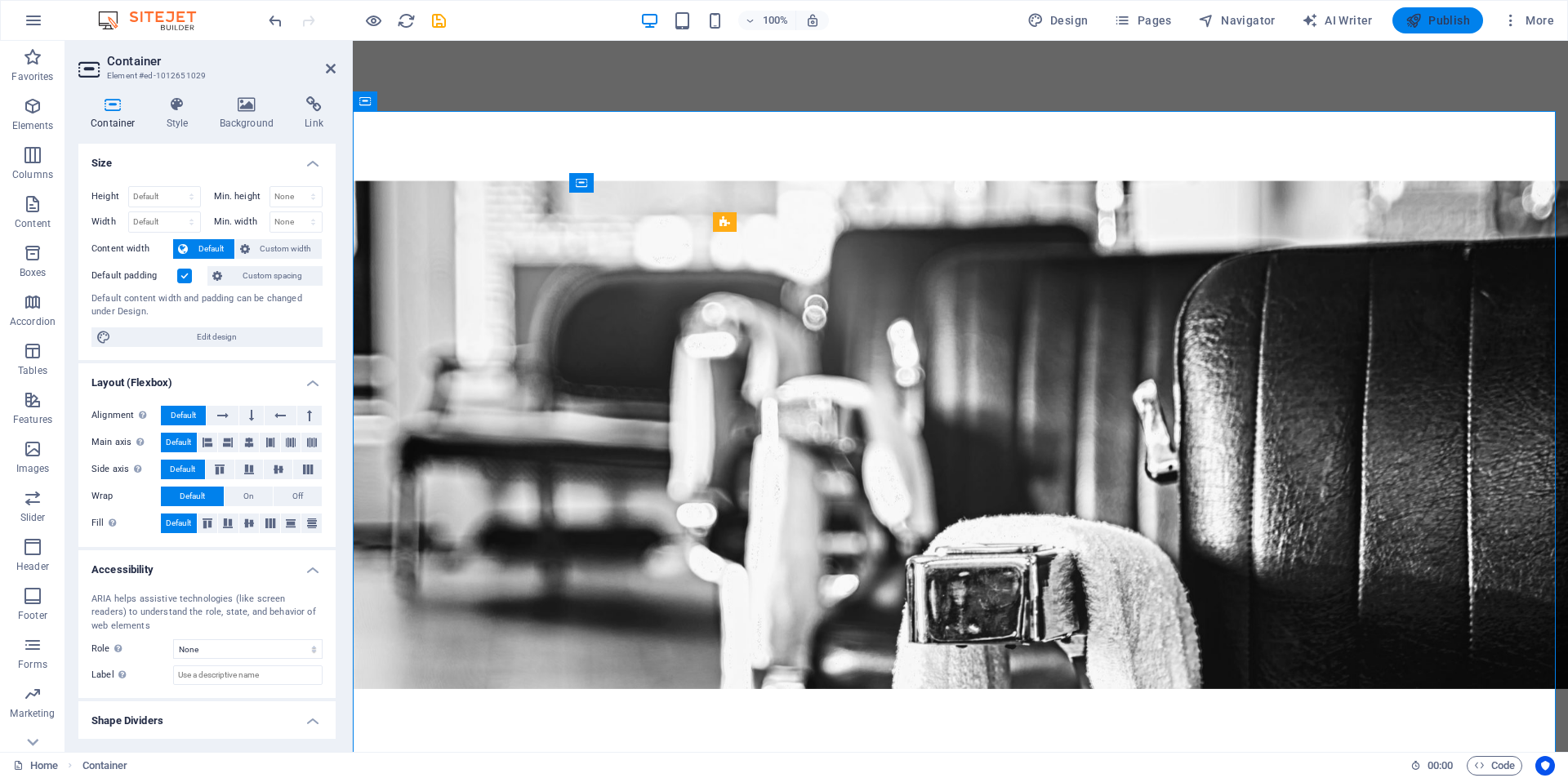
click at [1461, 14] on span "Publish" at bounding box center [1438, 19] width 64 height 16
checkbox input "false"
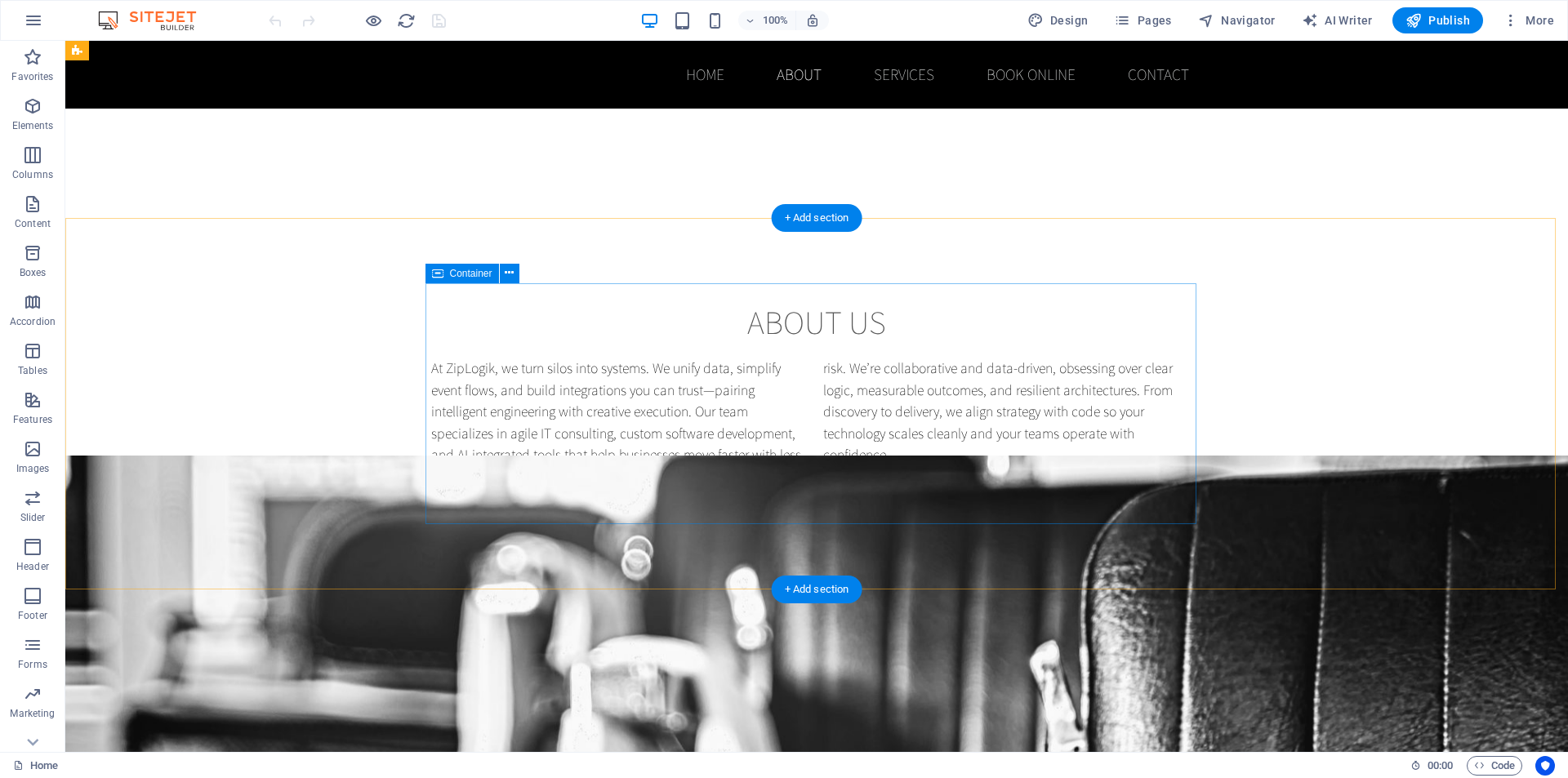
scroll to position [816, 0]
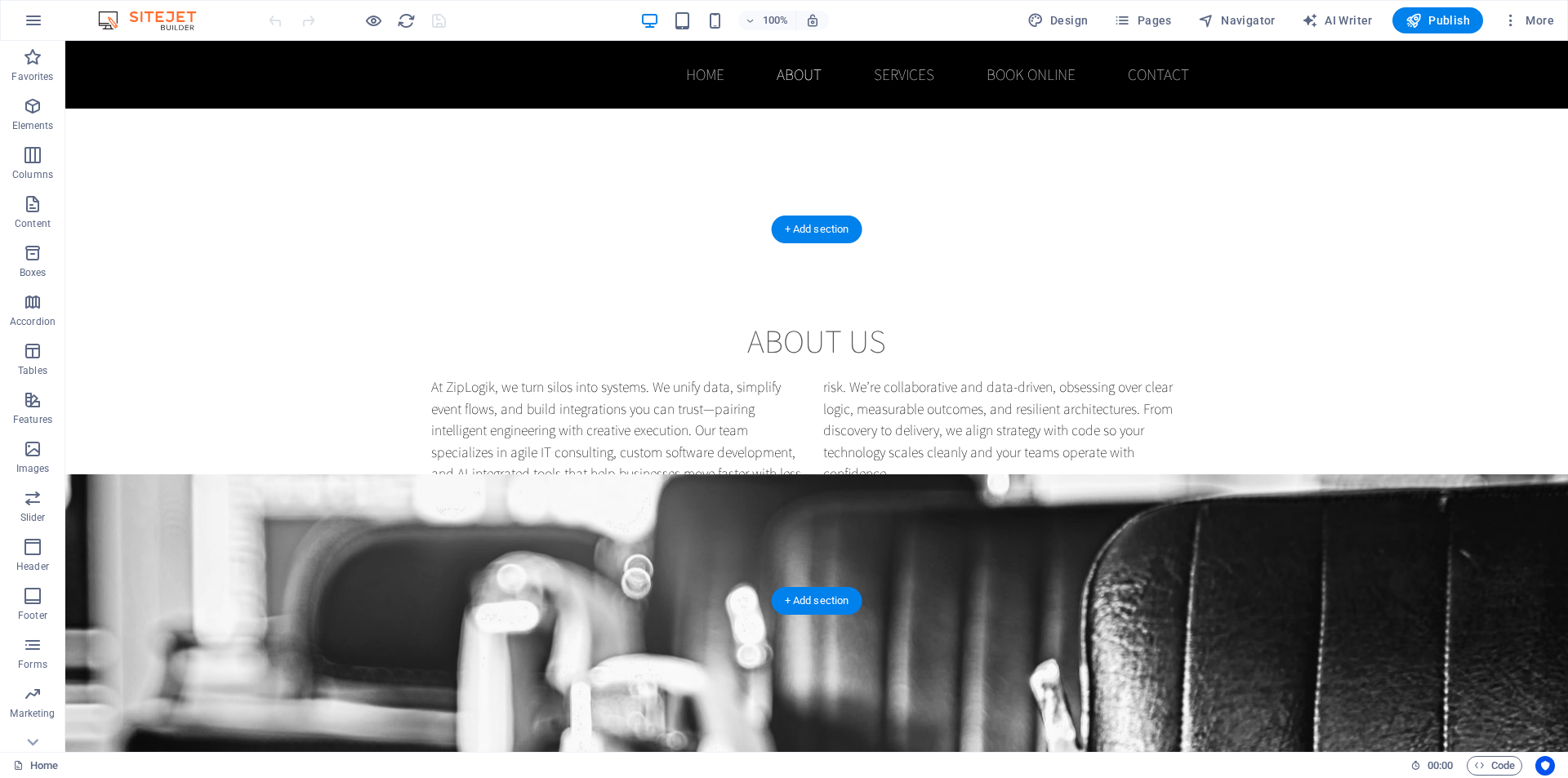
click at [1404, 474] on figure at bounding box center [817, 728] width 1503 height 507
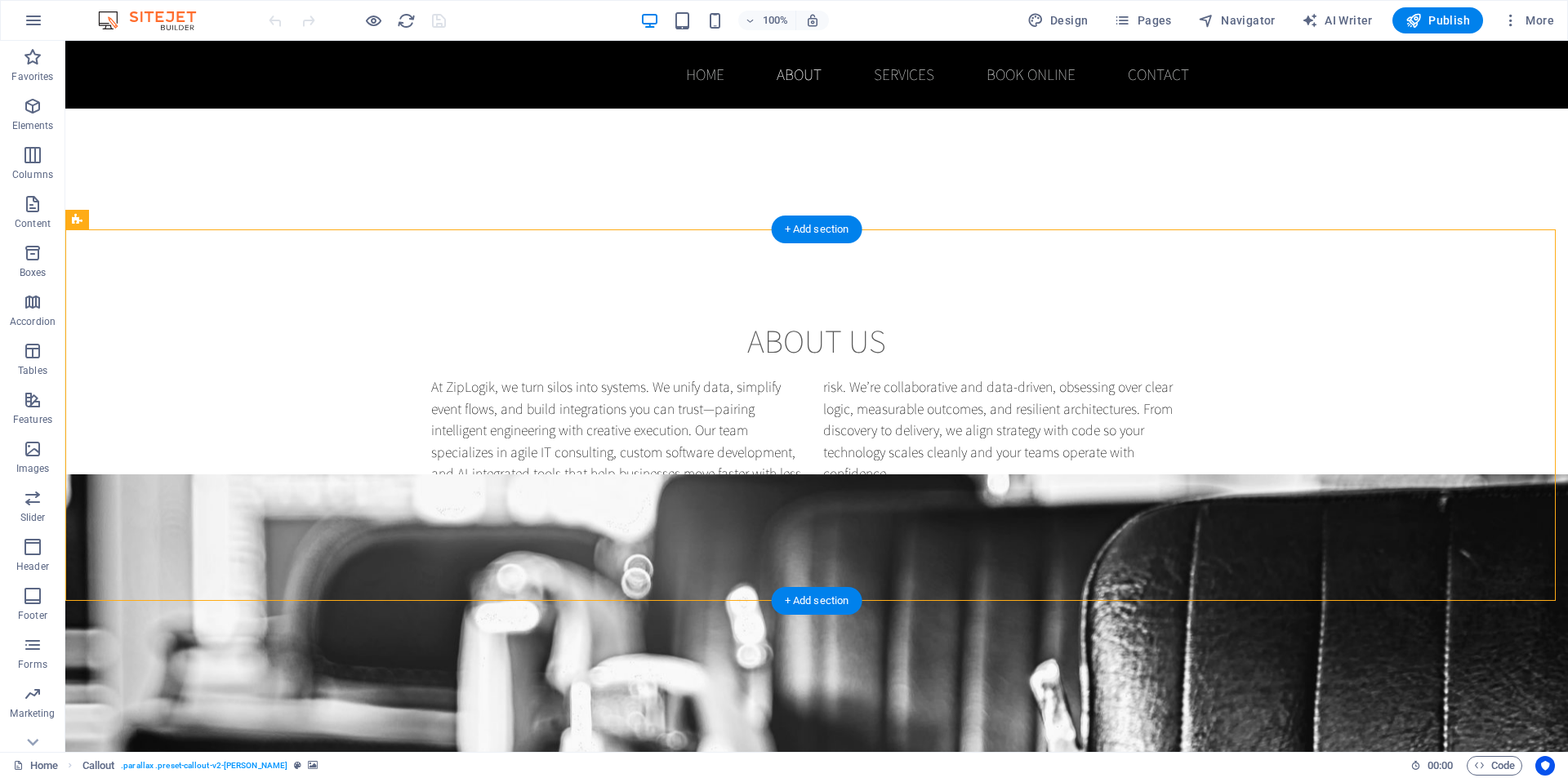
click at [161, 474] on figure at bounding box center [817, 728] width 1503 height 507
click at [260, 474] on figure at bounding box center [817, 728] width 1503 height 507
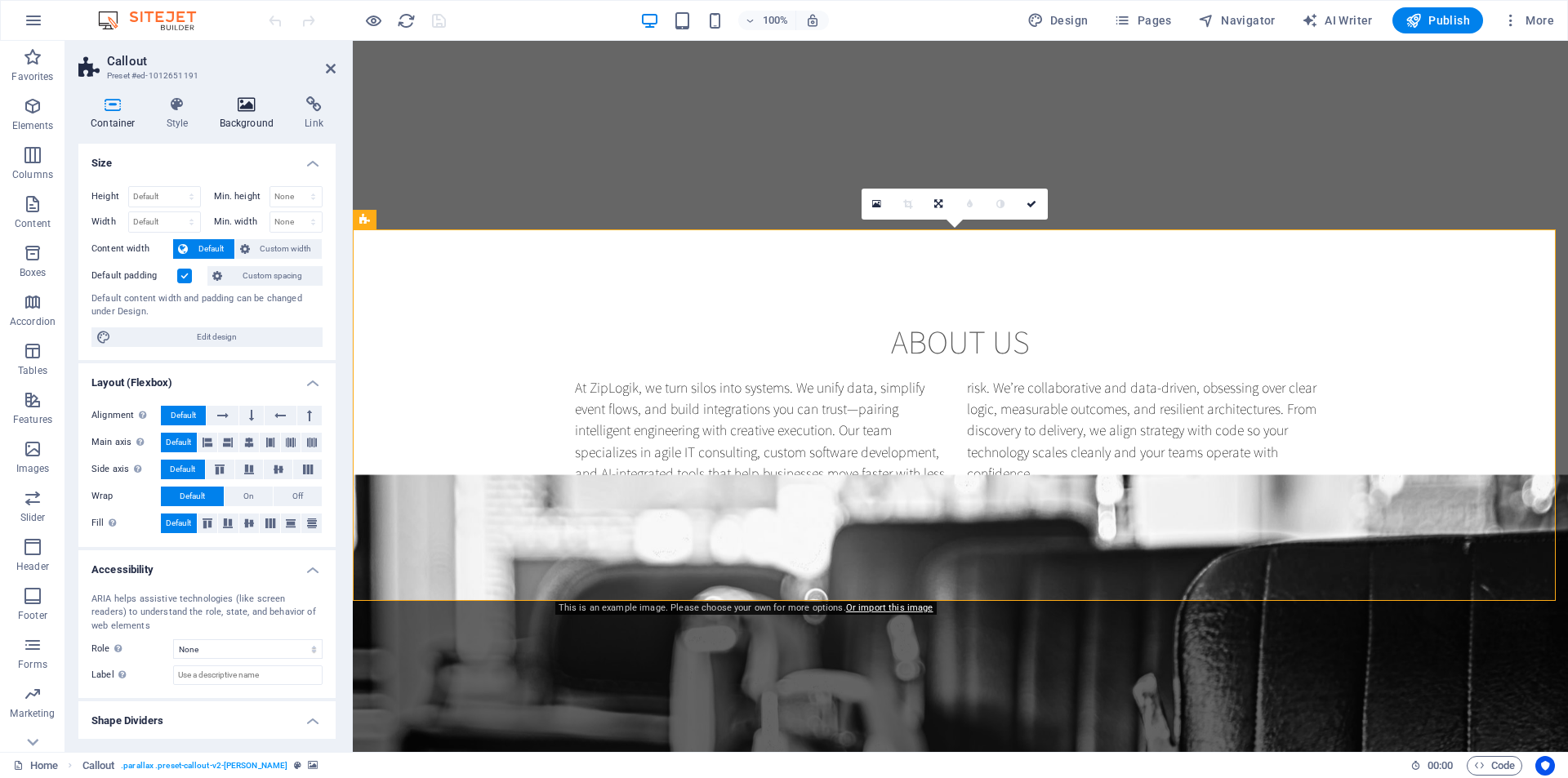
click at [235, 107] on icon at bounding box center [247, 104] width 80 height 16
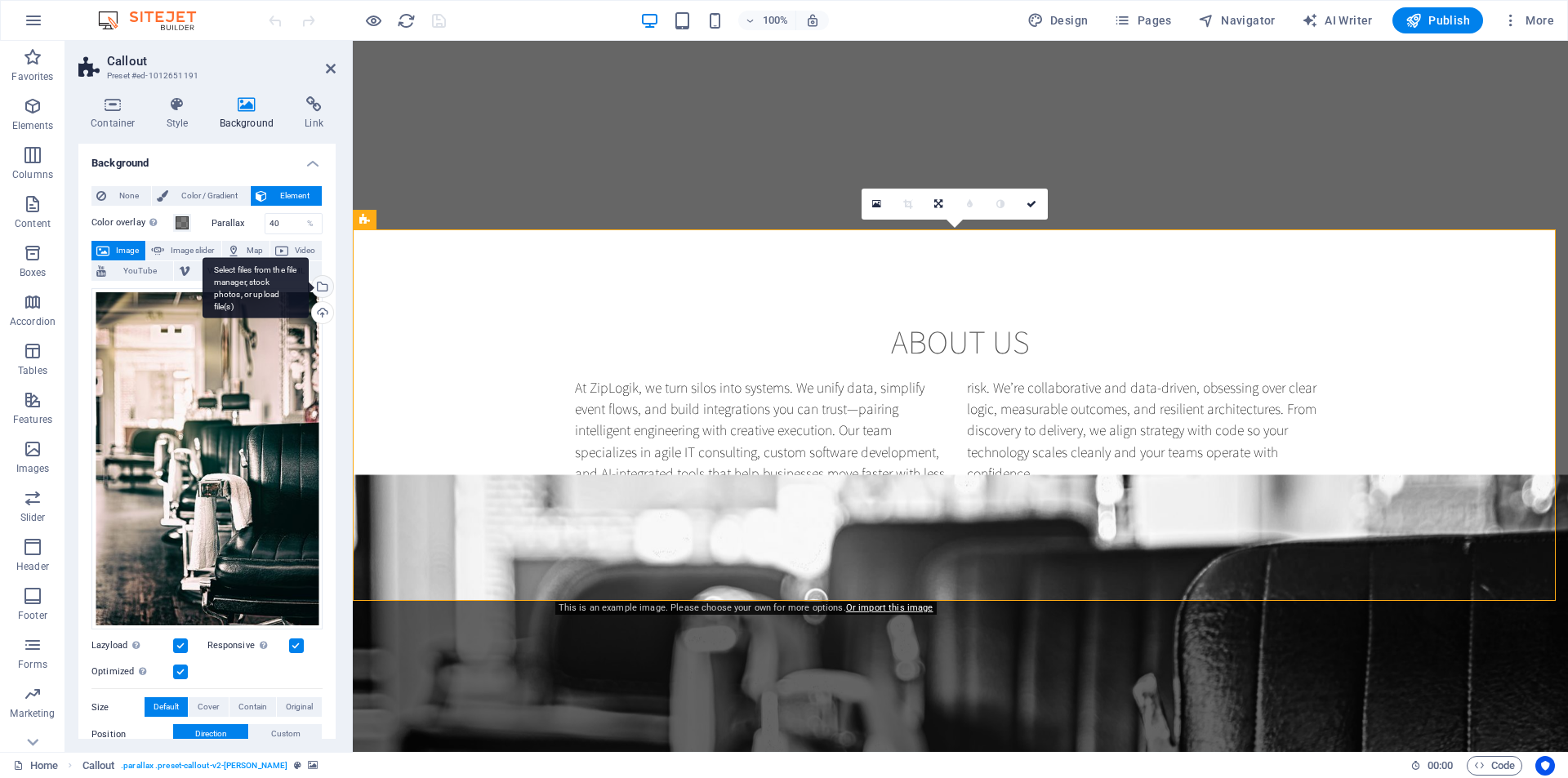
click at [318, 284] on div "Select files from the file manager, stock photos, or upload file(s)" at bounding box center [321, 288] width 25 height 25
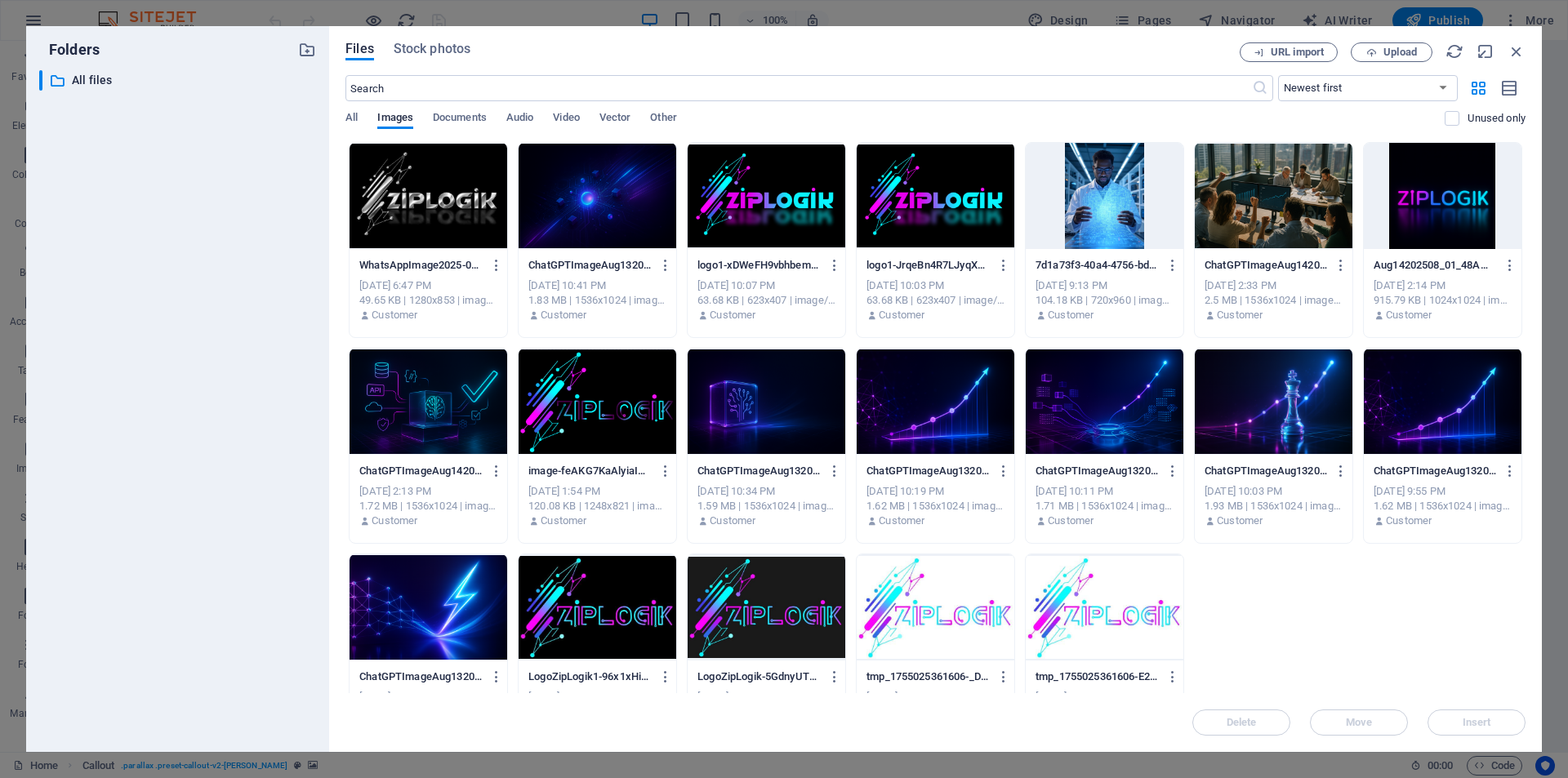
click at [1457, 428] on div at bounding box center [1443, 401] width 157 height 106
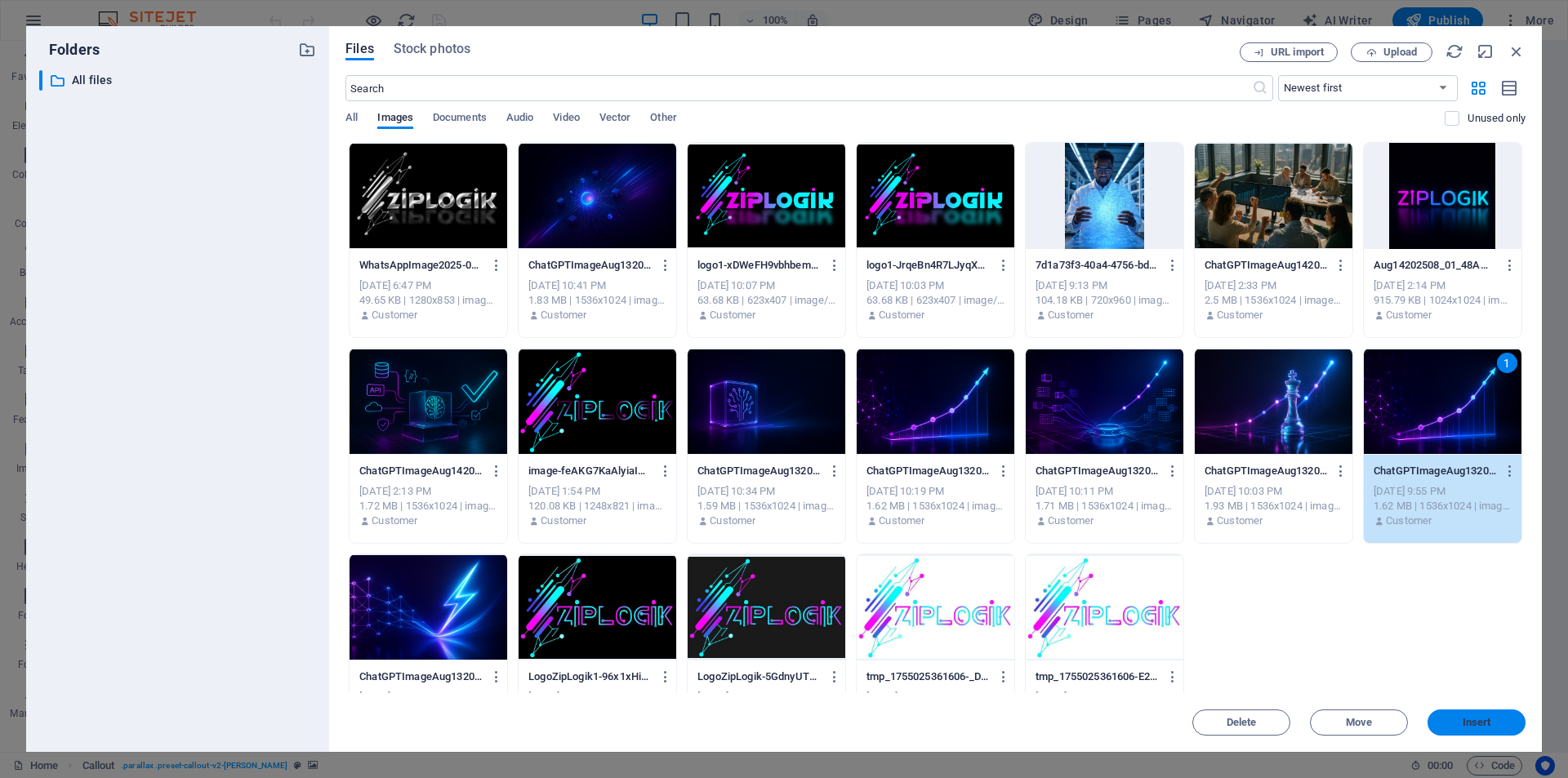
click at [1497, 716] on button "Insert" at bounding box center [1477, 722] width 98 height 26
